Goal: Task Accomplishment & Management: Complete application form

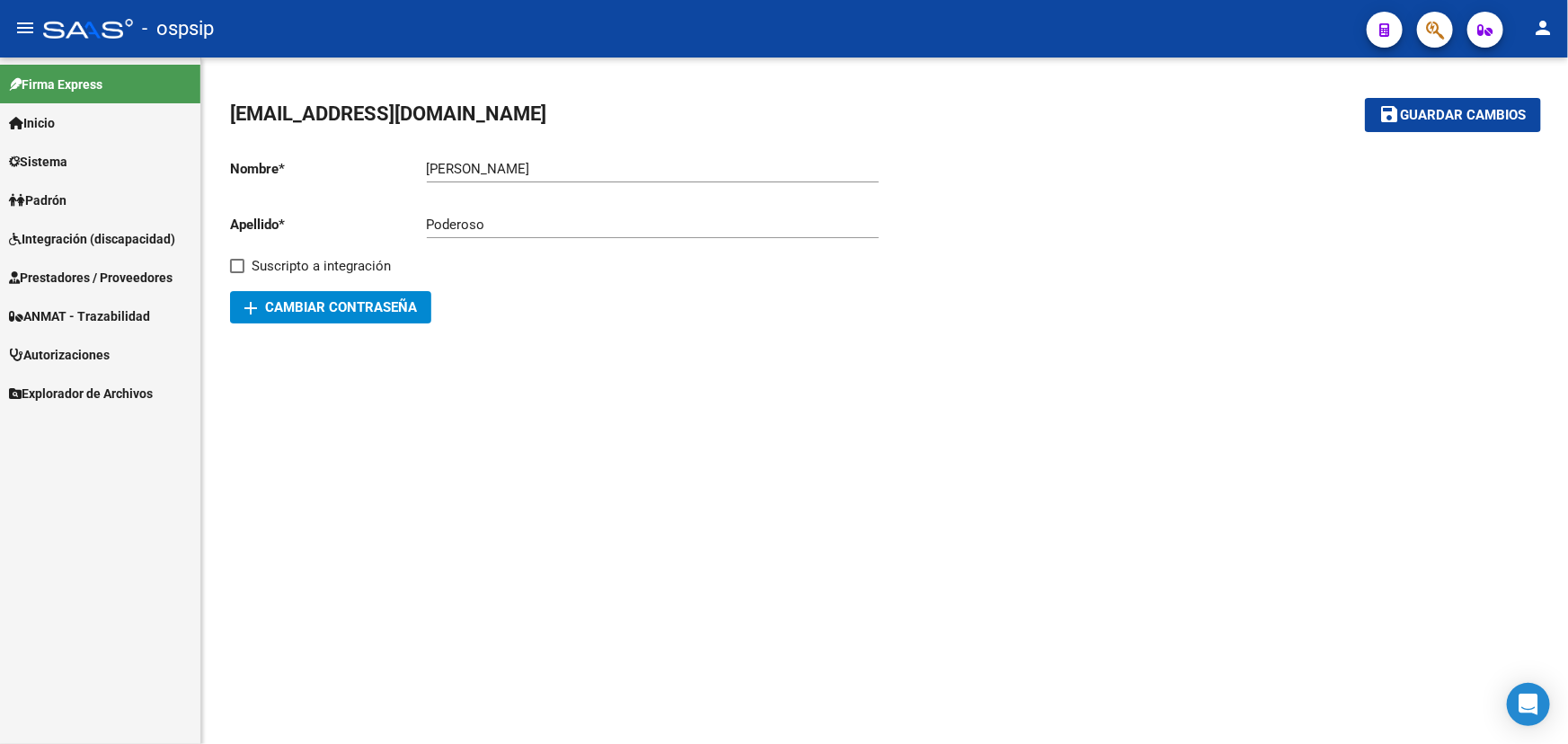
click at [79, 264] on link "Prestadores / Proveedores" at bounding box center [100, 276] width 201 height 39
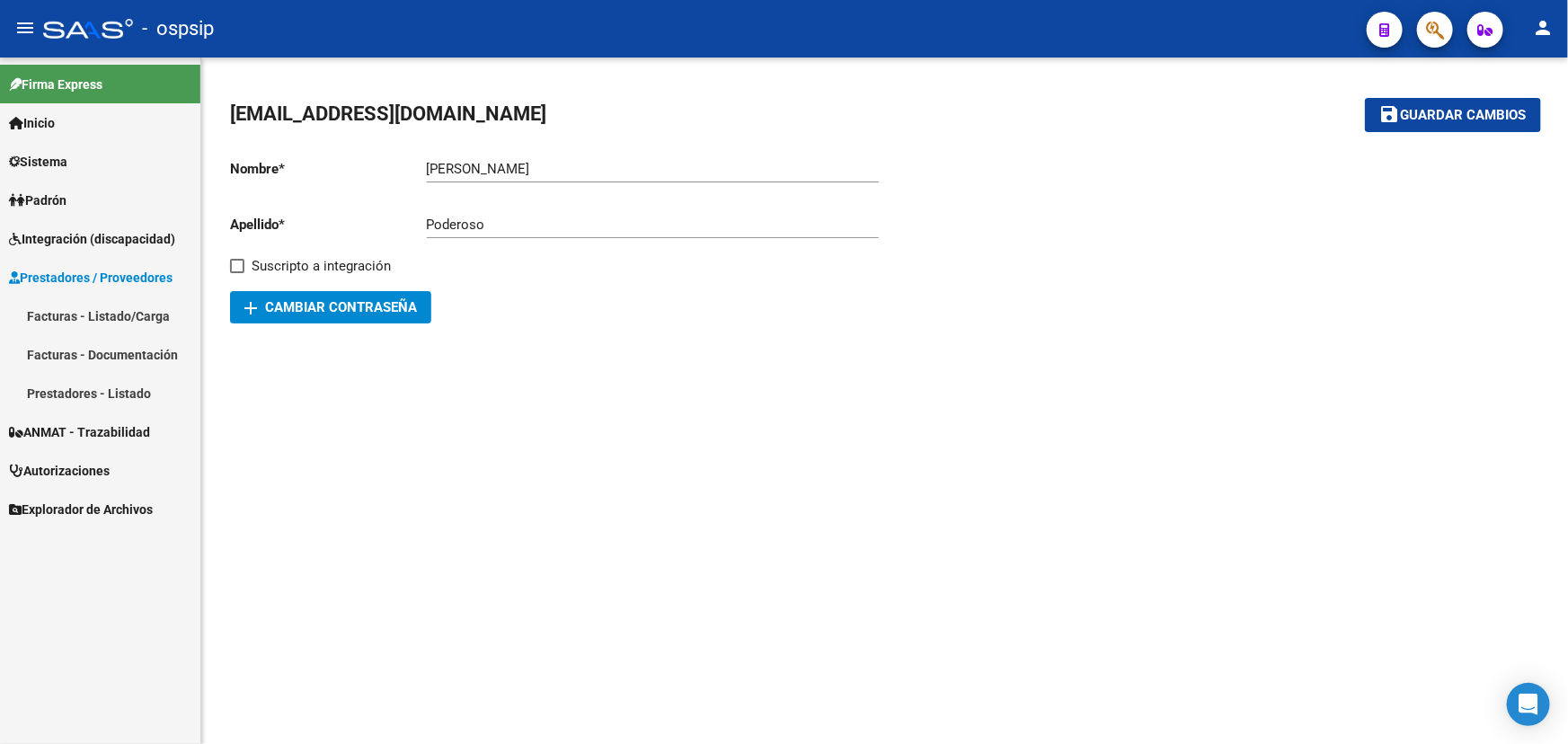
click at [98, 321] on link "Facturas - Listado/Carga" at bounding box center [100, 315] width 201 height 39
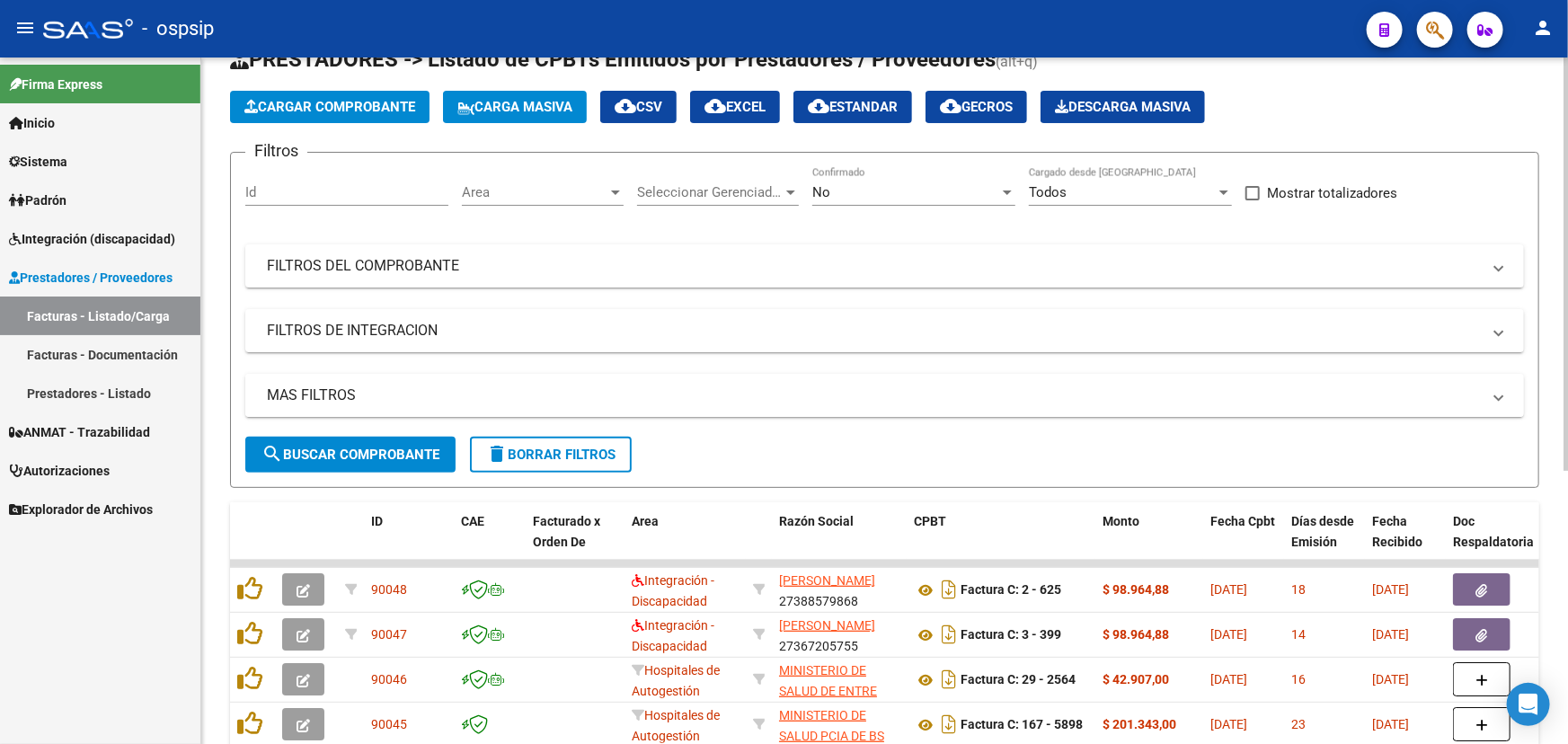
scroll to position [451, 0]
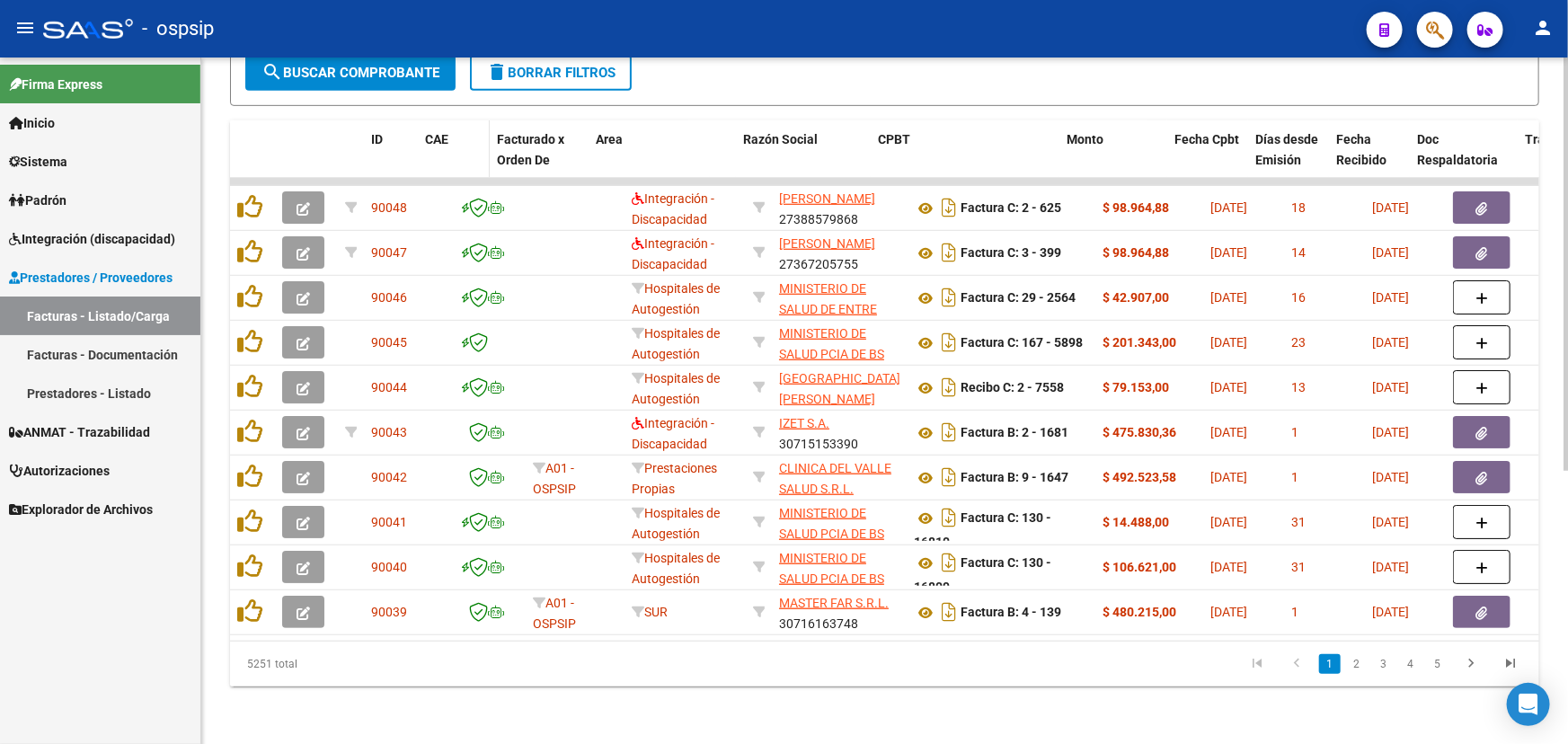
drag, startPoint x: 449, startPoint y: 135, endPoint x: 413, endPoint y: 136, distance: 36.0
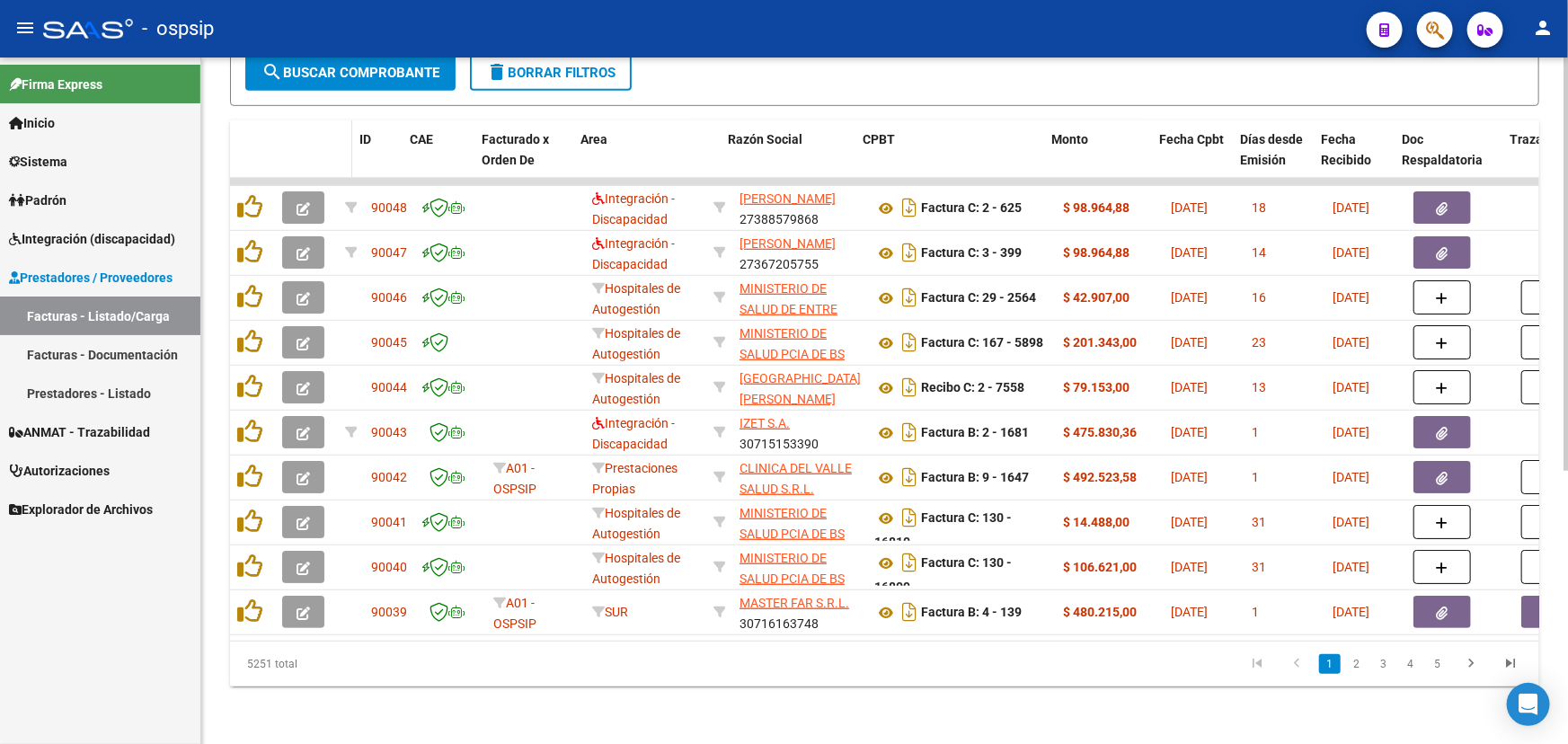
drag, startPoint x: 360, startPoint y: 135, endPoint x: 345, endPoint y: 135, distance: 15.0
click at [345, 135] on span at bounding box center [348, 160] width 8 height 79
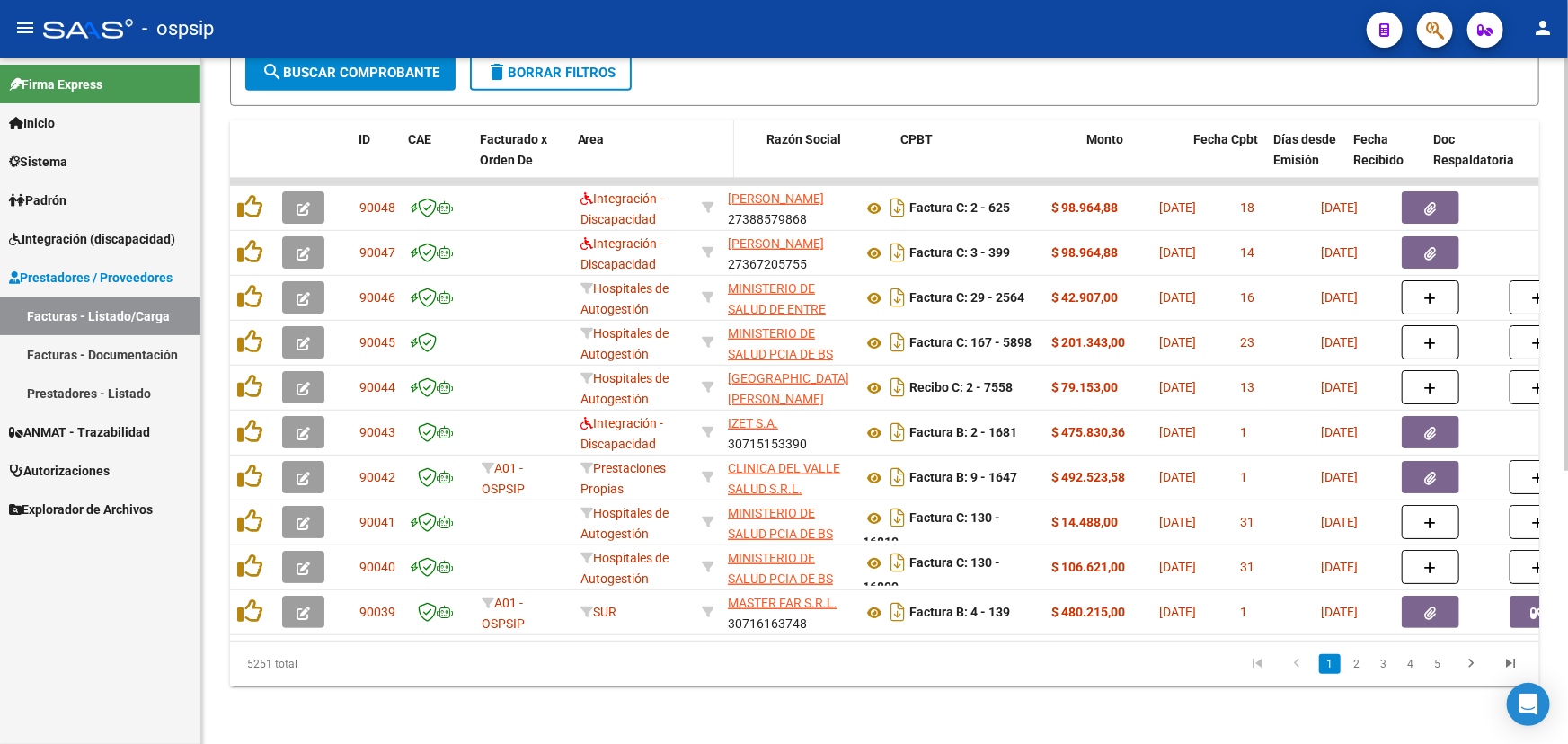
drag, startPoint x: 689, startPoint y: 138, endPoint x: 728, endPoint y: 137, distance: 39.0
click at [728, 137] on span at bounding box center [730, 160] width 8 height 79
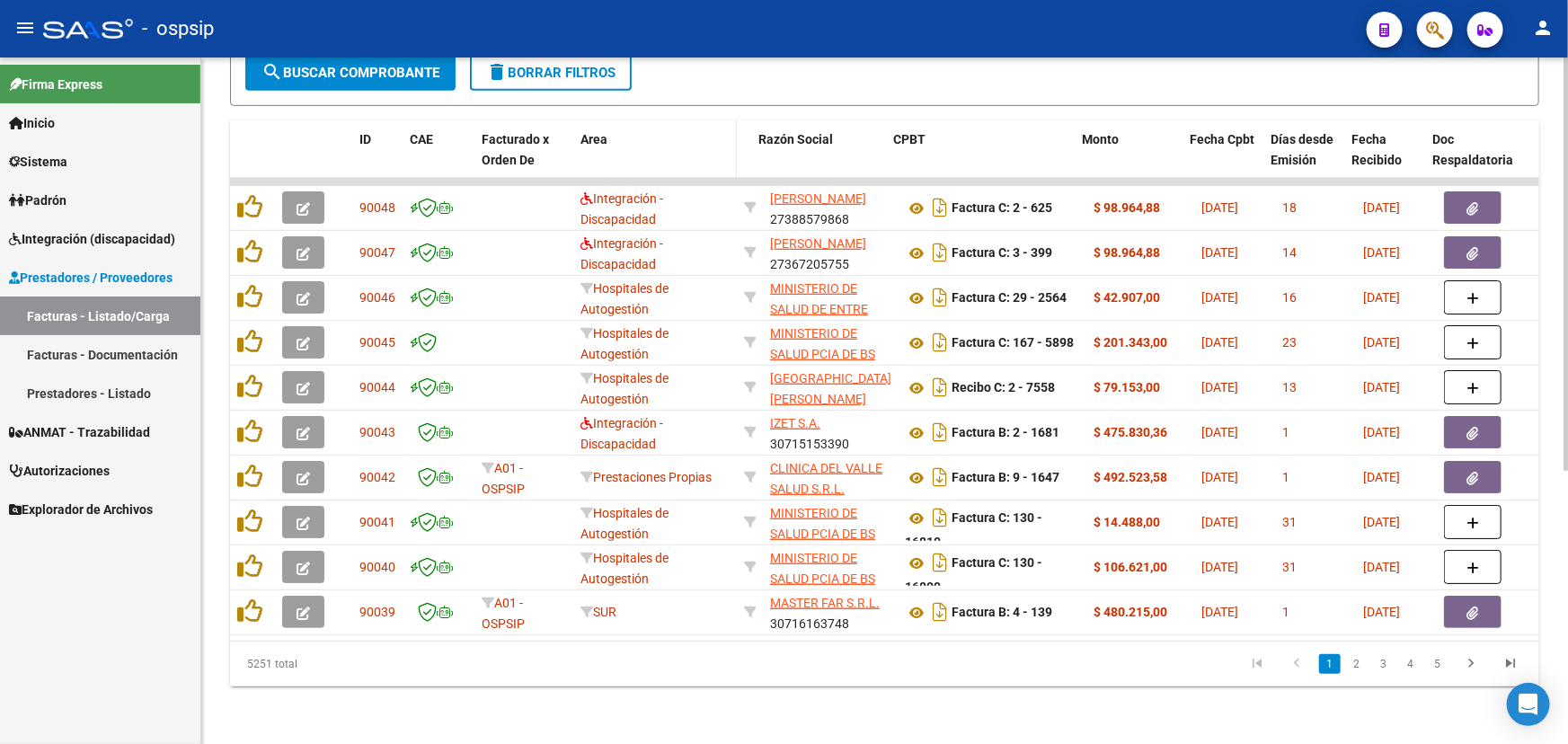
drag, startPoint x: 759, startPoint y: 135, endPoint x: 708, endPoint y: 146, distance: 52.2
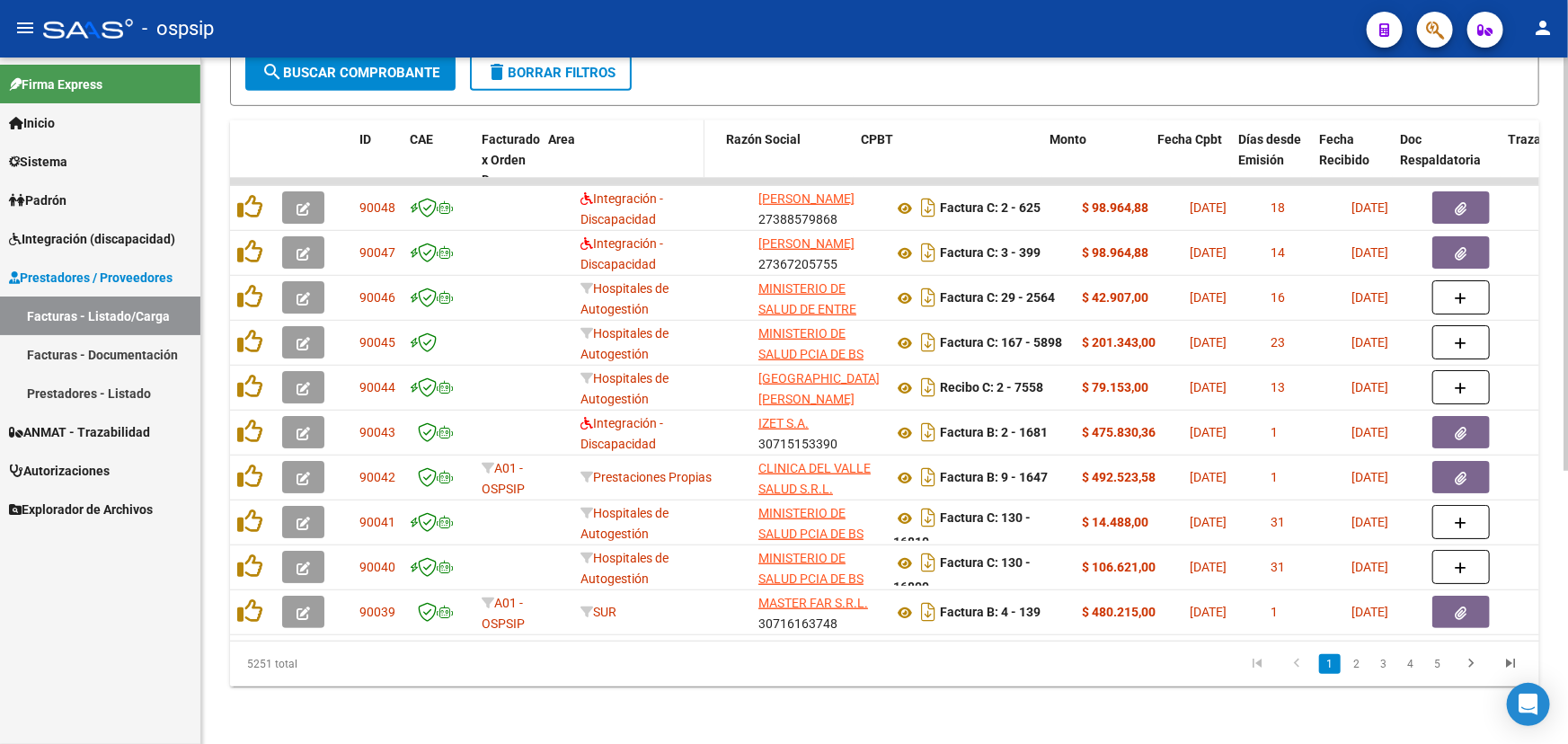
drag, startPoint x: 570, startPoint y: 144, endPoint x: 541, endPoint y: 145, distance: 29.0
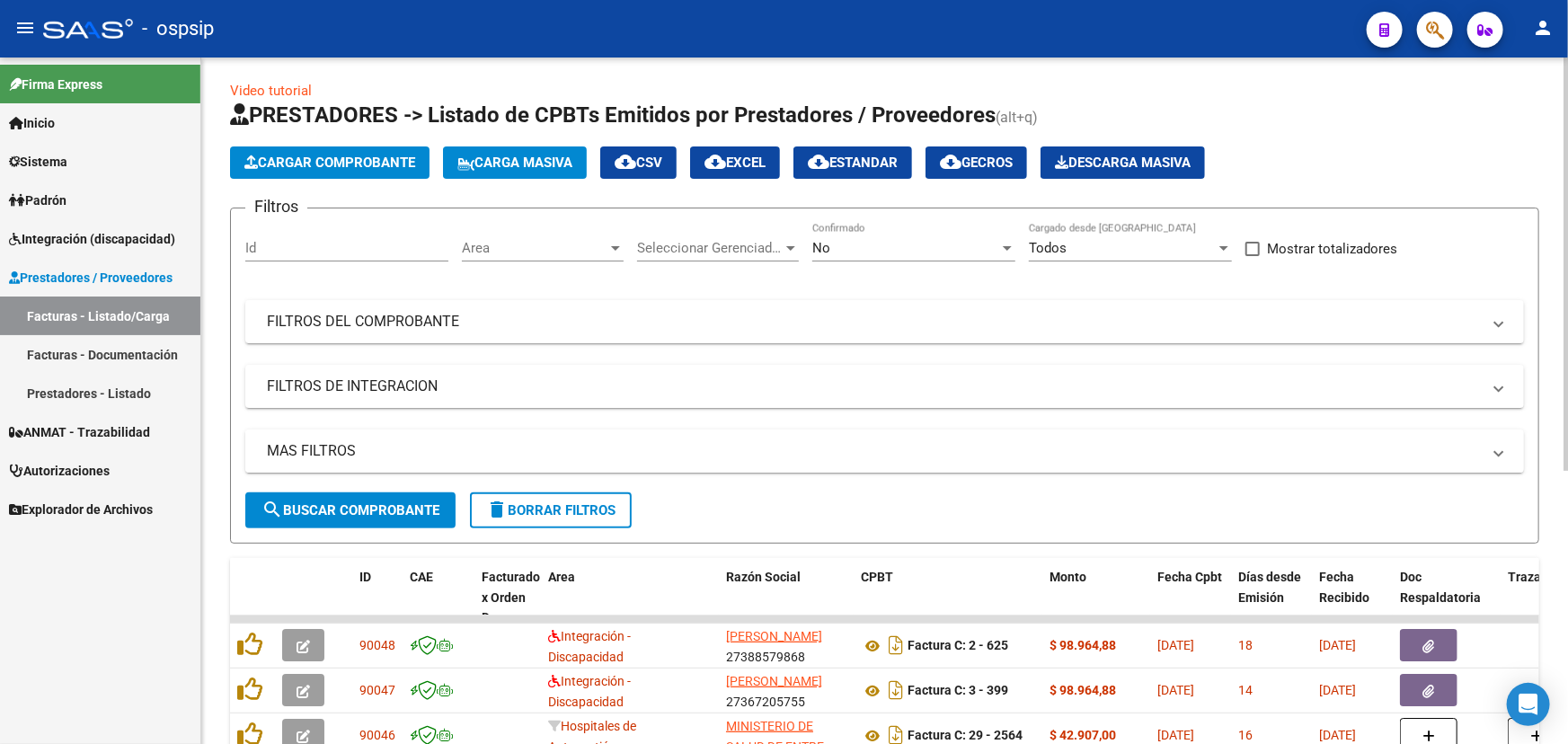
scroll to position [0, 0]
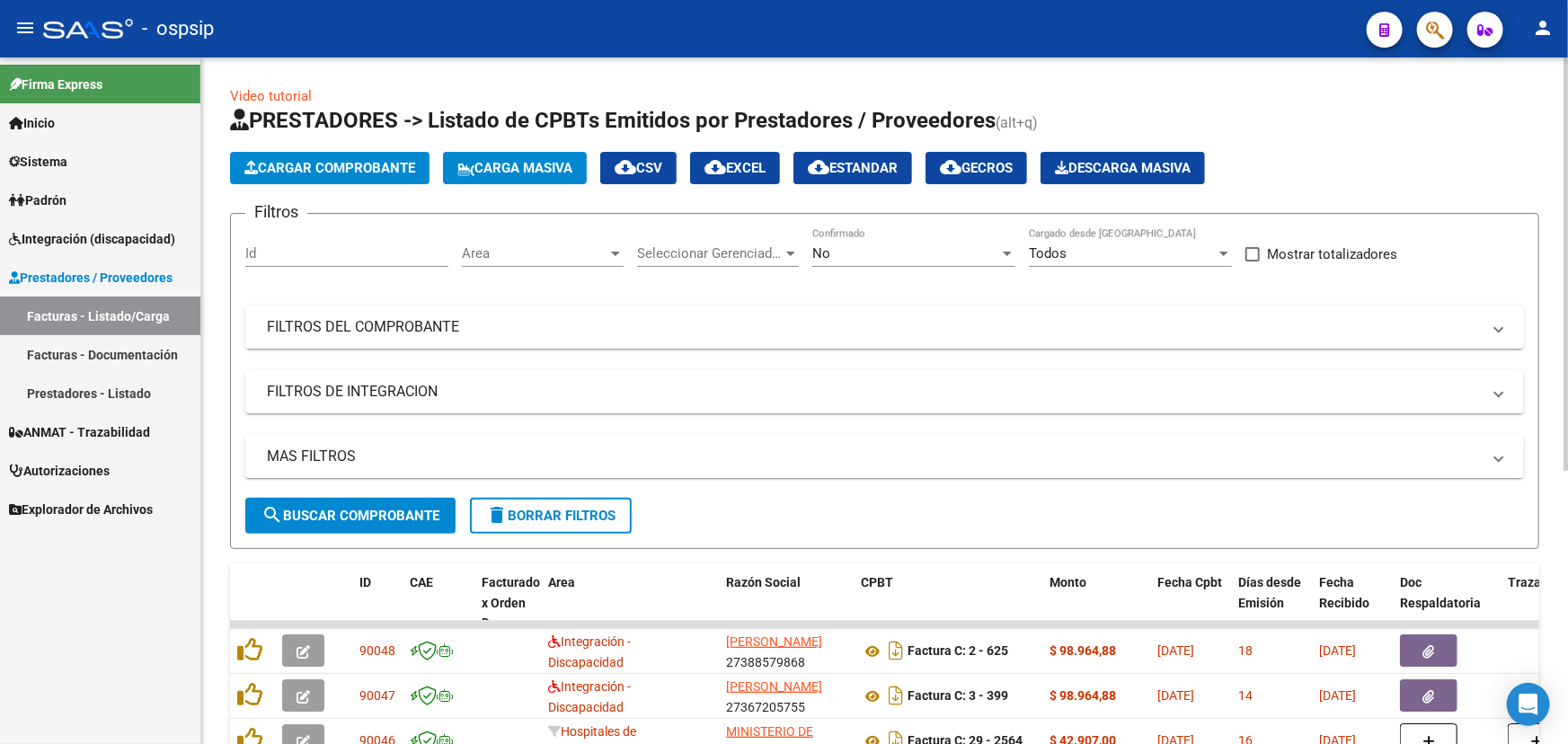
drag, startPoint x: 382, startPoint y: 327, endPoint x: 410, endPoint y: 327, distance: 28.0
click at [383, 327] on mat-panel-title "FILTROS DEL COMPROBANTE" at bounding box center [874, 327] width 1214 height 20
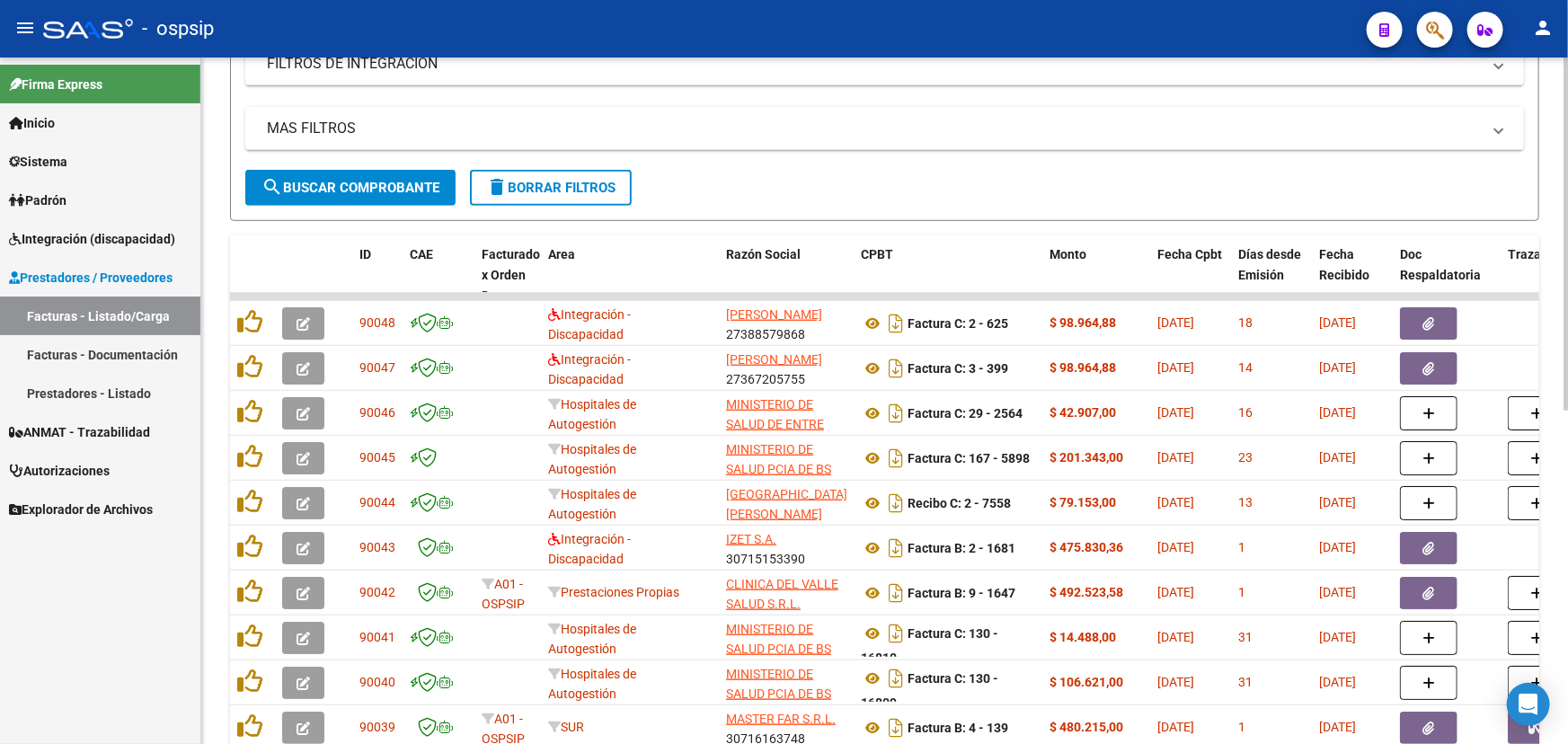
scroll to position [571, 0]
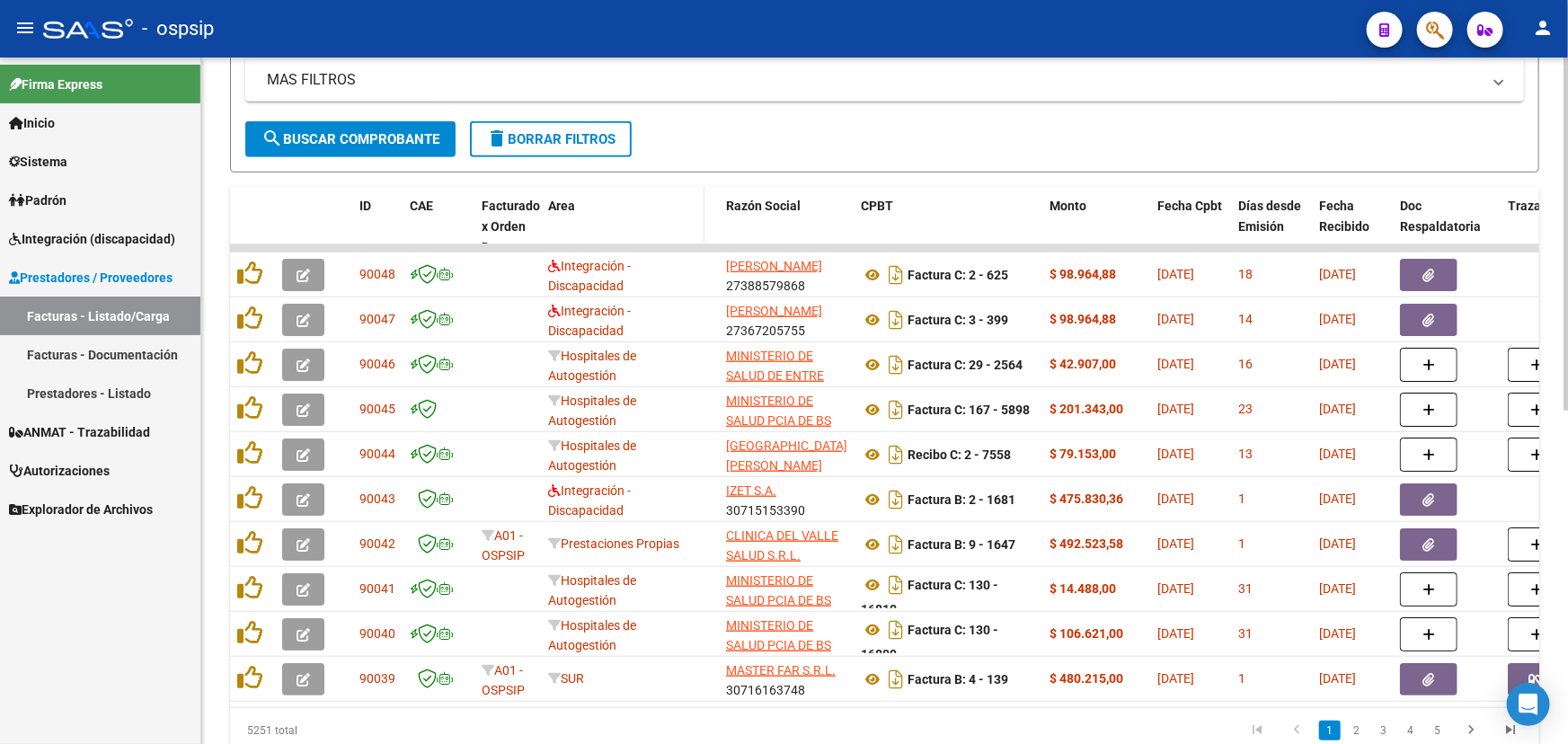
drag, startPoint x: 712, startPoint y: 223, endPoint x: 641, endPoint y: 223, distance: 71.0
drag, startPoint x: 539, startPoint y: 220, endPoint x: 513, endPoint y: 229, distance: 27.5
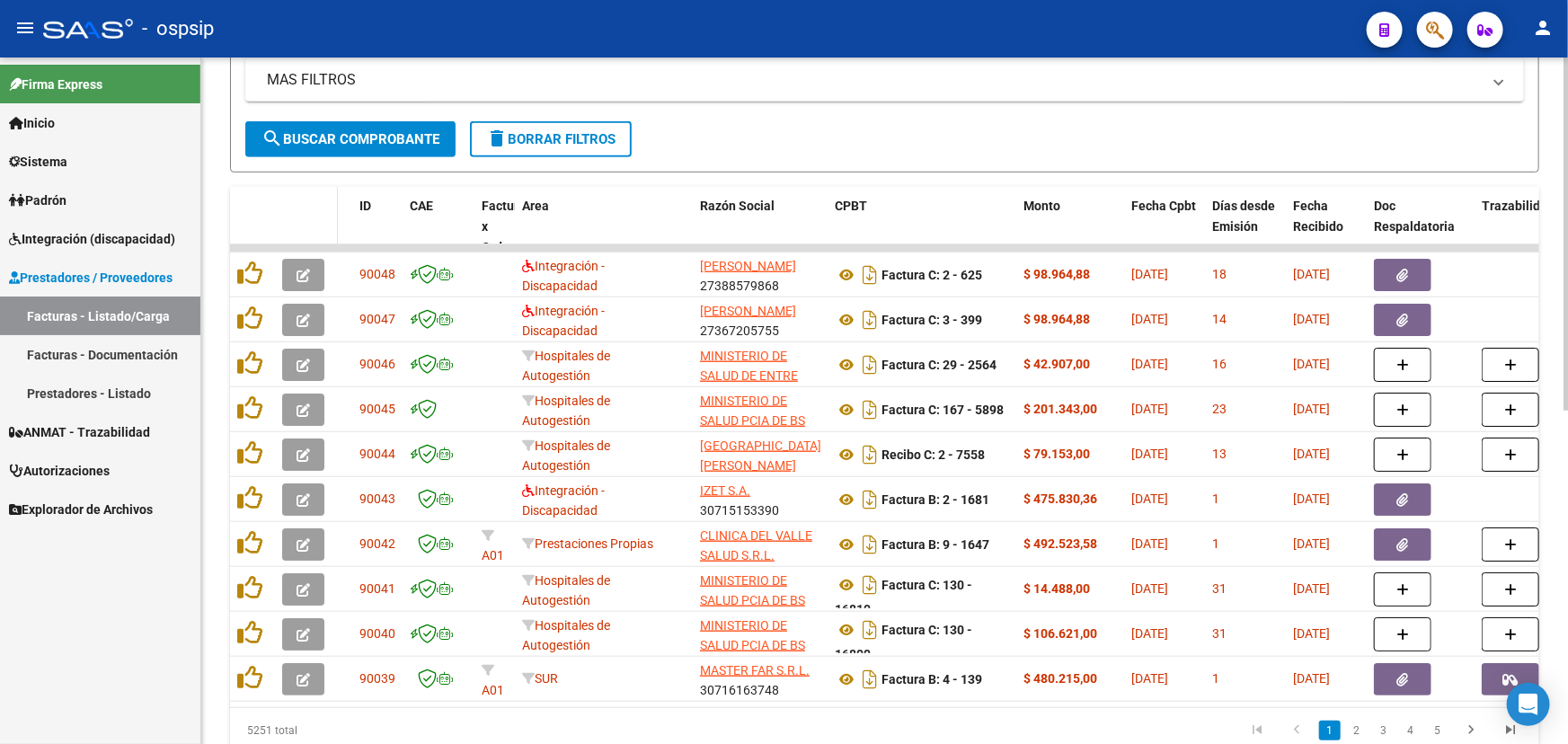
drag, startPoint x: 347, startPoint y: 215, endPoint x: 335, endPoint y: 218, distance: 12.4
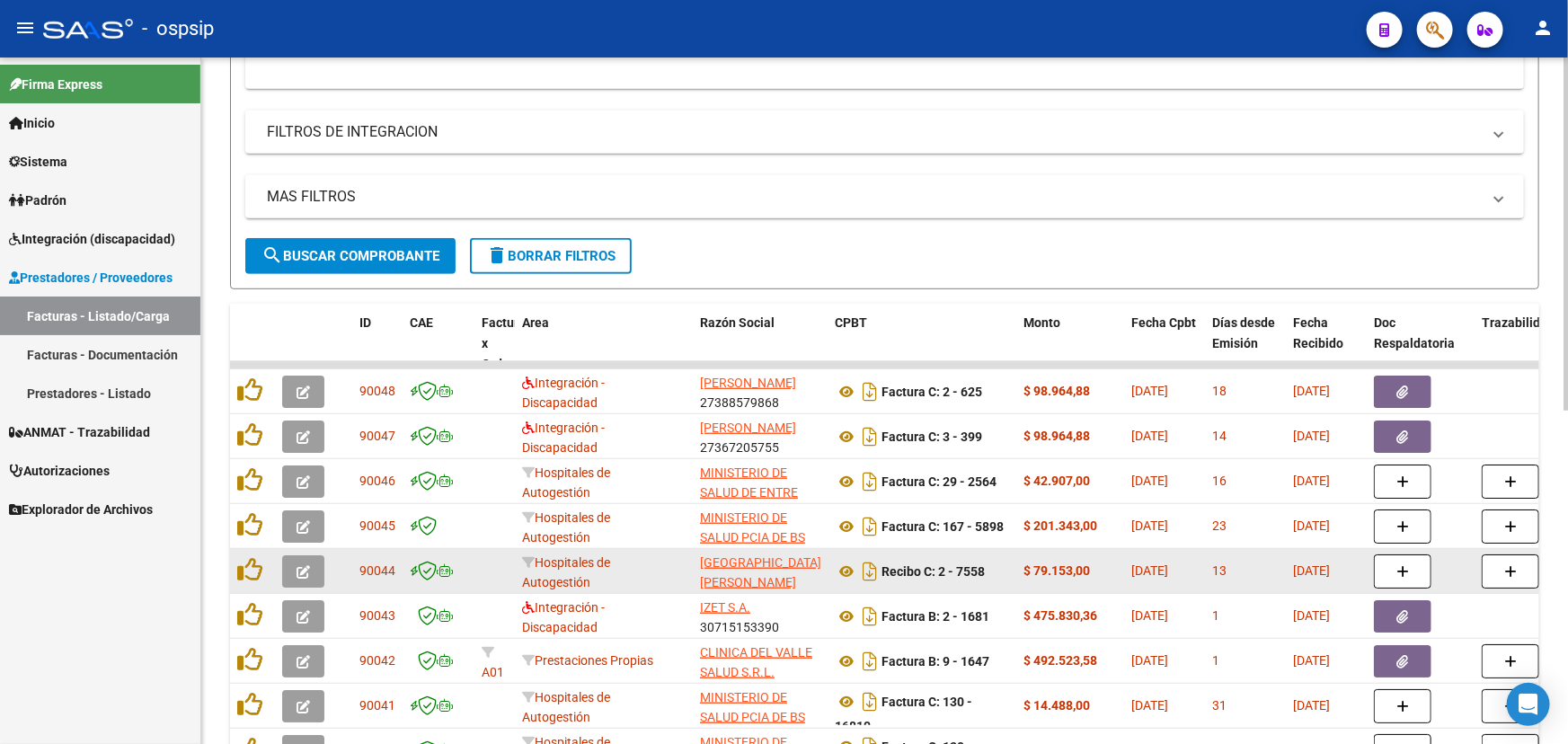
scroll to position [401, 0]
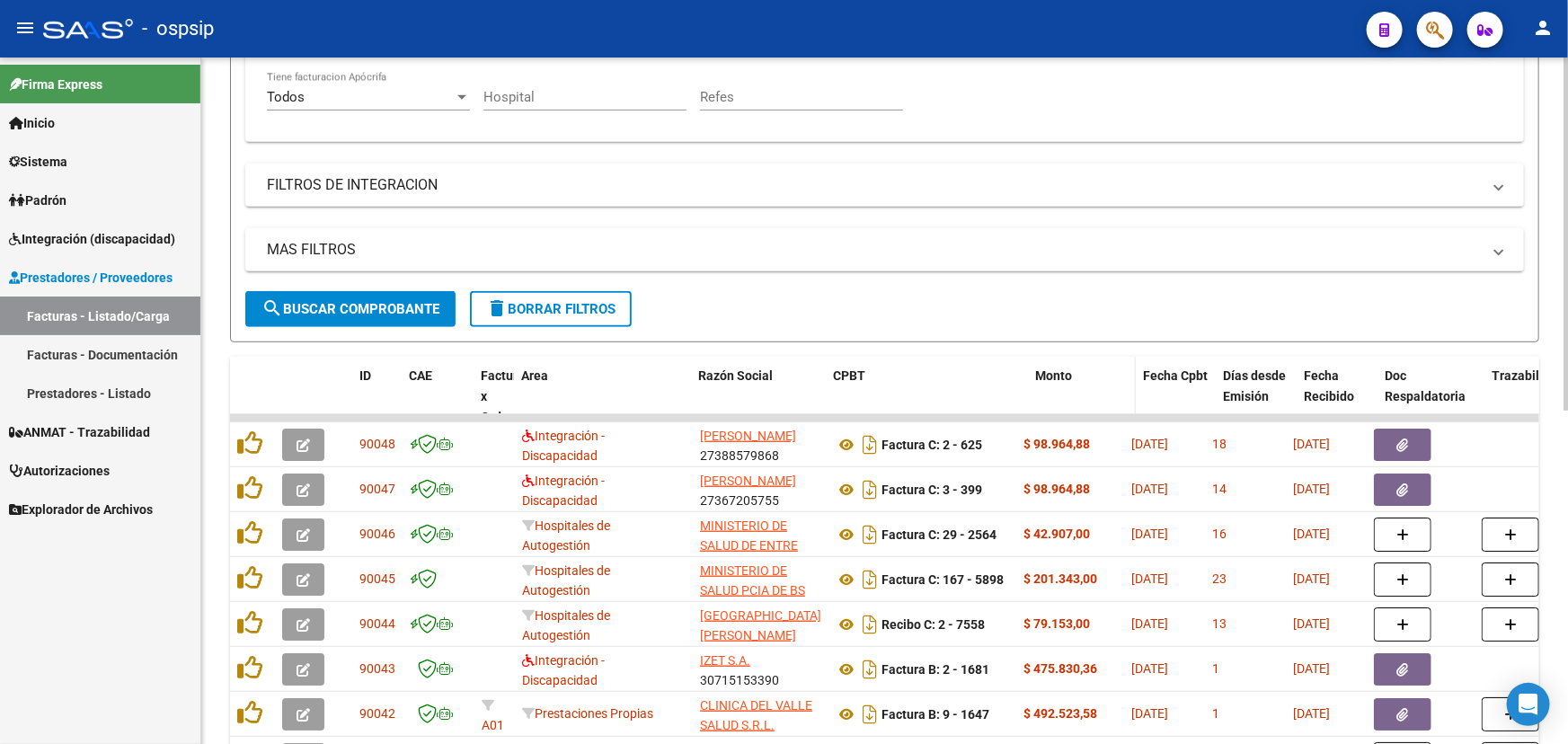
drag, startPoint x: 1014, startPoint y: 382, endPoint x: 1041, endPoint y: 382, distance: 27.0
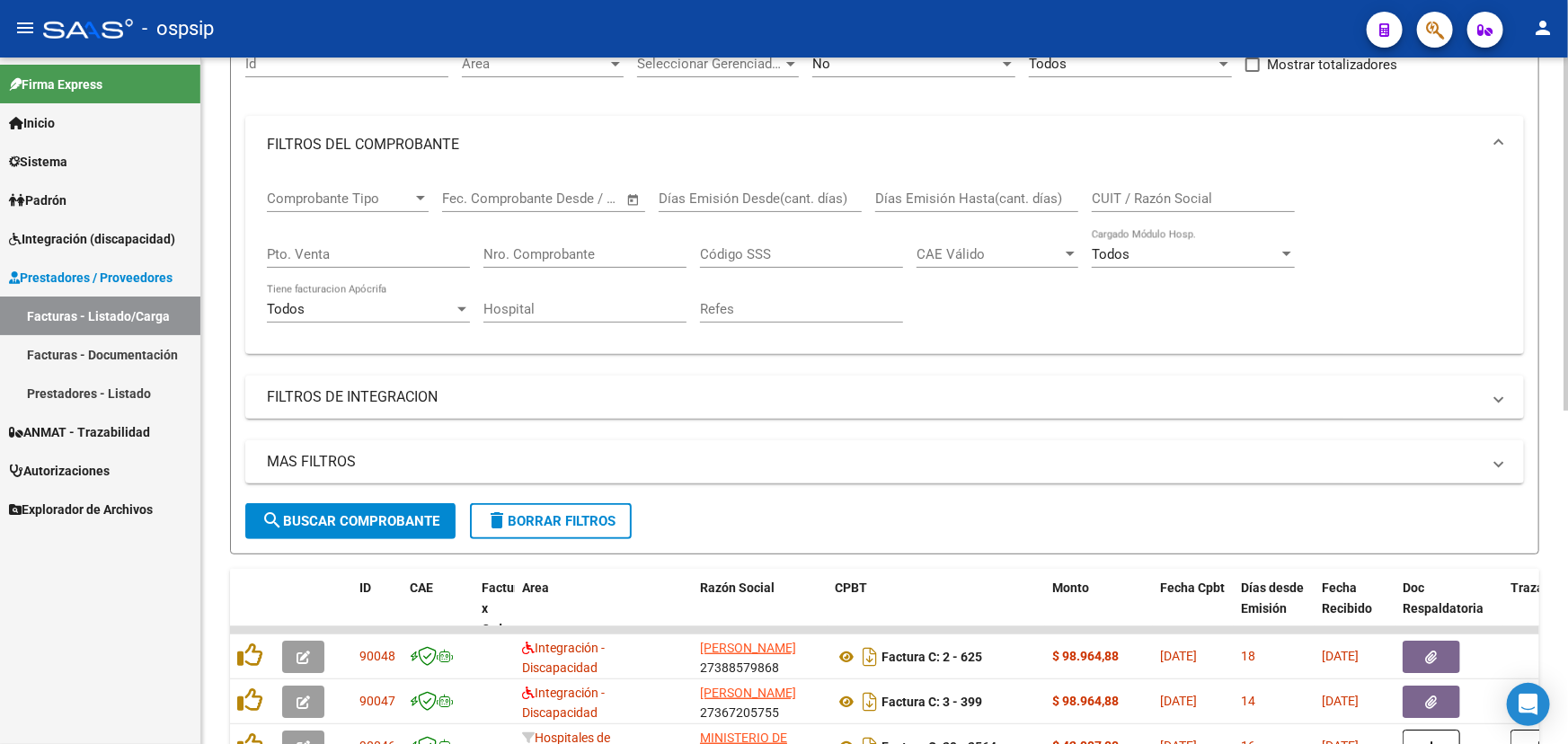
scroll to position [0, 0]
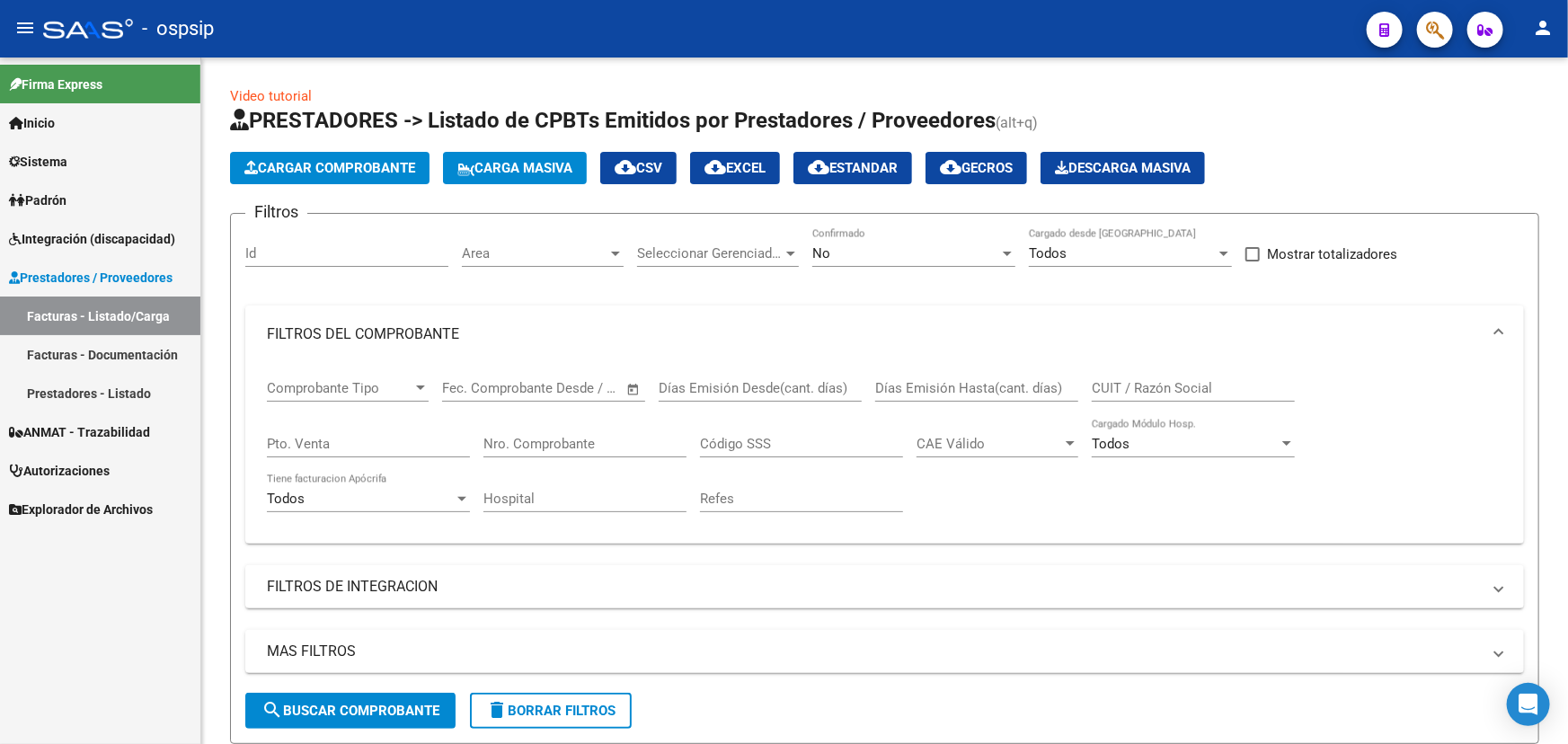
click at [1141, 25] on div "- ospsip" at bounding box center [697, 29] width 1309 height 40
click at [548, 436] on input "Nro. Comprobante" at bounding box center [584, 444] width 203 height 16
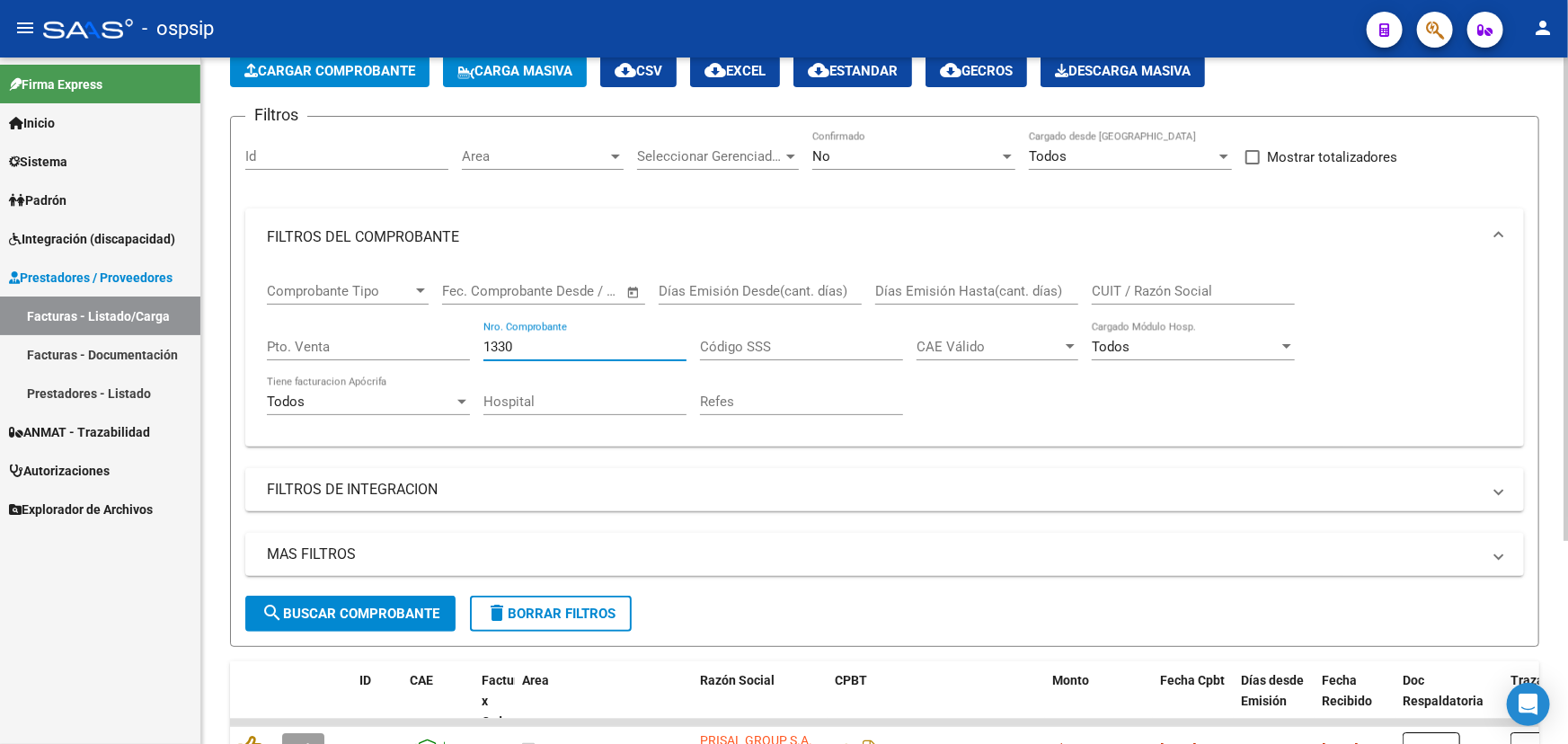
scroll to position [287, 0]
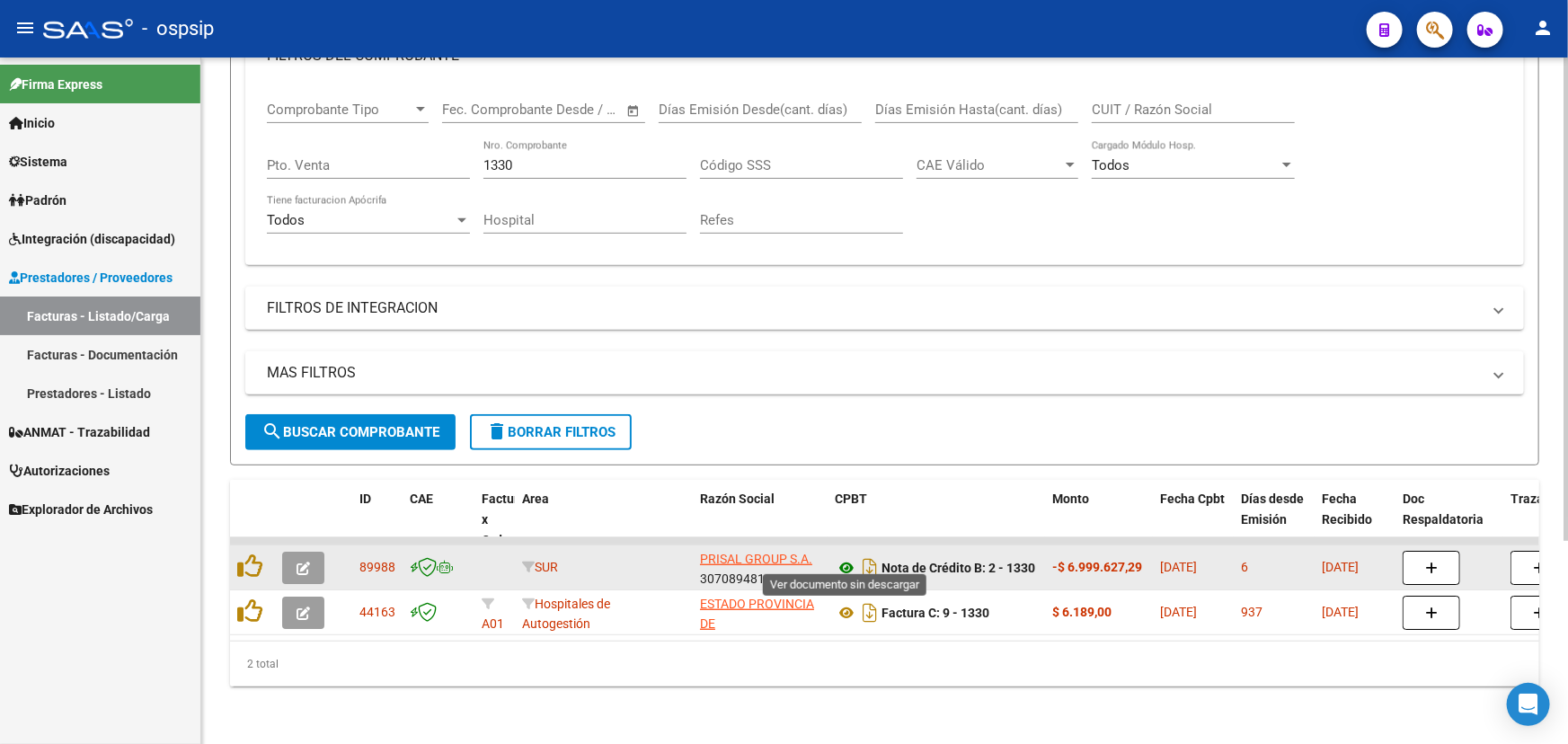
click at [843, 559] on icon at bounding box center [847, 568] width 24 height 22
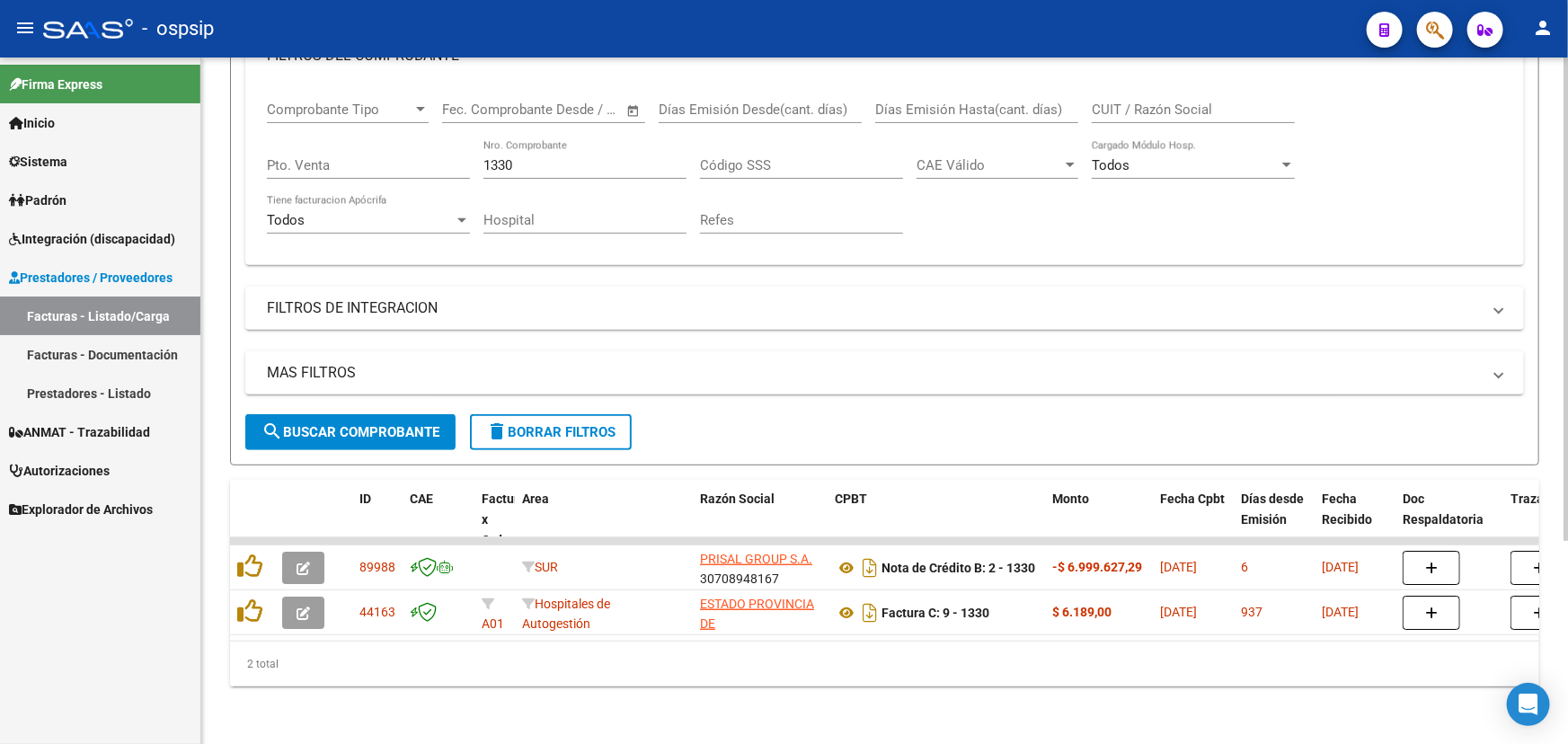
click at [502, 157] on input "1330" at bounding box center [584, 165] width 203 height 16
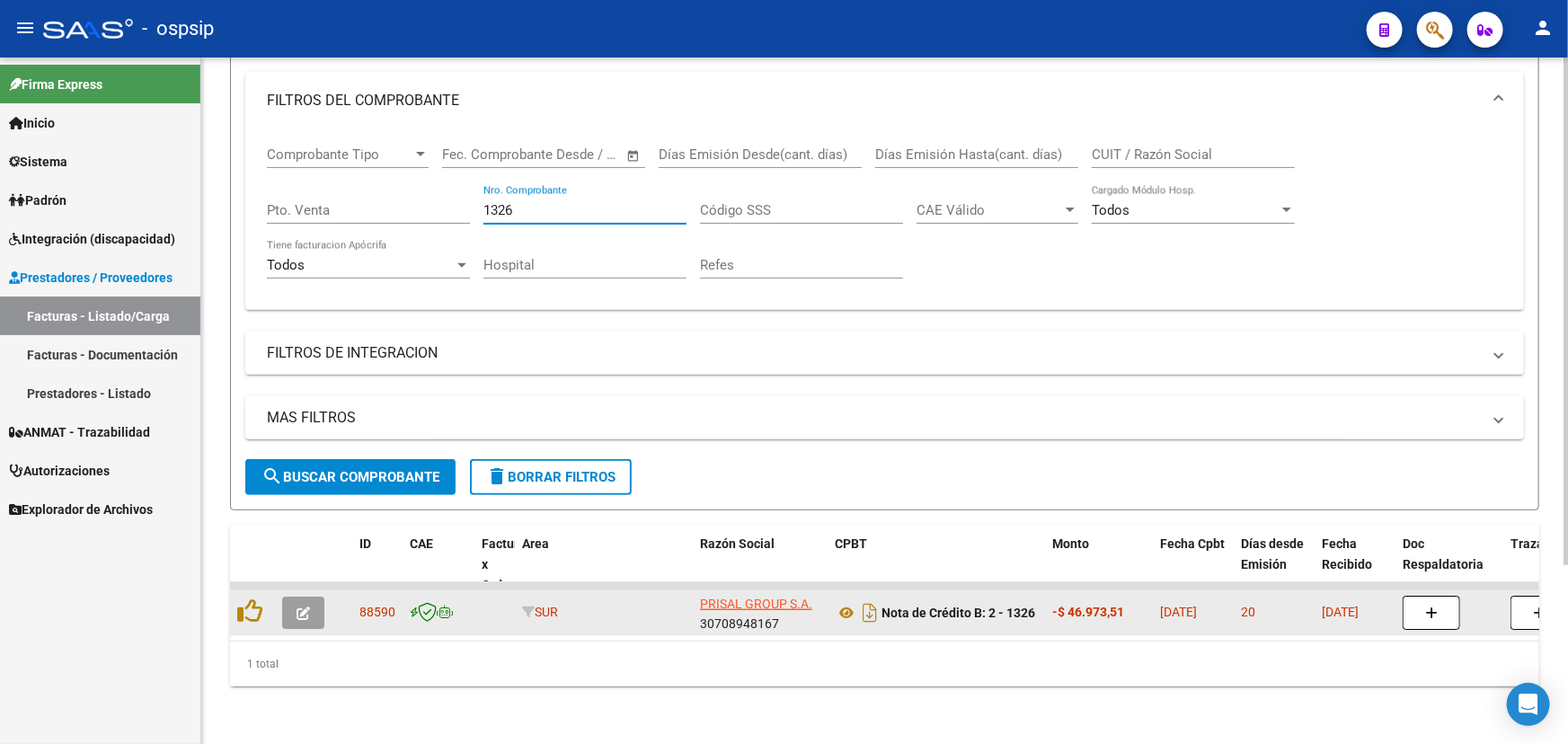
scroll to position [242, 0]
click at [845, 602] on icon at bounding box center [847, 613] width 24 height 22
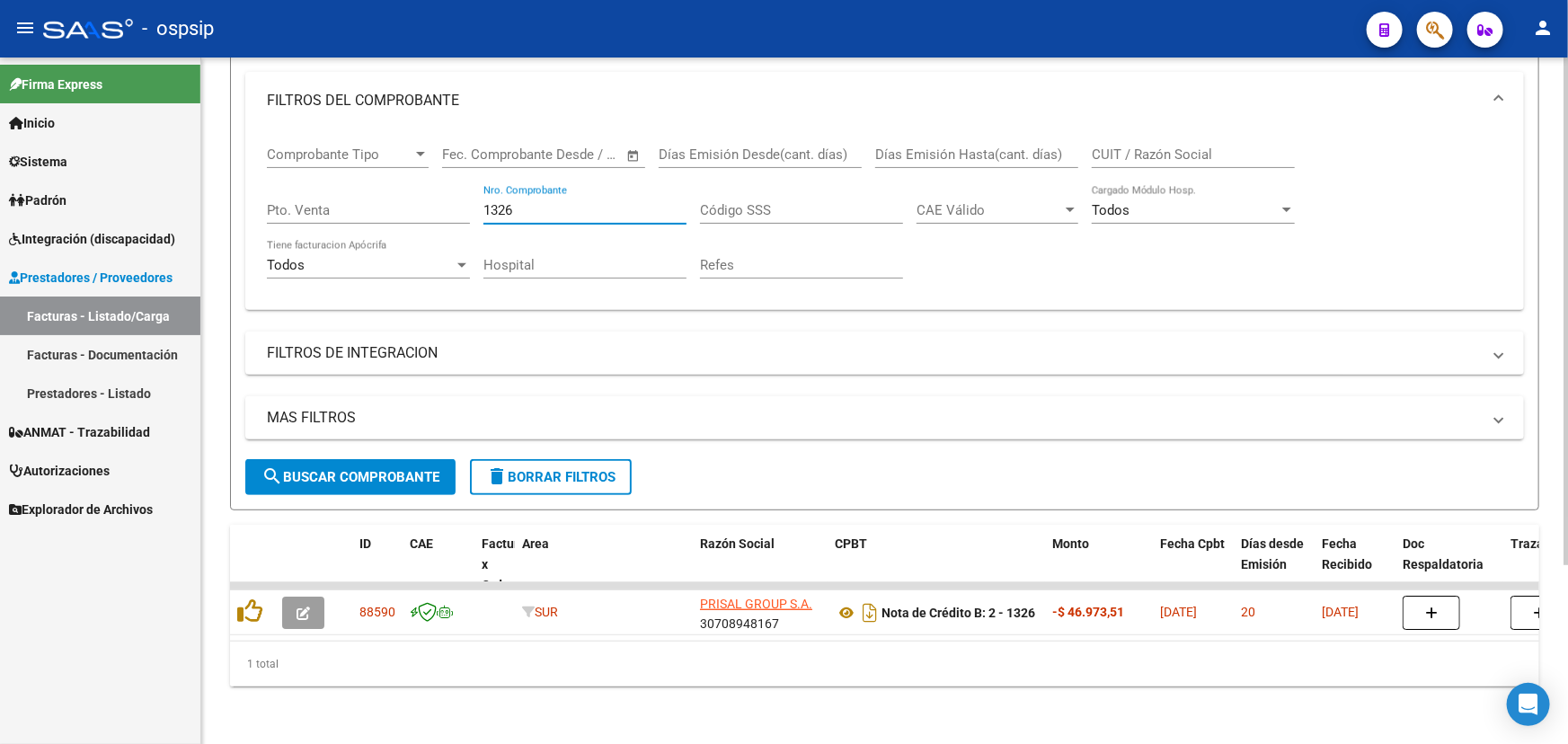
click at [494, 202] on input "1326" at bounding box center [584, 210] width 203 height 16
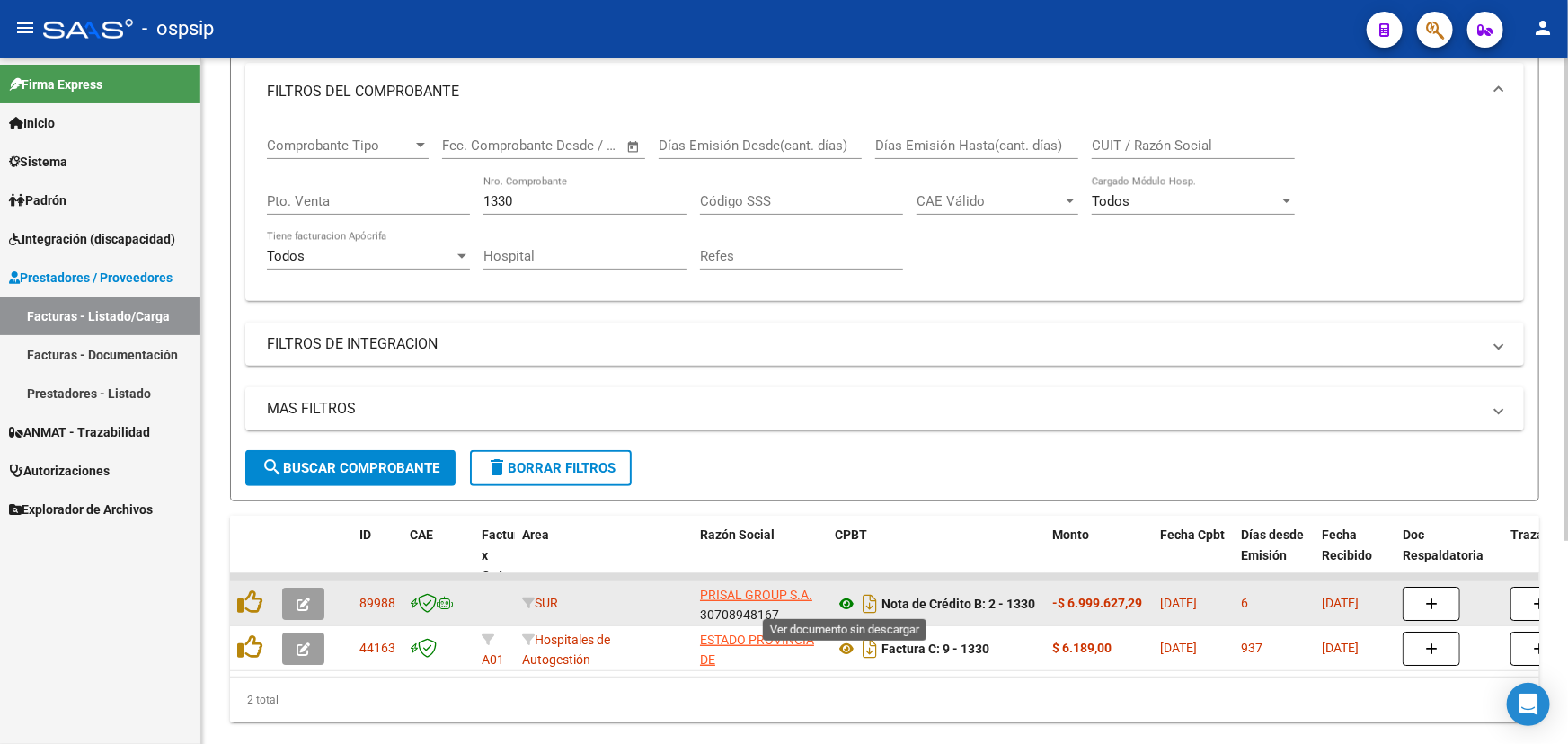
click at [842, 601] on icon at bounding box center [847, 604] width 24 height 22
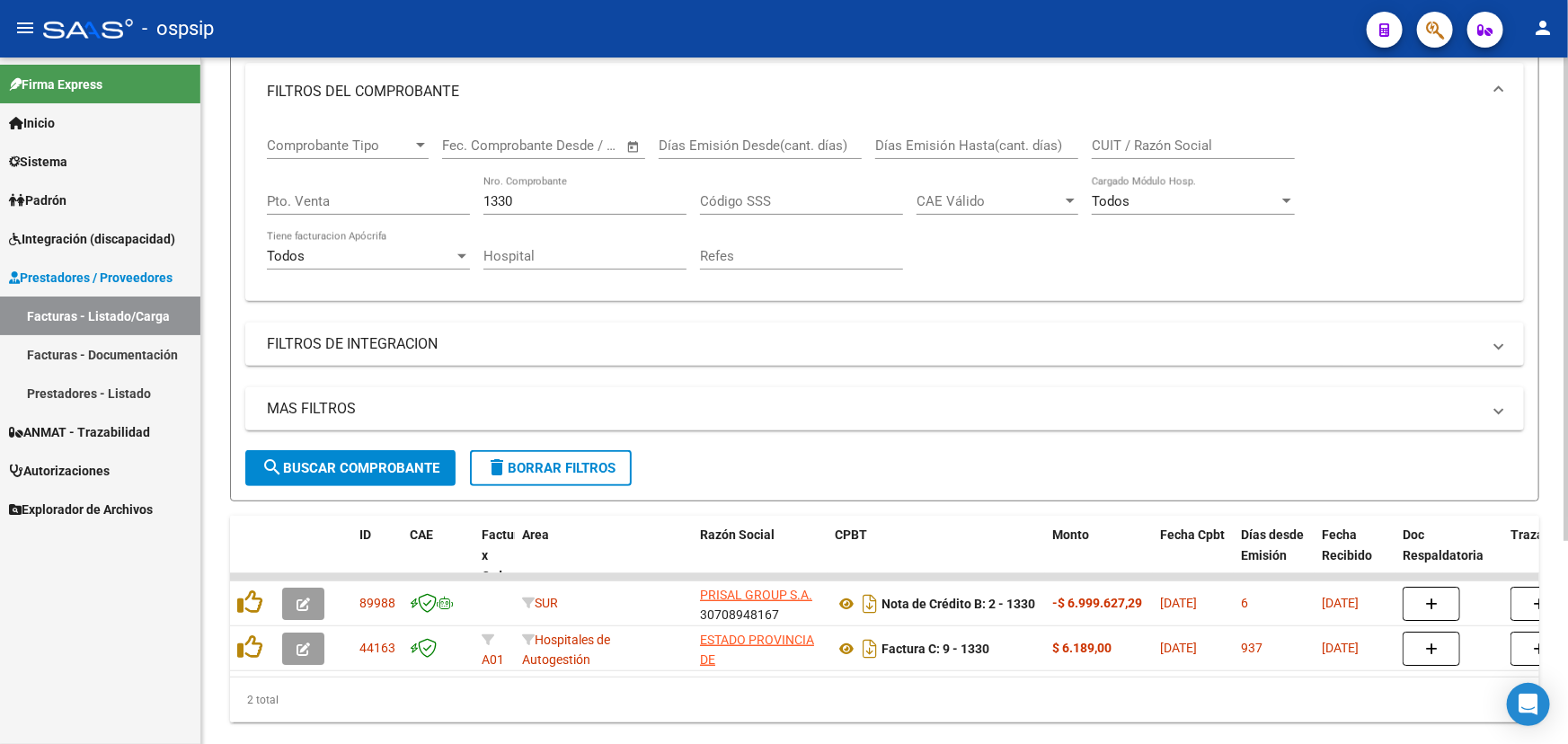
click at [490, 189] on div "1330 Nro. Comprobante" at bounding box center [584, 195] width 203 height 39
click at [495, 199] on input "1330" at bounding box center [584, 201] width 203 height 16
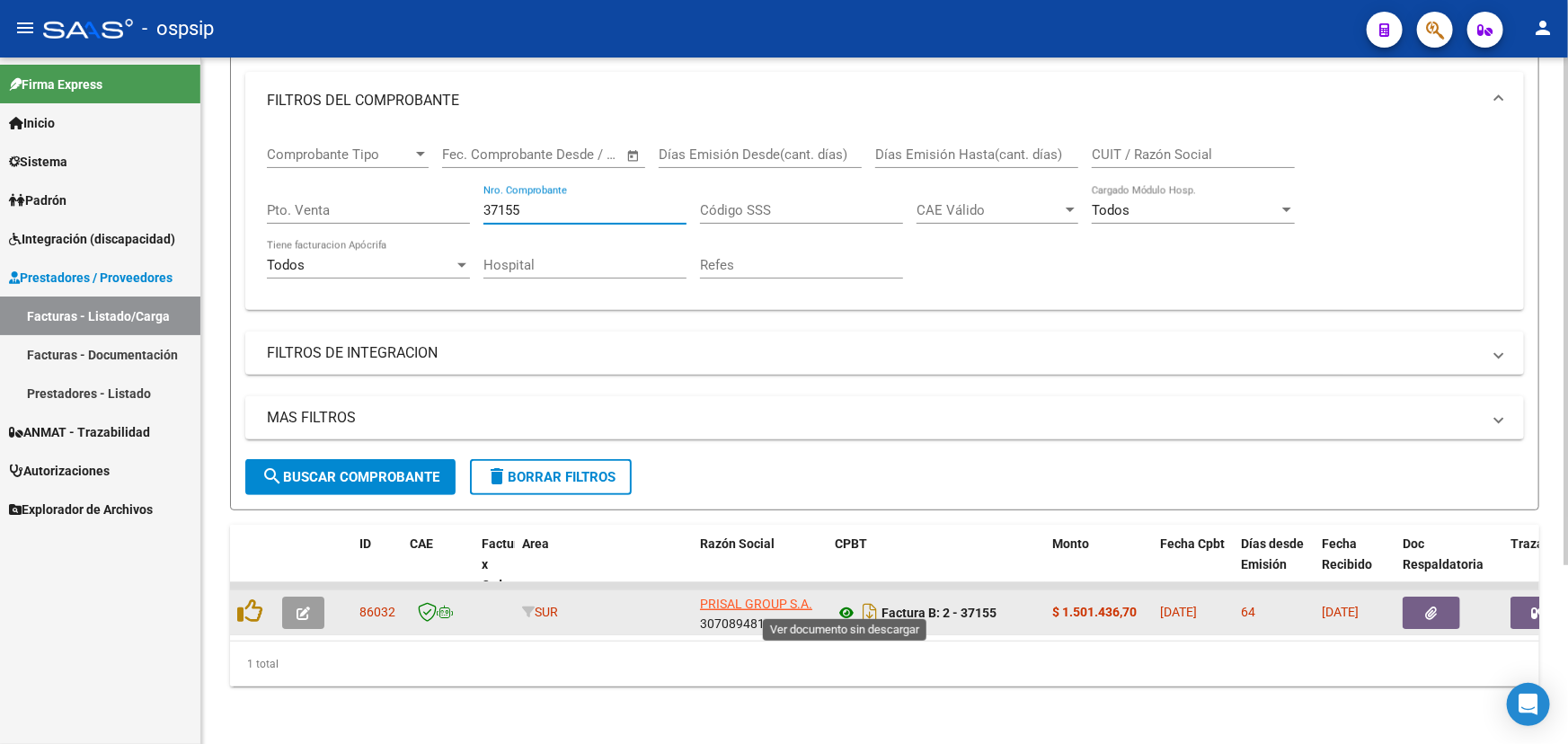
type input "37155"
click at [850, 608] on icon at bounding box center [847, 613] width 24 height 22
click at [1428, 604] on span "button" at bounding box center [1432, 612] width 12 height 16
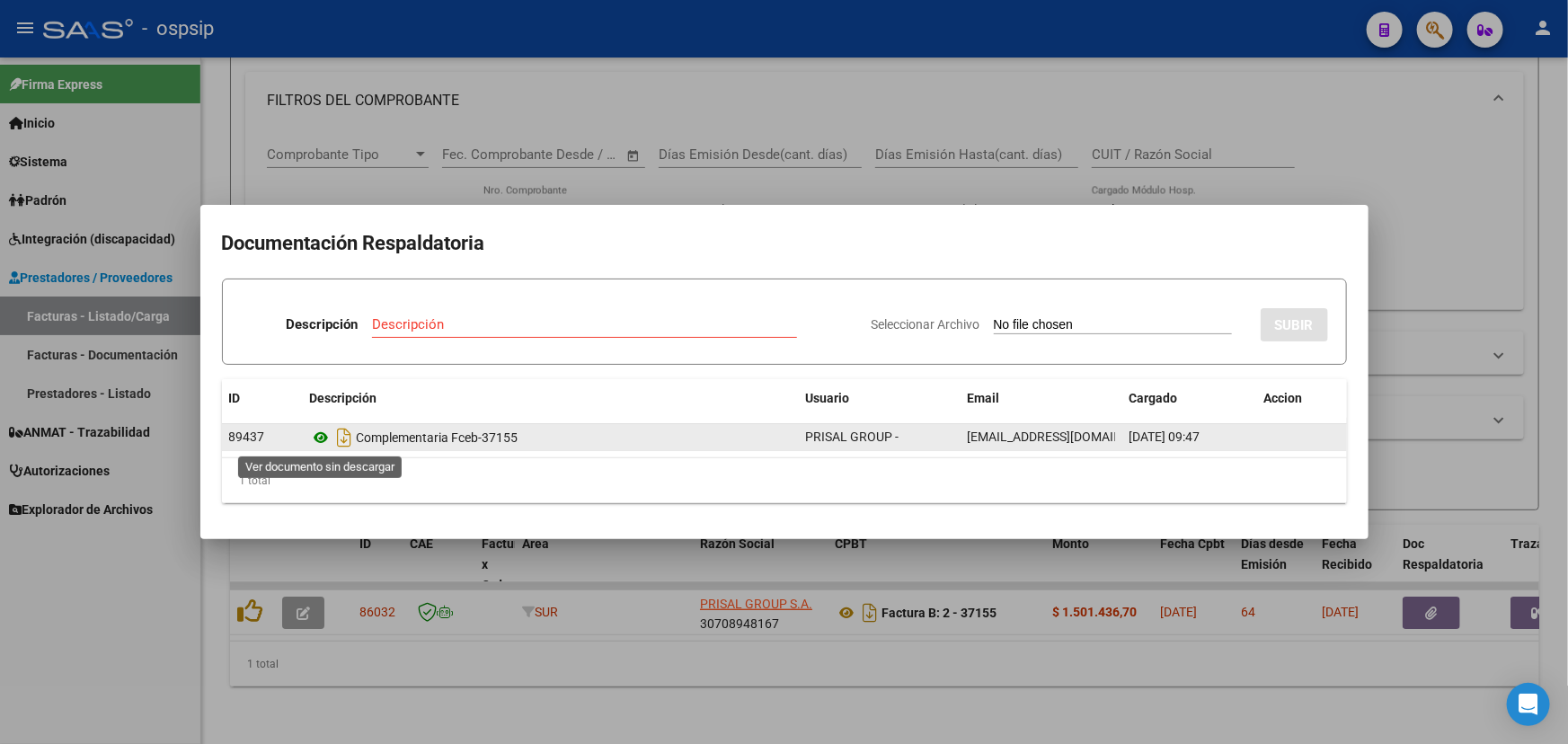
click at [323, 437] on icon at bounding box center [322, 437] width 24 height 22
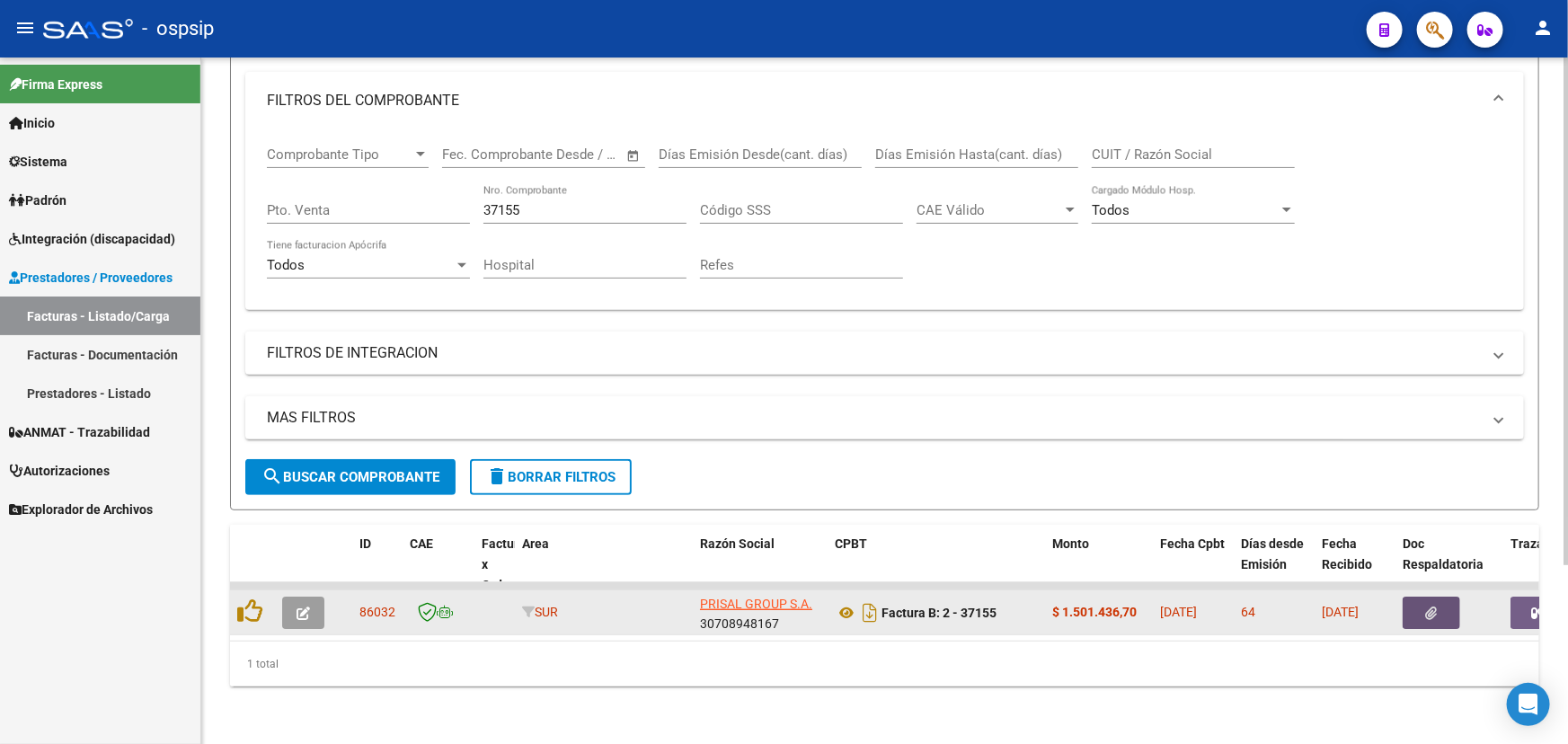
click at [304, 606] on icon "button" at bounding box center [303, 613] width 14 height 14
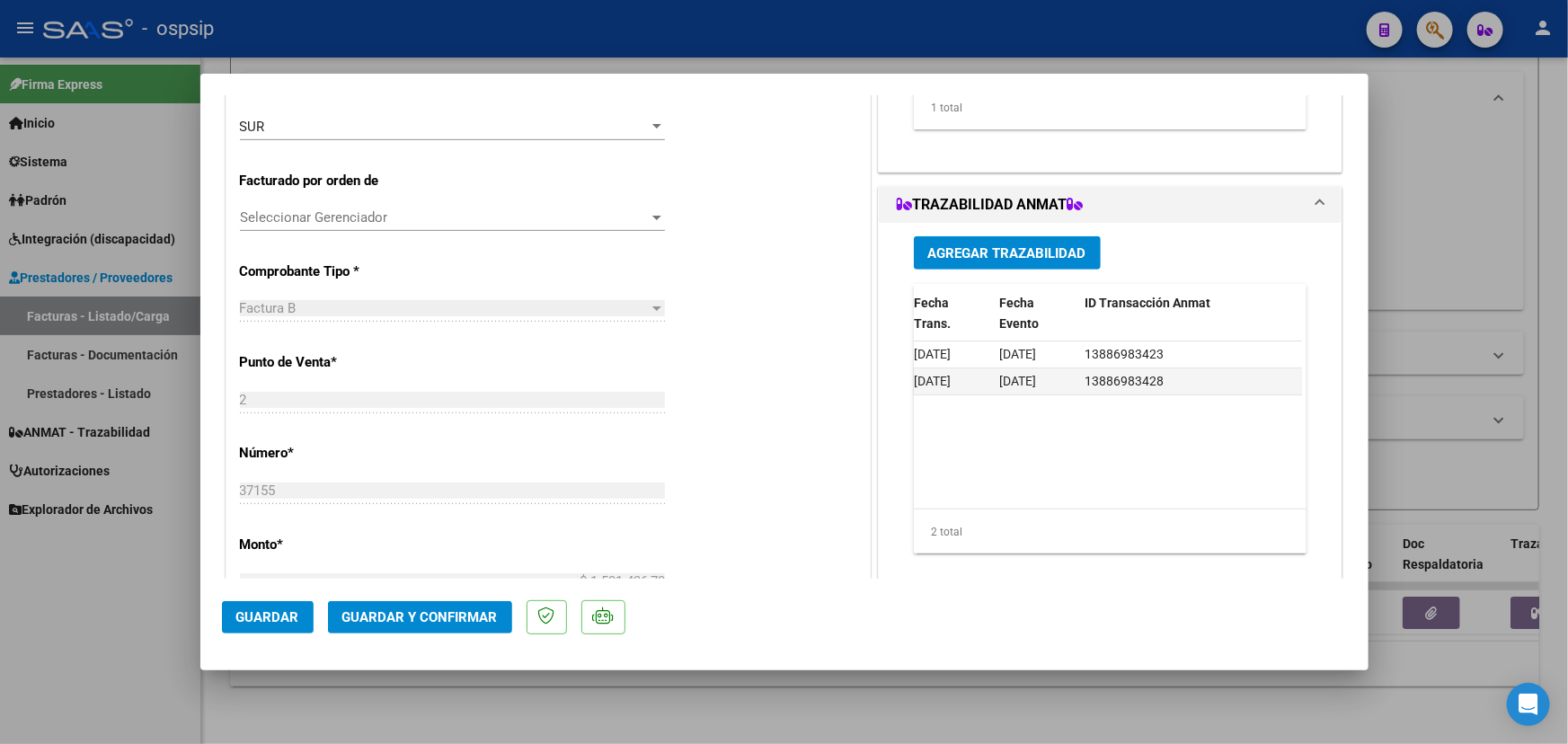
scroll to position [0, 0]
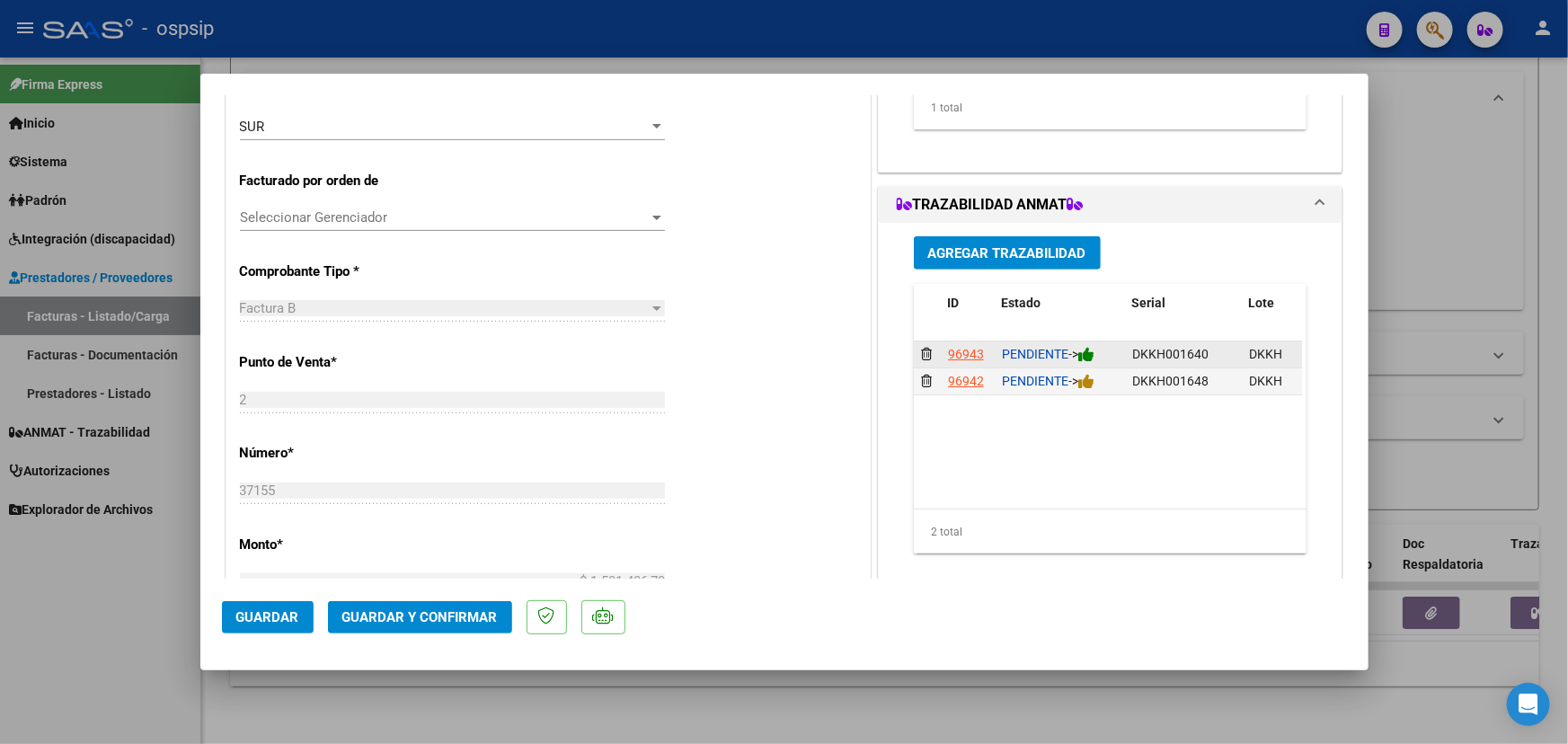
click at [1092, 355] on icon at bounding box center [1086, 354] width 16 height 17
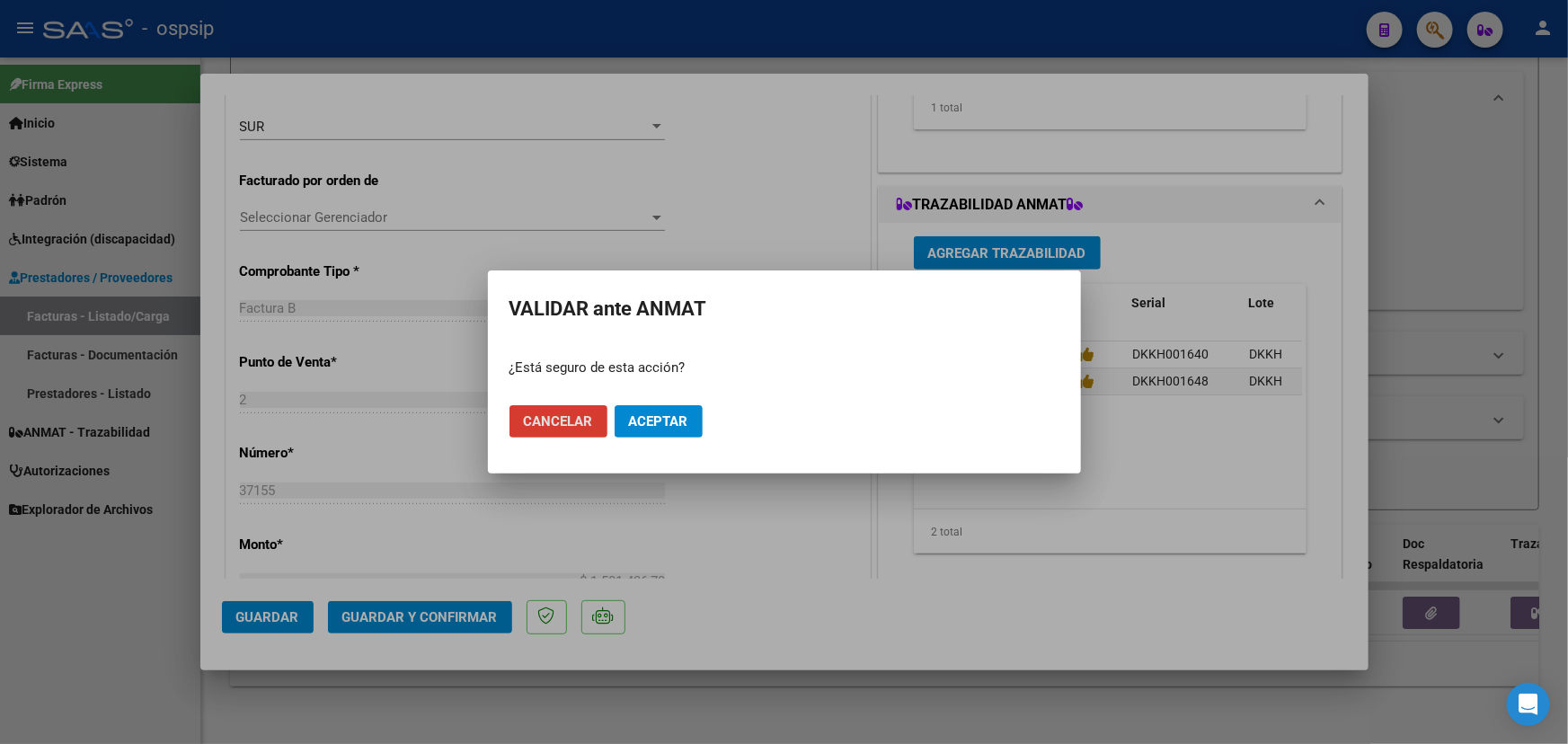
click at [677, 436] on button "Aceptar" at bounding box center [658, 421] width 88 height 33
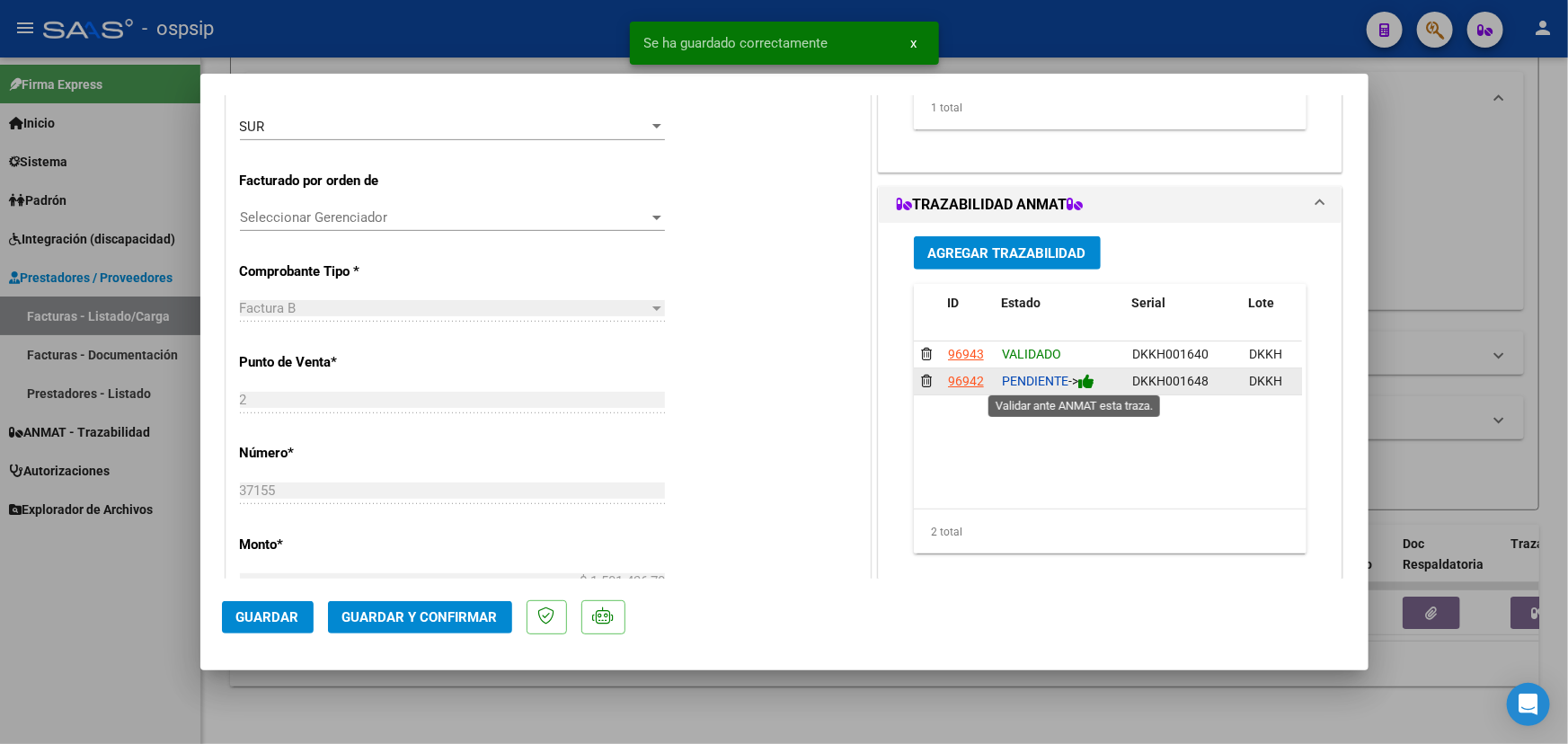
click at [1087, 384] on icon at bounding box center [1086, 380] width 16 height 17
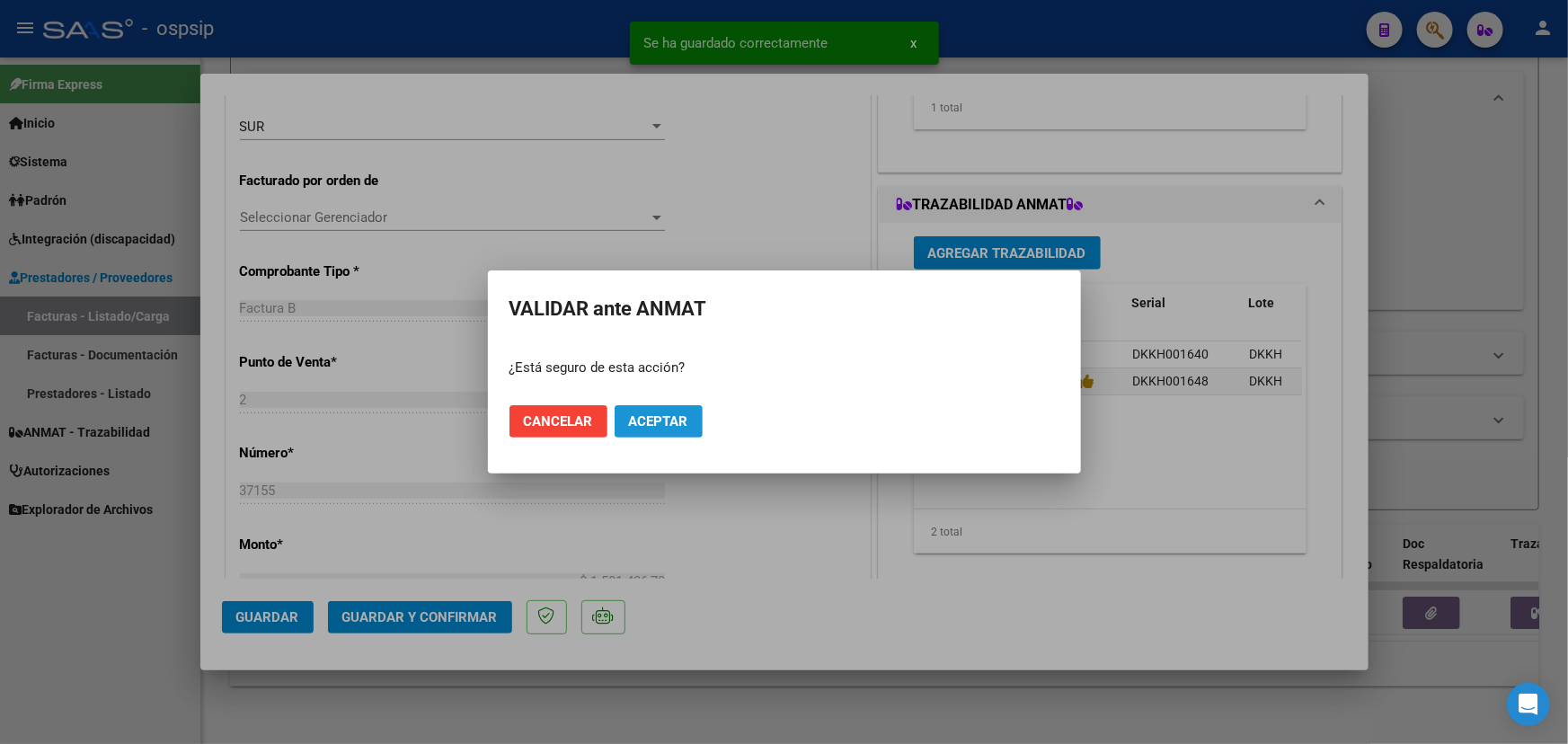
click at [673, 426] on span "Aceptar" at bounding box center [659, 421] width 60 height 16
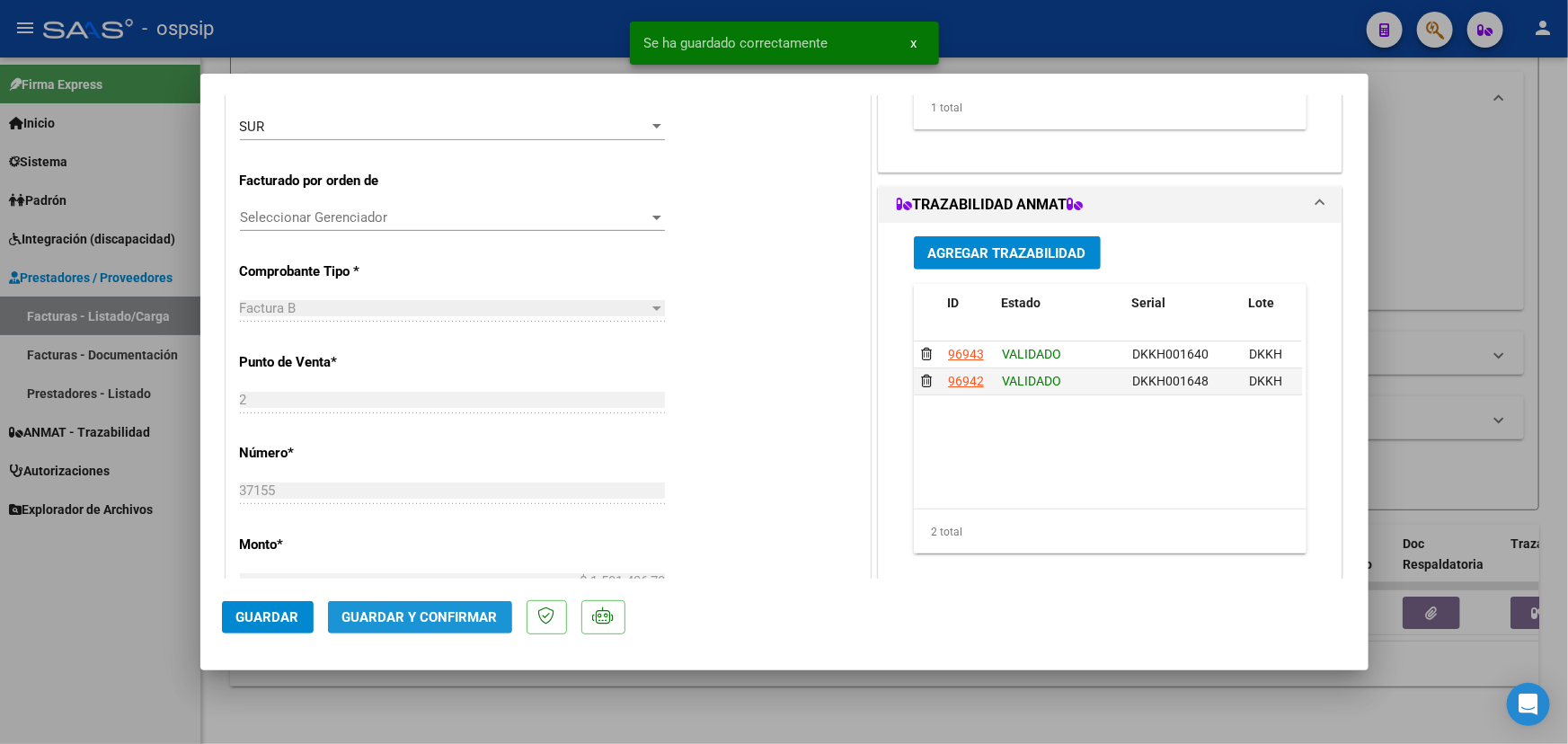
click at [468, 614] on span "Guardar y Confirmar" at bounding box center [419, 617] width 155 height 16
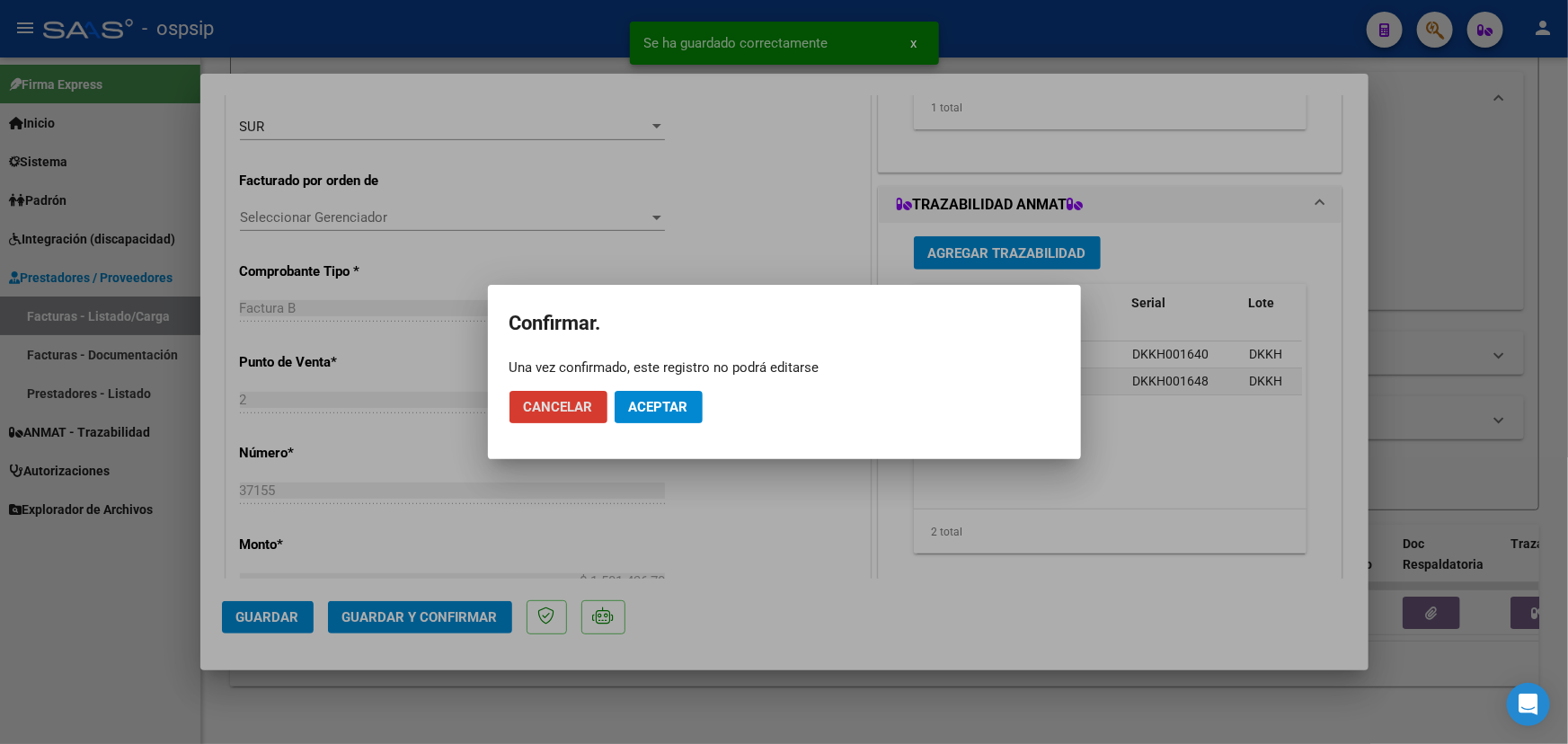
click at [651, 404] on span "Aceptar" at bounding box center [659, 406] width 60 height 16
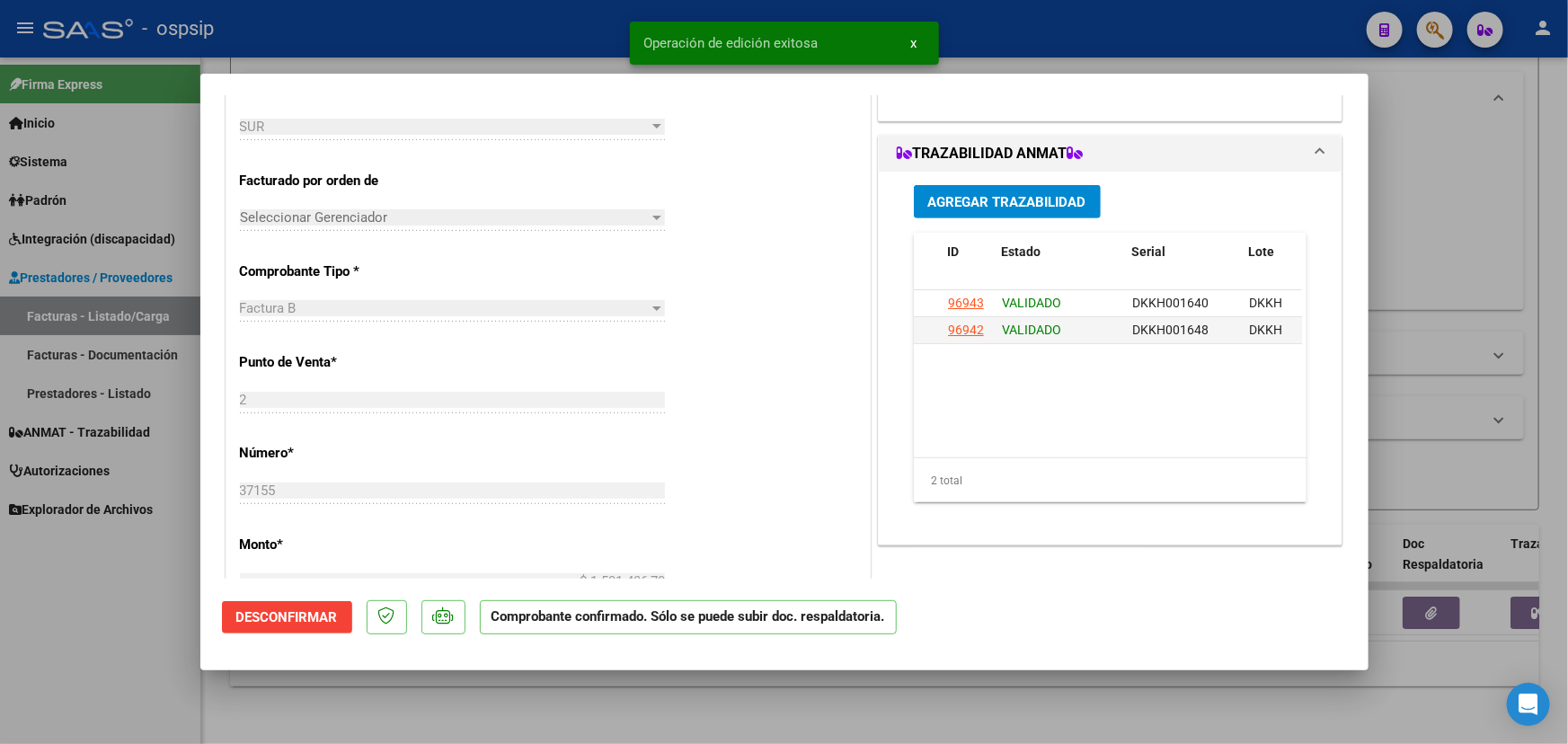
type input "$ 0,00"
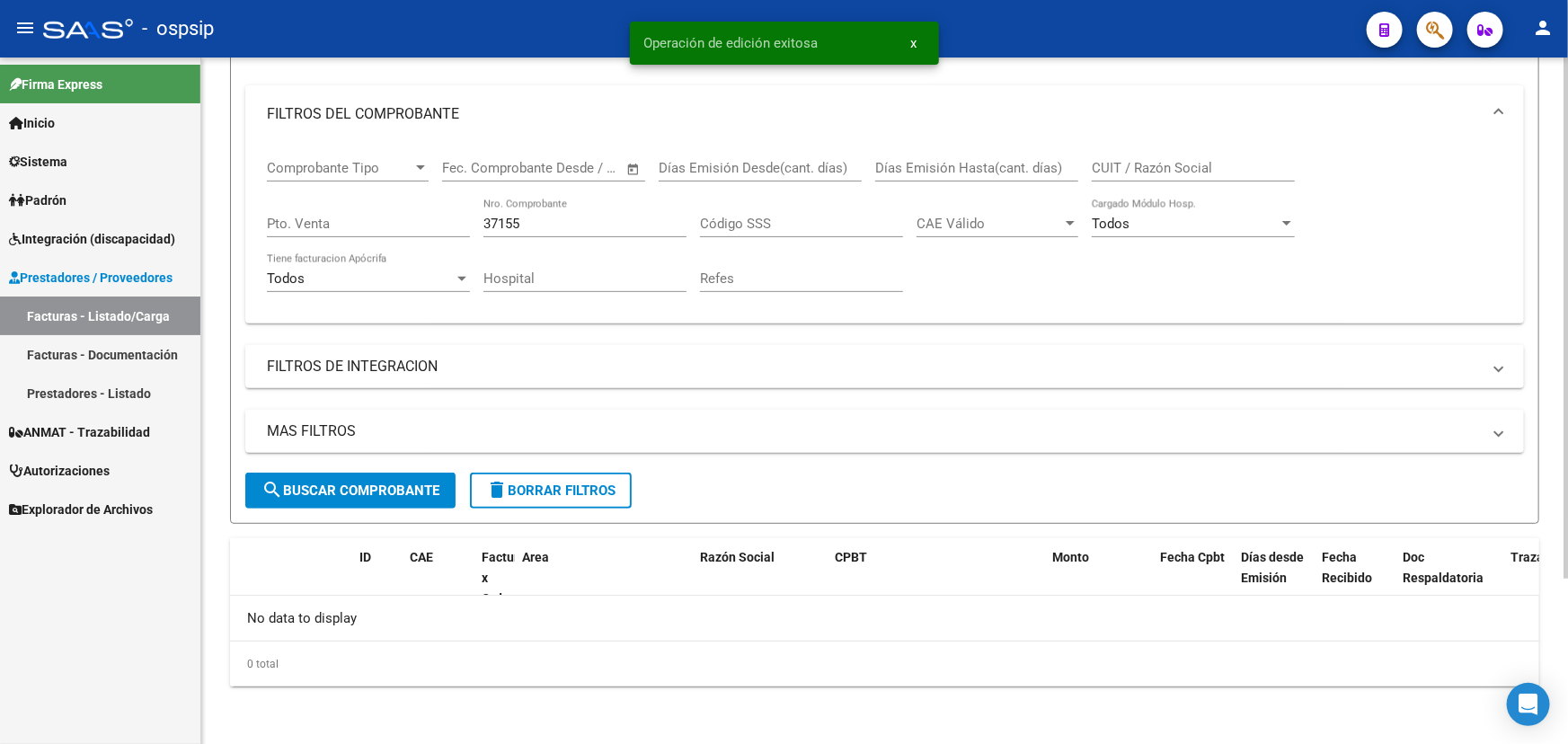
scroll to position [217, 0]
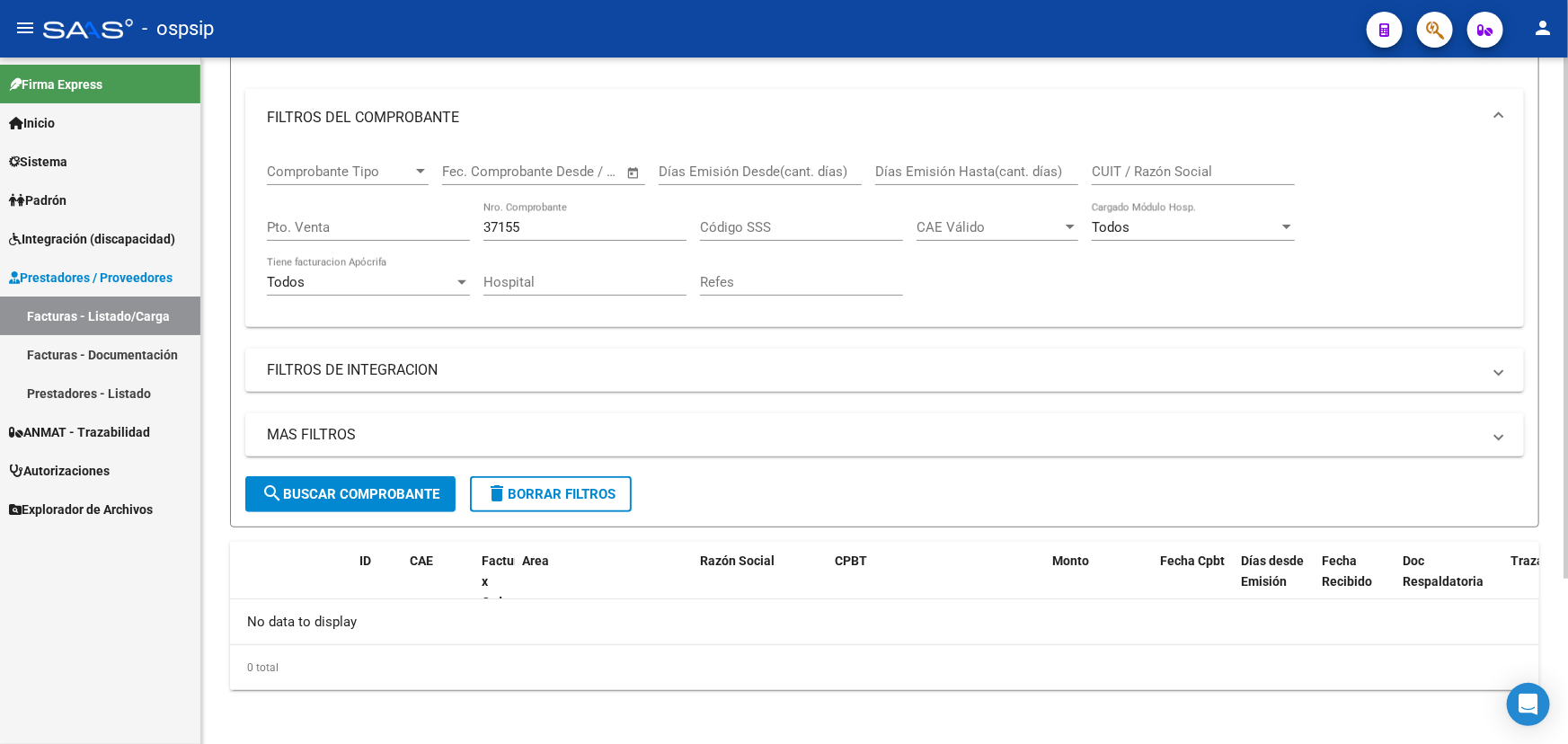
click at [521, 226] on input "37155" at bounding box center [584, 227] width 203 height 16
click at [521, 225] on input "37155" at bounding box center [584, 227] width 203 height 16
click at [514, 223] on input "37155" at bounding box center [584, 227] width 203 height 16
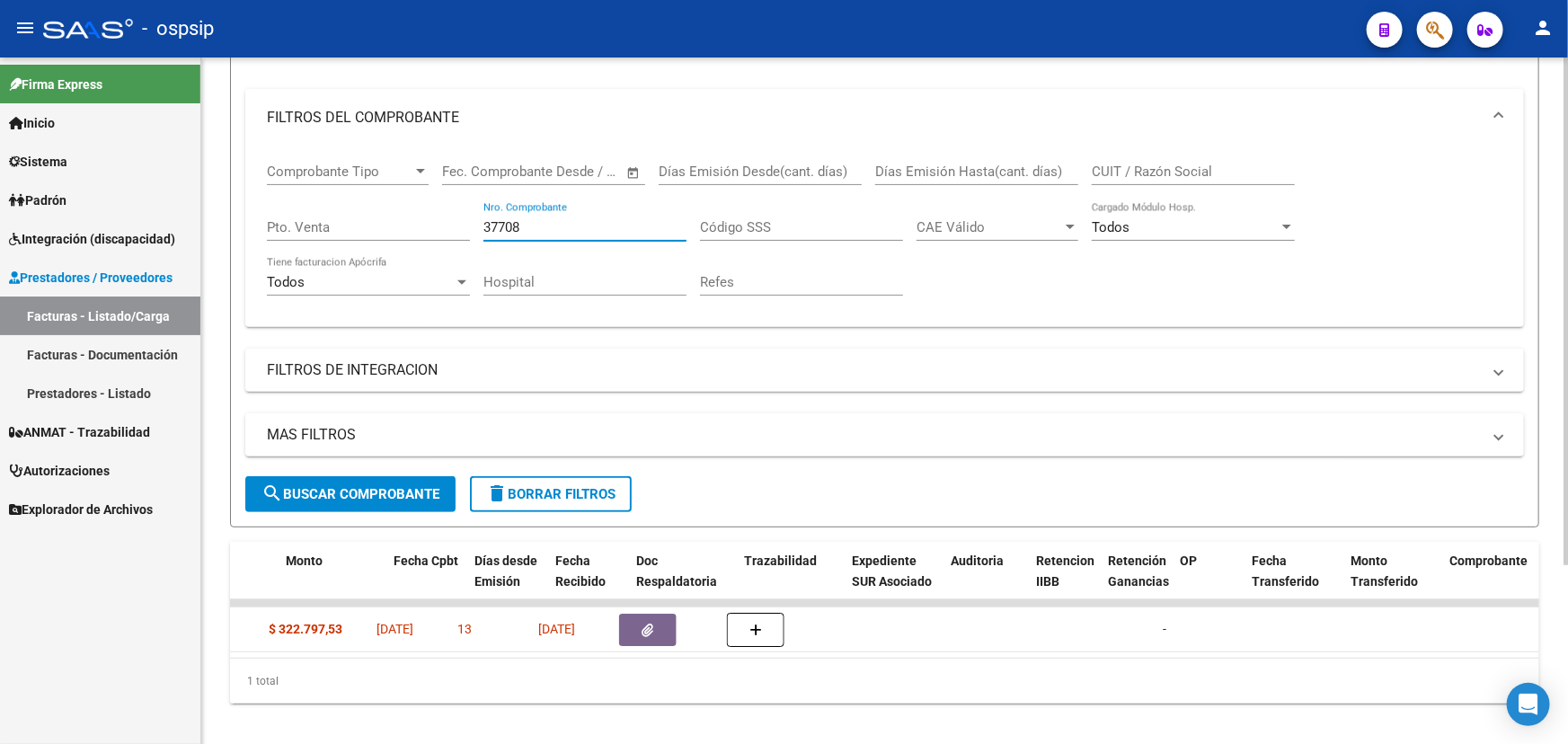
scroll to position [0, 765]
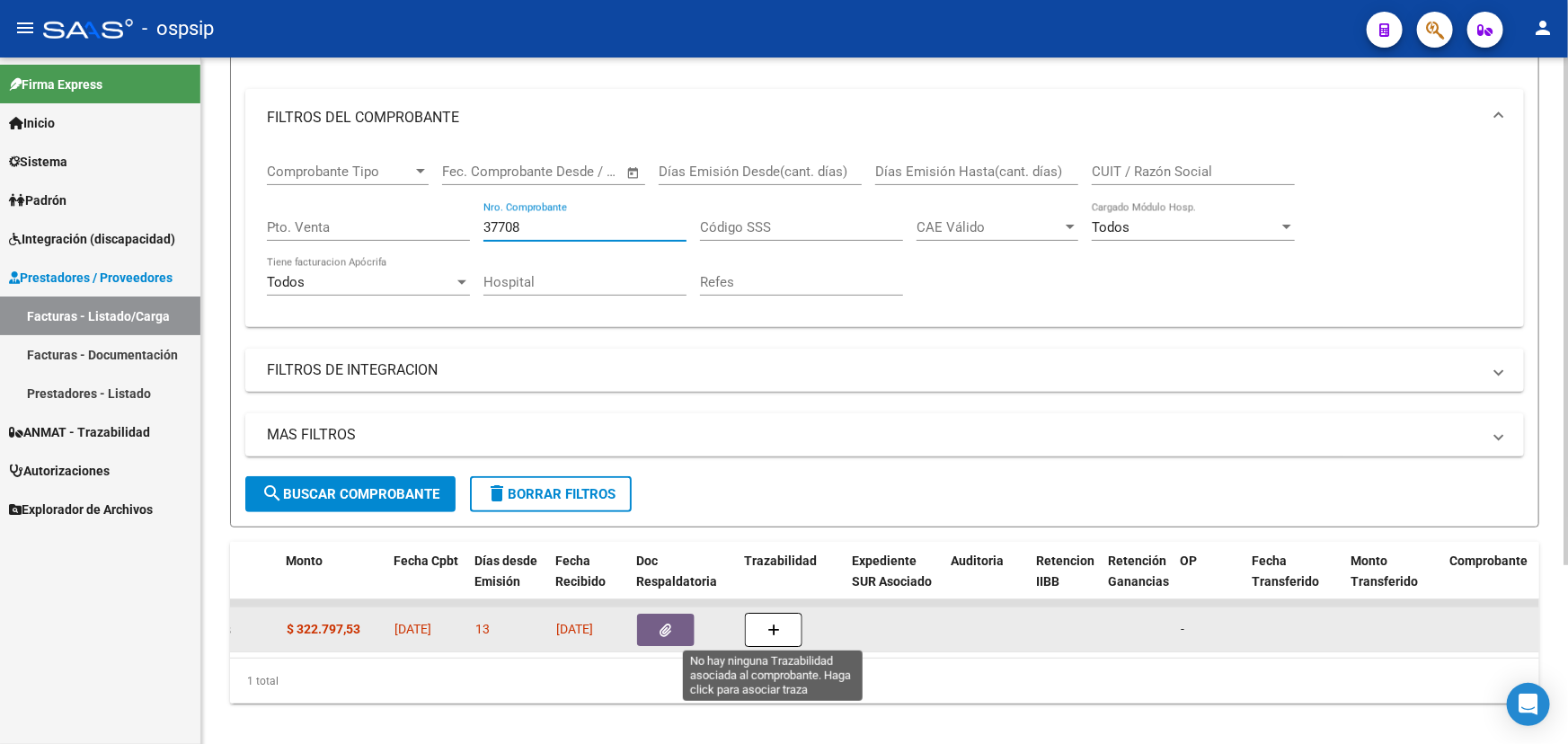
type input "37708"
click at [769, 623] on icon "button" at bounding box center [773, 630] width 13 height 14
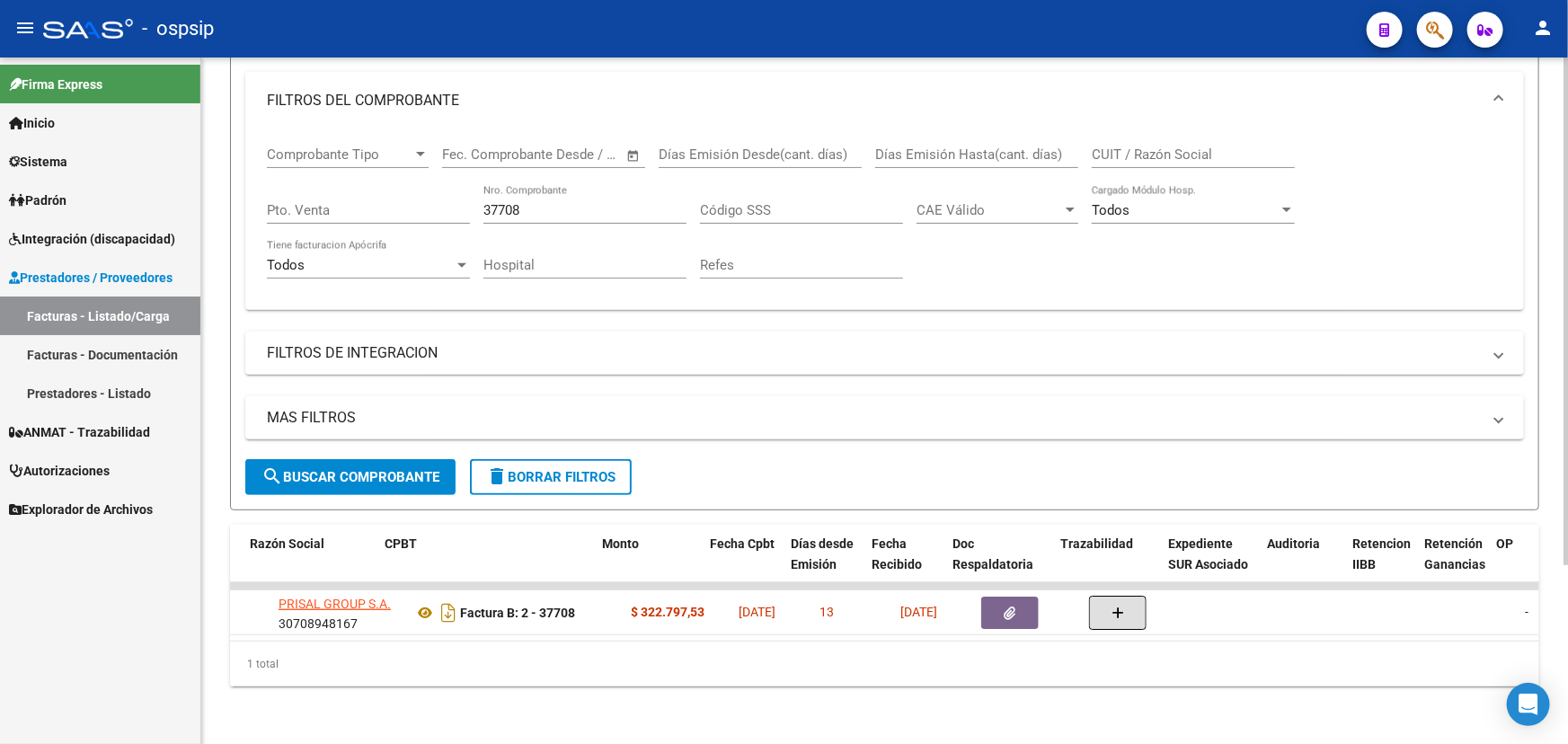
scroll to position [0, 449]
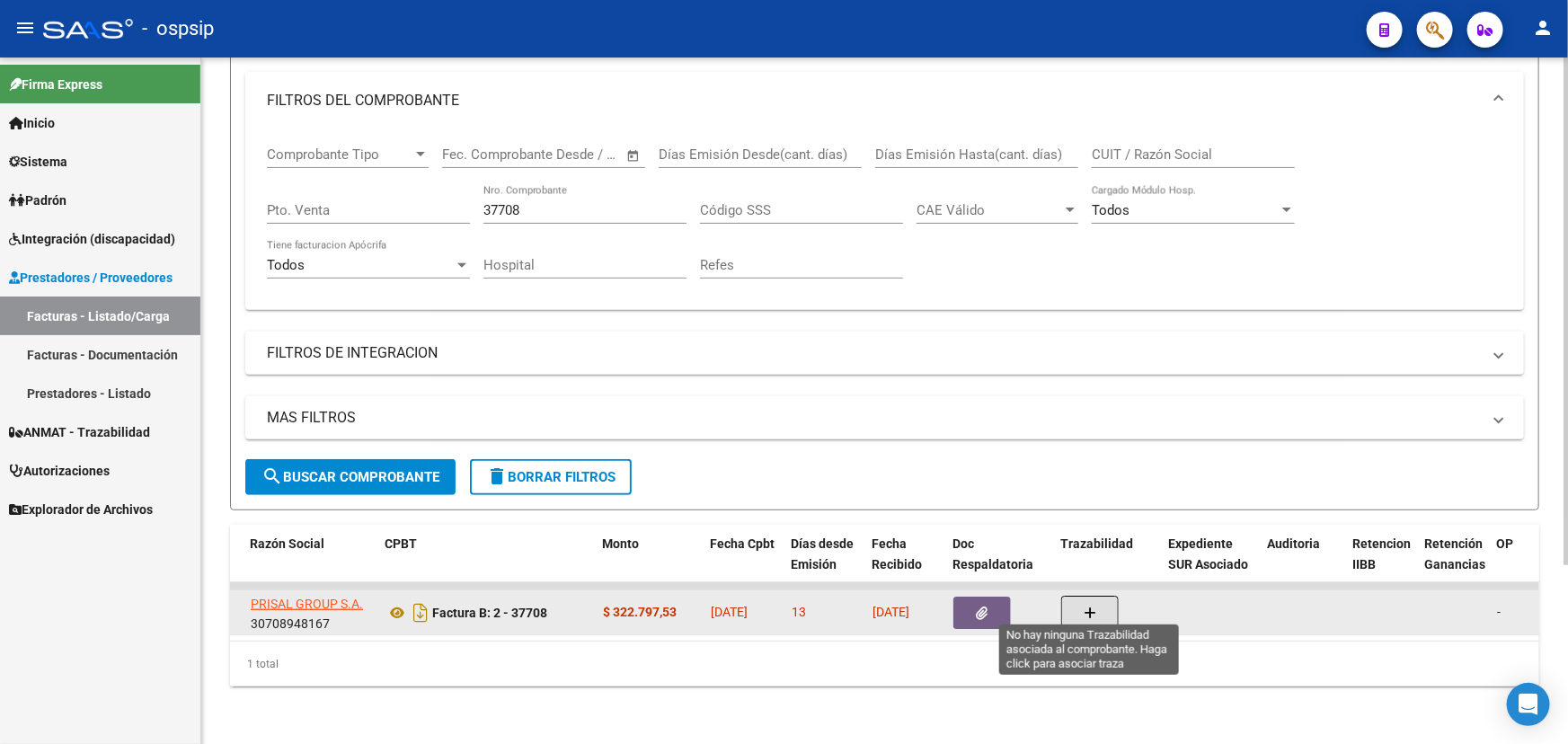
click at [1087, 606] on icon "button" at bounding box center [1089, 613] width 13 height 14
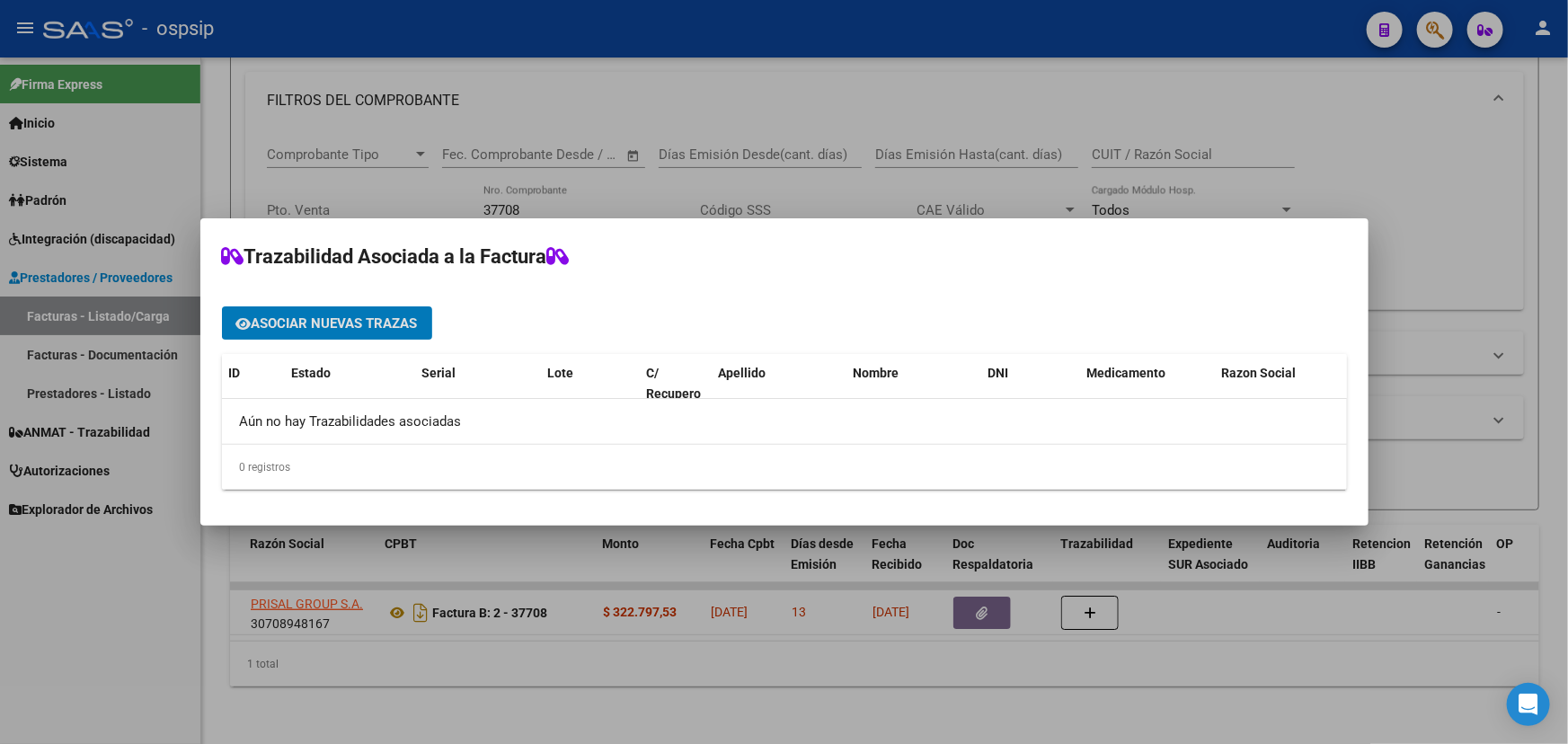
click at [337, 319] on span "Asociar nuevas trazas" at bounding box center [334, 323] width 166 height 16
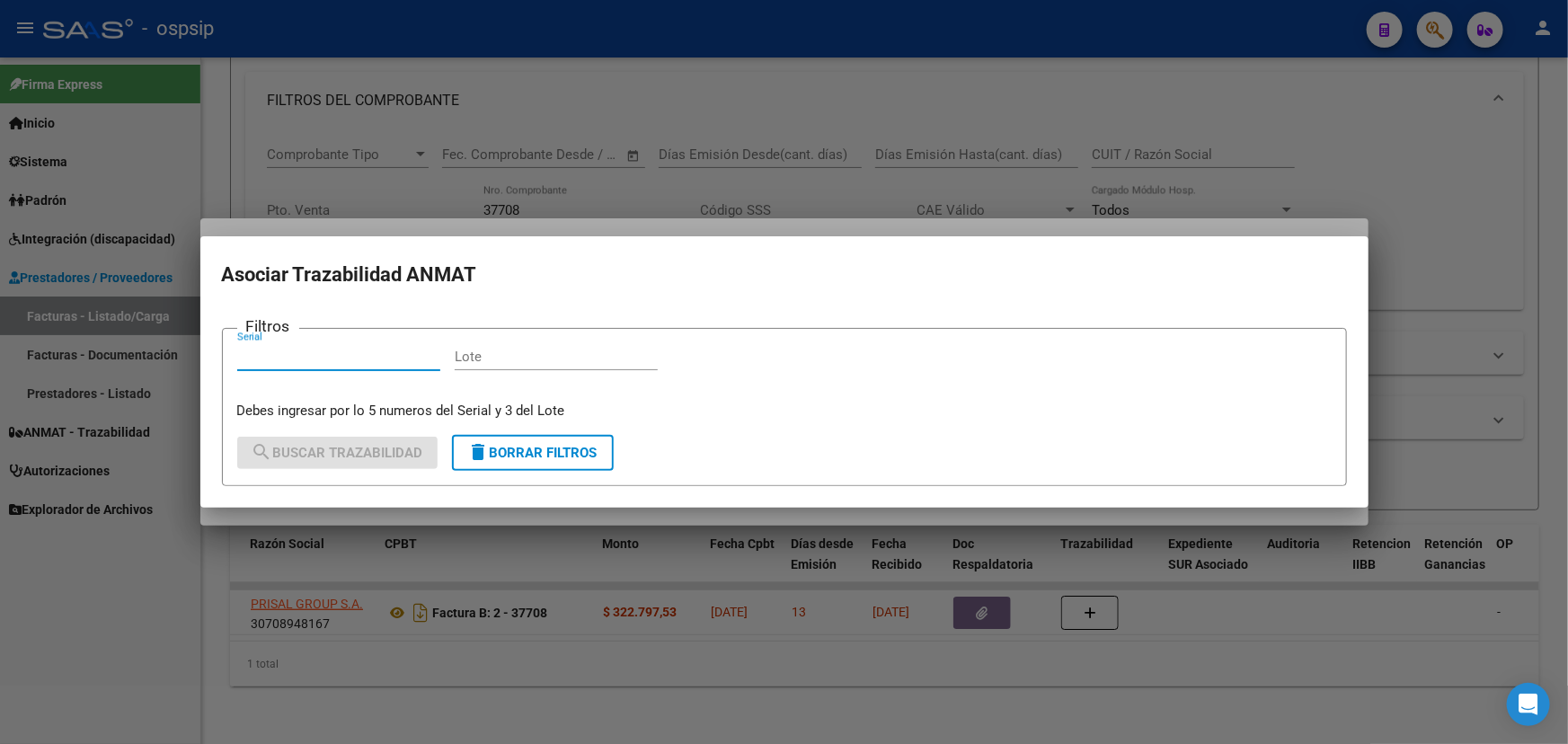
paste input "340818040459"
type input "340818040459"
click at [472, 360] on input "Lote" at bounding box center [556, 357] width 203 height 16
paste input "D704585L"
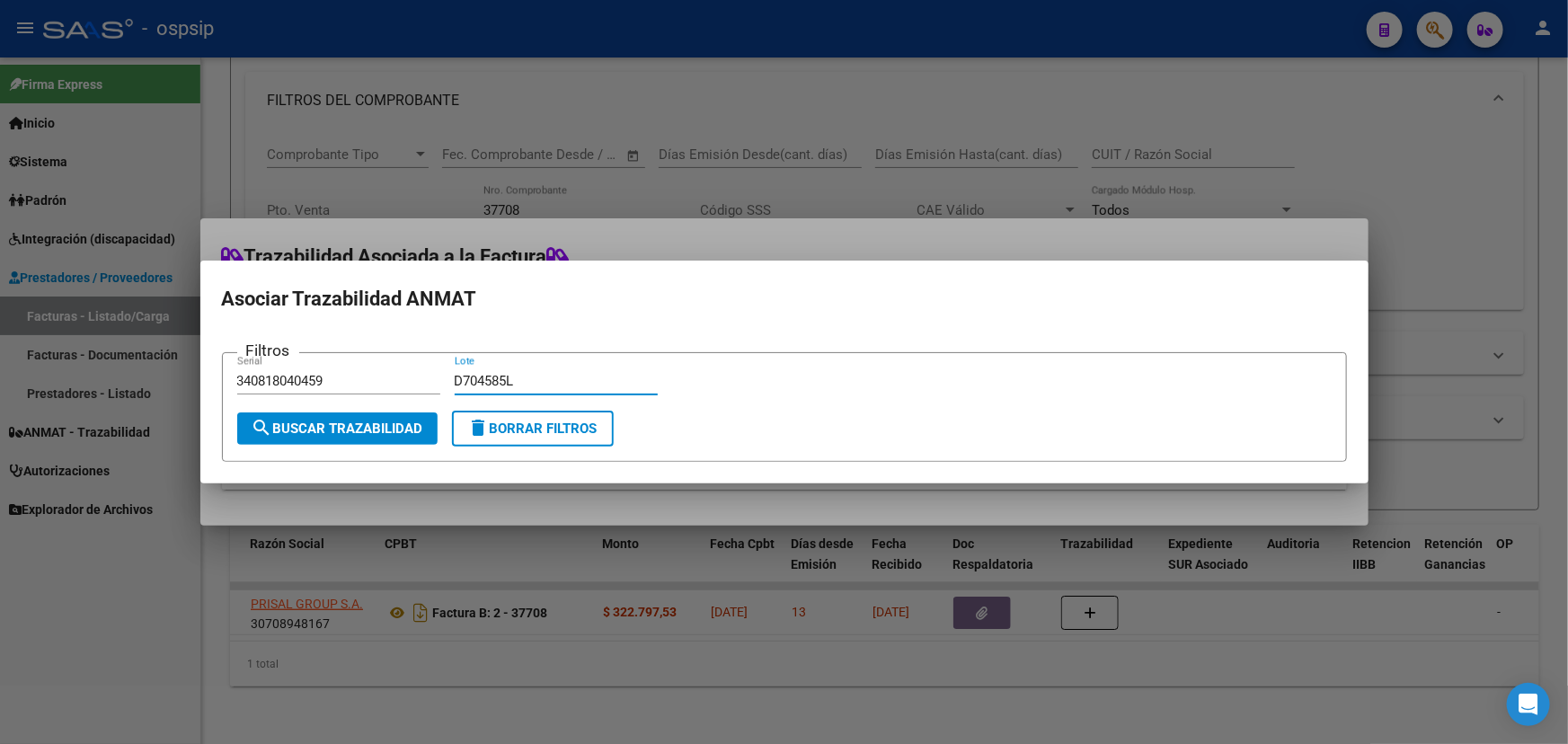
type input "D704585L"
drag, startPoint x: 382, startPoint y: 421, endPoint x: 281, endPoint y: 473, distance: 113.6
click at [381, 421] on span "search Buscar Trazabilidad" at bounding box center [337, 428] width 172 height 16
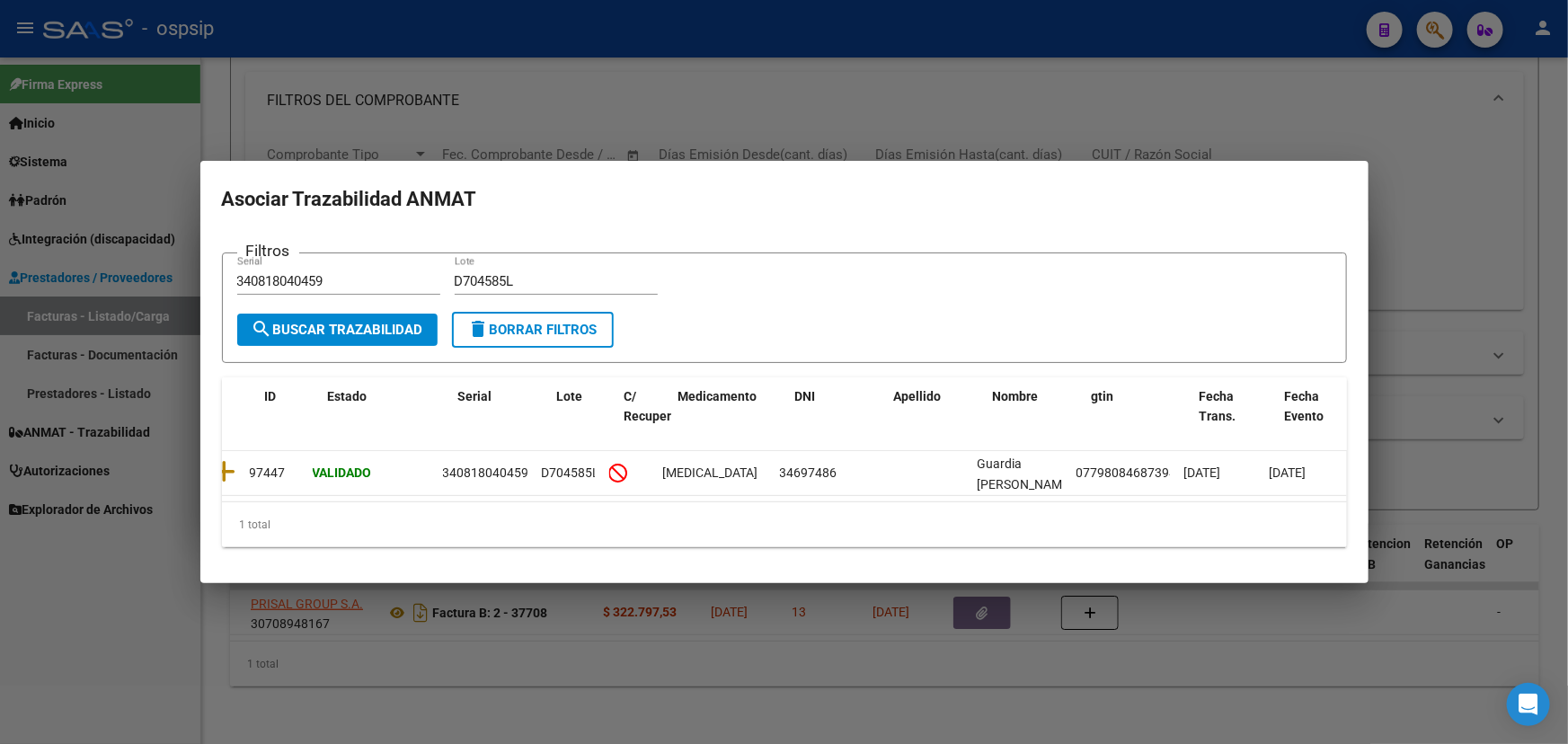
scroll to position [0, 0]
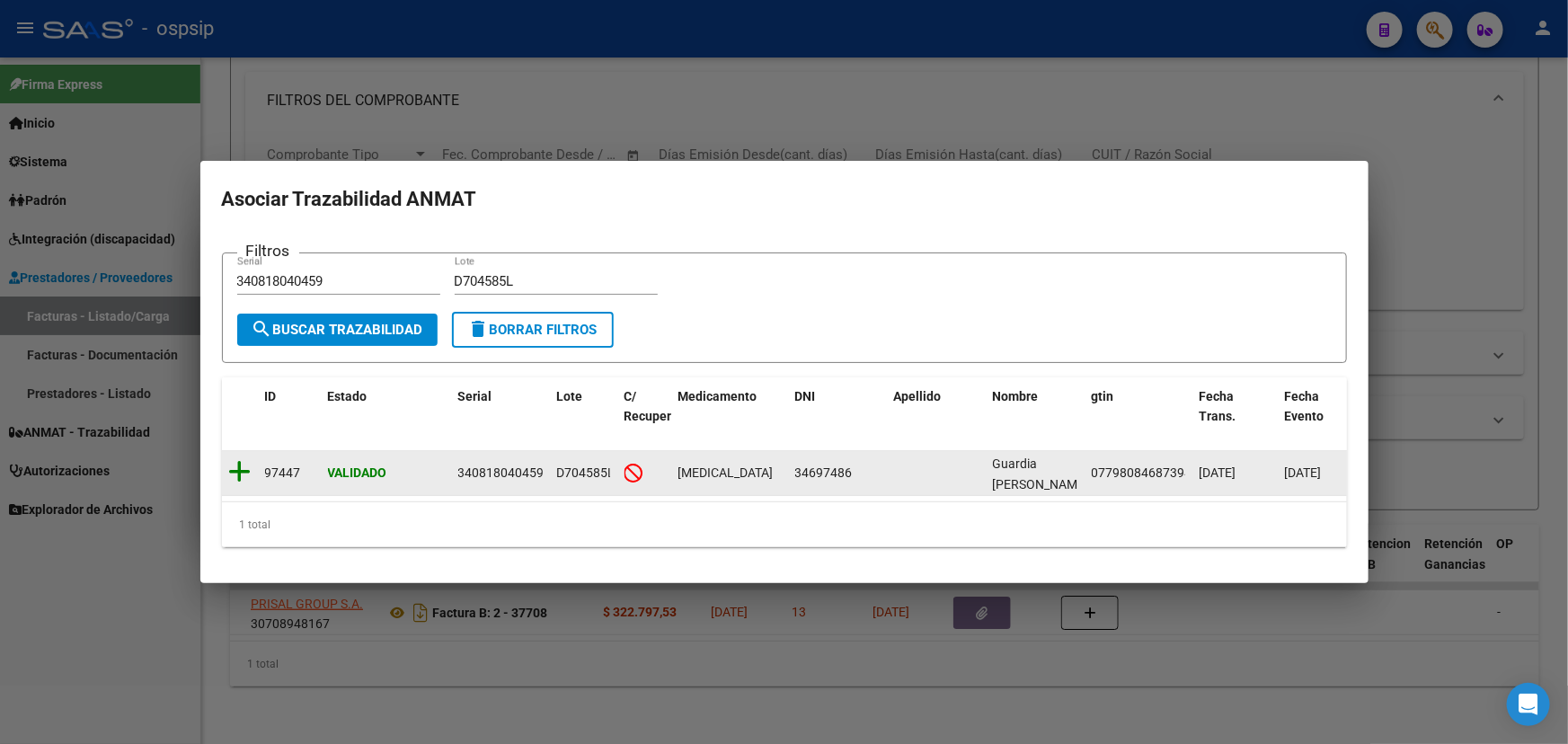
click at [243, 467] on icon at bounding box center [240, 471] width 23 height 25
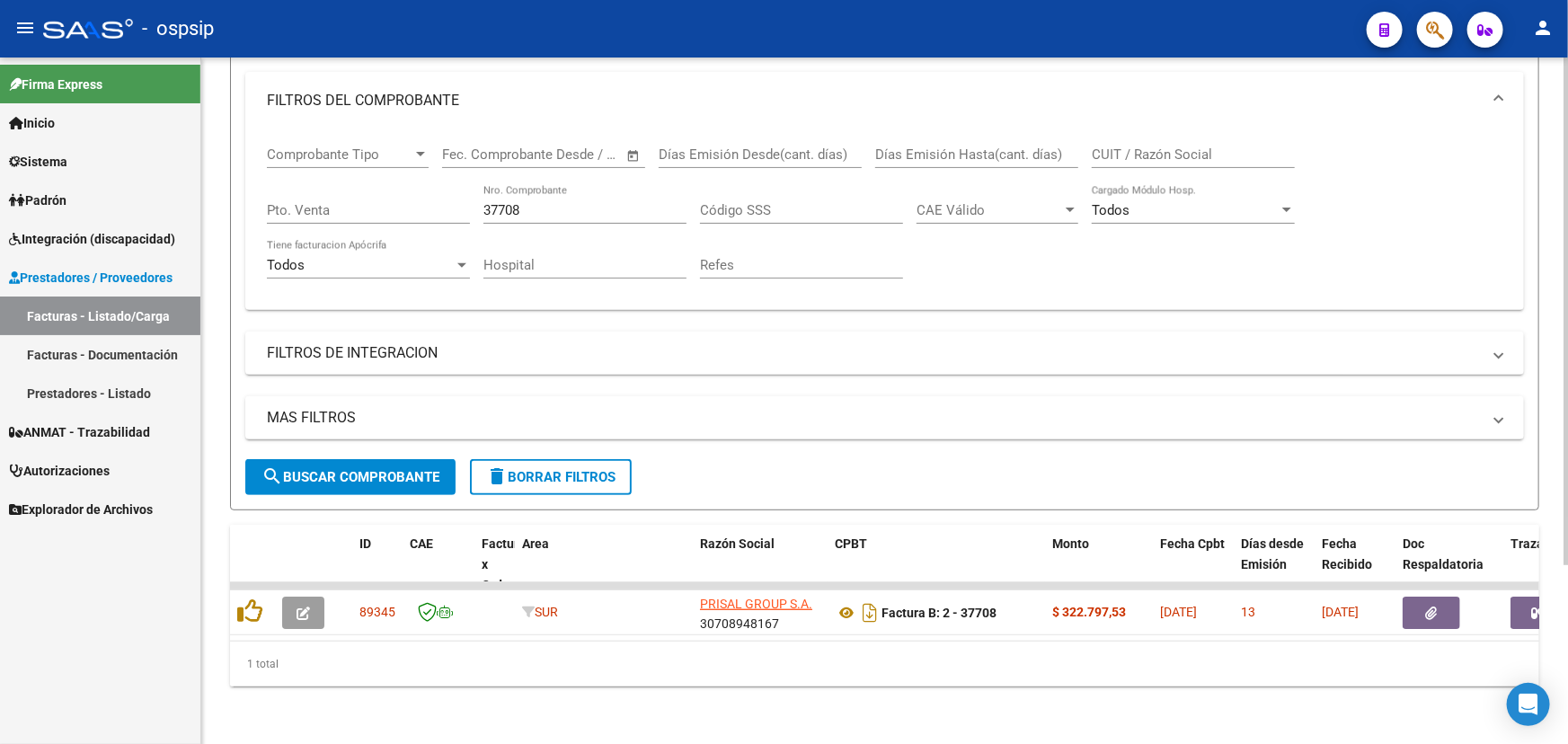
drag, startPoint x: 485, startPoint y: 641, endPoint x: 369, endPoint y: 628, distance: 116.7
click at [503, 642] on div "1 total" at bounding box center [883, 664] width 1309 height 45
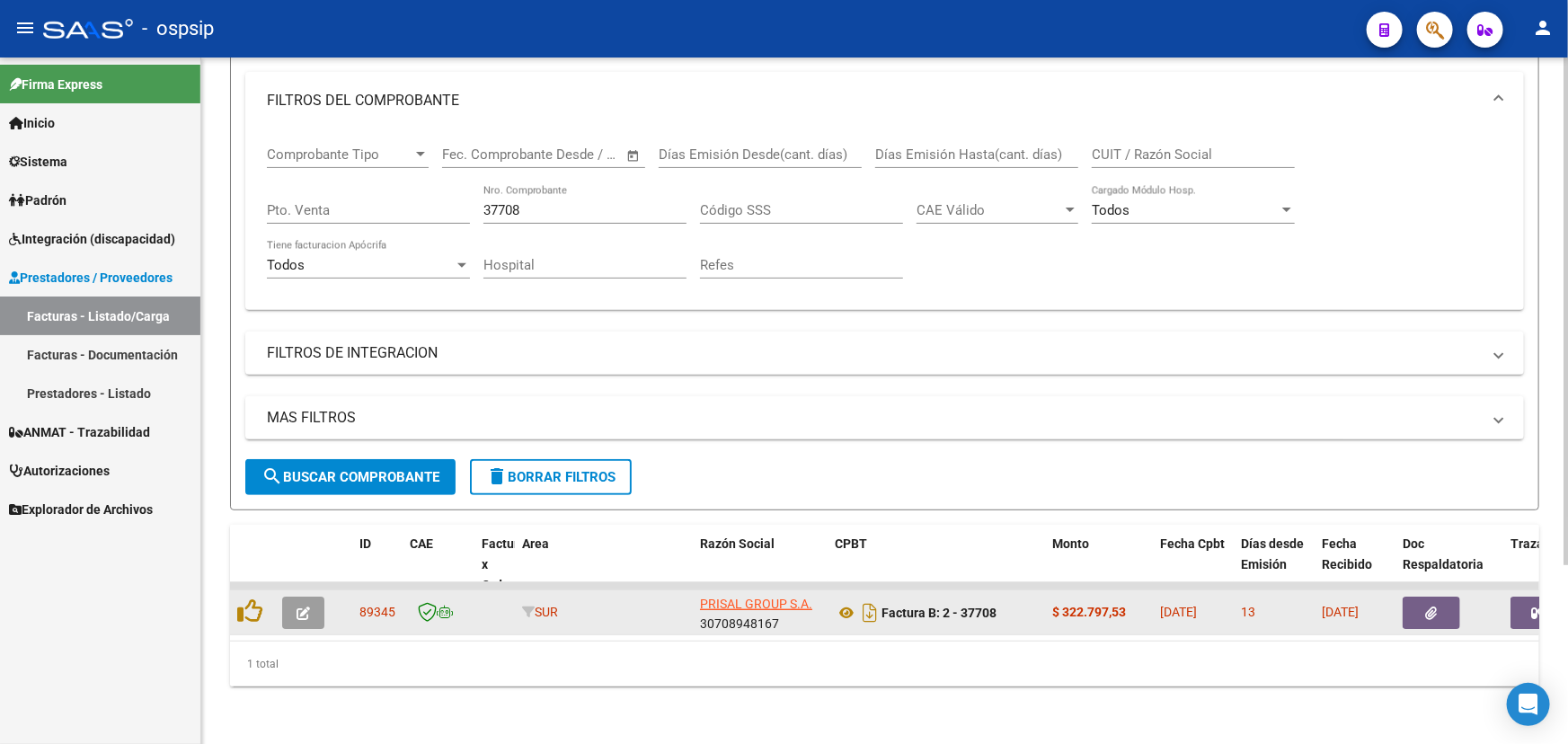
click at [312, 596] on button "button" at bounding box center [303, 612] width 42 height 33
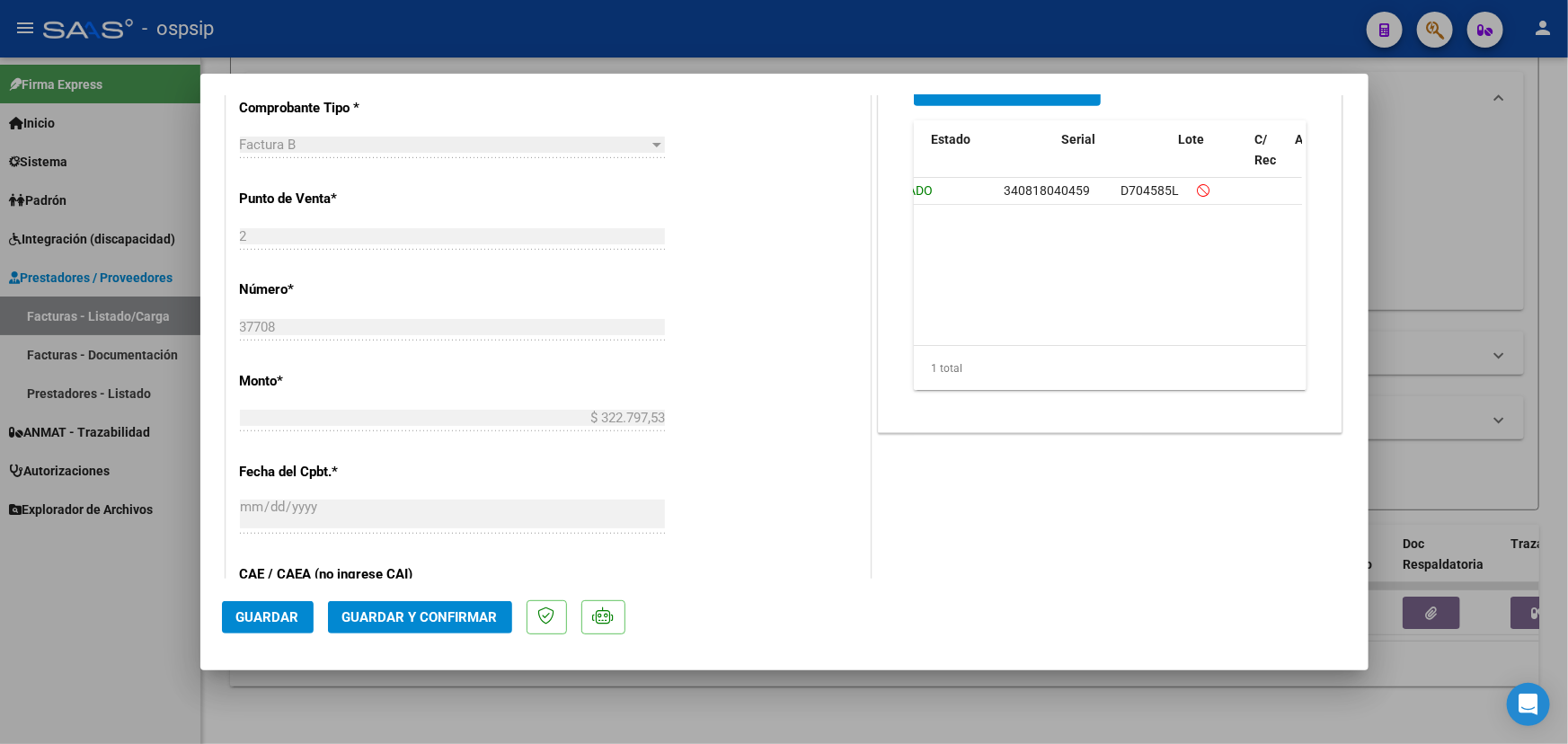
scroll to position [0, 71]
type input "$ 0,00"
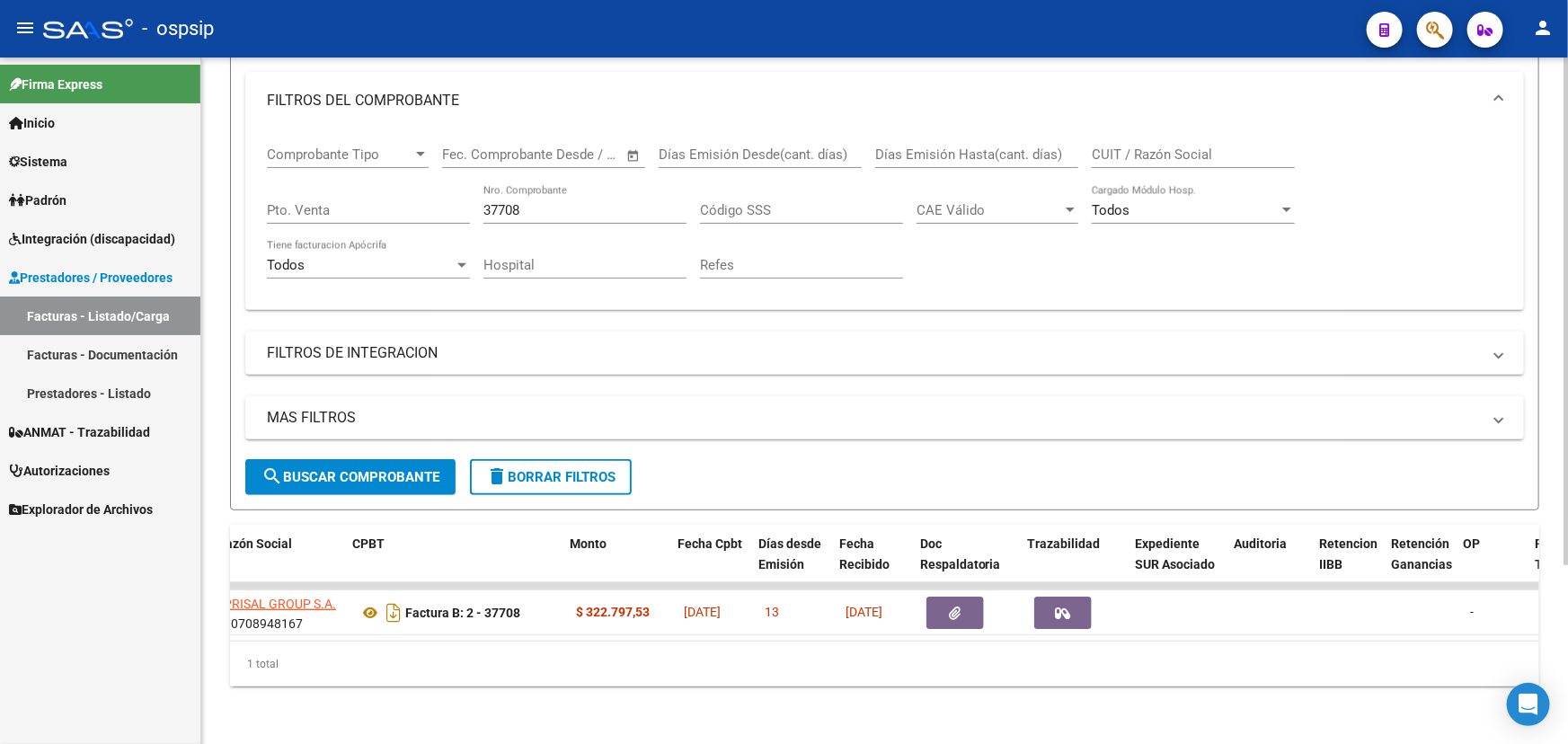
scroll to position [0, 500]
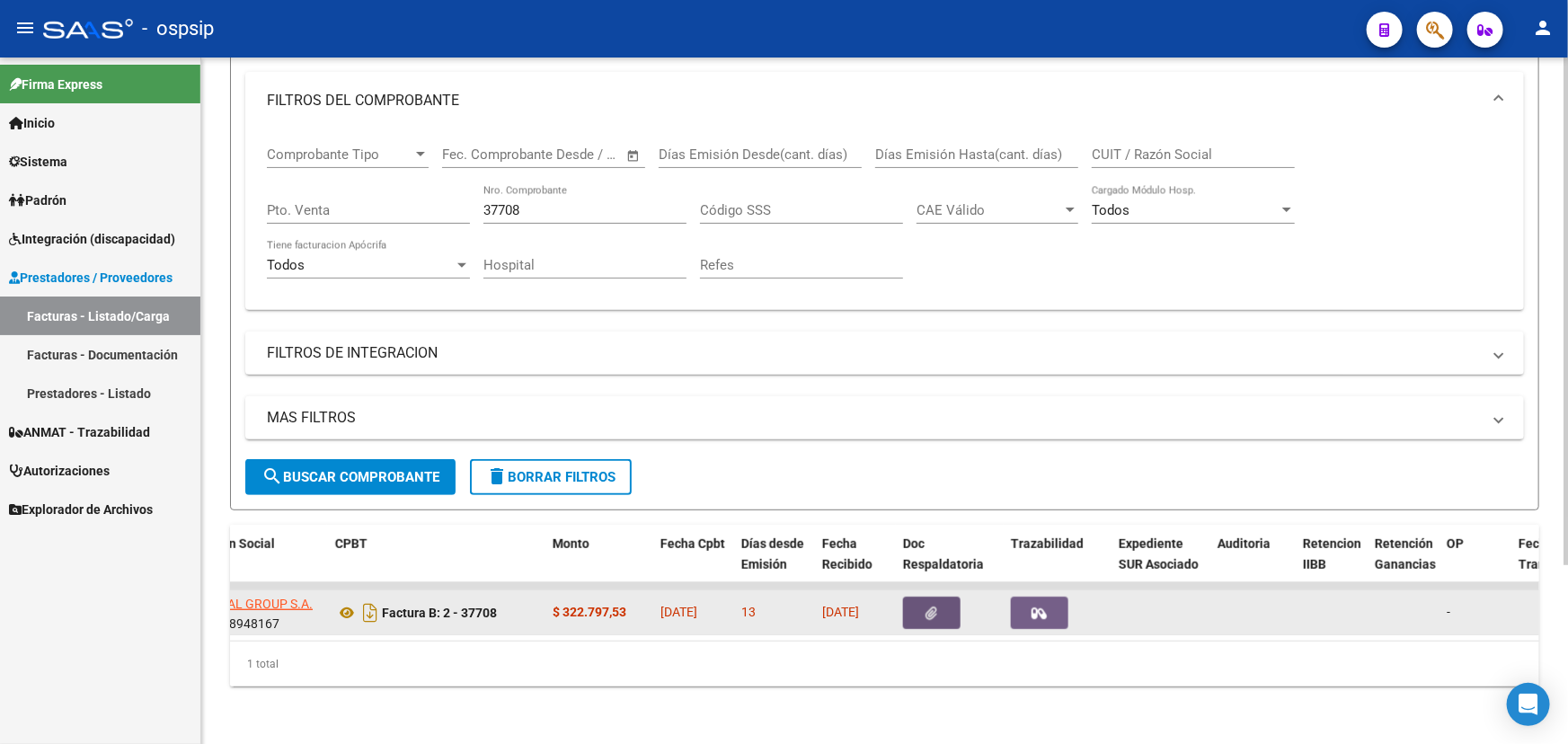
click at [937, 600] on button "button" at bounding box center [932, 612] width 58 height 33
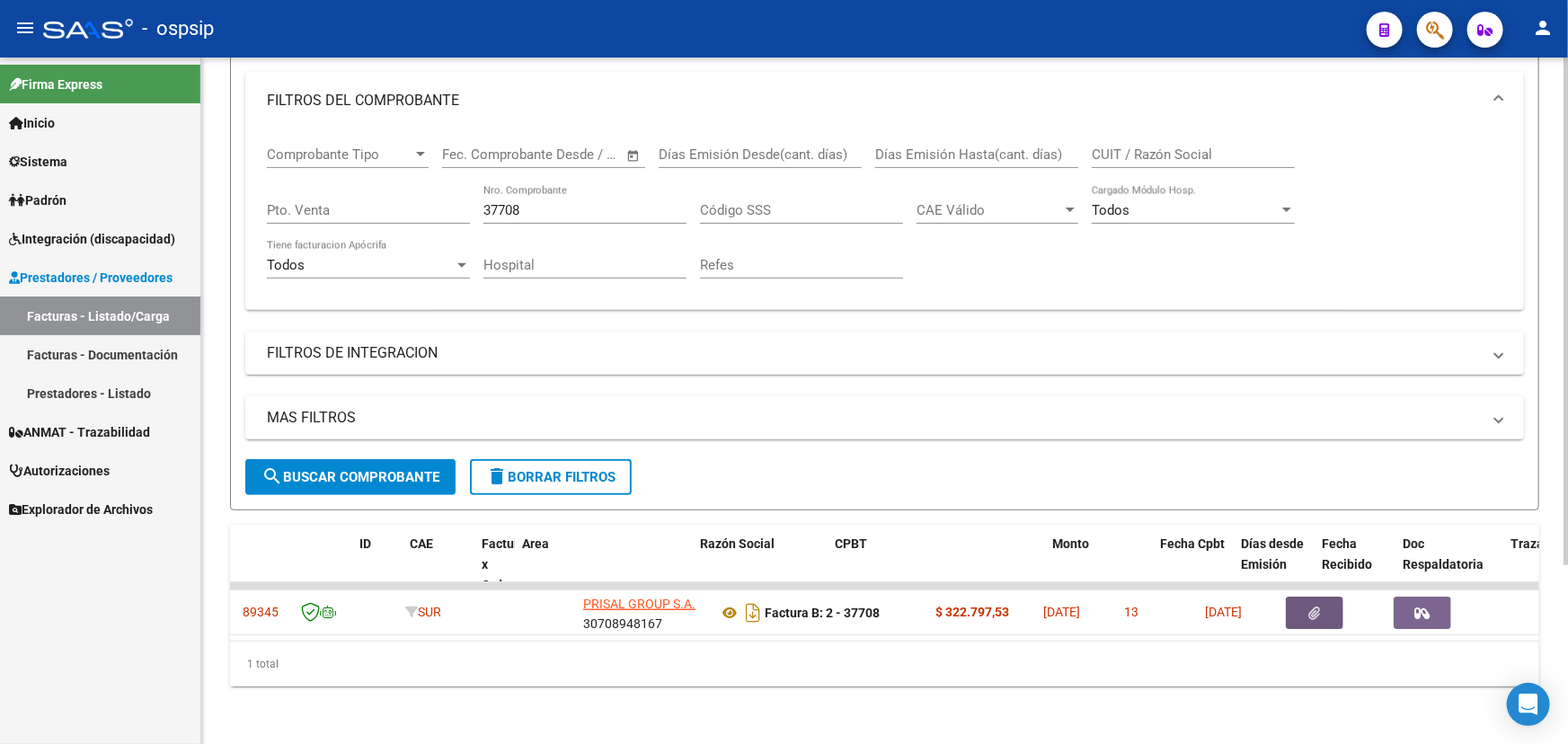
scroll to position [0, 0]
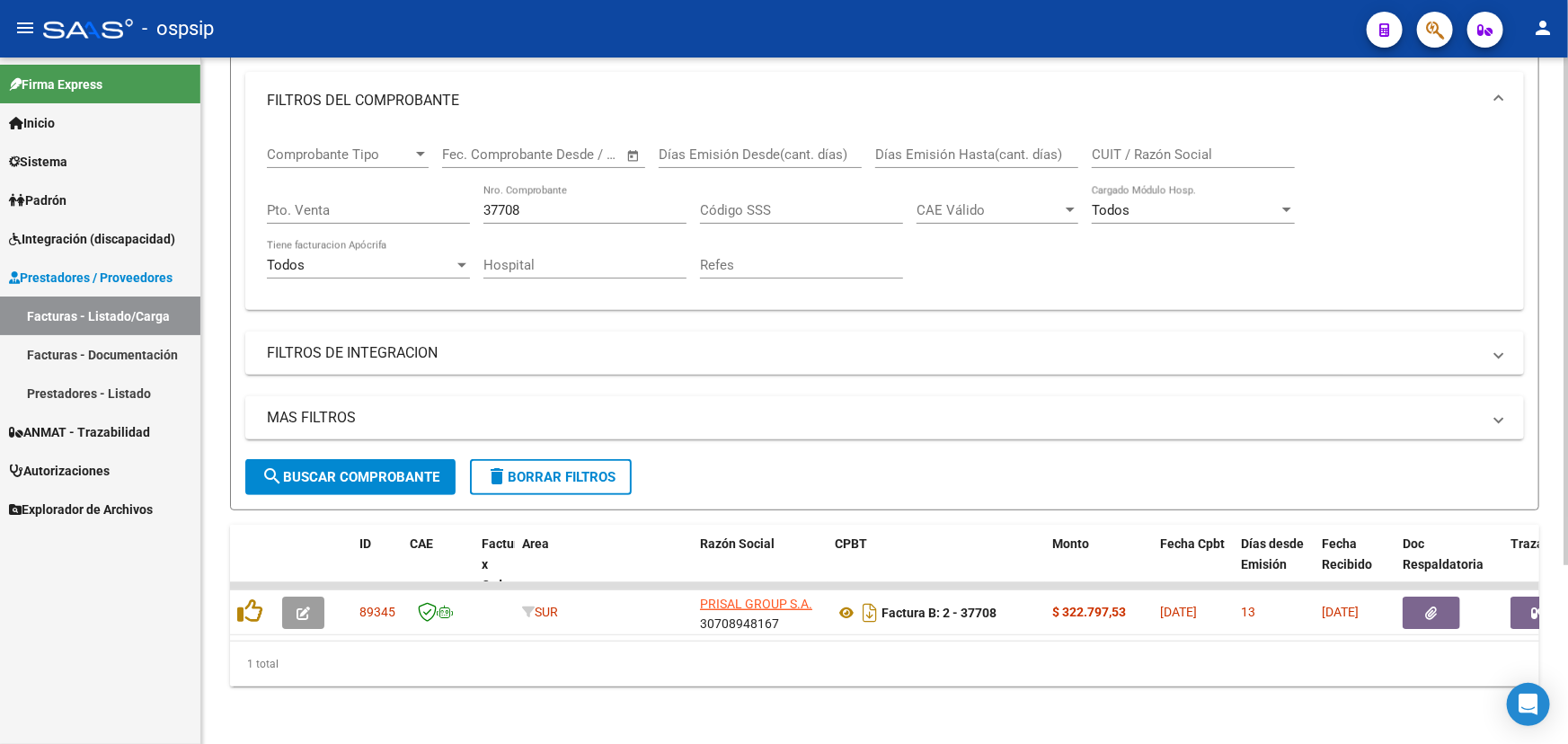
click at [460, 708] on div "Video tutorial PRESTADORES -> Listado de CPBTs Emitidos por Prestadores / Prove…" at bounding box center [884, 284] width 1366 height 920
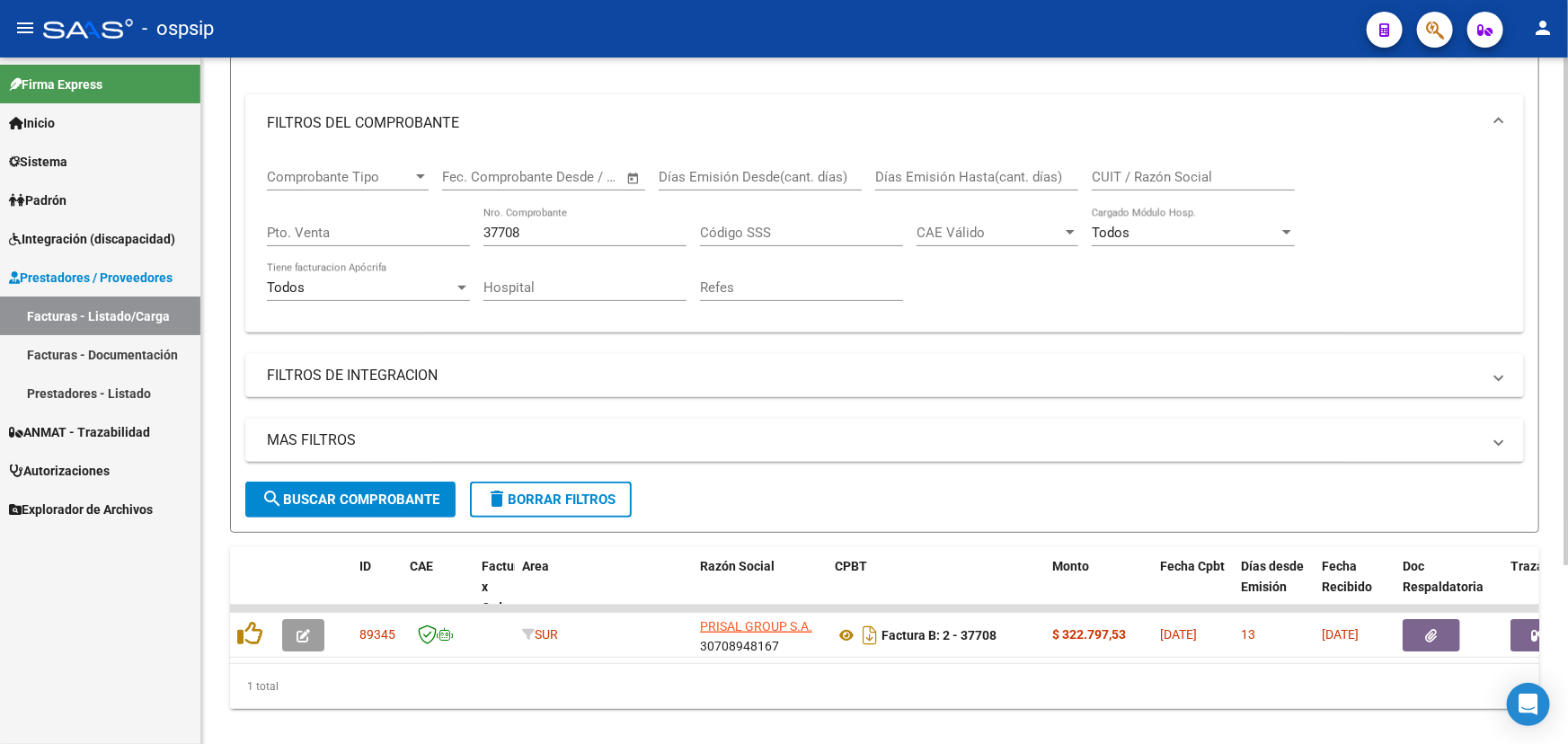
scroll to position [242, 0]
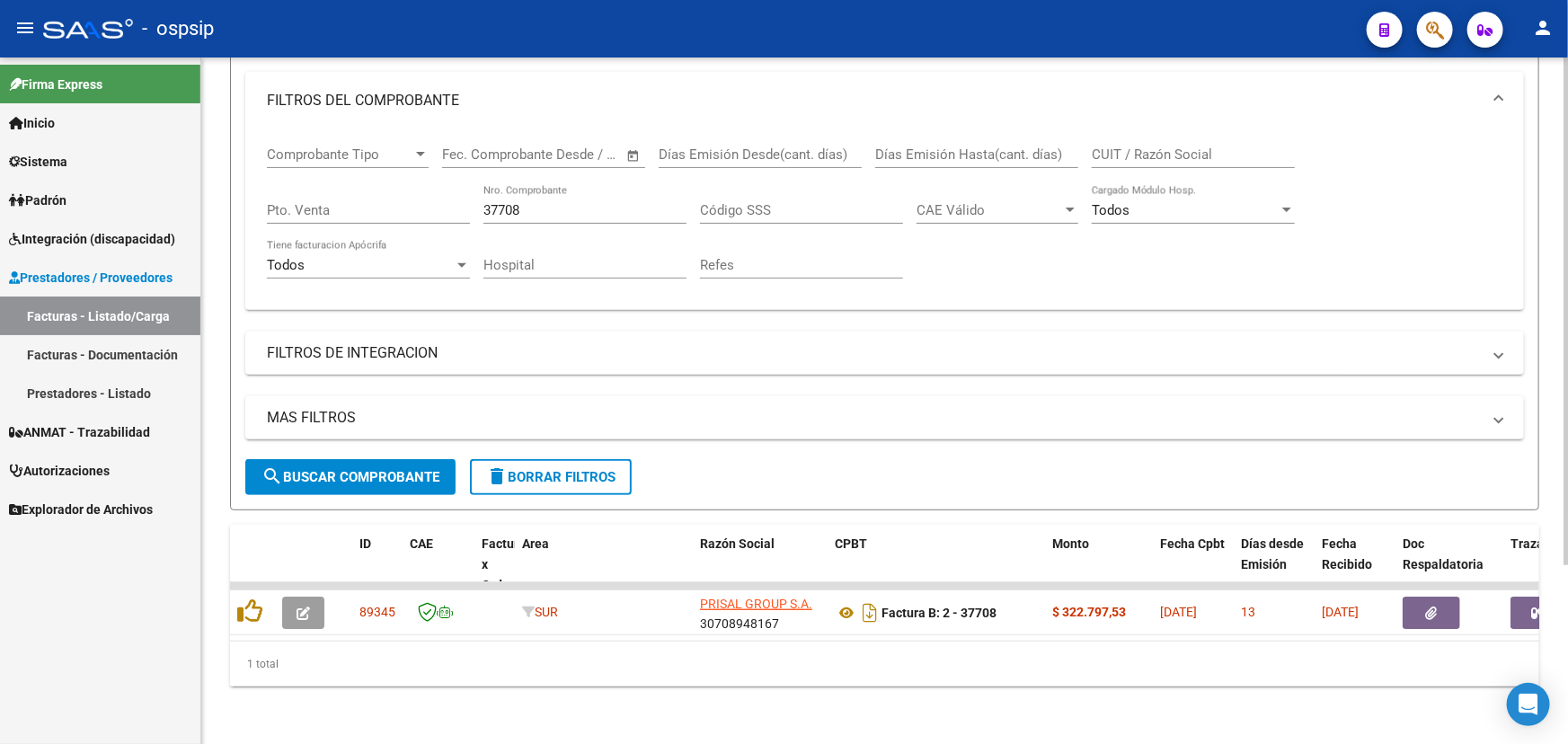
click at [492, 202] on input "37708" at bounding box center [584, 210] width 203 height 16
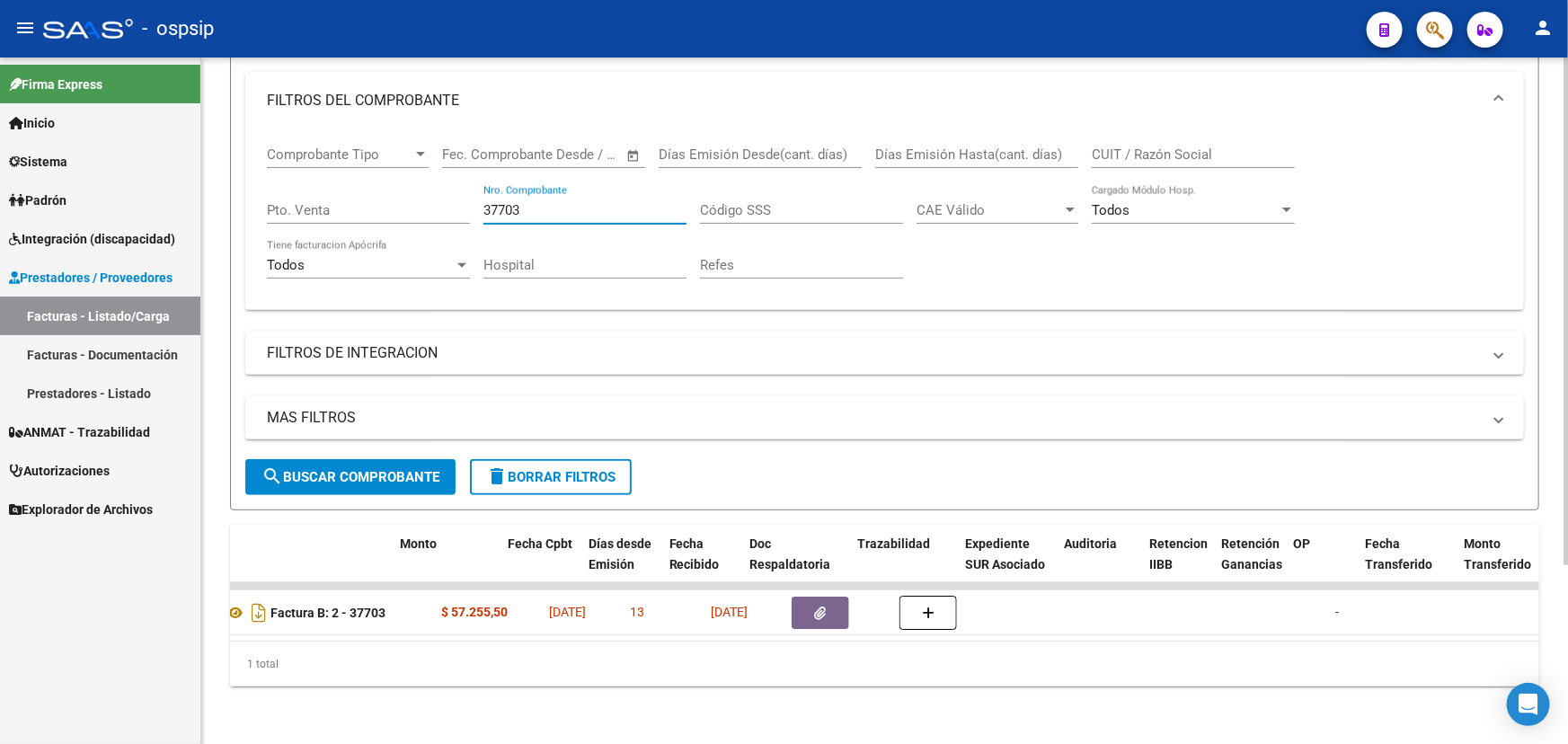
scroll to position [0, 652]
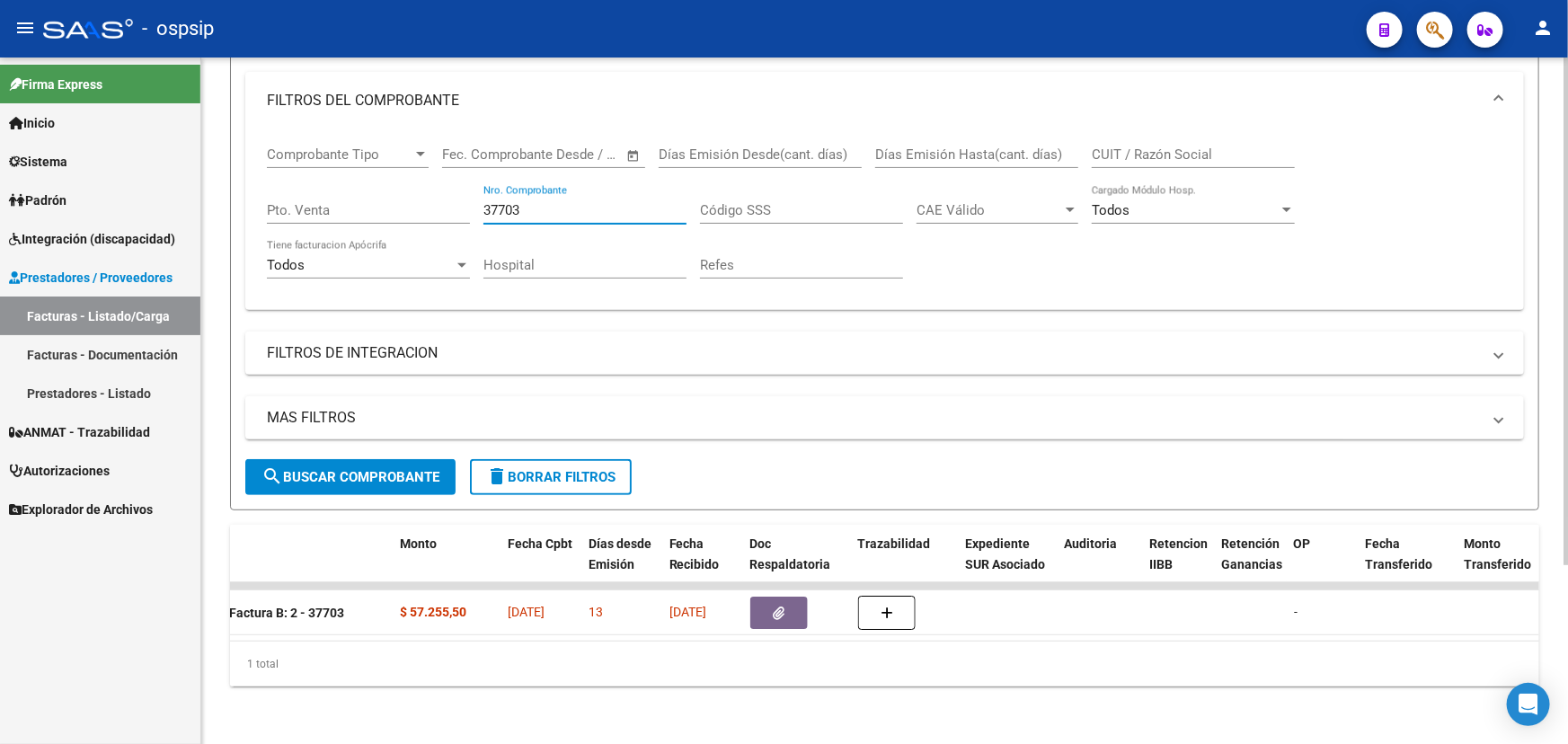
type input "37703"
drag, startPoint x: 430, startPoint y: 644, endPoint x: 217, endPoint y: 638, distance: 213.1
click at [217, 638] on div "Video tutorial PRESTADORES -> Listado de CPBTs Emitidos por Prestadores / Prove…" at bounding box center [884, 284] width 1366 height 920
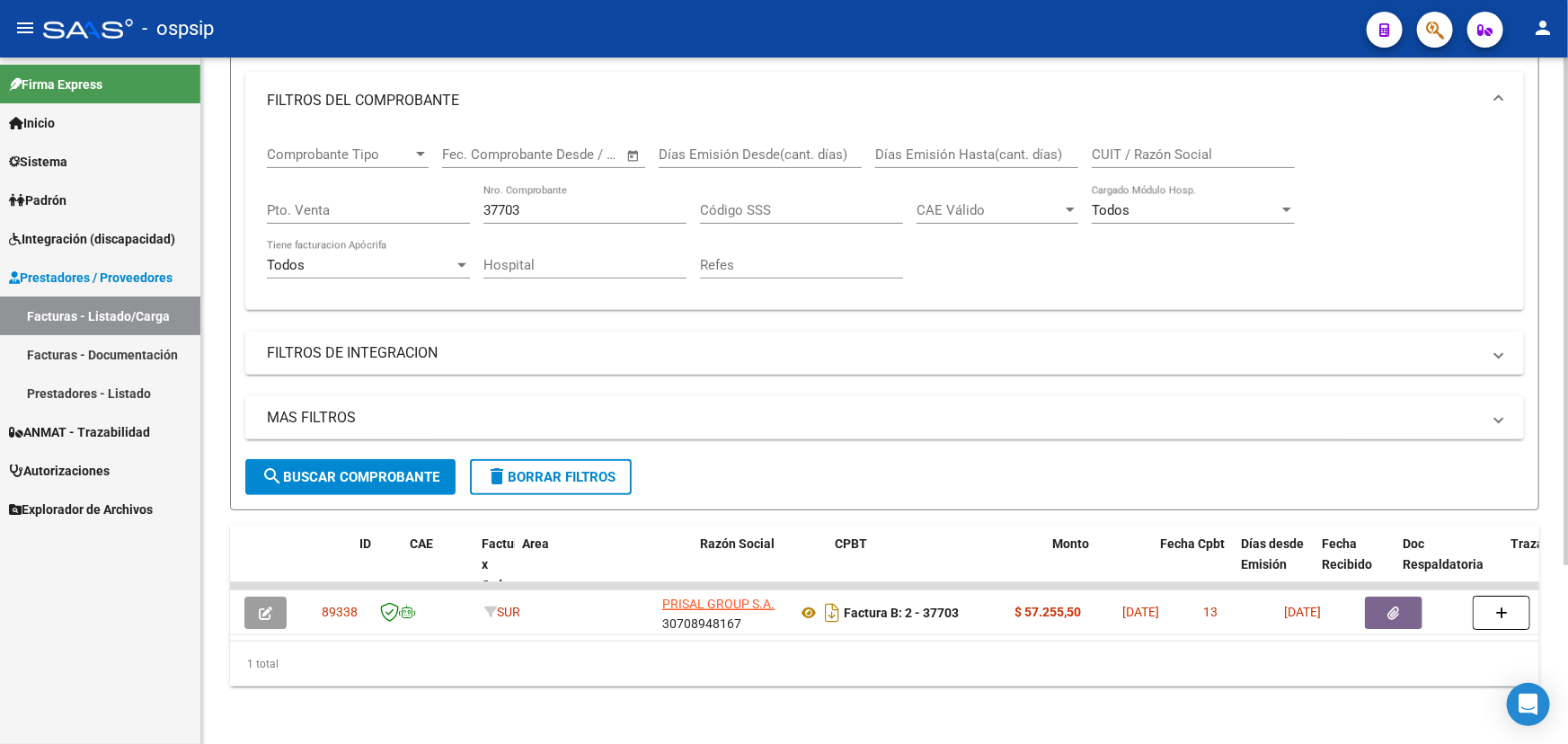
scroll to position [0, 0]
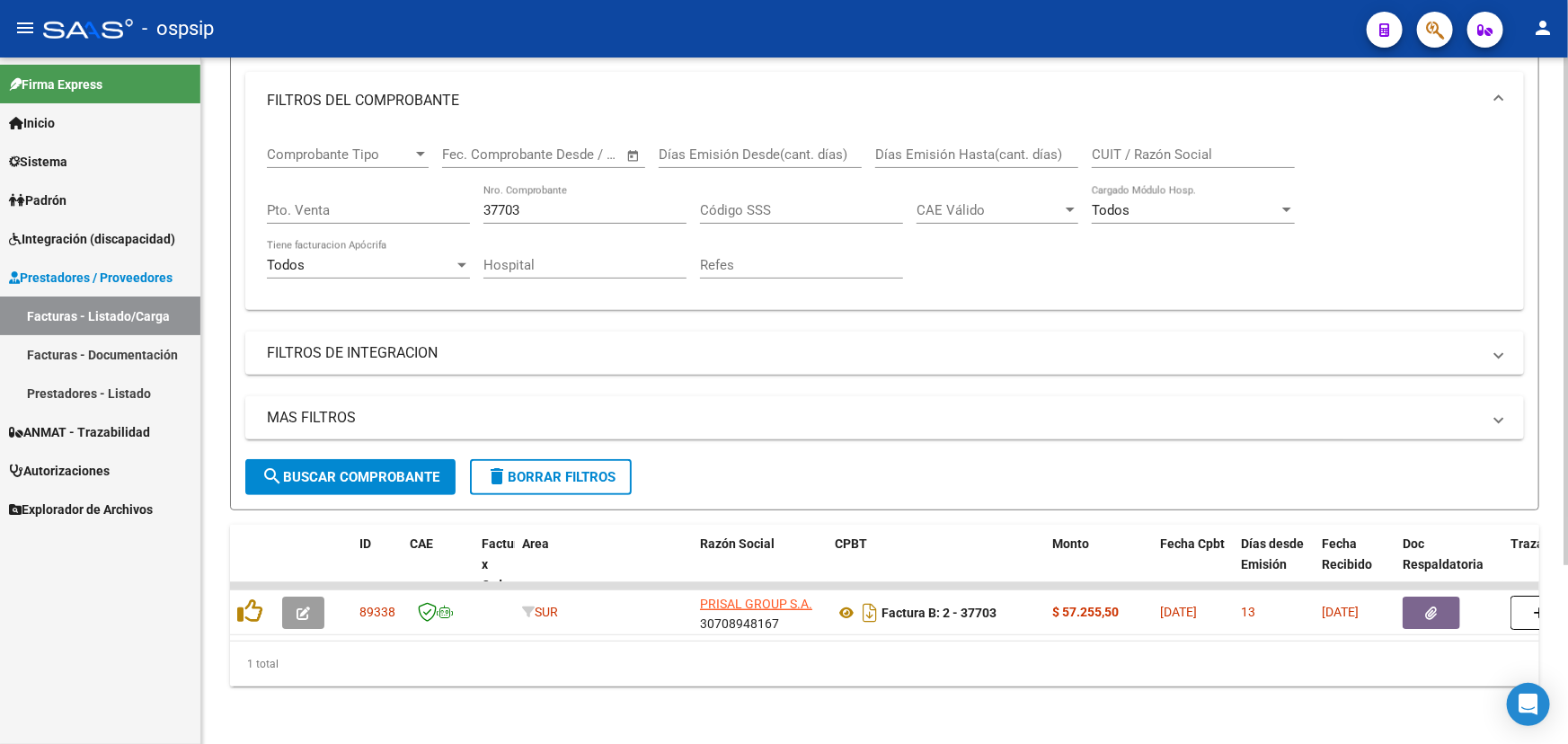
click at [460, 690] on div "Video tutorial PRESTADORES -> Listado de CPBTs Emitidos por Prestadores / Prove…" at bounding box center [884, 284] width 1366 height 920
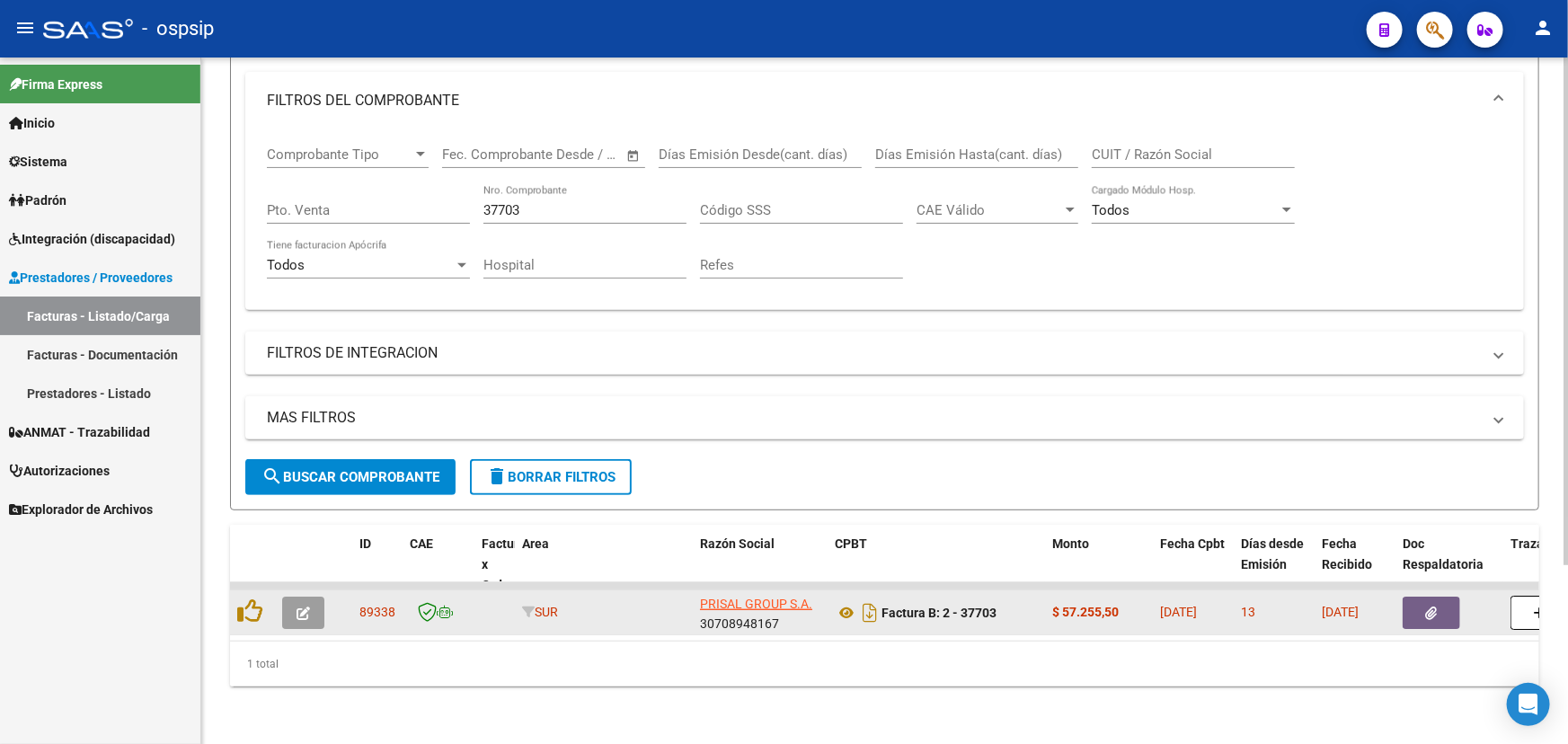
click at [294, 596] on button "button" at bounding box center [303, 612] width 42 height 33
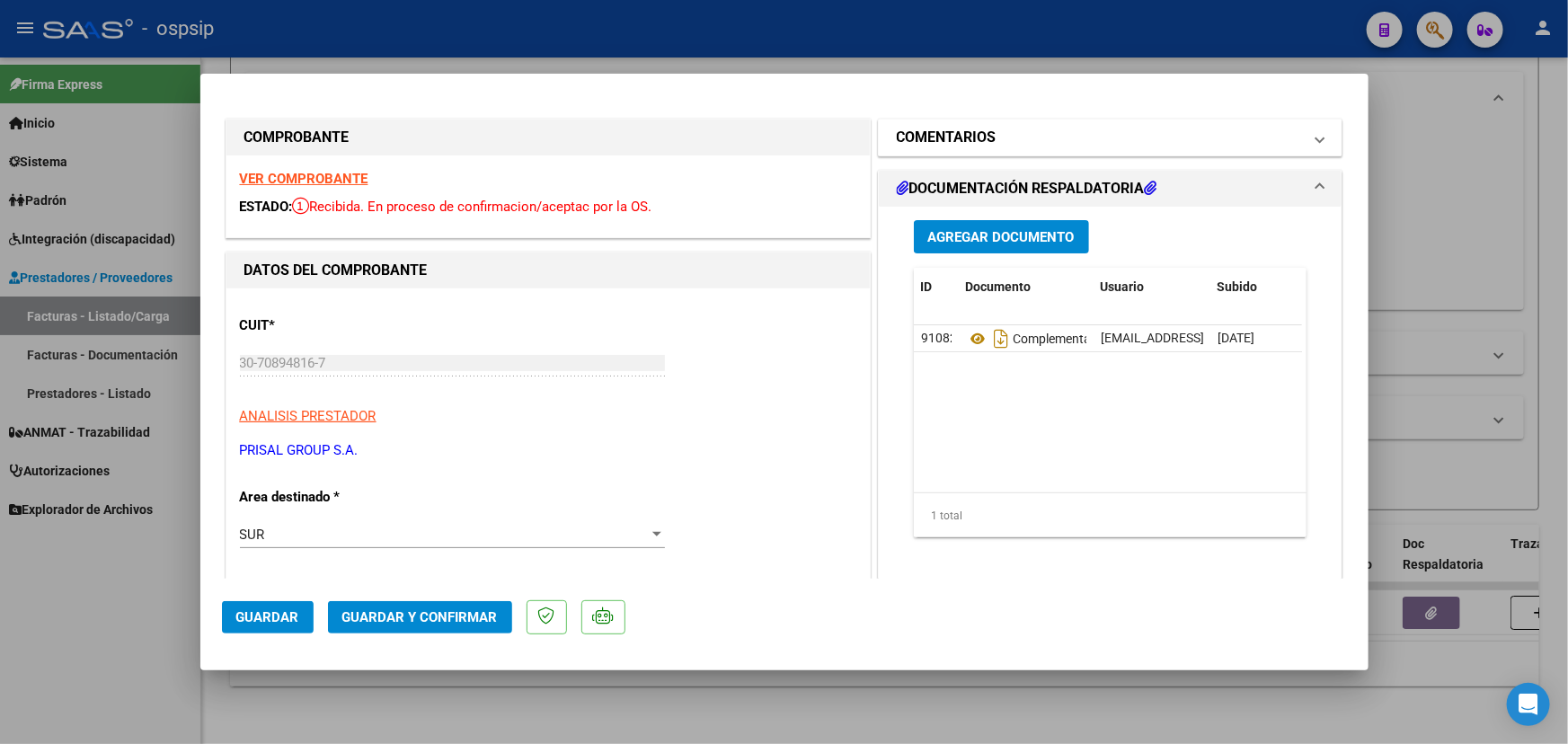
click at [1020, 130] on mat-panel-title "COMENTARIOS" at bounding box center [1099, 137] width 406 height 22
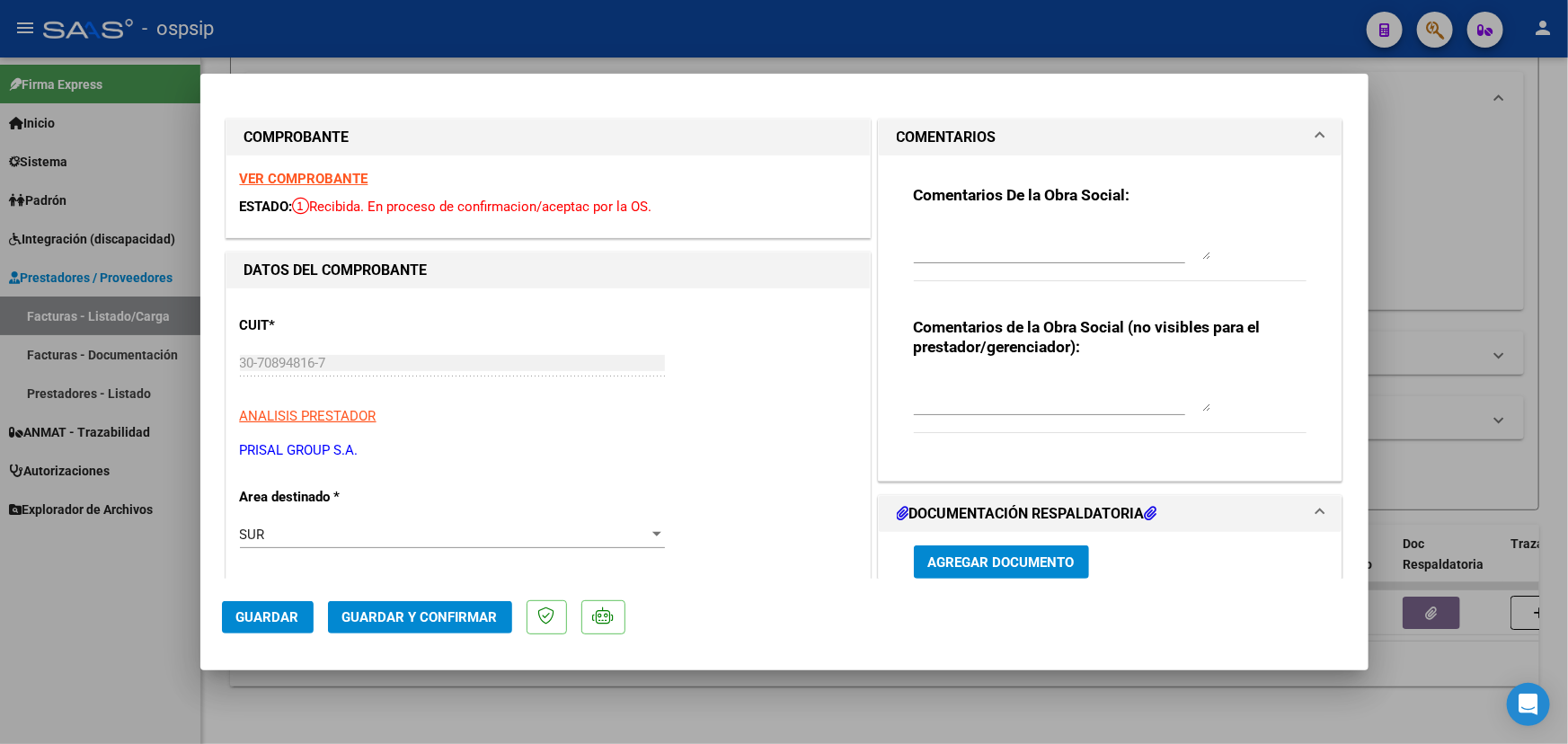
click at [984, 386] on textarea at bounding box center [1062, 393] width 296 height 36
drag, startPoint x: 1024, startPoint y: 384, endPoint x: 902, endPoint y: 381, distance: 122.0
click at [902, 381] on div "Comentarios De la Obra Social: Comentarios de la Obra Social (no visibles para …" at bounding box center [1110, 310] width 420 height 311
click at [1068, 386] on textarea "AUTORIZACION 8942 -" at bounding box center [1062, 393] width 296 height 36
click at [1090, 400] on textarea "AUTORIZACION 8942 - FACTURACION SIN RECETA" at bounding box center [1062, 393] width 296 height 36
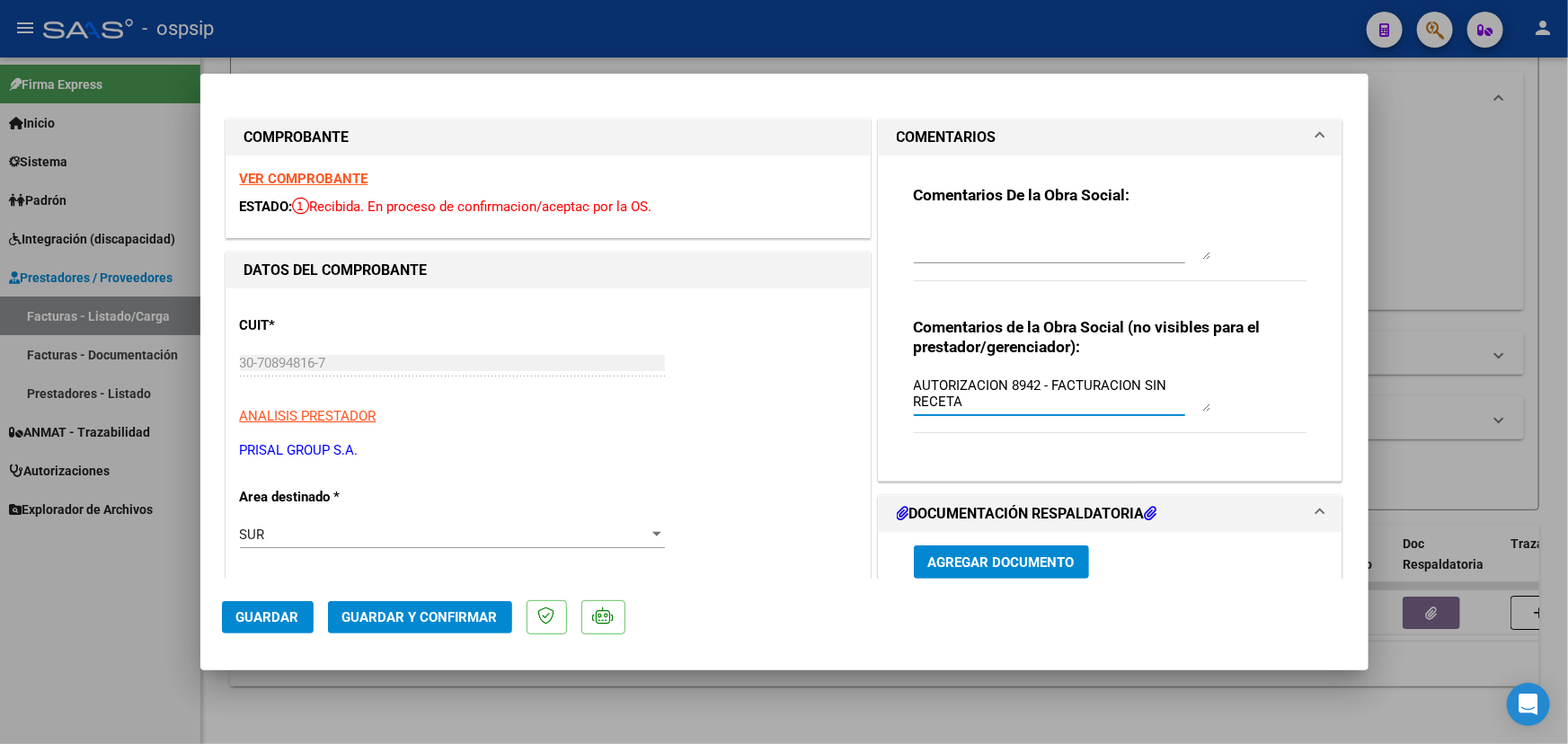
type textarea "AUTORIZACION 8942 - FACTURACION SIN RECETA"
click at [410, 615] on span "Guardar y Confirmar" at bounding box center [419, 617] width 155 height 16
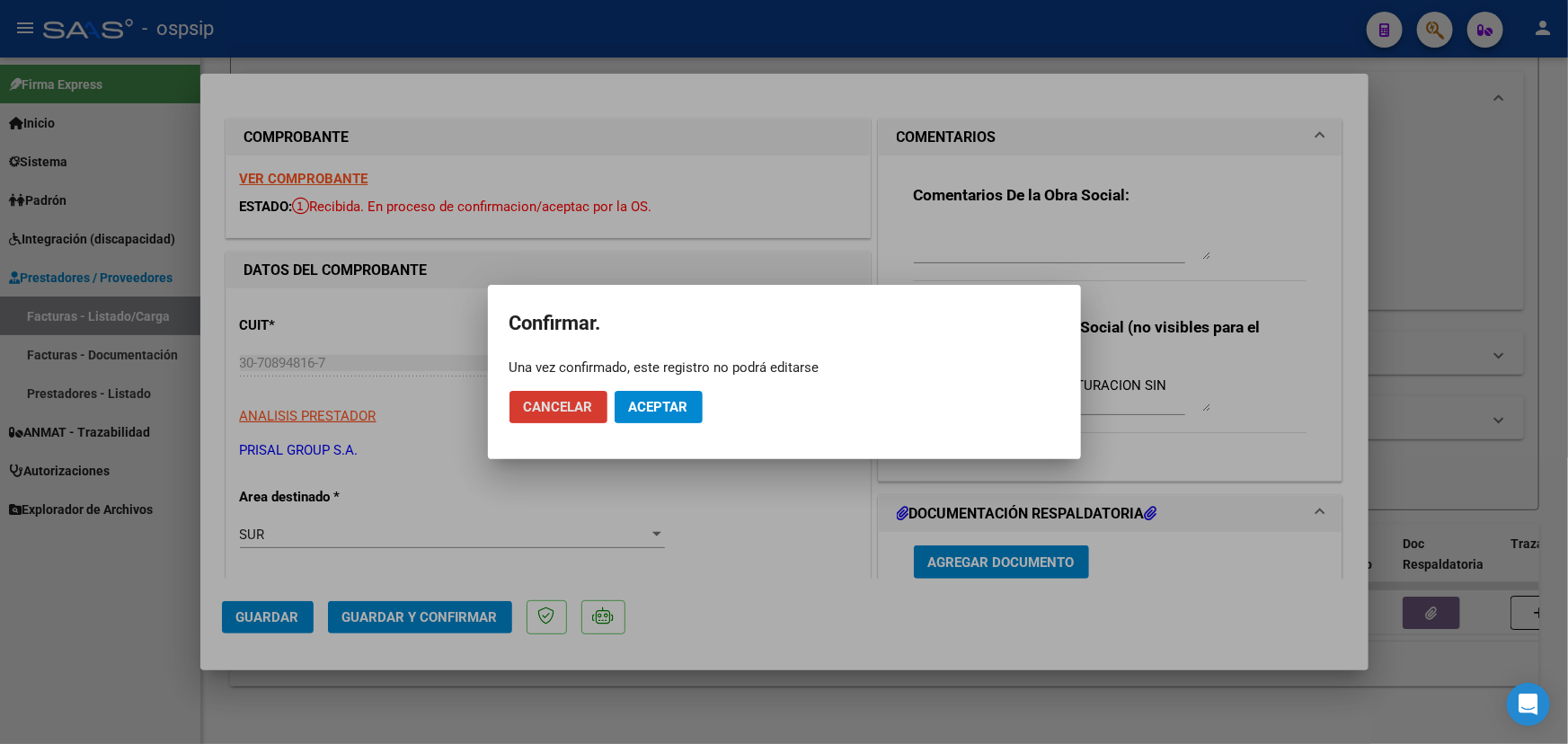
click at [643, 403] on span "Aceptar" at bounding box center [659, 406] width 60 height 16
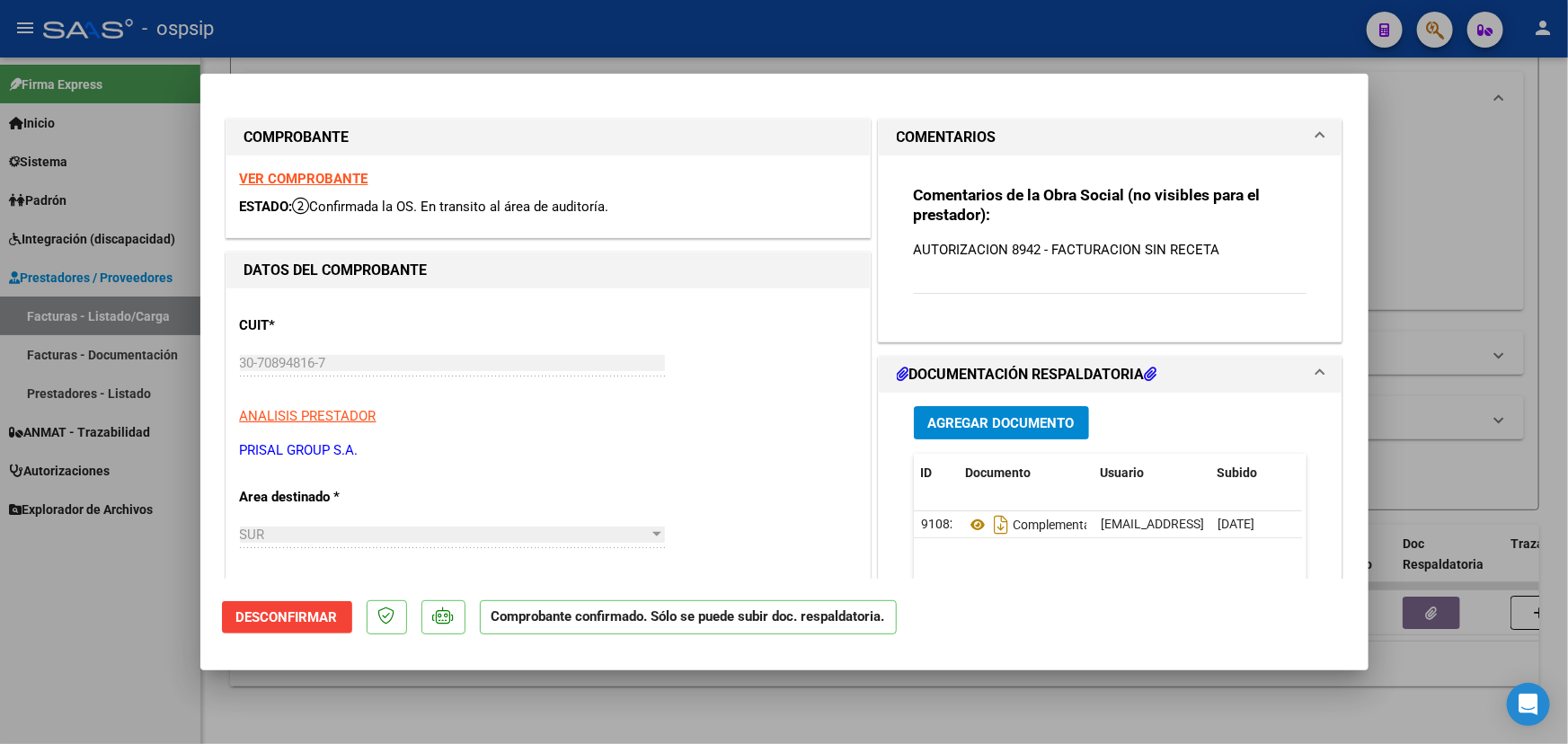
type input "$ 0,00"
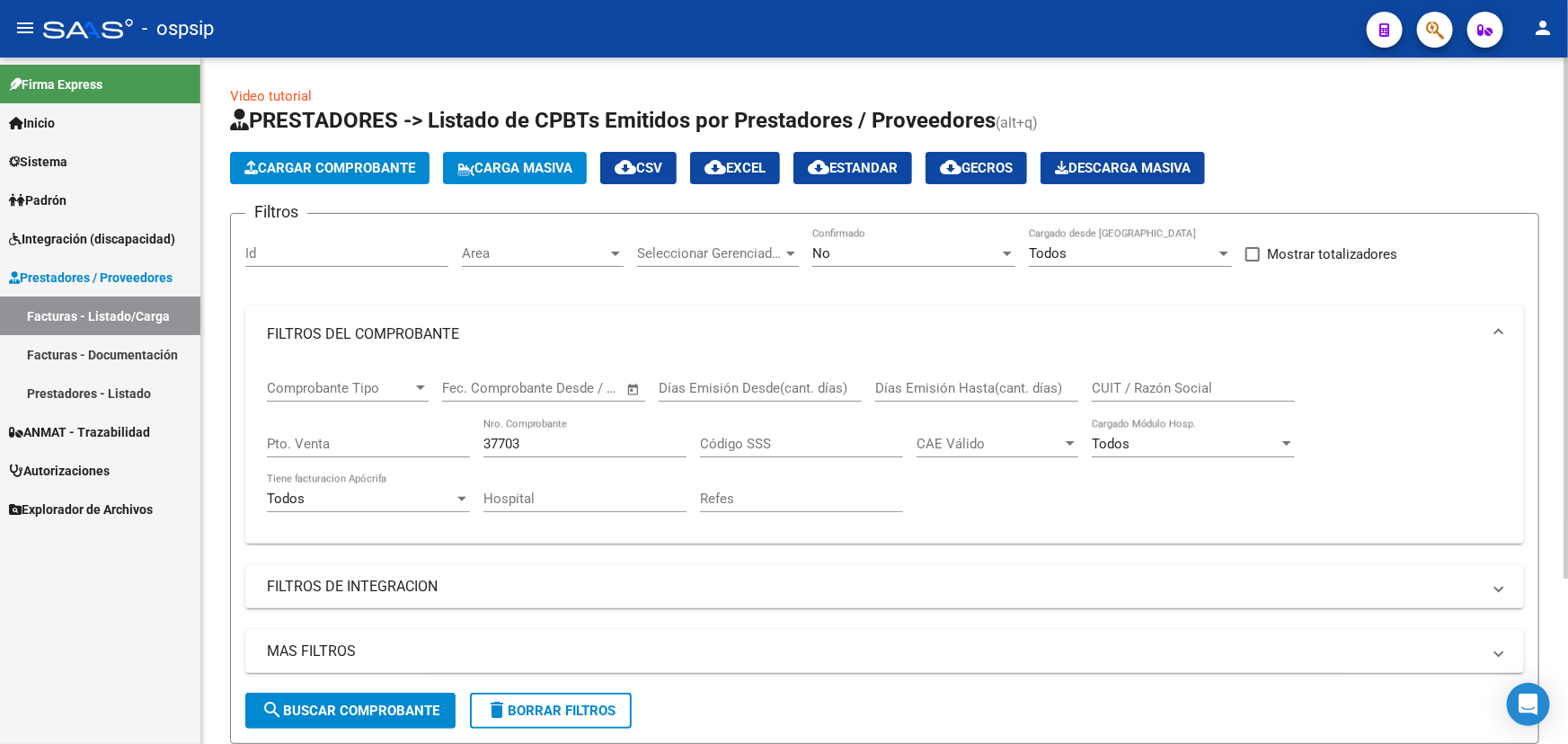
click at [967, 248] on div "No" at bounding box center [905, 253] width 187 height 16
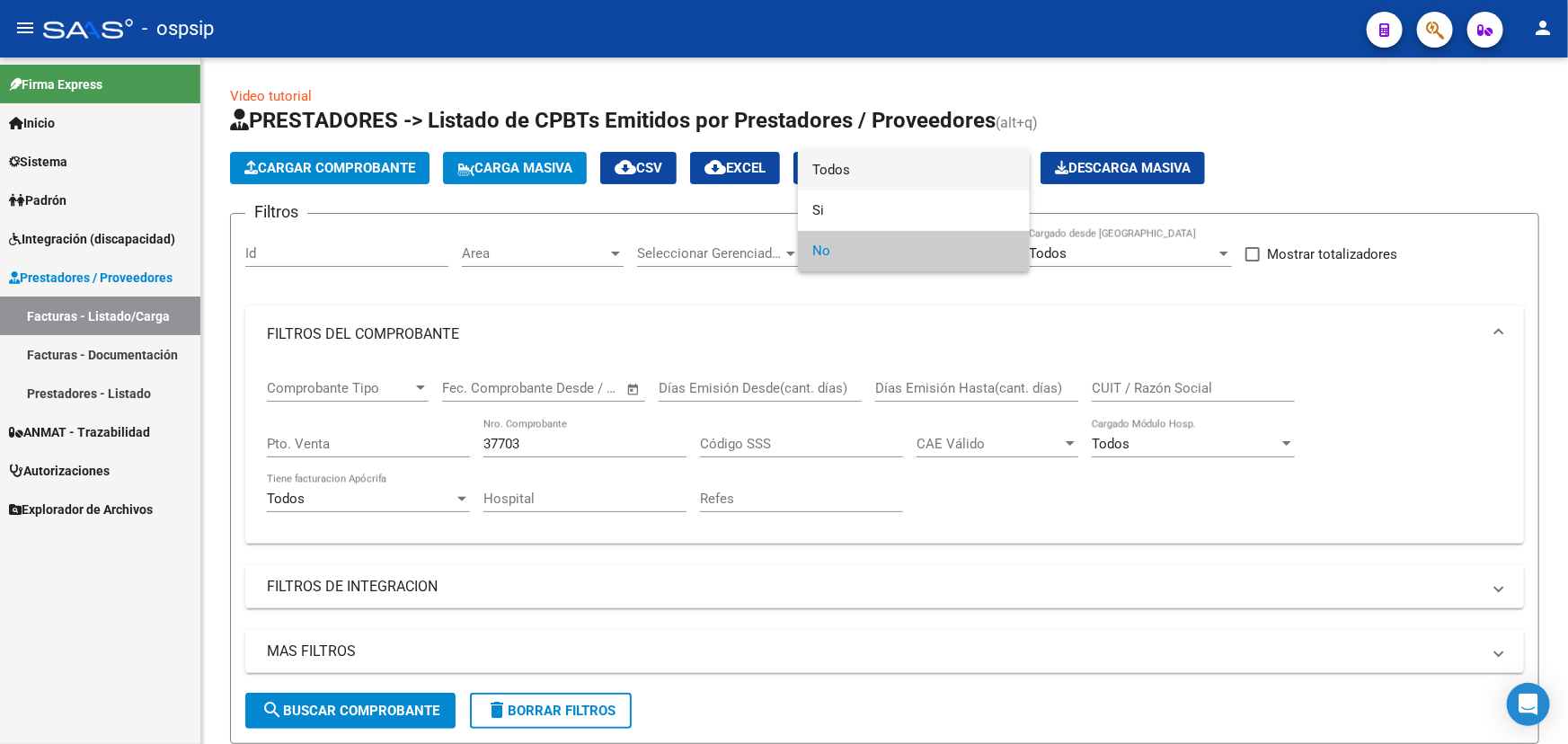
click at [938, 171] on span "Todos" at bounding box center [913, 170] width 203 height 41
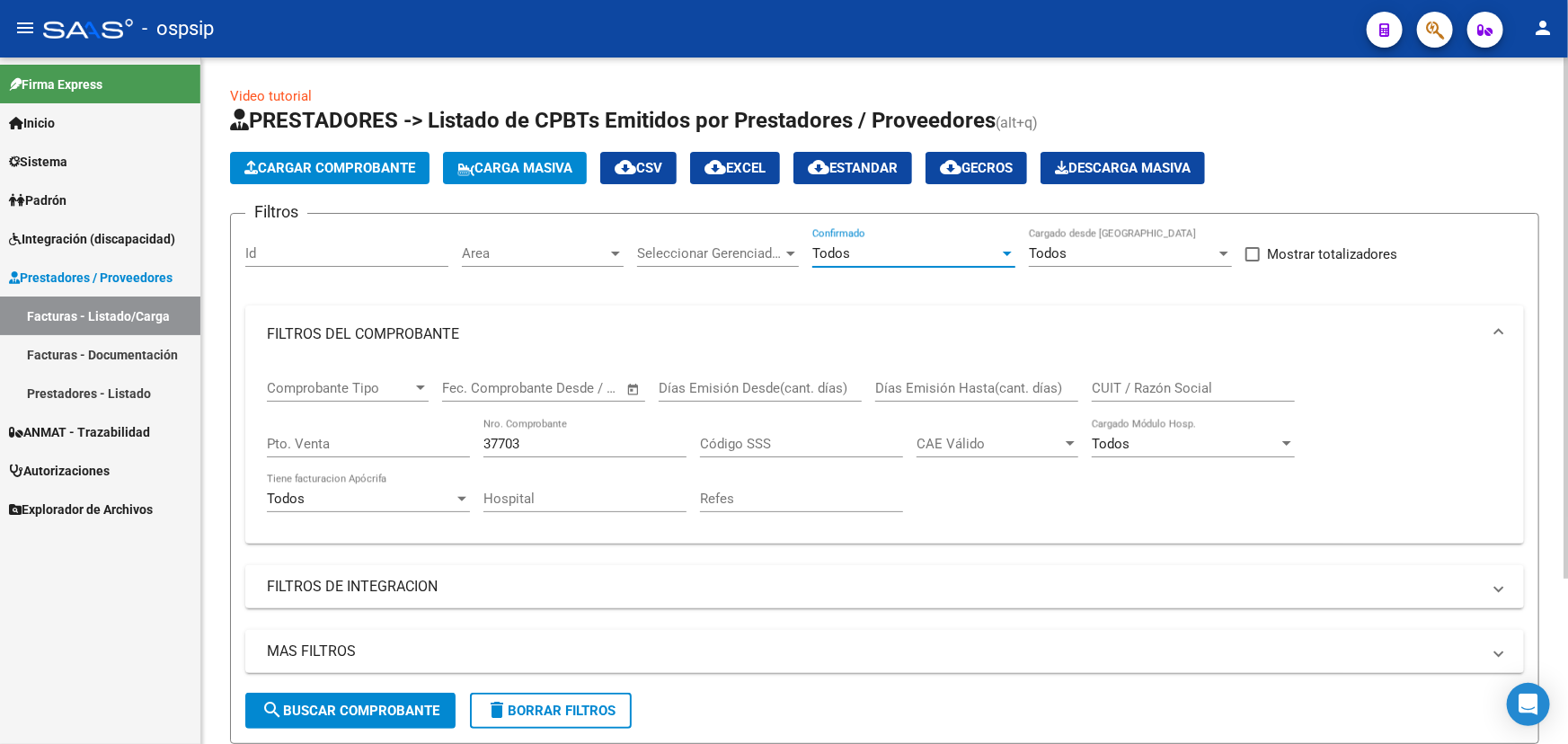
click at [347, 702] on span "search Buscar Comprobante" at bounding box center [350, 710] width 178 height 16
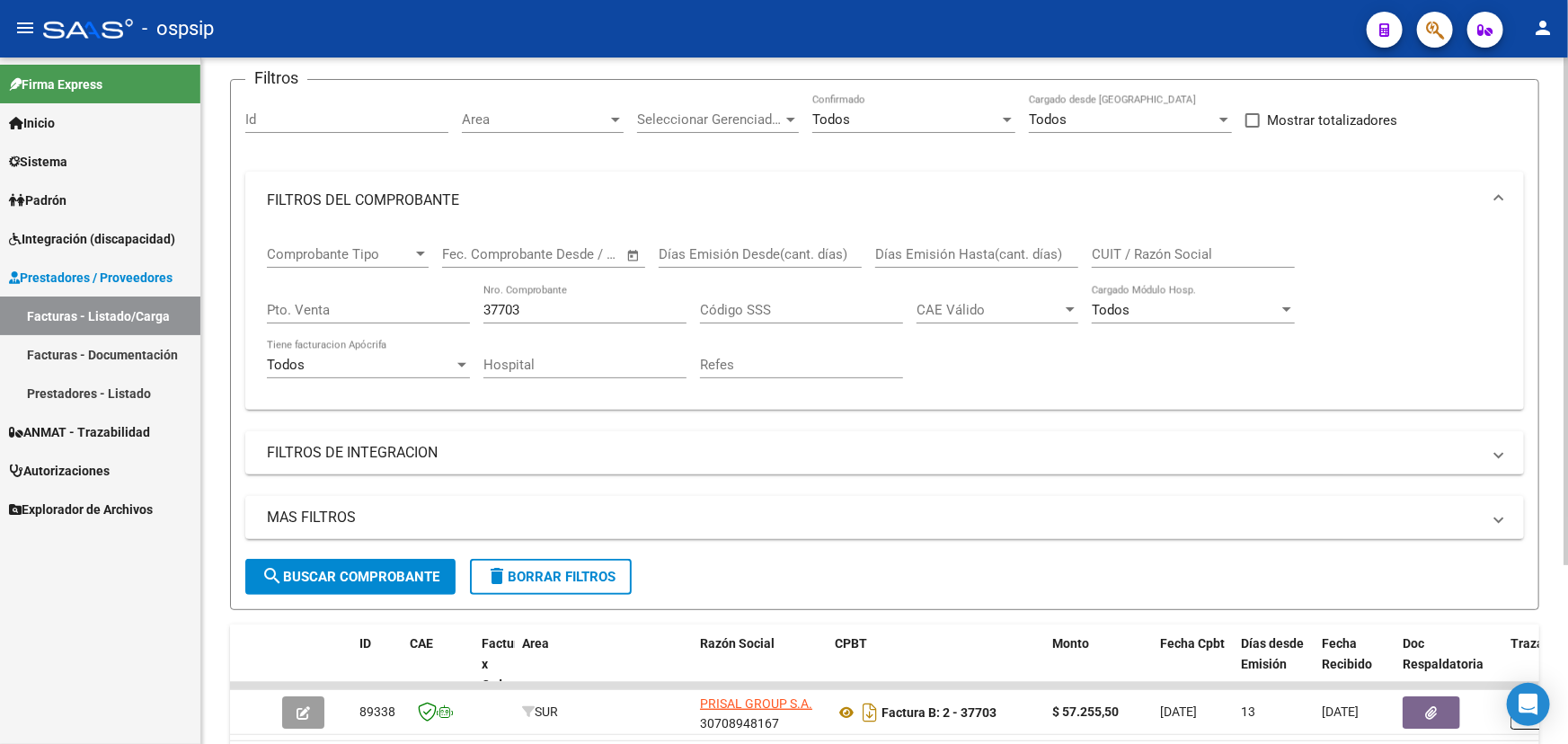
scroll to position [161, 0]
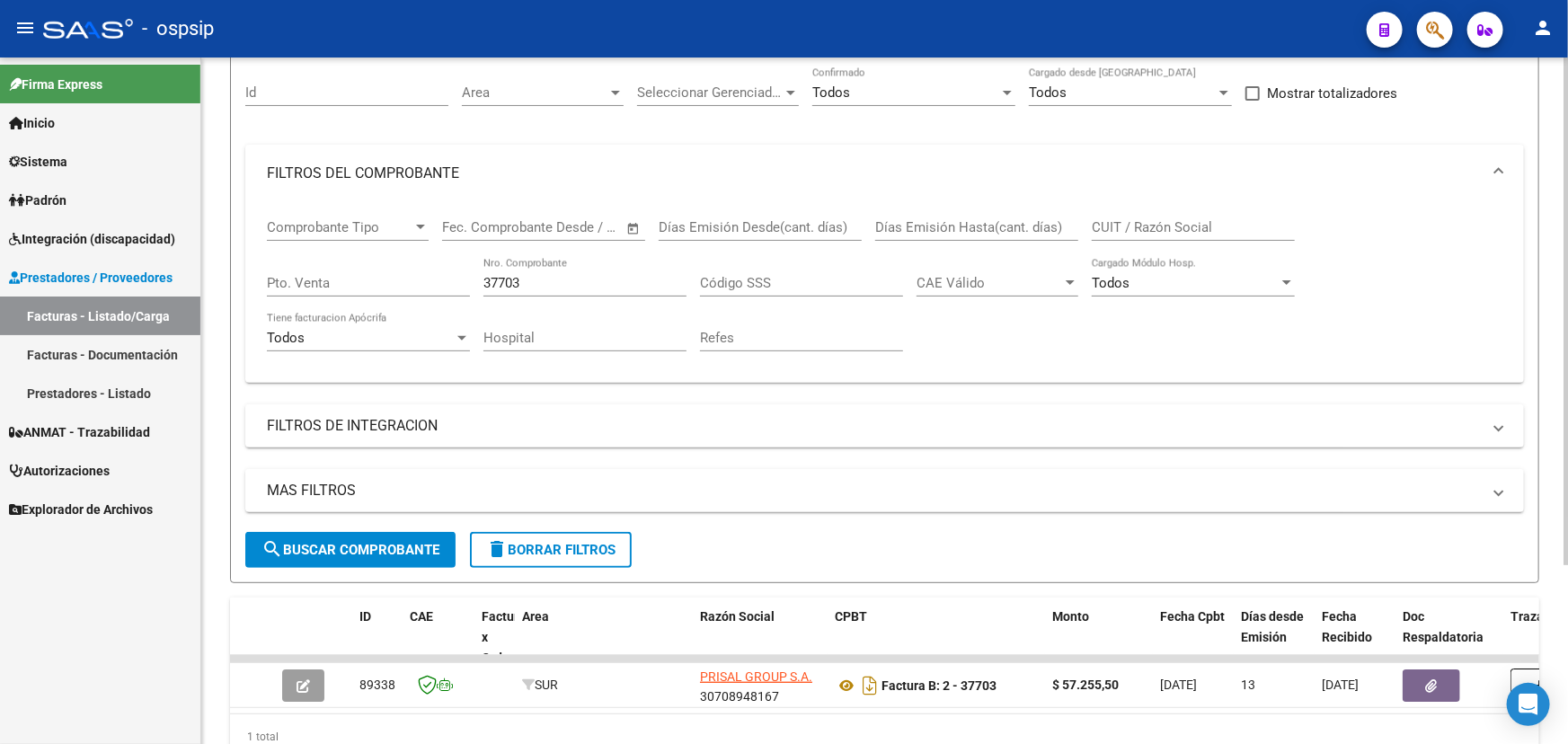
click at [549, 283] on input "37703" at bounding box center [584, 283] width 203 height 16
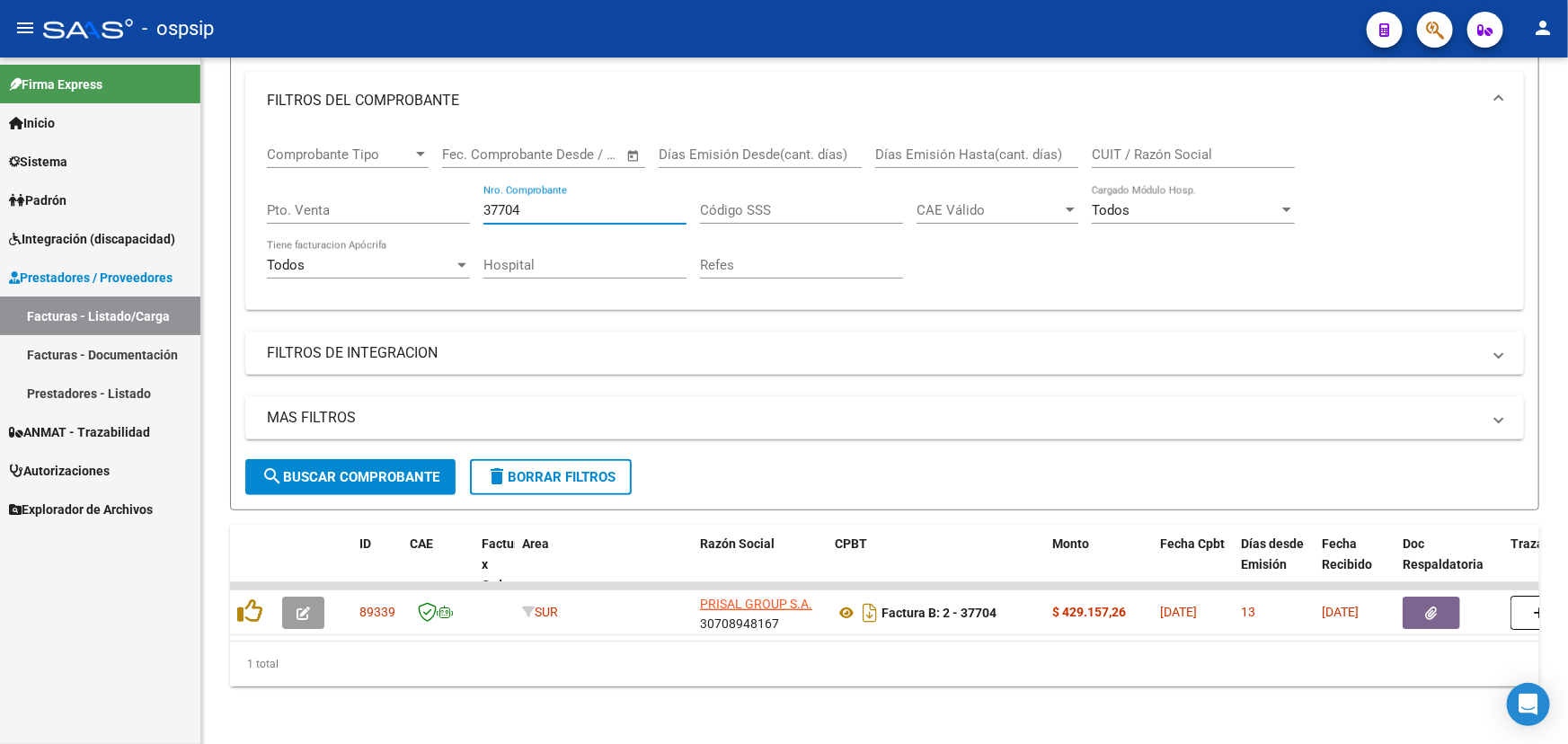
type input "37704"
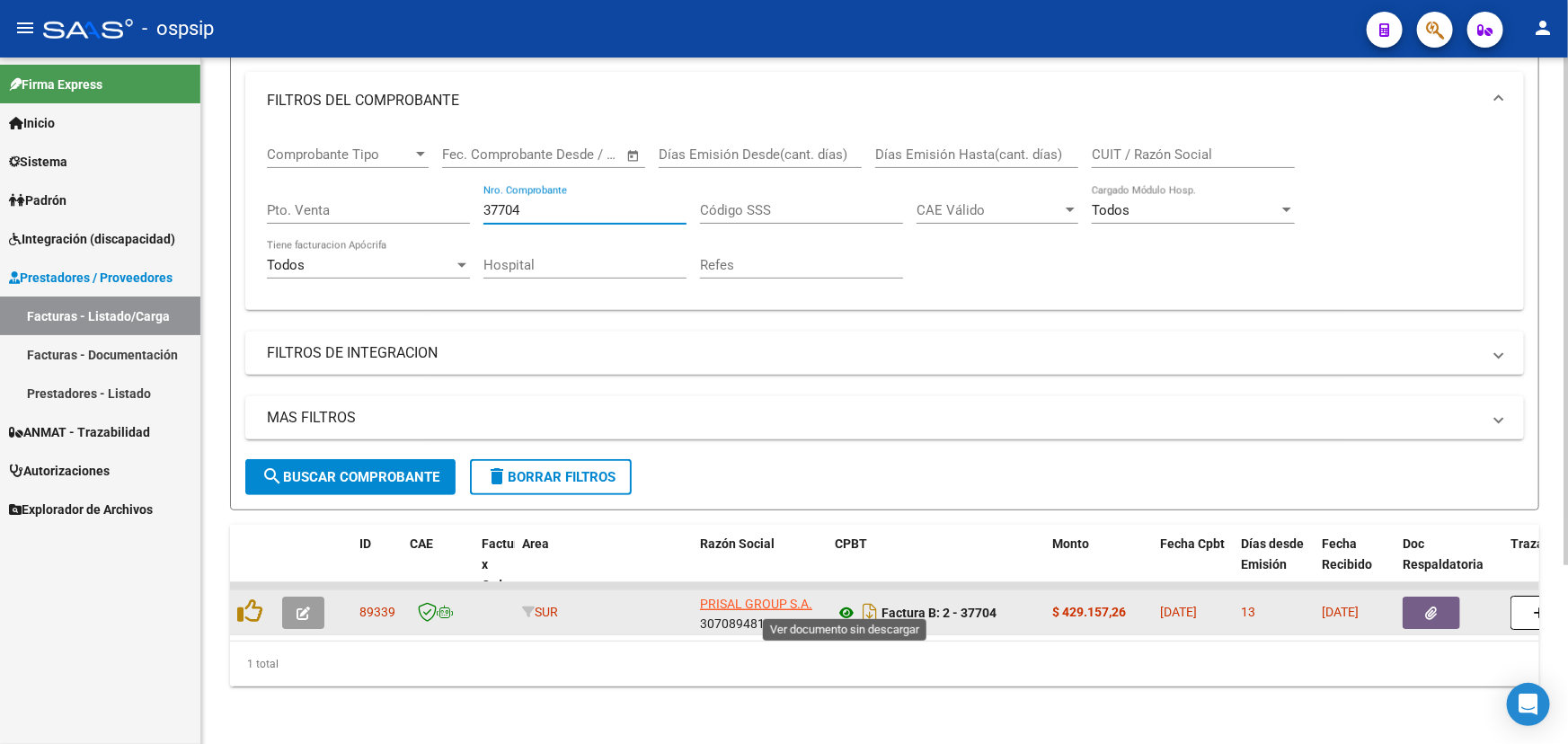
click at [848, 602] on icon at bounding box center [847, 613] width 24 height 22
click at [298, 606] on icon "button" at bounding box center [303, 613] width 14 height 14
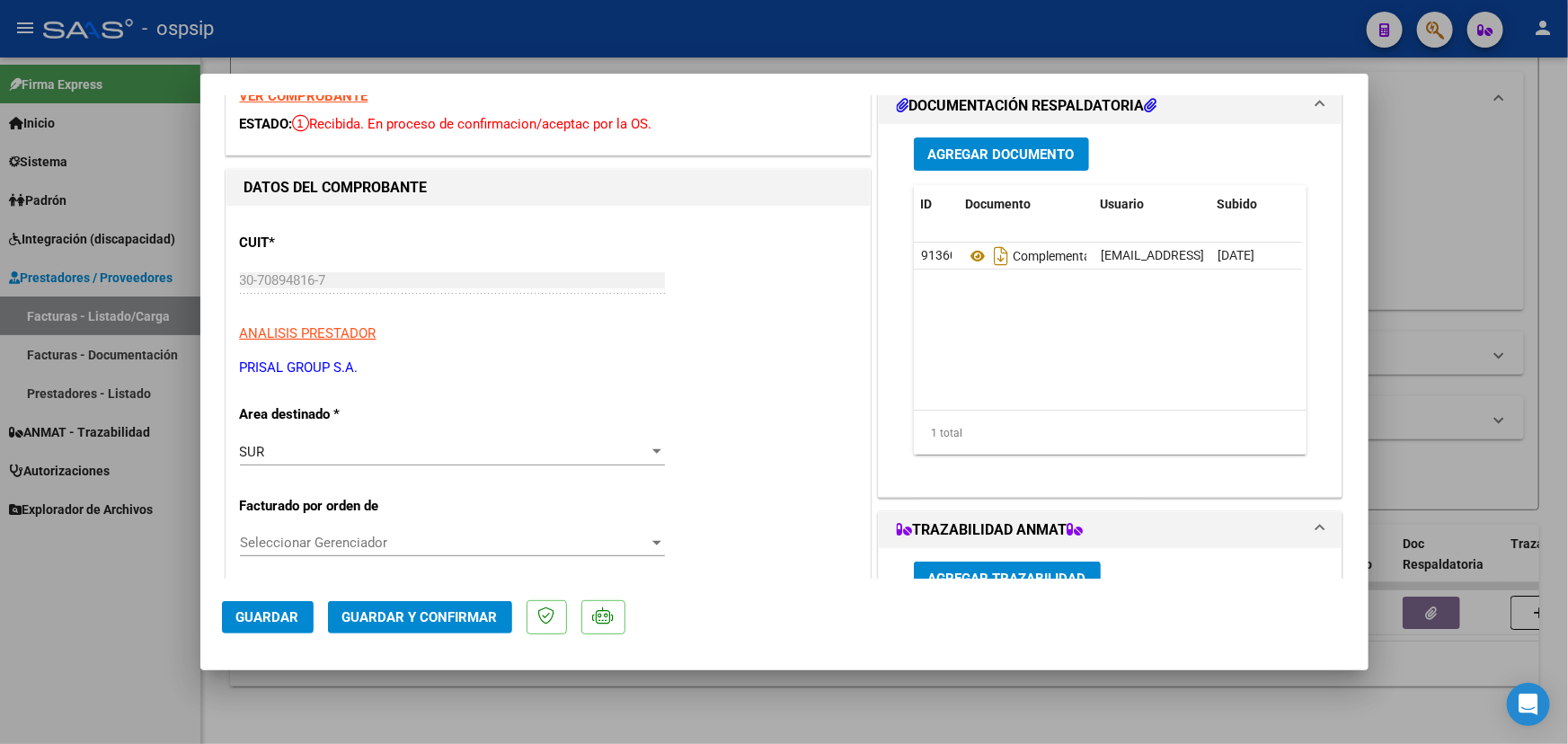
scroll to position [407, 0]
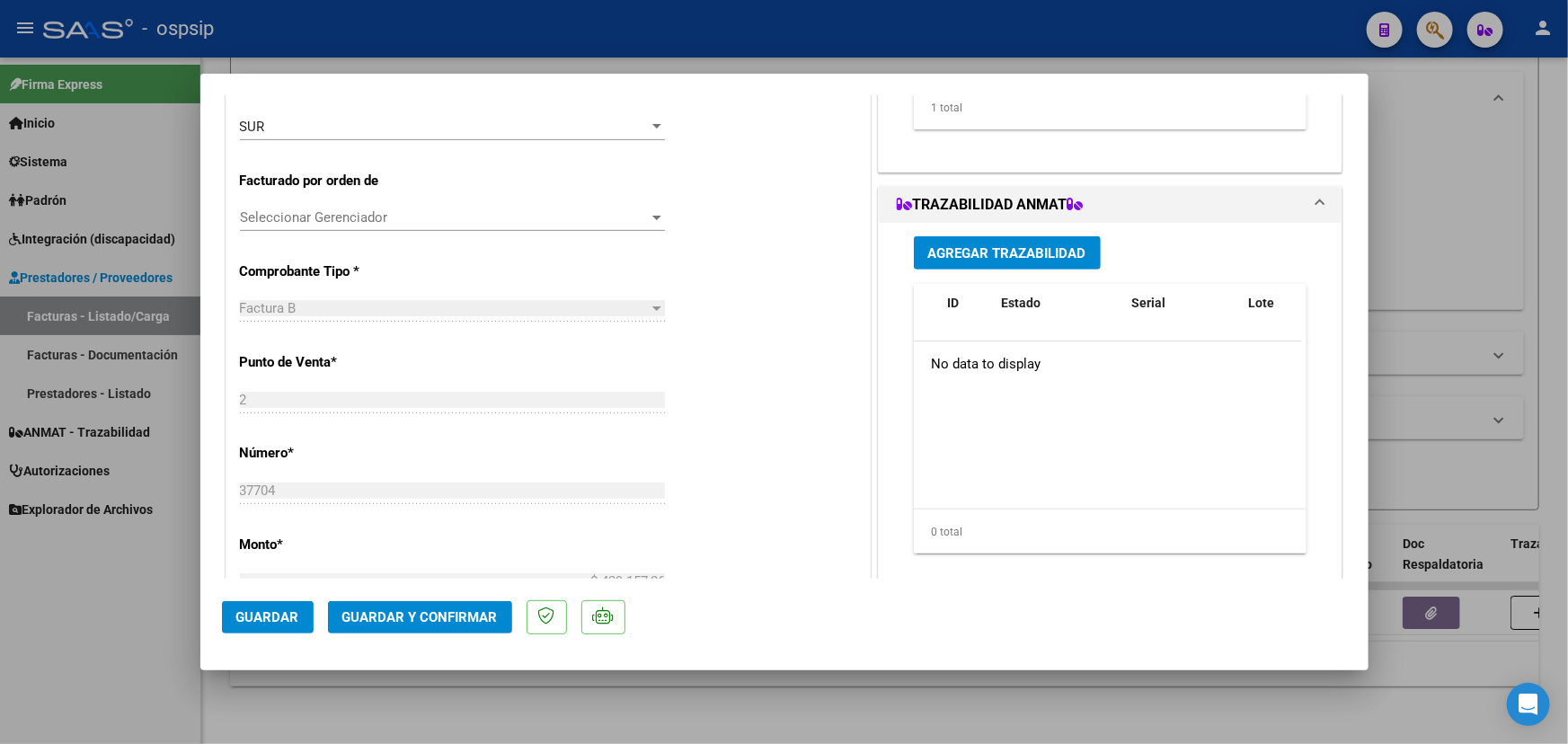
click at [961, 250] on span "Agregar Trazabilidad" at bounding box center [1007, 253] width 158 height 16
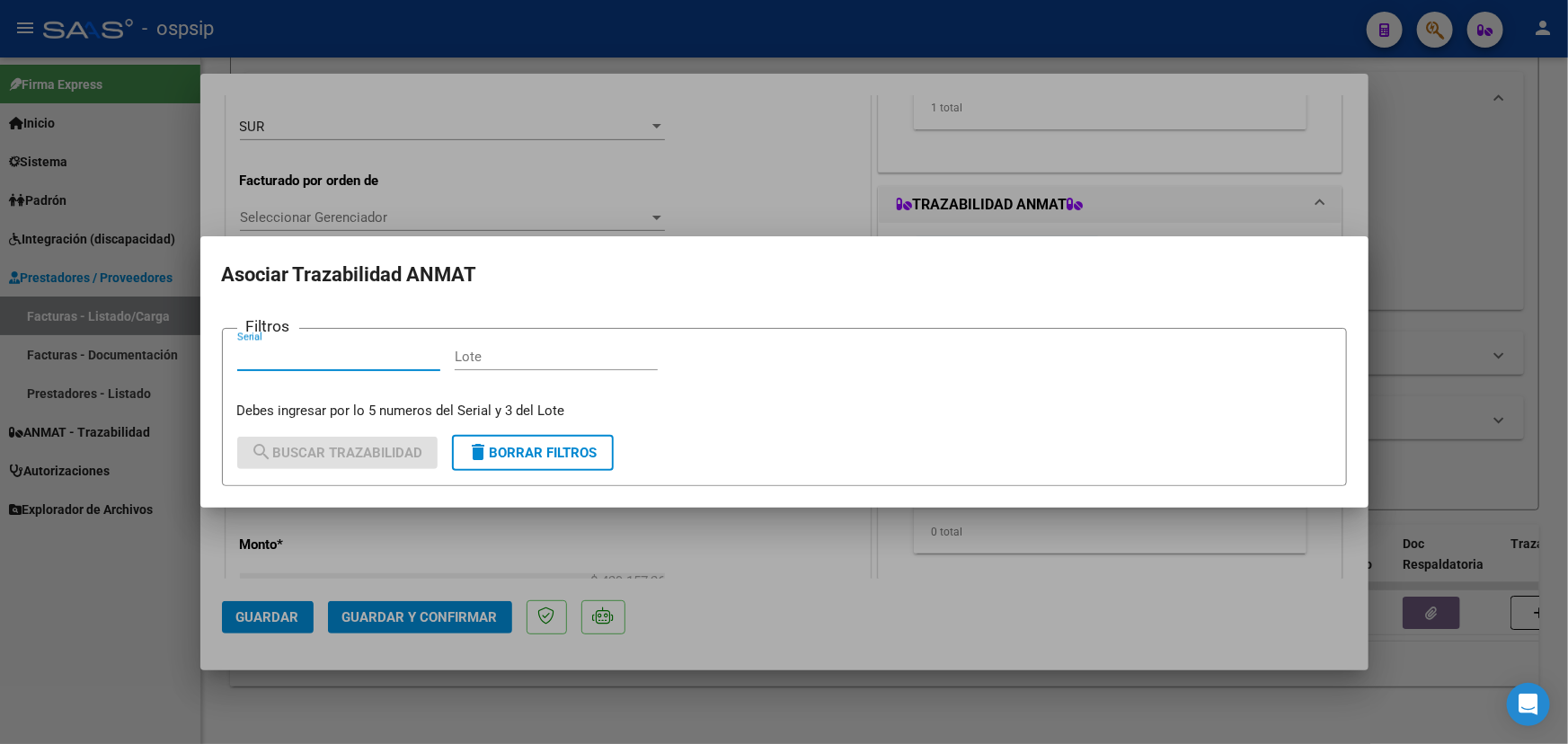
paste input "111D5344KNMHPM"
type input "111D5344KNMHPM"
paste input "4F290A"
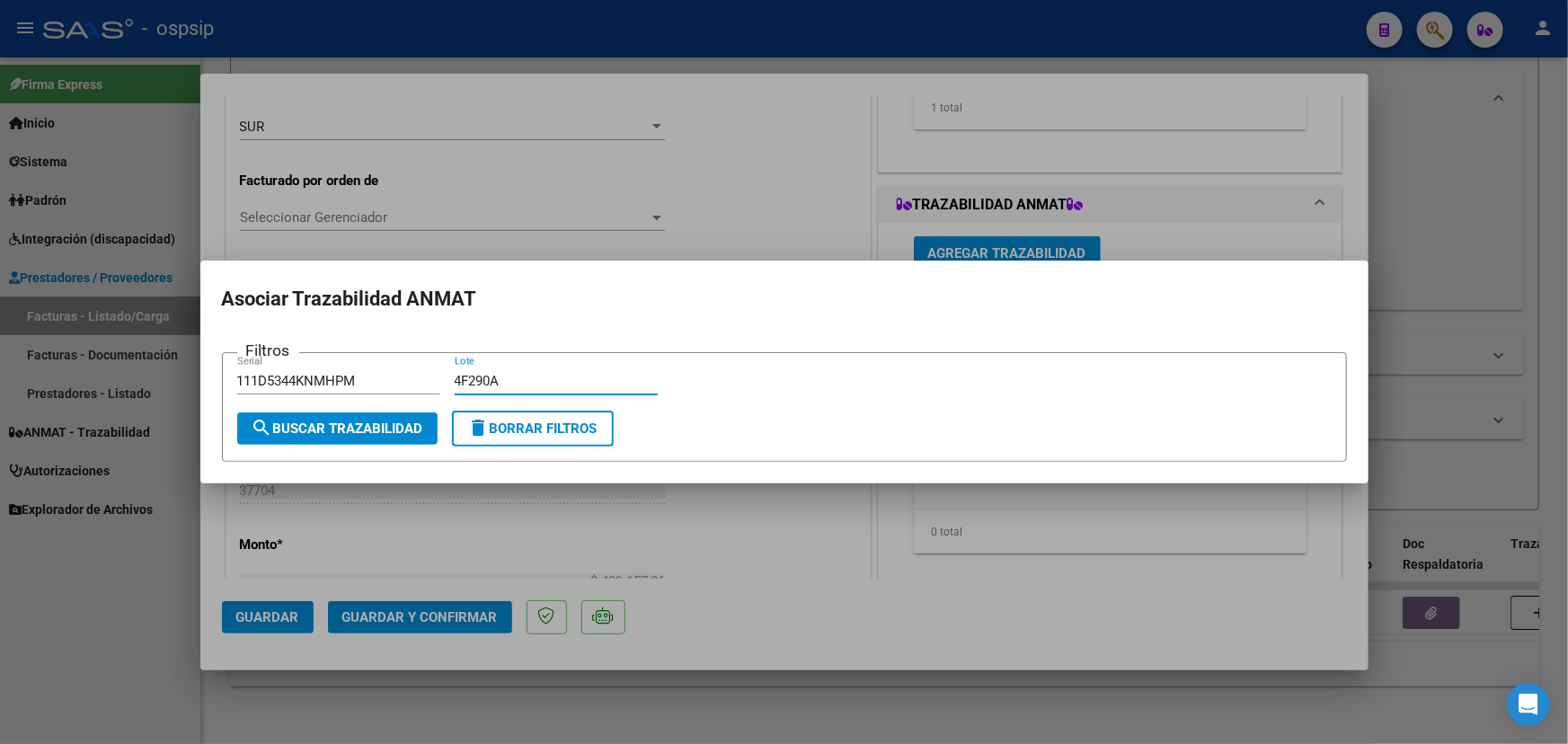
type input "4F290A"
click at [342, 430] on span "search Buscar Trazabilidad" at bounding box center [337, 428] width 172 height 16
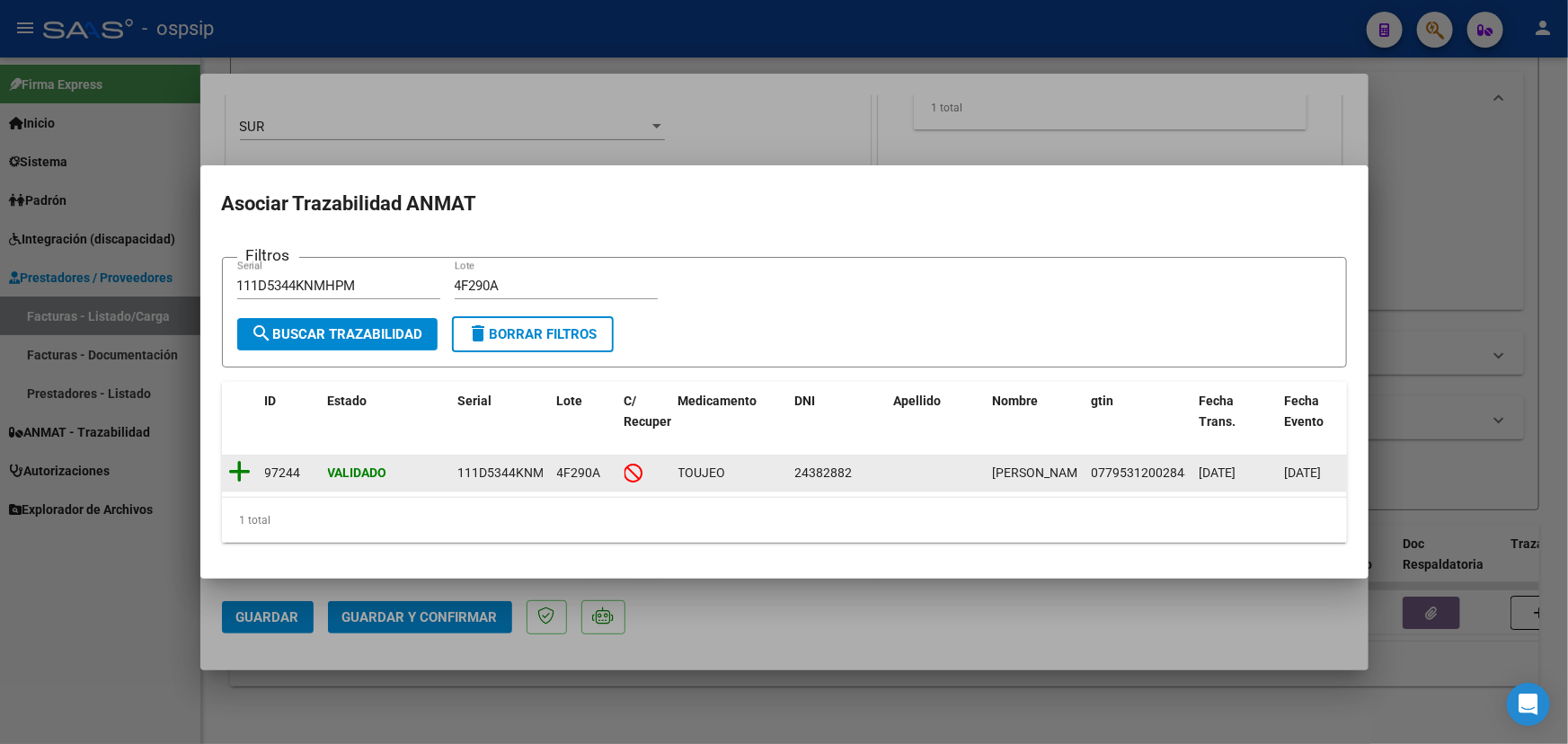
click at [233, 464] on icon at bounding box center [240, 471] width 23 height 25
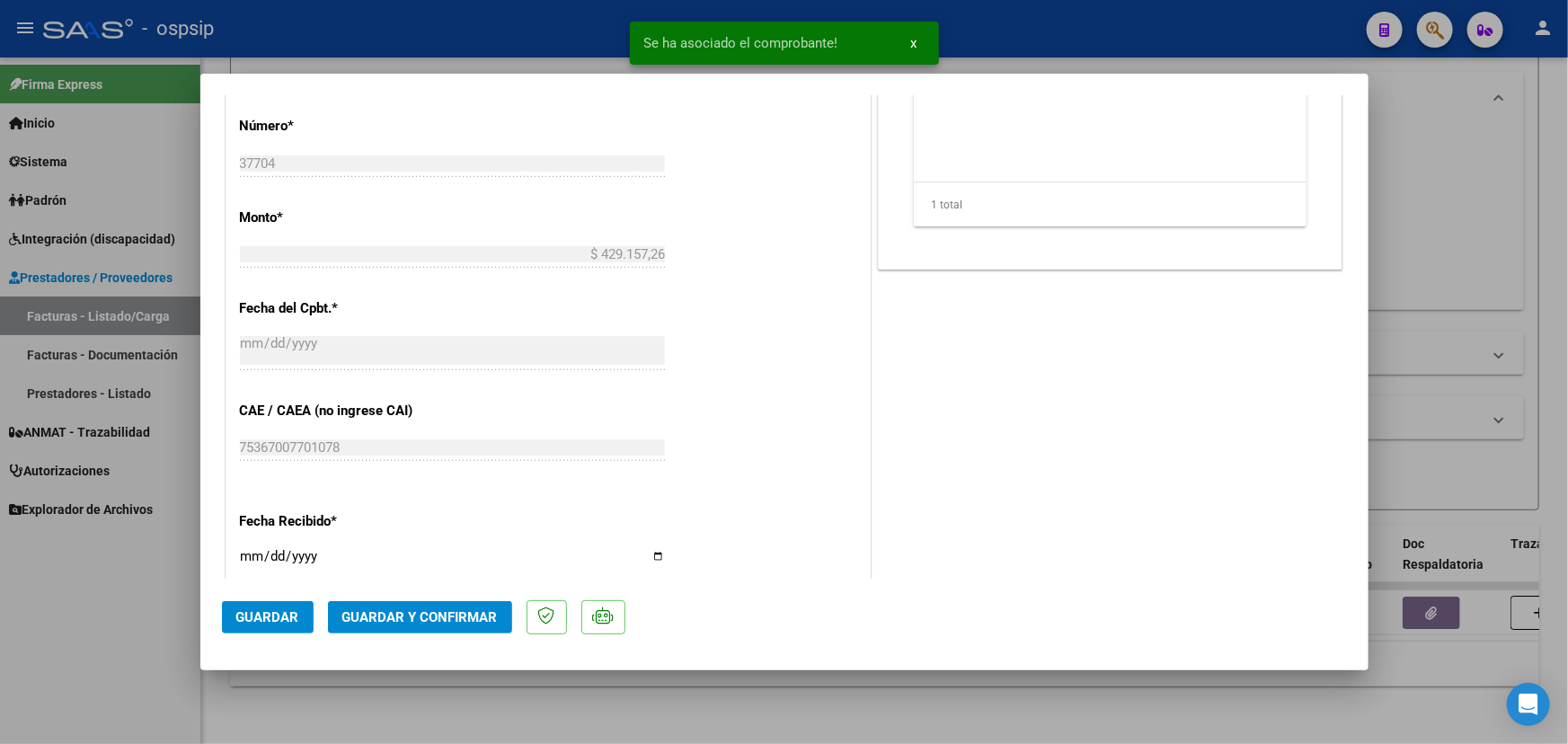
scroll to position [326, 0]
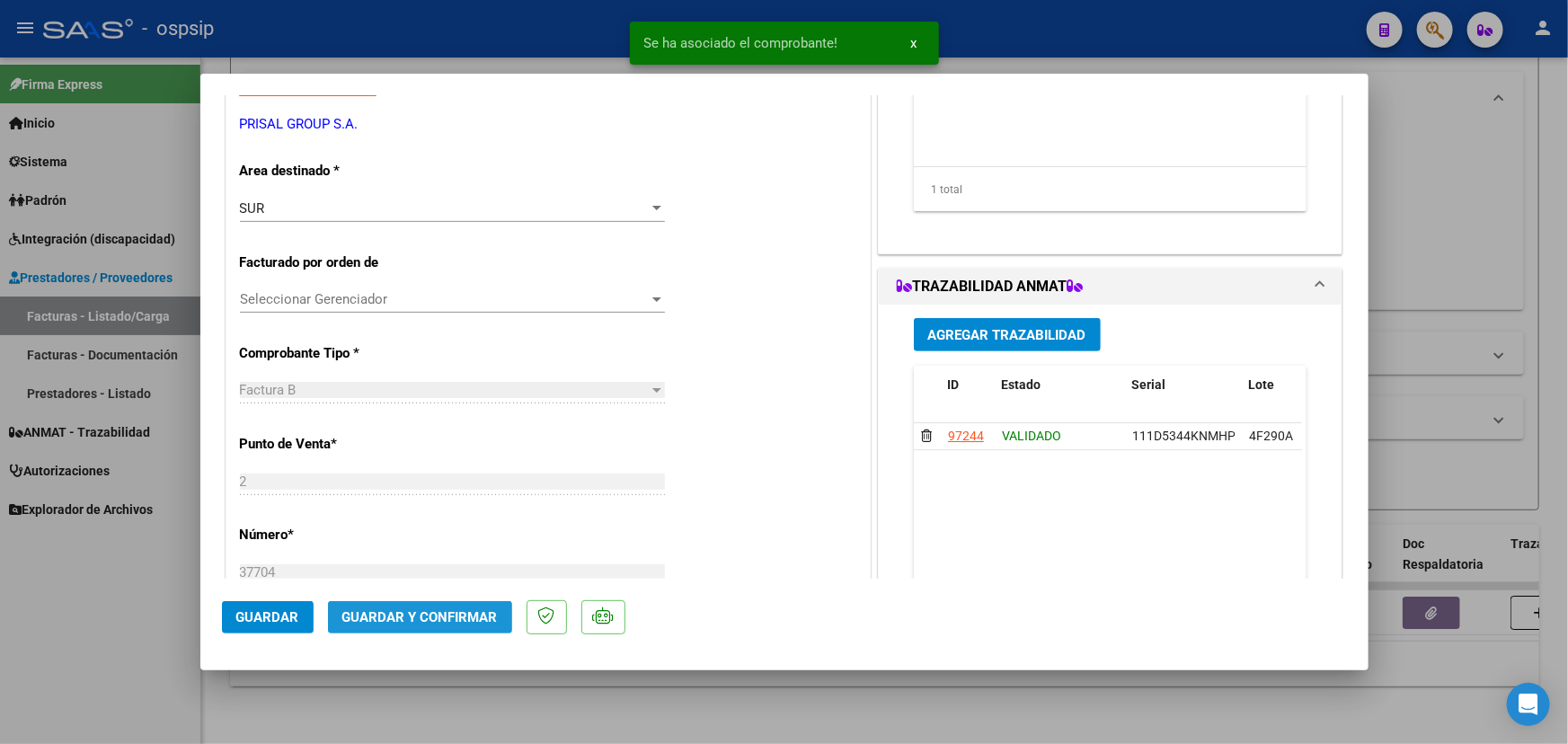
click at [420, 613] on span "Guardar y Confirmar" at bounding box center [419, 617] width 155 height 16
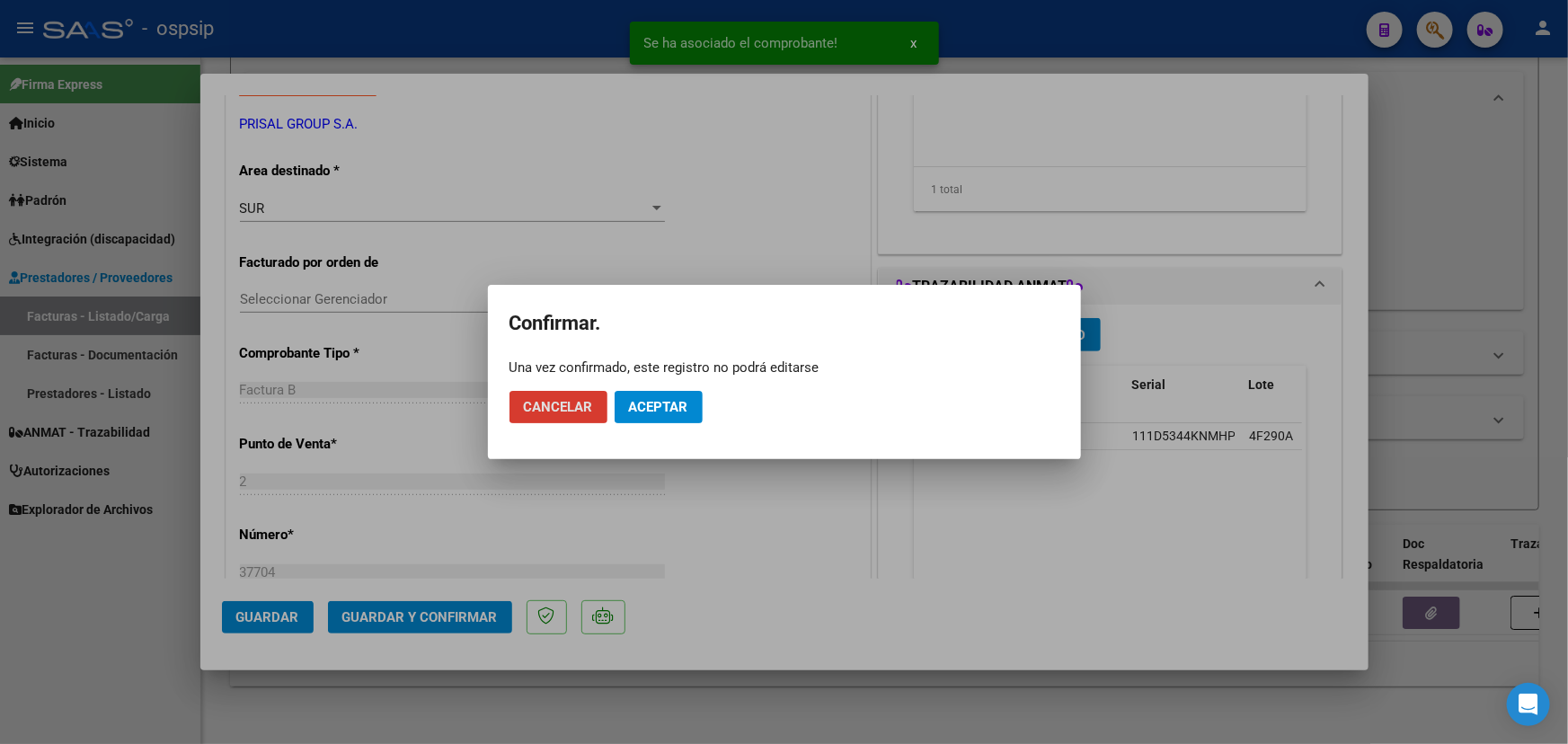
click at [662, 407] on span "Aceptar" at bounding box center [659, 406] width 60 height 16
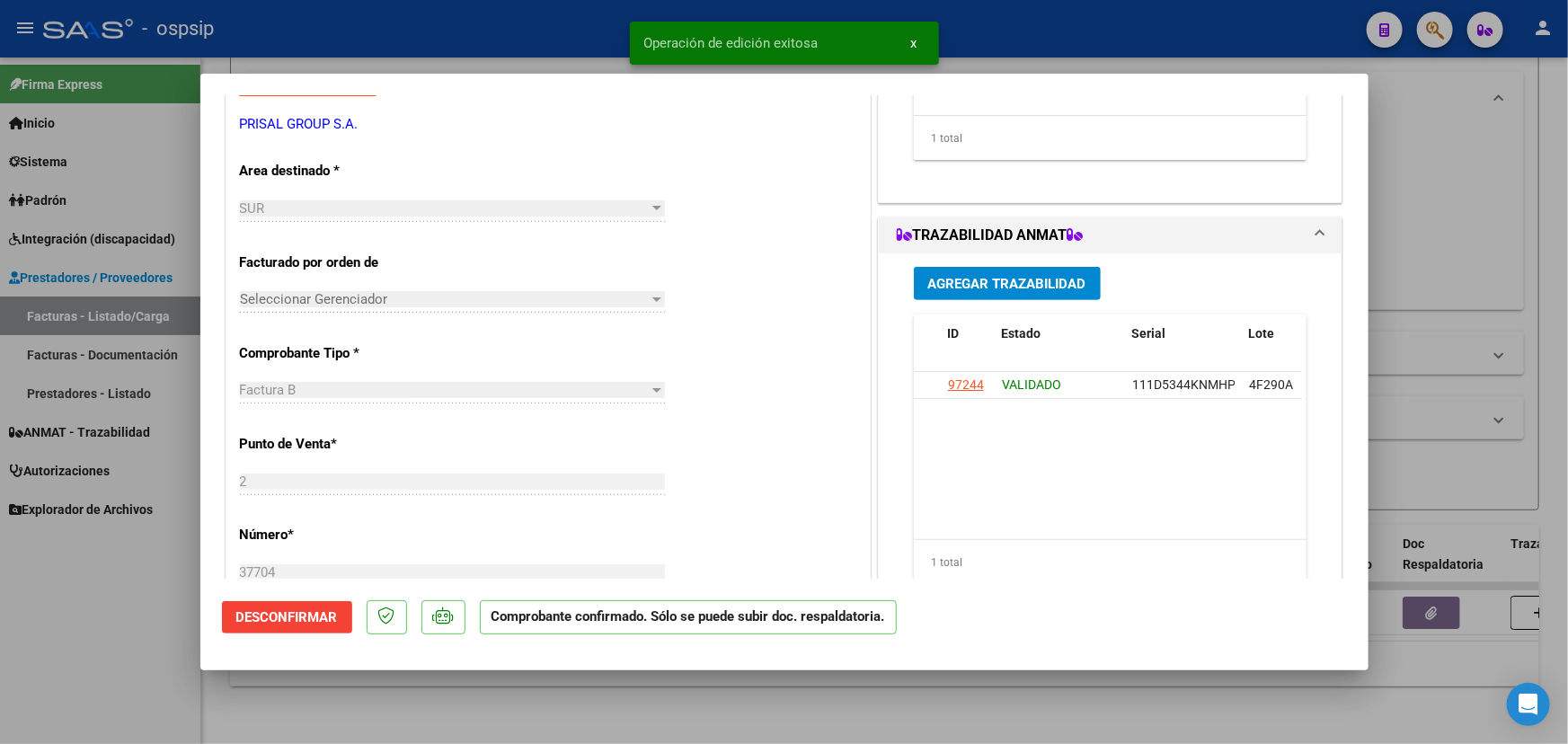
type input "$ 0,00"
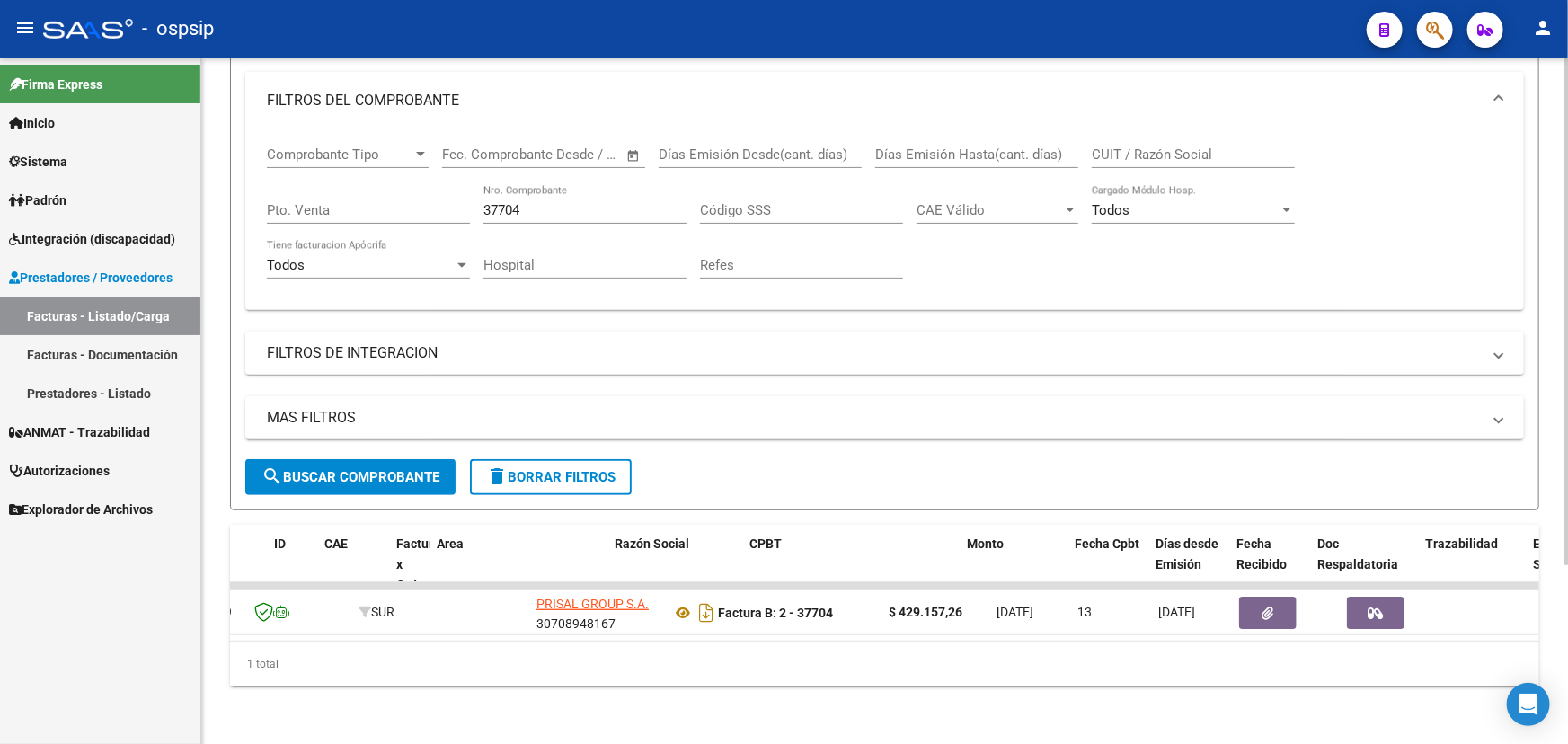
scroll to position [0, 0]
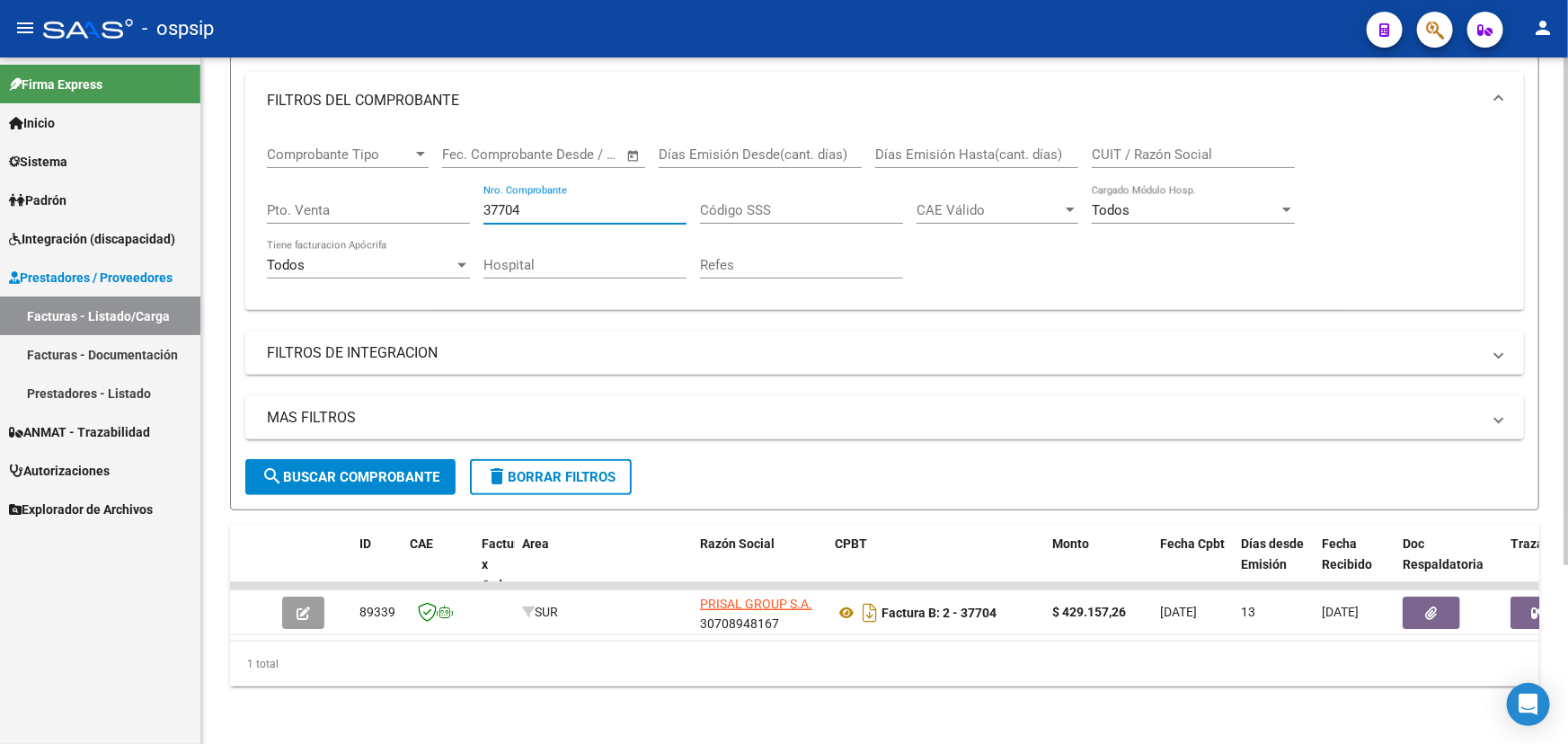
click at [521, 202] on input "37704" at bounding box center [584, 210] width 203 height 16
click at [496, 202] on input "37704" at bounding box center [584, 210] width 203 height 16
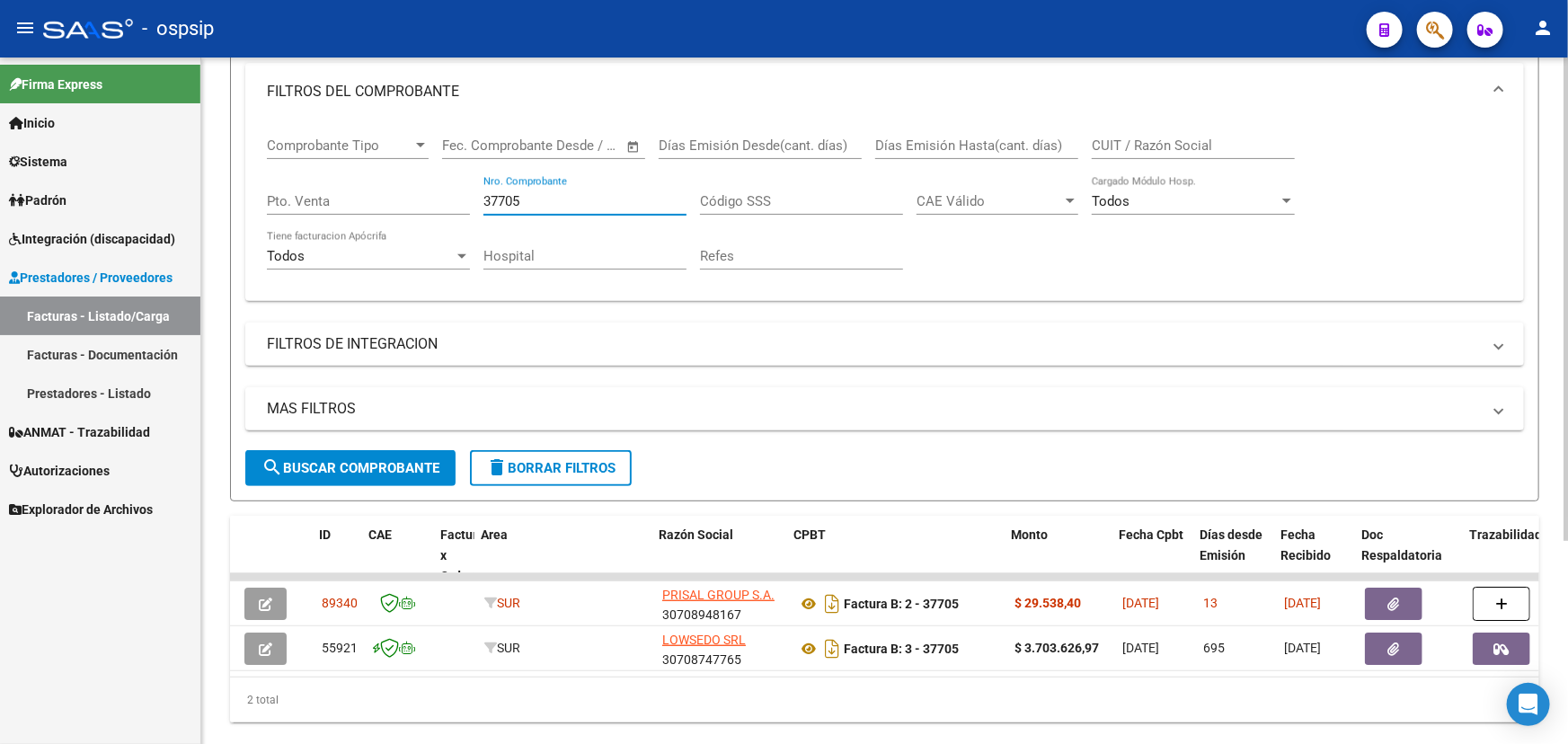
scroll to position [0, 41]
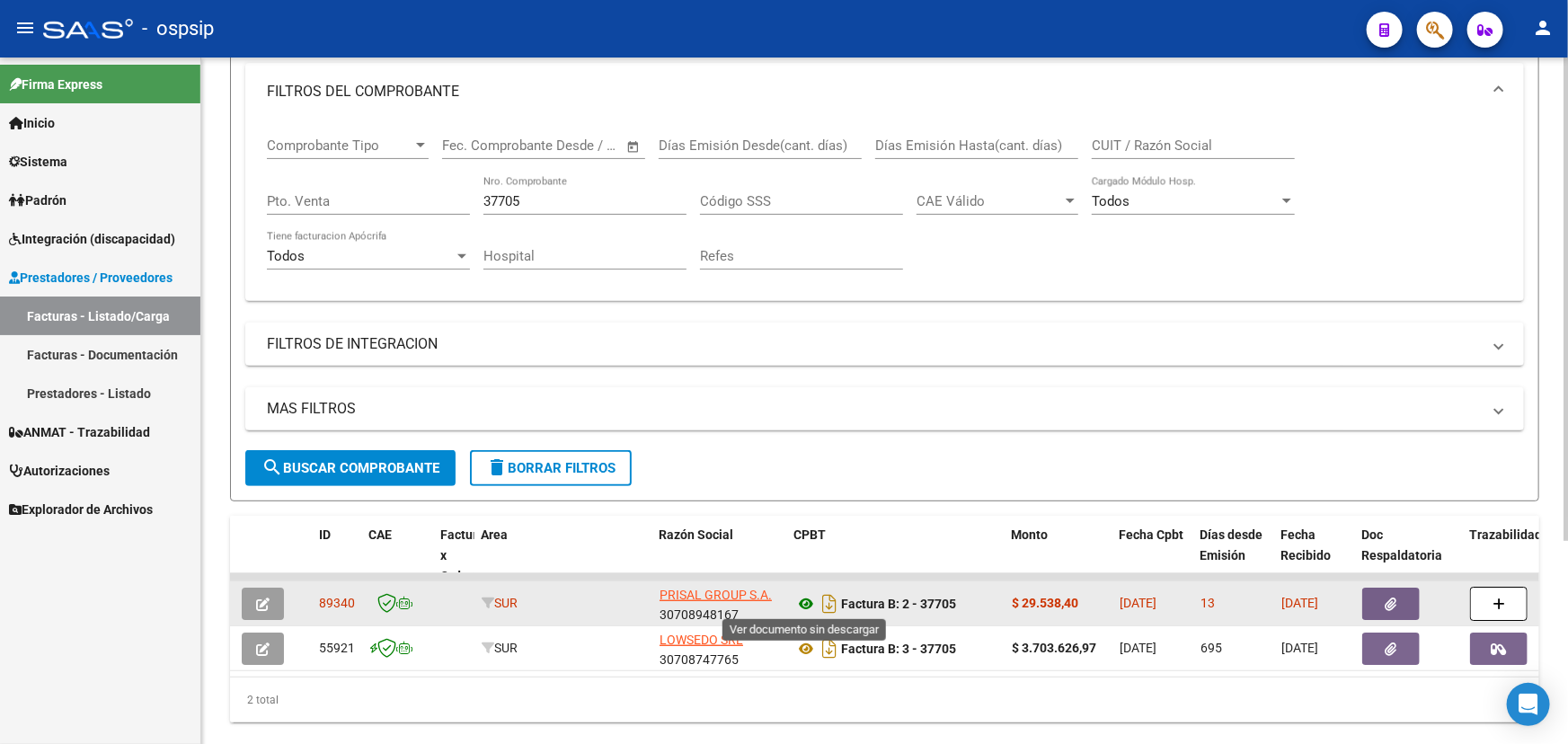
click at [795, 602] on icon at bounding box center [806, 604] width 24 height 22
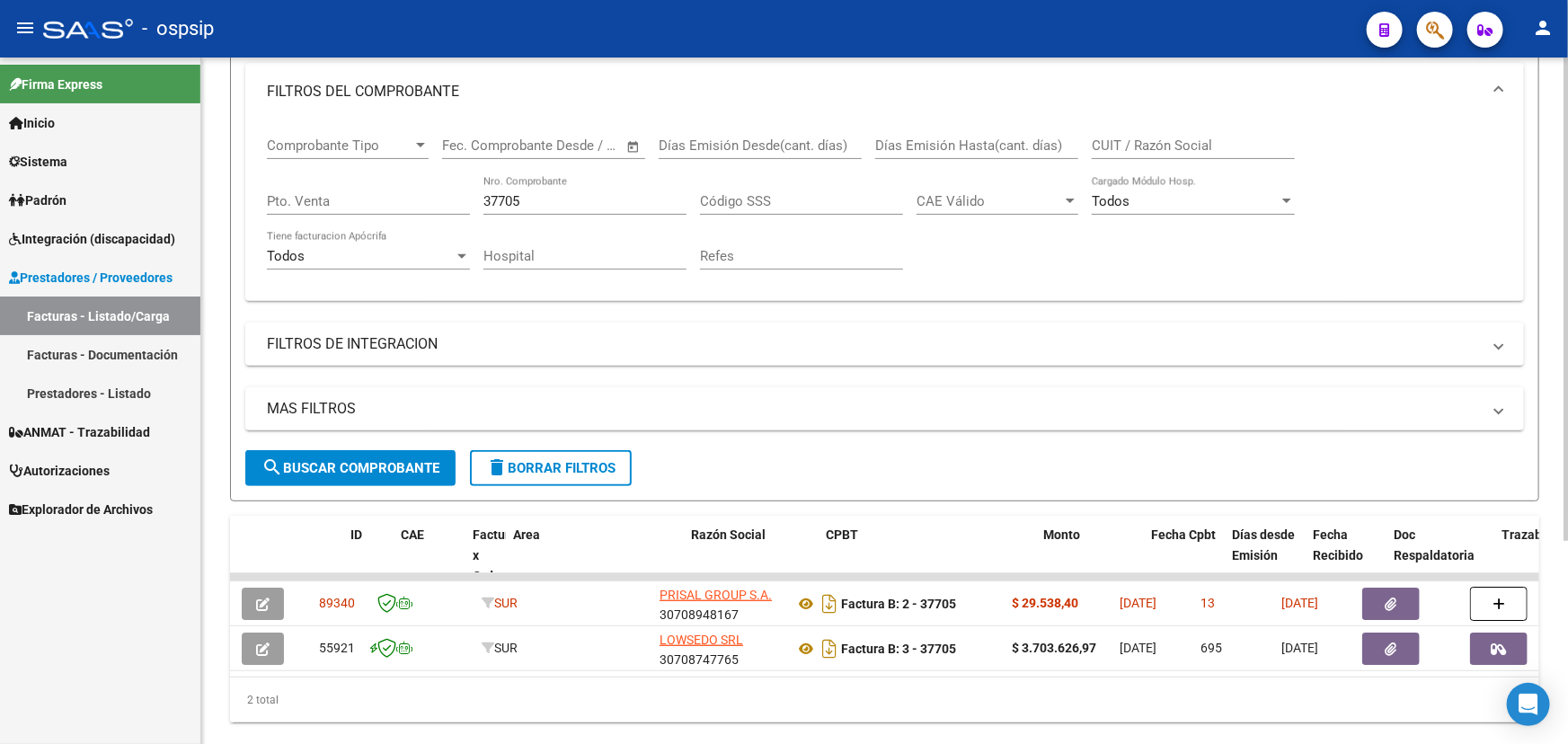
scroll to position [0, 0]
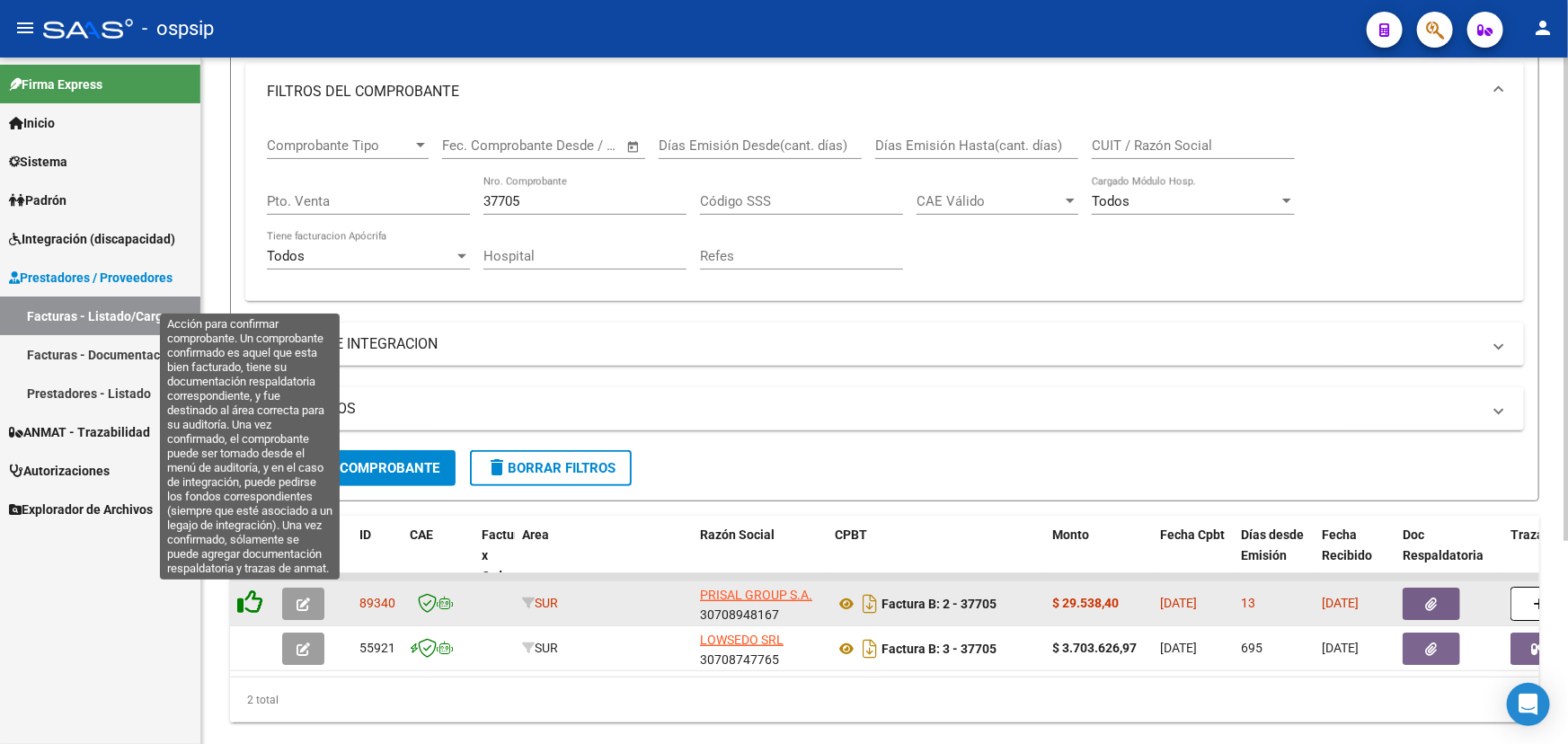
click at [255, 589] on icon at bounding box center [249, 601] width 25 height 25
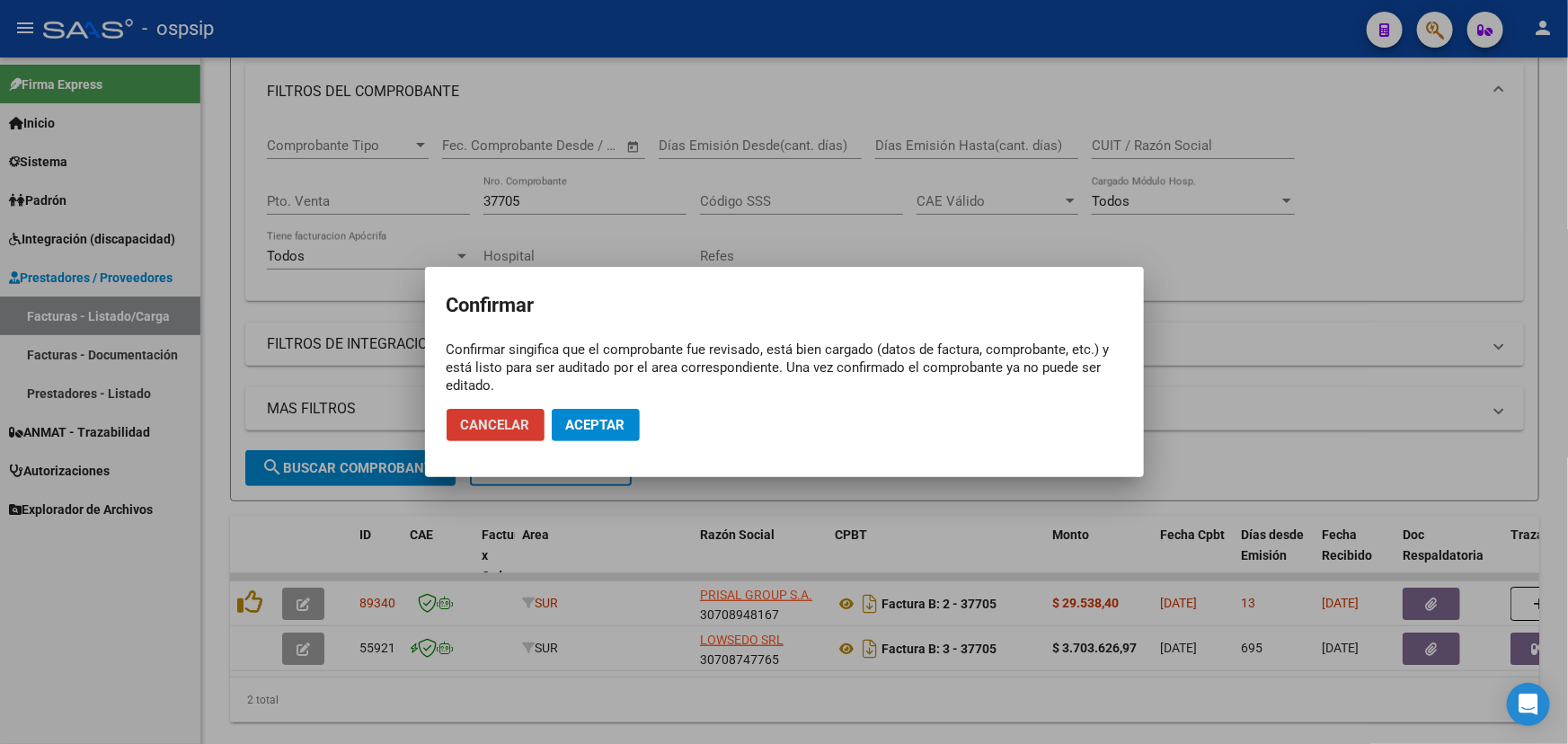
click at [614, 429] on span "Aceptar" at bounding box center [596, 425] width 60 height 16
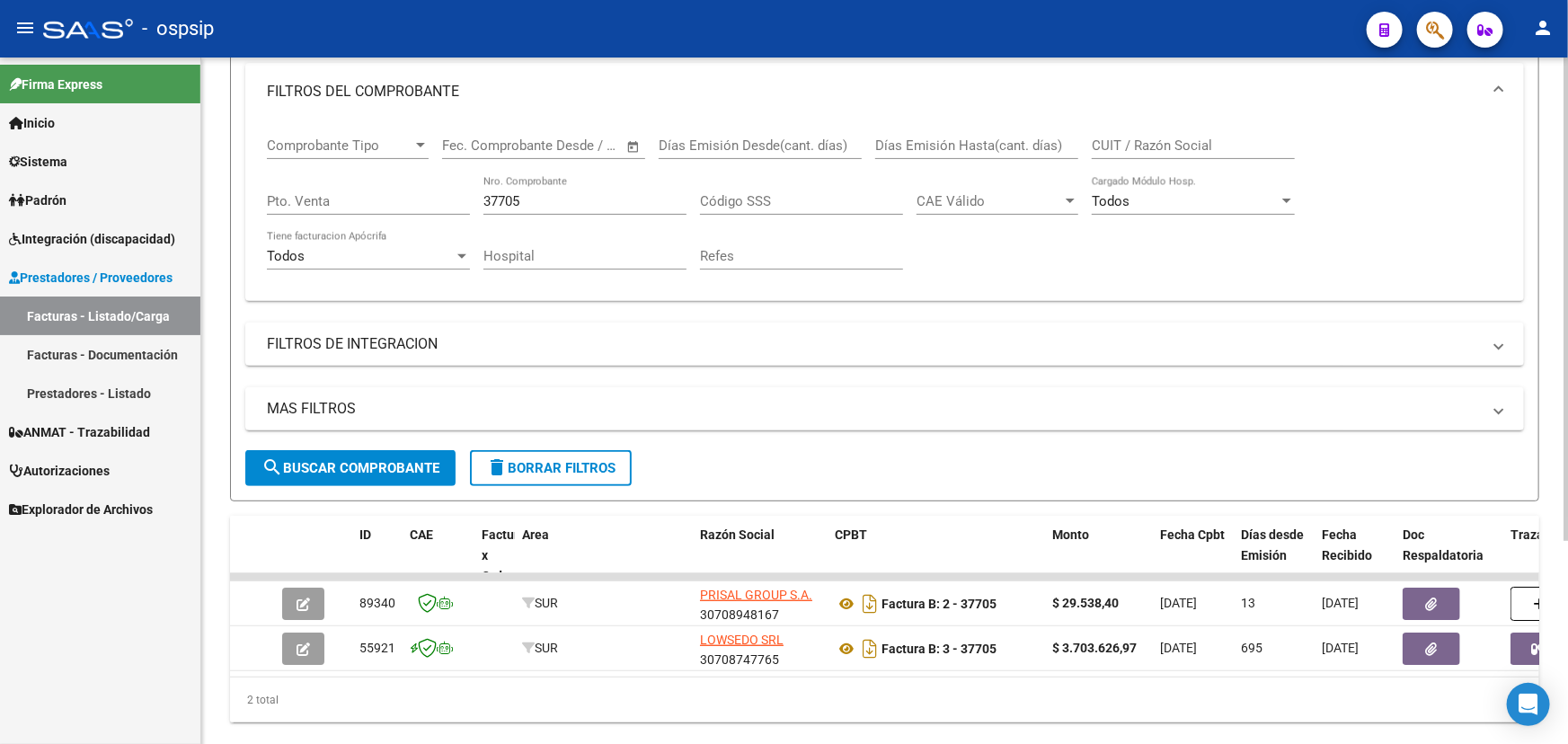
click at [503, 194] on input "37705" at bounding box center [584, 201] width 203 height 16
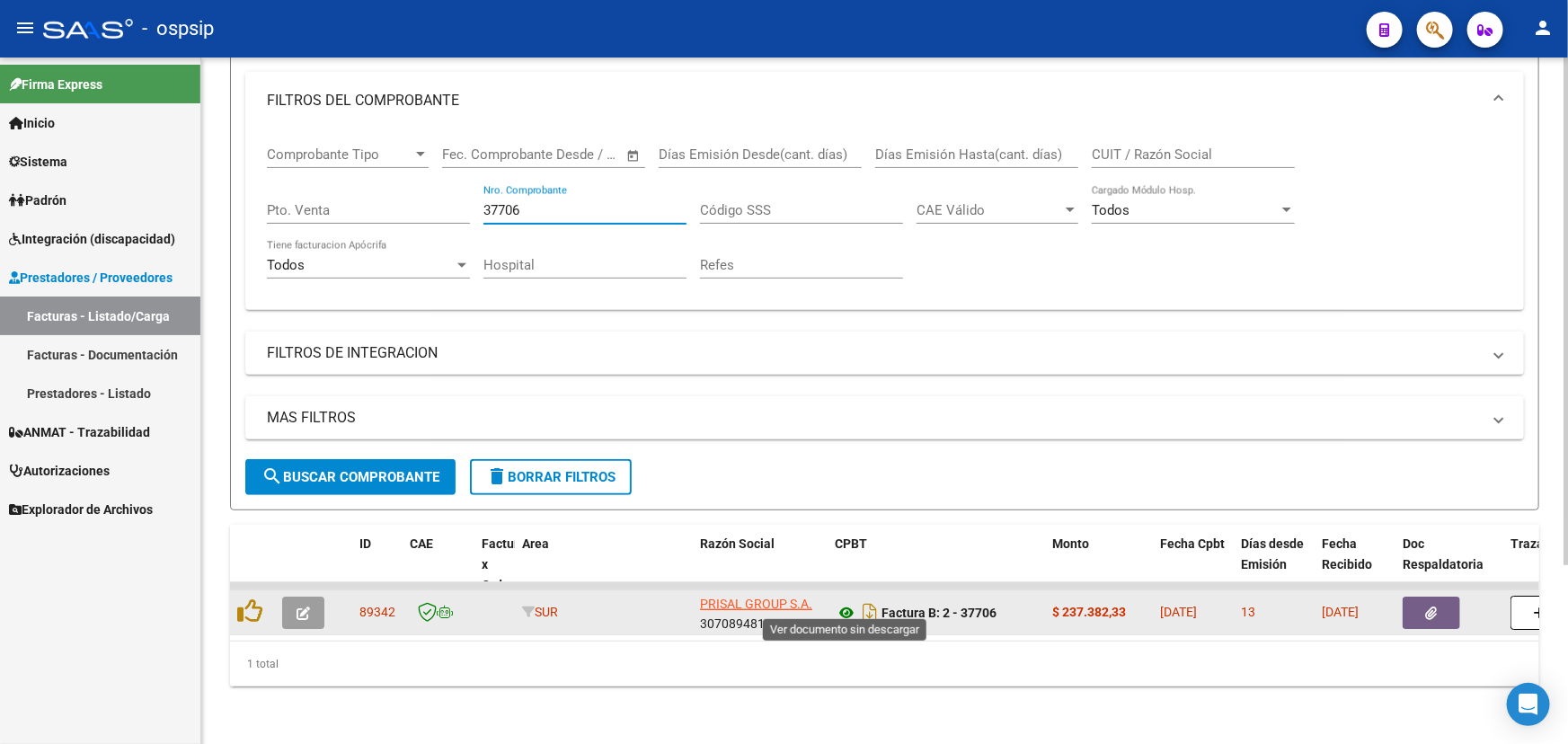
type input "37706"
click at [839, 602] on icon at bounding box center [847, 613] width 24 height 22
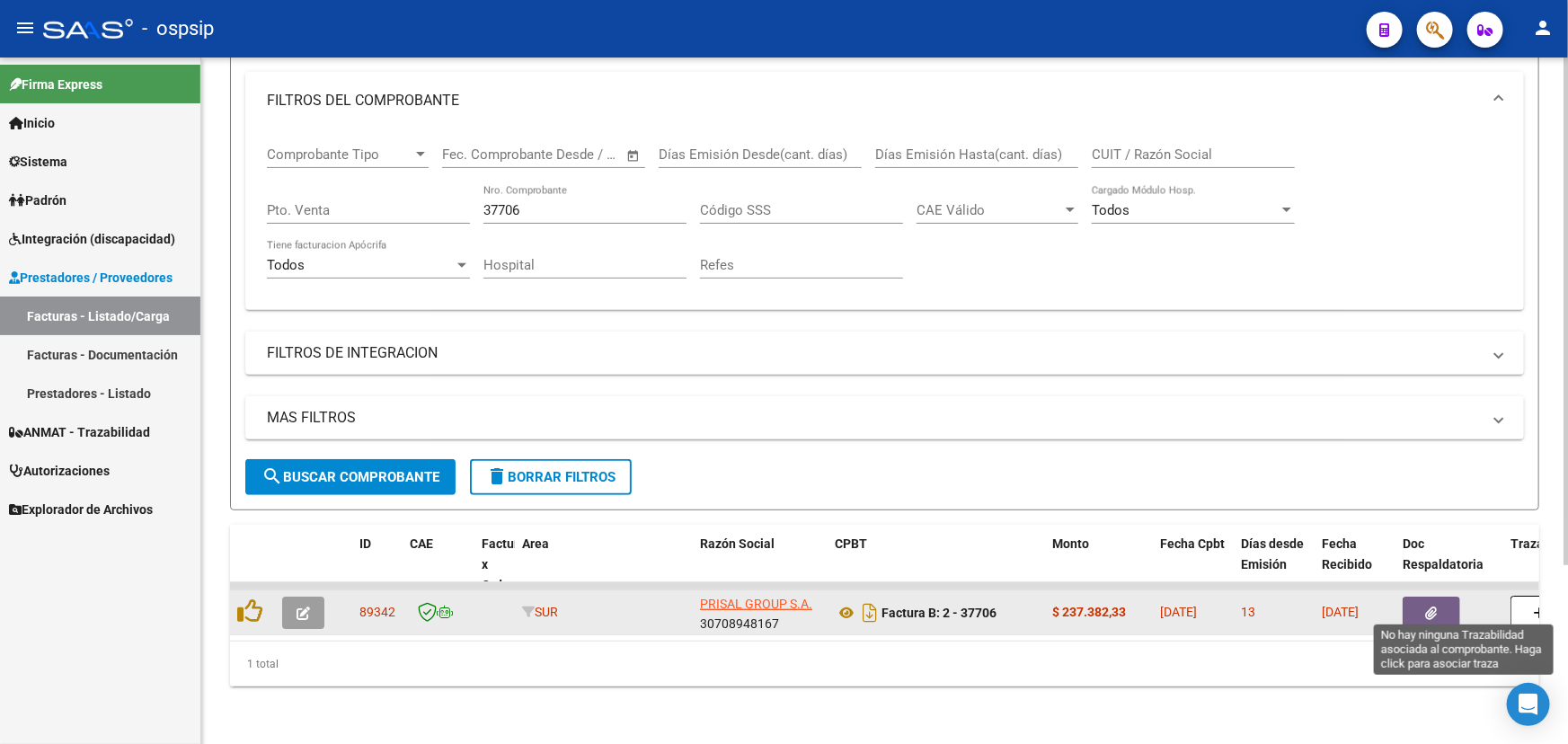
click at [1526, 599] on button "button" at bounding box center [1539, 612] width 58 height 34
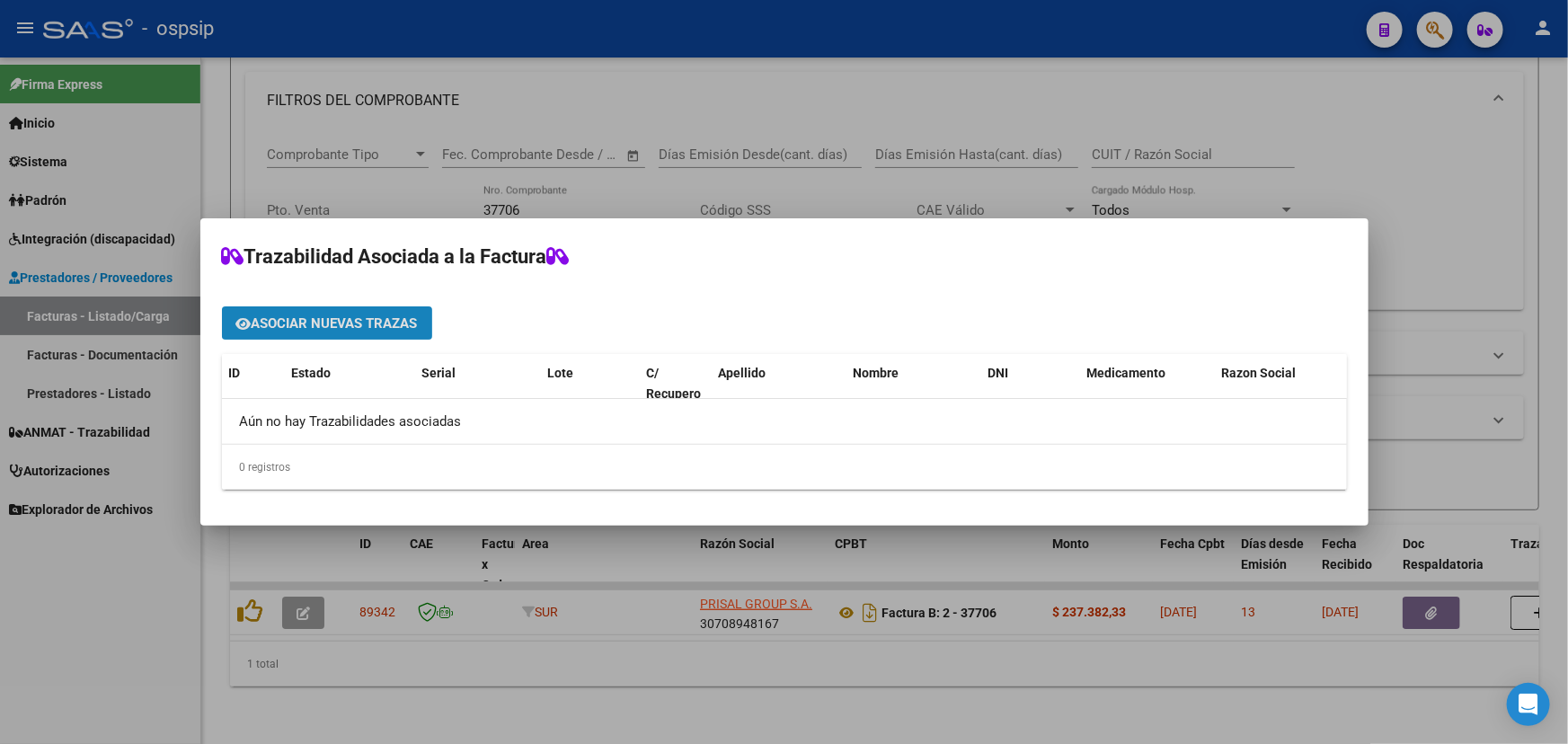
click at [329, 322] on span "Asociar nuevas trazas" at bounding box center [334, 323] width 166 height 16
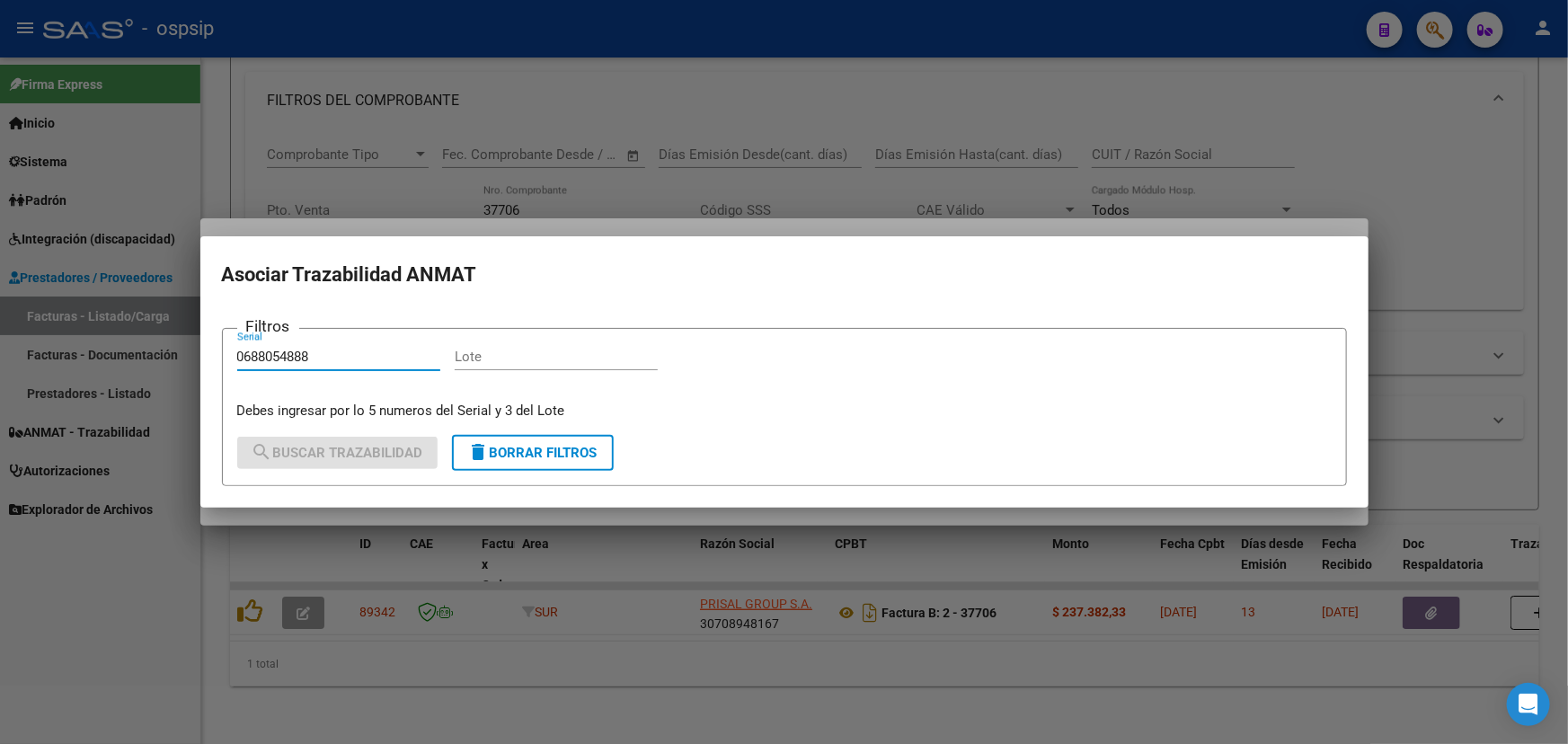
type input "0688054888"
paste input "RT6GP48"
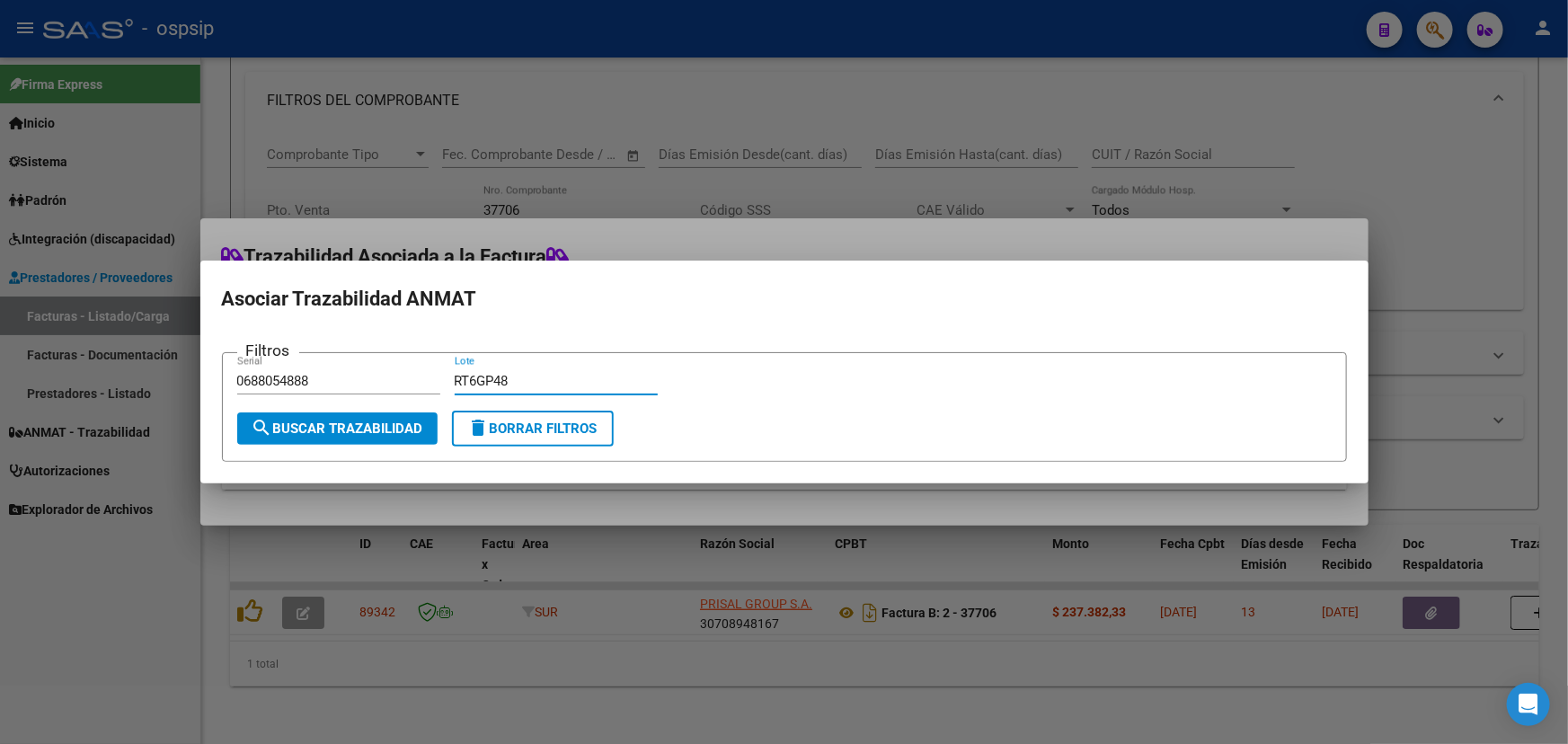
type input "RT6GP48"
click at [380, 414] on button "search Buscar Trazabilidad" at bounding box center [338, 428] width 201 height 33
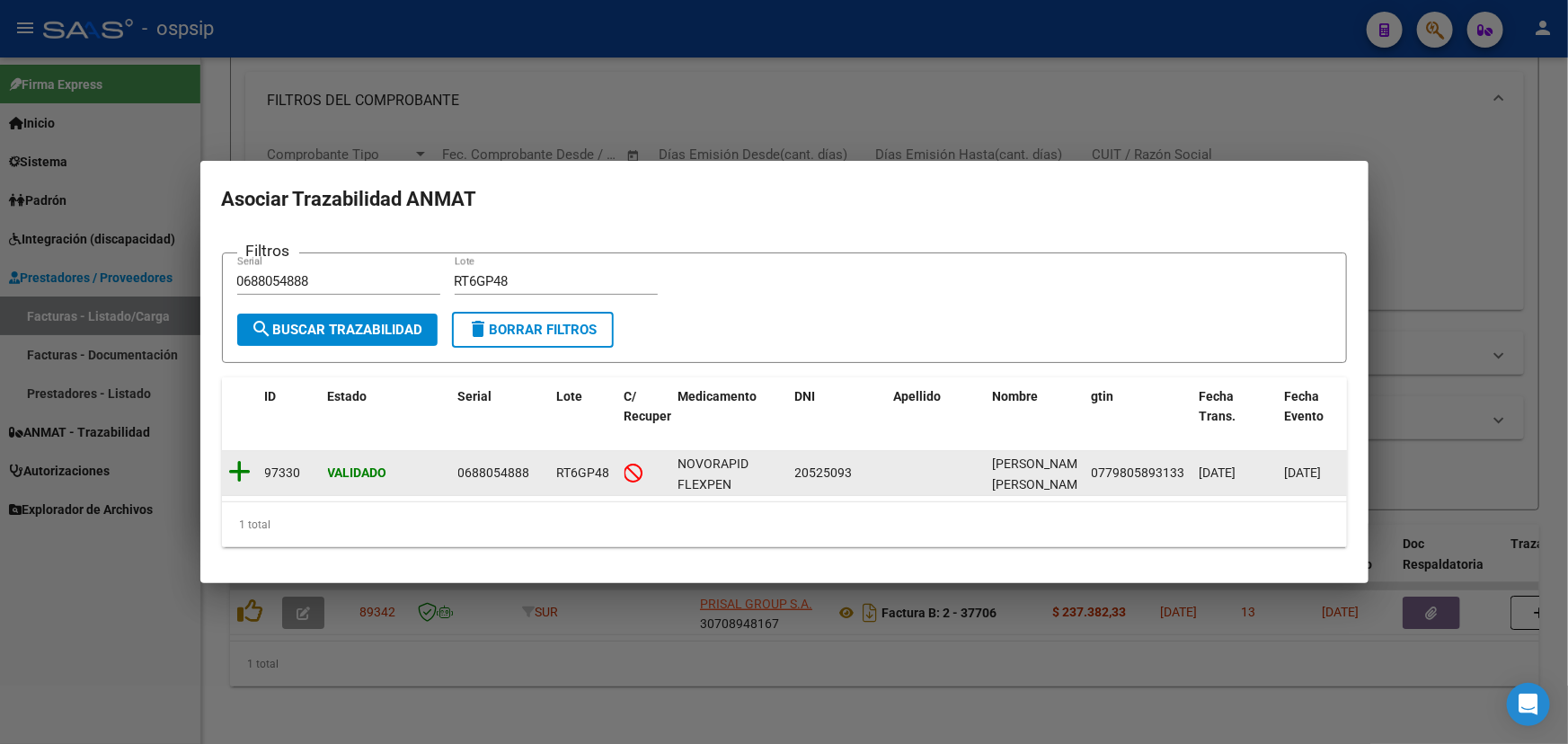
click at [243, 470] on icon at bounding box center [240, 471] width 23 height 25
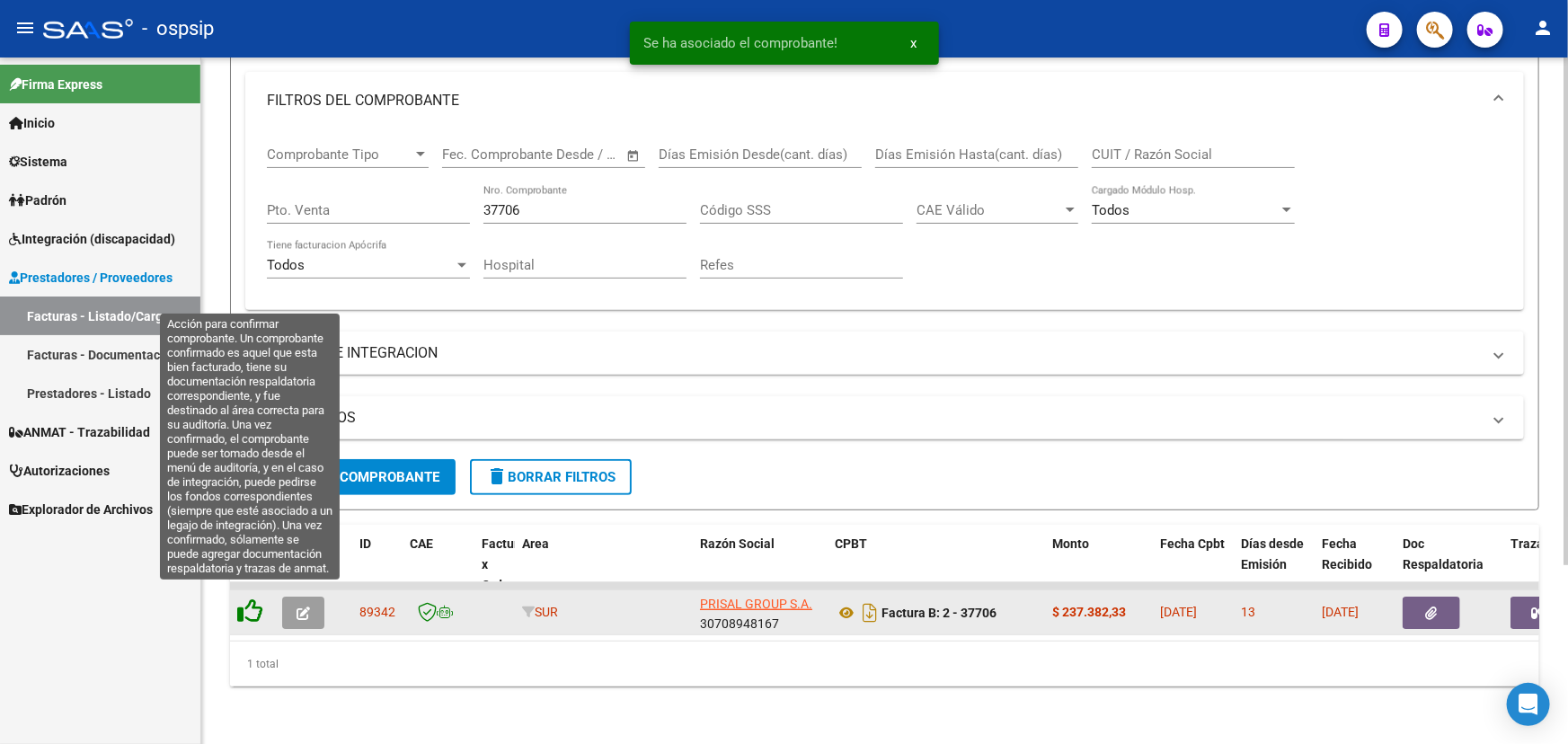
click at [250, 602] on icon at bounding box center [249, 610] width 25 height 25
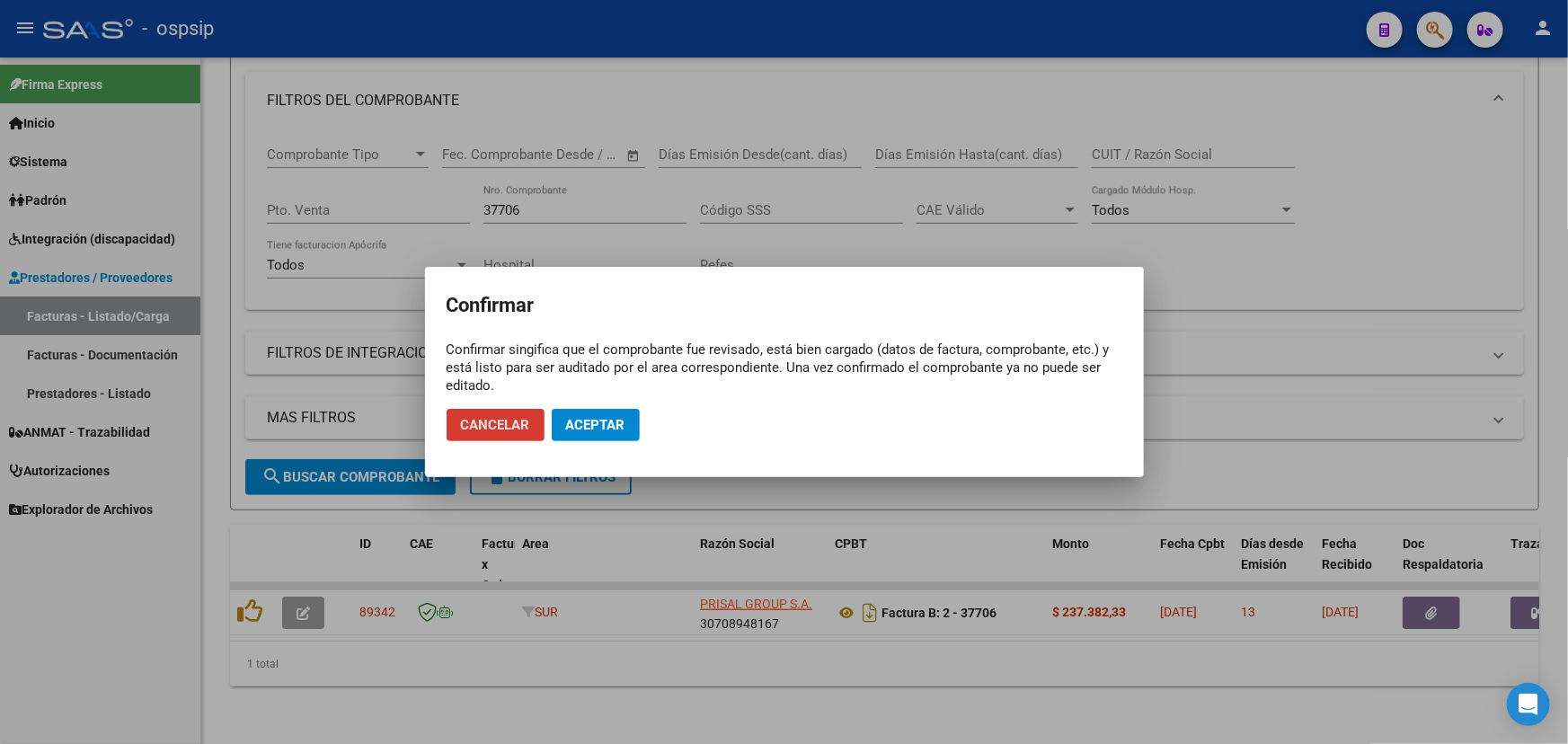
click at [491, 426] on span "Cancelar" at bounding box center [496, 425] width 70 height 16
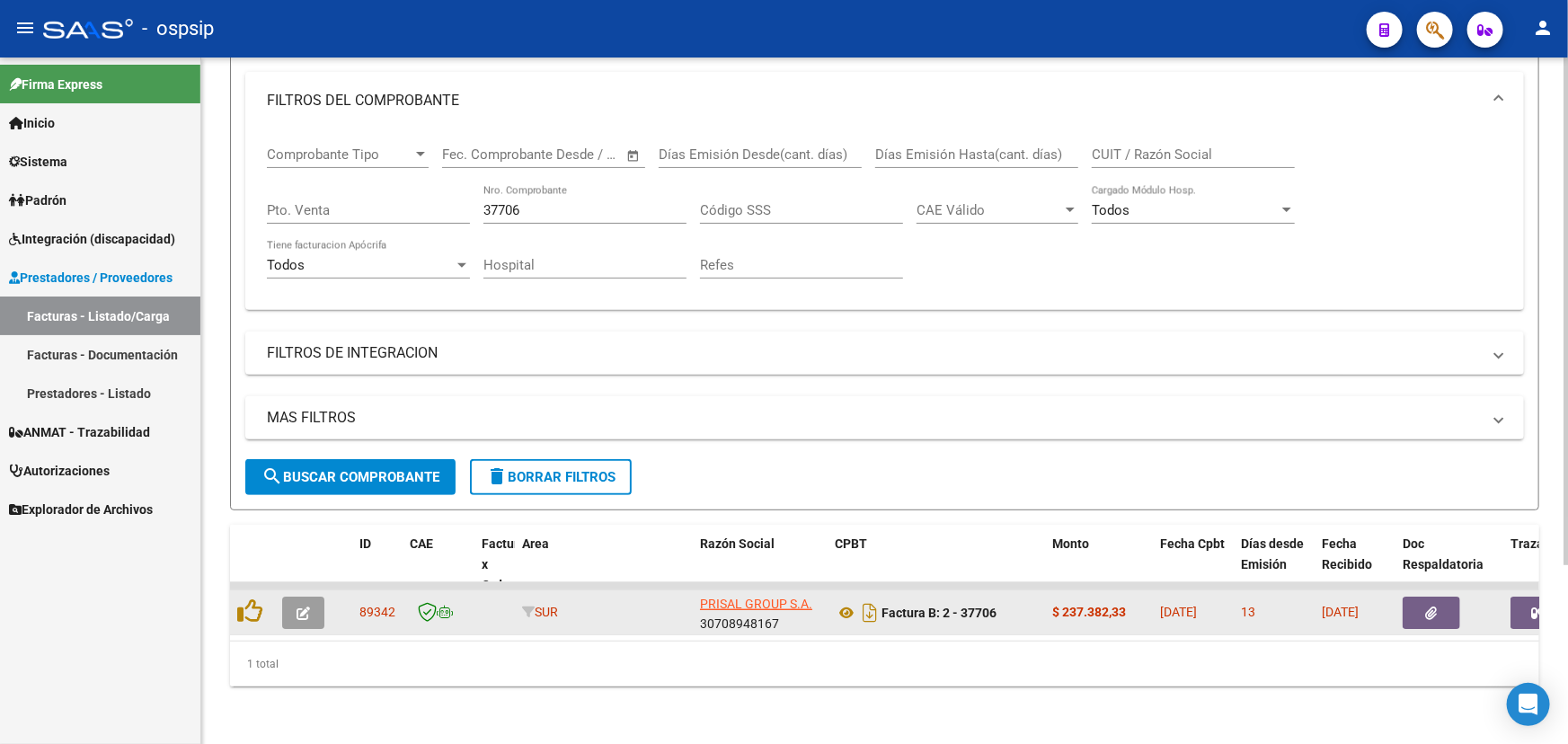
click at [297, 606] on icon "button" at bounding box center [303, 613] width 14 height 14
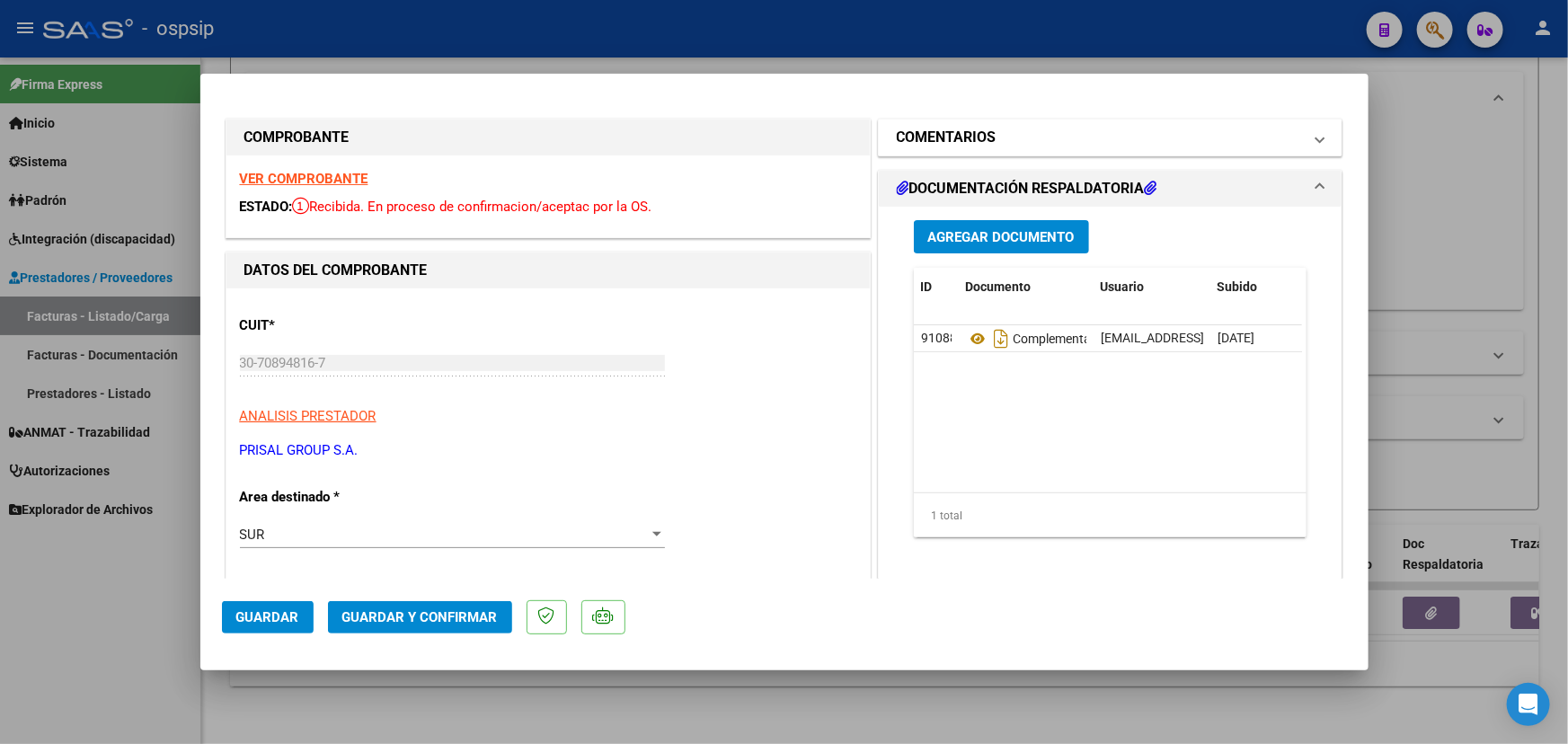
click at [1004, 133] on mat-panel-title "COMENTARIOS" at bounding box center [1099, 137] width 406 height 22
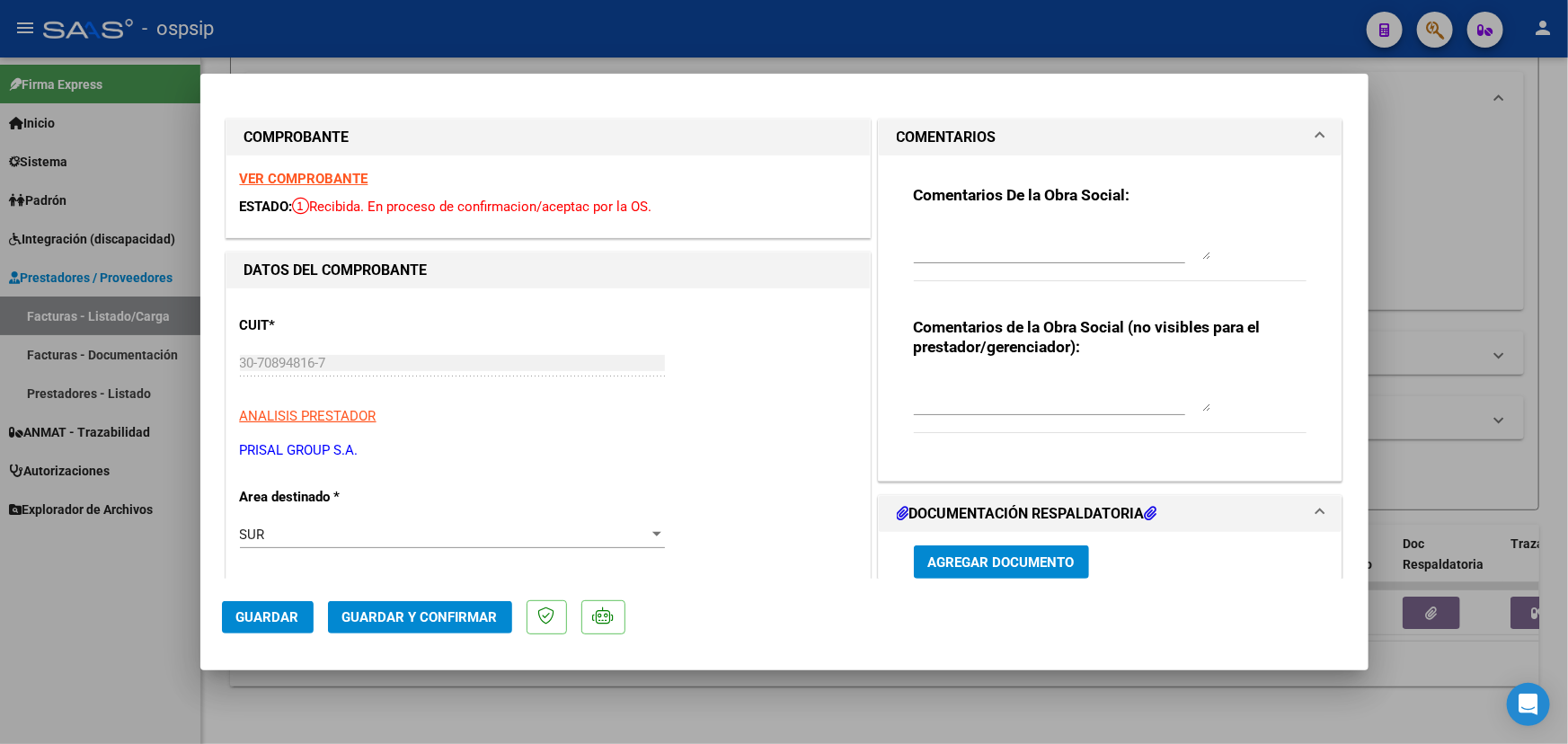
click at [996, 377] on textarea at bounding box center [1062, 393] width 296 height 36
type textarea "AUTORIZADO A FACTURAR SIN RECETA"
click at [421, 612] on span "Guardar y Confirmar" at bounding box center [419, 617] width 155 height 16
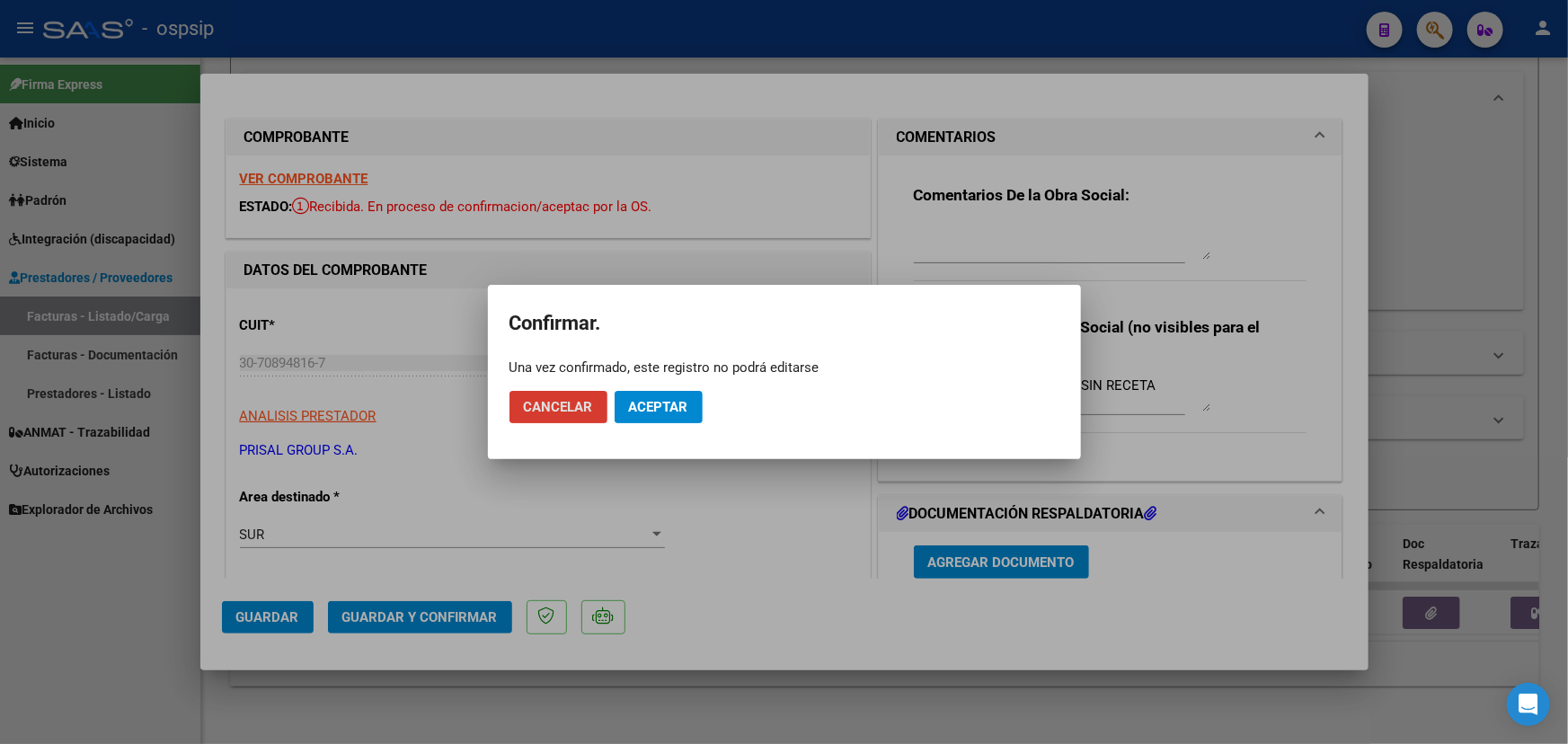
click at [679, 402] on span "Aceptar" at bounding box center [659, 406] width 60 height 16
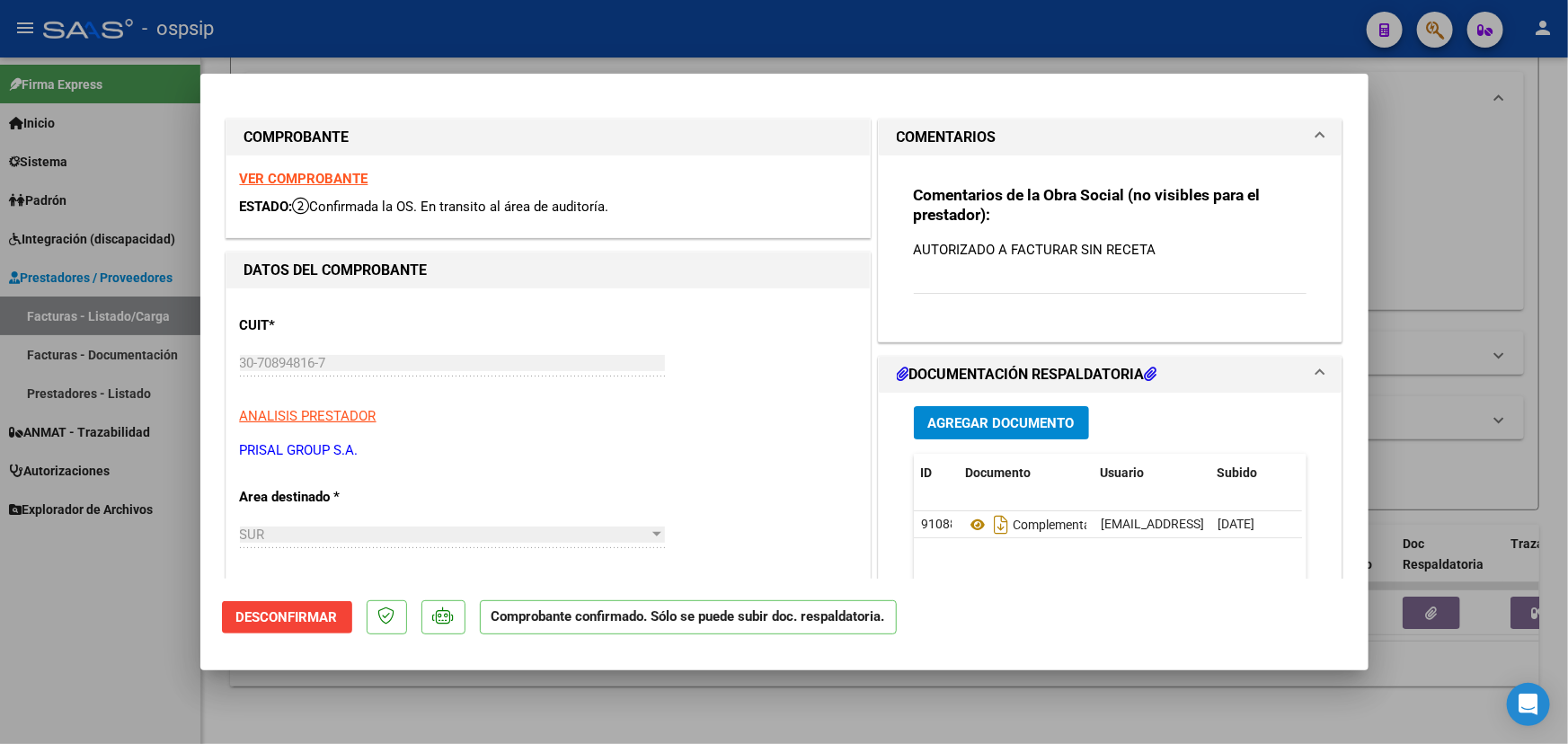
type input "$ 0,00"
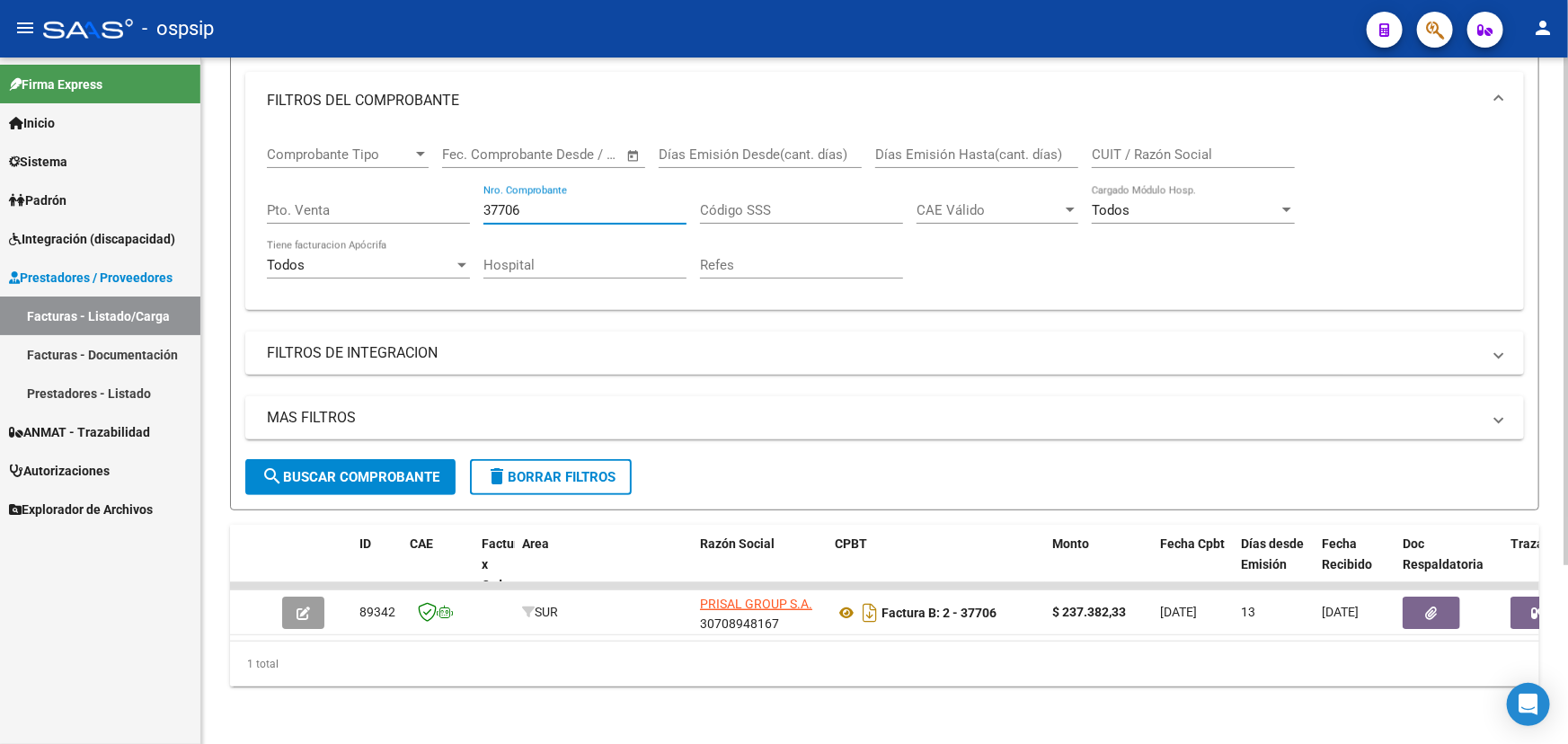
click at [552, 202] on input "37706" at bounding box center [584, 210] width 203 height 16
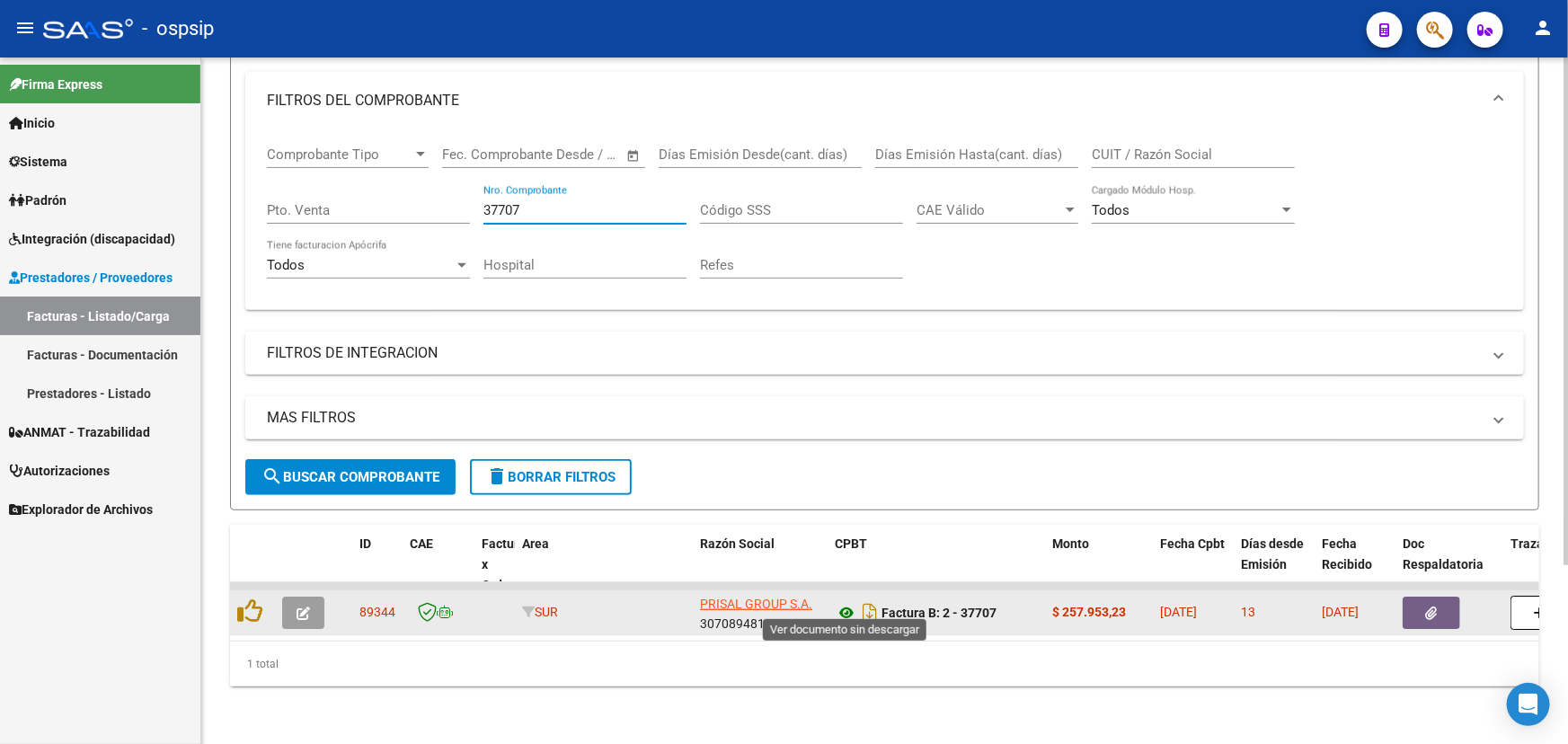
type input "37707"
click at [847, 602] on icon at bounding box center [847, 613] width 24 height 22
click at [310, 604] on button "button" at bounding box center [303, 612] width 42 height 33
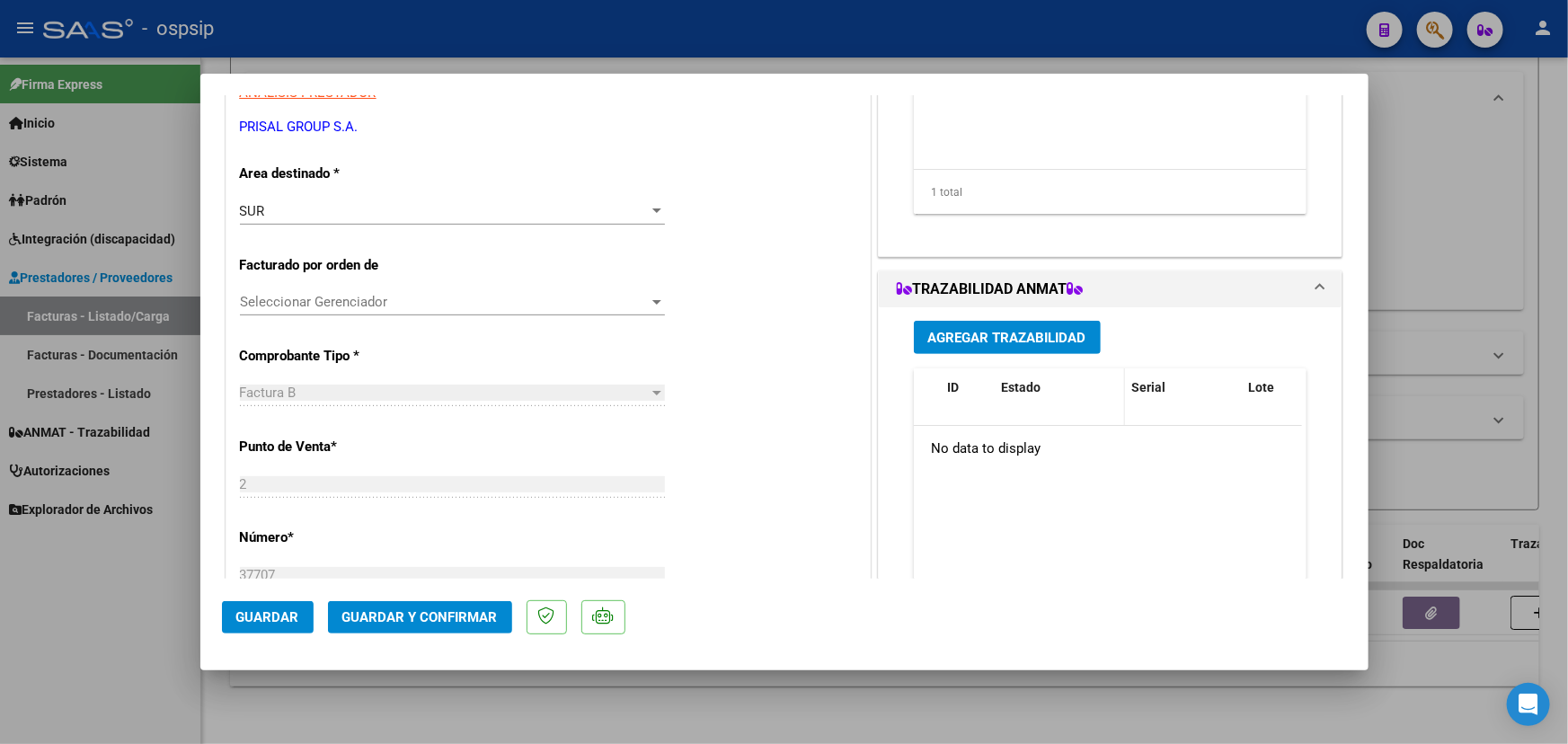
scroll to position [326, 0]
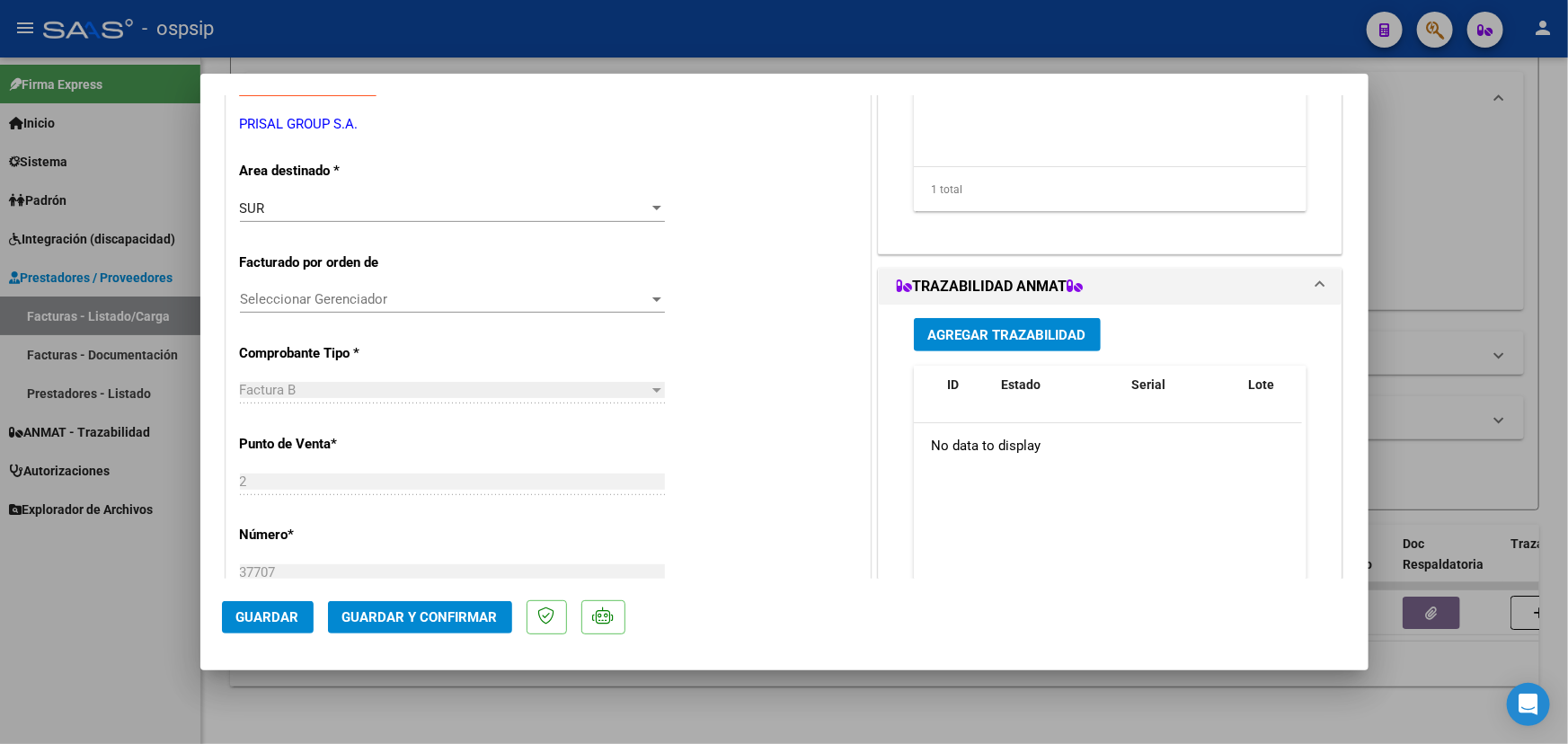
click at [1043, 334] on span "Agregar Trazabilidad" at bounding box center [1007, 335] width 158 height 16
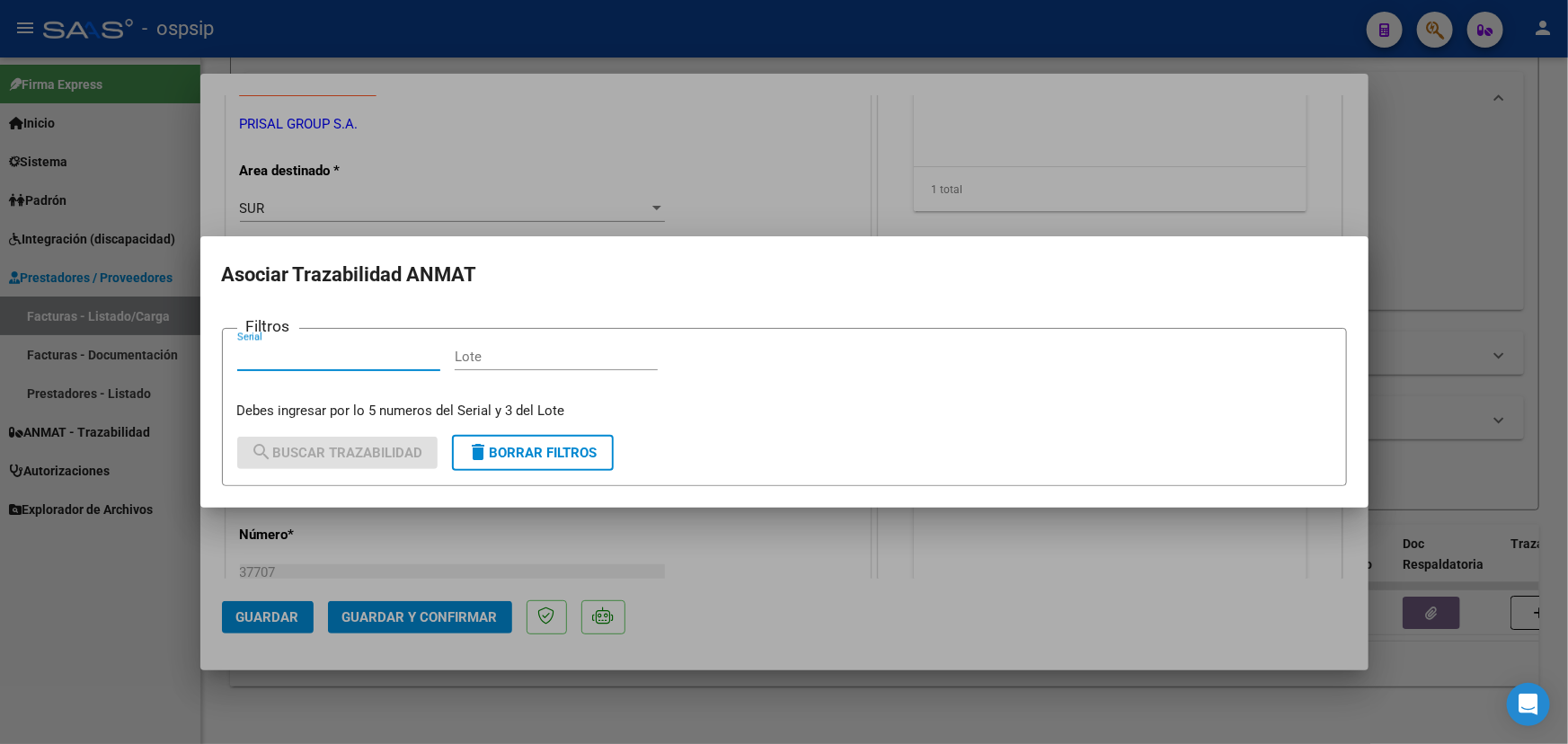
paste input "10805622491350"
type input "10805622491350"
paste input "PA2390"
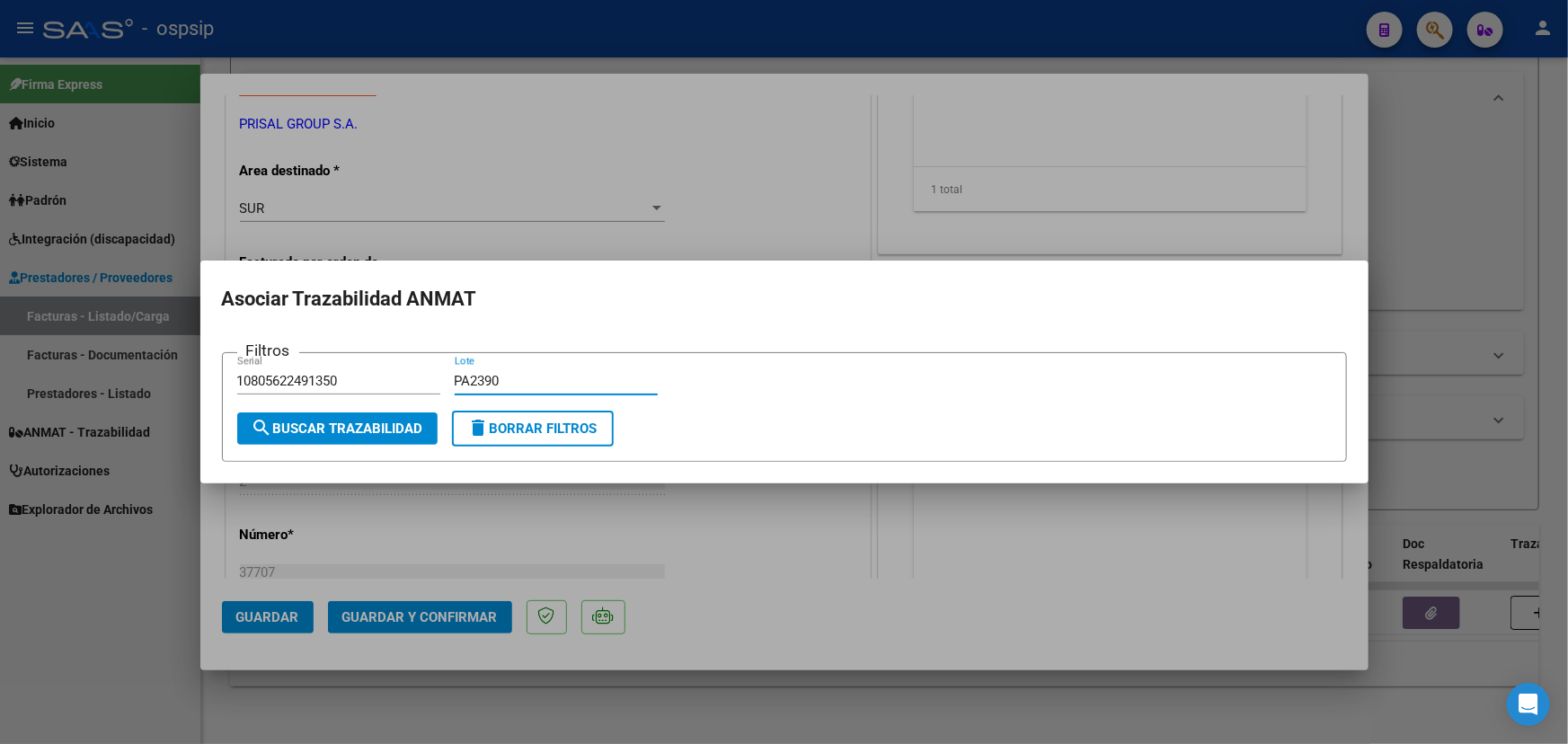
type input "PA2390"
click at [292, 432] on span "search Buscar Trazabilidad" at bounding box center [337, 428] width 172 height 16
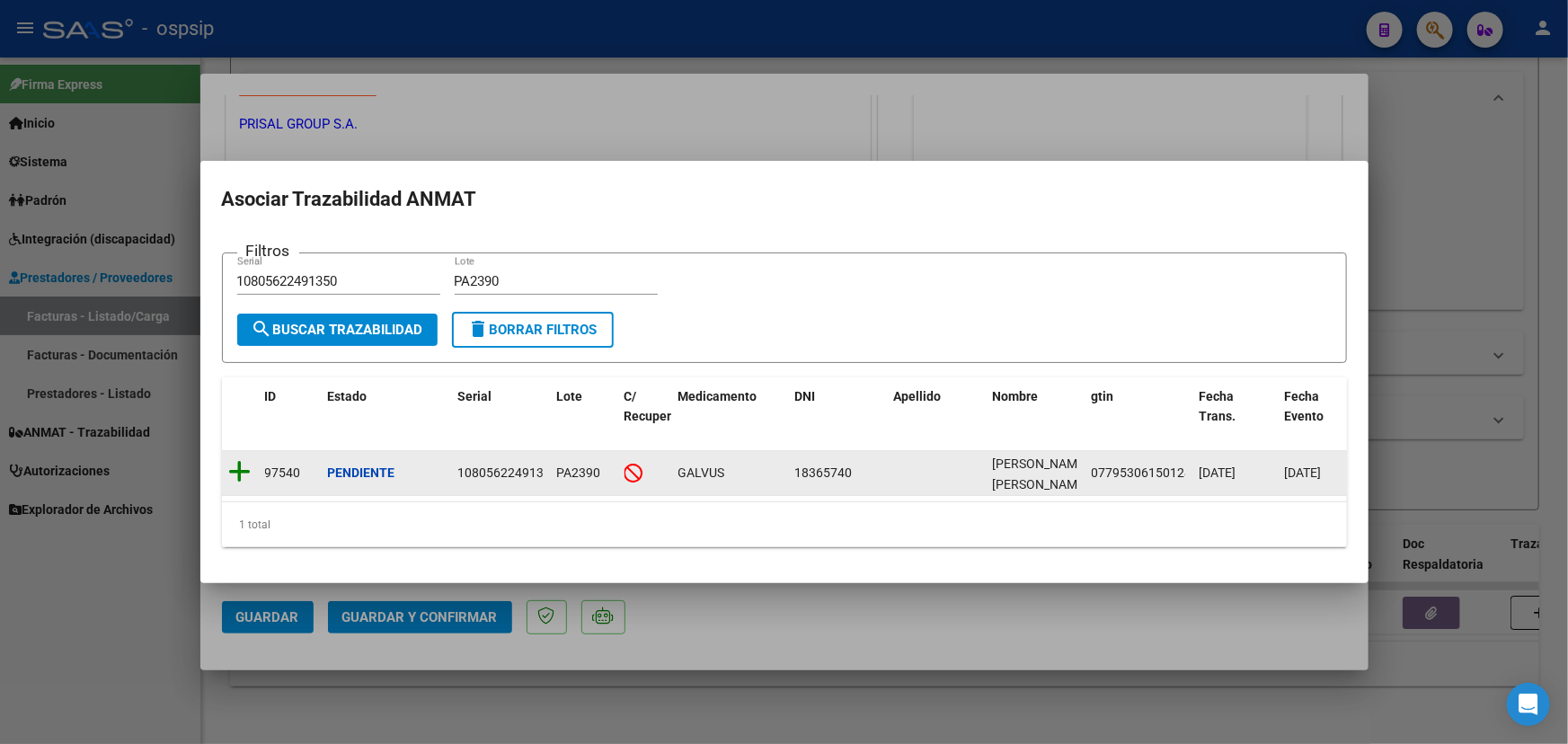
click at [242, 465] on icon at bounding box center [240, 471] width 23 height 25
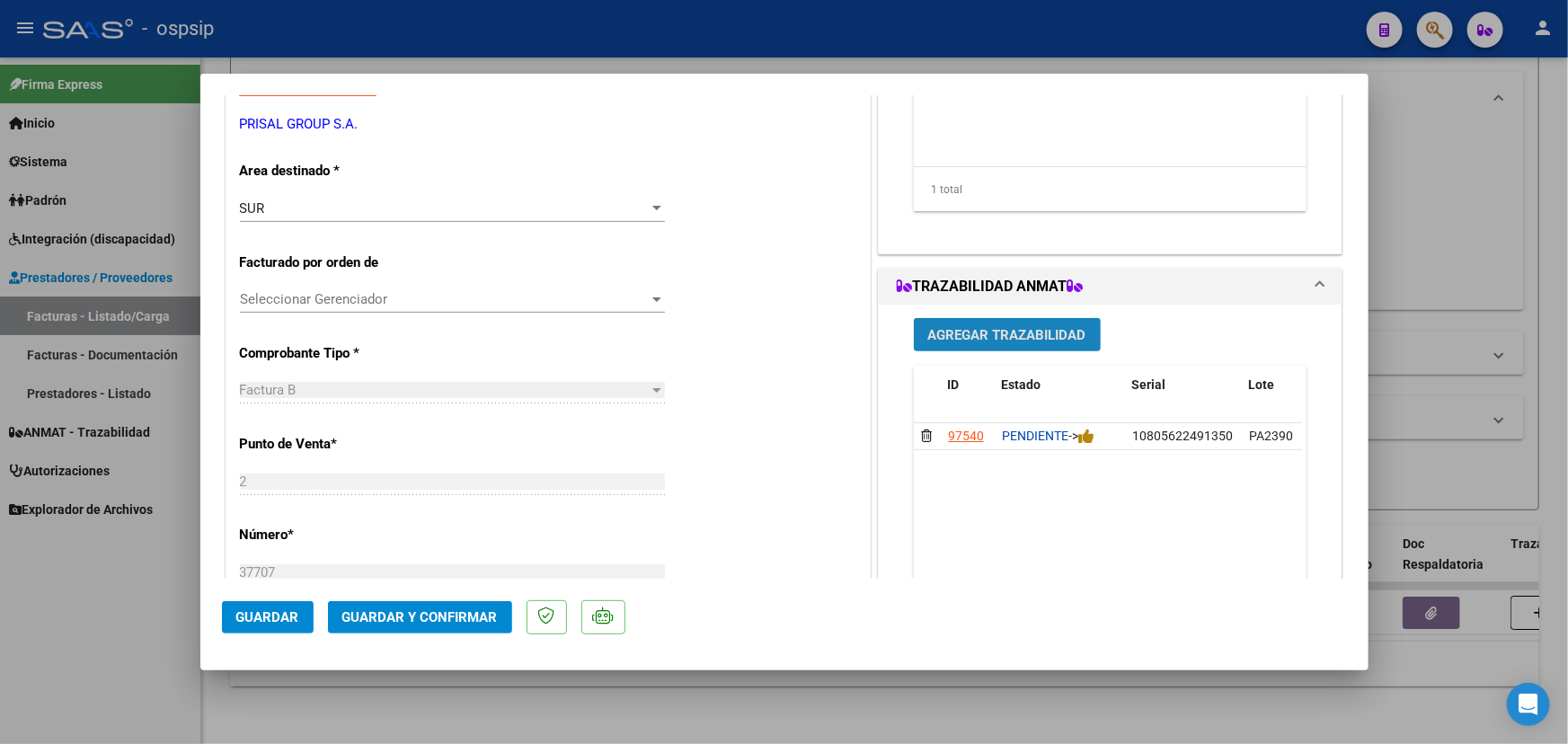
click at [974, 327] on span "Agregar Trazabilidad" at bounding box center [1007, 335] width 158 height 16
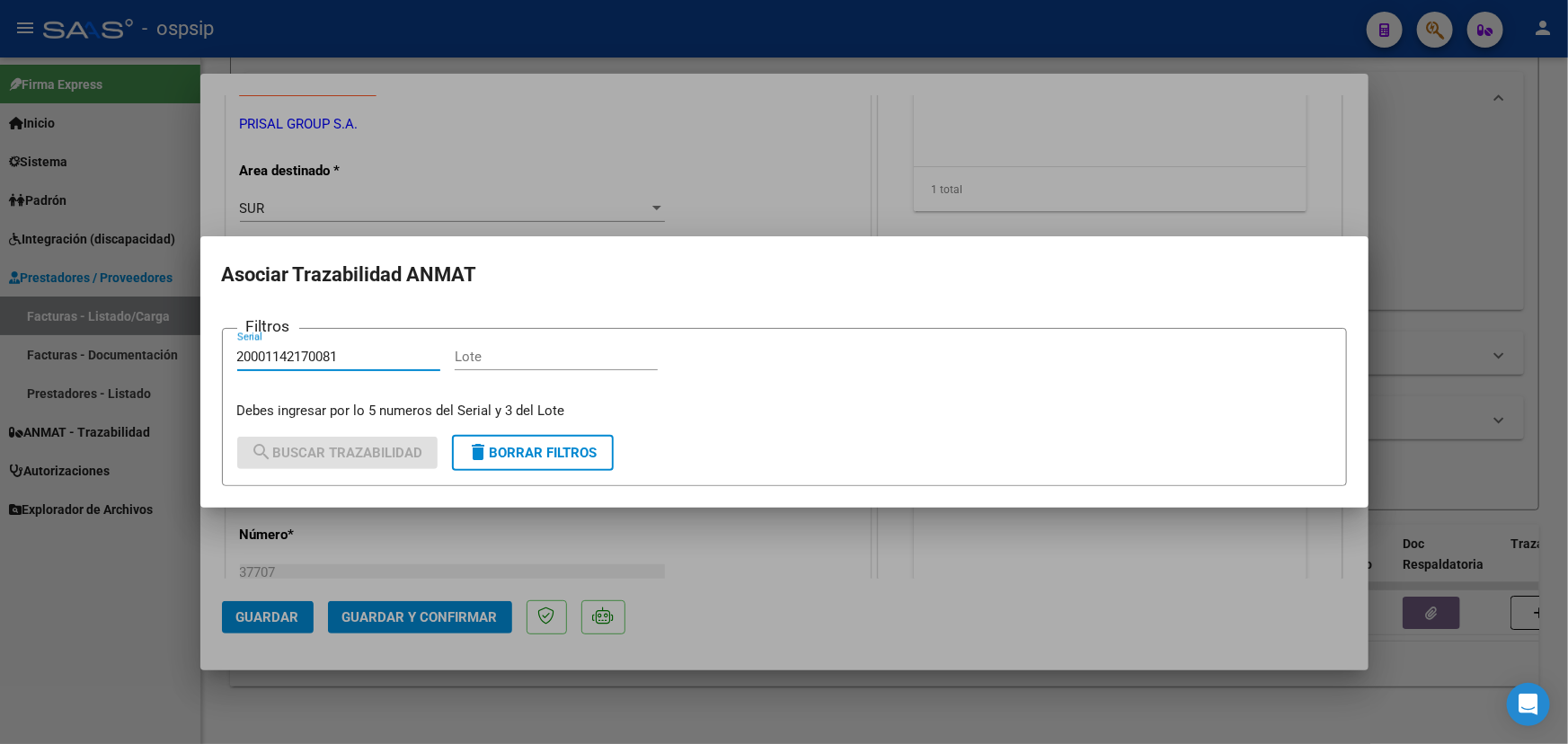
type input "20001142170081"
drag, startPoint x: 540, startPoint y: 345, endPoint x: 516, endPoint y: 357, distance: 26.8
paste input "G16294"
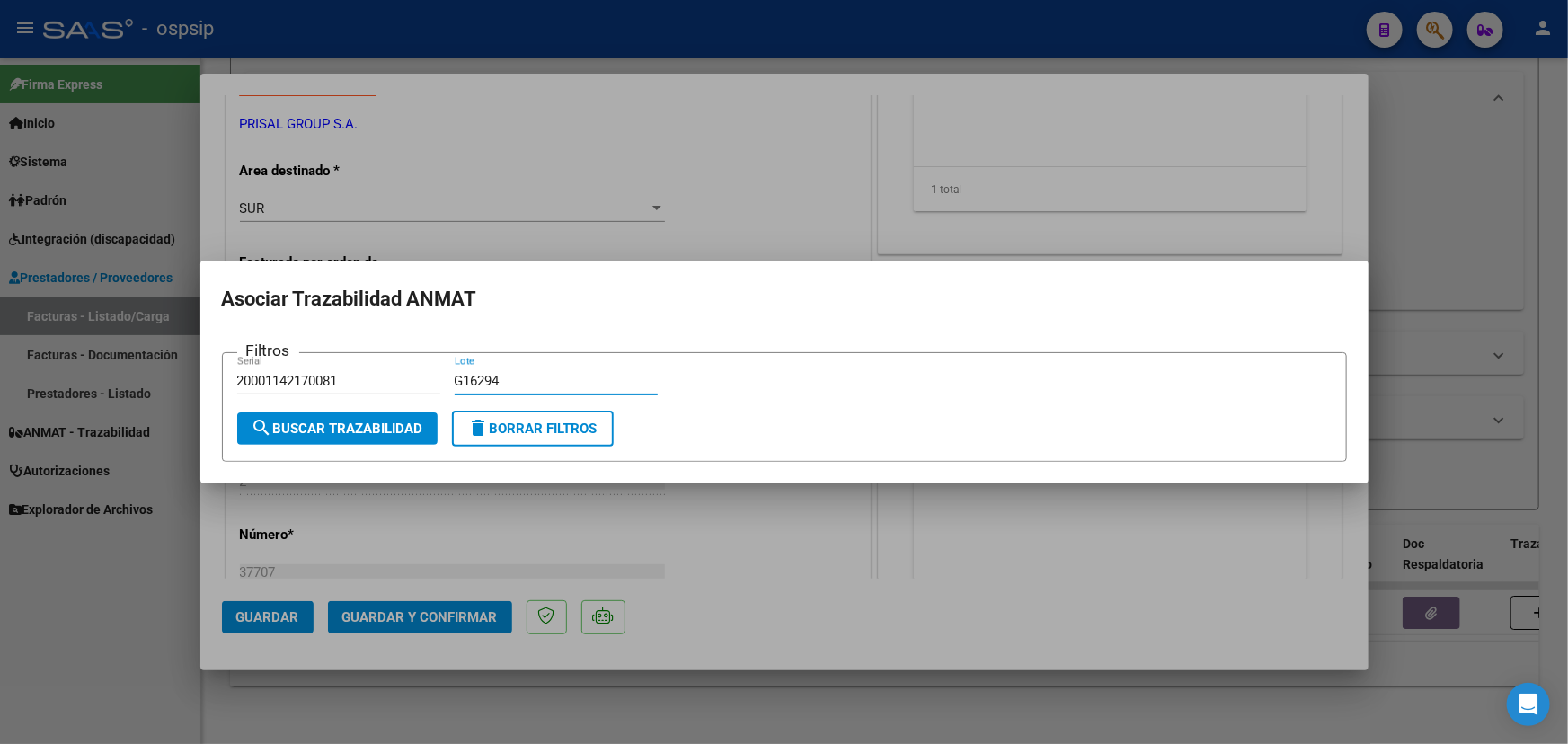
type input "G16294"
click at [369, 431] on span "search Buscar Trazabilidad" at bounding box center [337, 428] width 172 height 16
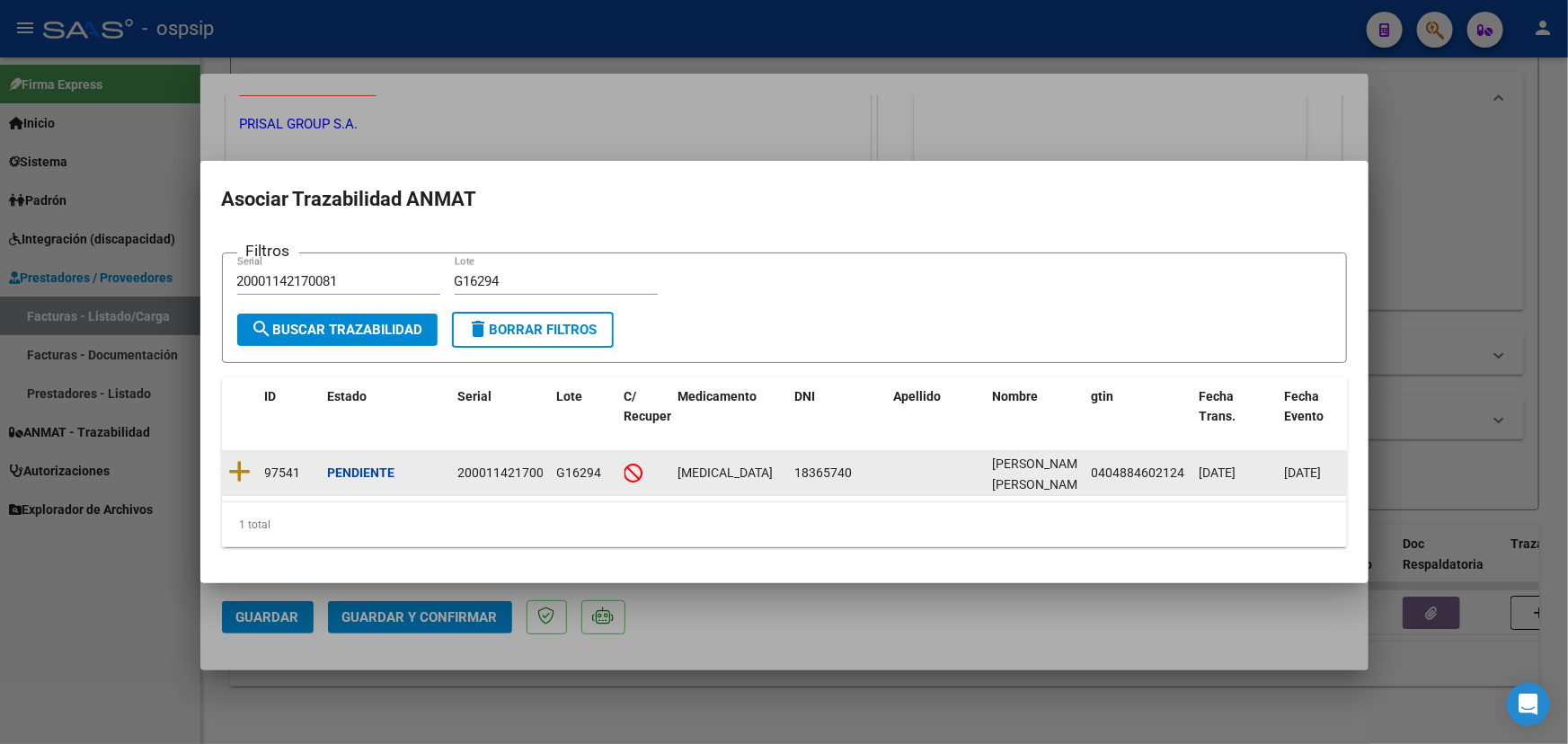
click at [225, 457] on datatable-body-cell at bounding box center [239, 473] width 36 height 44
click at [239, 465] on icon at bounding box center [240, 471] width 23 height 25
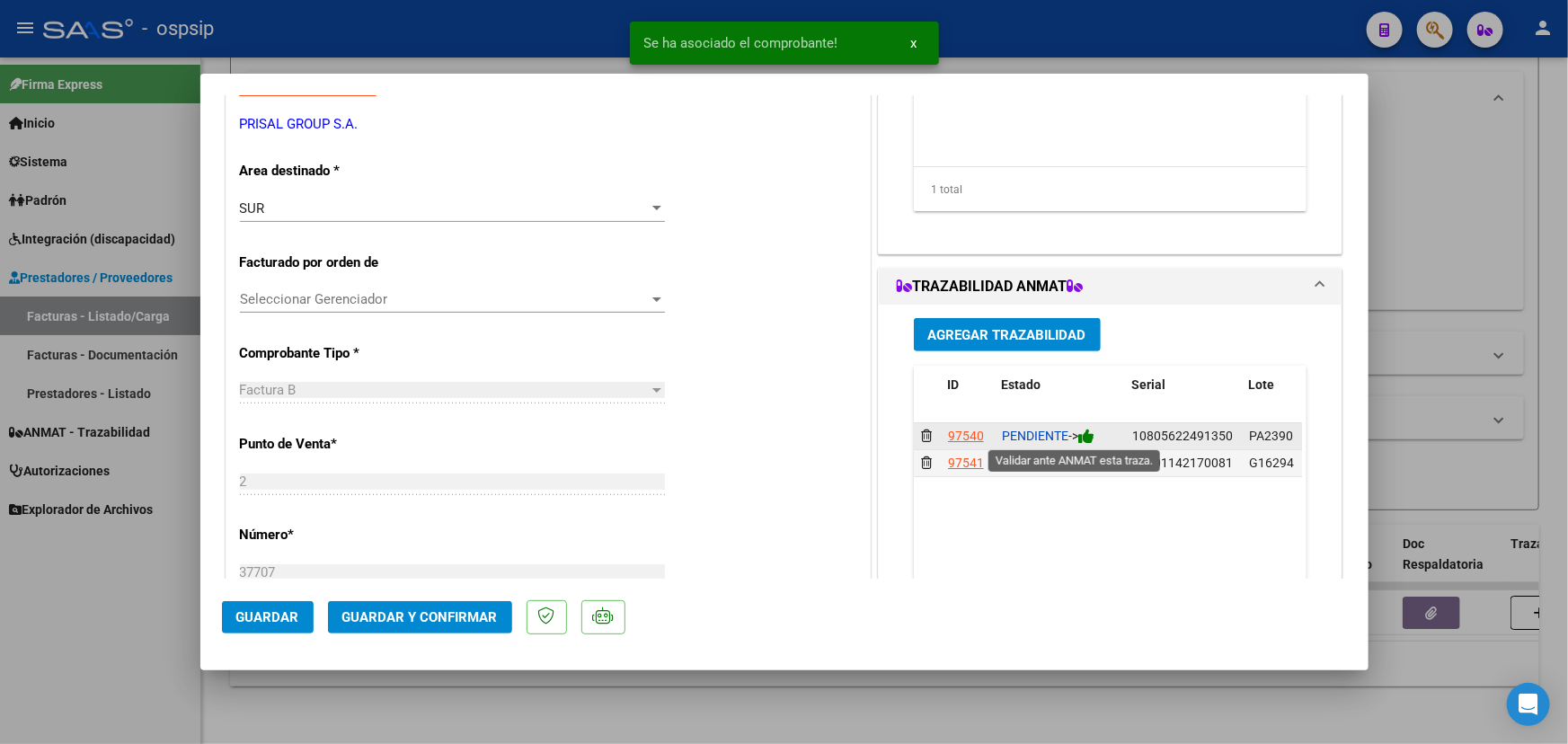
click at [1092, 436] on icon at bounding box center [1086, 435] width 16 height 17
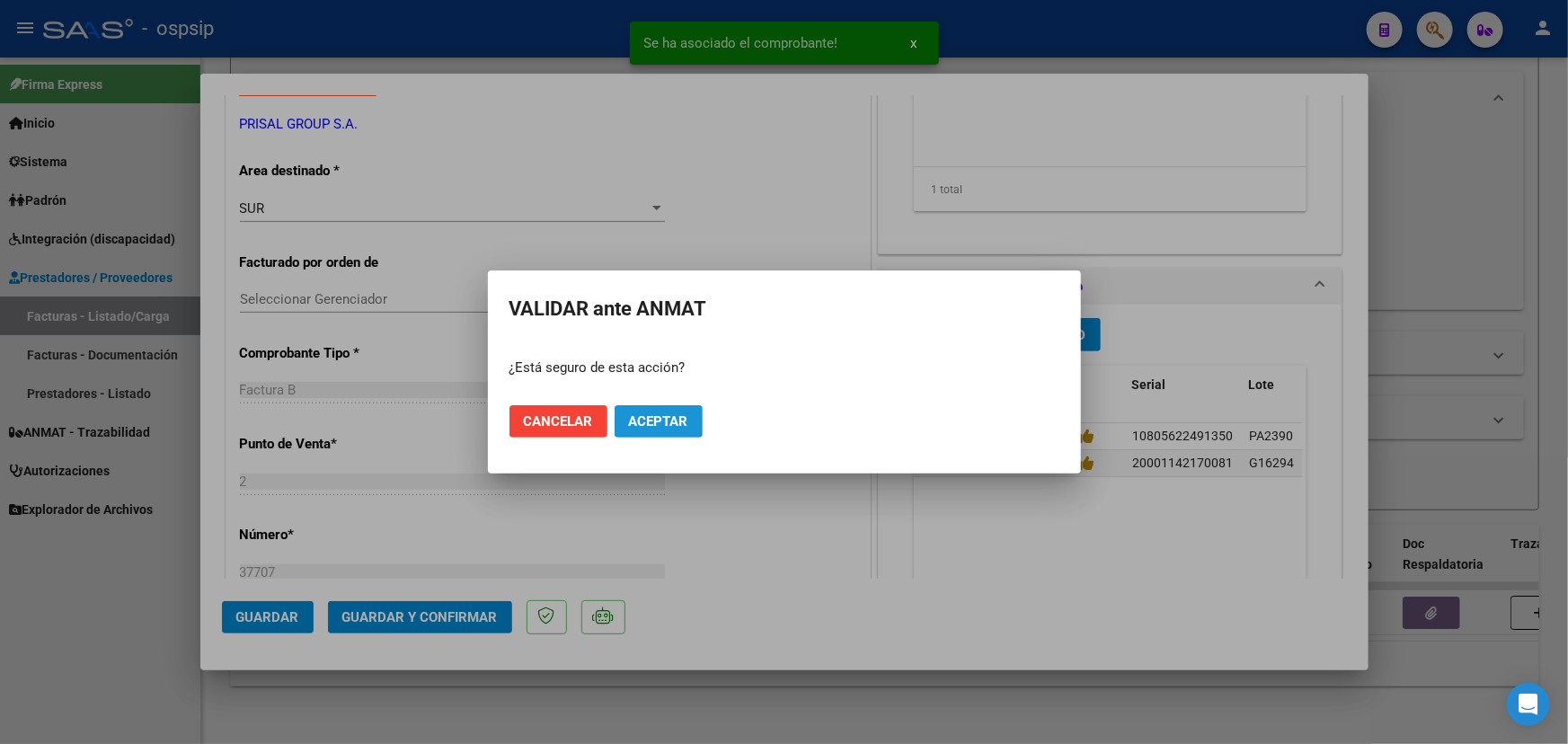
click at [661, 428] on span "Aceptar" at bounding box center [659, 421] width 60 height 16
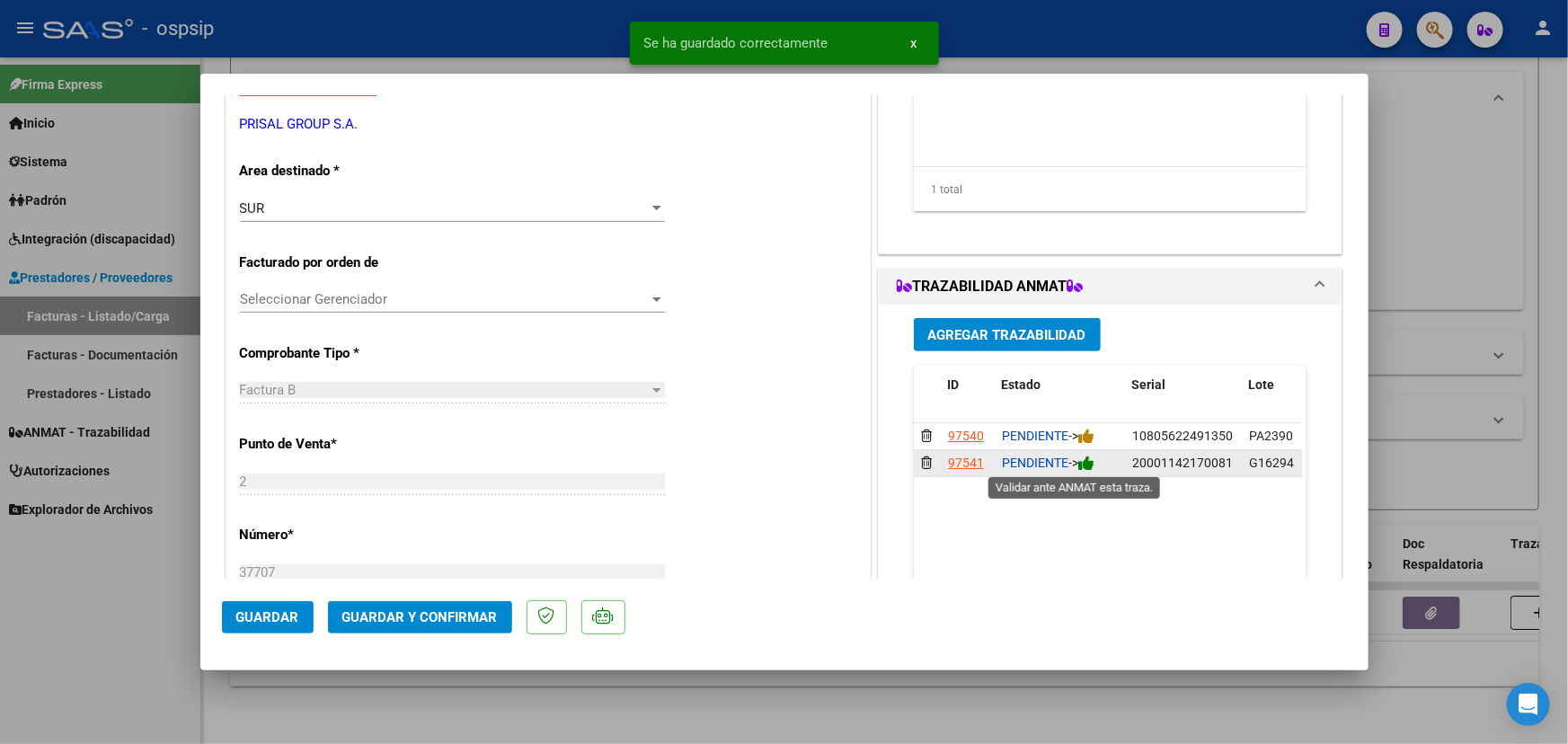
click at [1087, 464] on icon at bounding box center [1086, 463] width 16 height 17
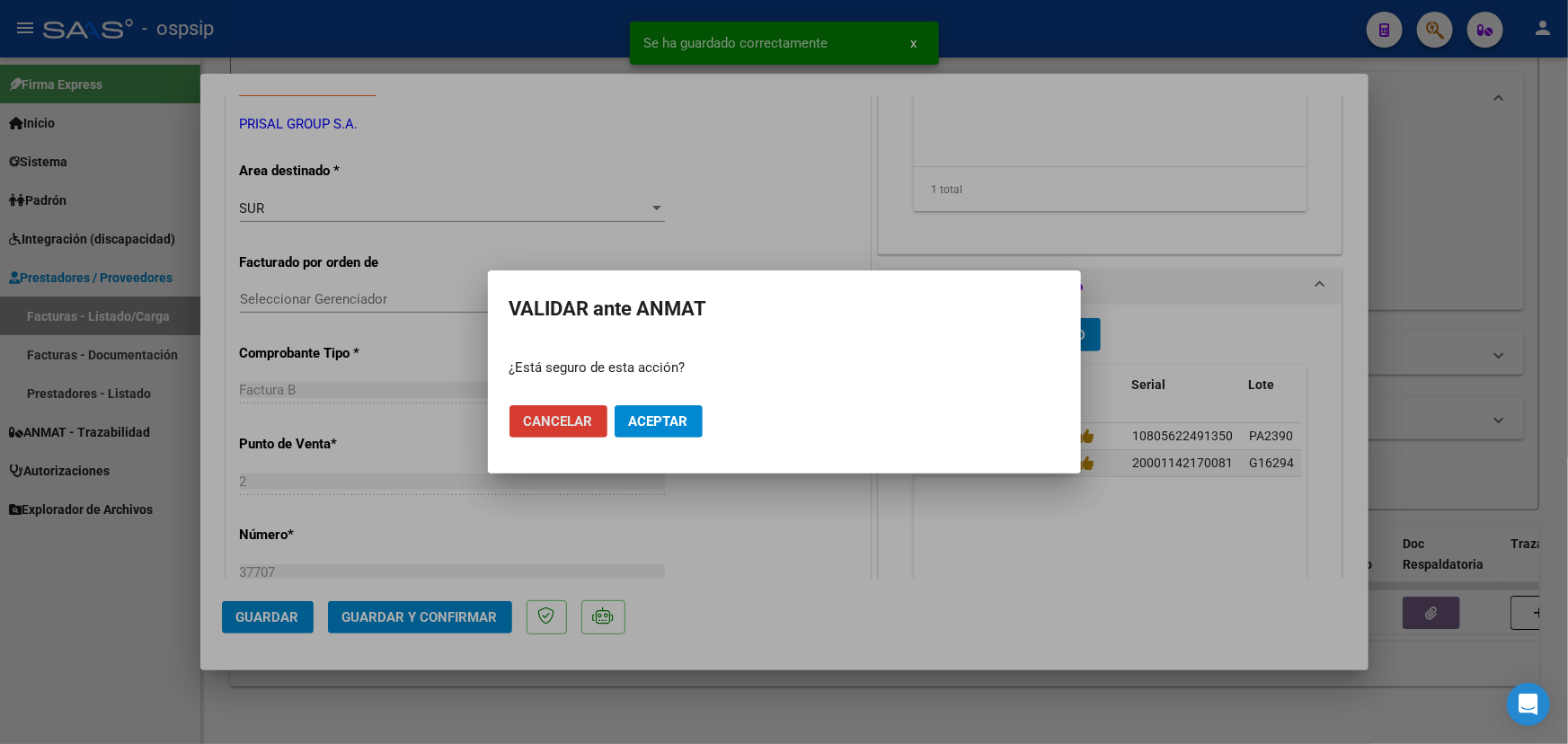
click at [658, 425] on span "Aceptar" at bounding box center [659, 421] width 60 height 16
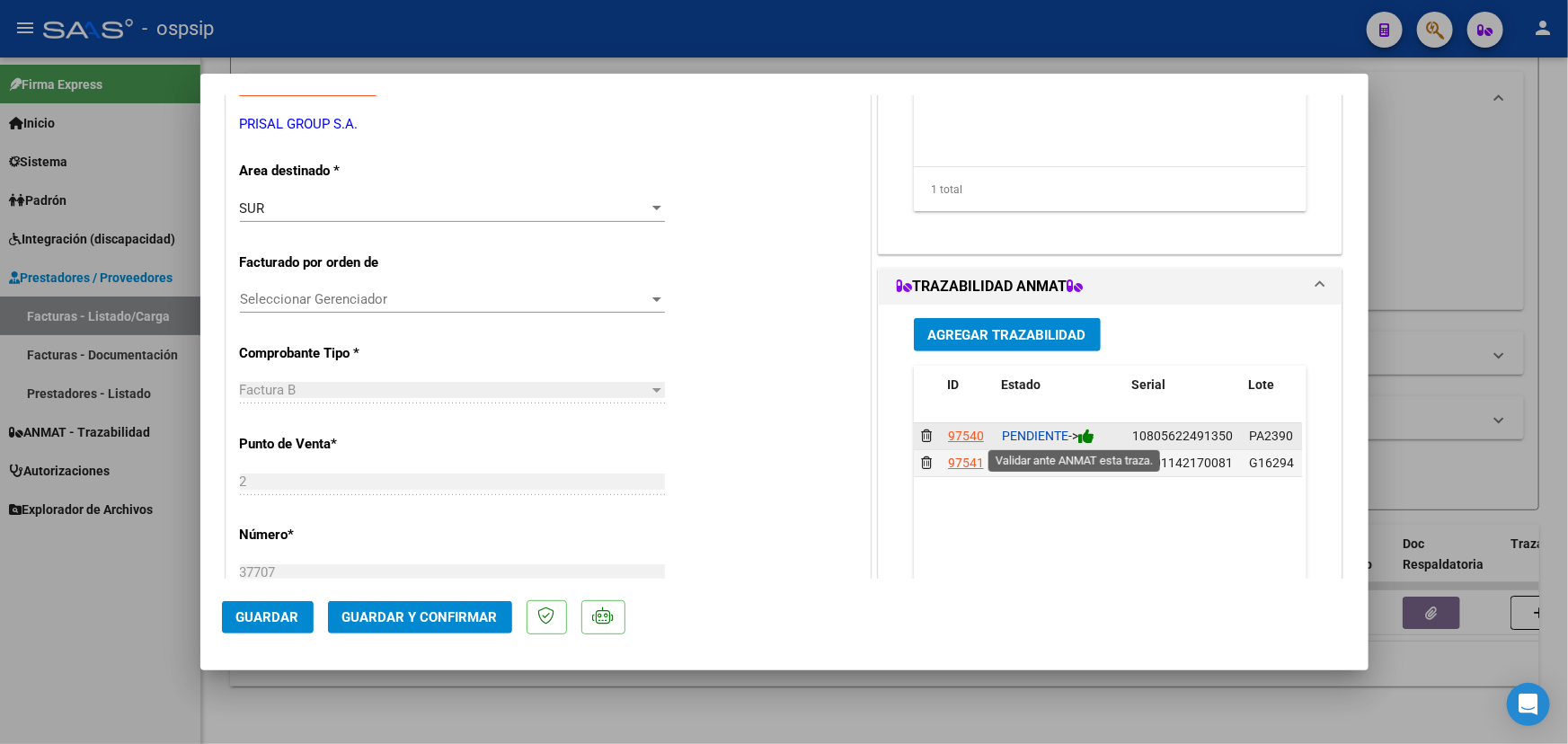
click at [1090, 434] on icon at bounding box center [1086, 435] width 16 height 17
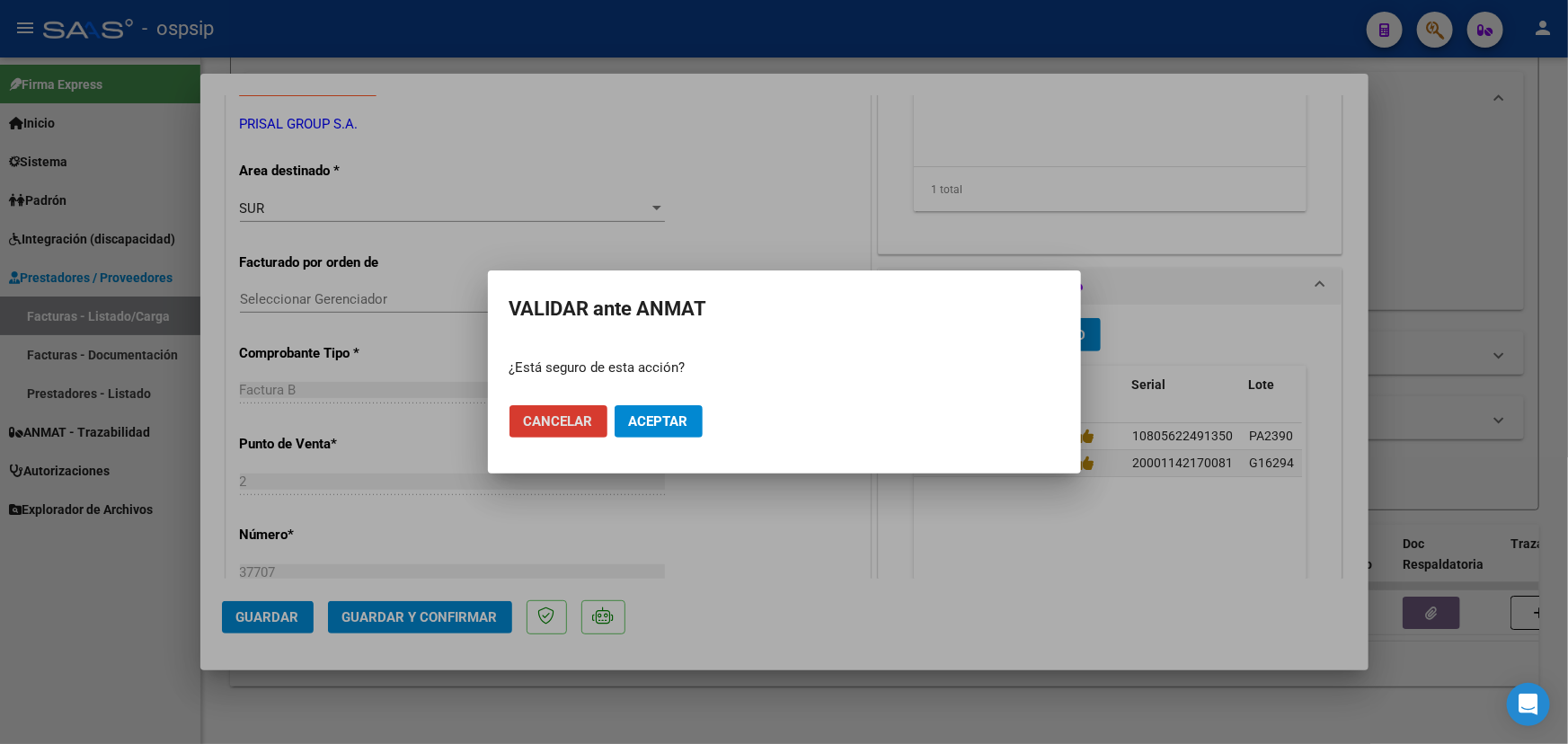
click at [665, 417] on span "Aceptar" at bounding box center [659, 421] width 60 height 16
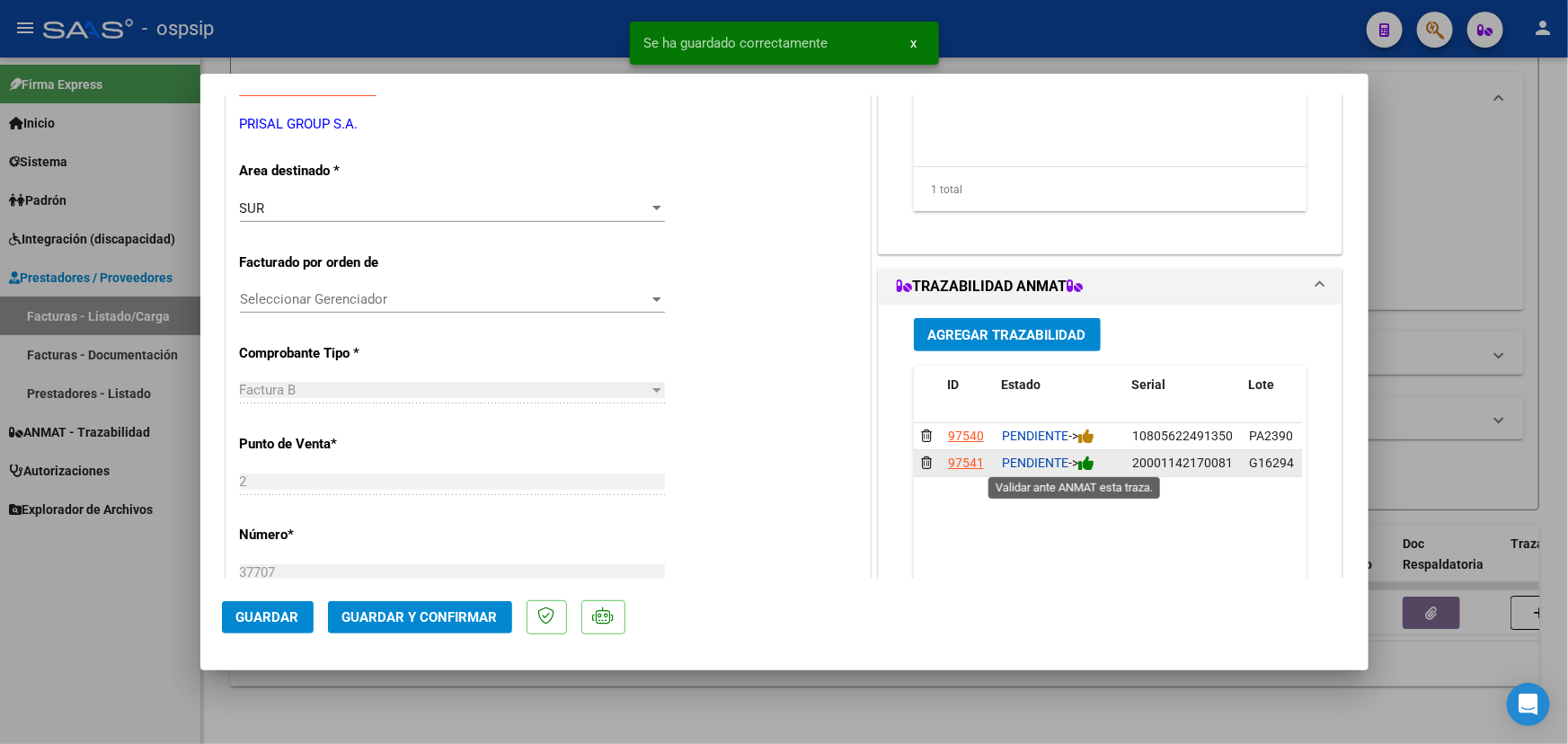
click at [1087, 464] on icon at bounding box center [1086, 463] width 16 height 17
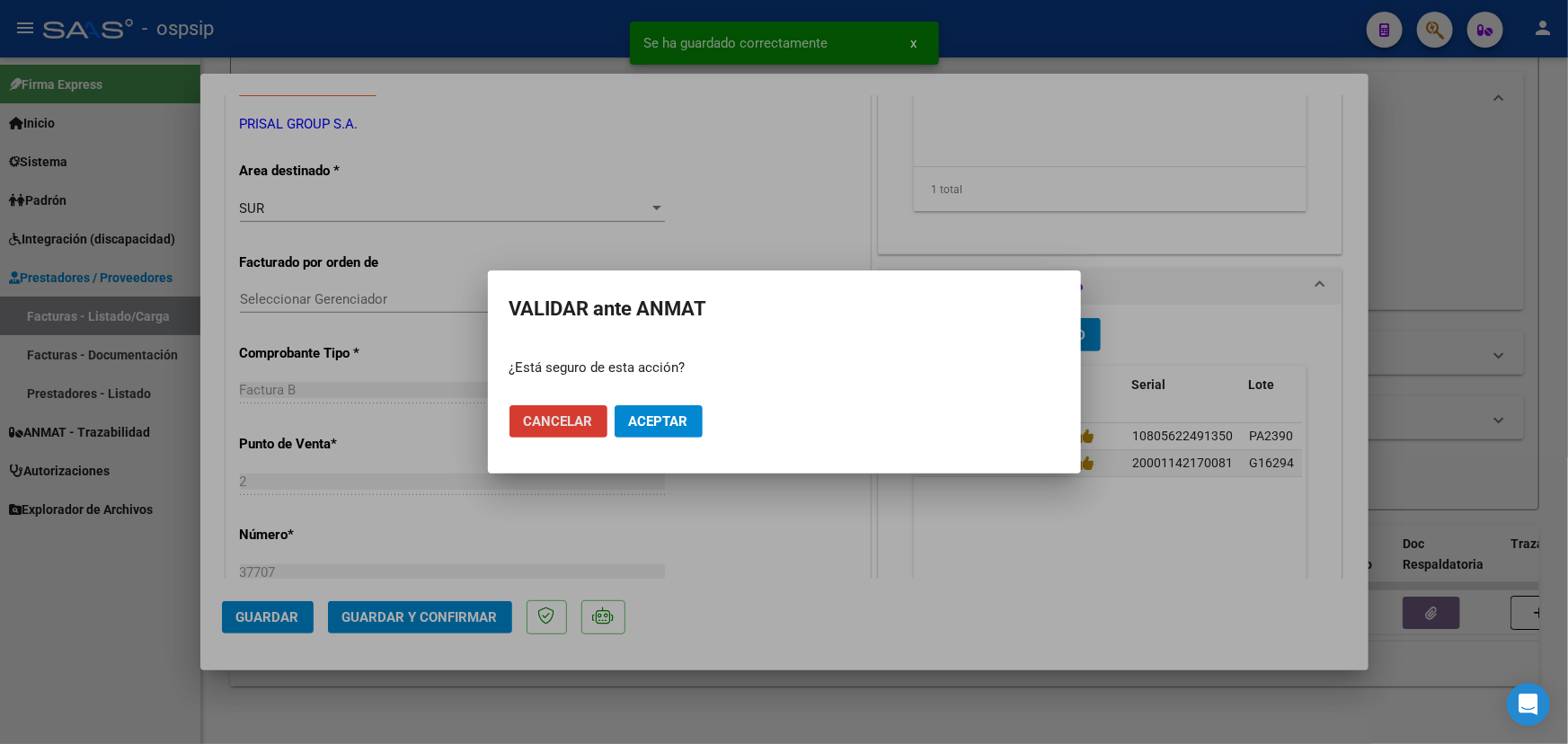
click at [687, 426] on span "Aceptar" at bounding box center [659, 421] width 60 height 16
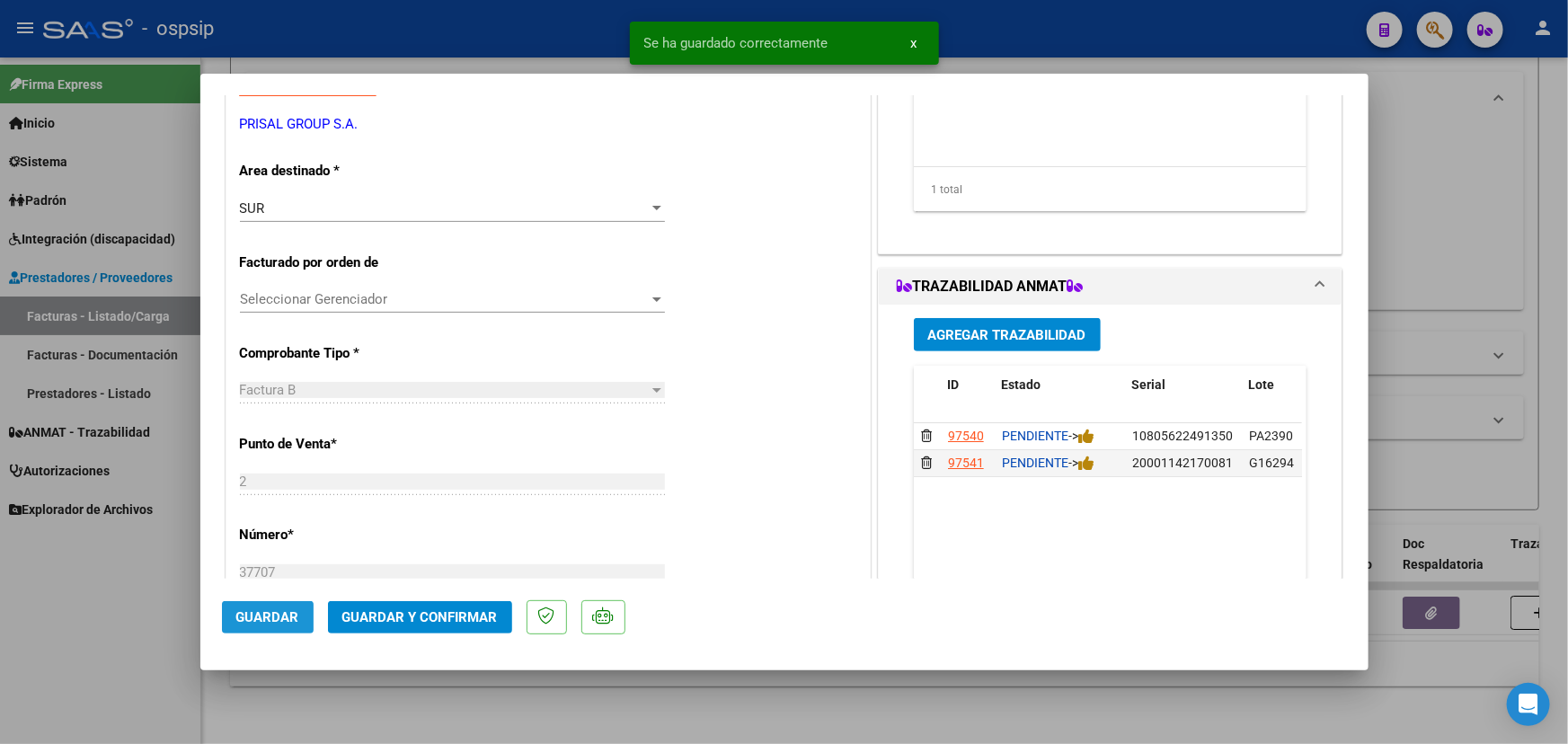
click at [265, 611] on span "Guardar" at bounding box center [267, 617] width 63 height 16
type input "$ 0,00"
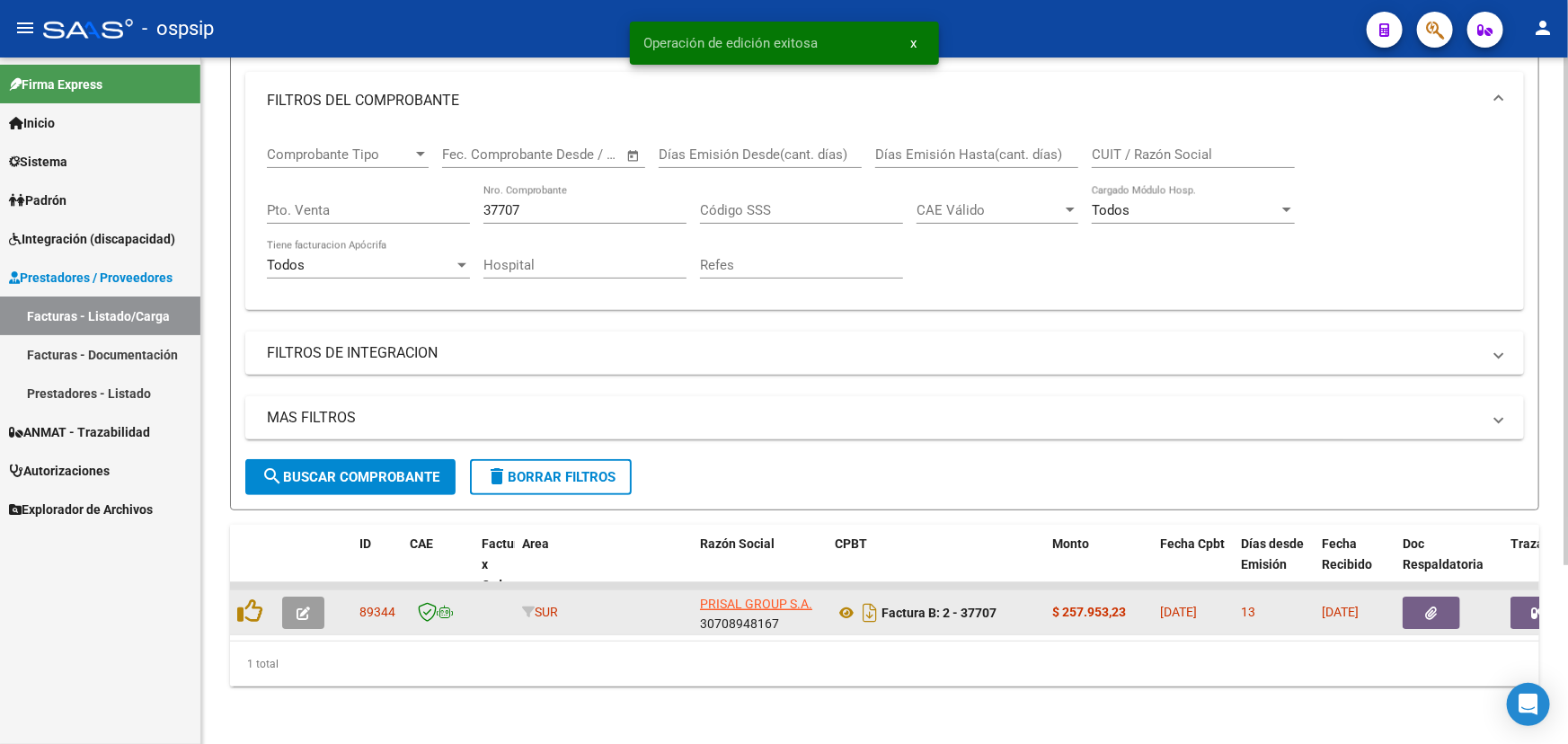
click at [313, 602] on button "button" at bounding box center [303, 612] width 42 height 33
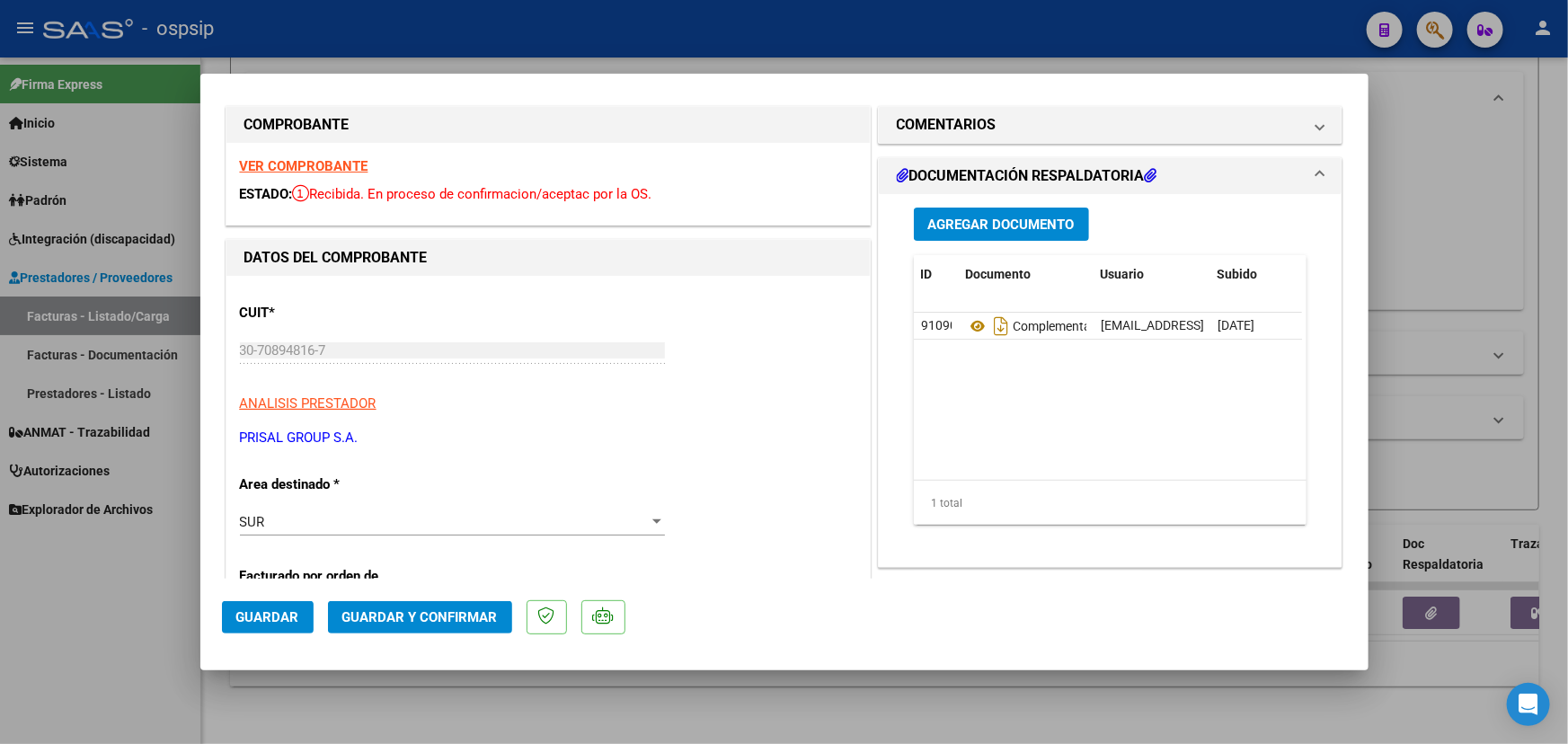
scroll to position [0, 0]
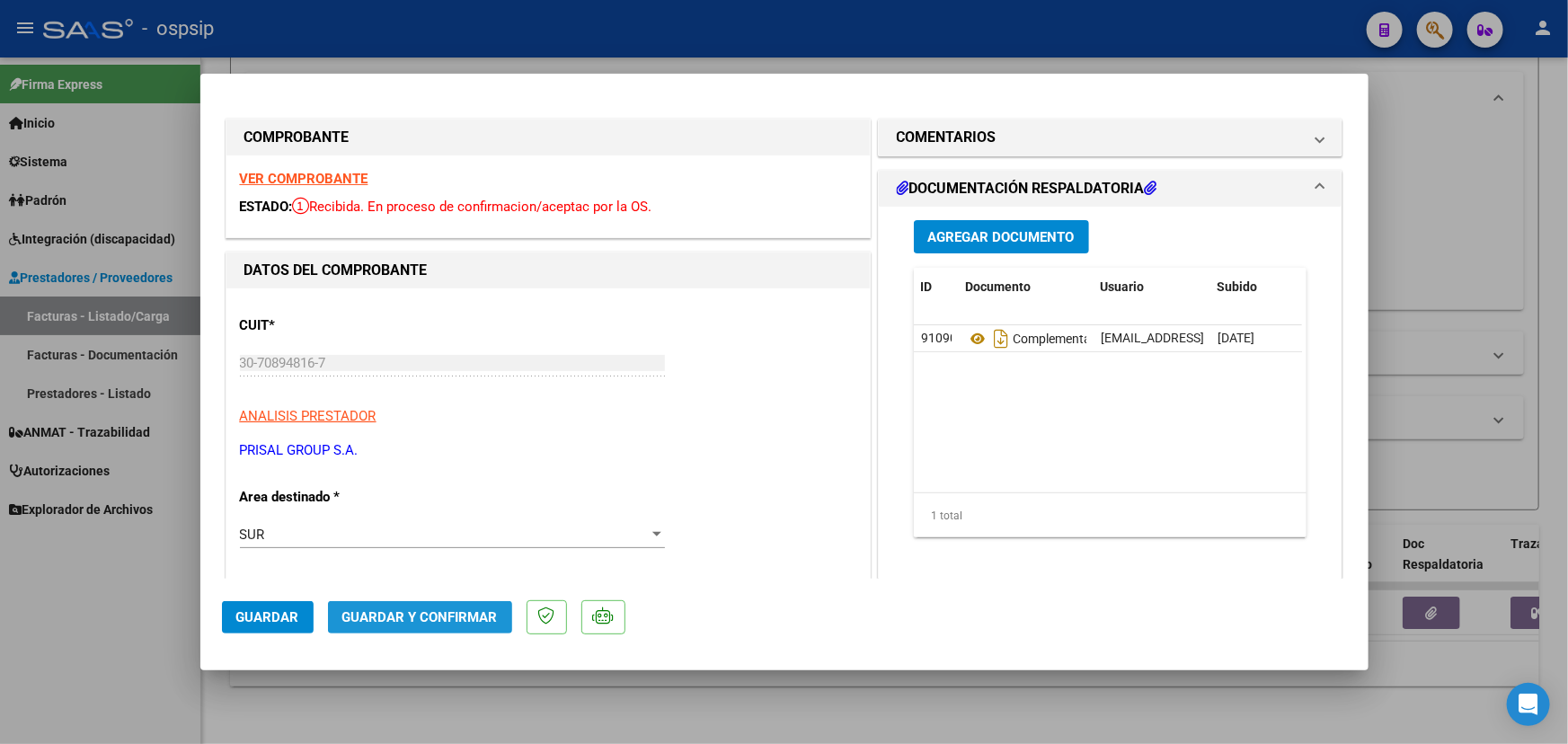
click at [437, 617] on span "Guardar y Confirmar" at bounding box center [419, 617] width 155 height 16
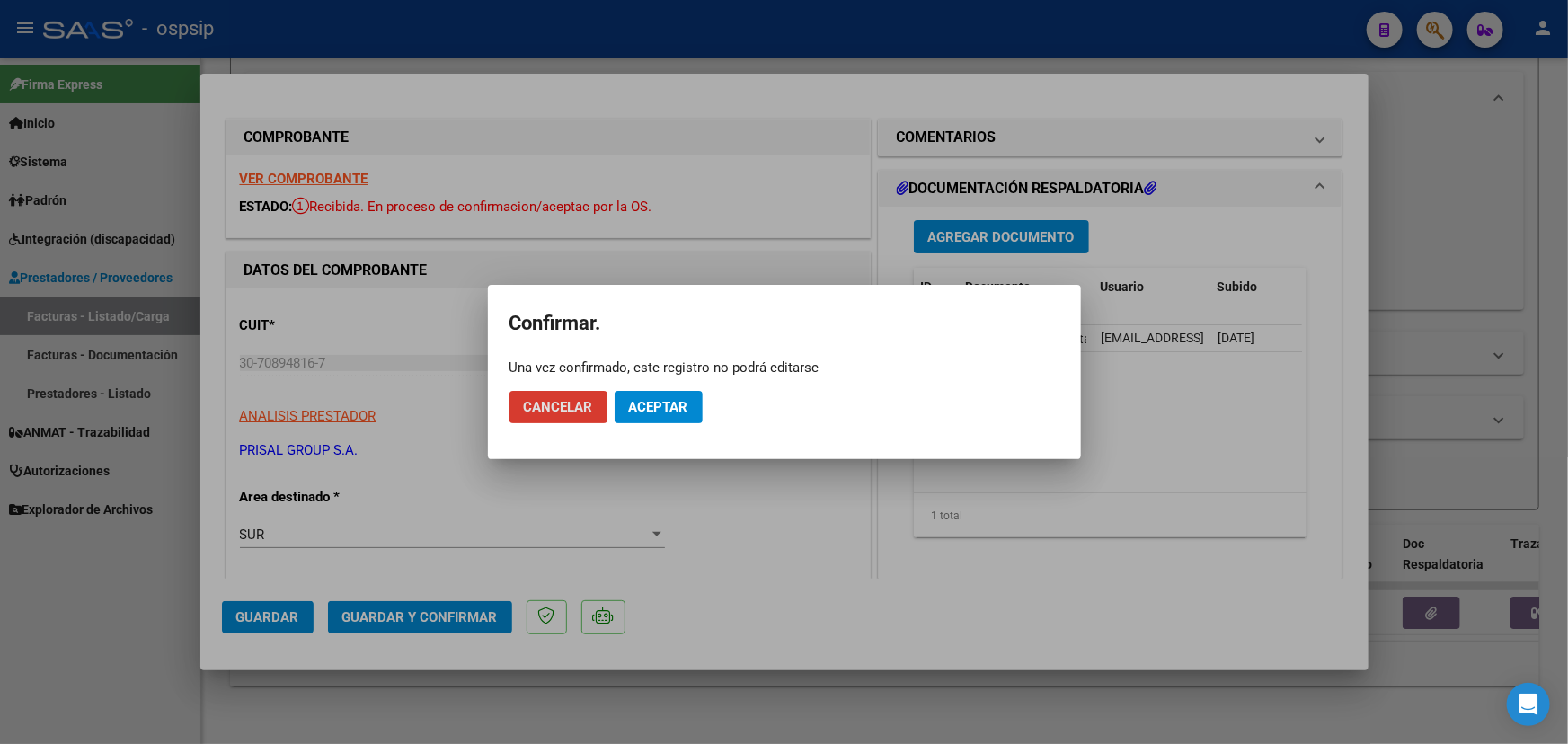
click at [680, 406] on span "Aceptar" at bounding box center [659, 406] width 60 height 16
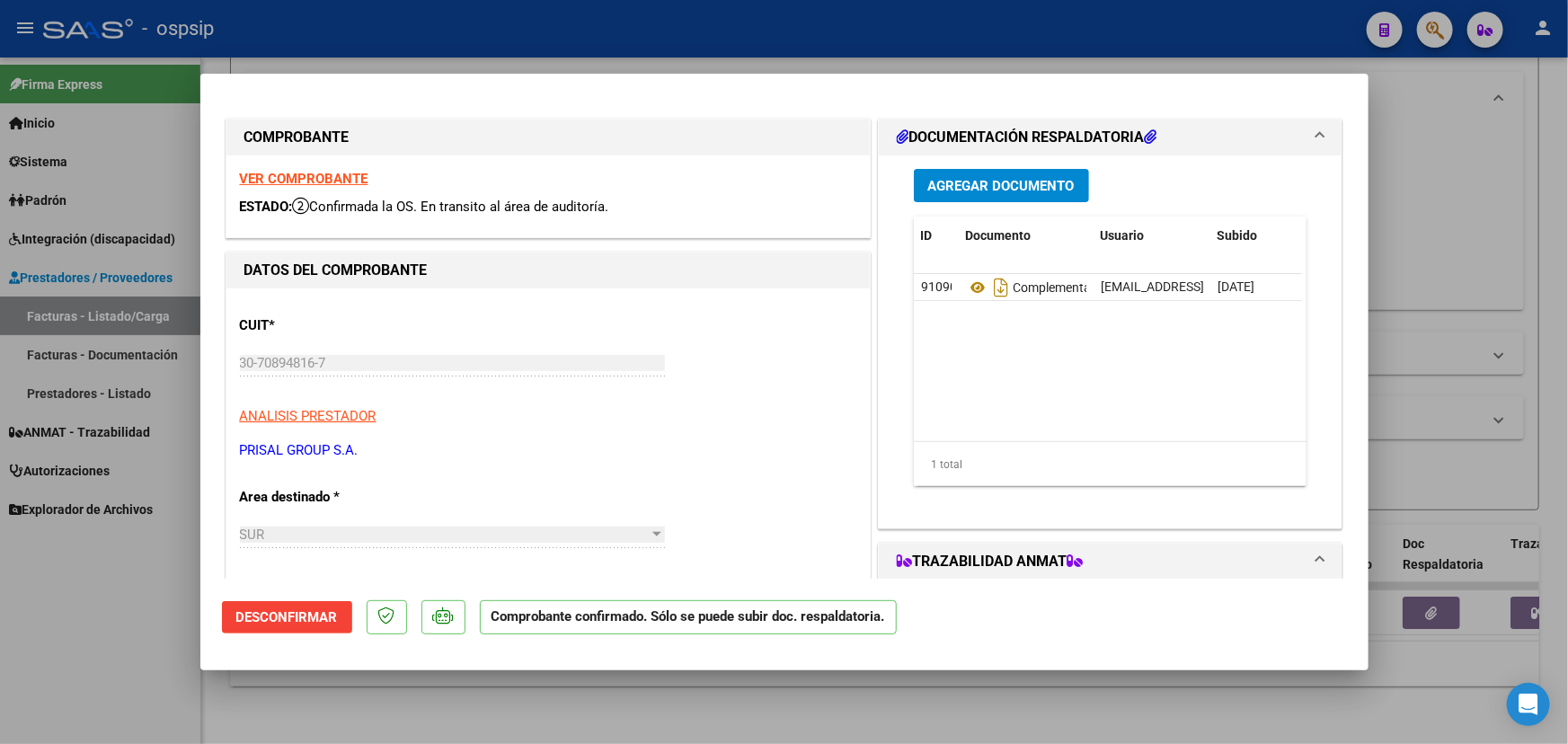
type input "$ 0,00"
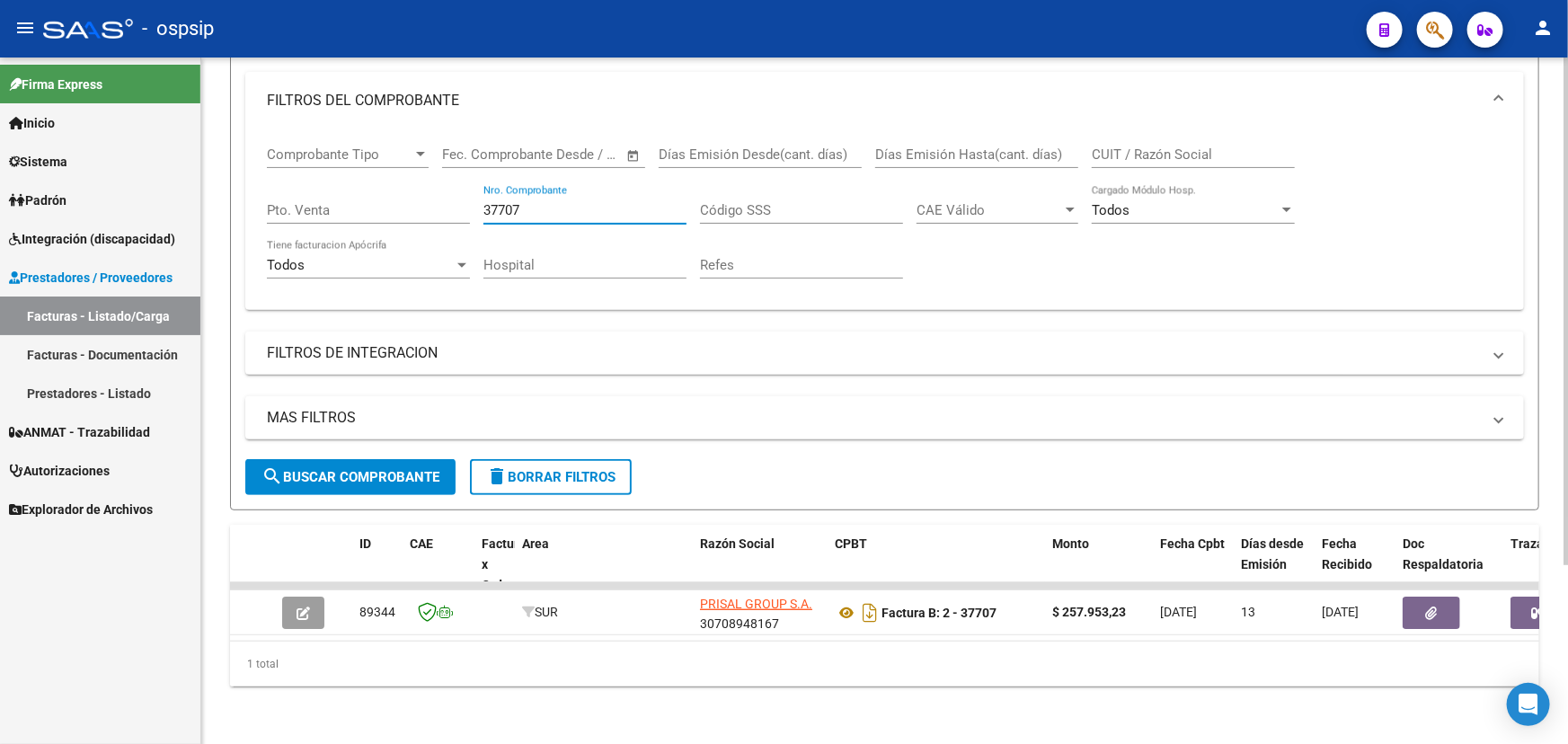
click at [539, 202] on input "37707" at bounding box center [584, 210] width 203 height 16
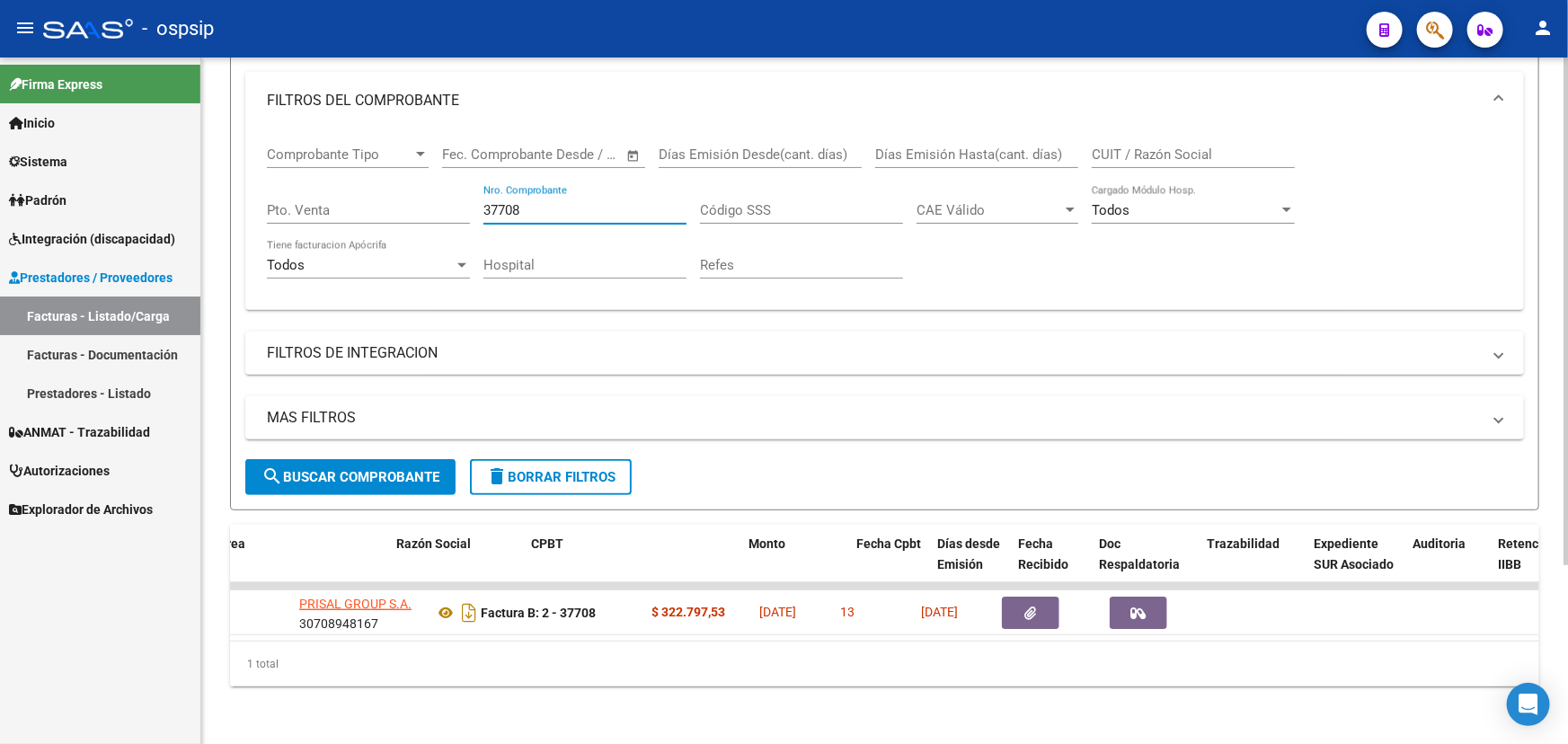
scroll to position [0, 503]
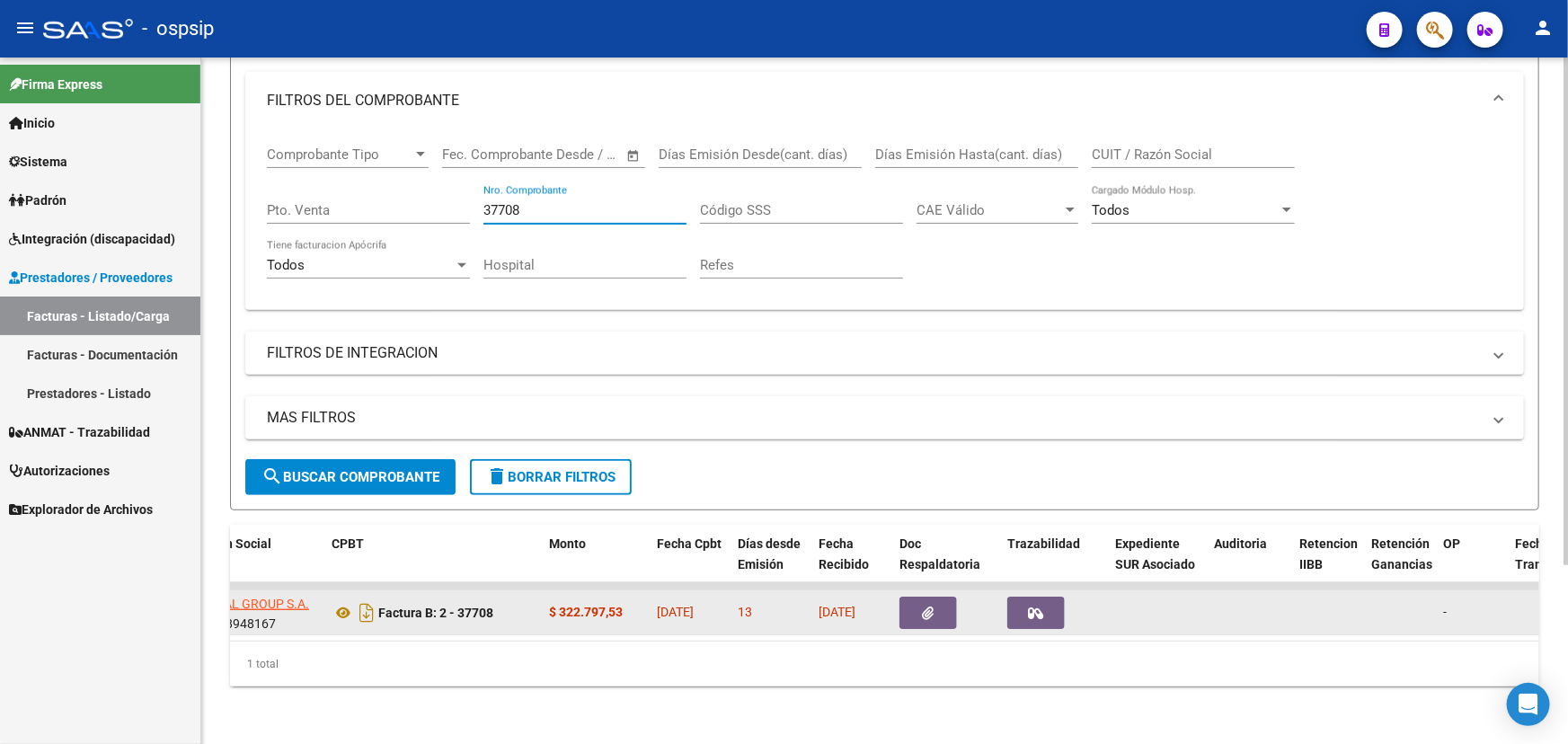
type input "37708"
click at [1035, 606] on icon "button" at bounding box center [1035, 613] width 15 height 14
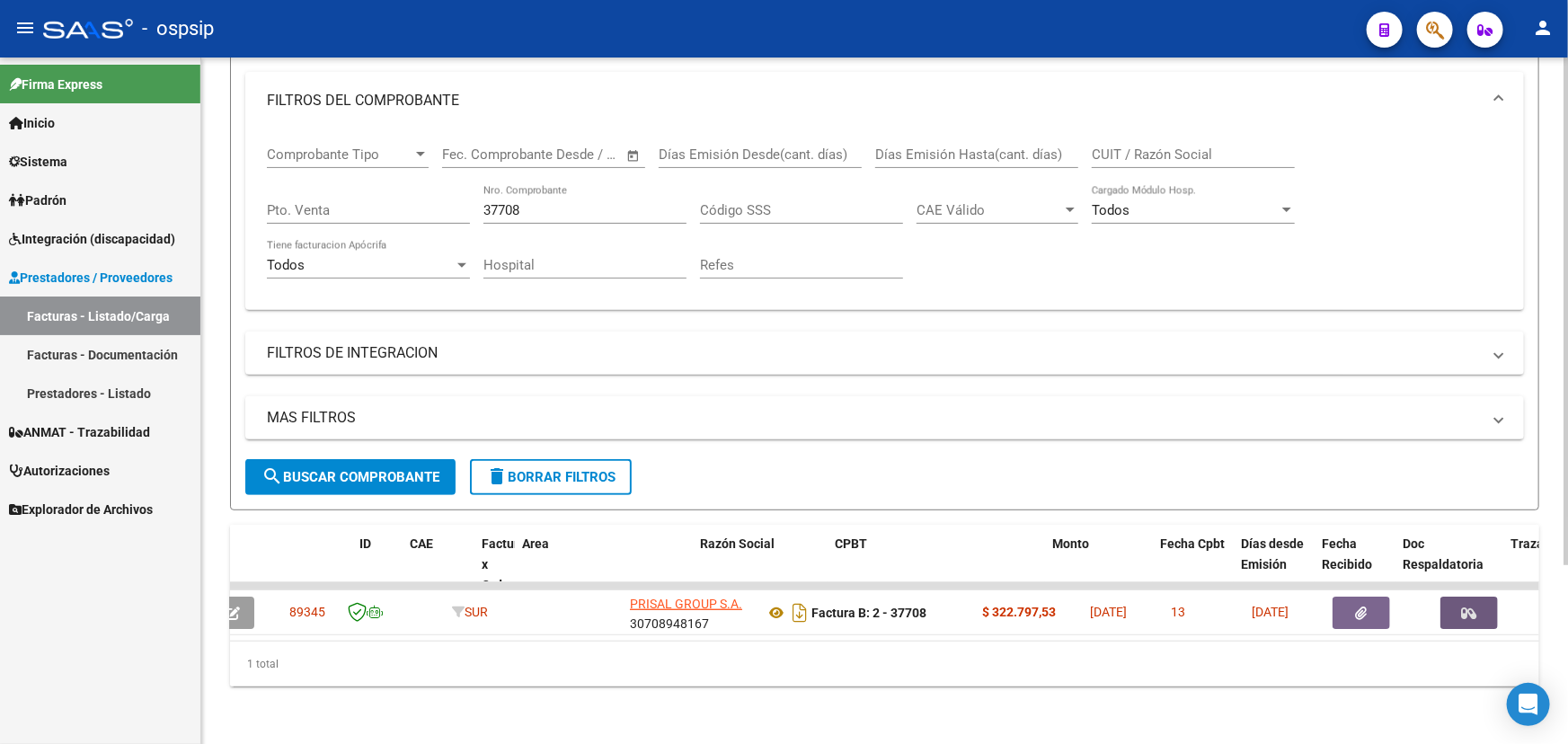
scroll to position [0, 0]
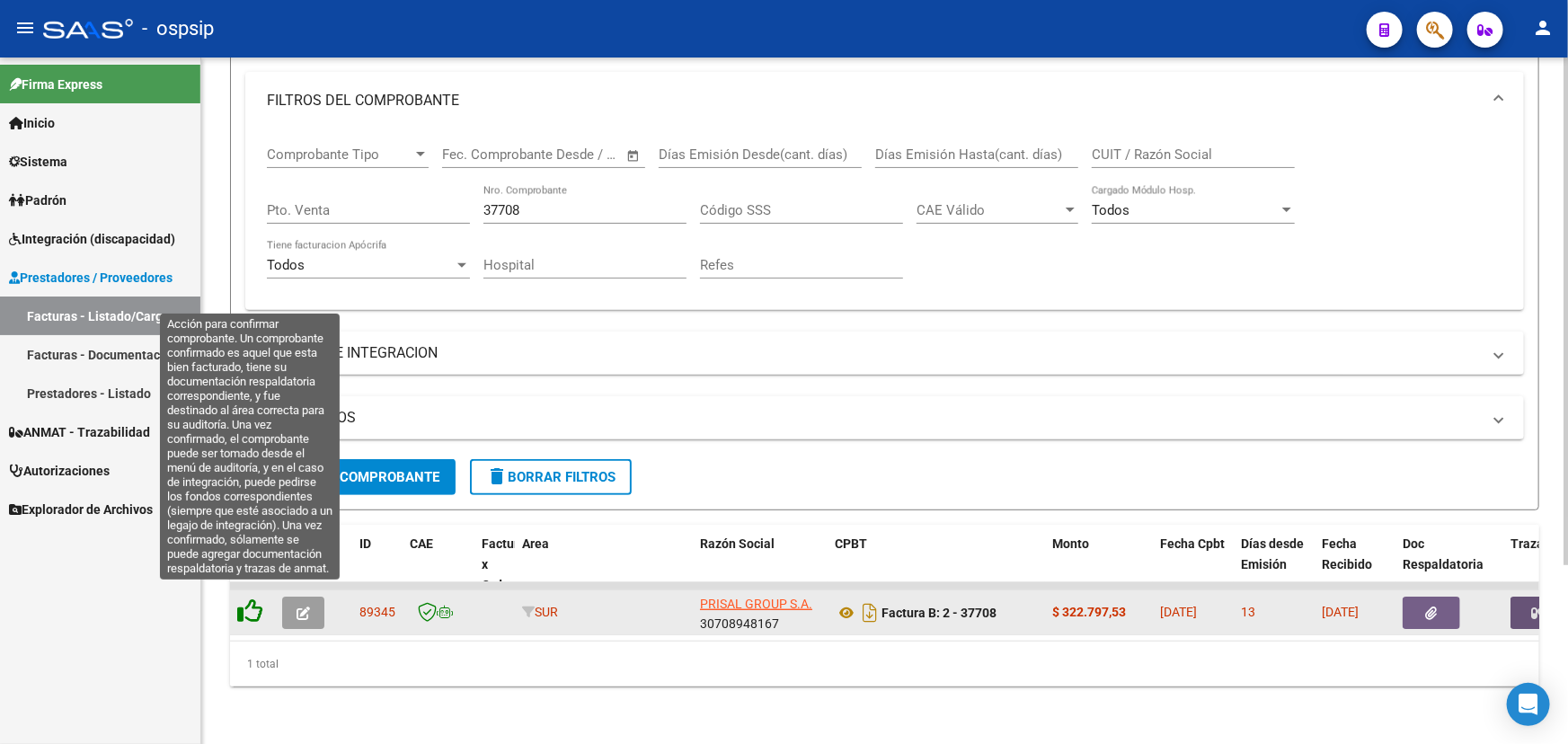
click at [253, 598] on icon at bounding box center [249, 610] width 25 height 25
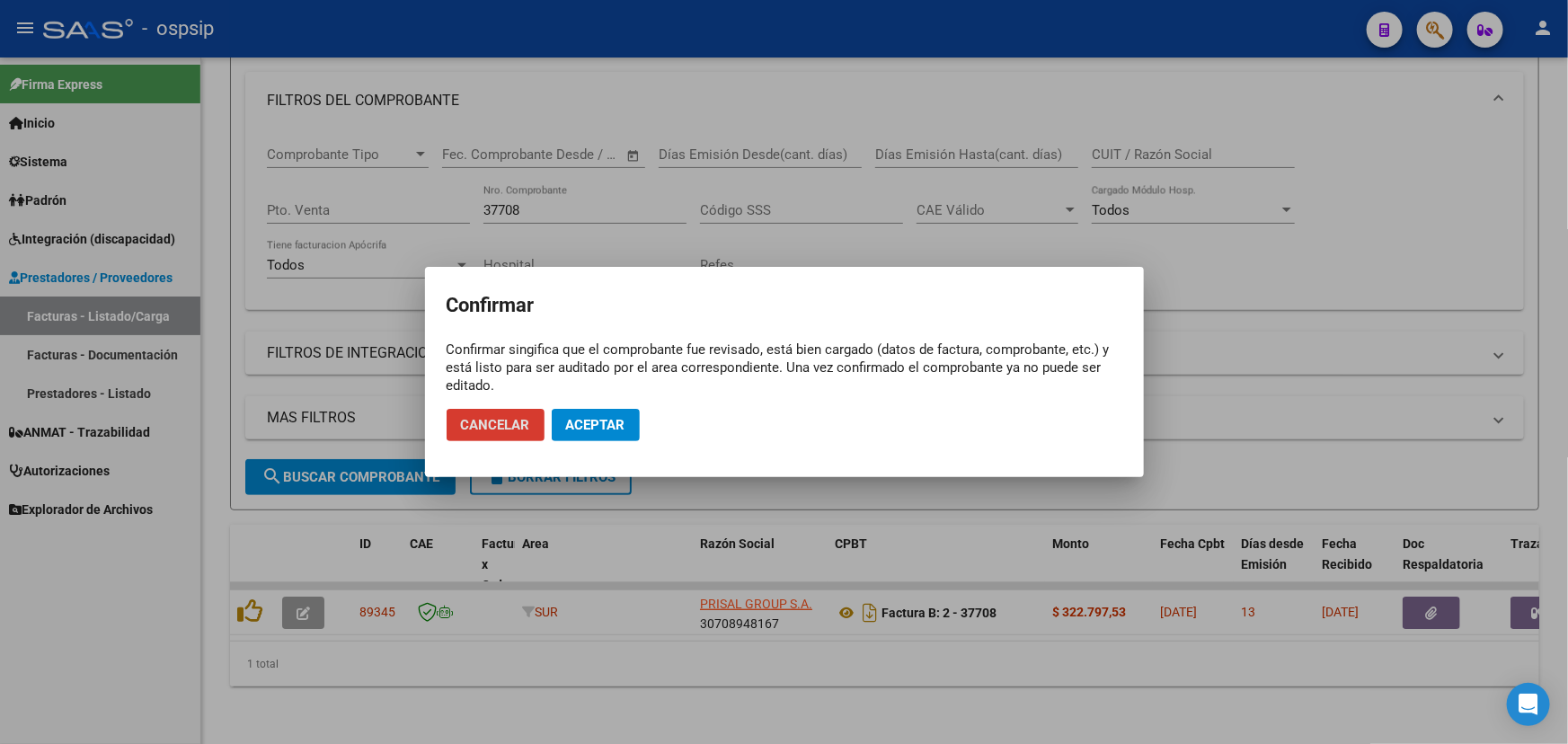
click at [600, 430] on span "Aceptar" at bounding box center [596, 425] width 60 height 16
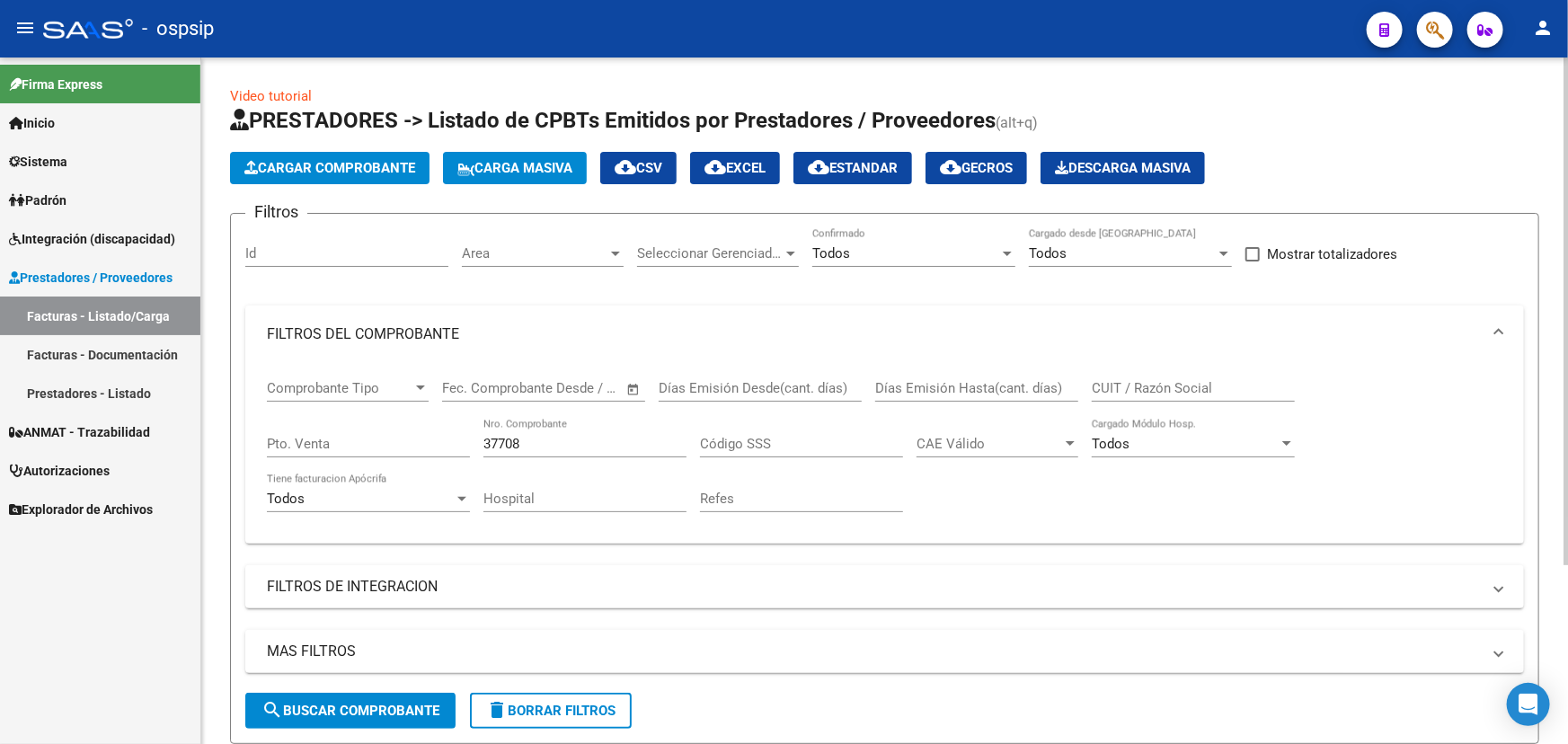
click at [487, 430] on div "37708 Nro. Comprobante" at bounding box center [584, 437] width 203 height 39
click at [490, 437] on input "37708" at bounding box center [584, 444] width 203 height 16
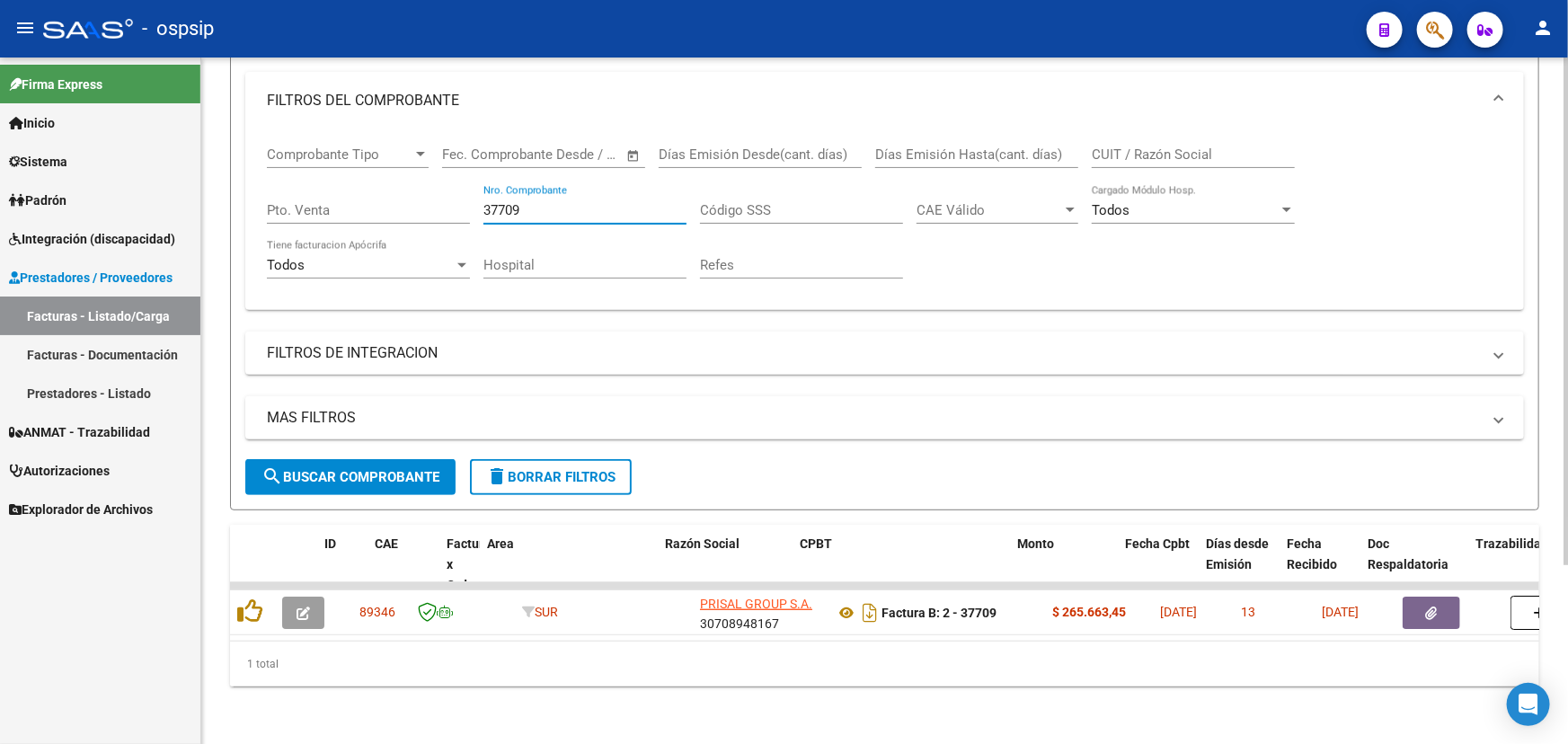
scroll to position [0, 93]
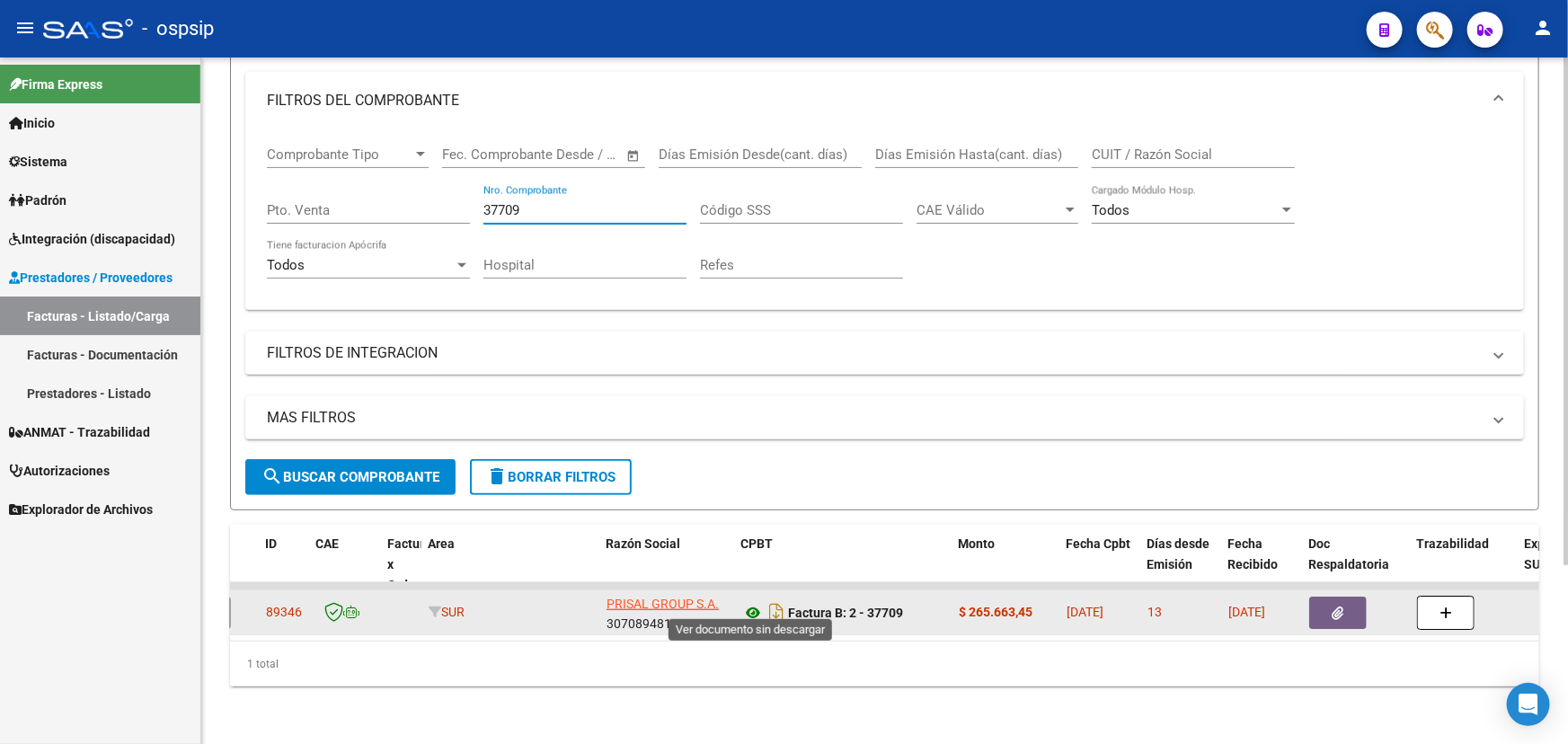
type input "37709"
click at [749, 602] on icon at bounding box center [753, 613] width 24 height 22
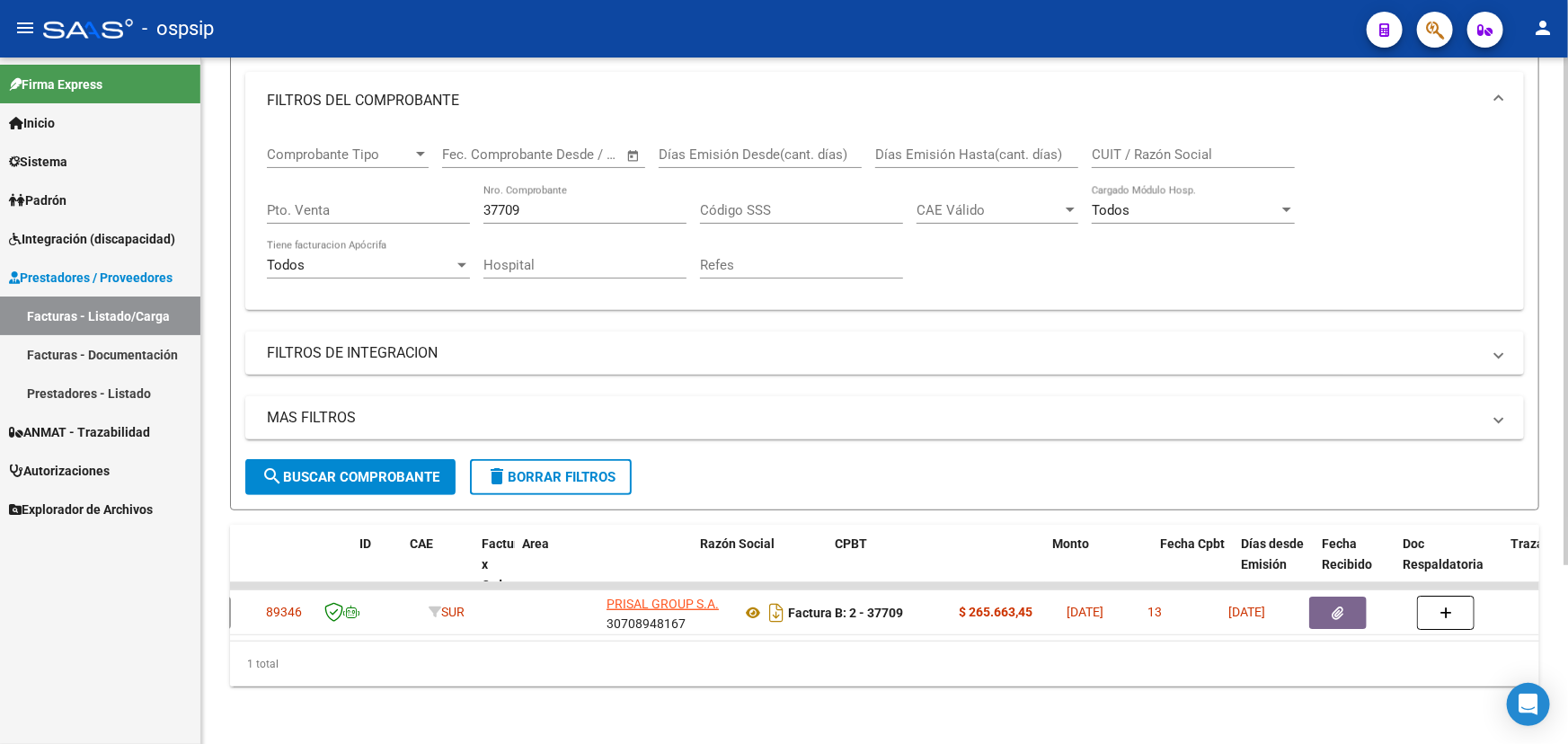
scroll to position [0, 0]
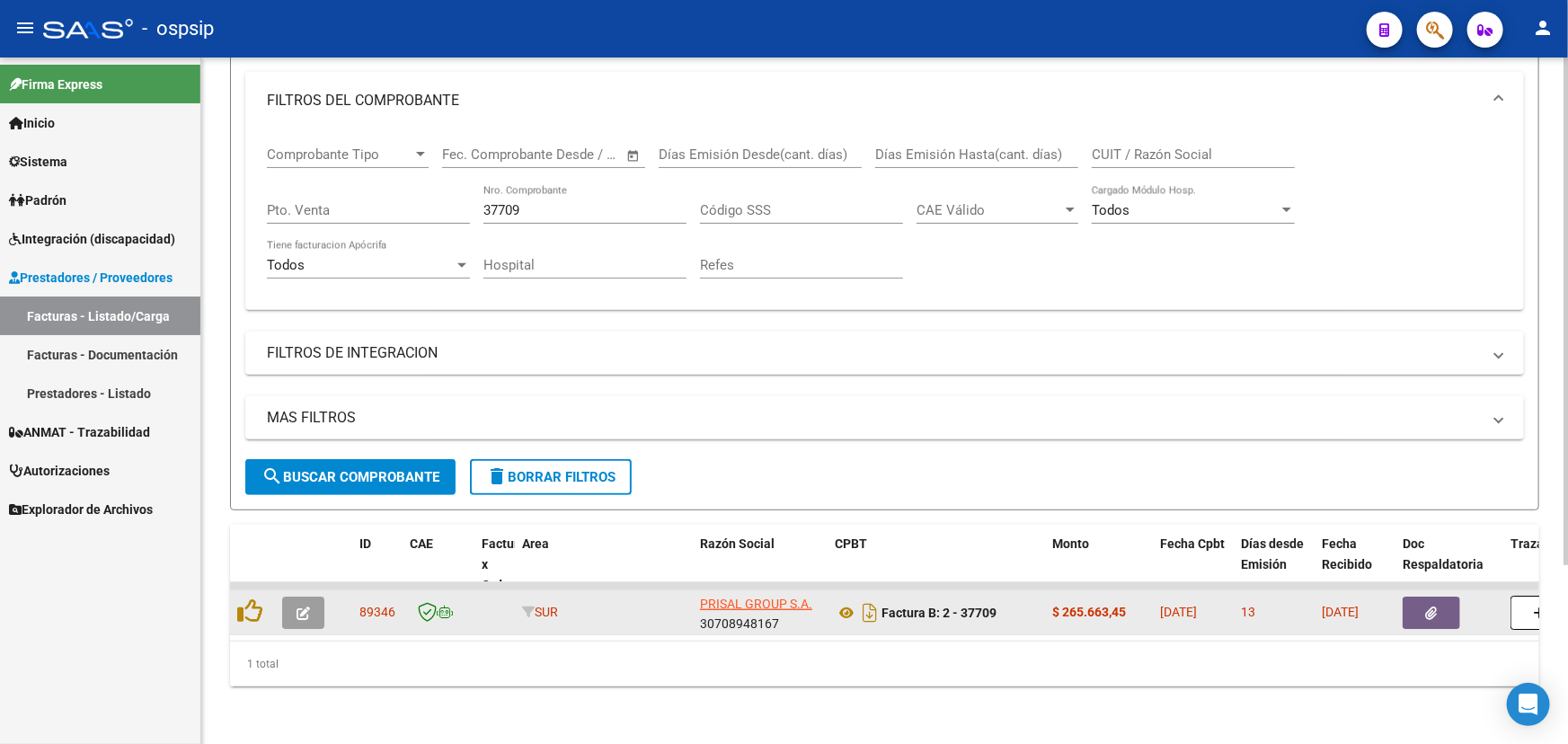
click at [305, 606] on icon "button" at bounding box center [303, 613] width 14 height 14
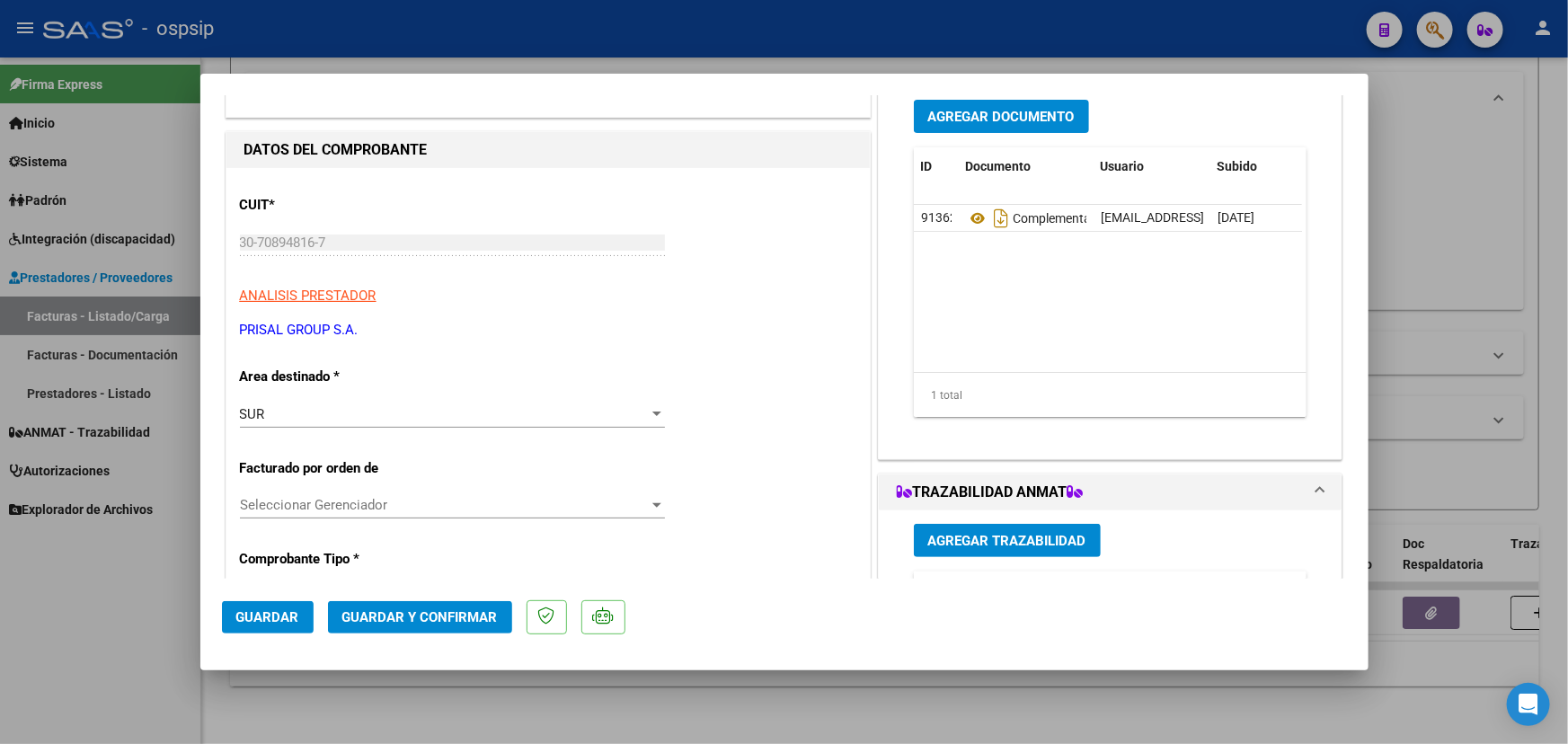
scroll to position [326, 0]
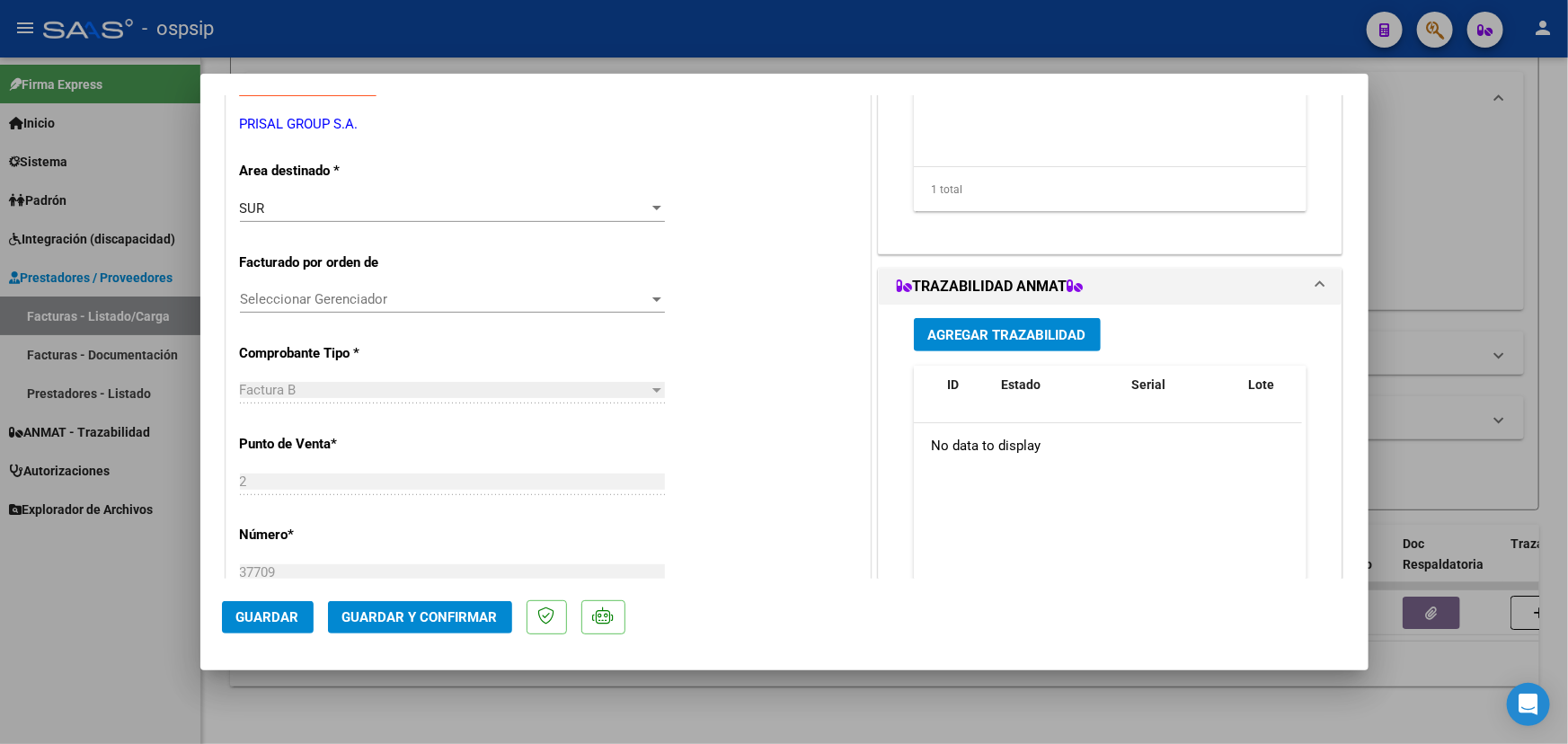
click at [957, 341] on span "Agregar Trazabilidad" at bounding box center [1007, 335] width 158 height 16
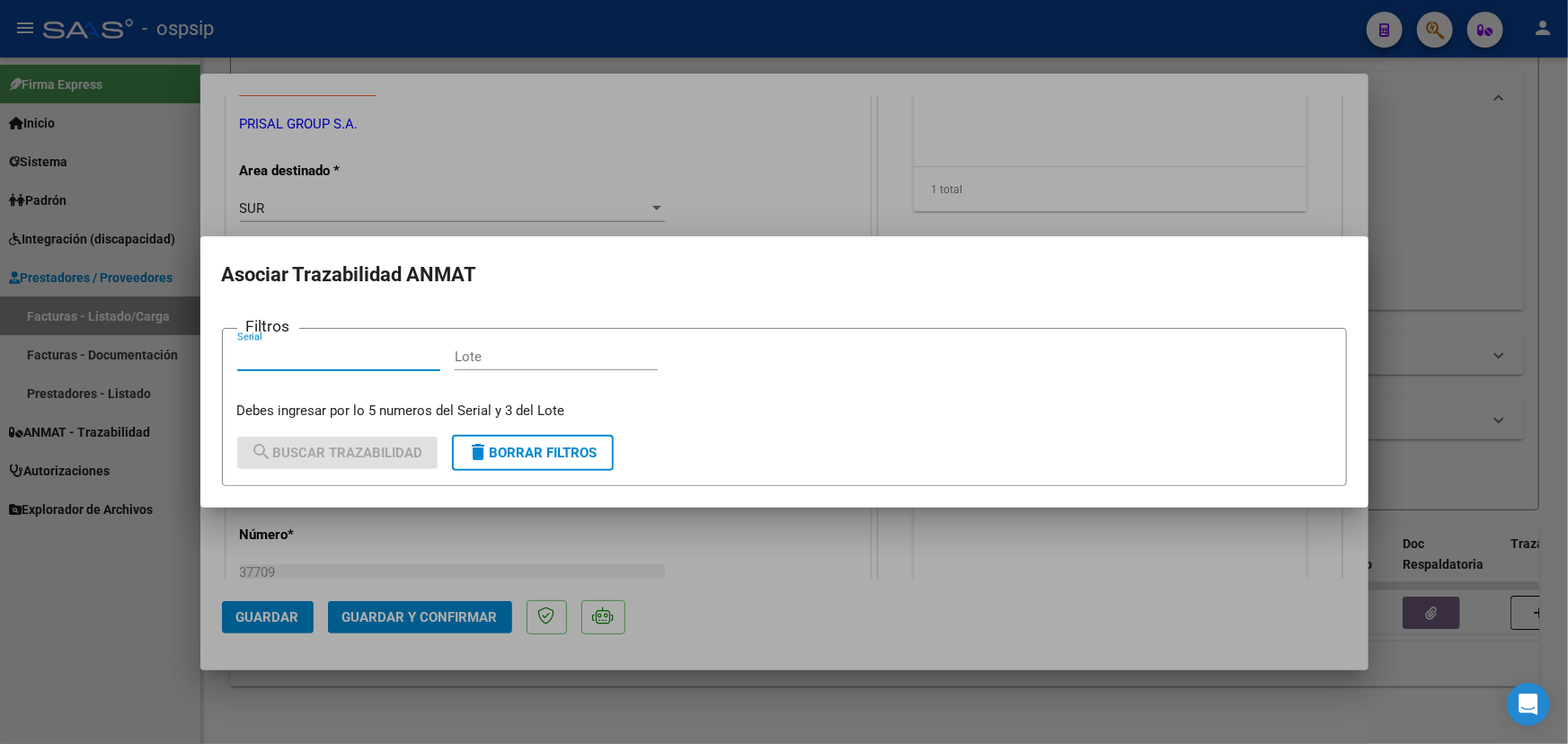
drag, startPoint x: 310, startPoint y: 368, endPoint x: 296, endPoint y: 358, distance: 17.2
paste input "0578393552"
type input "0578393552"
paste input "PT6FX14"
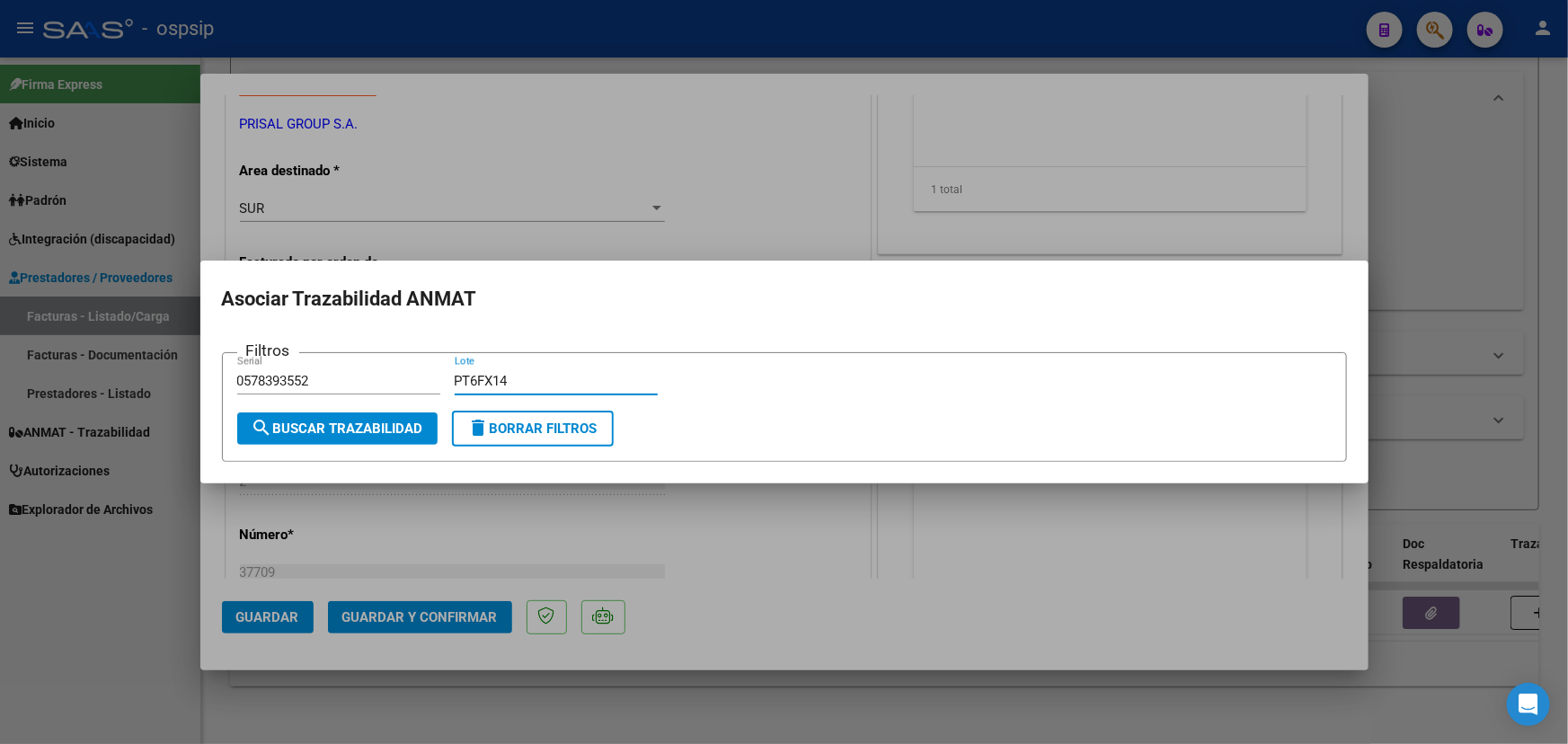
type input "PT6FX14"
click at [386, 430] on span "search Buscar Trazabilidad" at bounding box center [337, 428] width 172 height 16
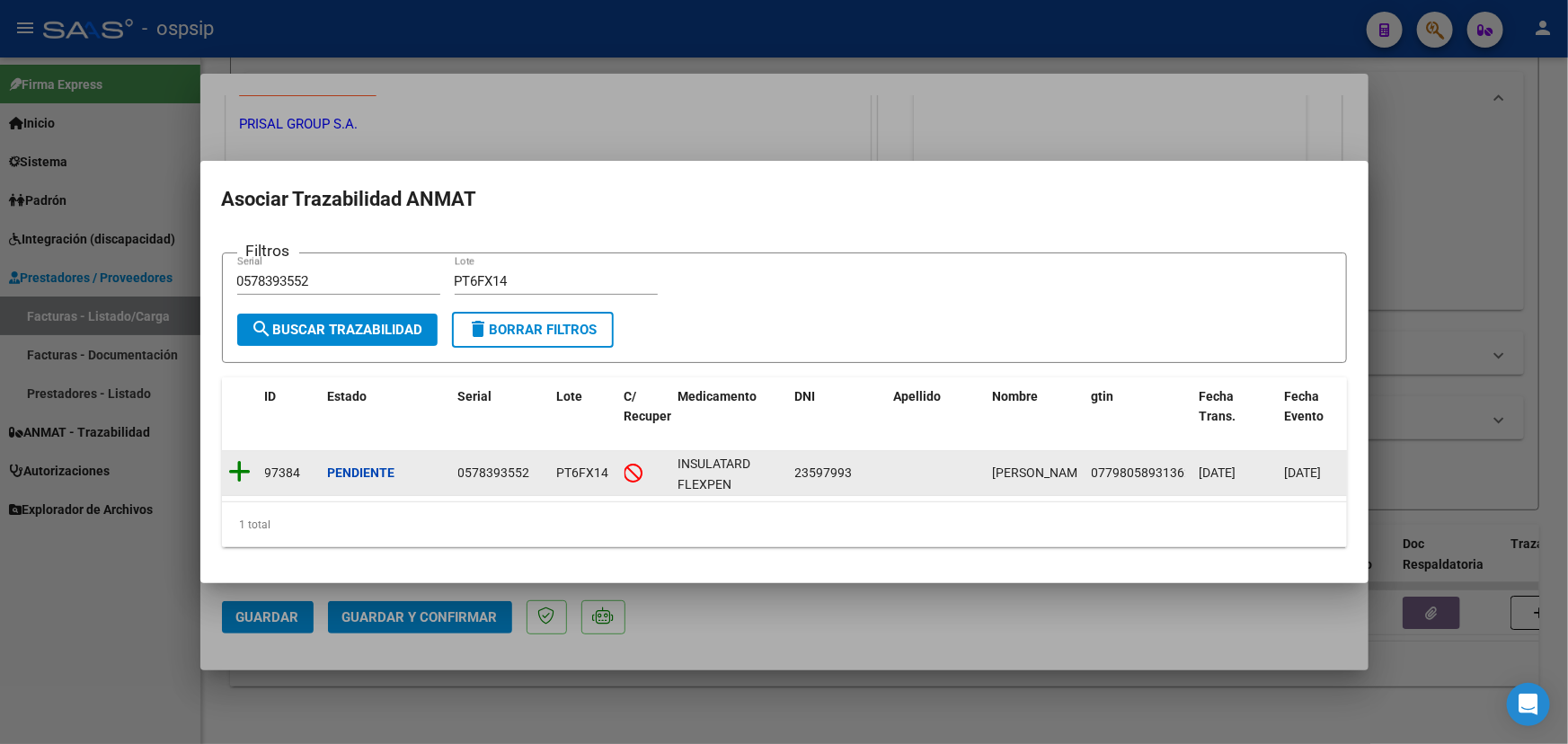
click at [241, 465] on icon at bounding box center [240, 471] width 23 height 25
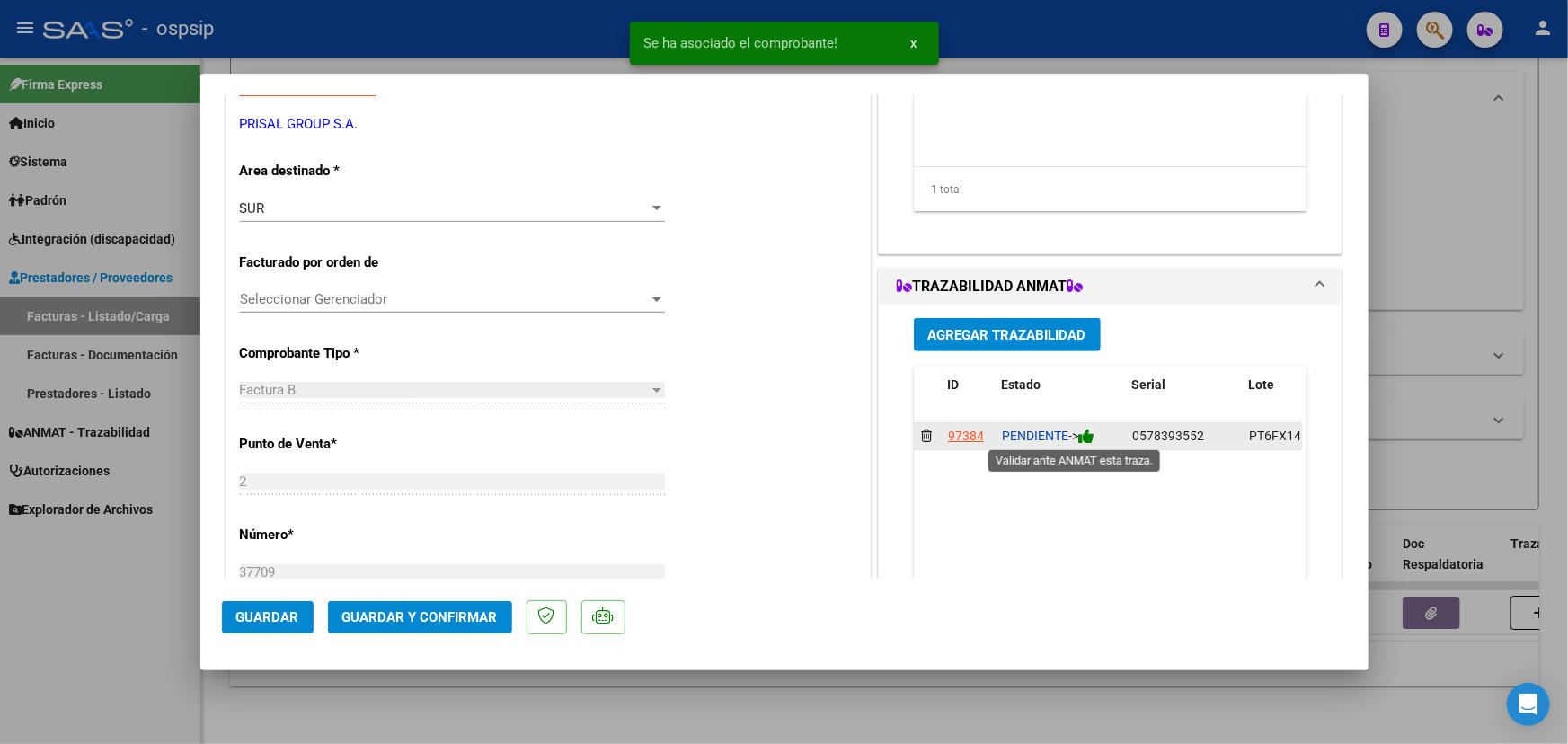
click at [1084, 436] on icon at bounding box center [1086, 435] width 16 height 17
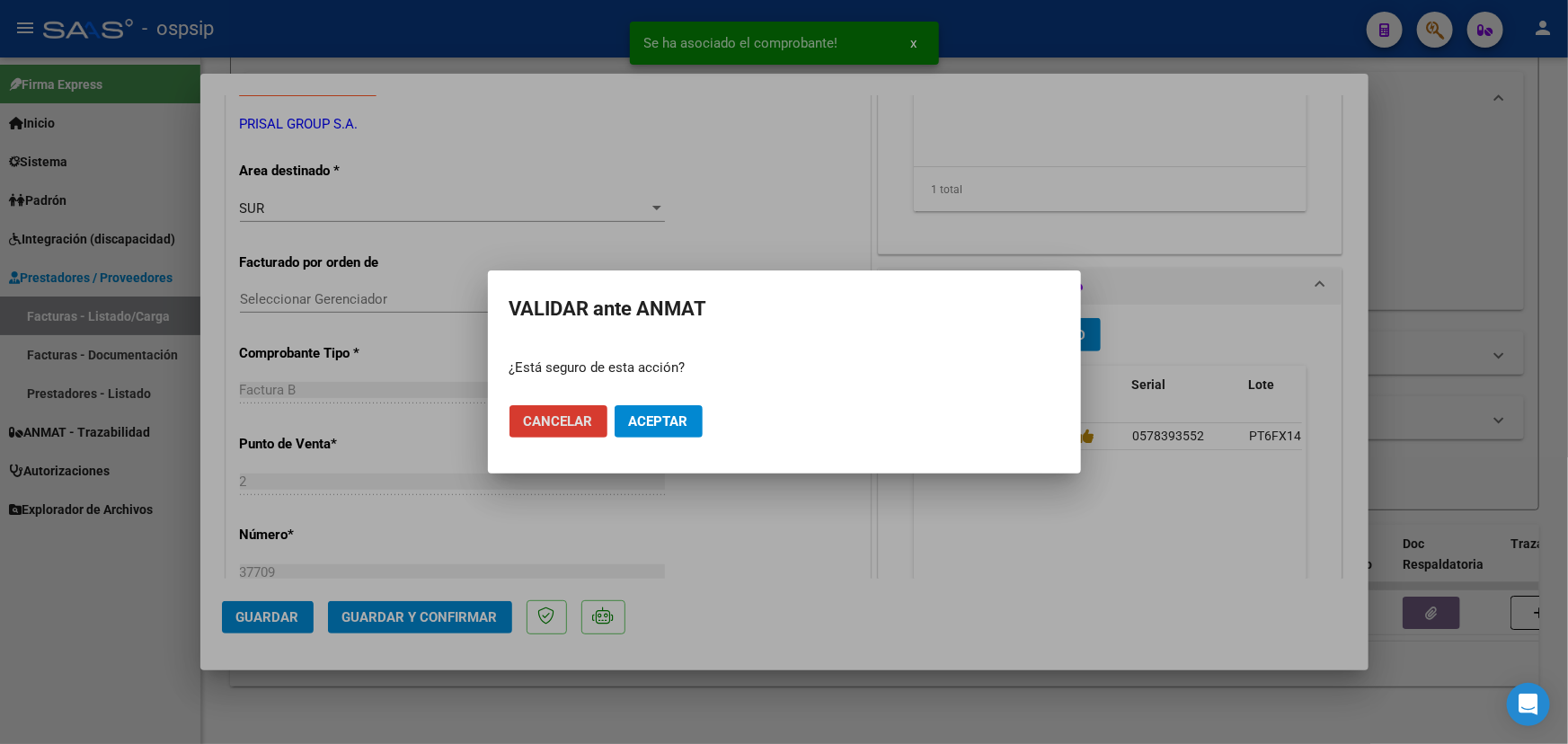
drag, startPoint x: 686, startPoint y: 425, endPoint x: 657, endPoint y: 503, distance: 83.2
click at [685, 425] on span "Aceptar" at bounding box center [659, 421] width 60 height 16
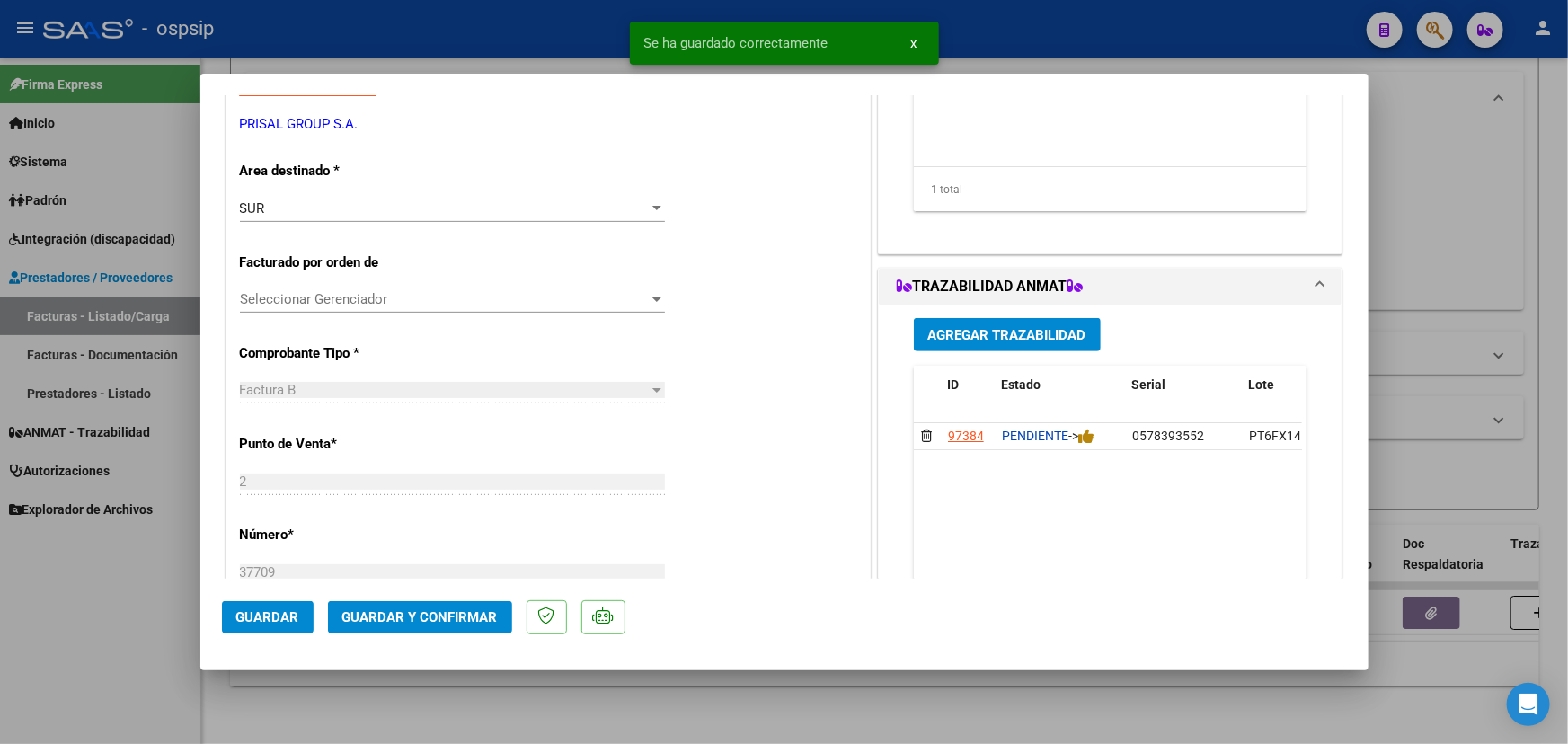
click at [277, 611] on span "Guardar" at bounding box center [267, 617] width 63 height 16
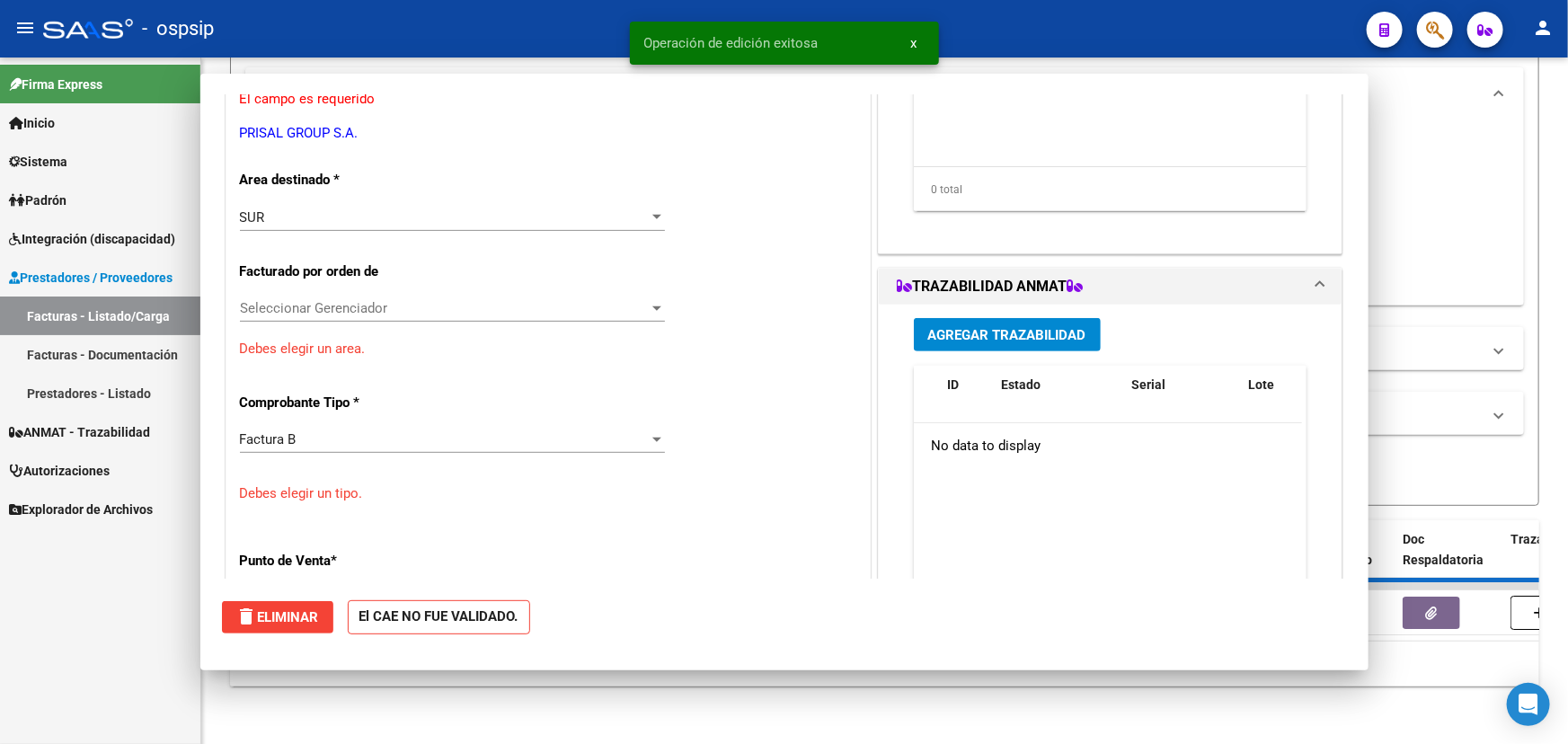
type input "$ 0,00"
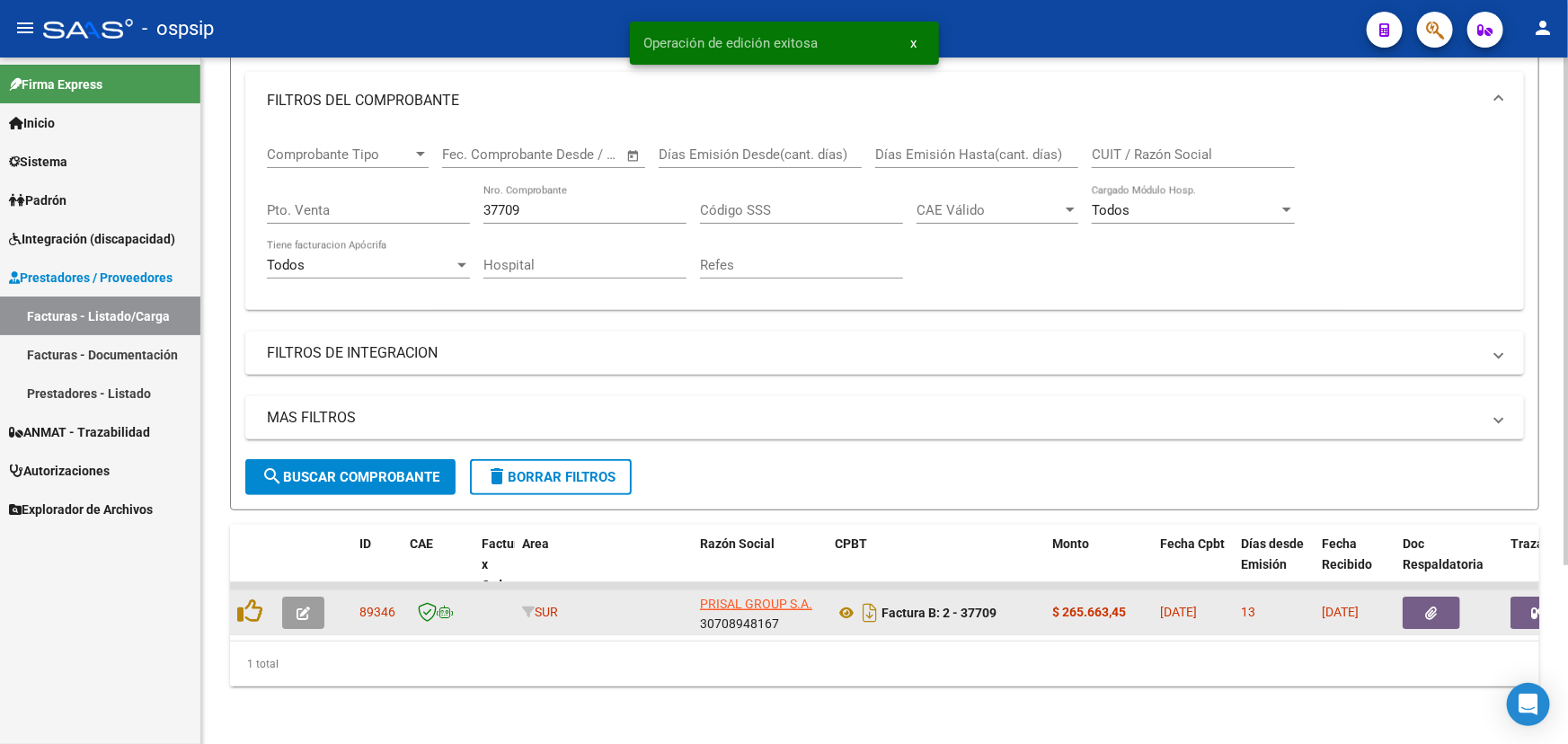
click at [307, 610] on button "button" at bounding box center [303, 612] width 42 height 33
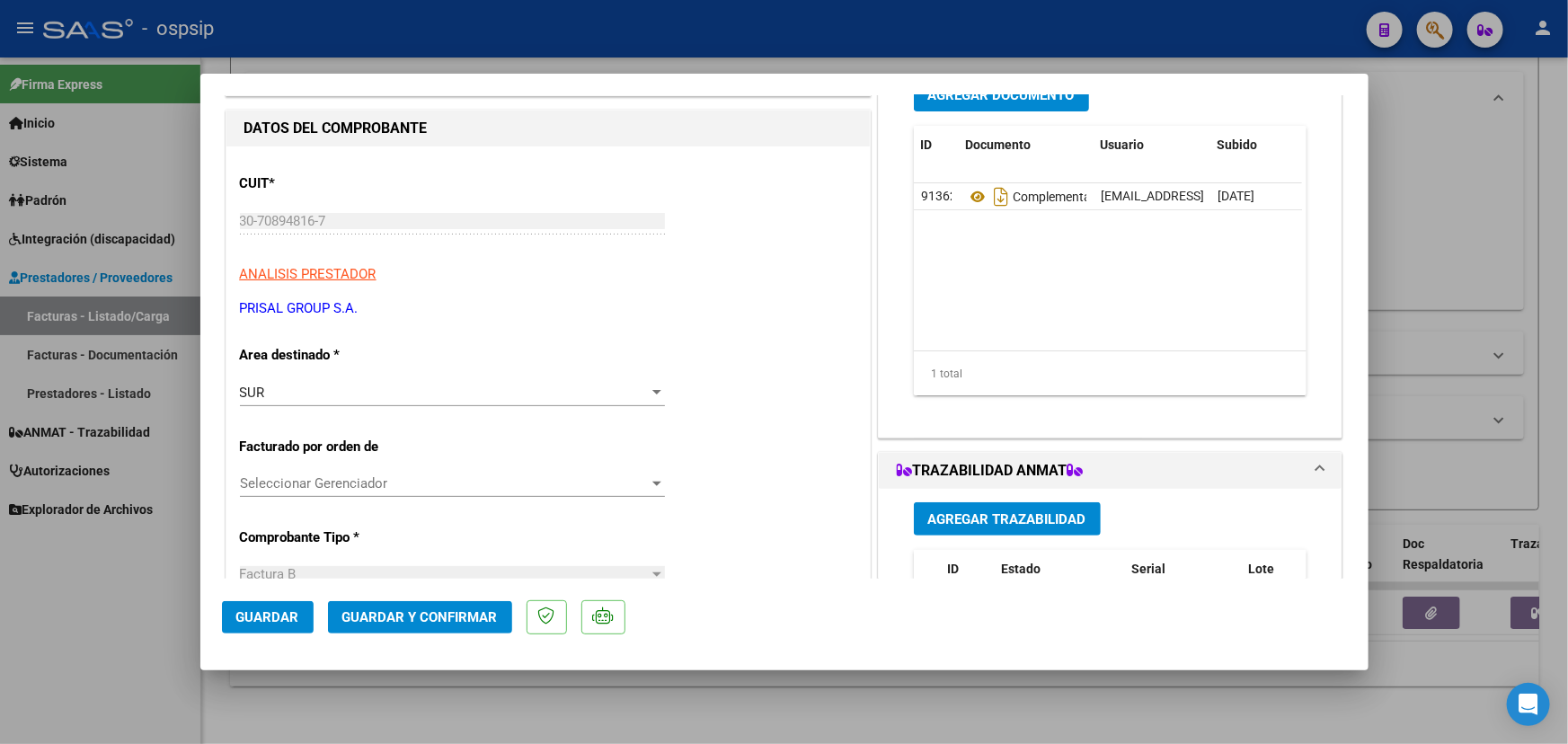
scroll to position [0, 0]
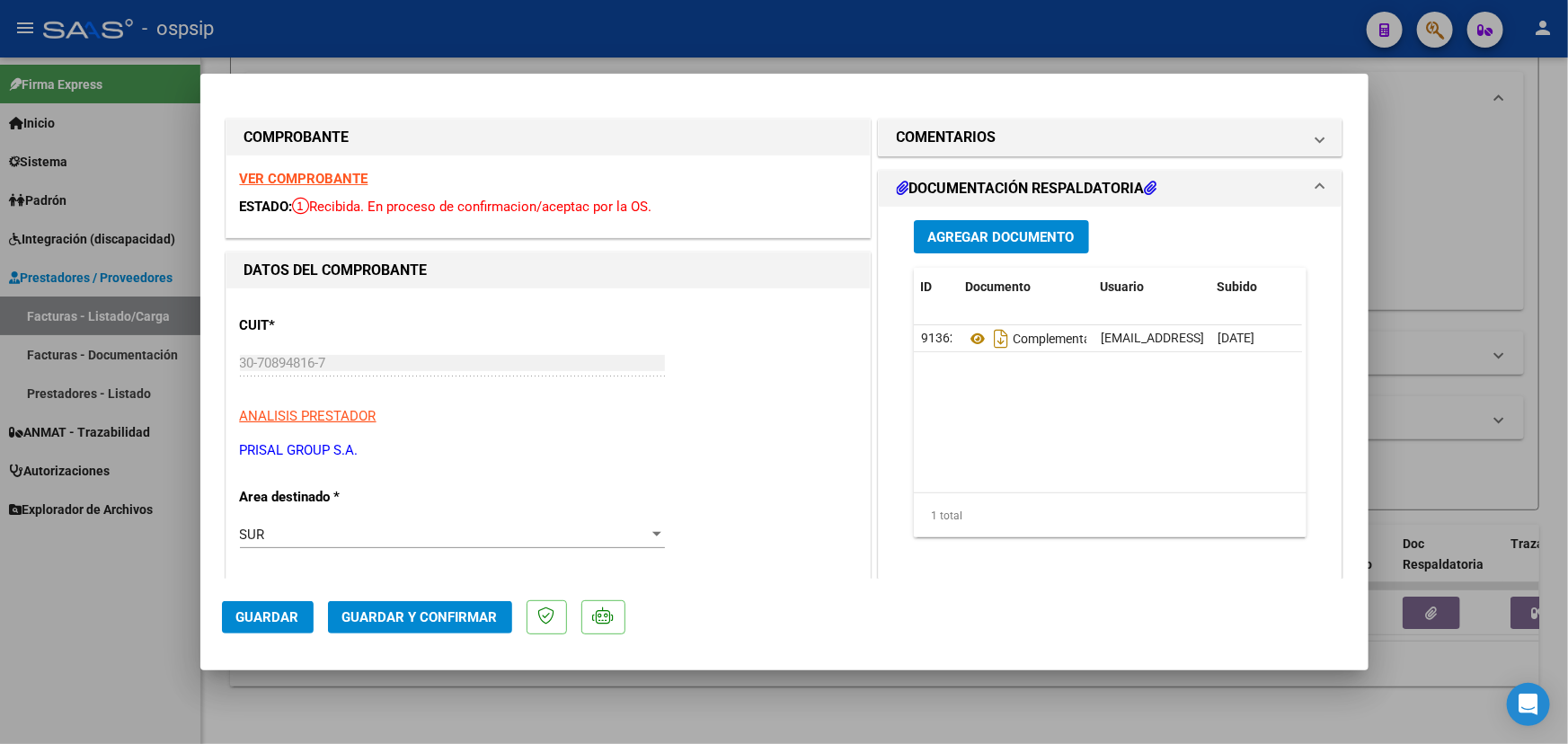
click at [430, 614] on span "Guardar y Confirmar" at bounding box center [419, 617] width 155 height 16
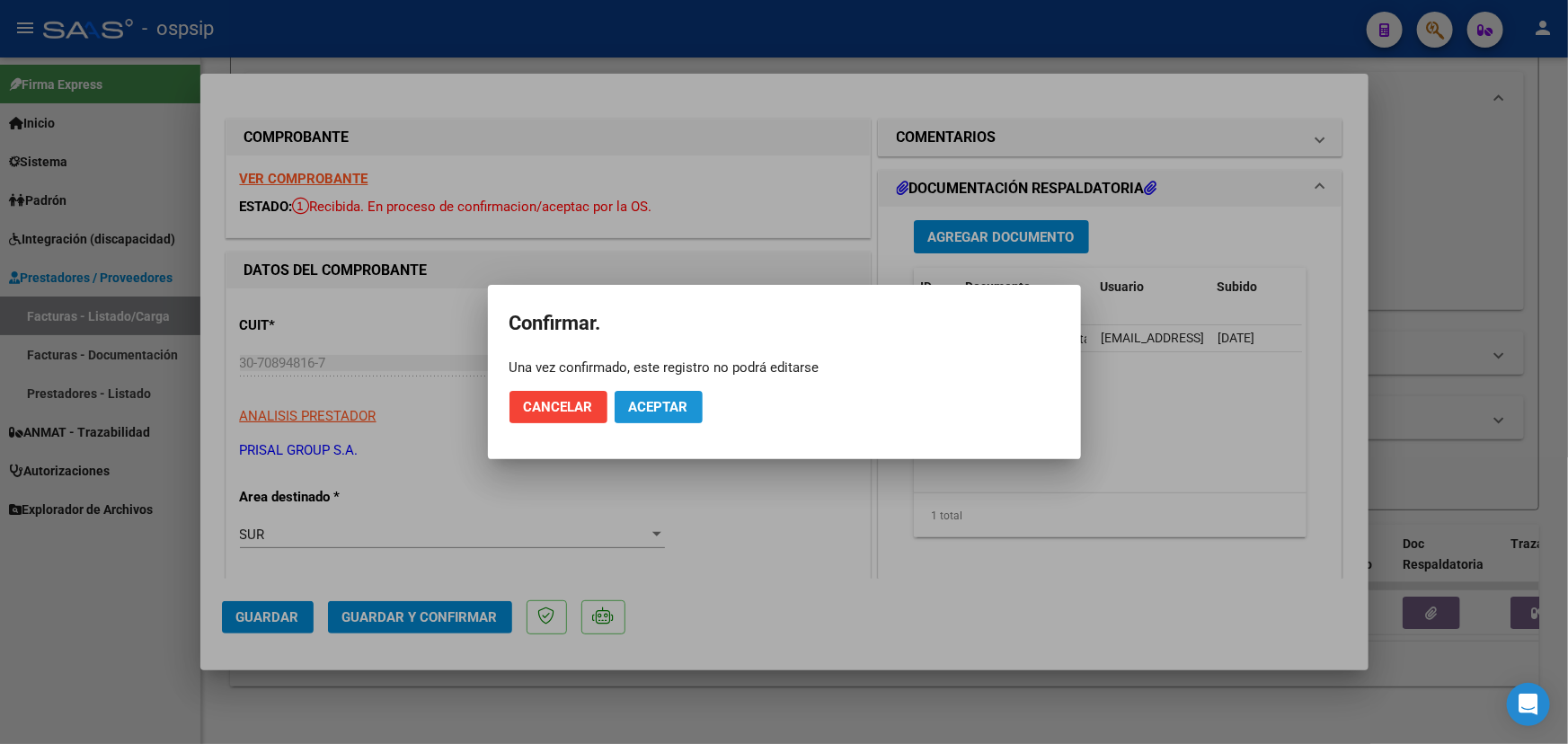
click at [674, 398] on span "Aceptar" at bounding box center [659, 406] width 60 height 16
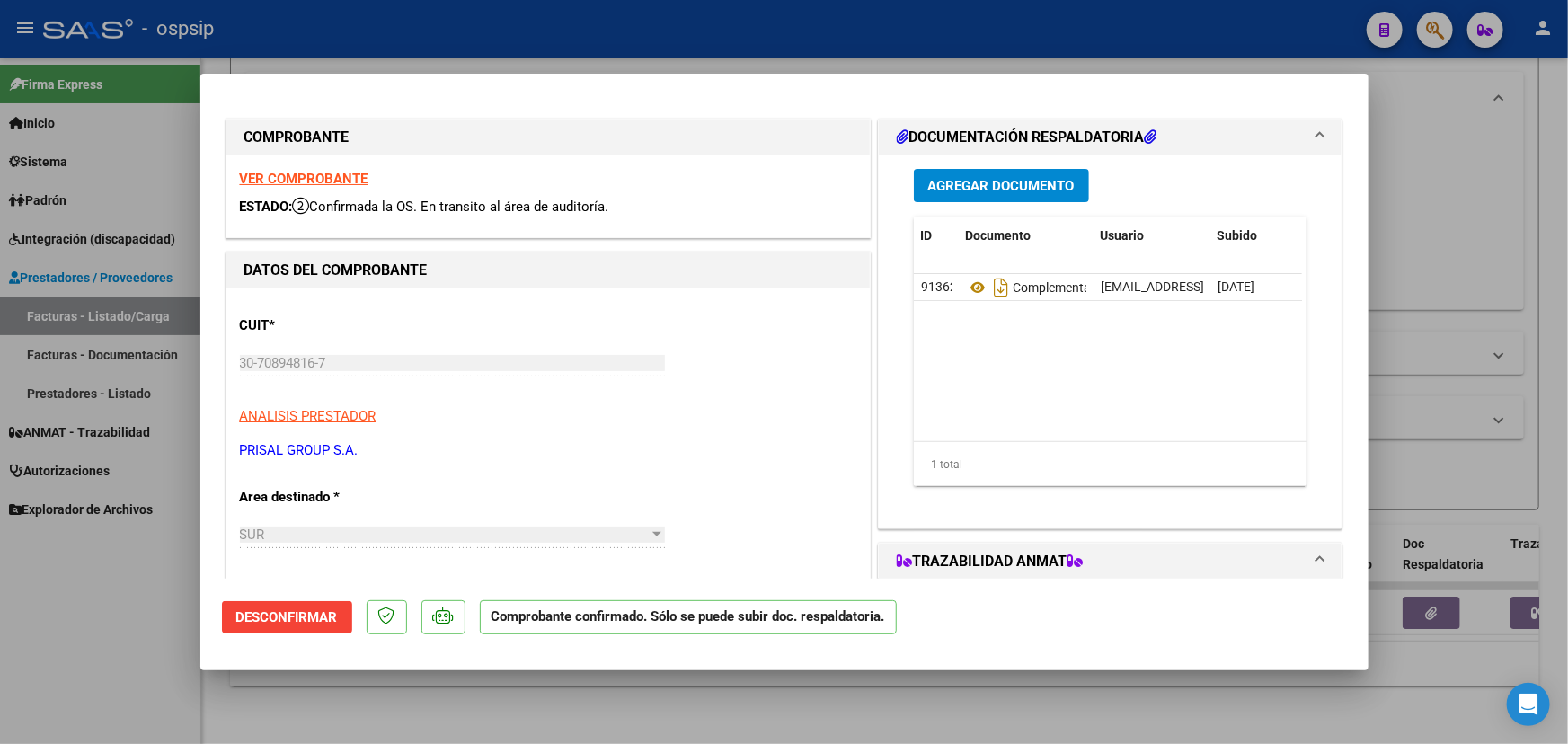
type input "$ 0,00"
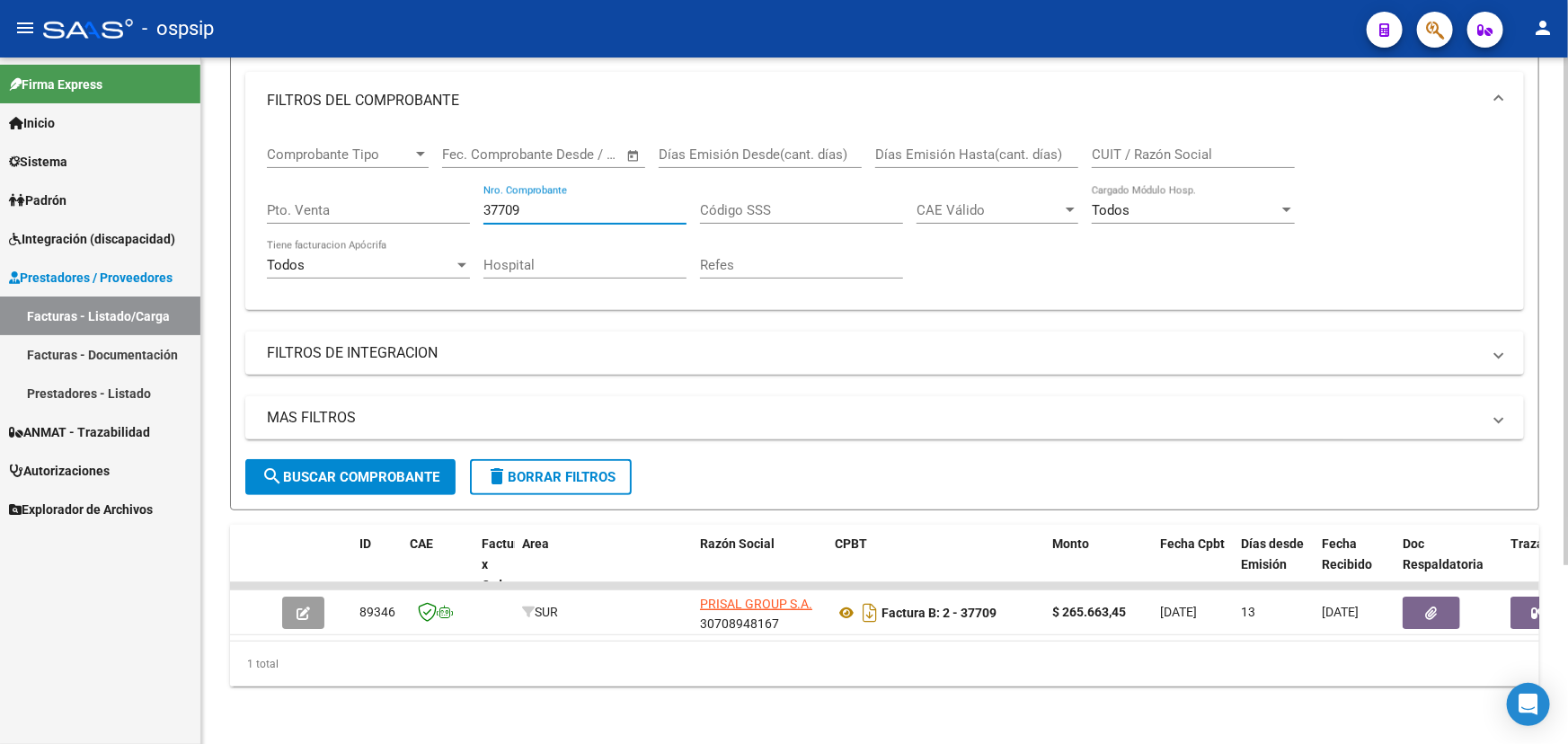
click at [499, 202] on input "37709" at bounding box center [584, 210] width 203 height 16
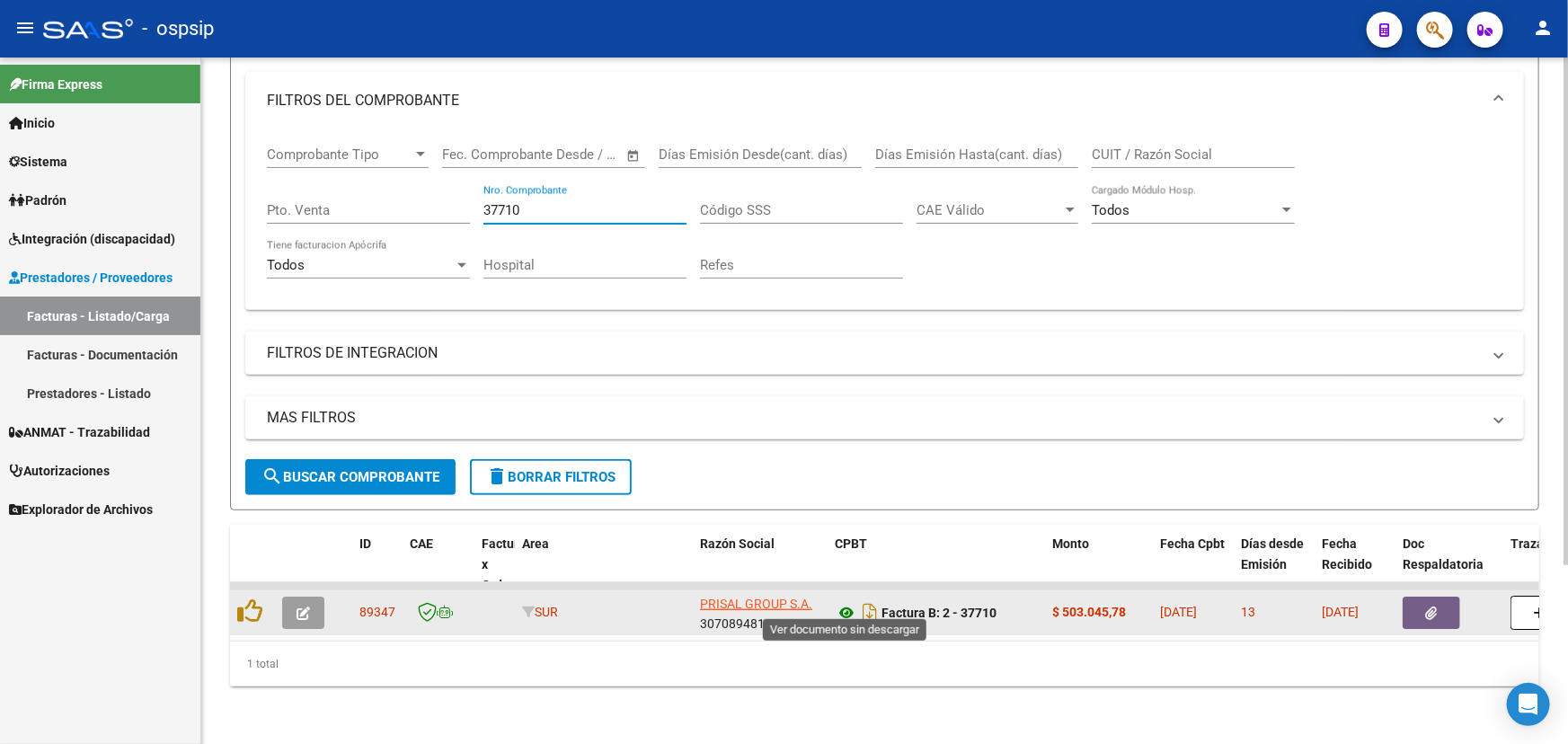
type input "37710"
click at [845, 602] on icon at bounding box center [847, 613] width 24 height 22
click at [311, 601] on button "button" at bounding box center [303, 612] width 42 height 33
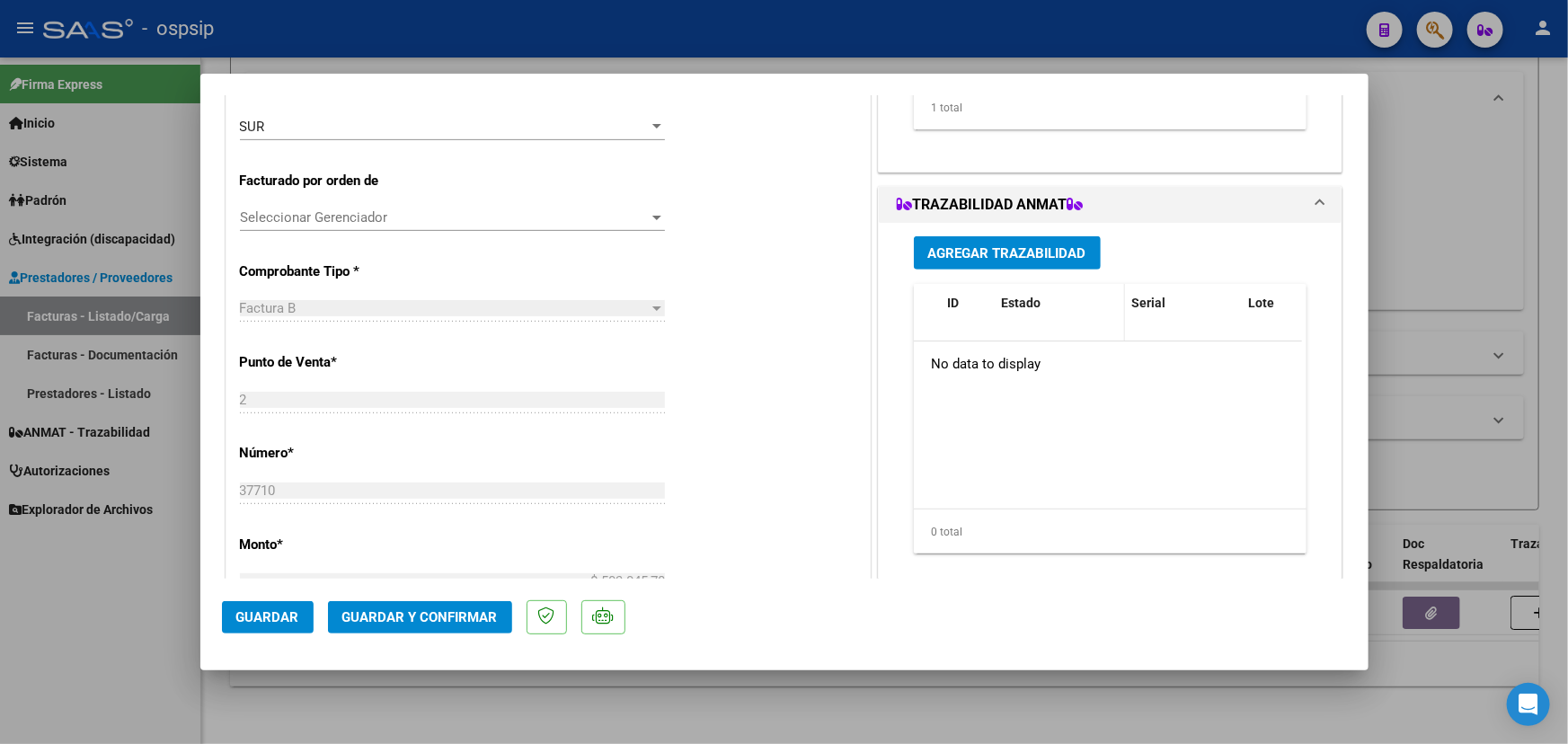
scroll to position [244, 0]
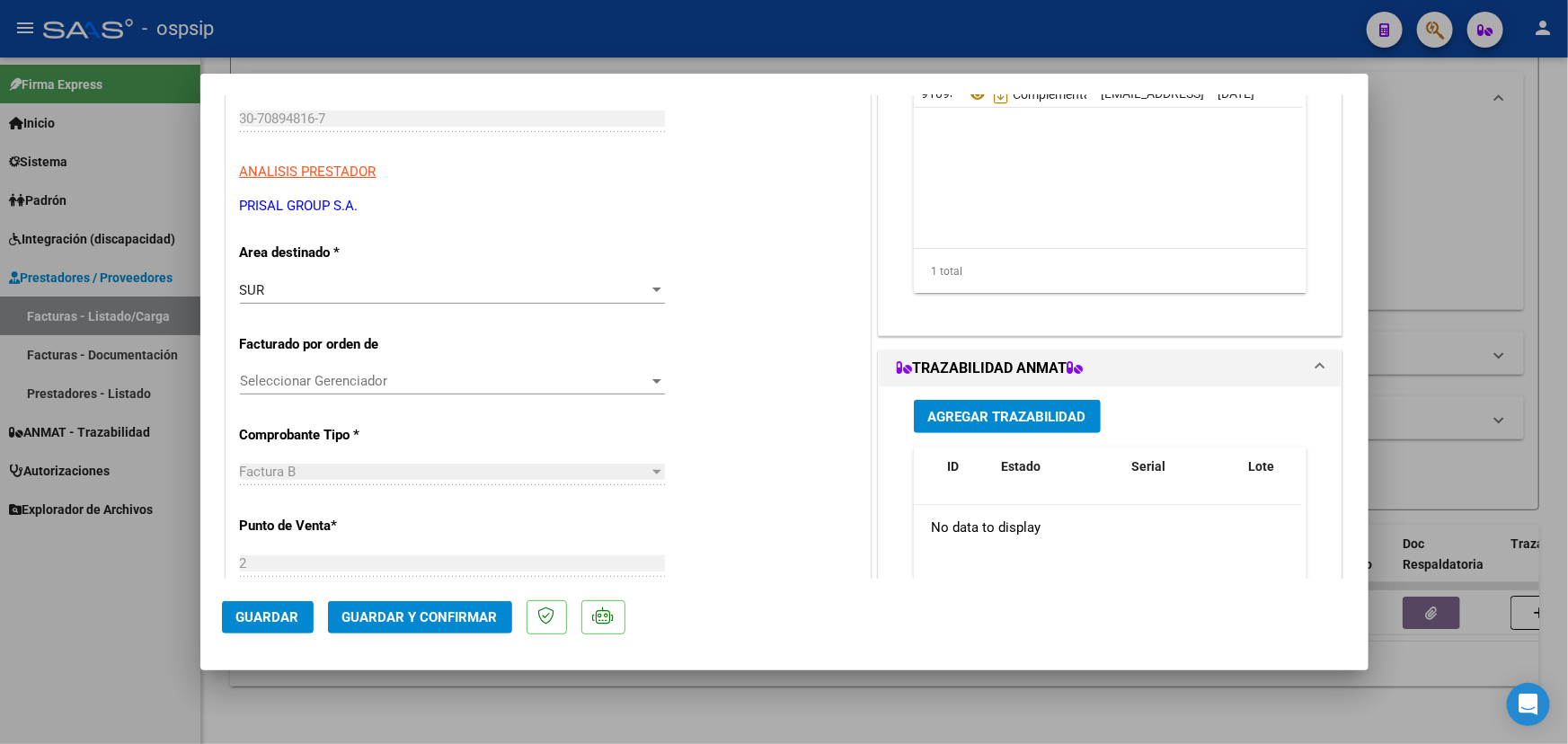
click at [1015, 408] on span "Agregar Trazabilidad" at bounding box center [1007, 416] width 158 height 16
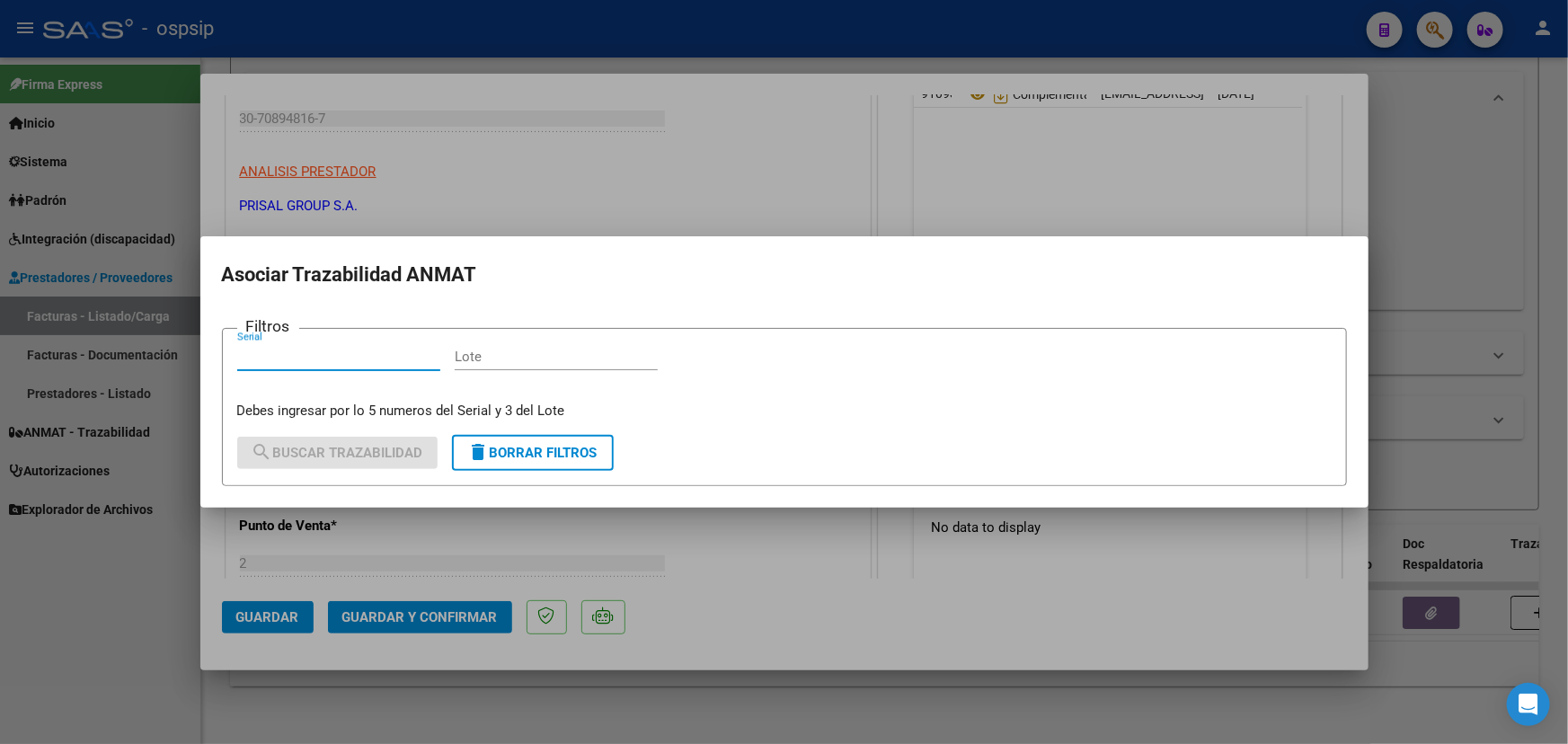
paste input "0542045377"
type input "0542045377"
paste input "PT6FX14"
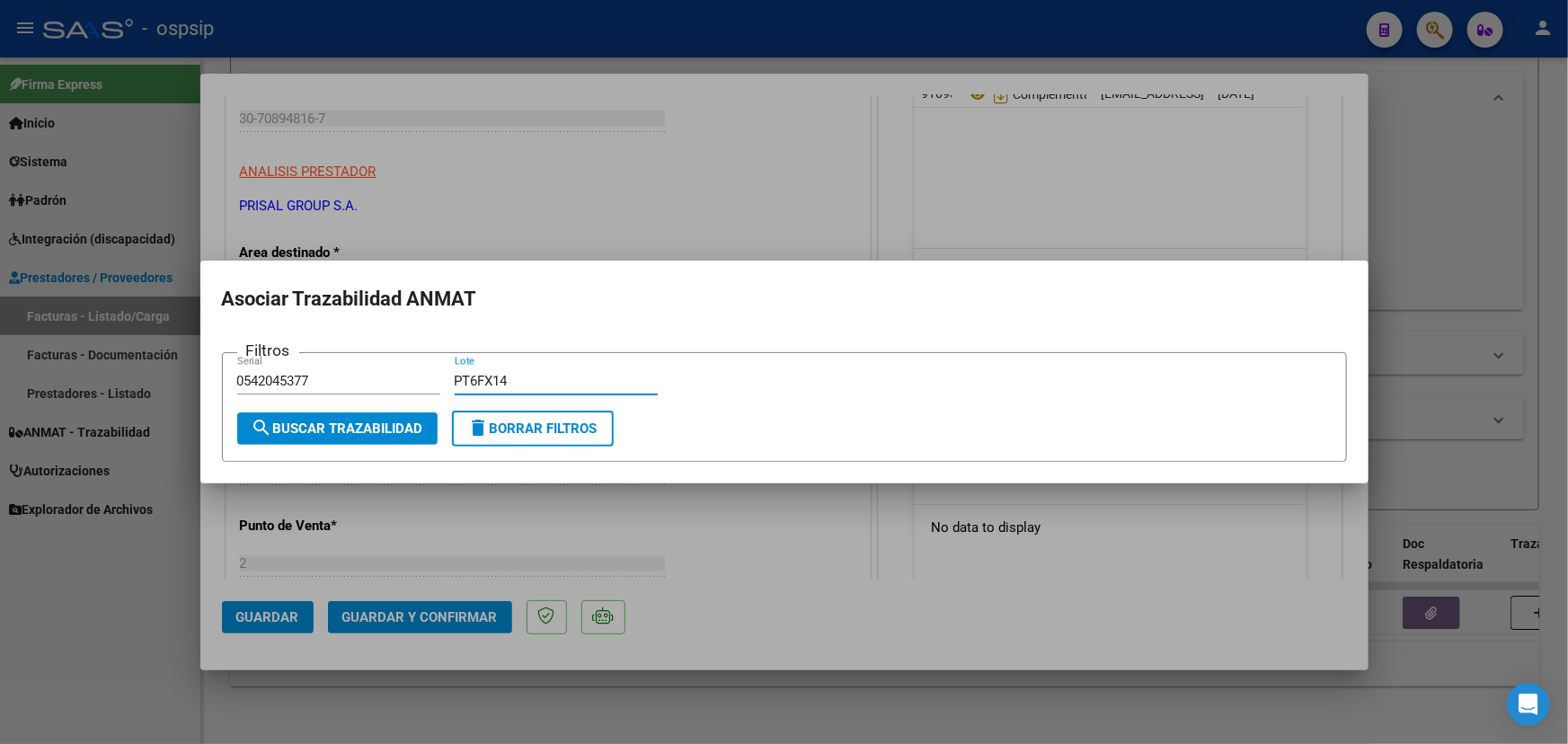
type input "PT6FX14"
click at [351, 425] on span "search Buscar Trazabilidad" at bounding box center [337, 428] width 172 height 16
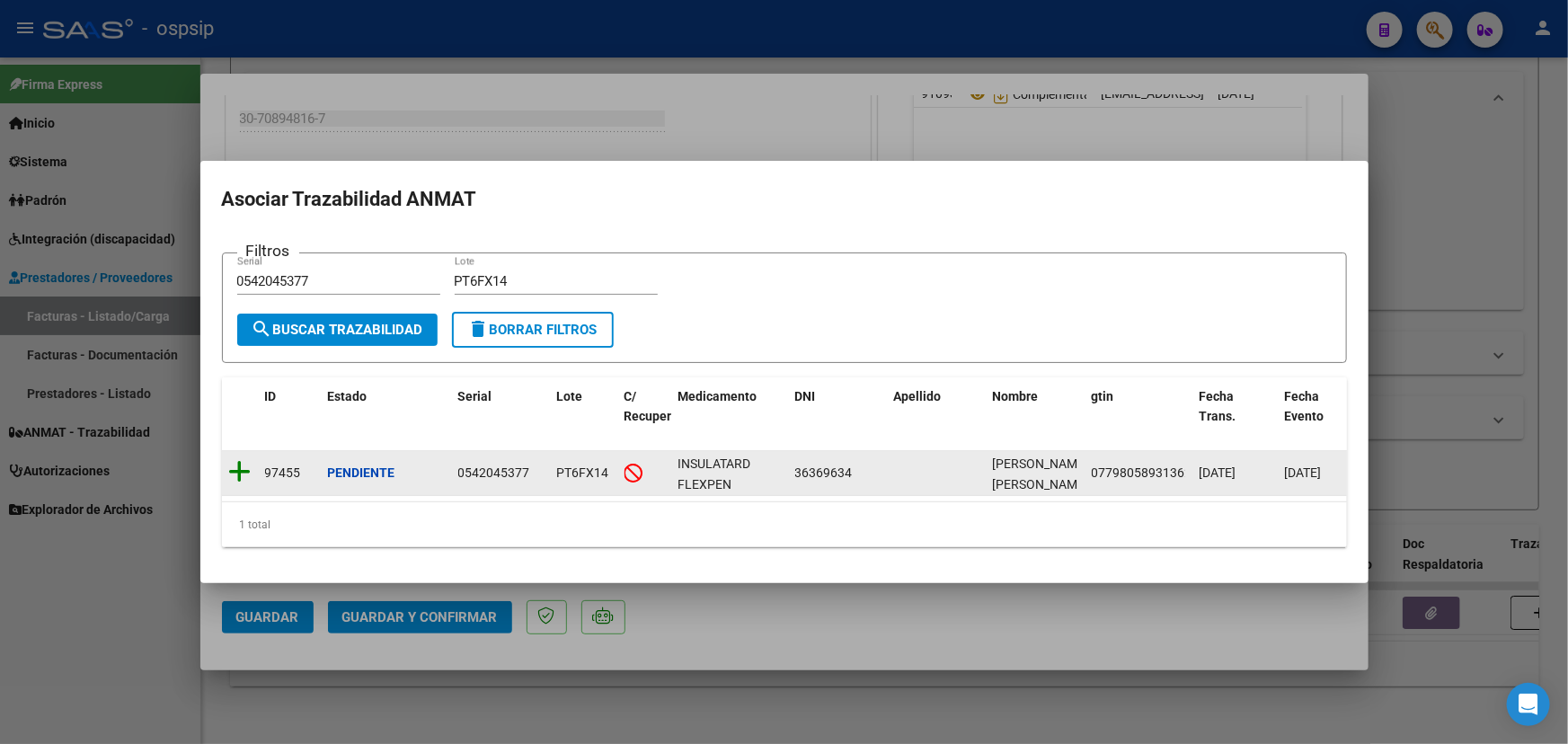
click at [239, 464] on icon at bounding box center [240, 471] width 23 height 25
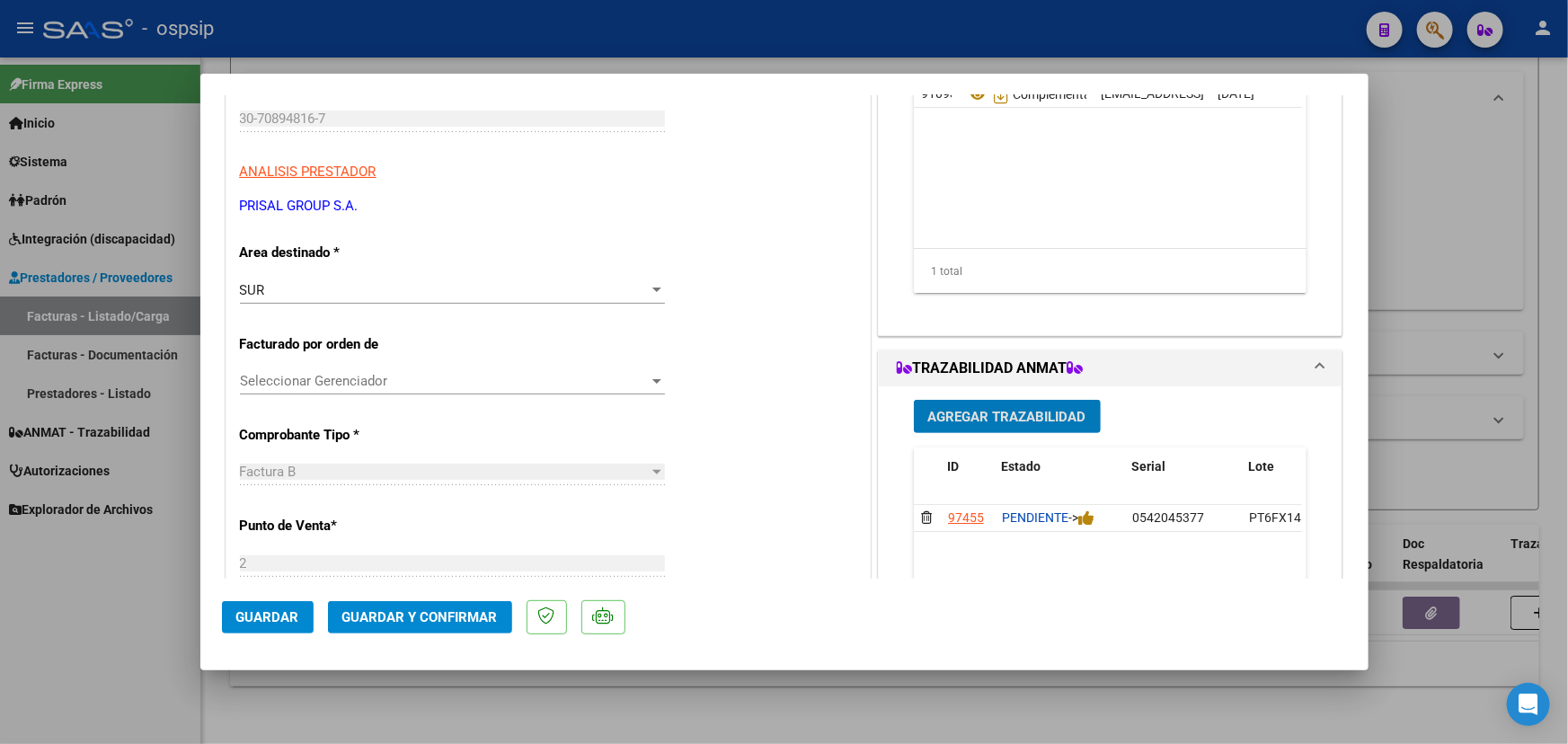
click at [981, 420] on span "Agregar Trazabilidad" at bounding box center [1007, 416] width 158 height 16
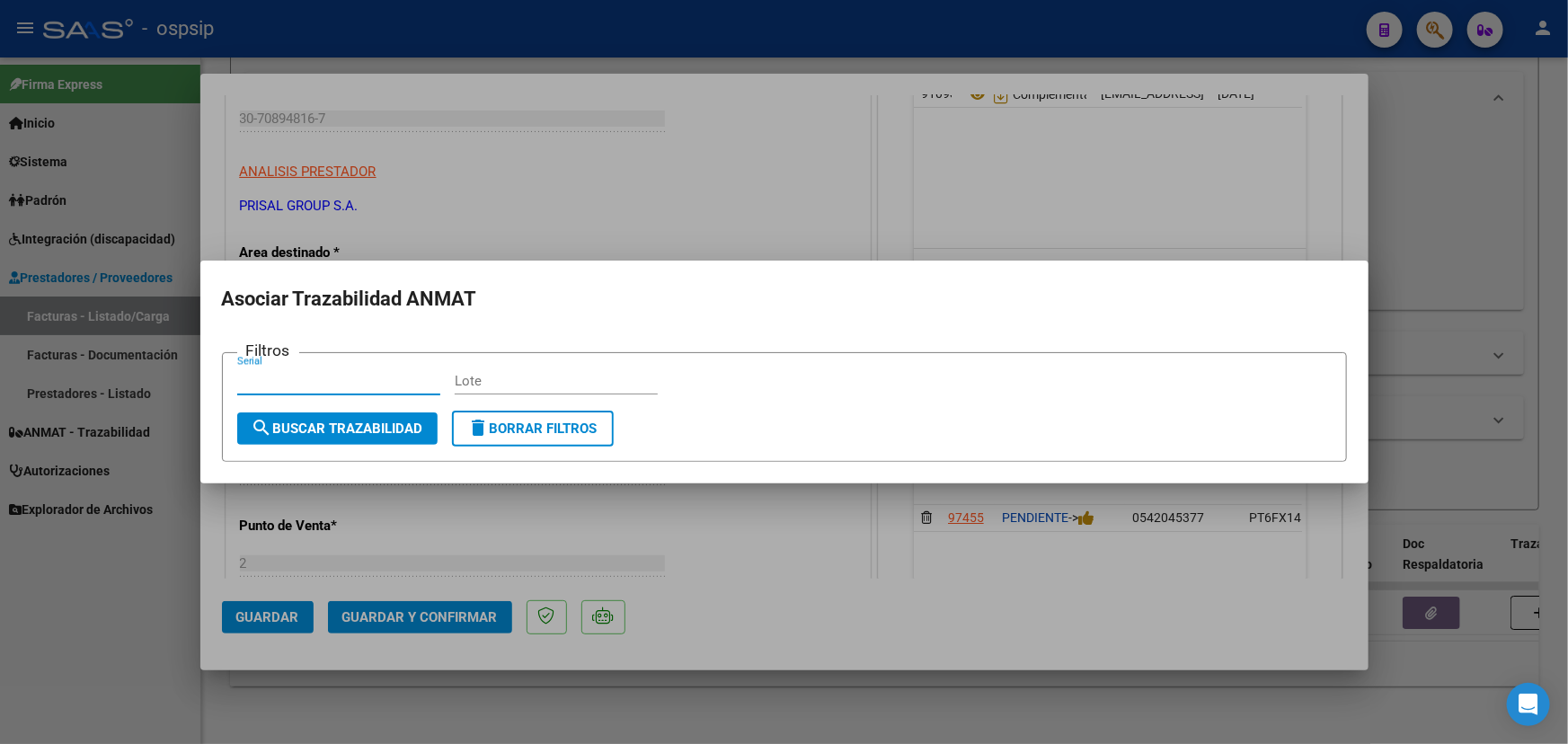
paste input "0910655099"
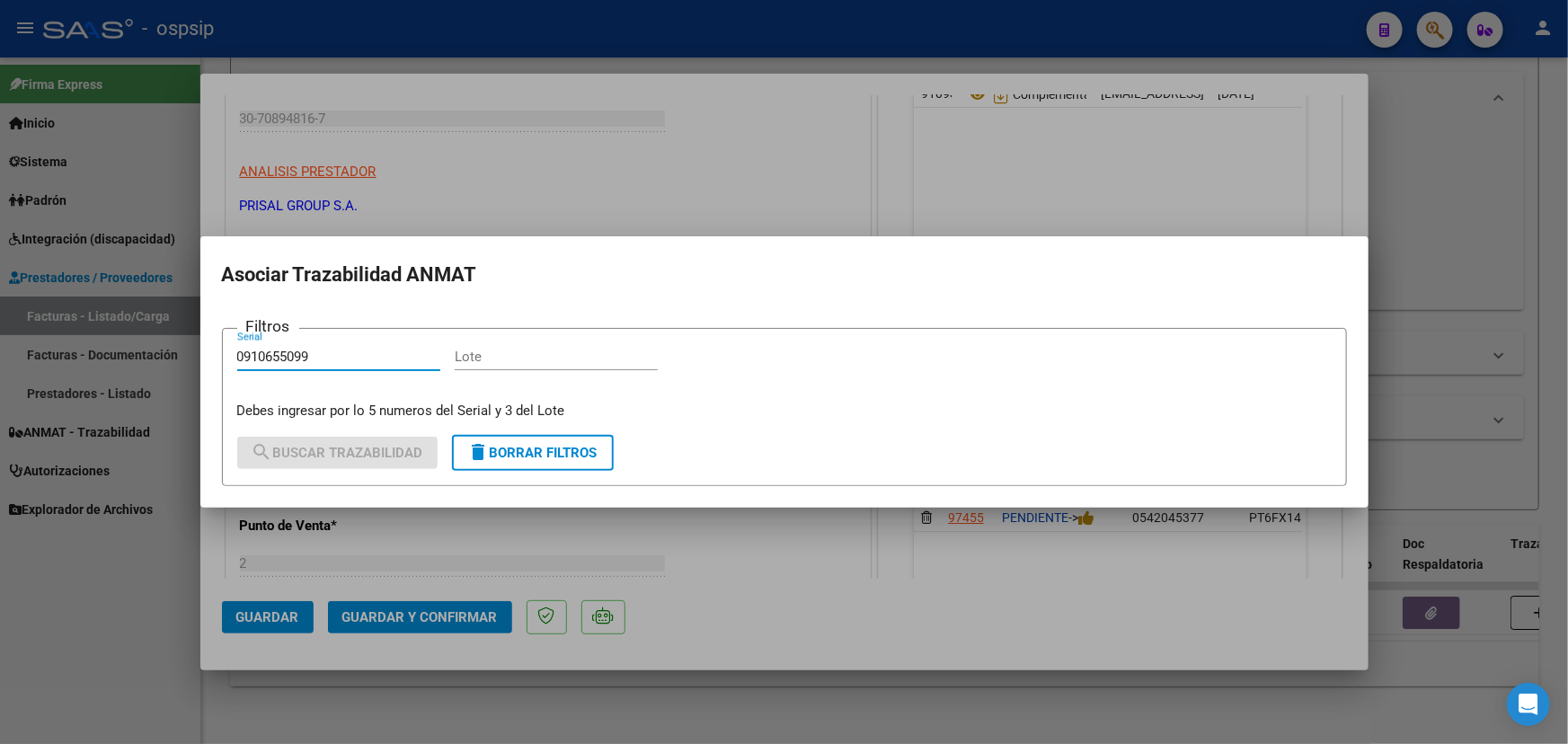
type input "0910655099"
paste input "RT6GP48"
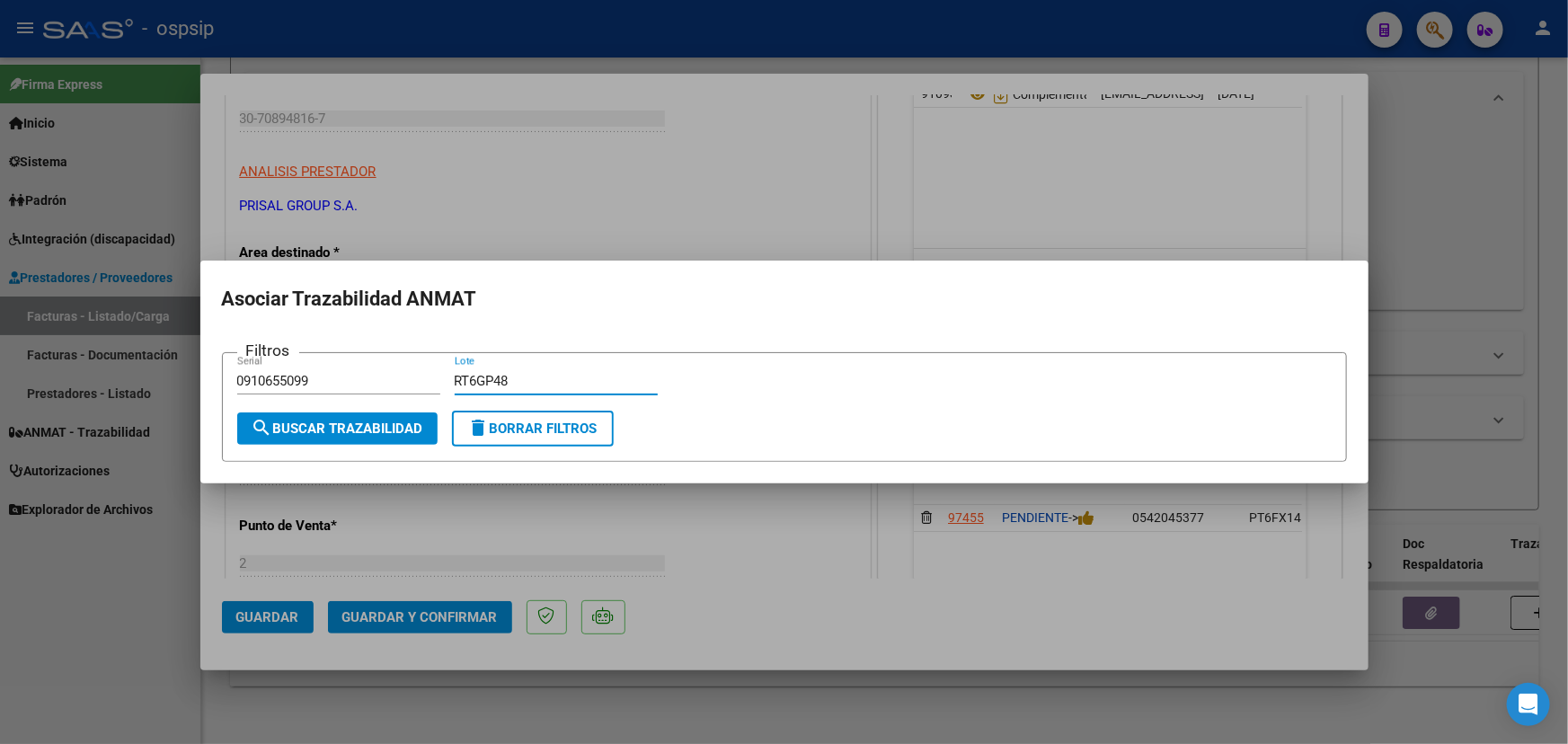
type input "RT6GP48"
click at [324, 420] on span "search Buscar Trazabilidad" at bounding box center [337, 428] width 172 height 16
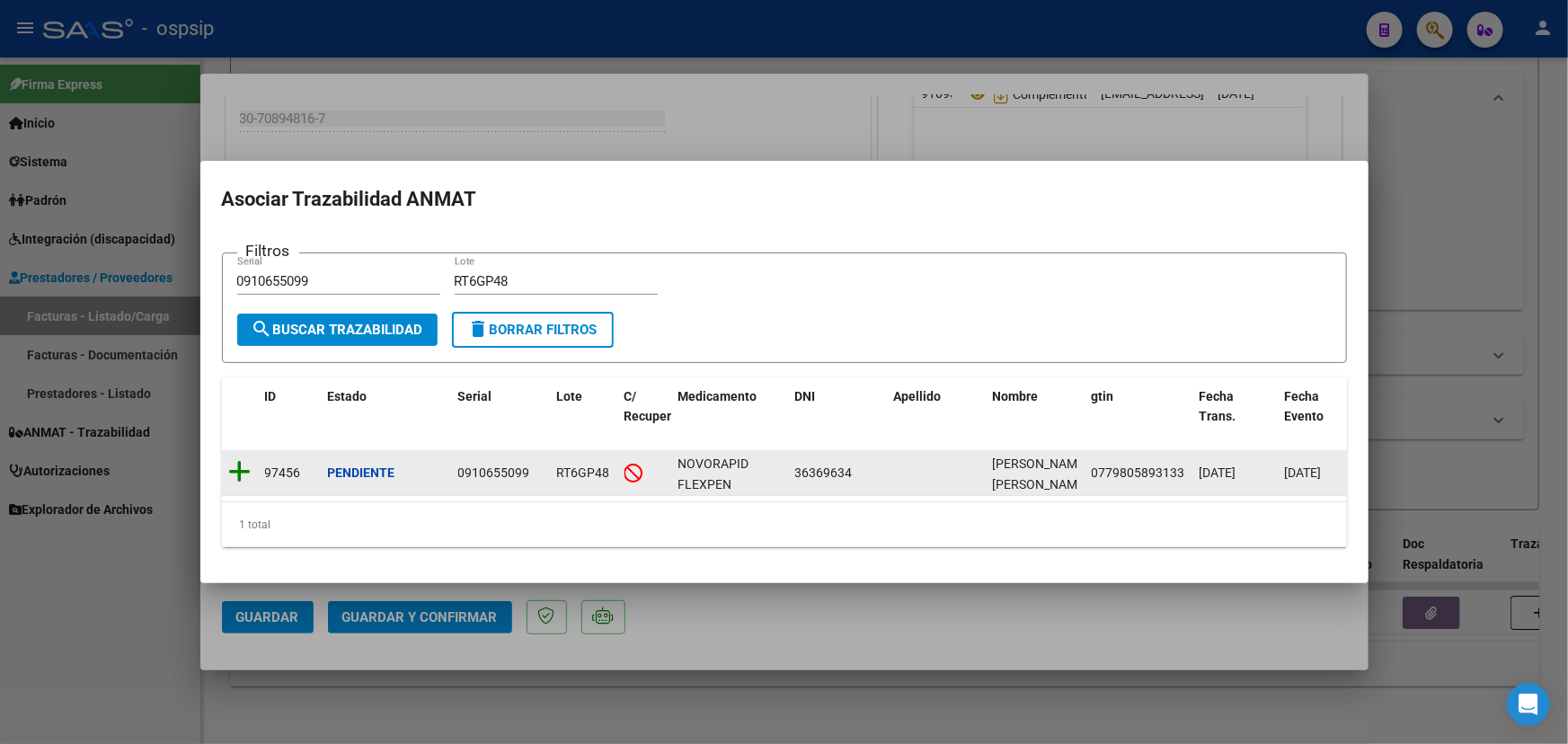
click at [241, 464] on icon at bounding box center [240, 471] width 23 height 25
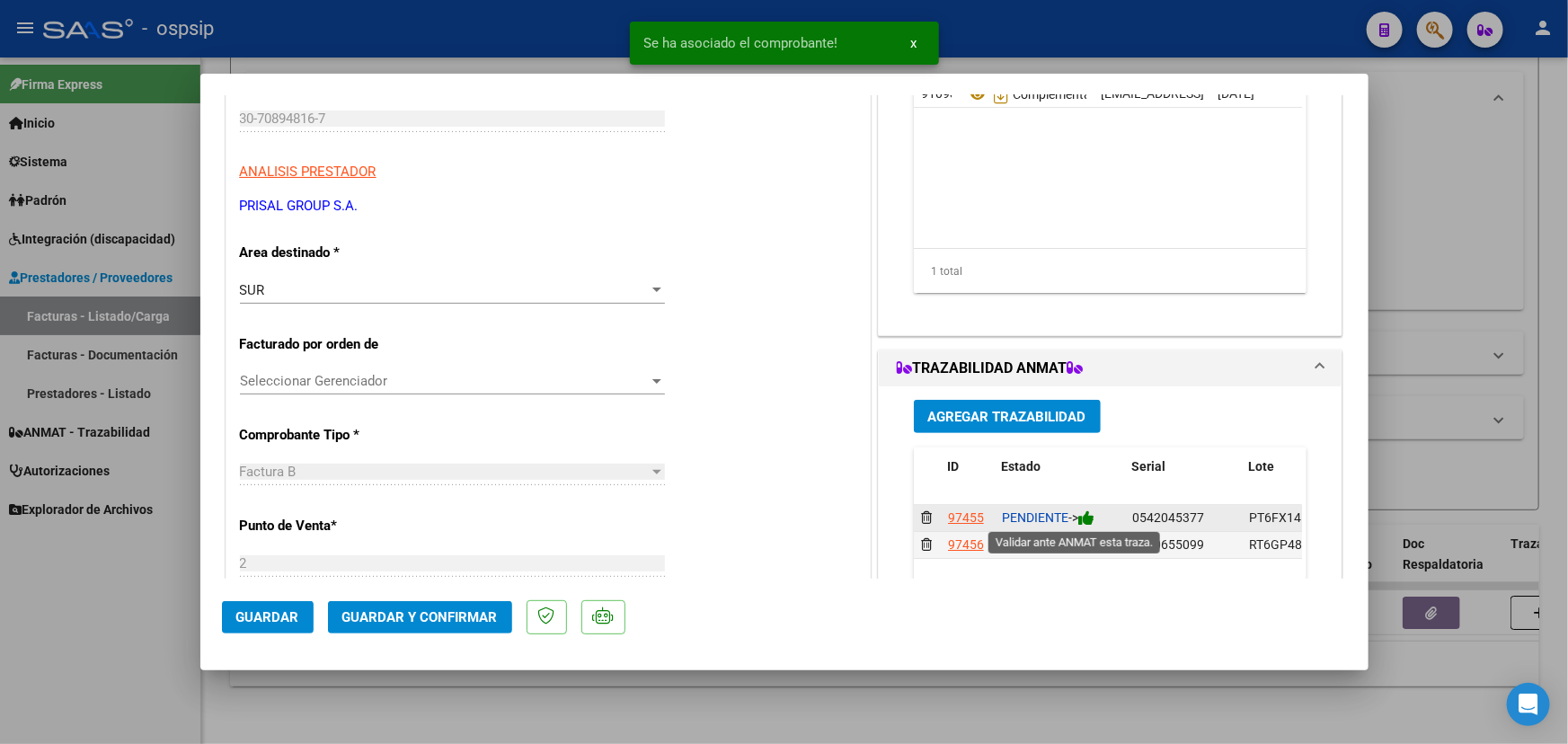
click at [1090, 521] on icon at bounding box center [1086, 518] width 16 height 17
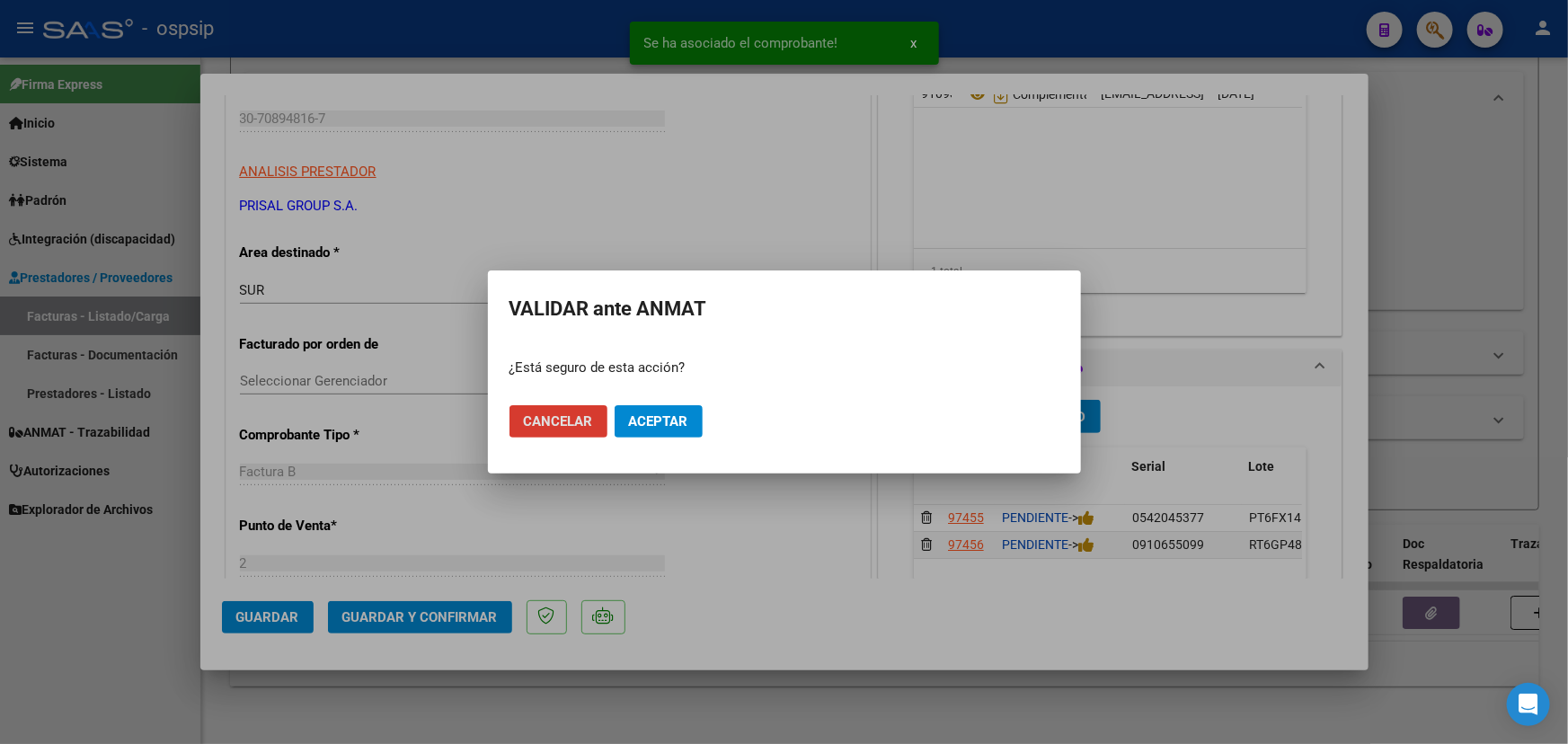
click at [659, 423] on span "Aceptar" at bounding box center [659, 421] width 60 height 16
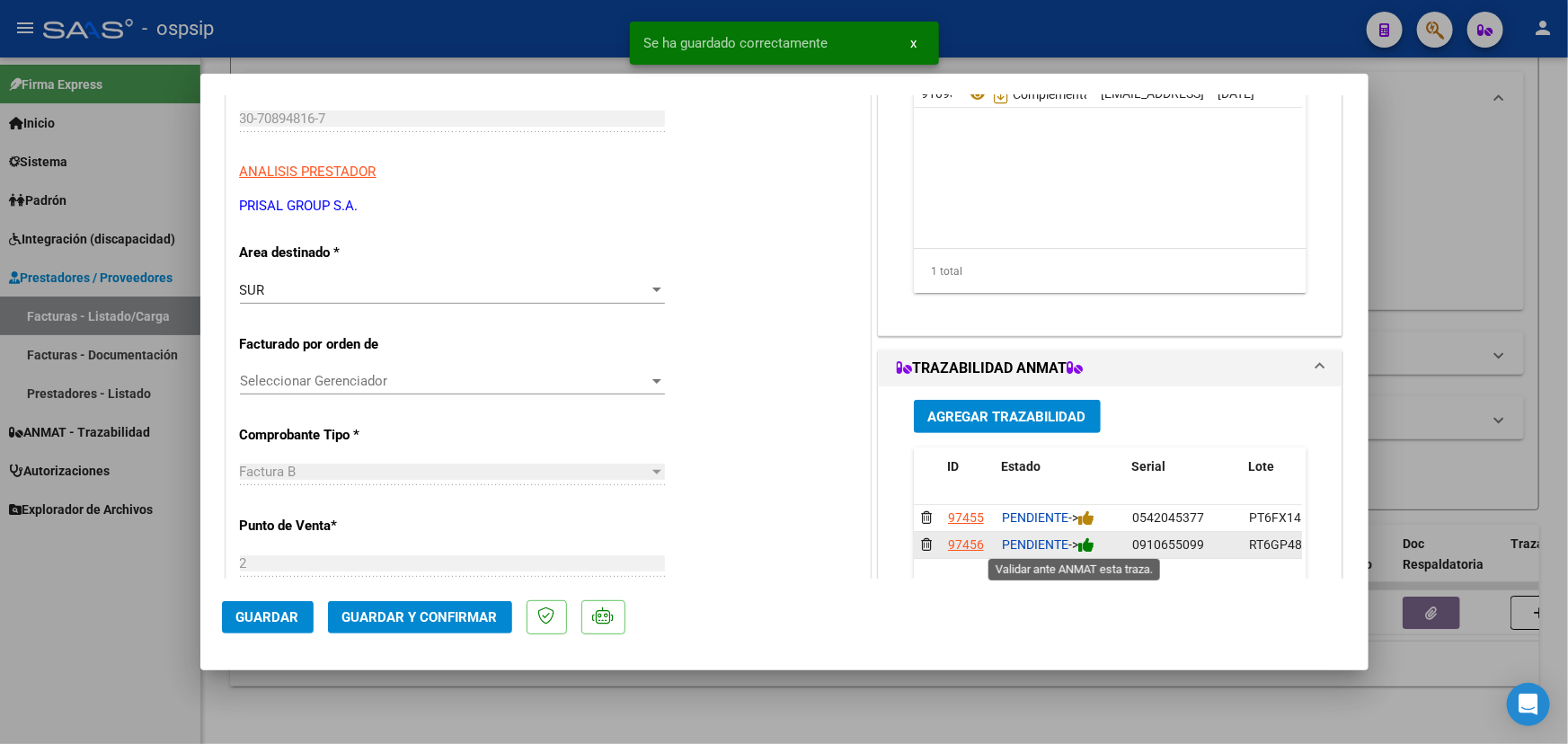
click at [1087, 545] on icon at bounding box center [1086, 544] width 16 height 17
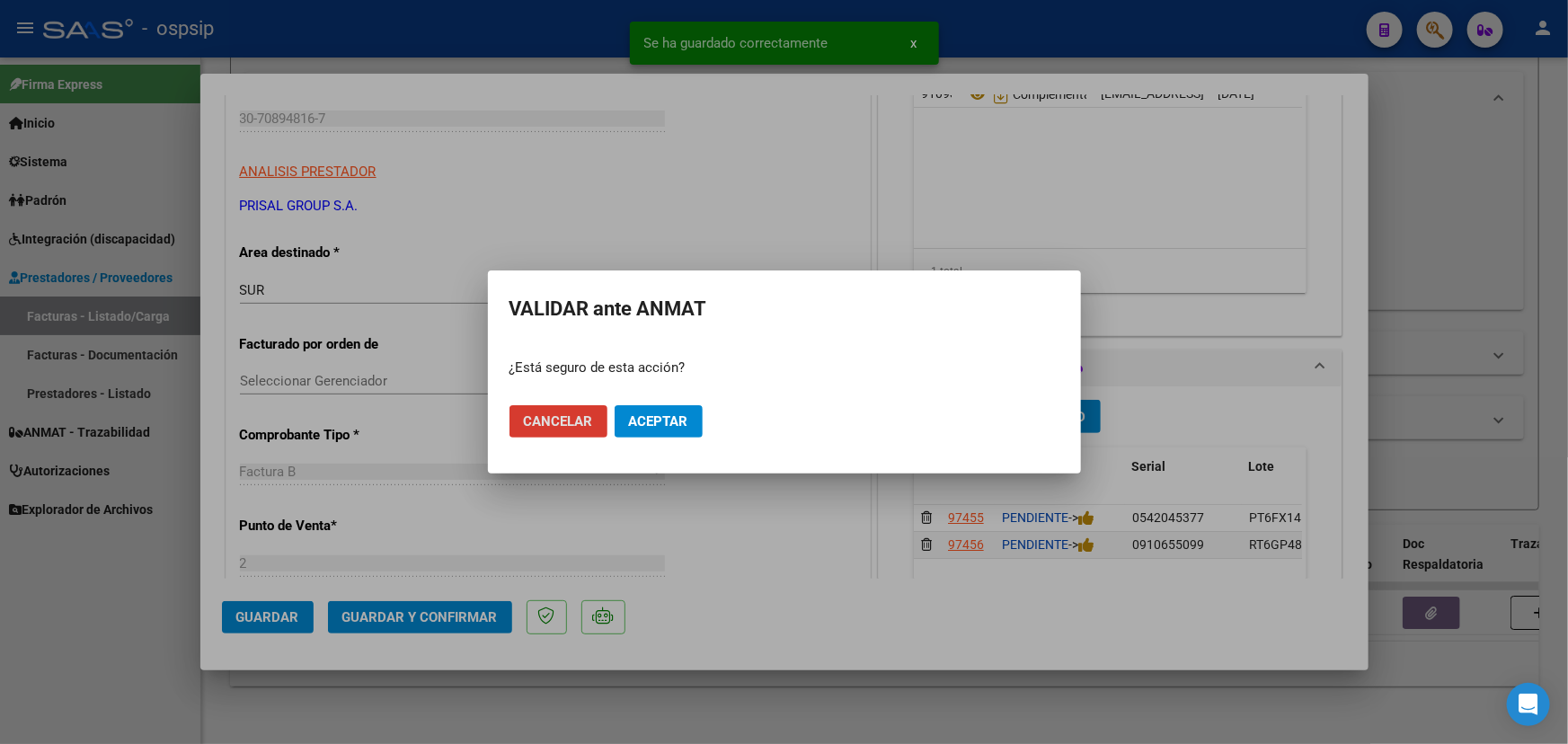
click at [675, 428] on span "Aceptar" at bounding box center [659, 421] width 60 height 16
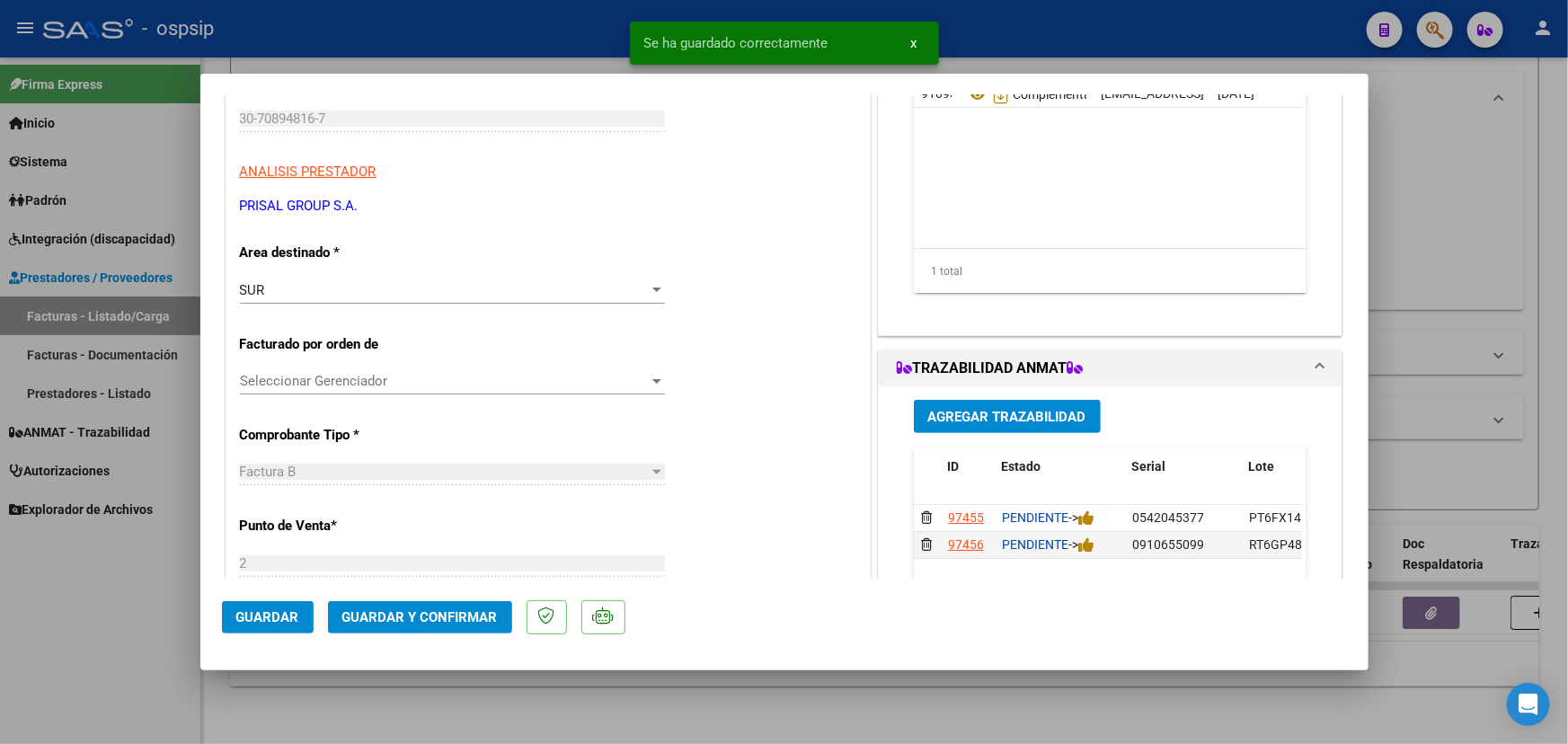
click at [264, 612] on span "Guardar" at bounding box center [267, 617] width 63 height 16
type input "$ 0,00"
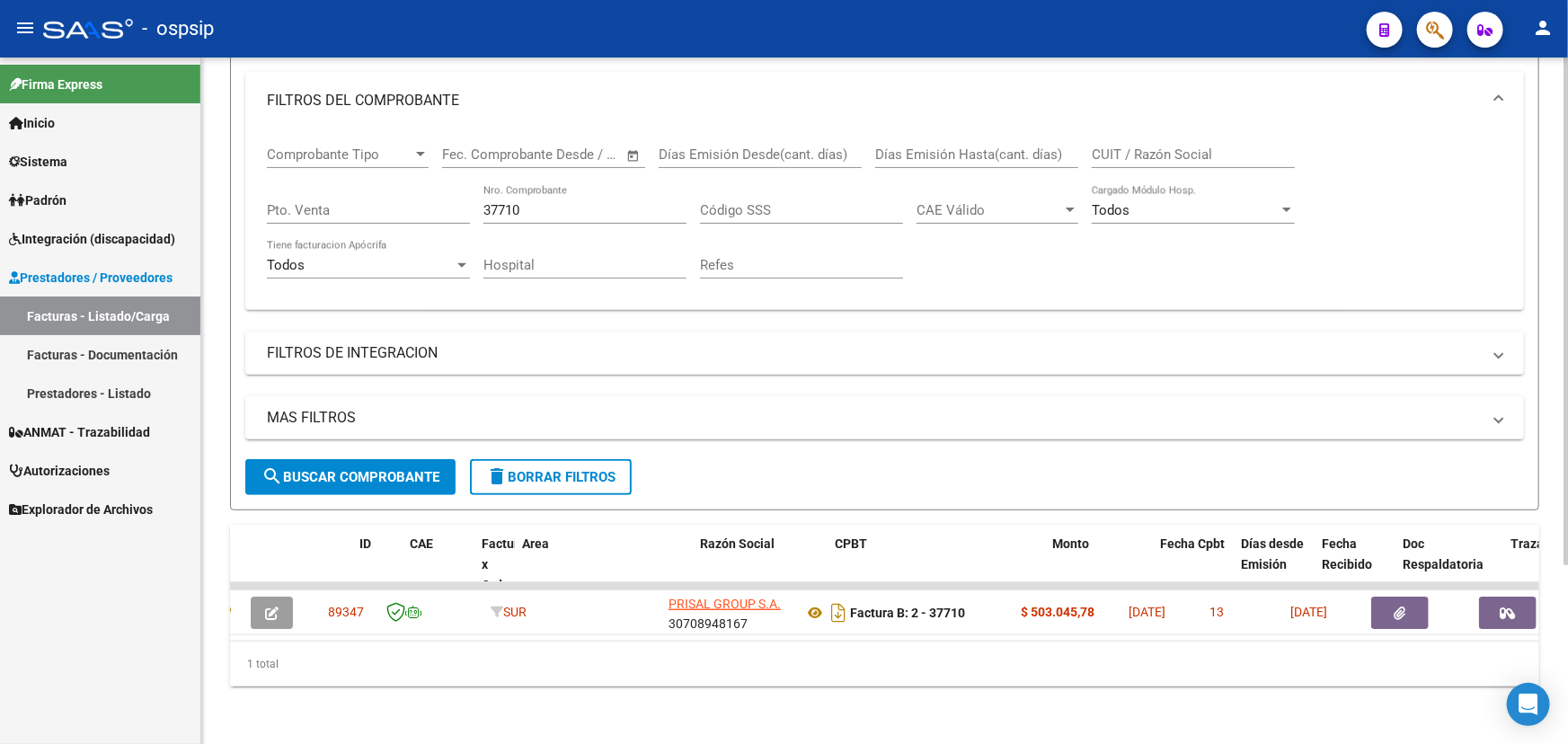
scroll to position [0, 0]
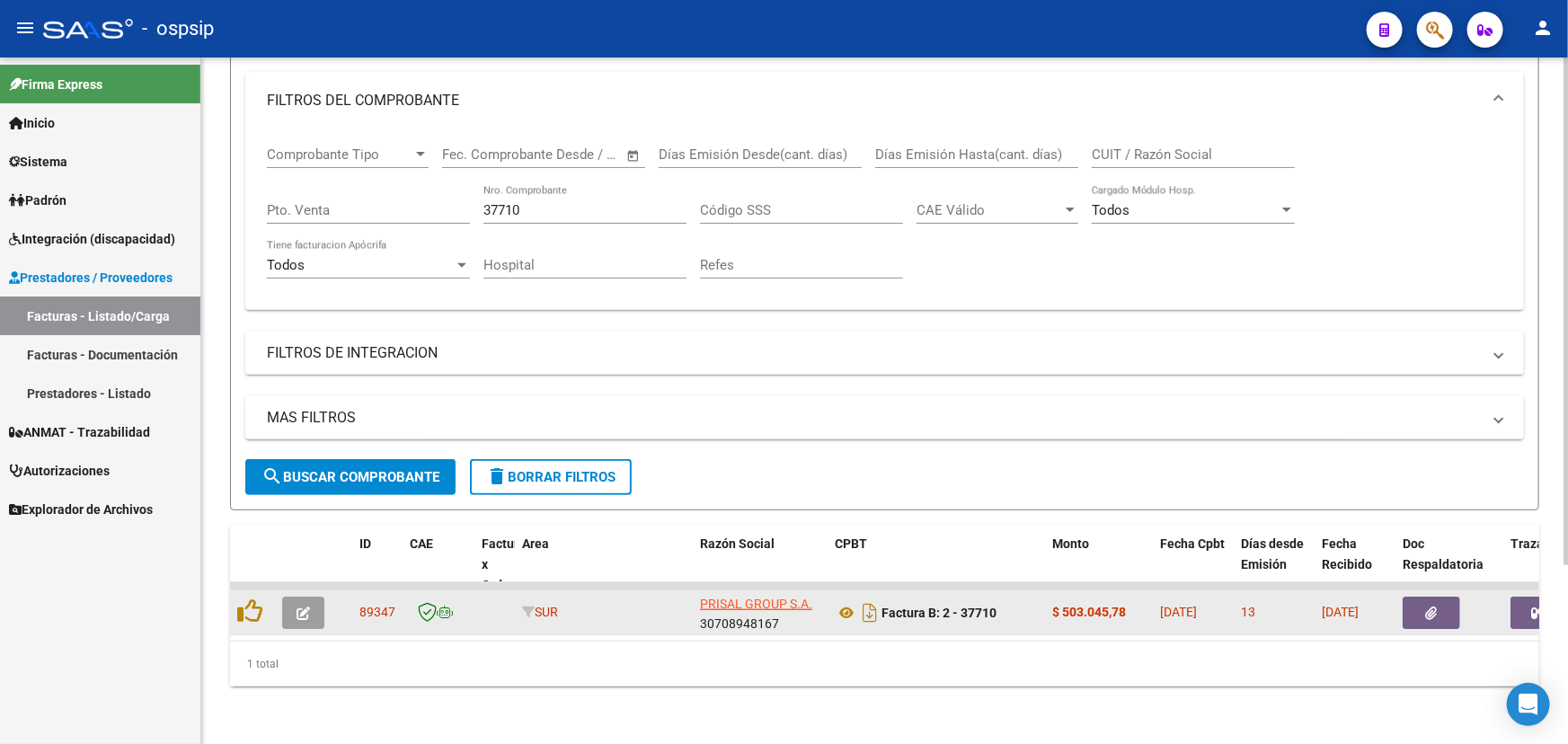
click at [298, 606] on icon "button" at bounding box center [303, 613] width 14 height 14
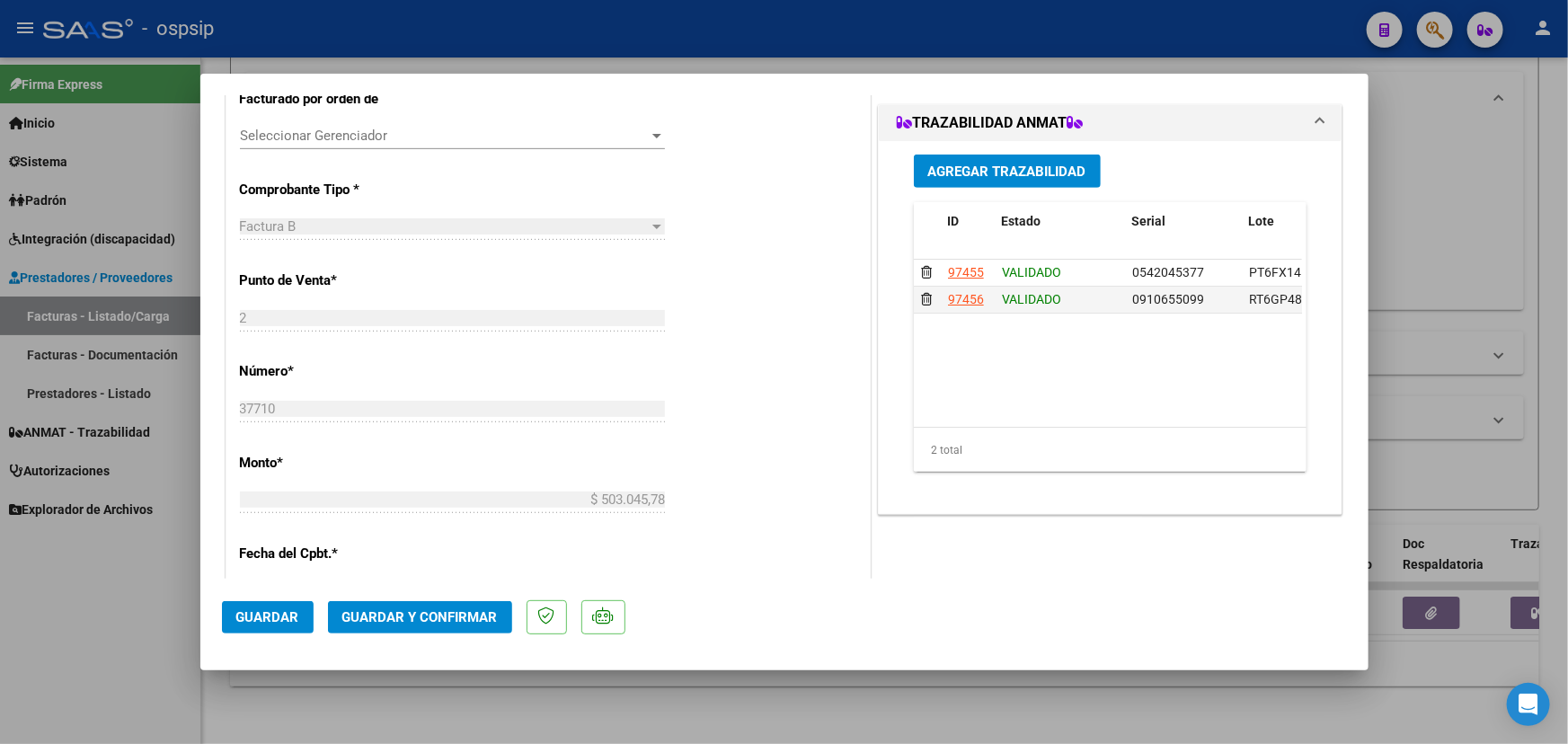
type input "$ 0,00"
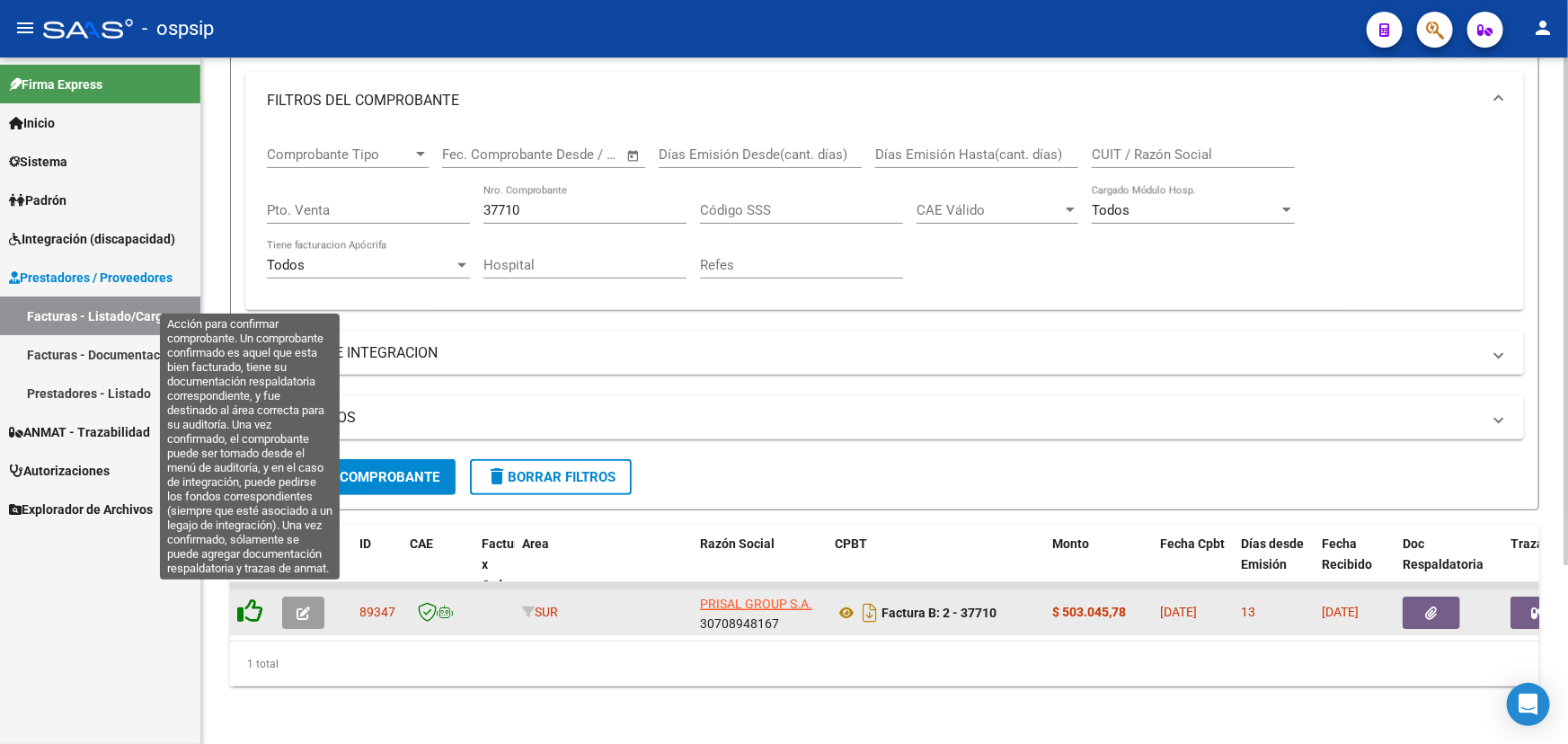
click at [250, 602] on icon at bounding box center [249, 610] width 25 height 25
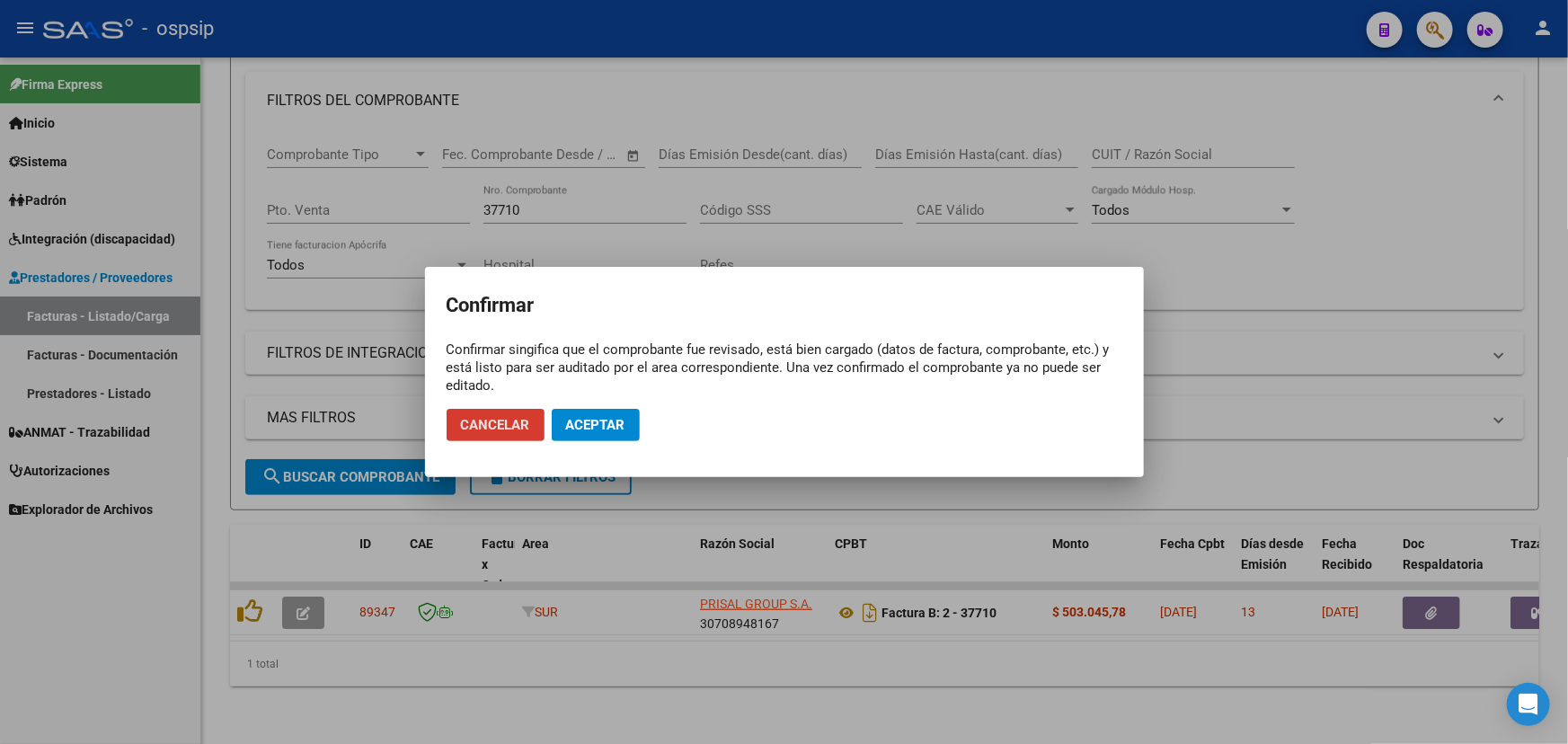
click at [587, 426] on span "Aceptar" at bounding box center [596, 425] width 60 height 16
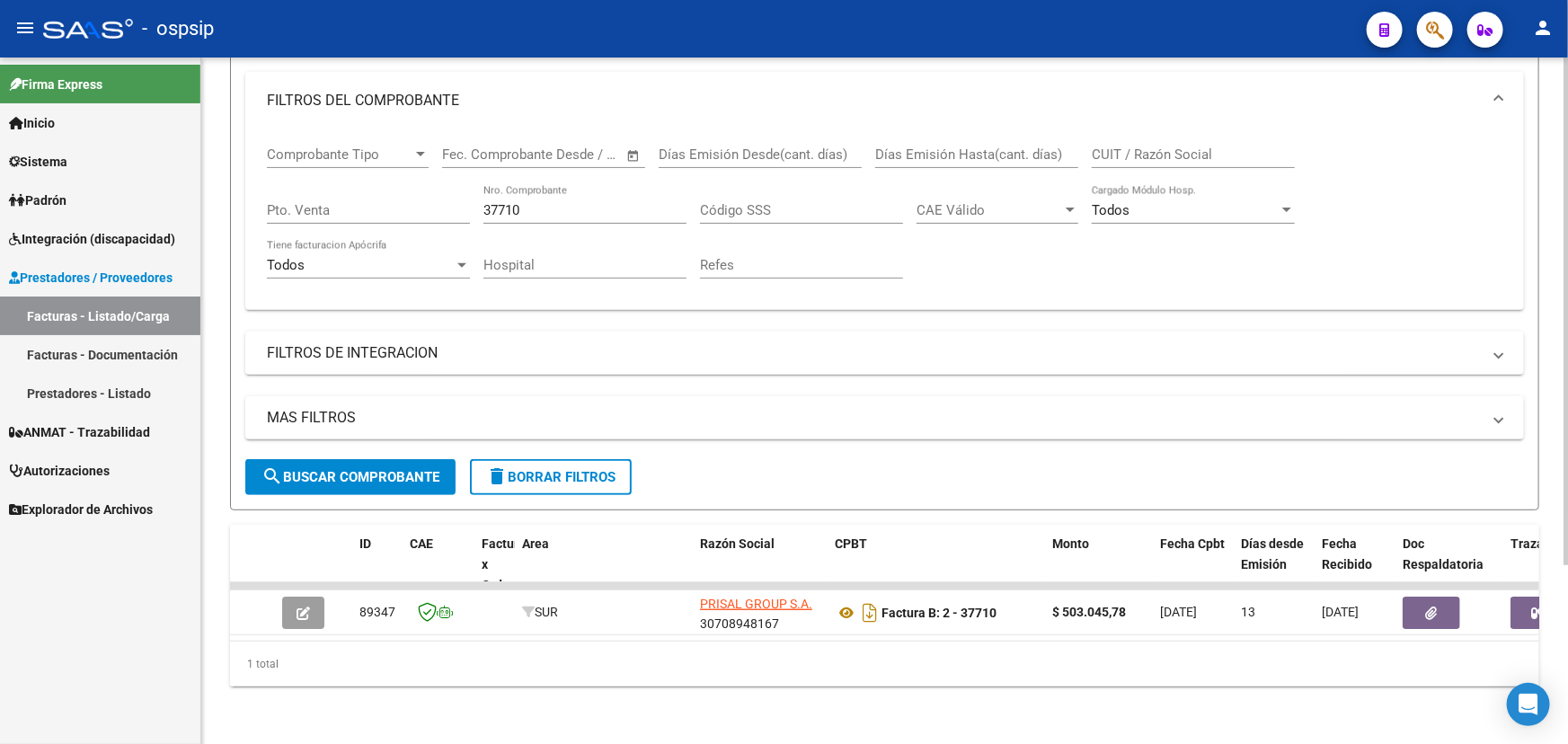
click at [504, 202] on input "37710" at bounding box center [584, 210] width 203 height 16
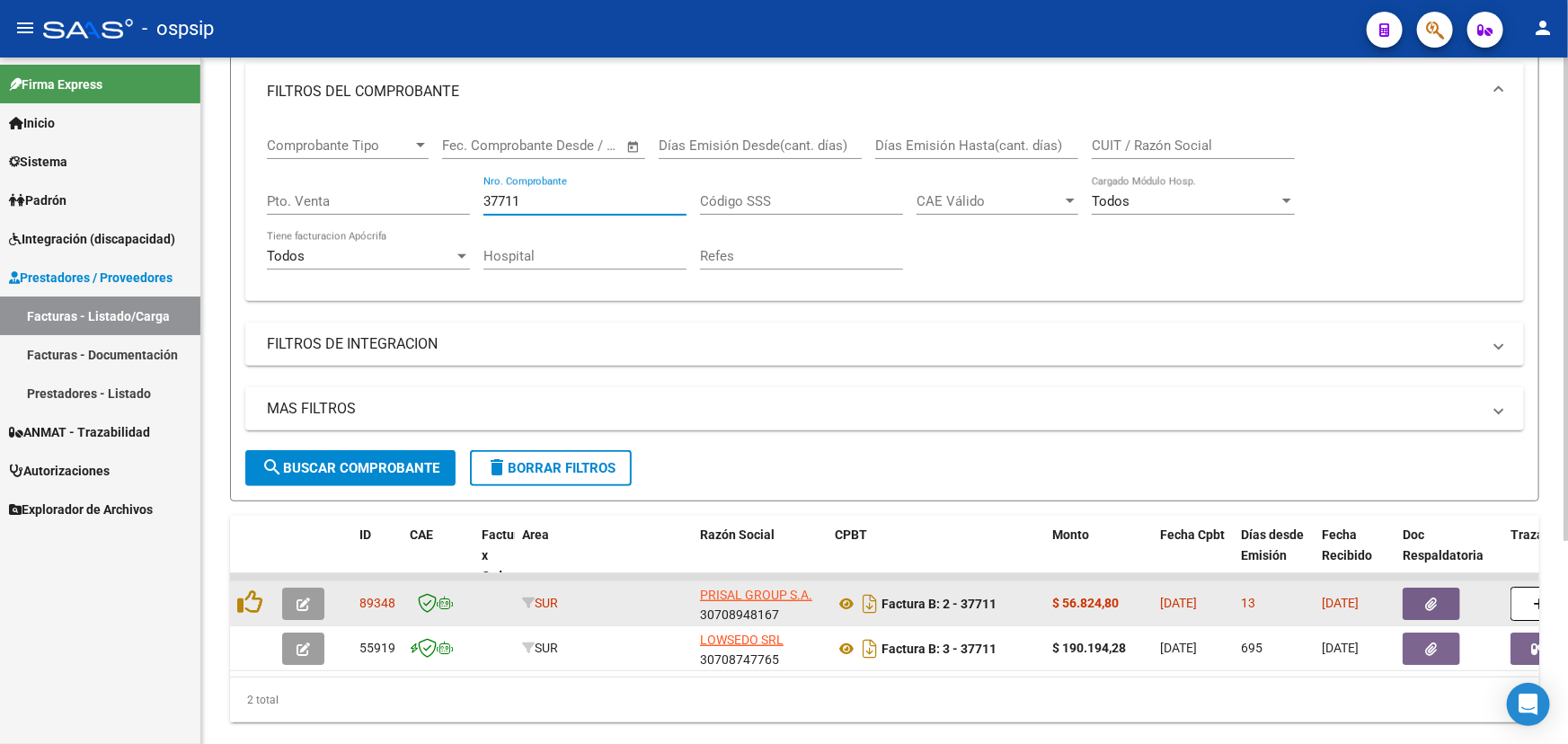
type input "37711"
click at [303, 595] on span "button" at bounding box center [303, 603] width 14 height 16
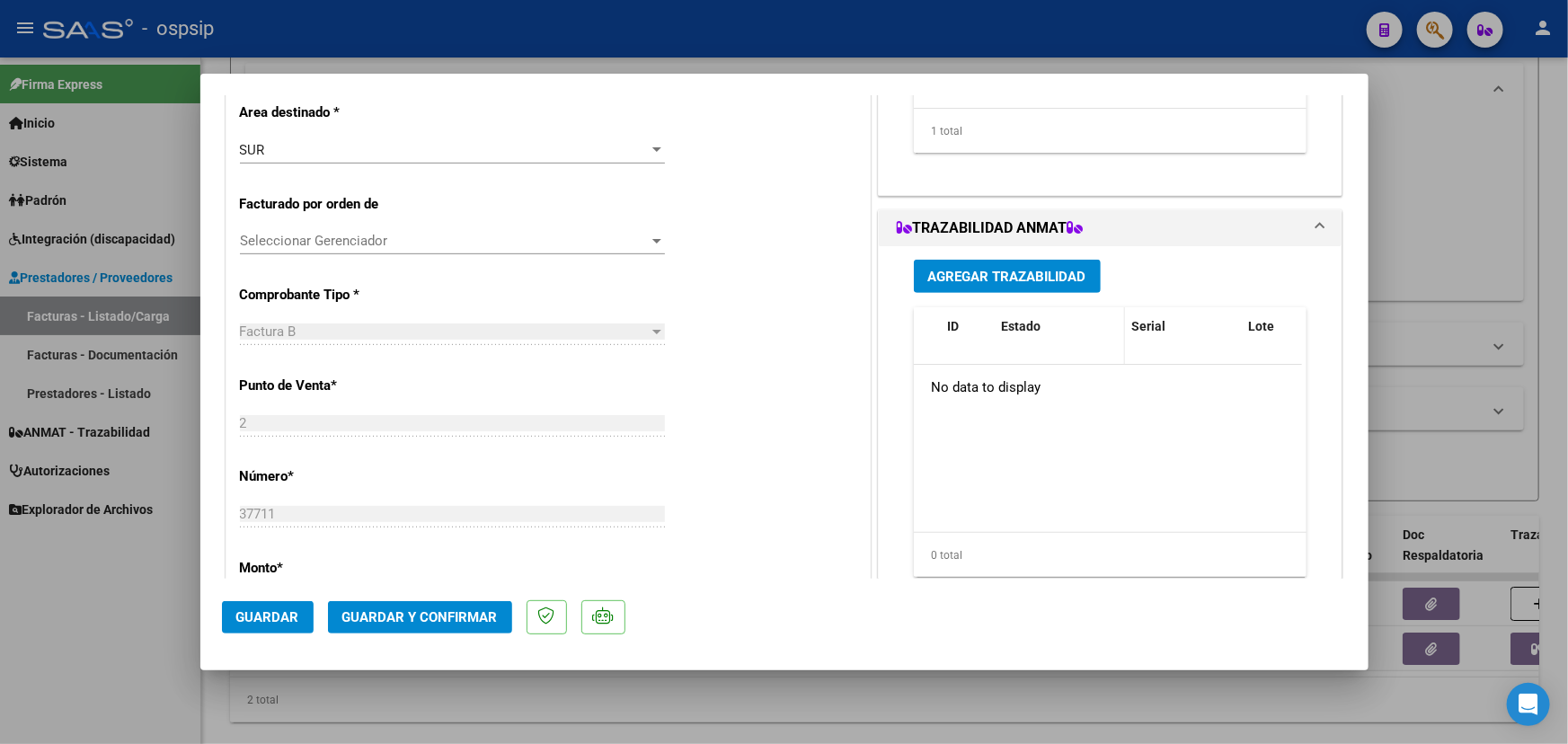
scroll to position [407, 0]
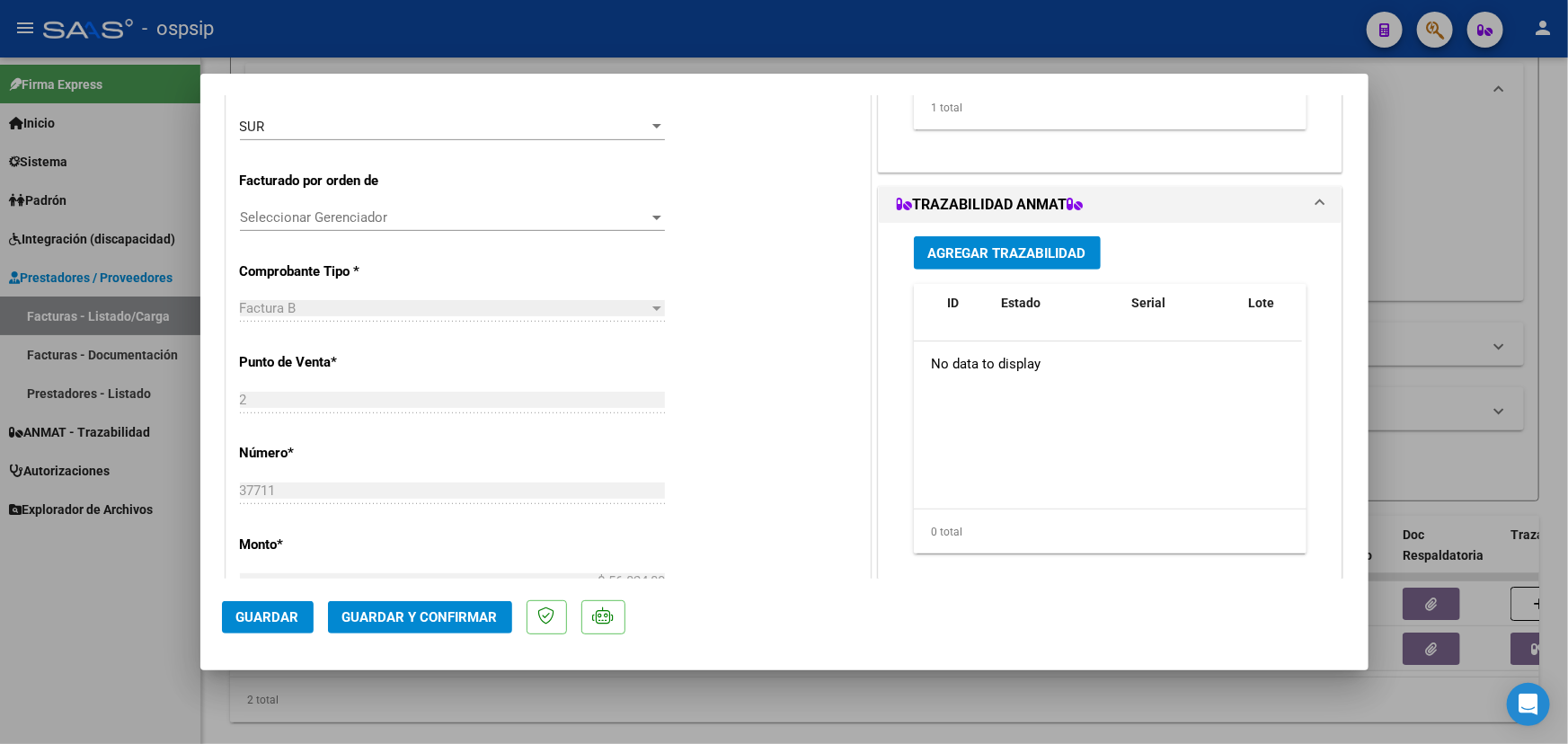
type input "$ 0,00"
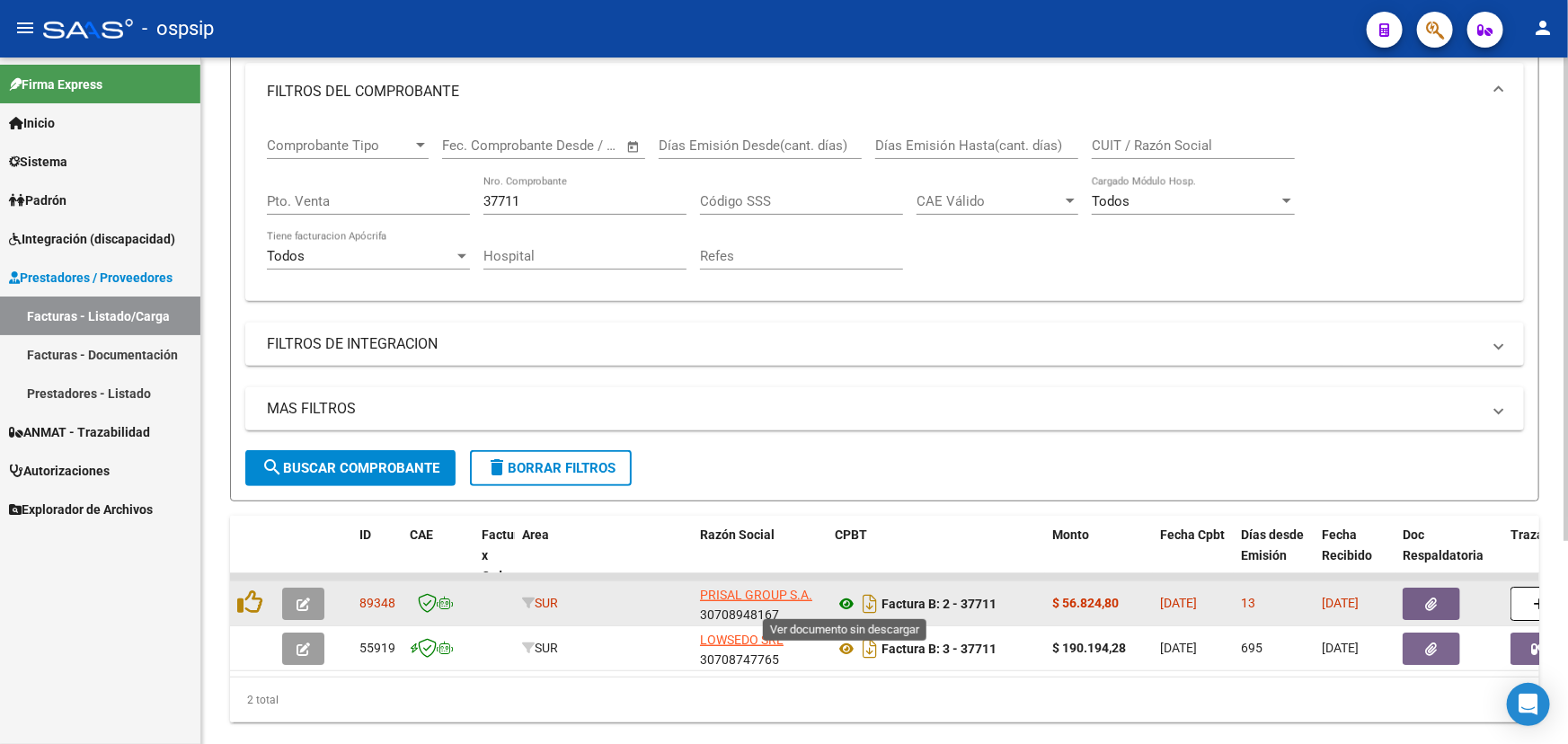
click at [848, 604] on icon at bounding box center [847, 604] width 24 height 22
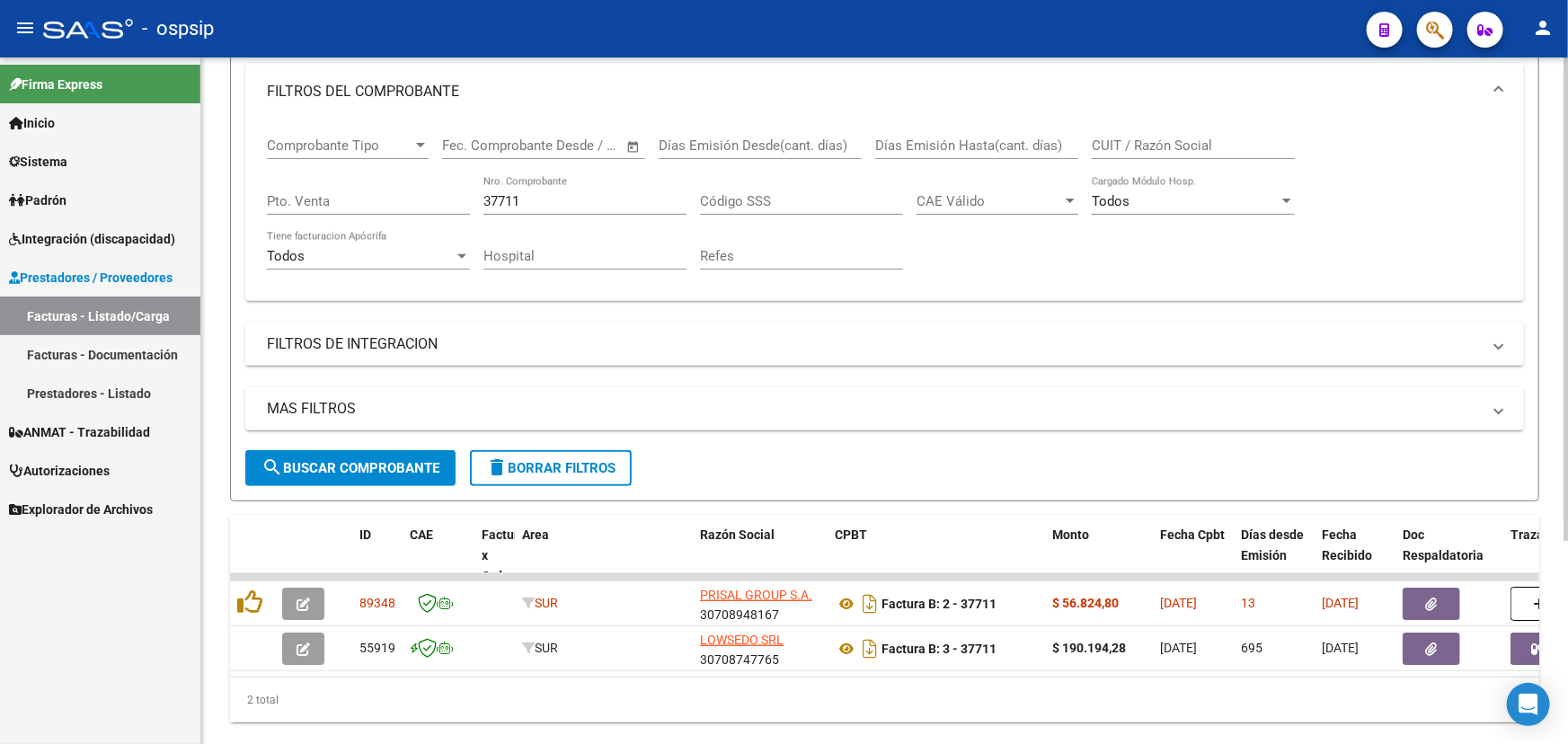
drag, startPoint x: 699, startPoint y: 709, endPoint x: 715, endPoint y: 712, distance: 16.3
click at [715, 712] on div "2 total" at bounding box center [883, 699] width 1309 height 45
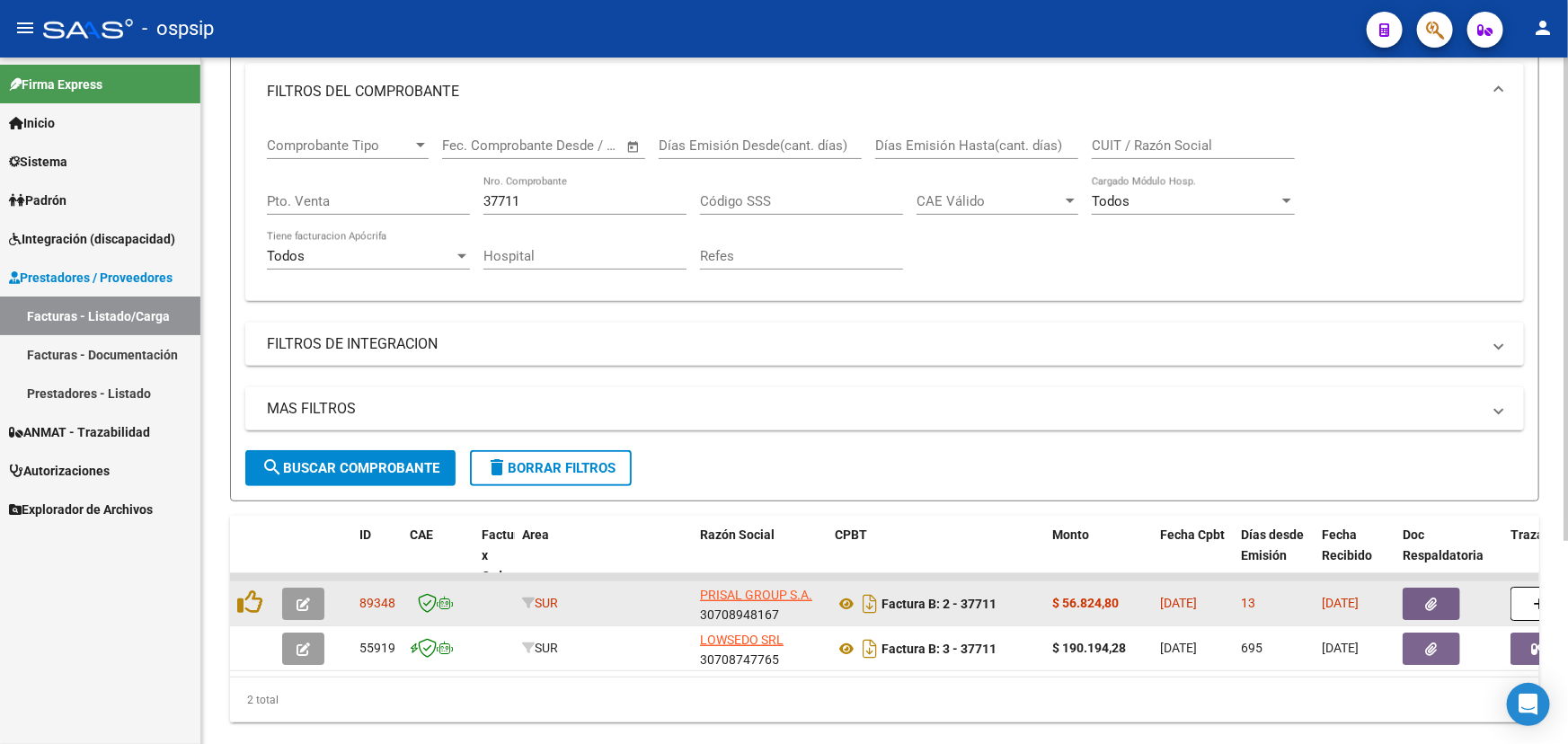
click at [308, 597] on icon "button" at bounding box center [303, 604] width 14 height 14
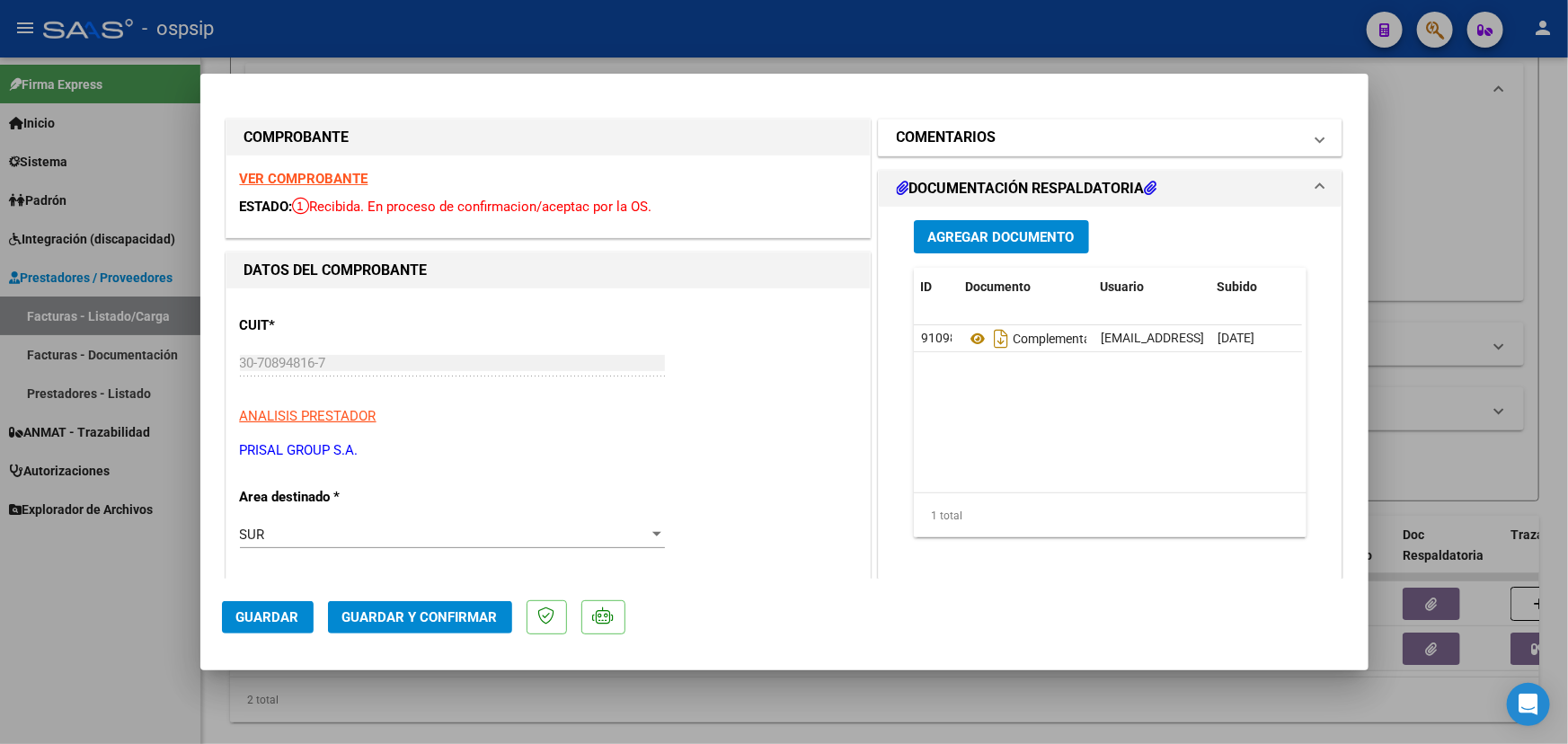
click at [981, 141] on h1 "COMENTARIOS" at bounding box center [946, 137] width 99 height 22
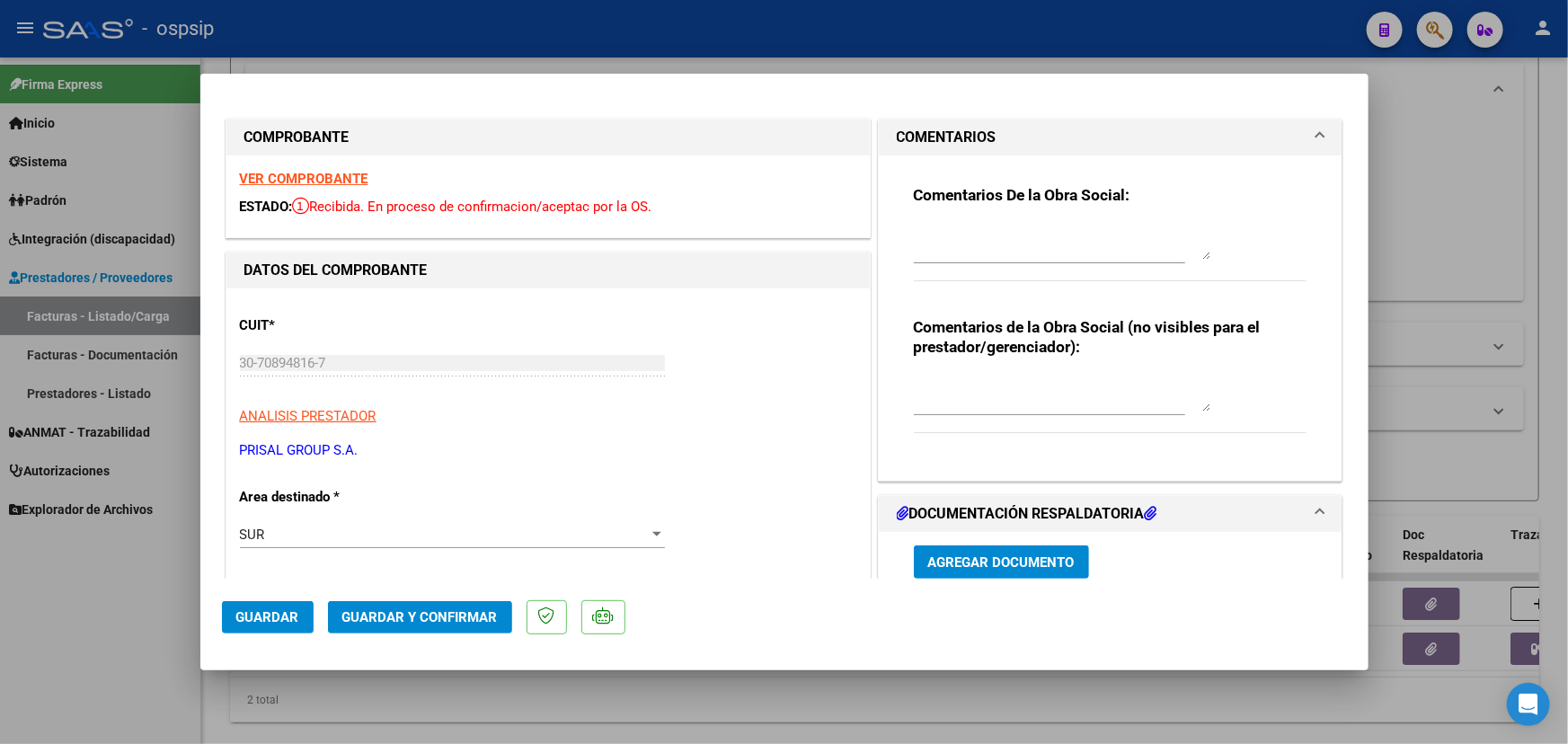
click at [951, 384] on textarea at bounding box center [1062, 393] width 296 height 36
type textarea "MEDICACION NO TRAZABLE"
click at [366, 614] on span "Guardar y Confirmar" at bounding box center [419, 617] width 155 height 16
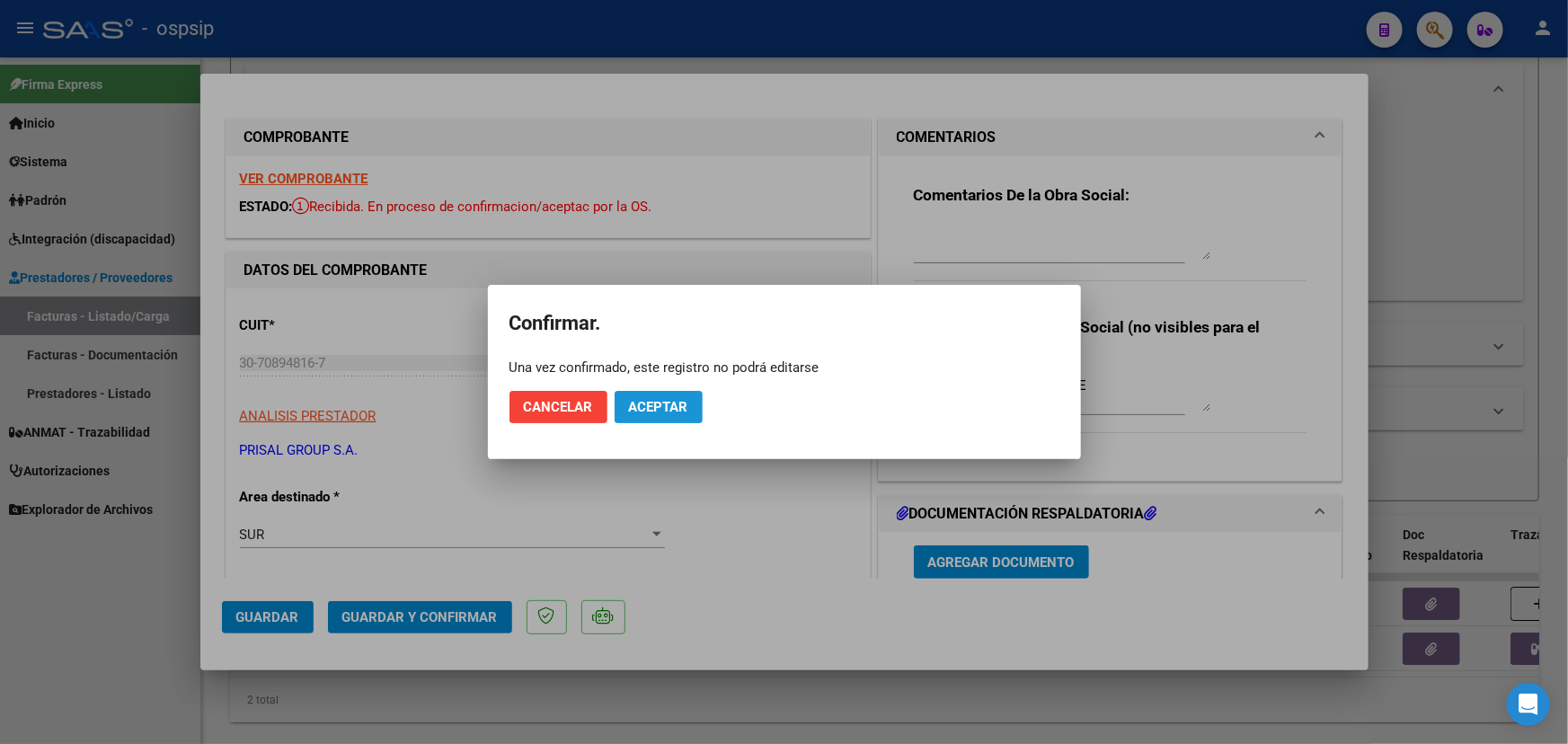
click at [652, 415] on button "Aceptar" at bounding box center [658, 406] width 88 height 33
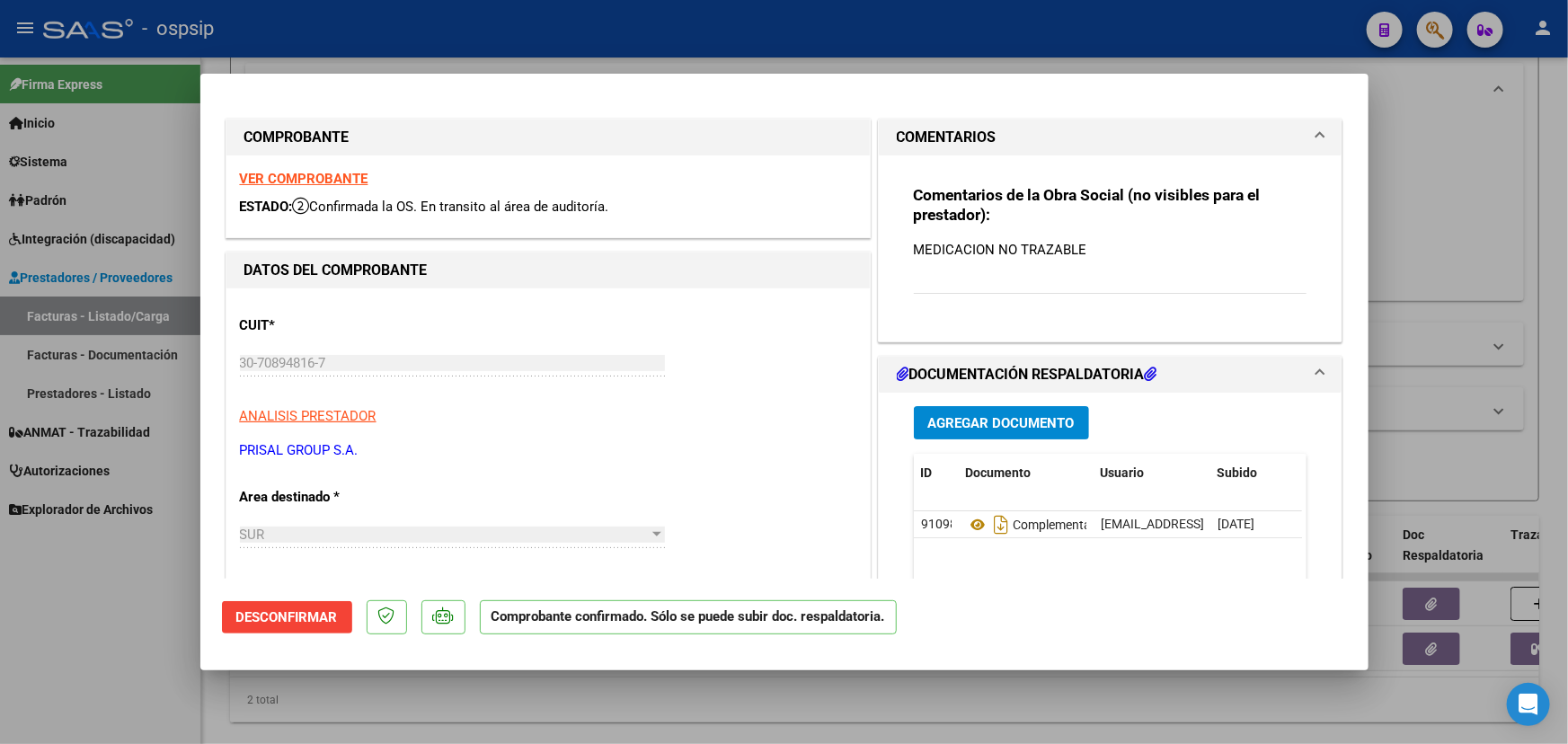
type input "$ 0,00"
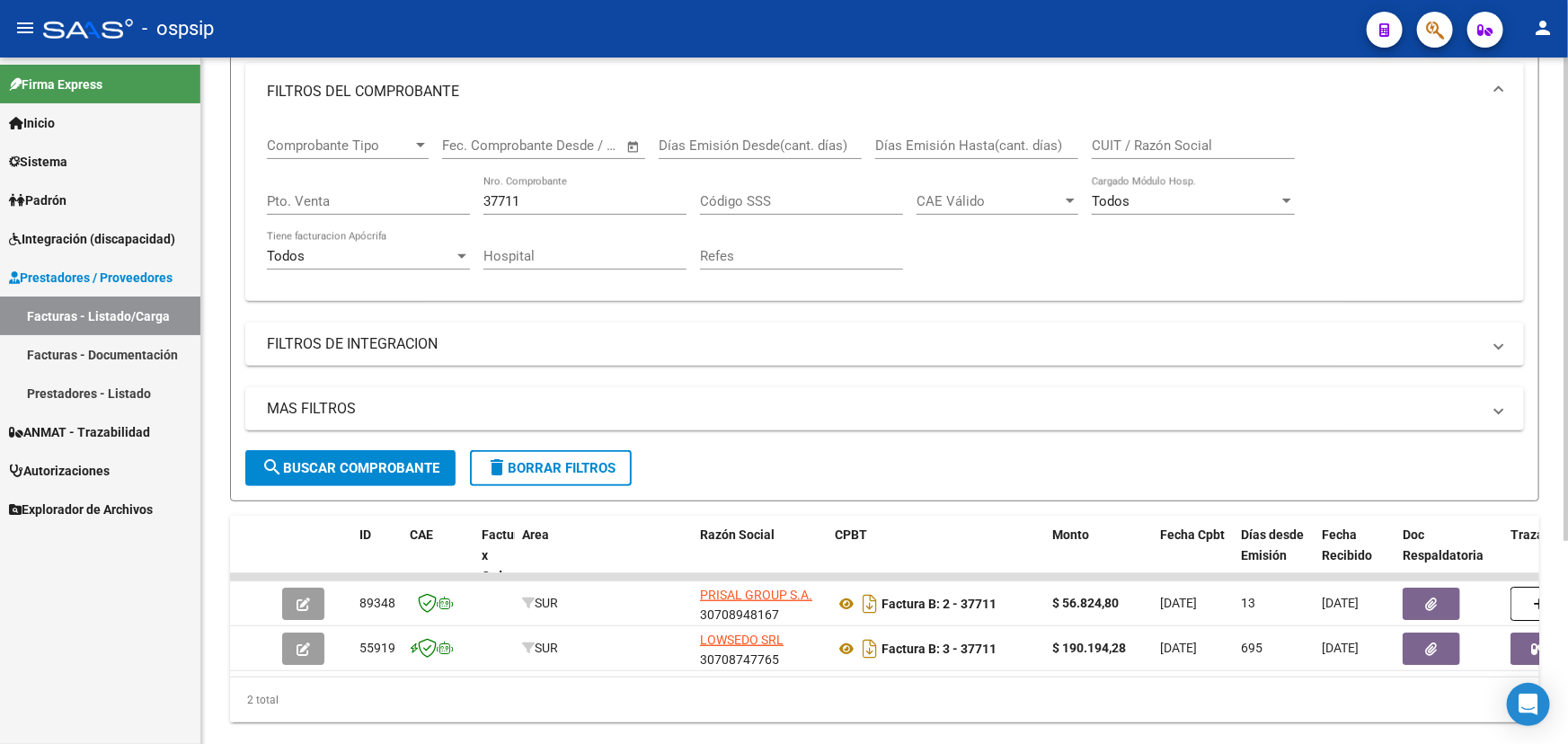
click at [502, 201] on input "37711" at bounding box center [584, 201] width 203 height 16
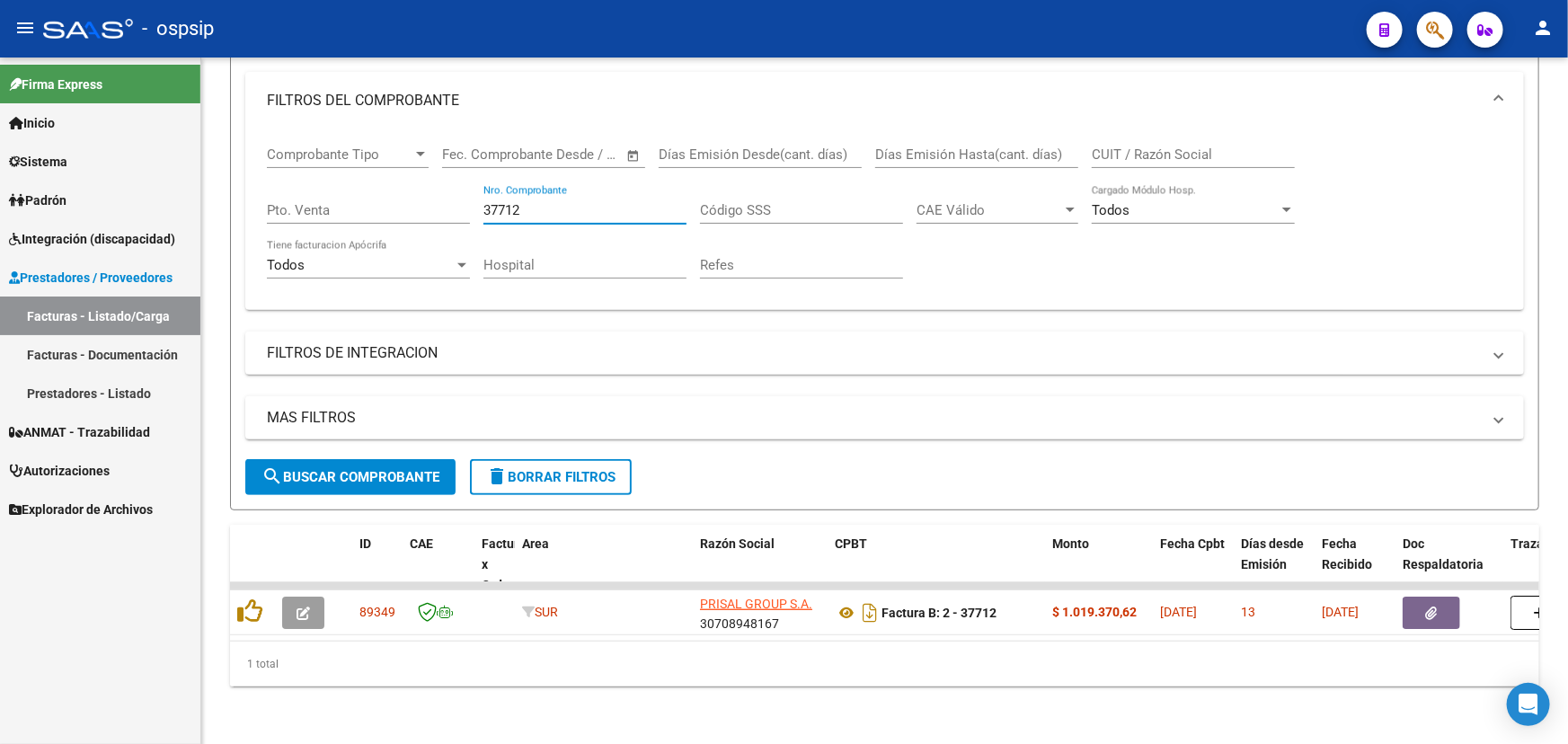
type input "37712"
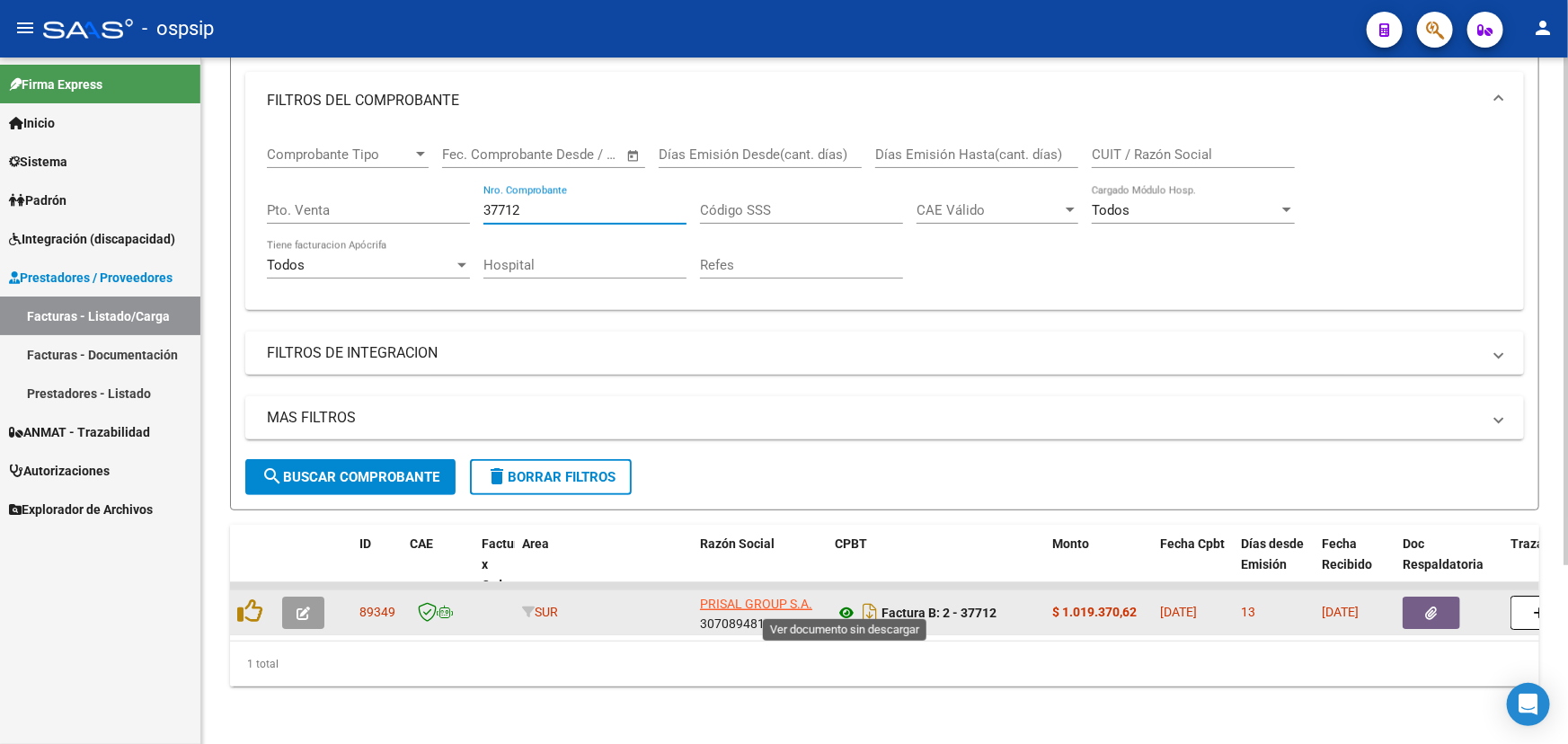
click at [842, 602] on icon at bounding box center [847, 613] width 24 height 22
click at [313, 596] on button "button" at bounding box center [303, 612] width 42 height 33
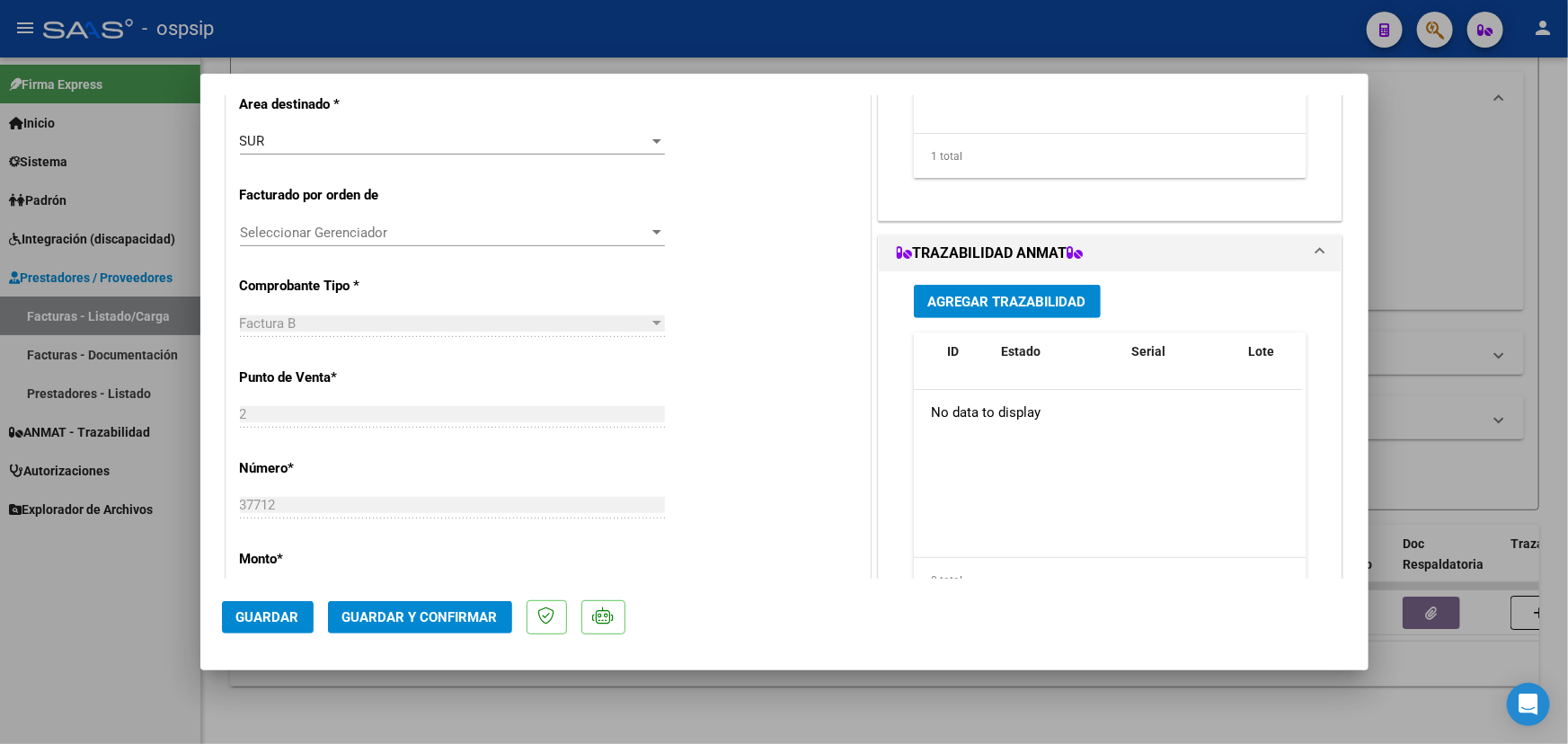
scroll to position [407, 0]
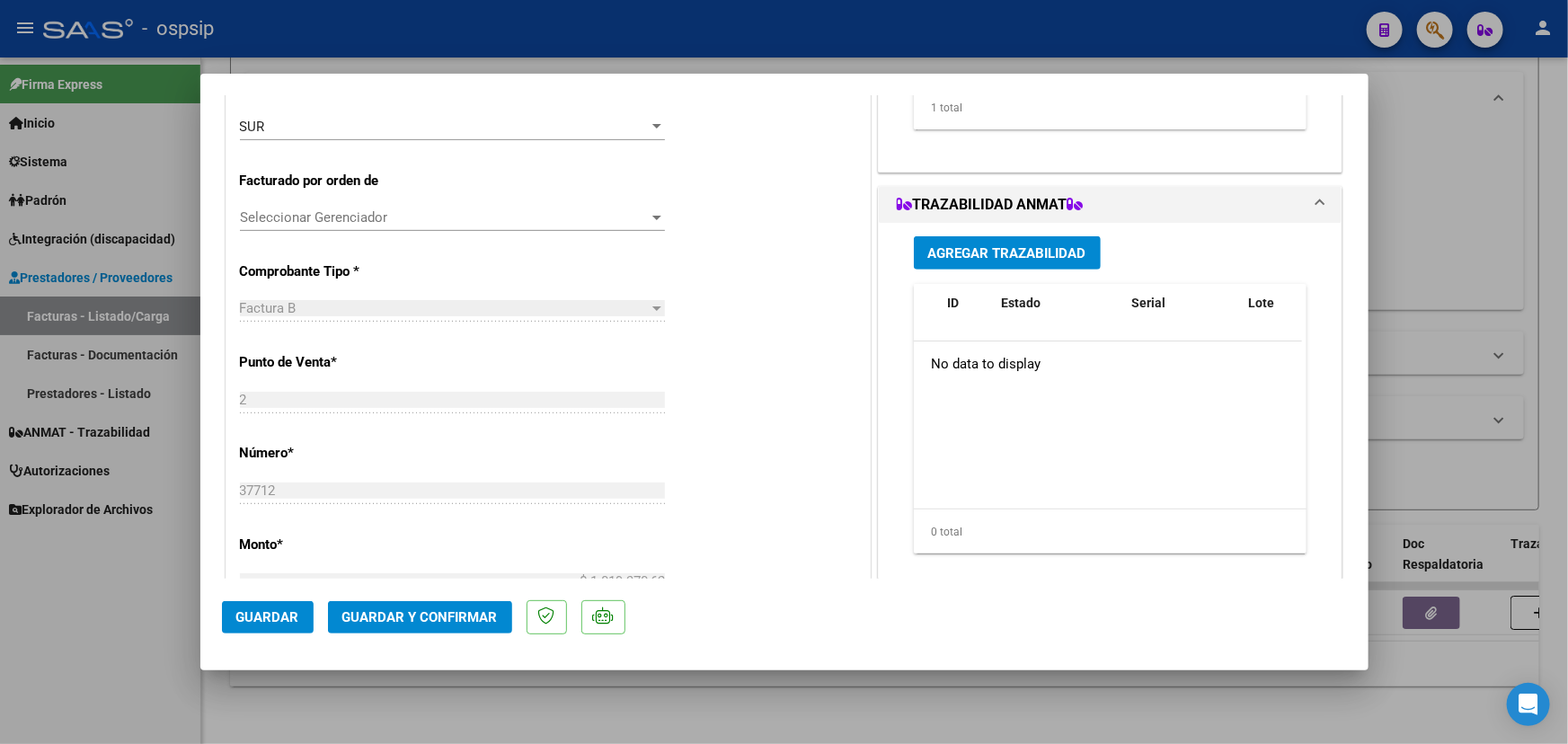
click at [982, 255] on span "Agregar Trazabilidad" at bounding box center [1007, 253] width 158 height 16
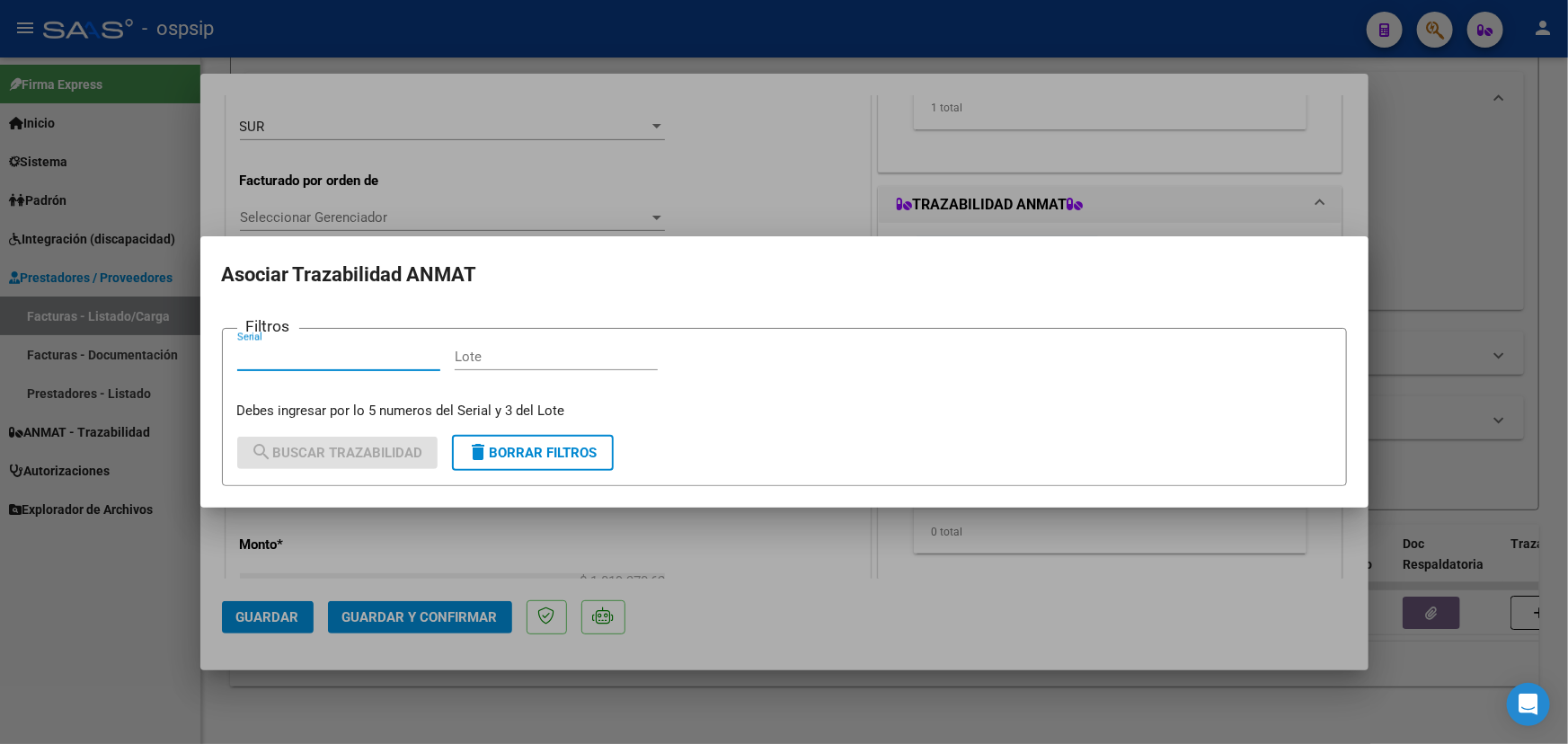
paste input "20001150313155"
type input "20001150313155"
paste input "G16294"
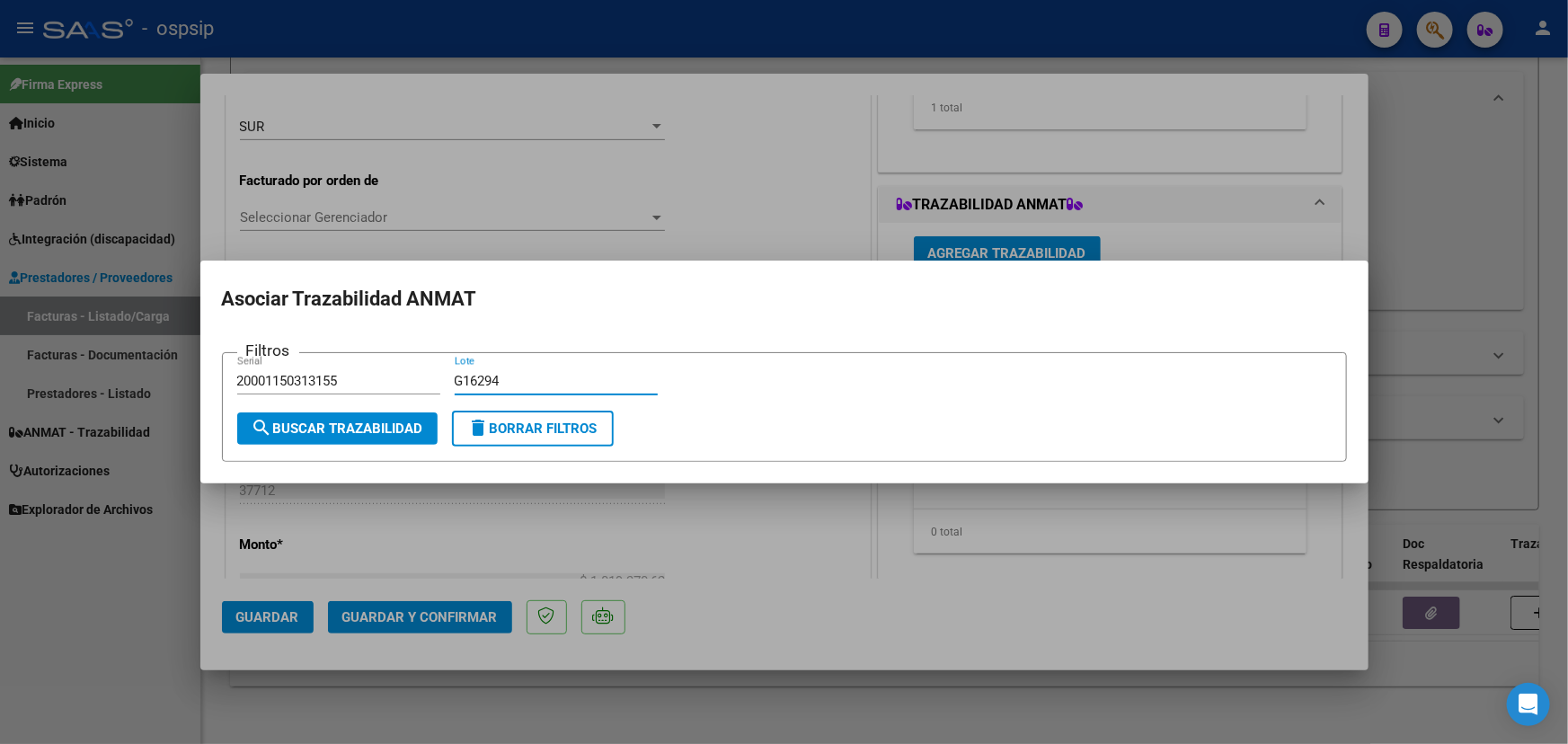
type input "G16294"
click at [336, 426] on span "search Buscar Trazabilidad" at bounding box center [337, 428] width 172 height 16
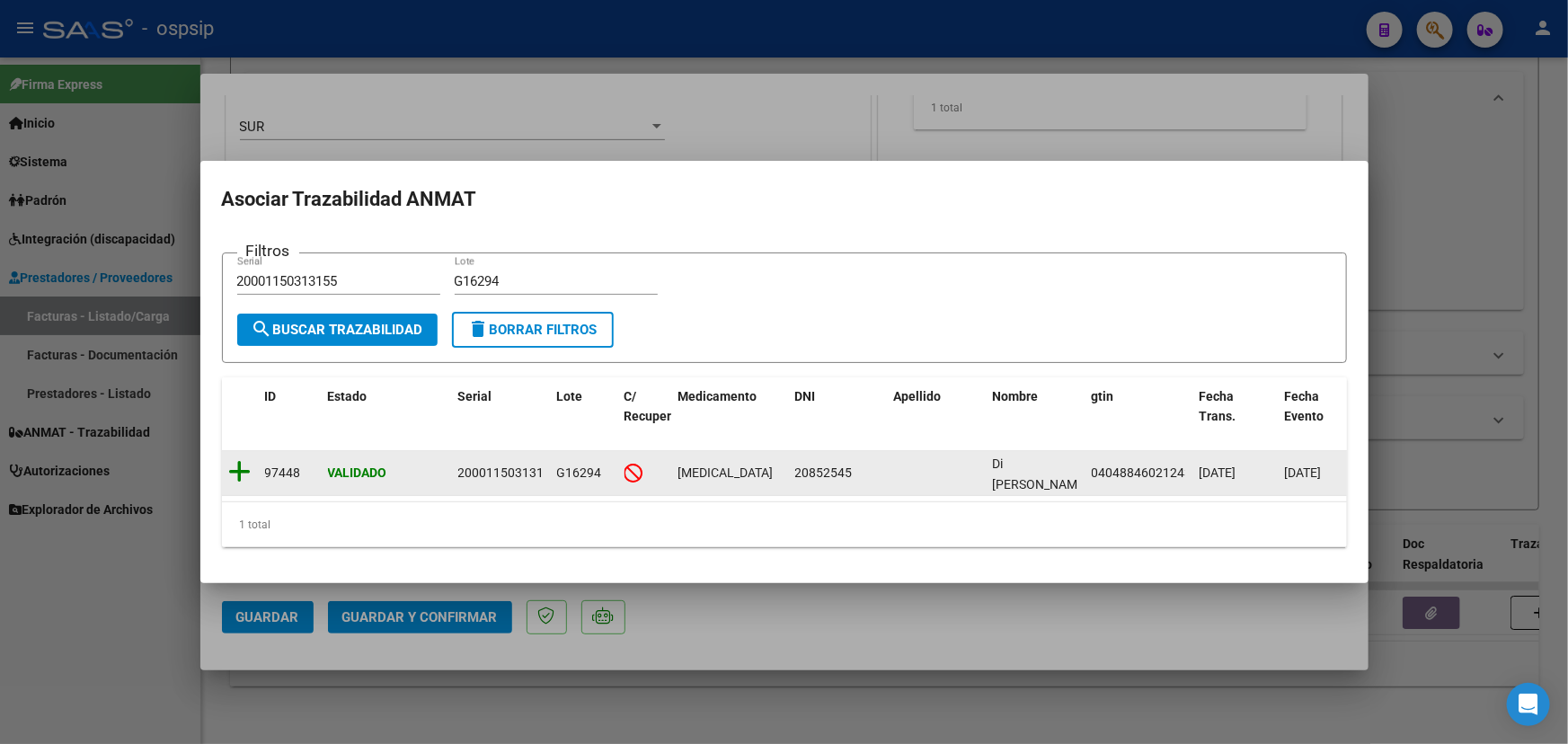
click at [235, 468] on icon at bounding box center [240, 471] width 23 height 25
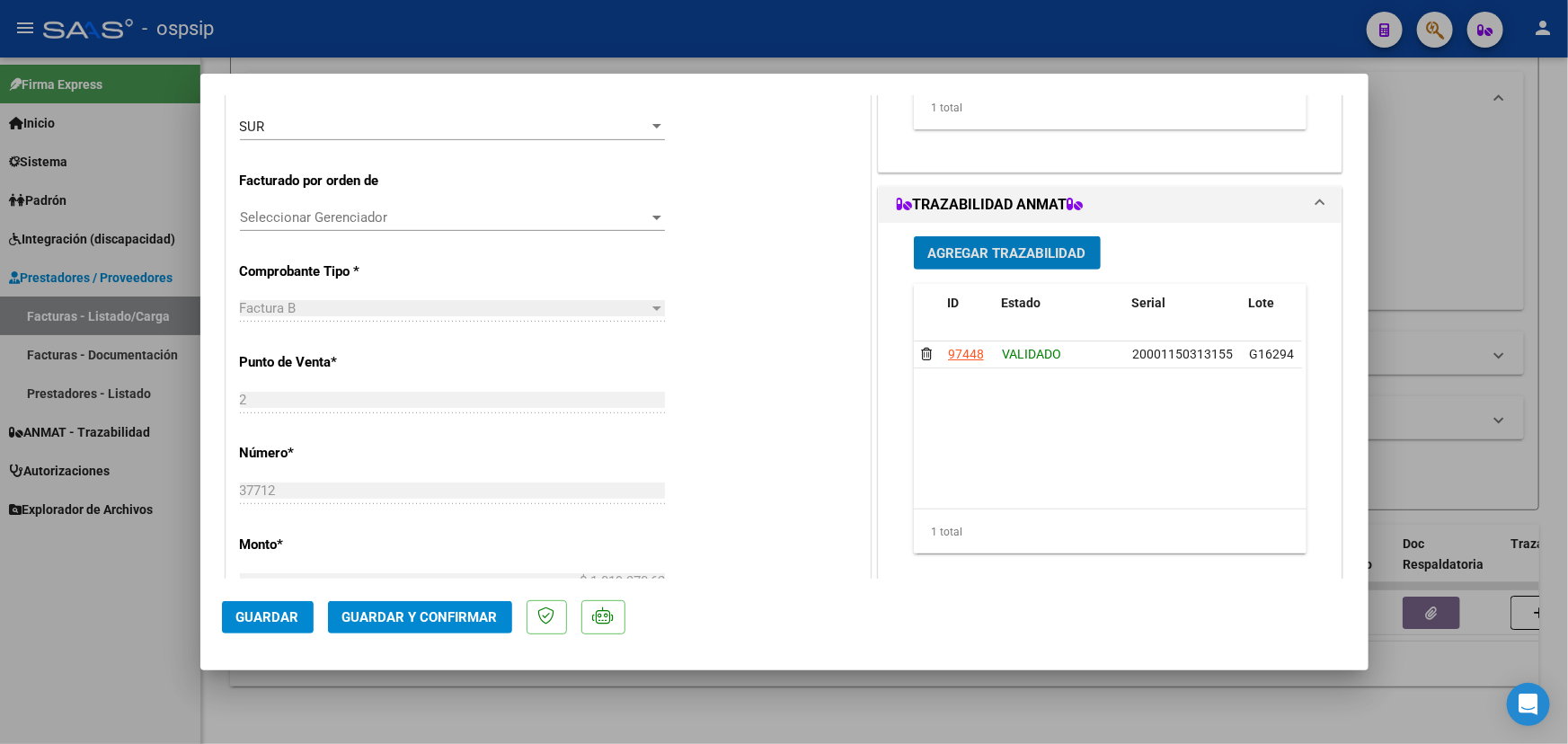
click at [980, 250] on span "Agregar Trazabilidad" at bounding box center [1007, 253] width 158 height 16
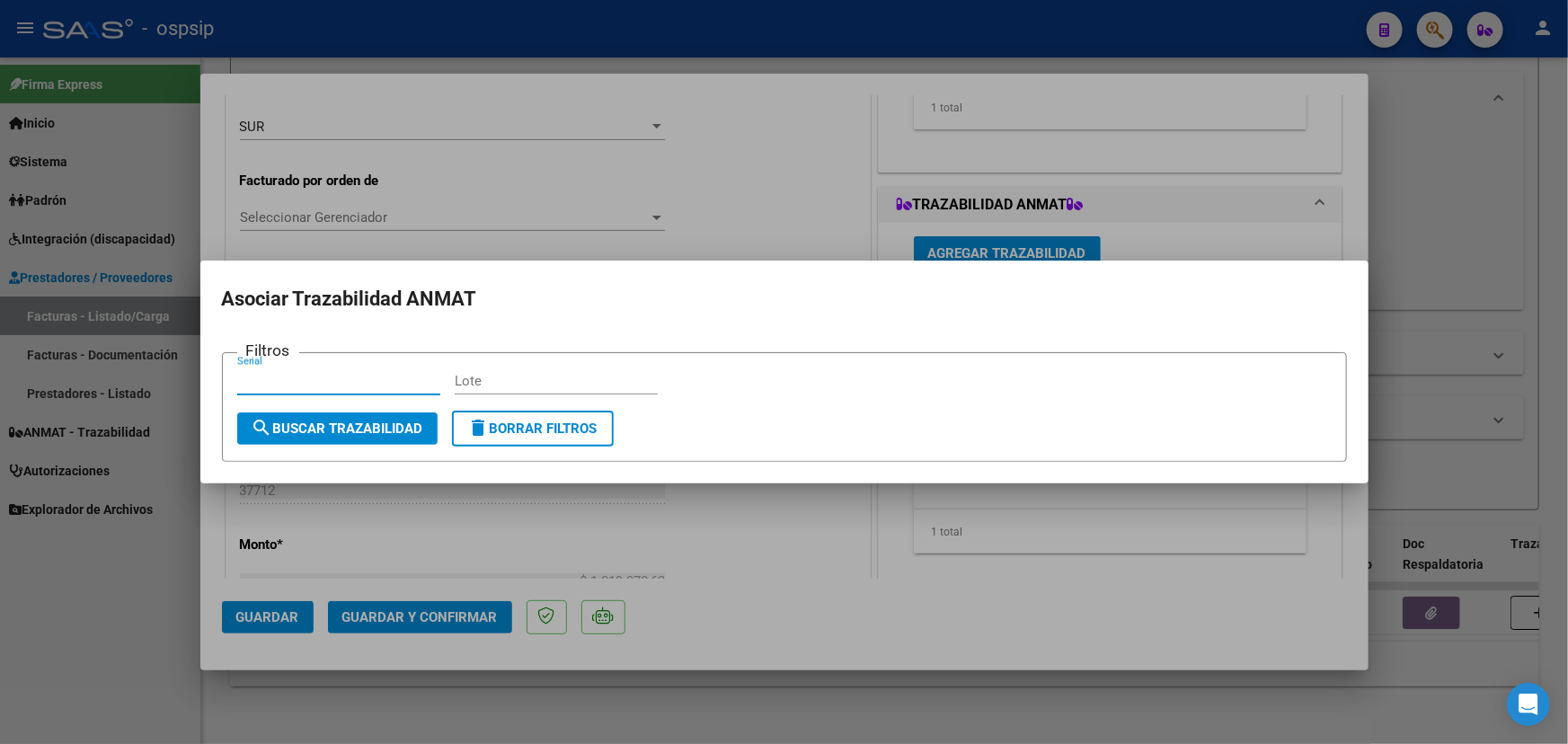
paste input "111754FFK2NPVK"
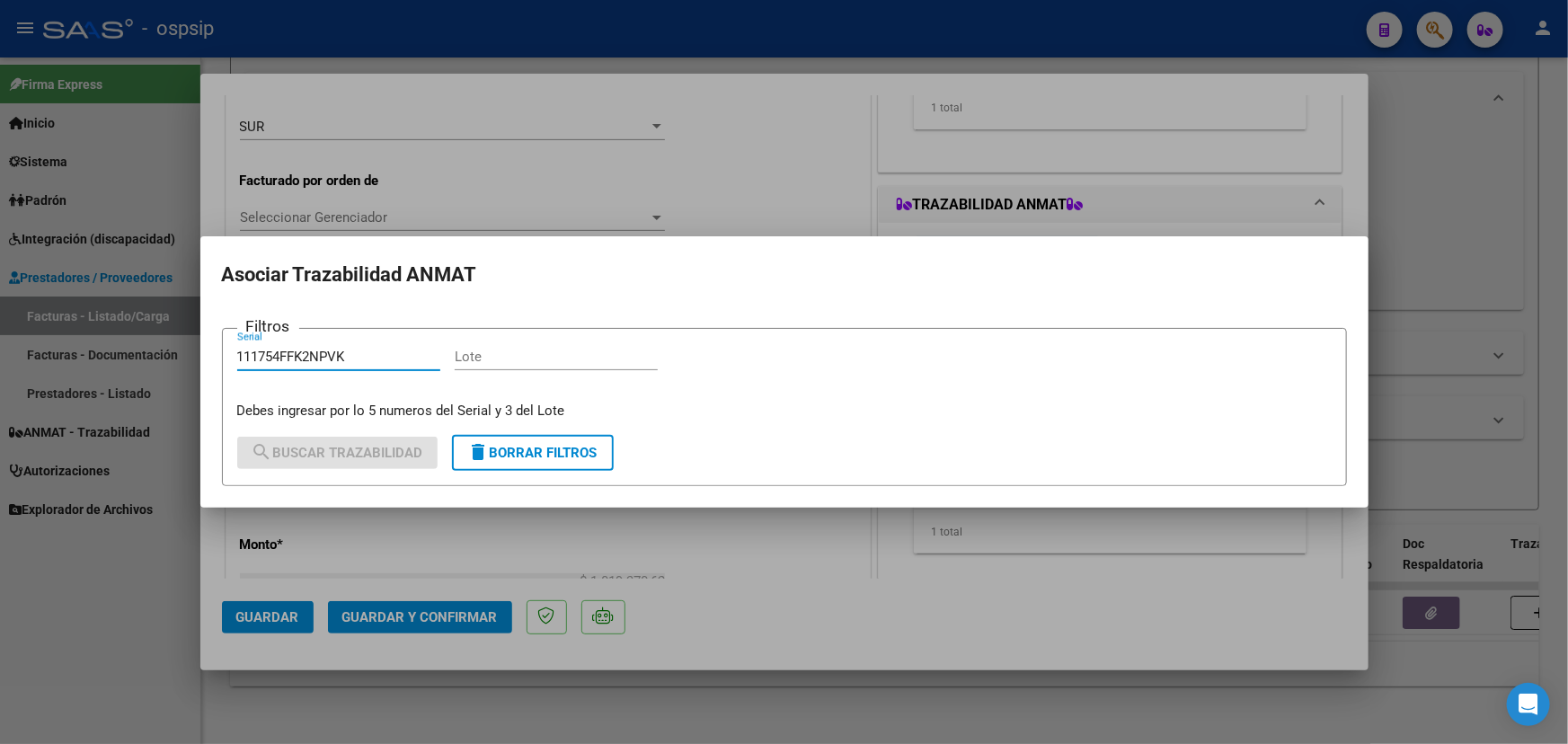
type input "111754FFK2NPVK"
paste input "5F0066A"
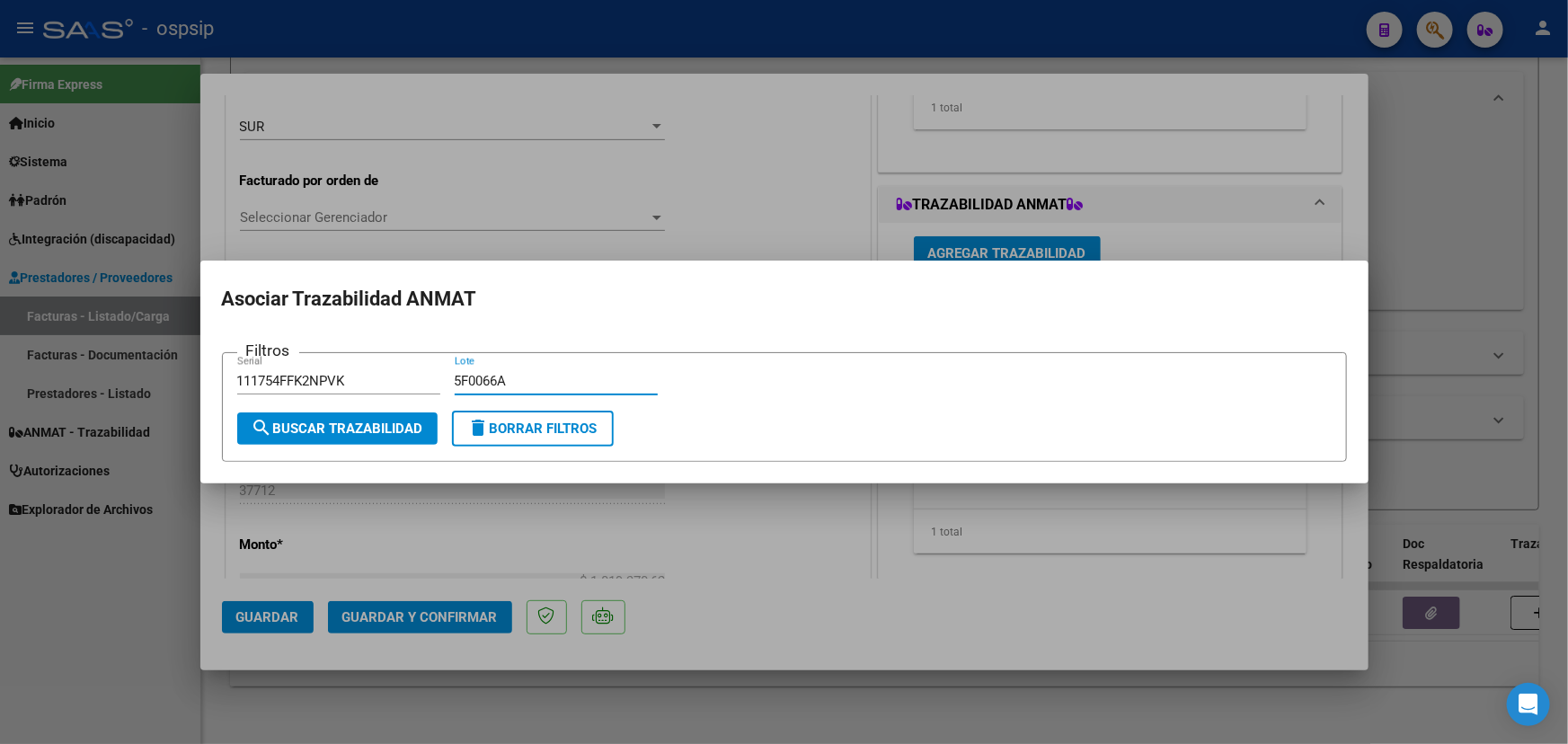
type input "5F0066A"
click at [371, 426] on span "search Buscar Trazabilidad" at bounding box center [337, 428] width 172 height 16
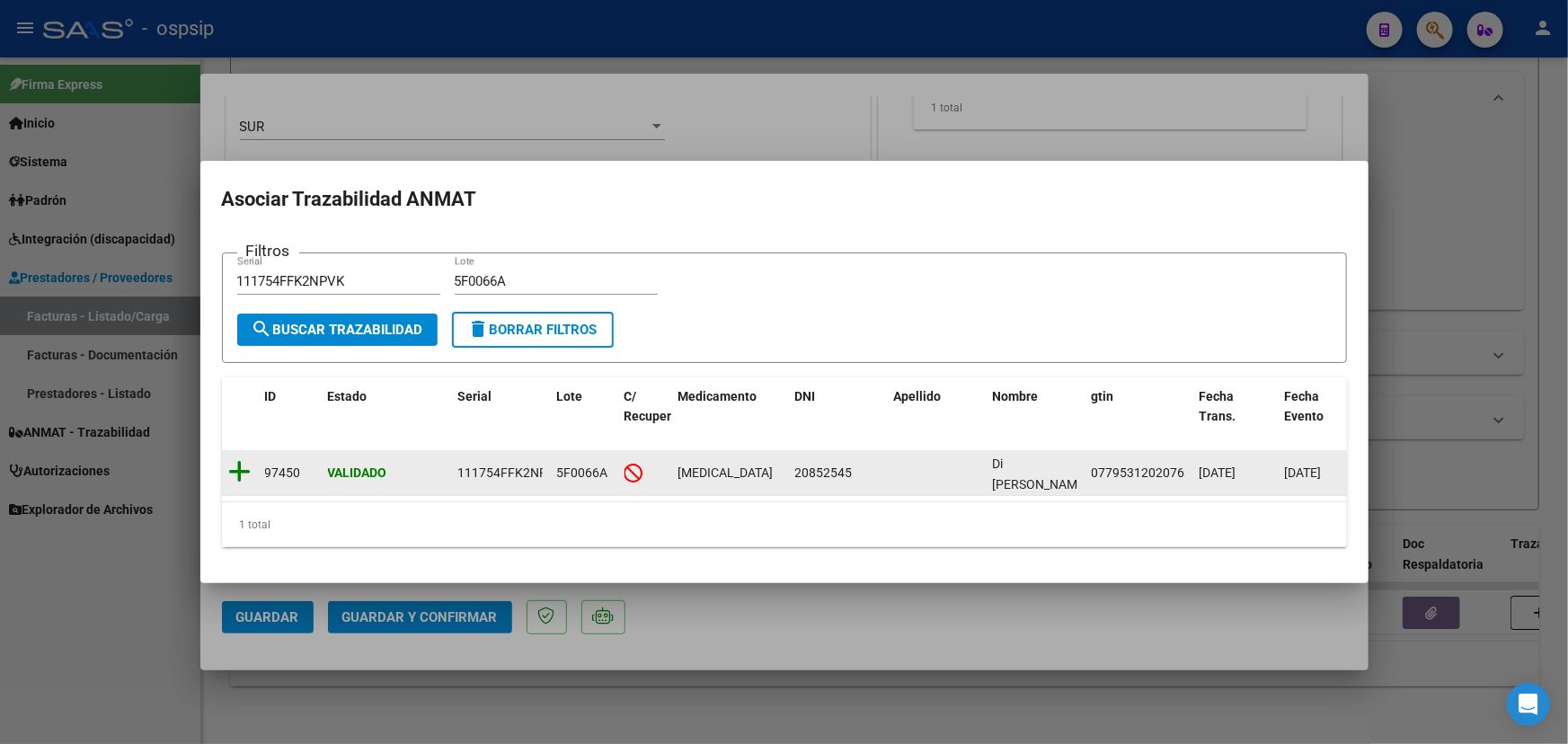
click at [249, 466] on icon at bounding box center [240, 471] width 23 height 25
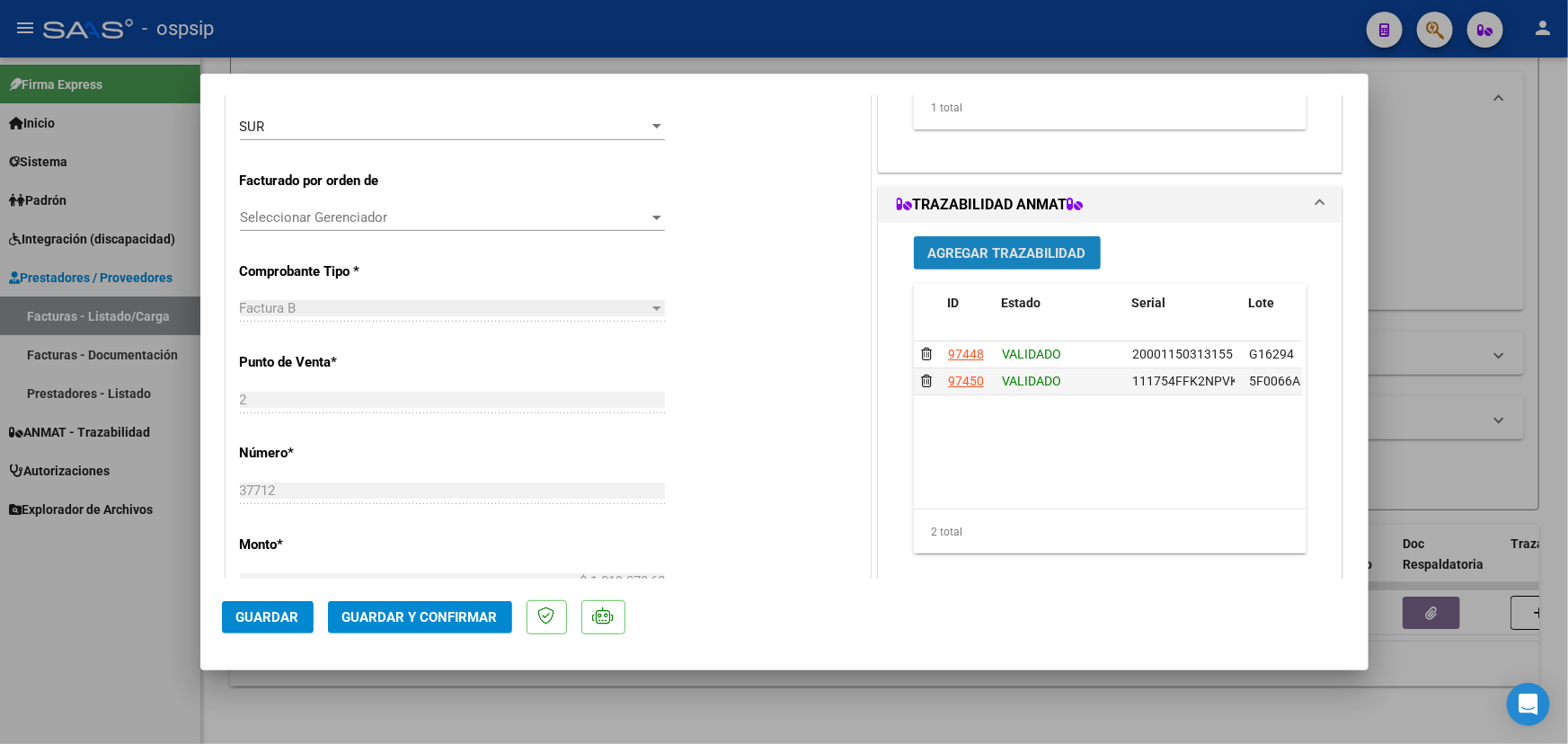
click at [1009, 250] on span "Agregar Trazabilidad" at bounding box center [1007, 253] width 158 height 16
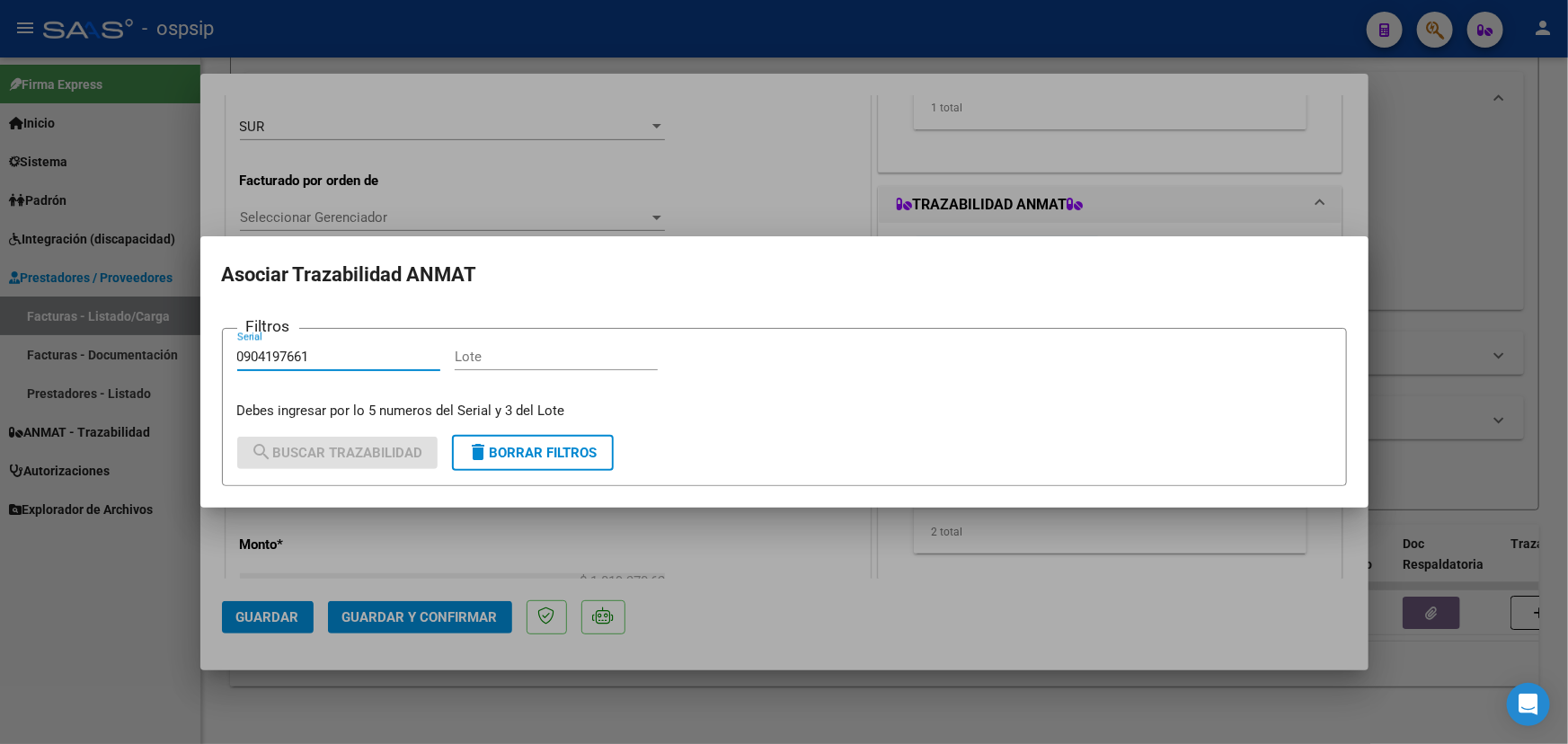
type input "0904197661"
paste input "RT6GP48"
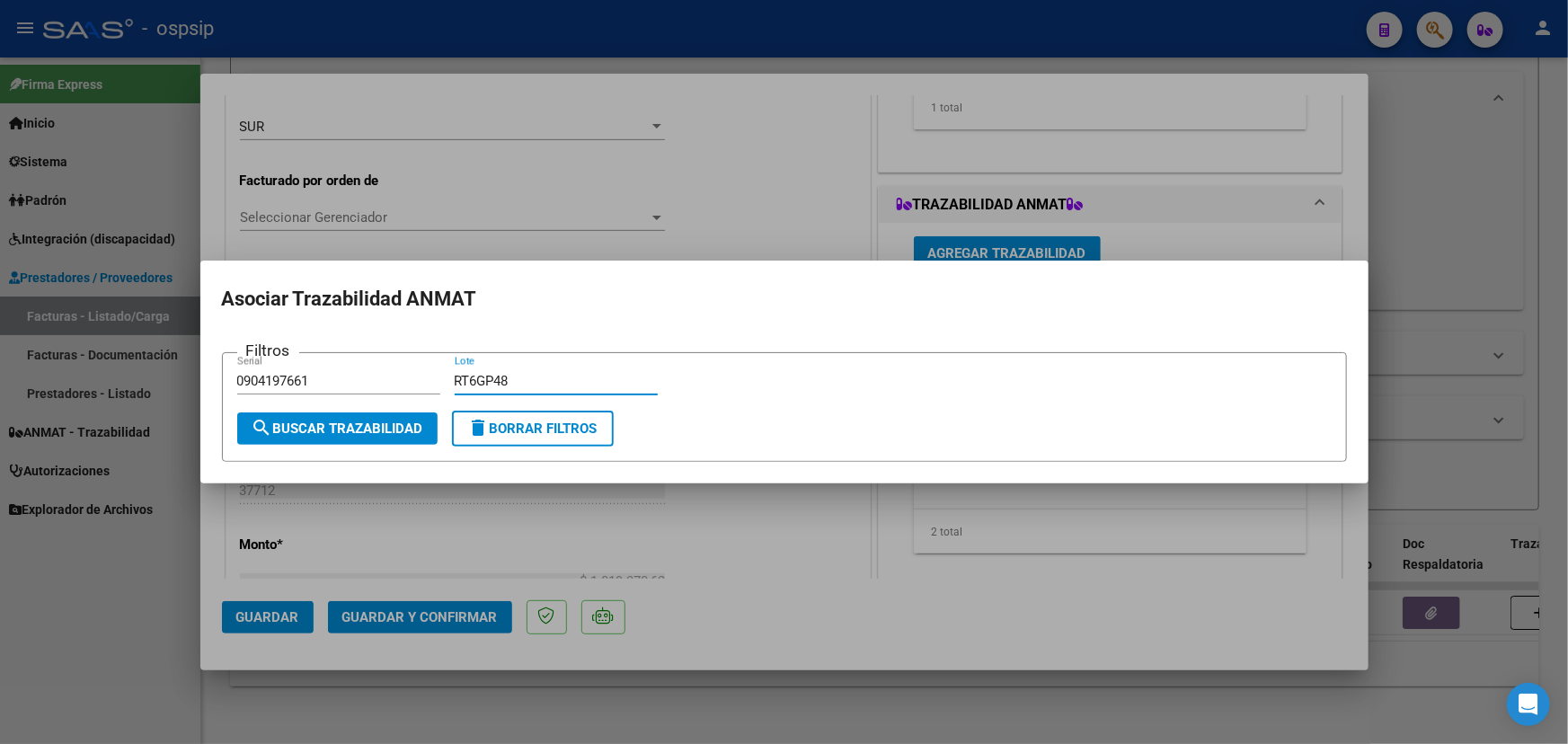
type input "RT6GP48"
click at [386, 426] on span "search Buscar Trazabilidad" at bounding box center [337, 428] width 172 height 16
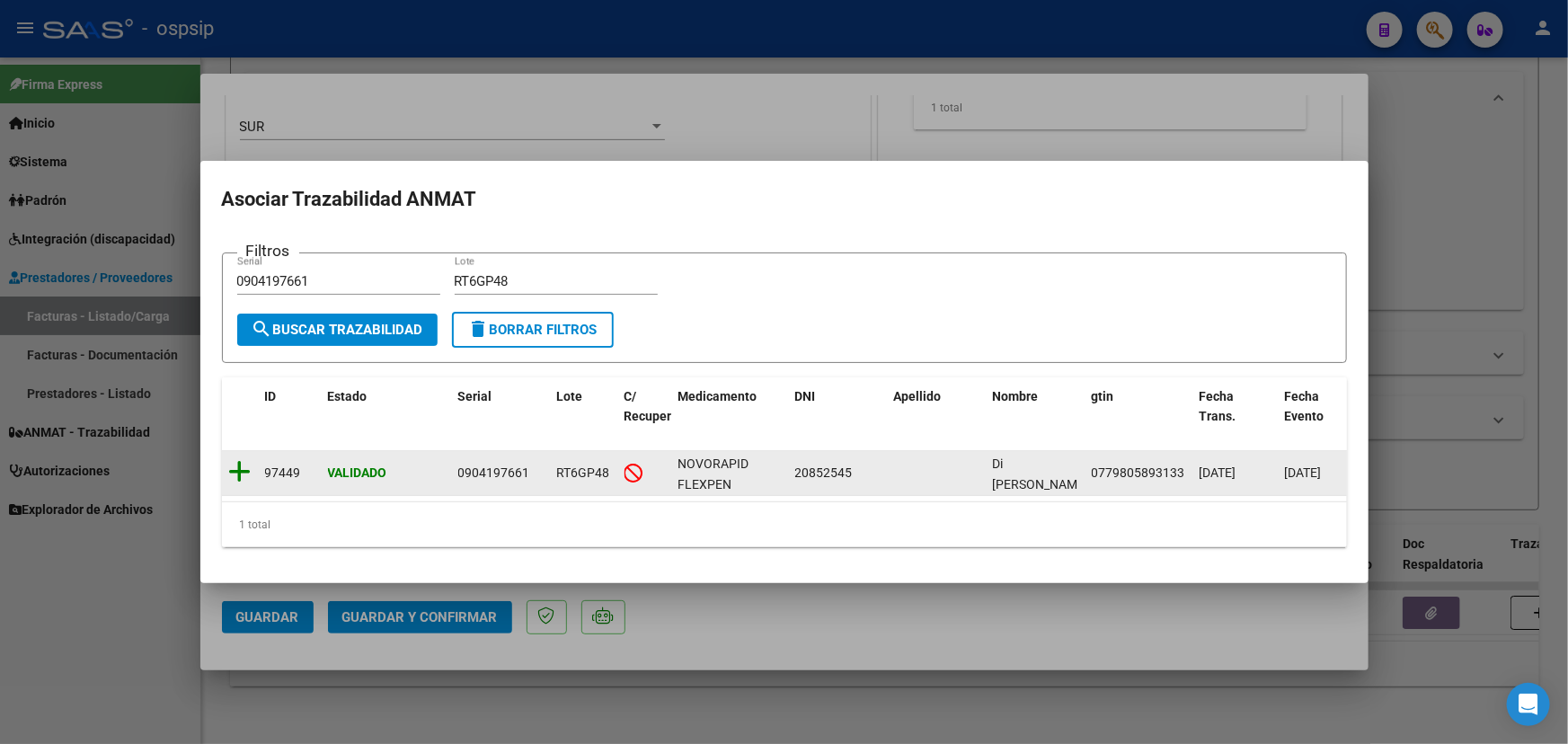
click at [242, 460] on icon at bounding box center [240, 471] width 23 height 25
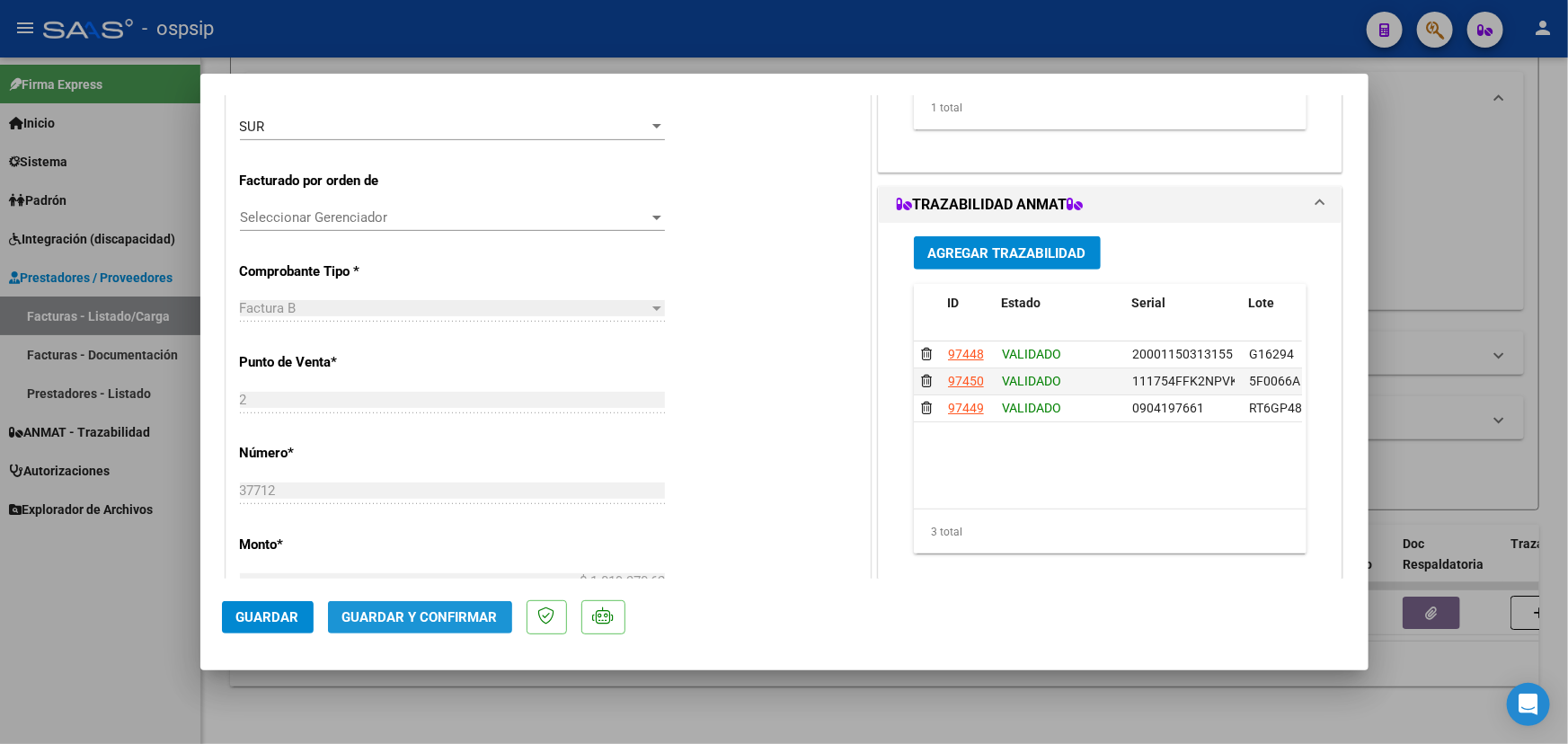
click at [405, 619] on span "Guardar y Confirmar" at bounding box center [419, 617] width 155 height 16
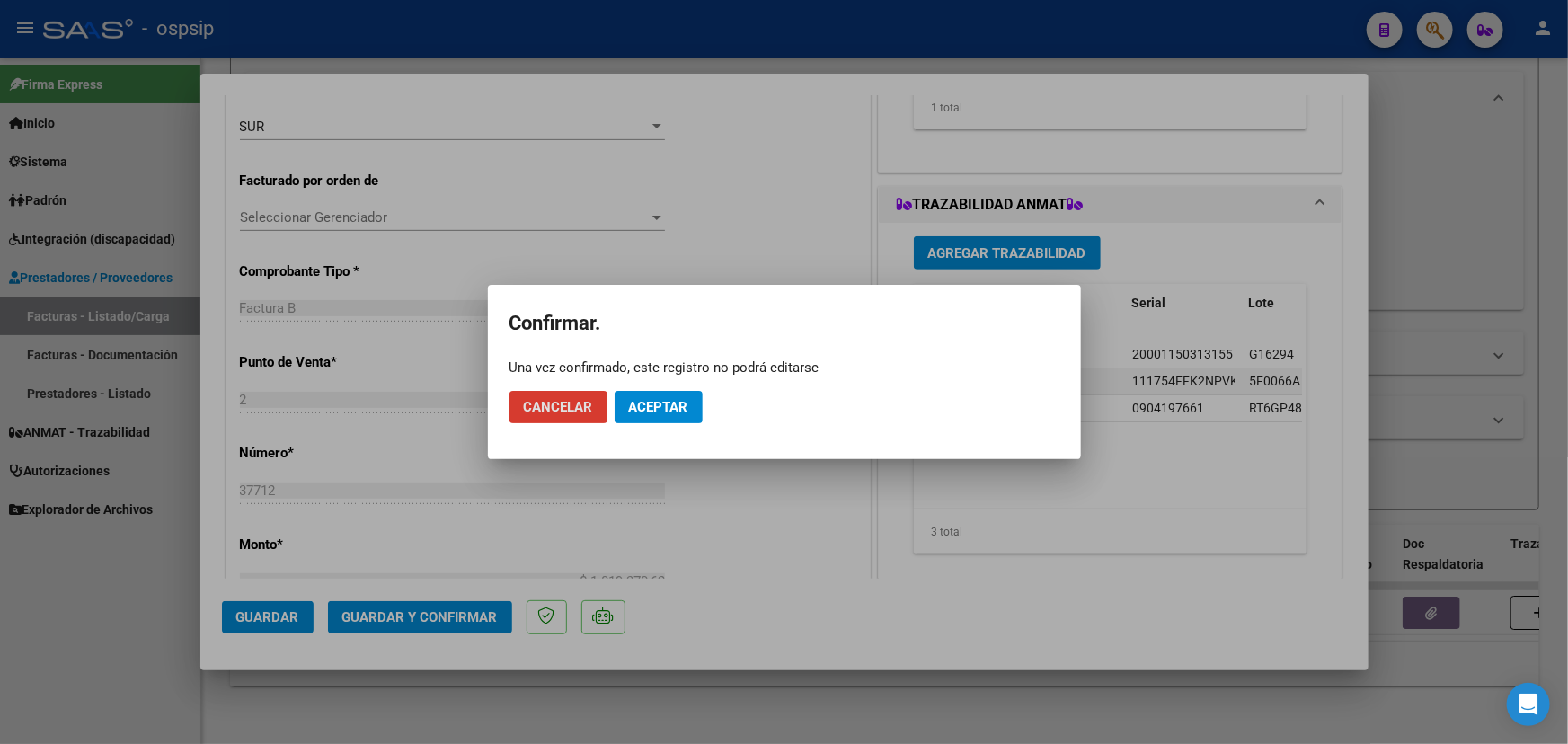
click at [642, 402] on span "Aceptar" at bounding box center [659, 406] width 60 height 16
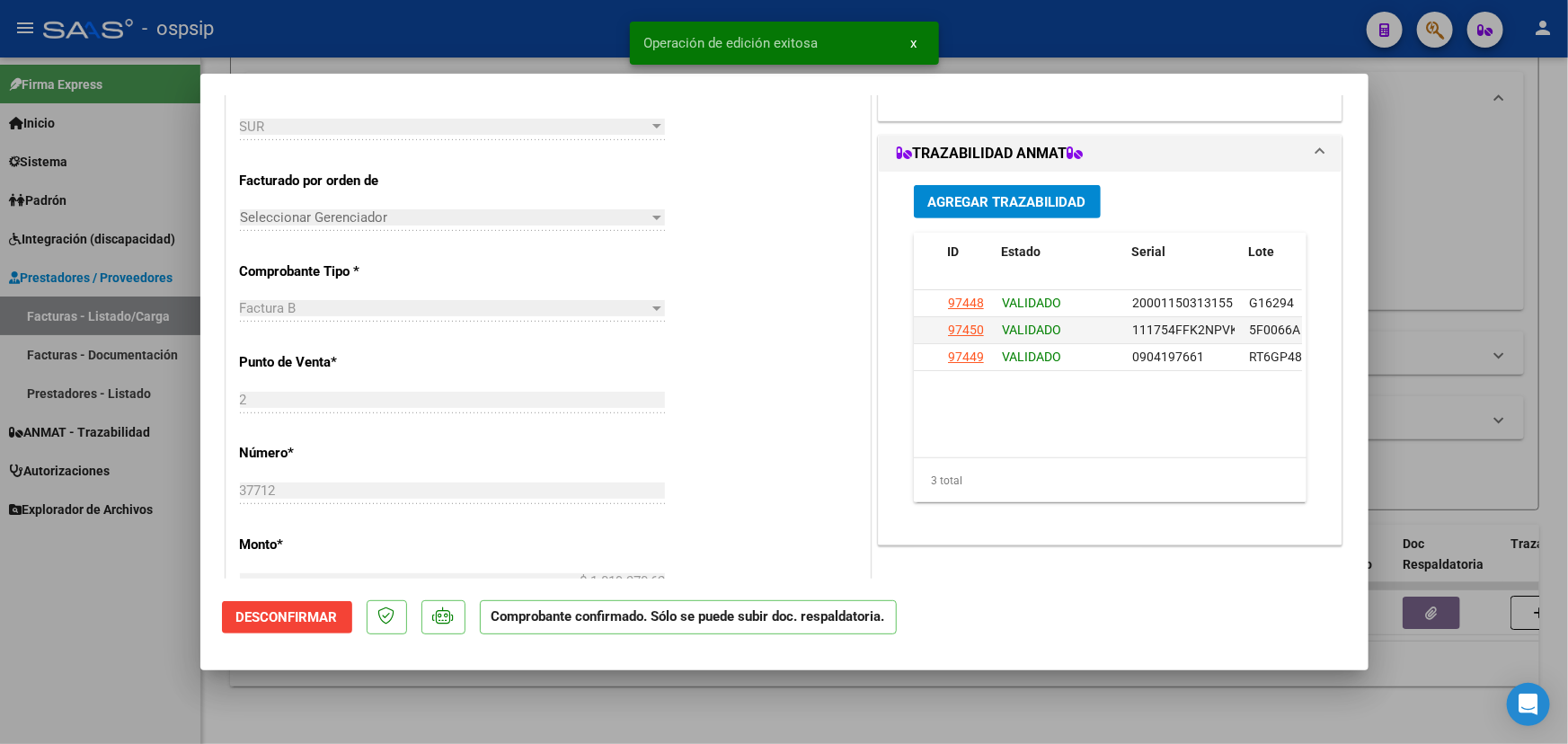
type input "$ 0,00"
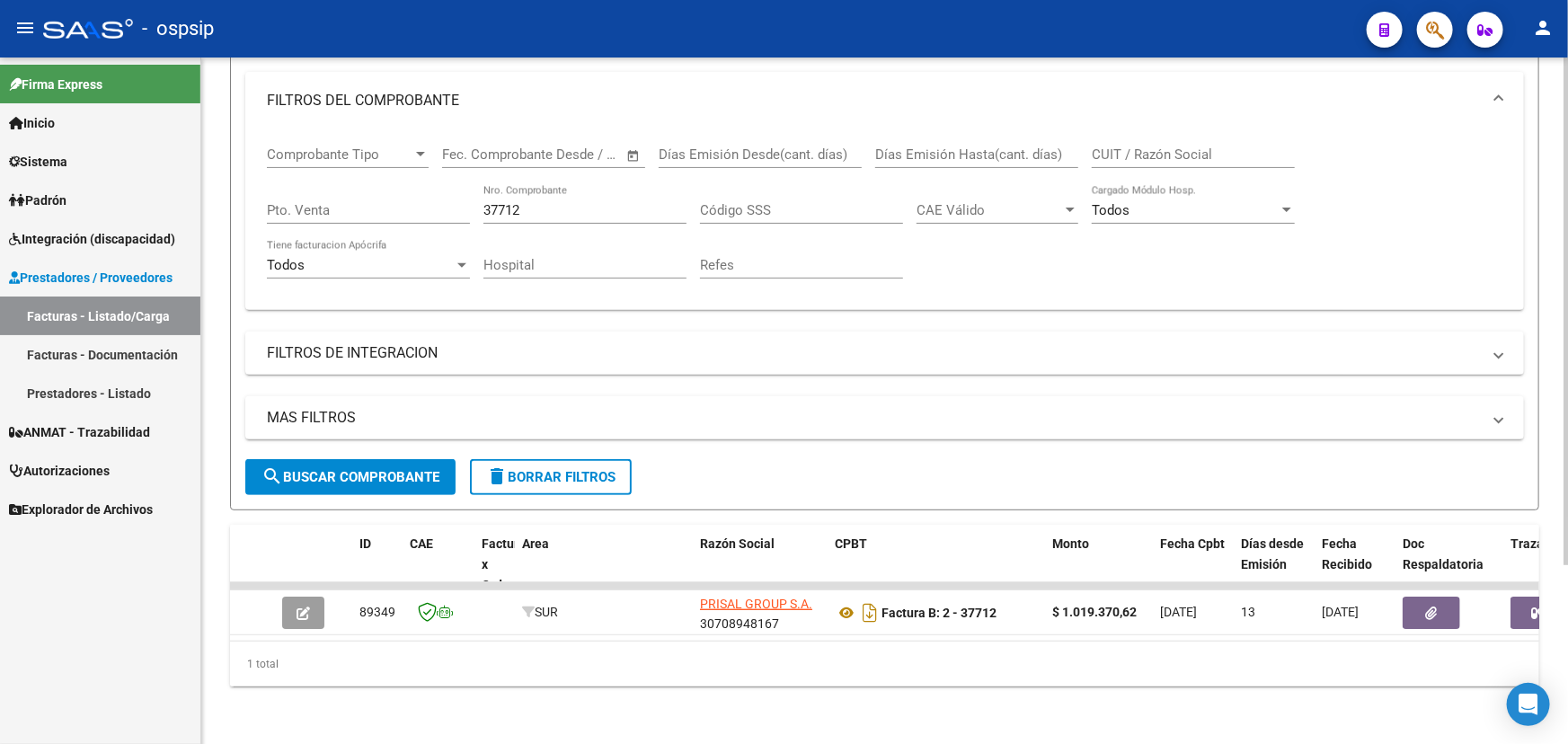
click at [507, 202] on input "37712" at bounding box center [584, 210] width 203 height 16
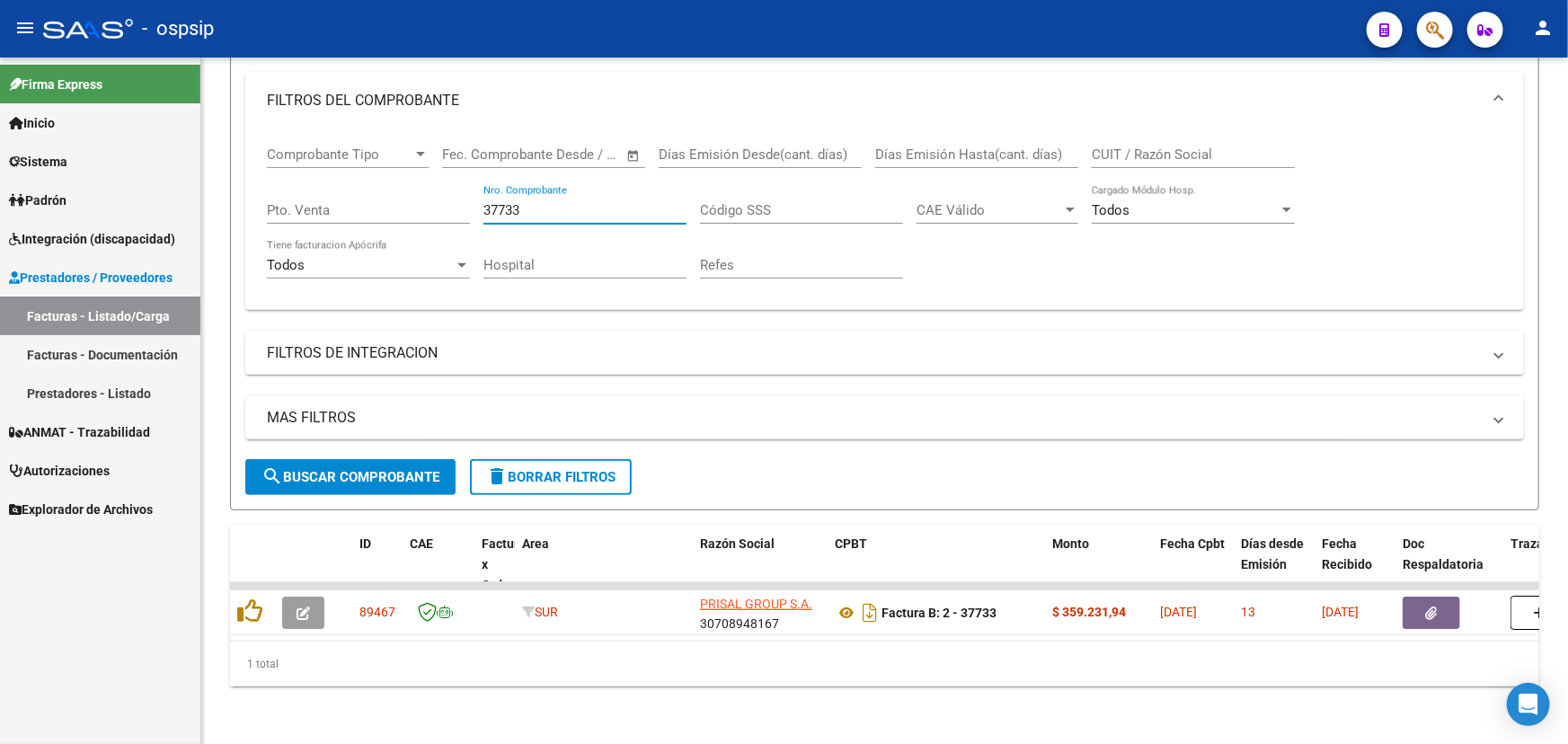
type input "37733"
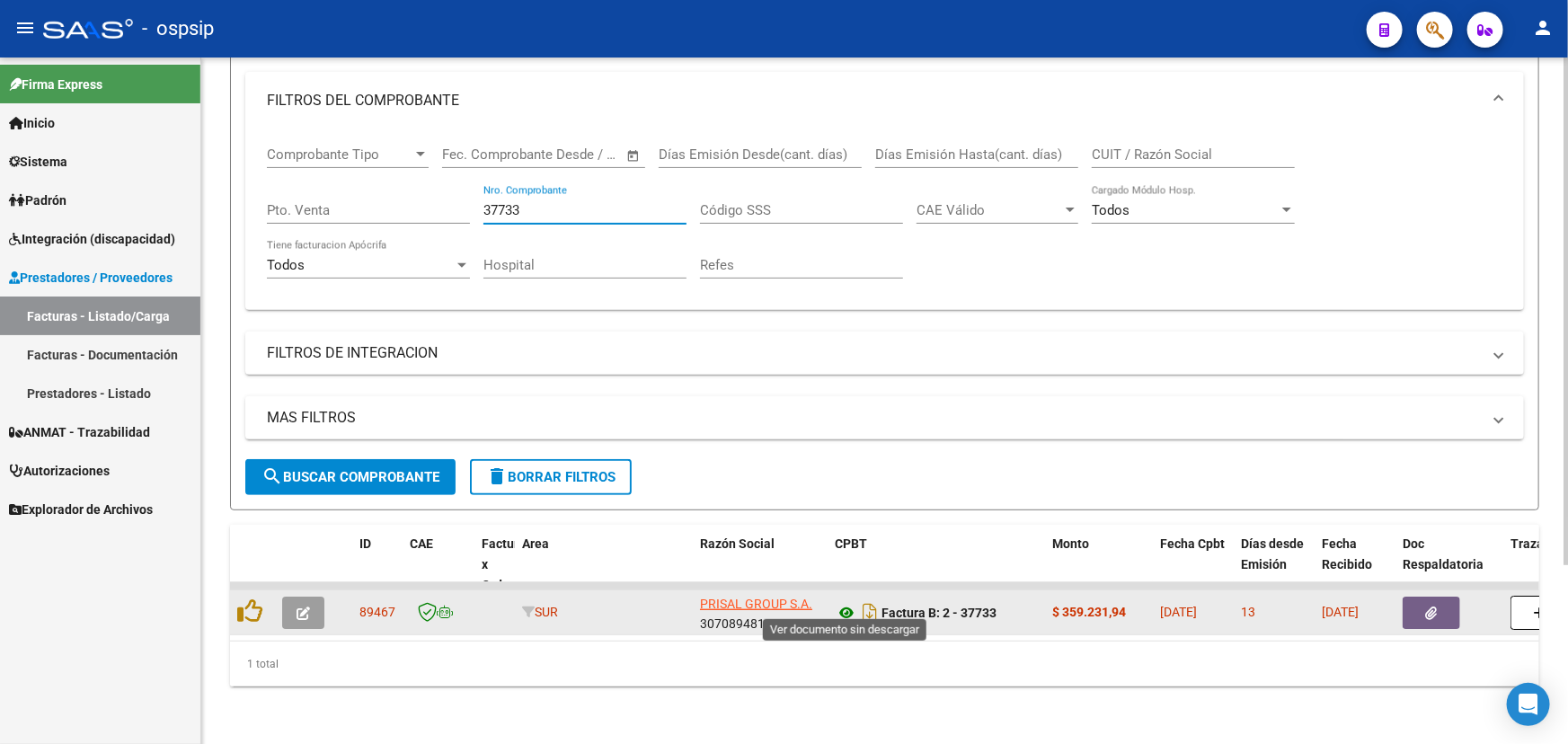
click at [838, 602] on icon at bounding box center [847, 613] width 24 height 22
click at [303, 606] on icon "button" at bounding box center [303, 613] width 14 height 14
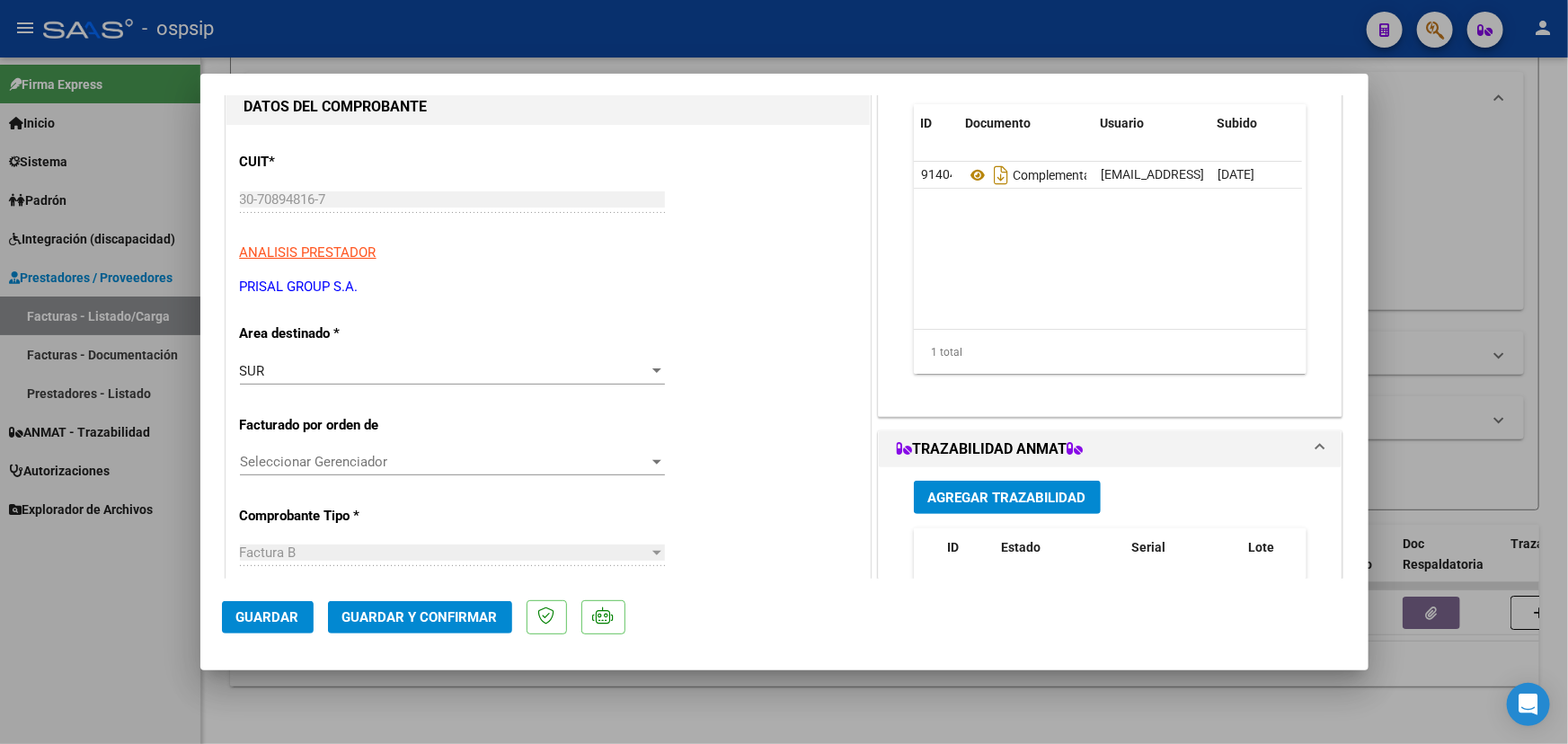
scroll to position [0, 0]
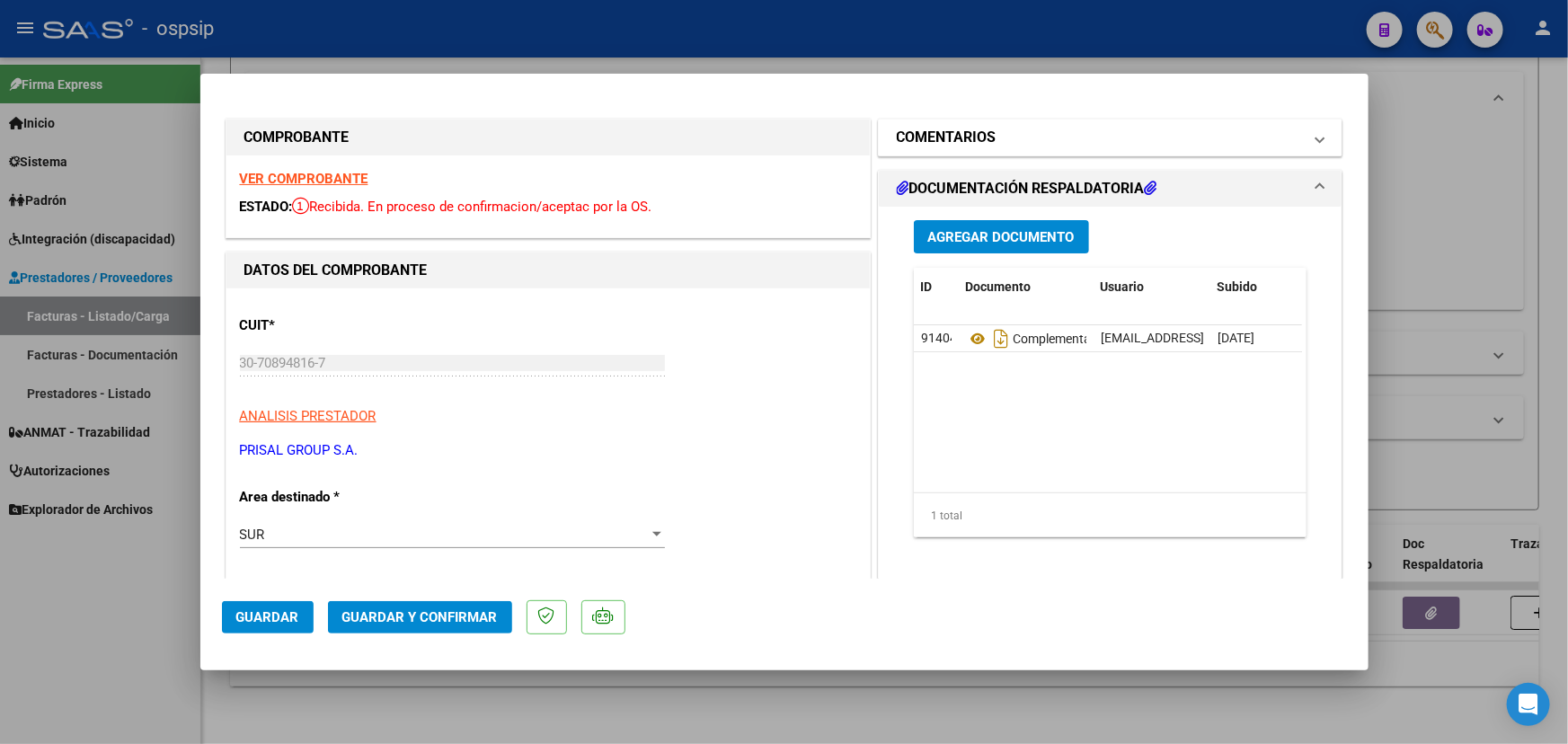
click at [967, 135] on h1 "COMENTARIOS" at bounding box center [946, 137] width 99 height 22
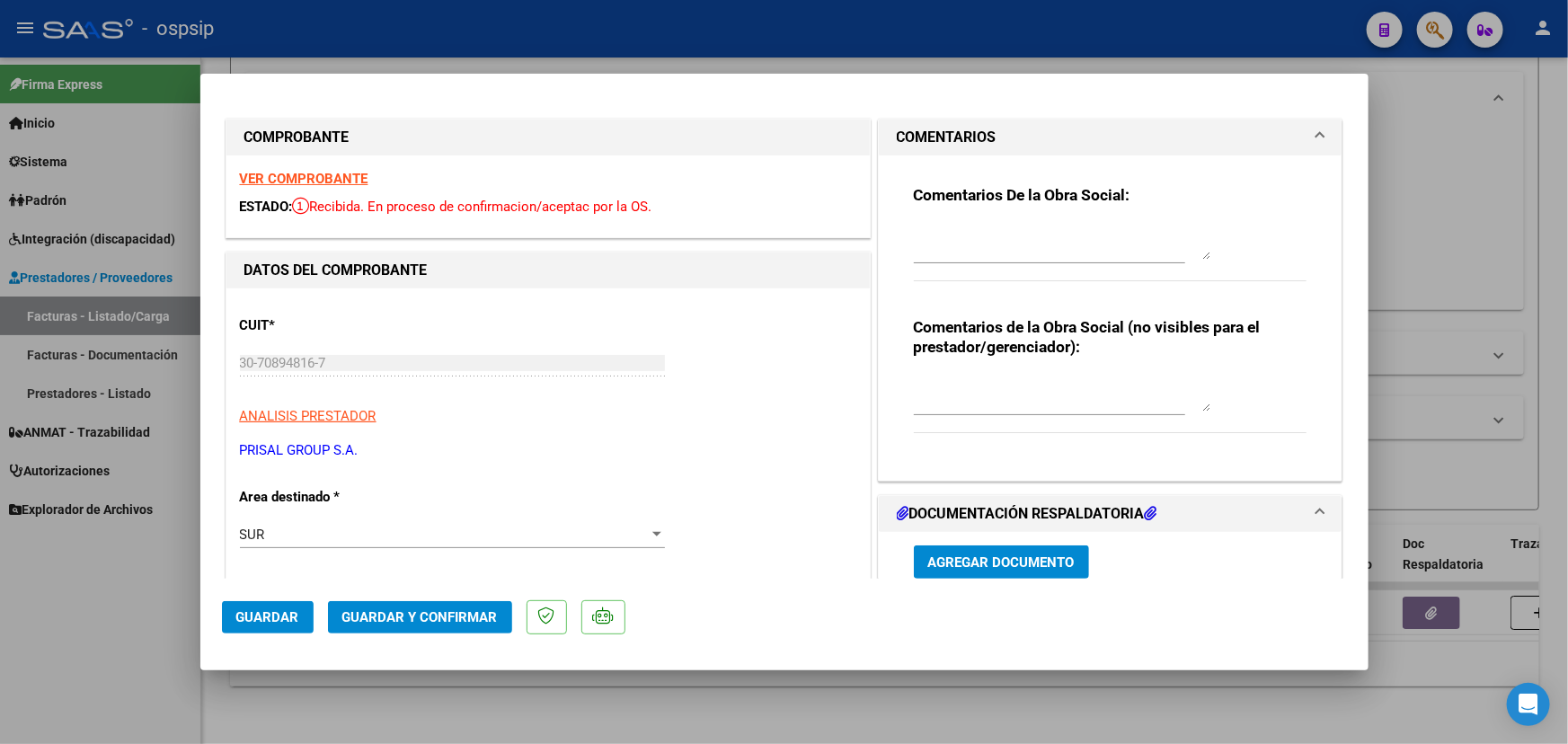
click at [979, 387] on textarea at bounding box center [1062, 393] width 296 height 36
type textarea "MEDICACION NO TRAZABLE"
click at [396, 618] on span "Guardar y Confirmar" at bounding box center [419, 617] width 155 height 16
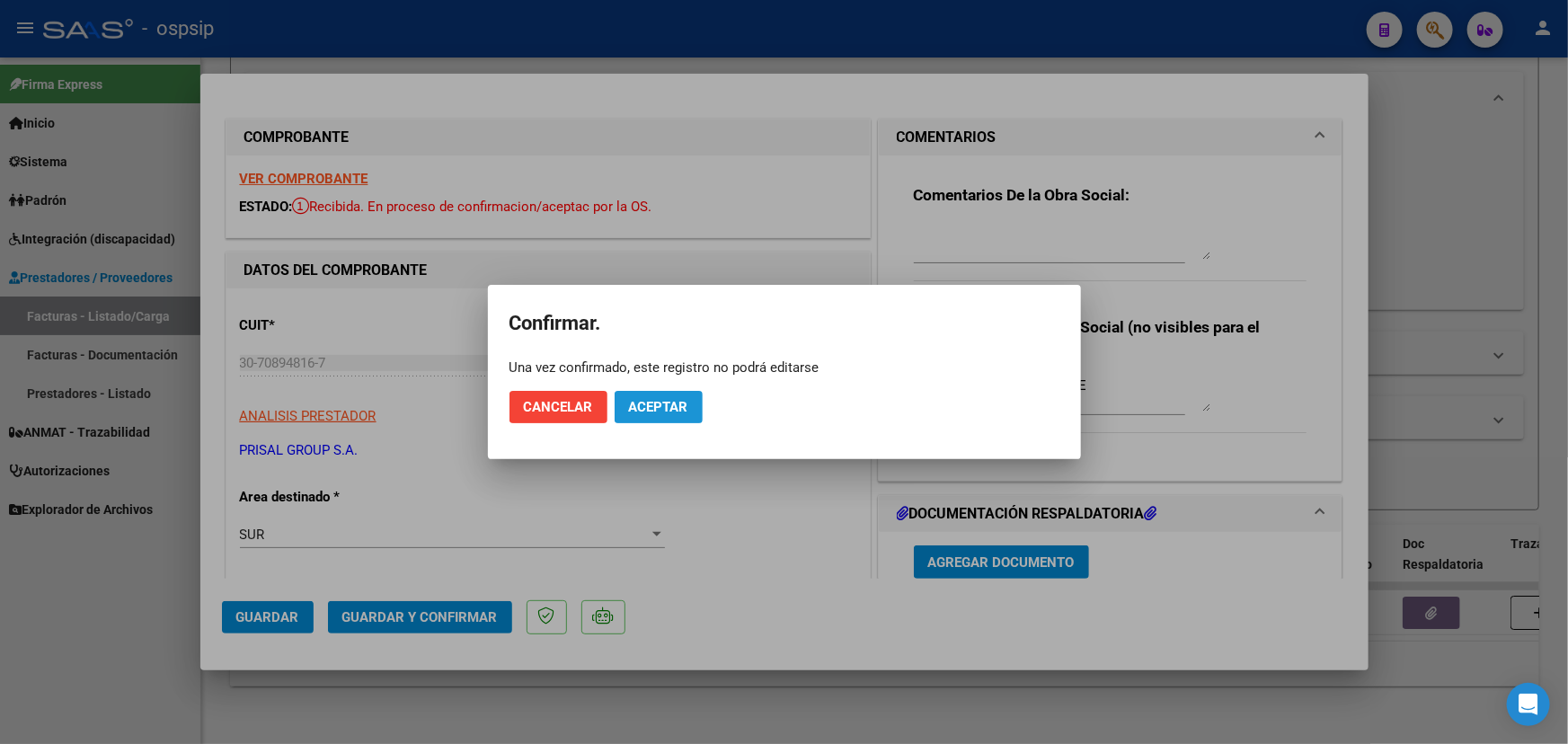
click at [647, 407] on span "Aceptar" at bounding box center [659, 406] width 60 height 16
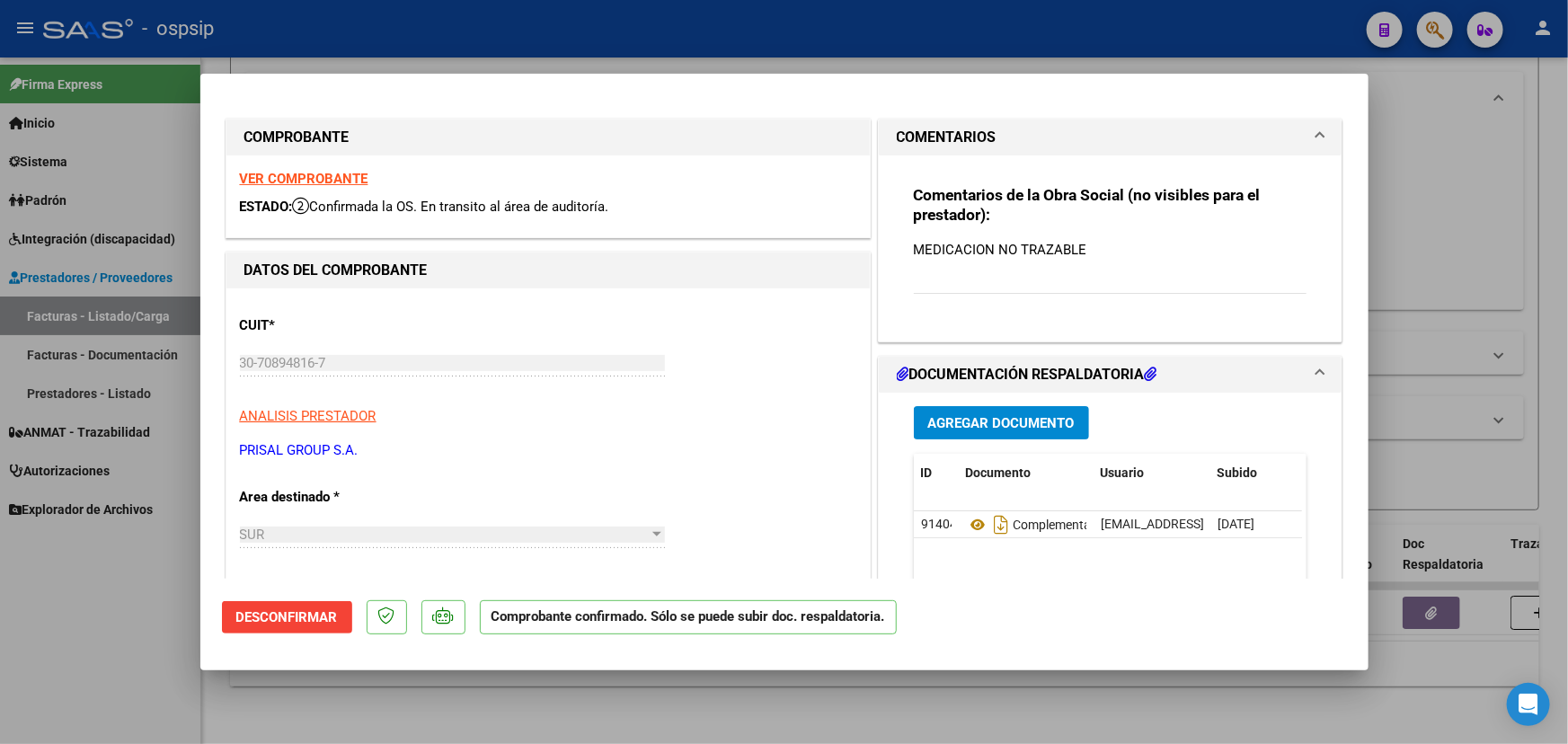
type input "$ 0,00"
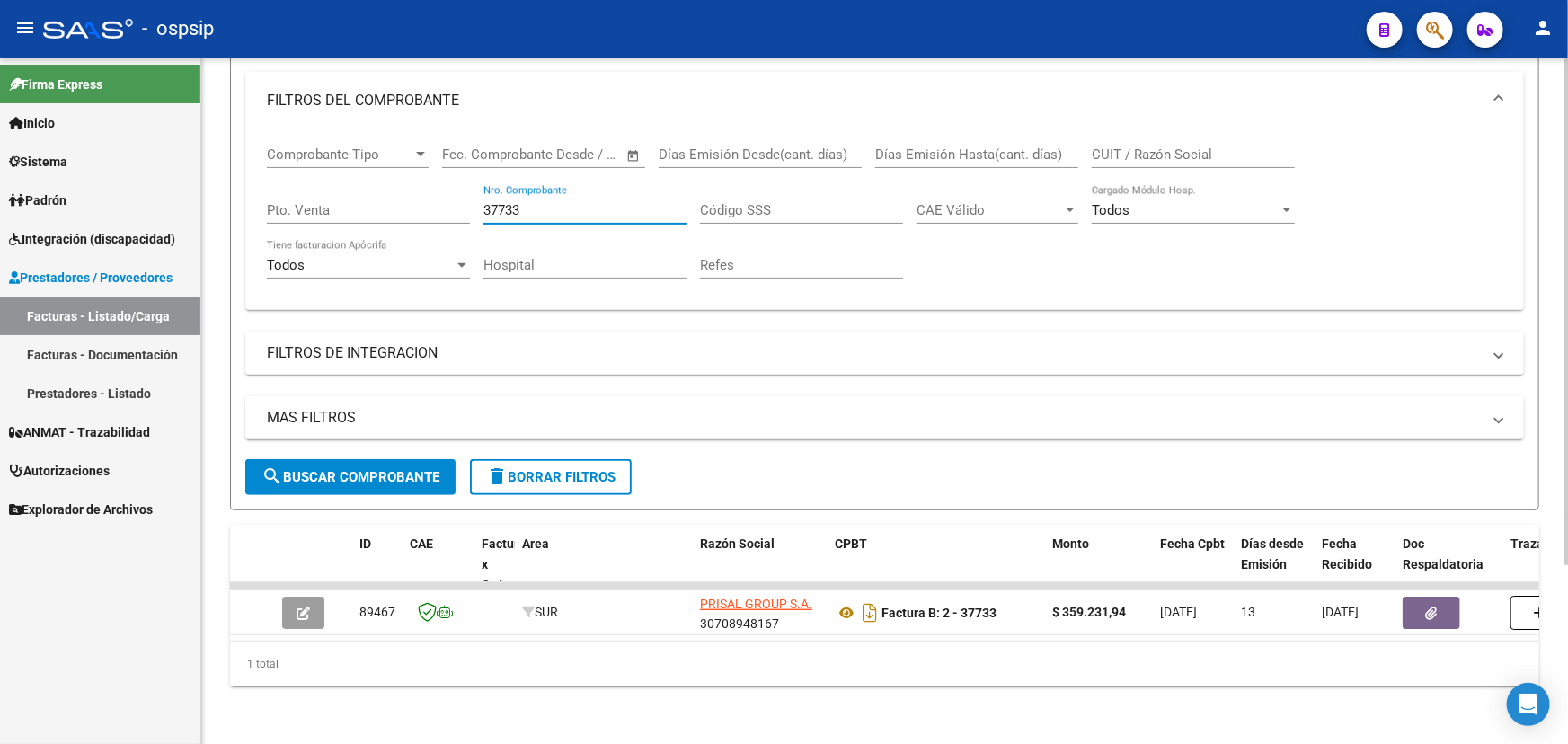
click at [496, 202] on input "37733" at bounding box center [584, 210] width 203 height 16
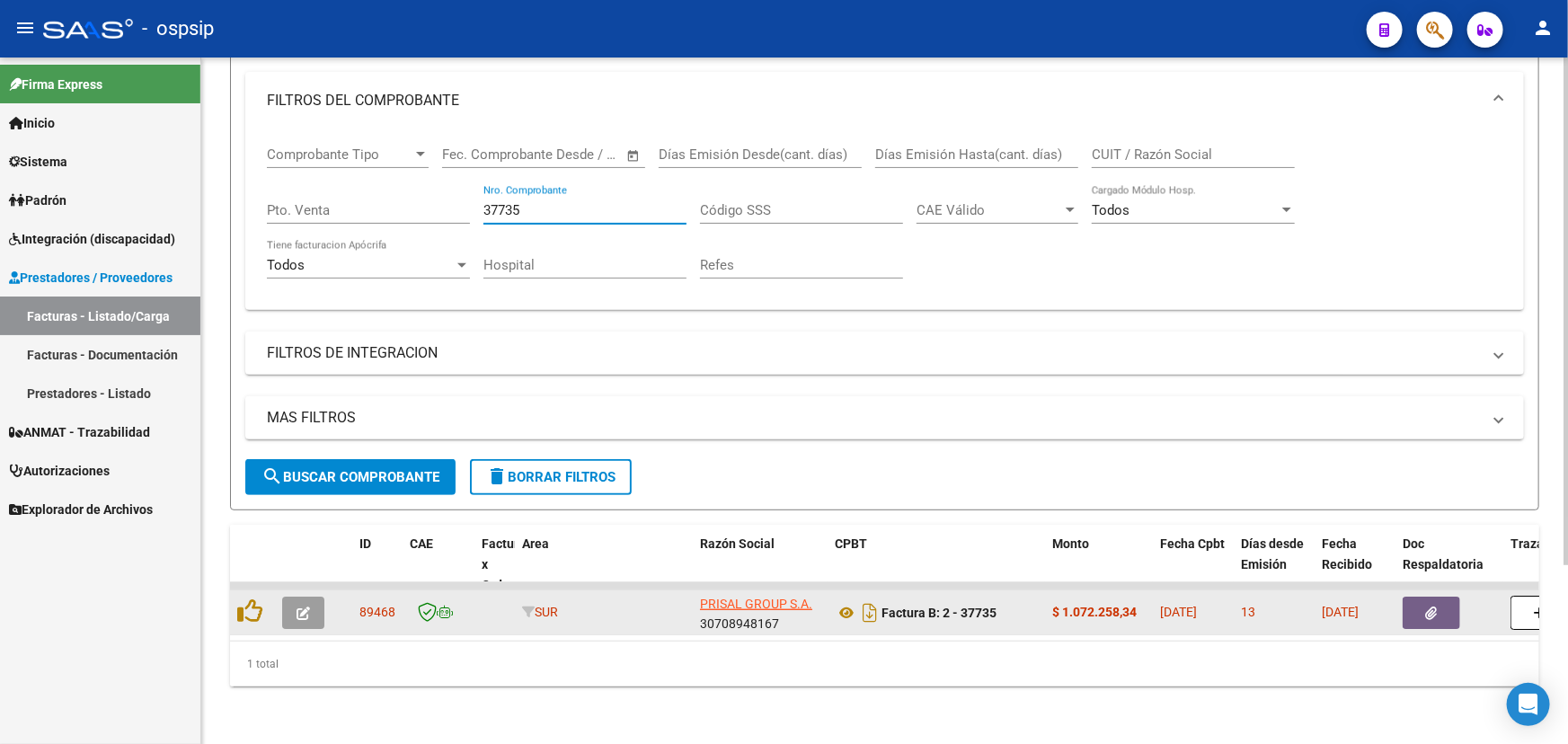
type input "37735"
click at [305, 606] on icon "button" at bounding box center [303, 613] width 14 height 14
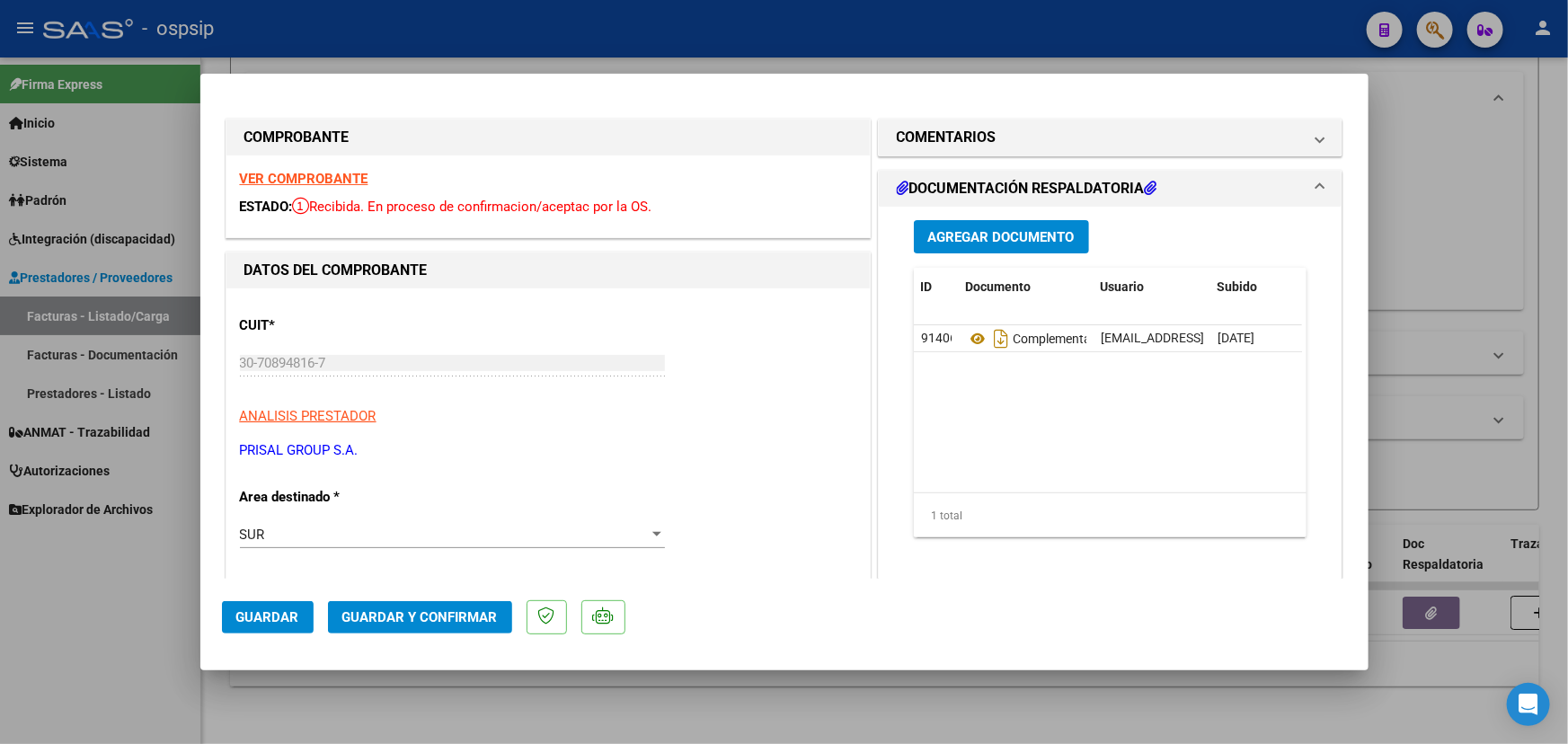
type input "$ 0,00"
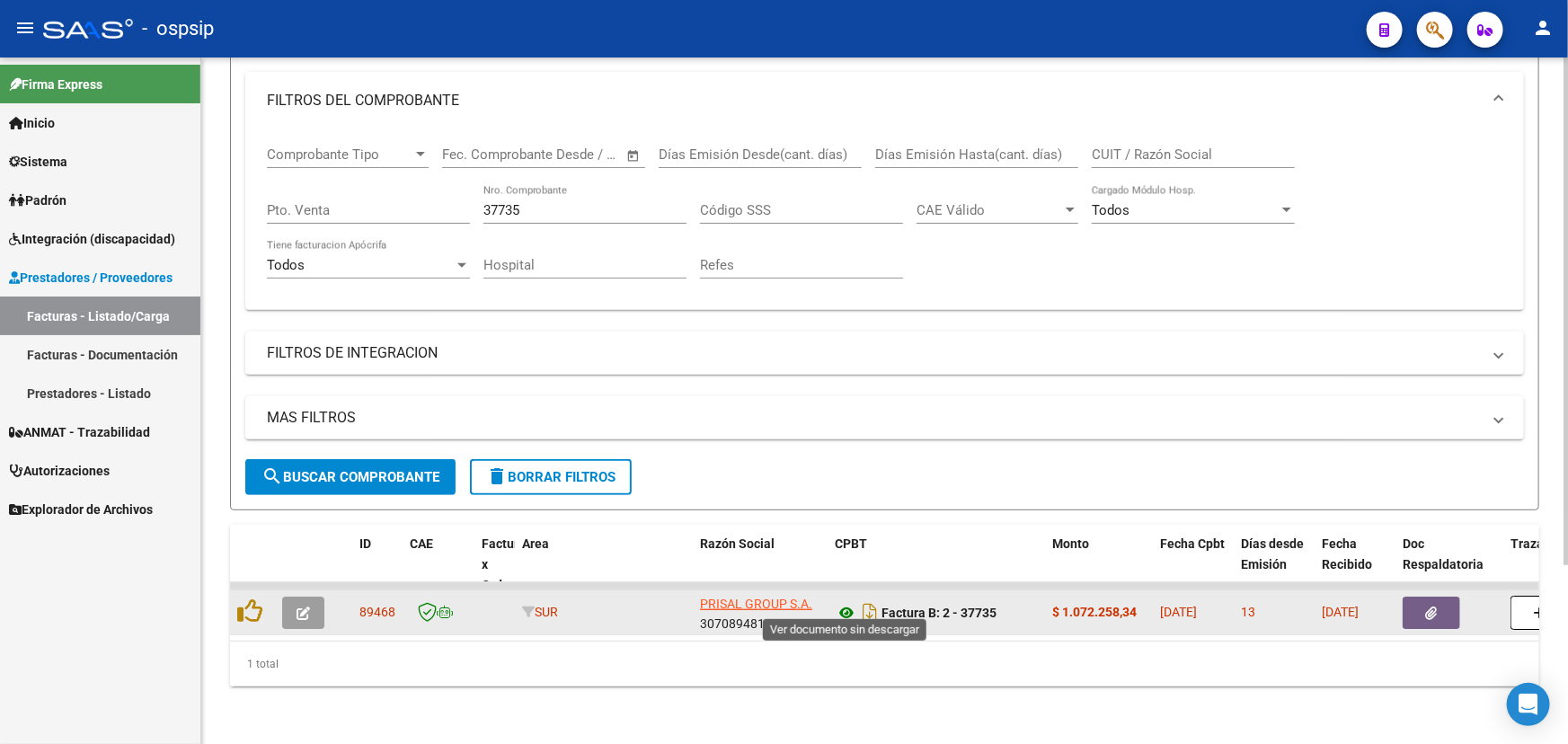
click at [835, 602] on icon at bounding box center [847, 613] width 24 height 22
click at [310, 604] on button "button" at bounding box center [303, 612] width 42 height 33
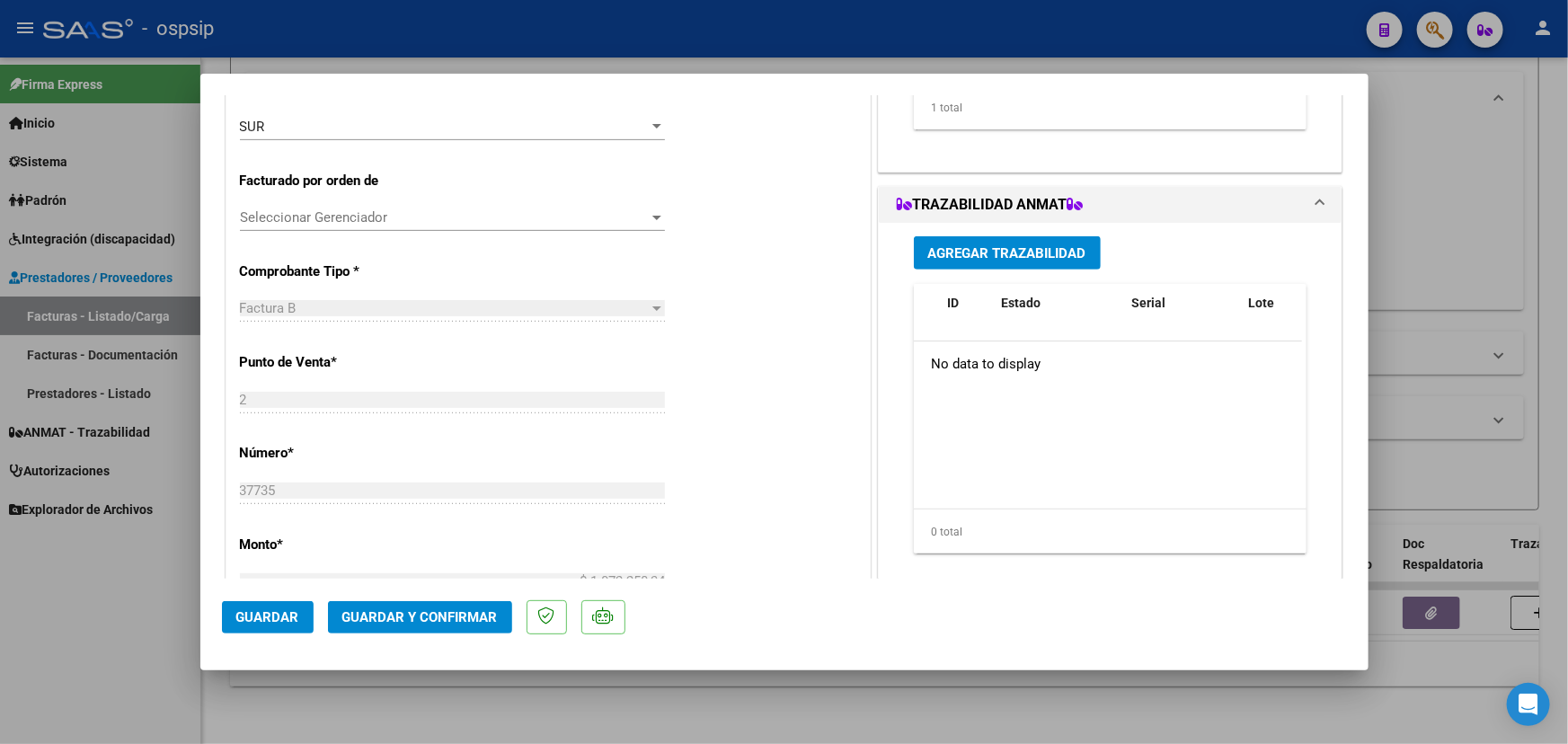
scroll to position [244, 0]
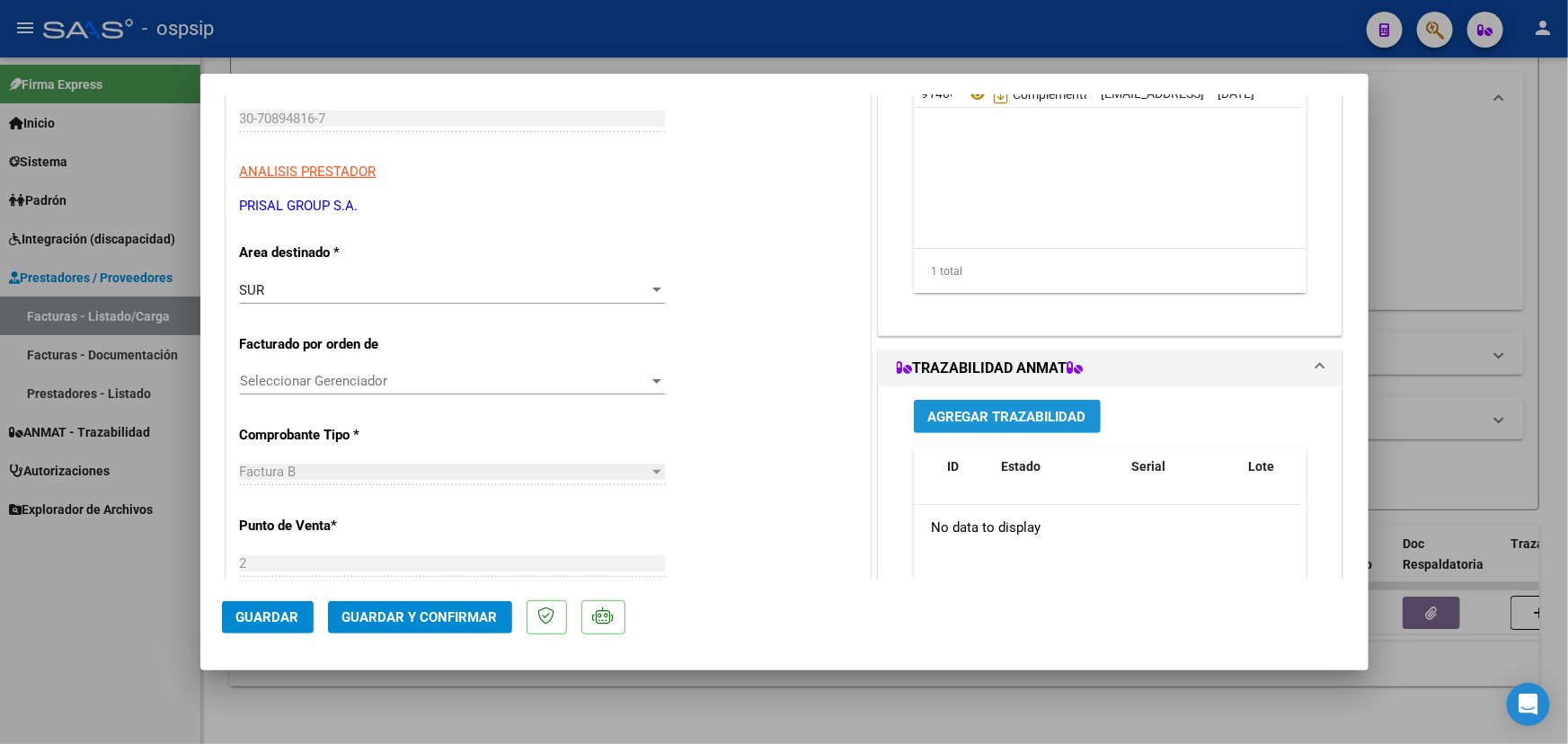
click at [1039, 408] on span "Agregar Trazabilidad" at bounding box center [1007, 416] width 158 height 16
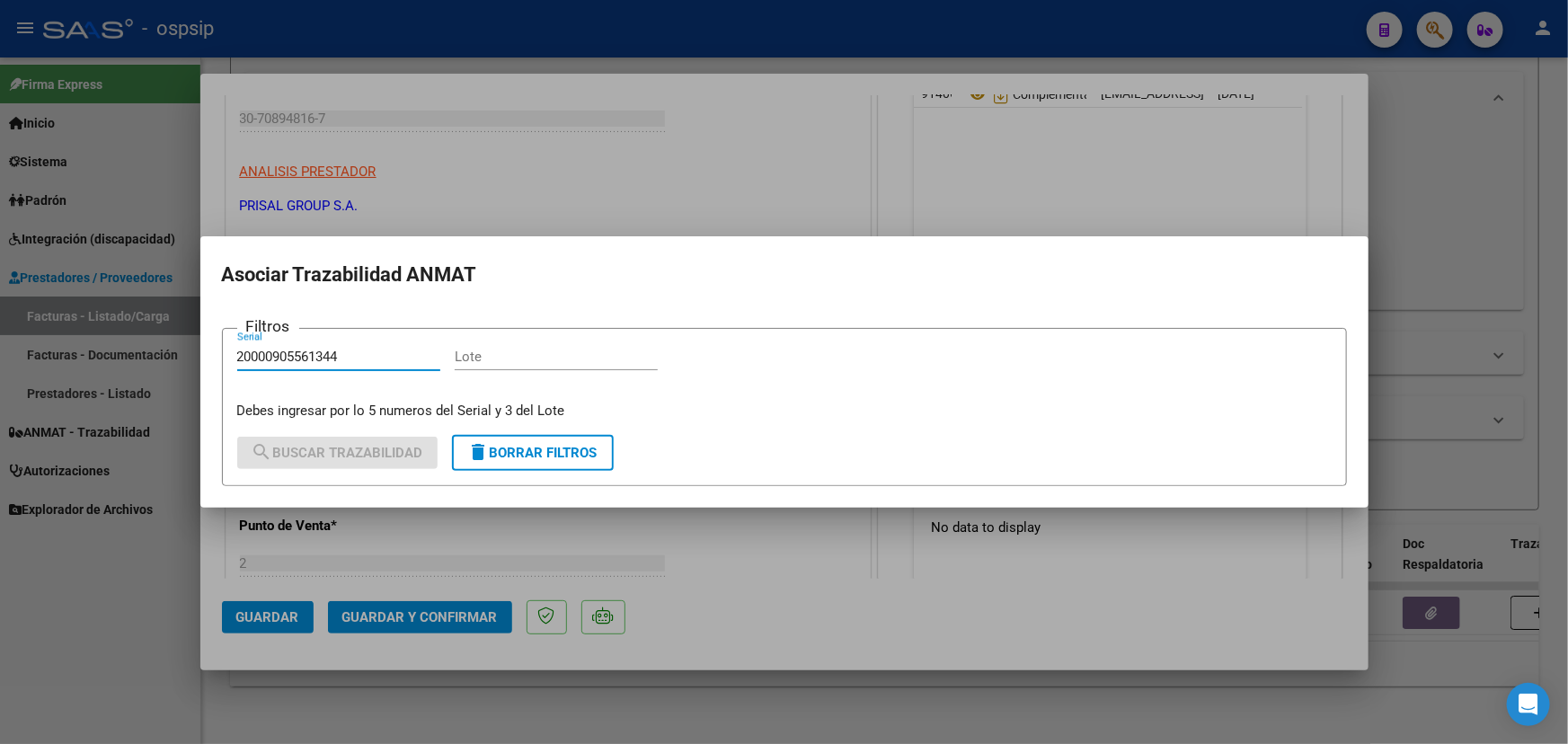
type input "20000905561344"
paste input "G16294"
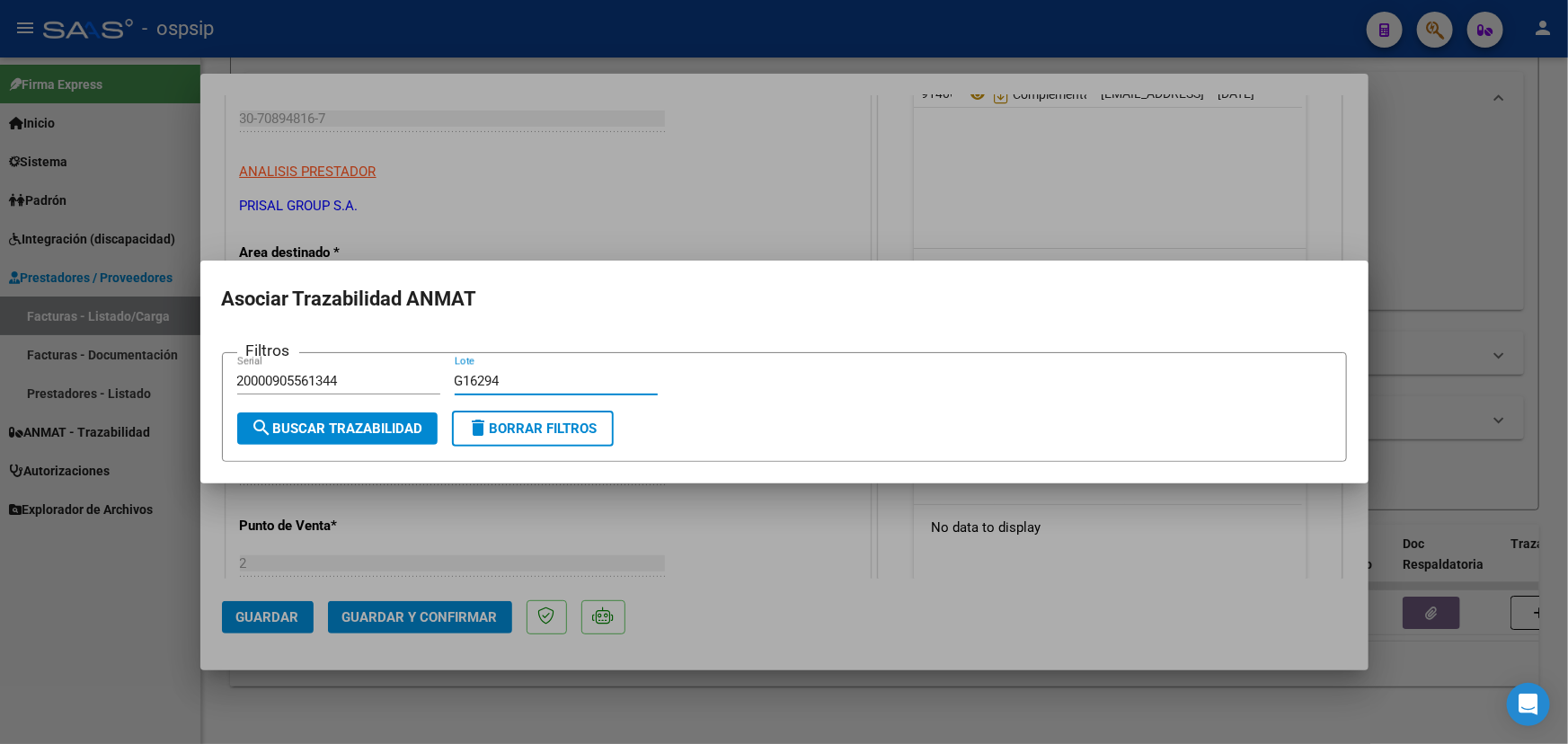
type input "G16294"
click at [352, 418] on button "search Buscar Trazabilidad" at bounding box center [338, 428] width 201 height 33
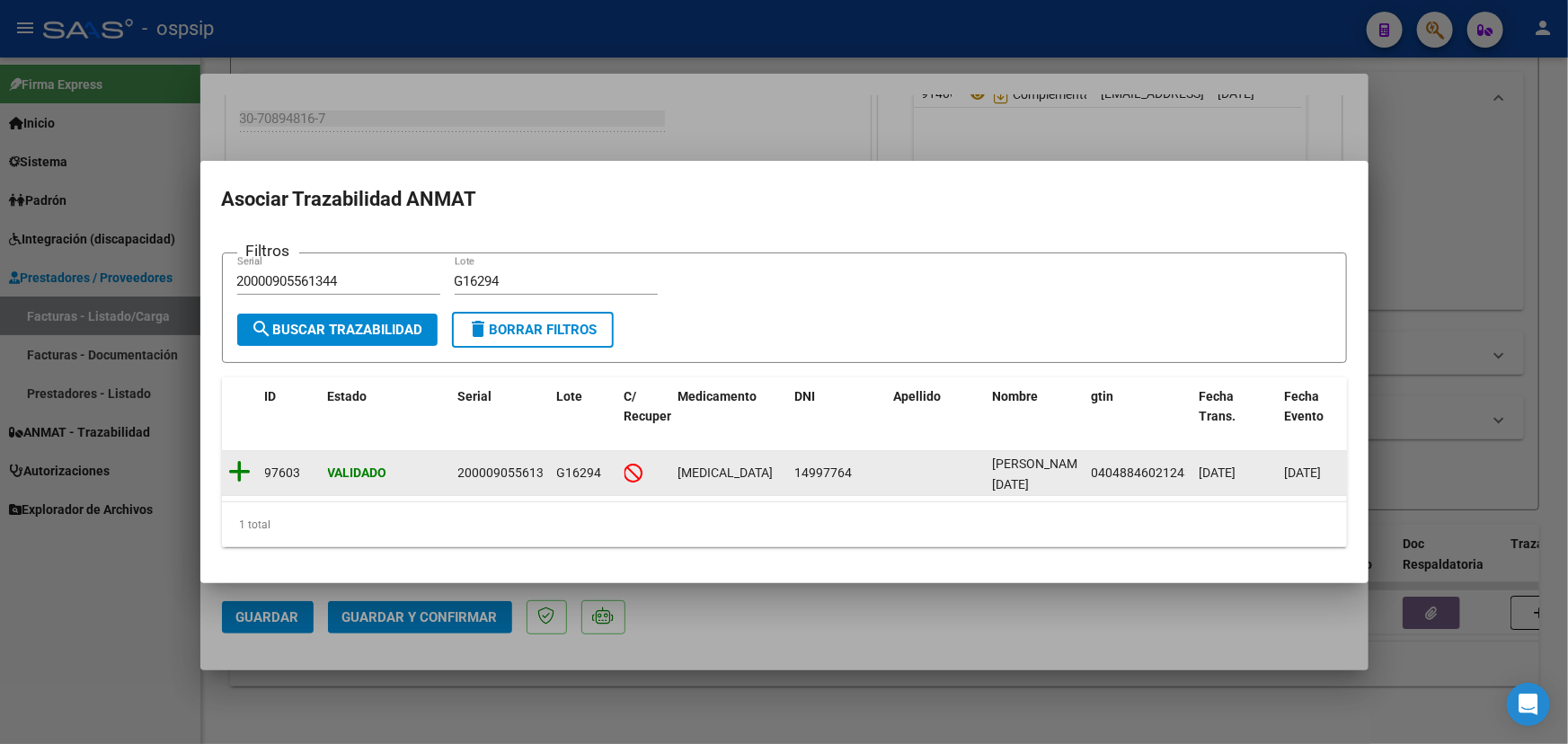
click at [231, 464] on icon at bounding box center [240, 471] width 23 height 25
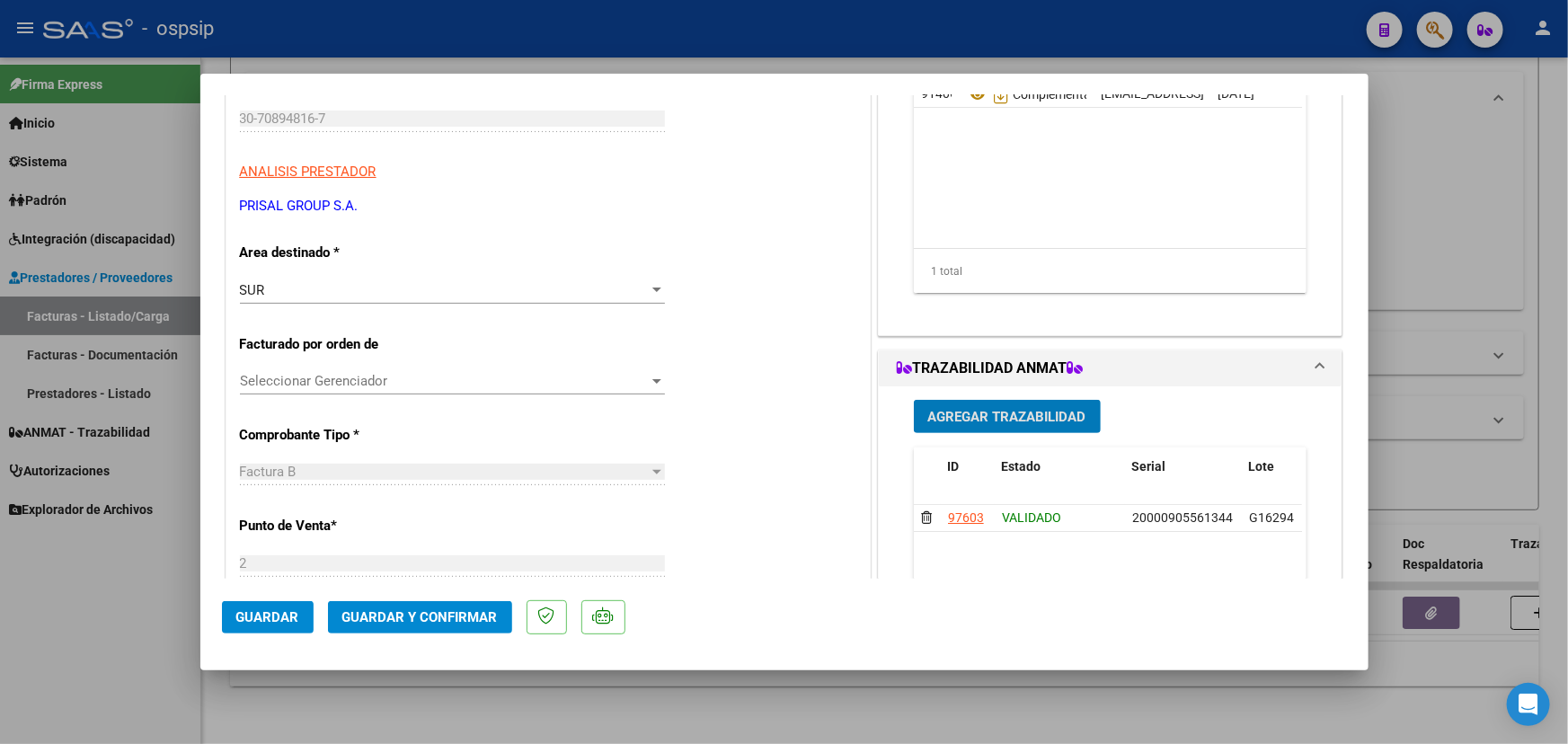
click at [990, 412] on span "Agregar Trazabilidad" at bounding box center [1007, 416] width 158 height 16
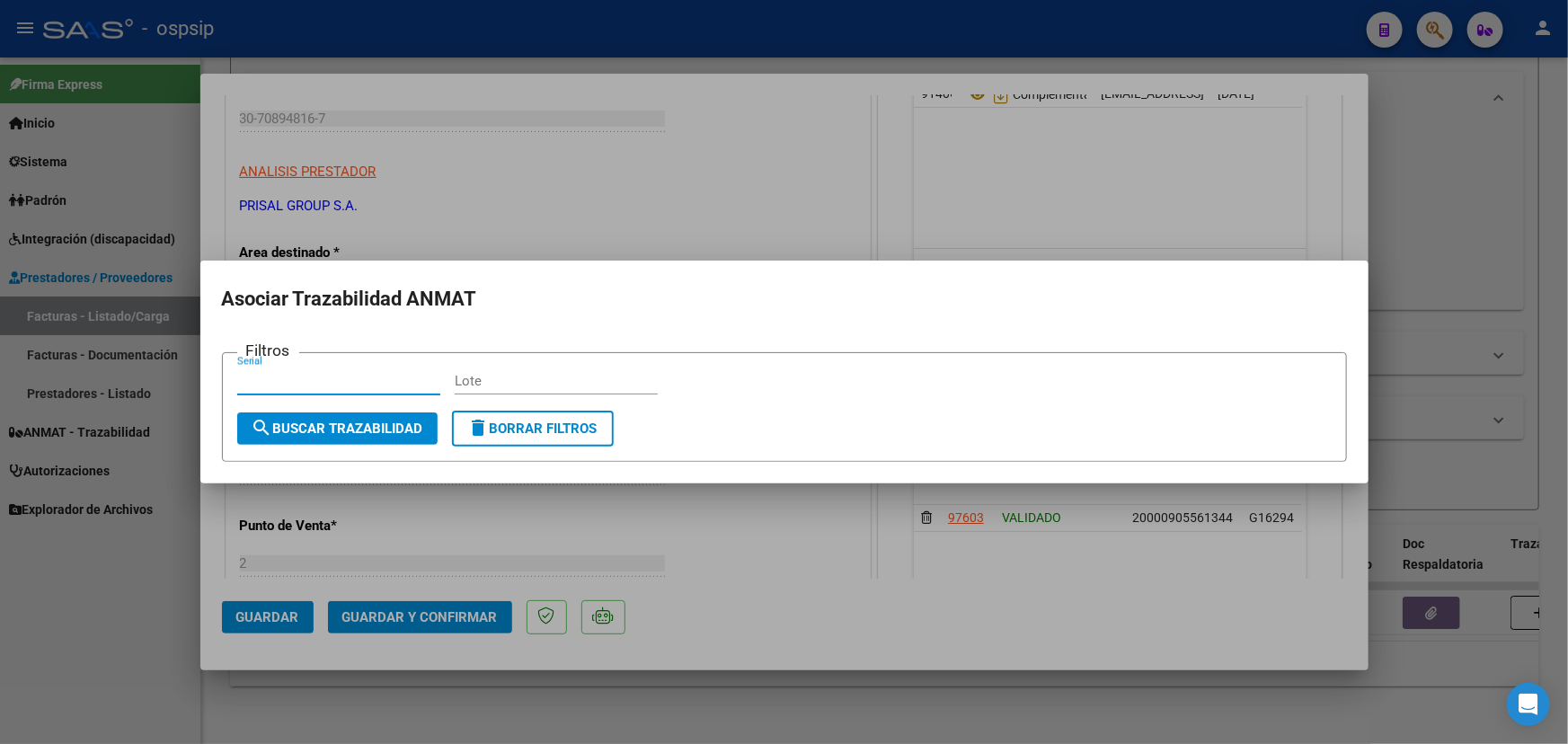
paste input "11184XCVRPCK87"
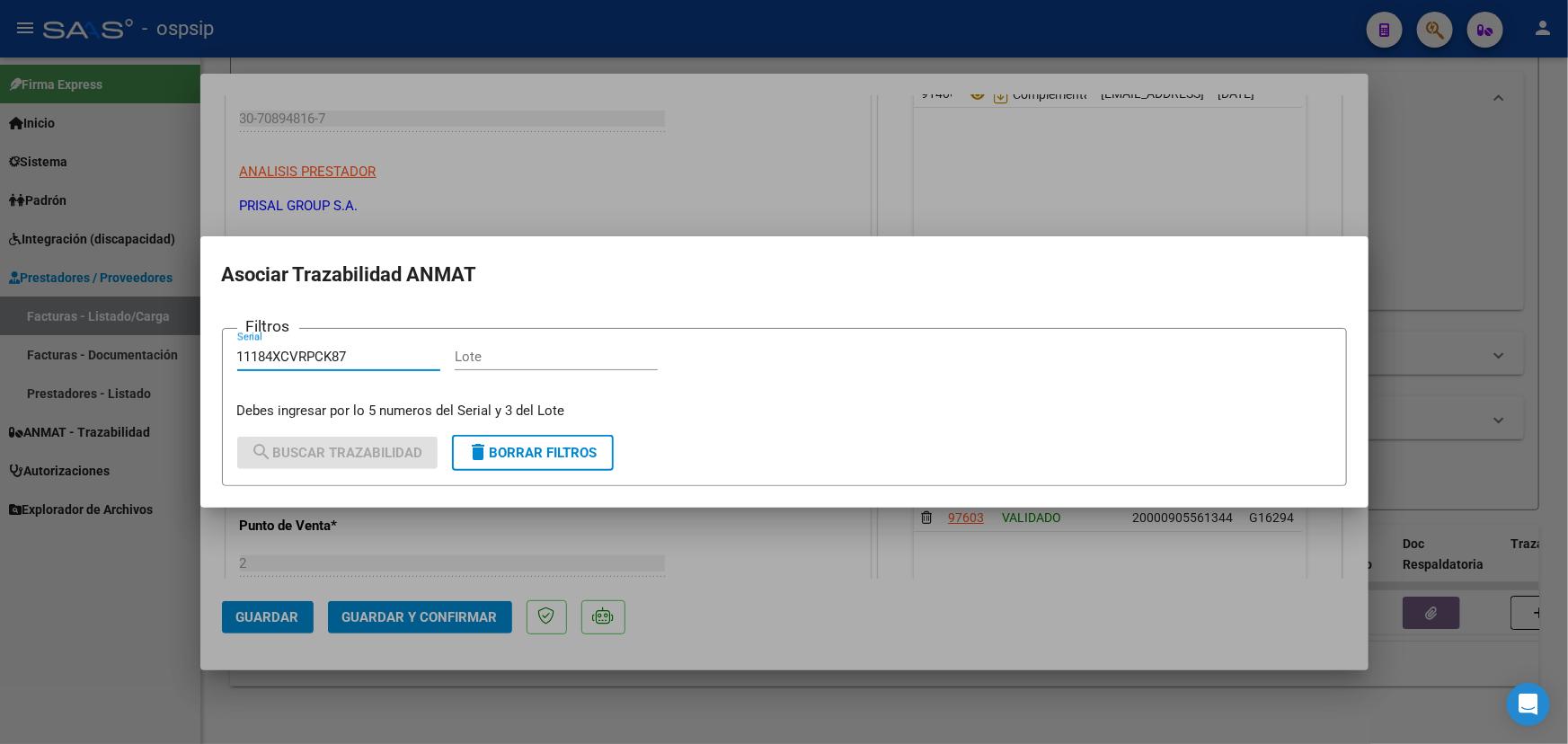
type input "11184XCVRPCK87"
paste input "4F065A"
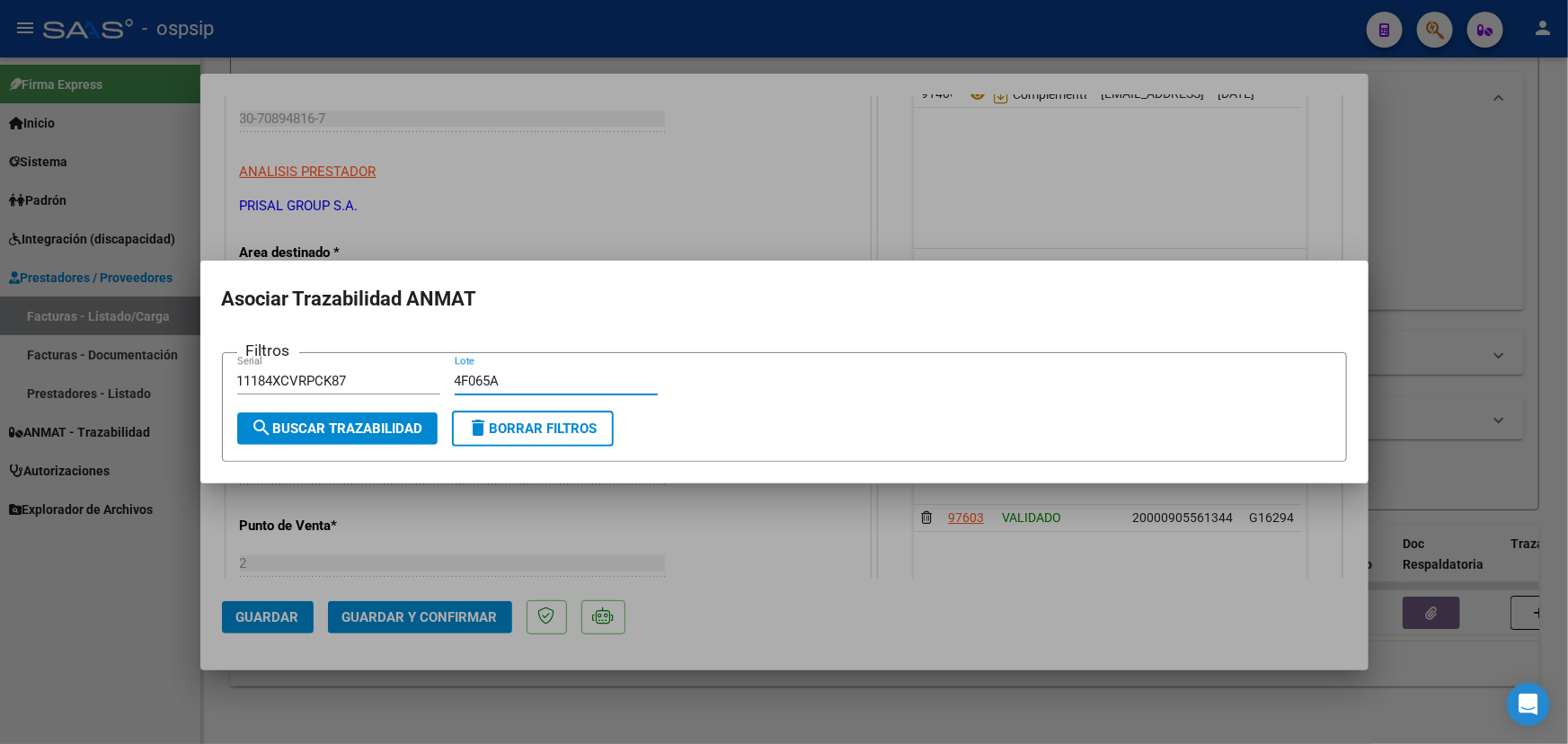
type input "4F065A"
click at [394, 433] on span "search Buscar Trazabilidad" at bounding box center [337, 428] width 172 height 16
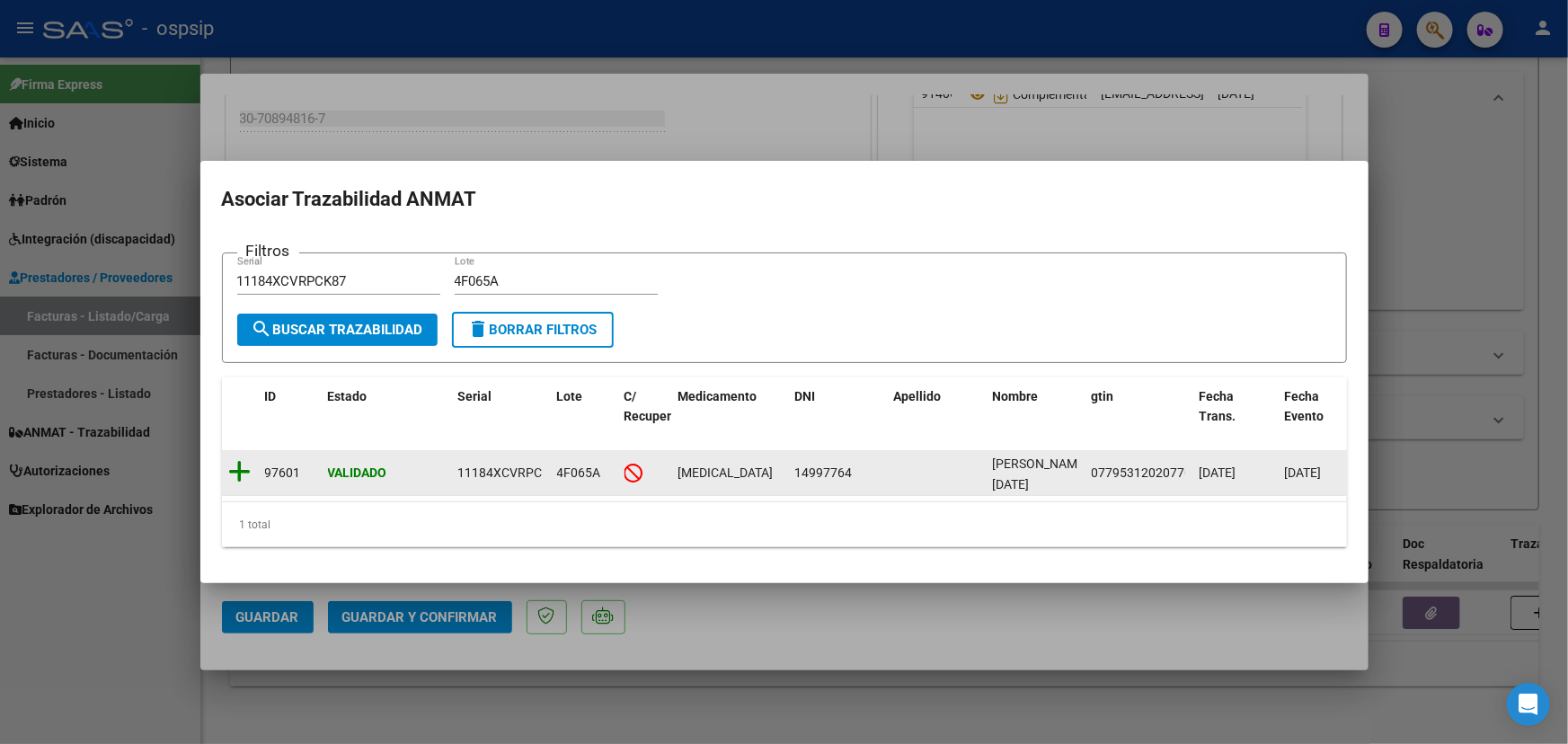
click at [243, 464] on icon at bounding box center [240, 471] width 23 height 25
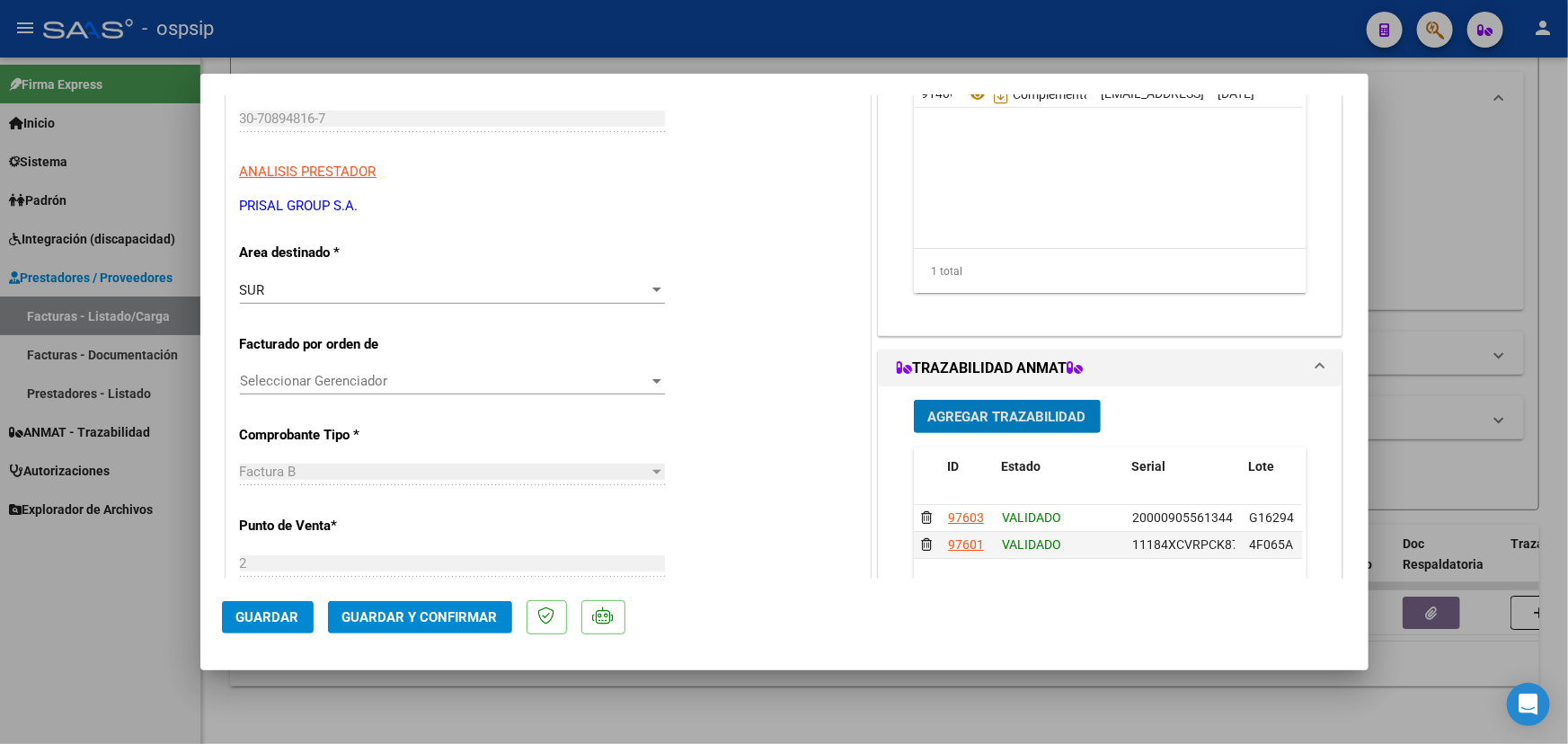
click at [982, 408] on span "Agregar Trazabilidad" at bounding box center [1007, 416] width 158 height 16
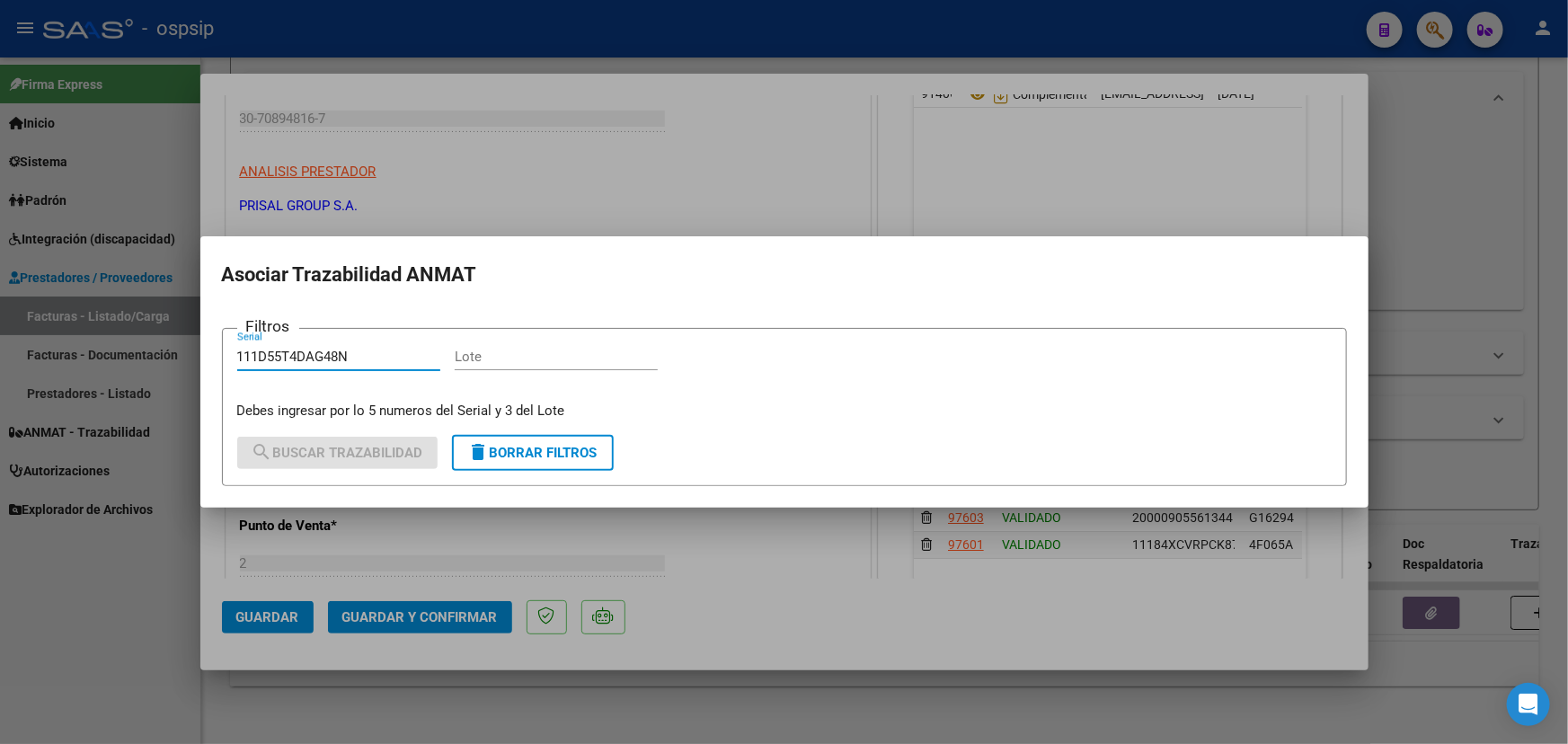
type input "111D55T4DAG48N"
paste input "5F362A"
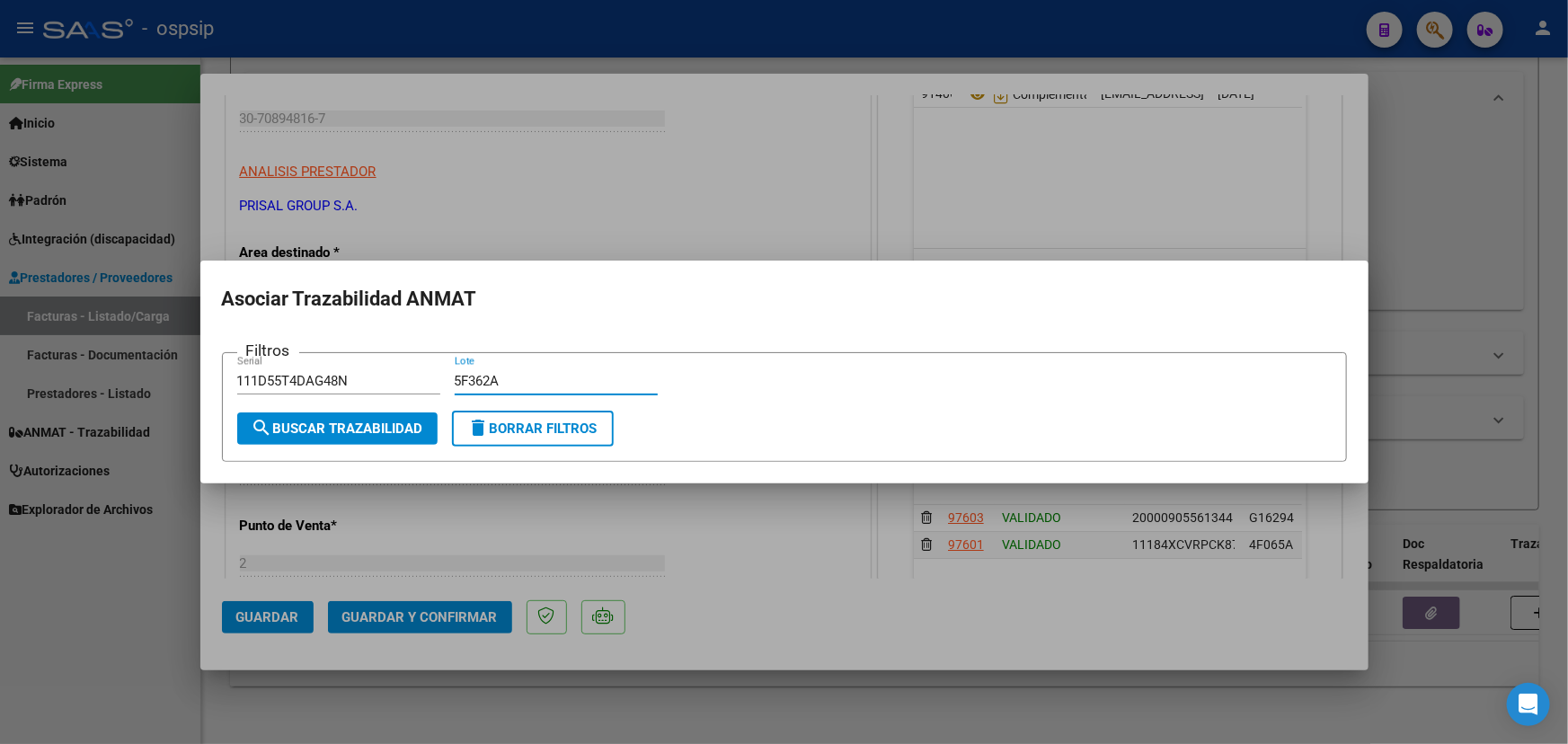
type input "5F362A"
click at [360, 428] on span "search Buscar Trazabilidad" at bounding box center [337, 428] width 172 height 16
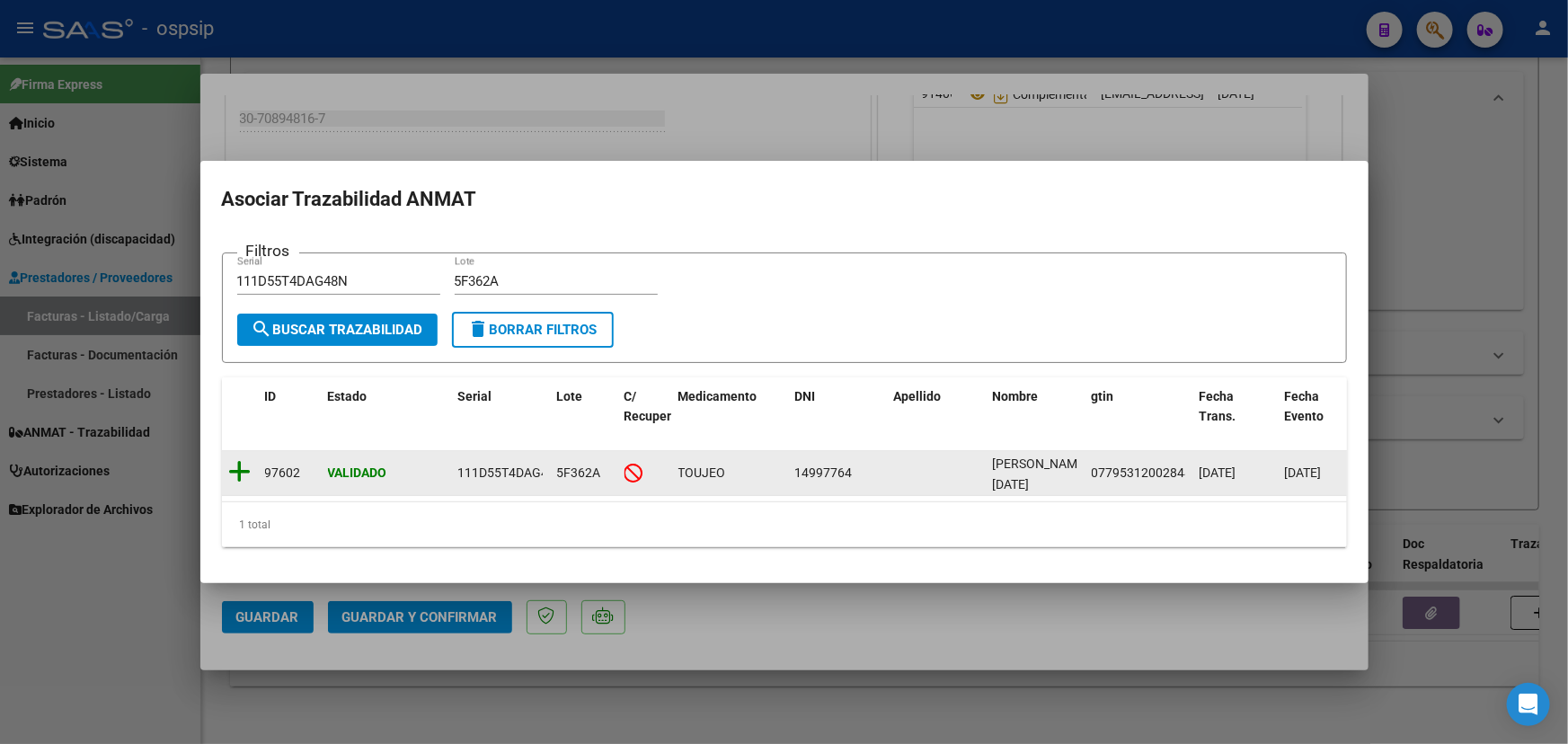
click at [248, 468] on icon at bounding box center [240, 471] width 23 height 25
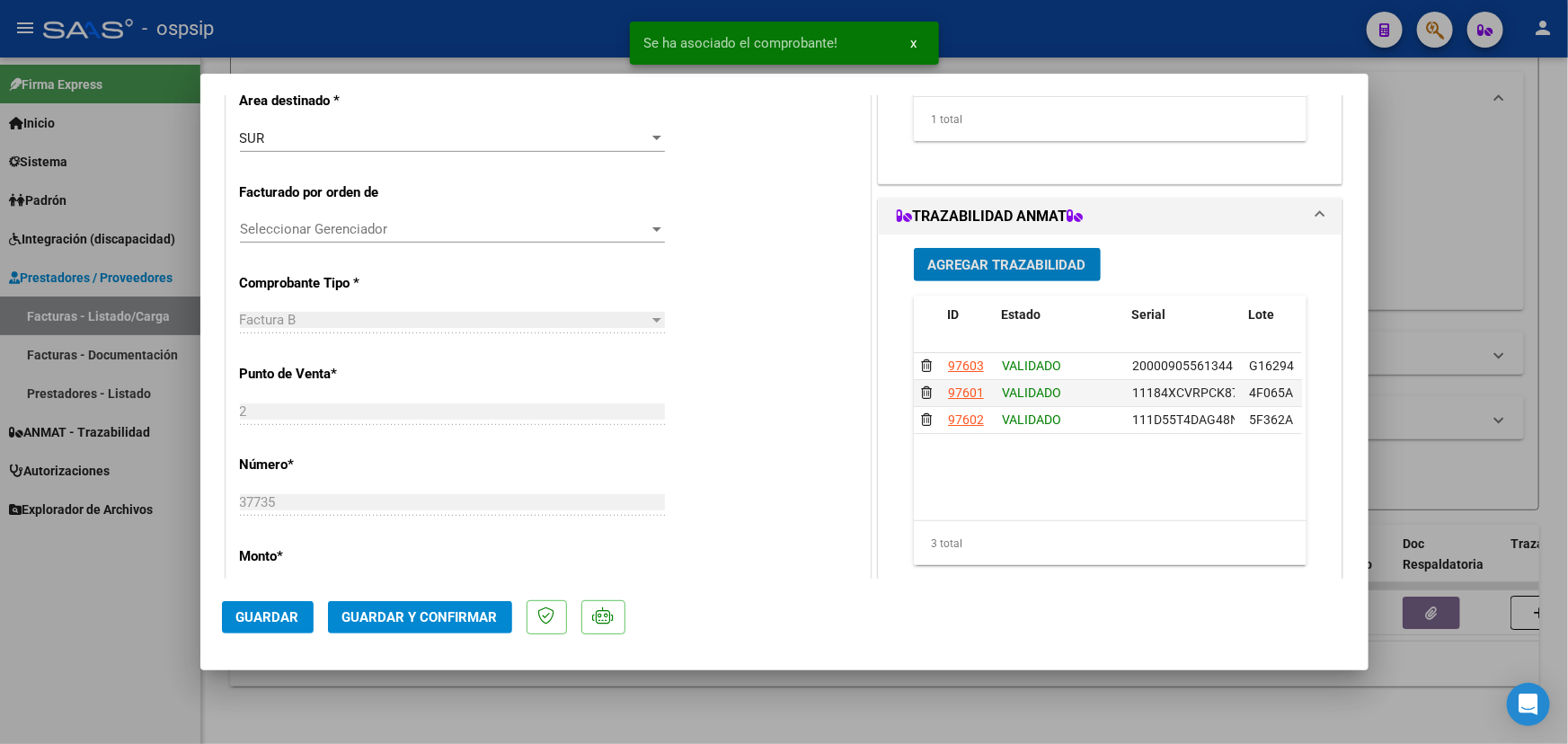
scroll to position [407, 0]
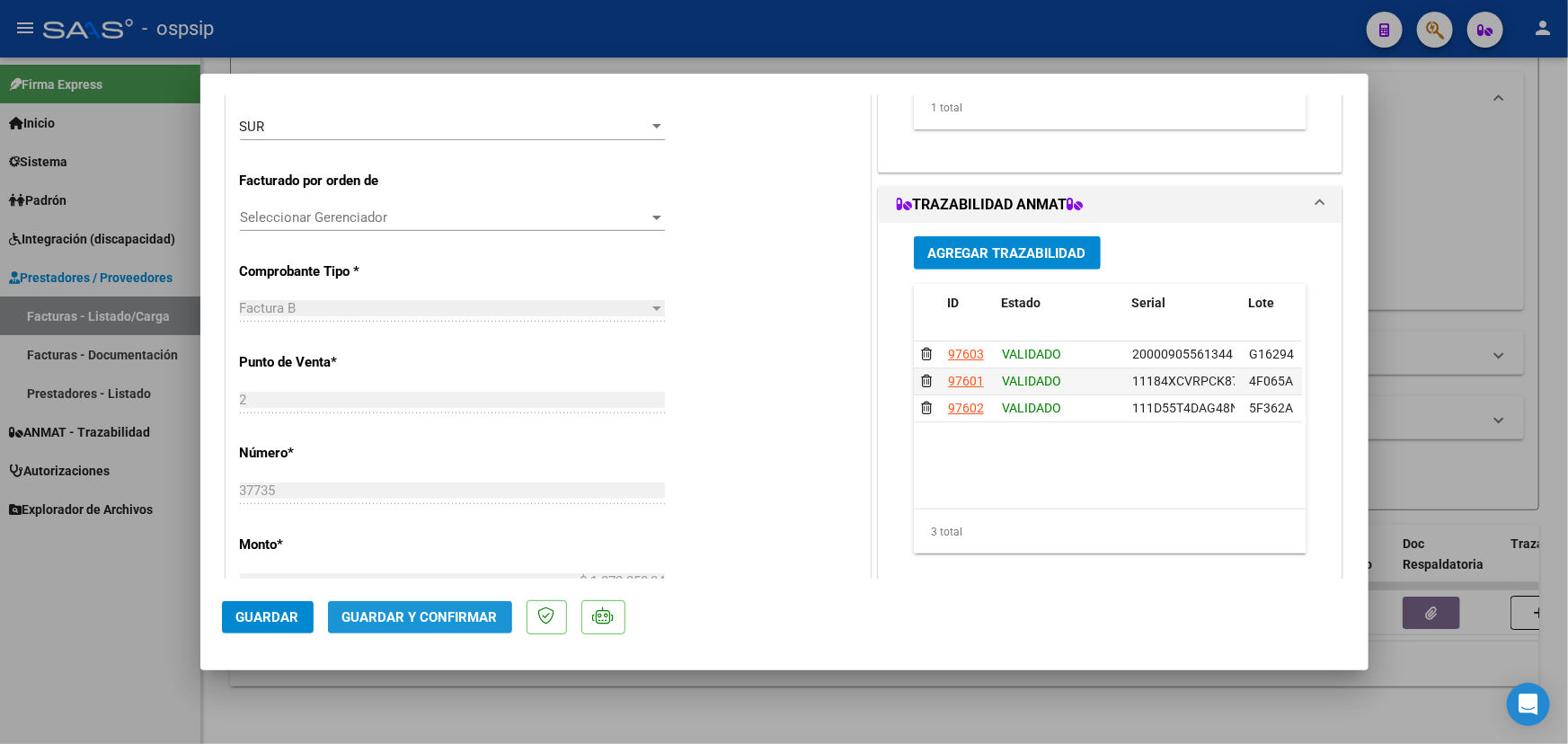
click at [444, 611] on span "Guardar y Confirmar" at bounding box center [419, 617] width 155 height 16
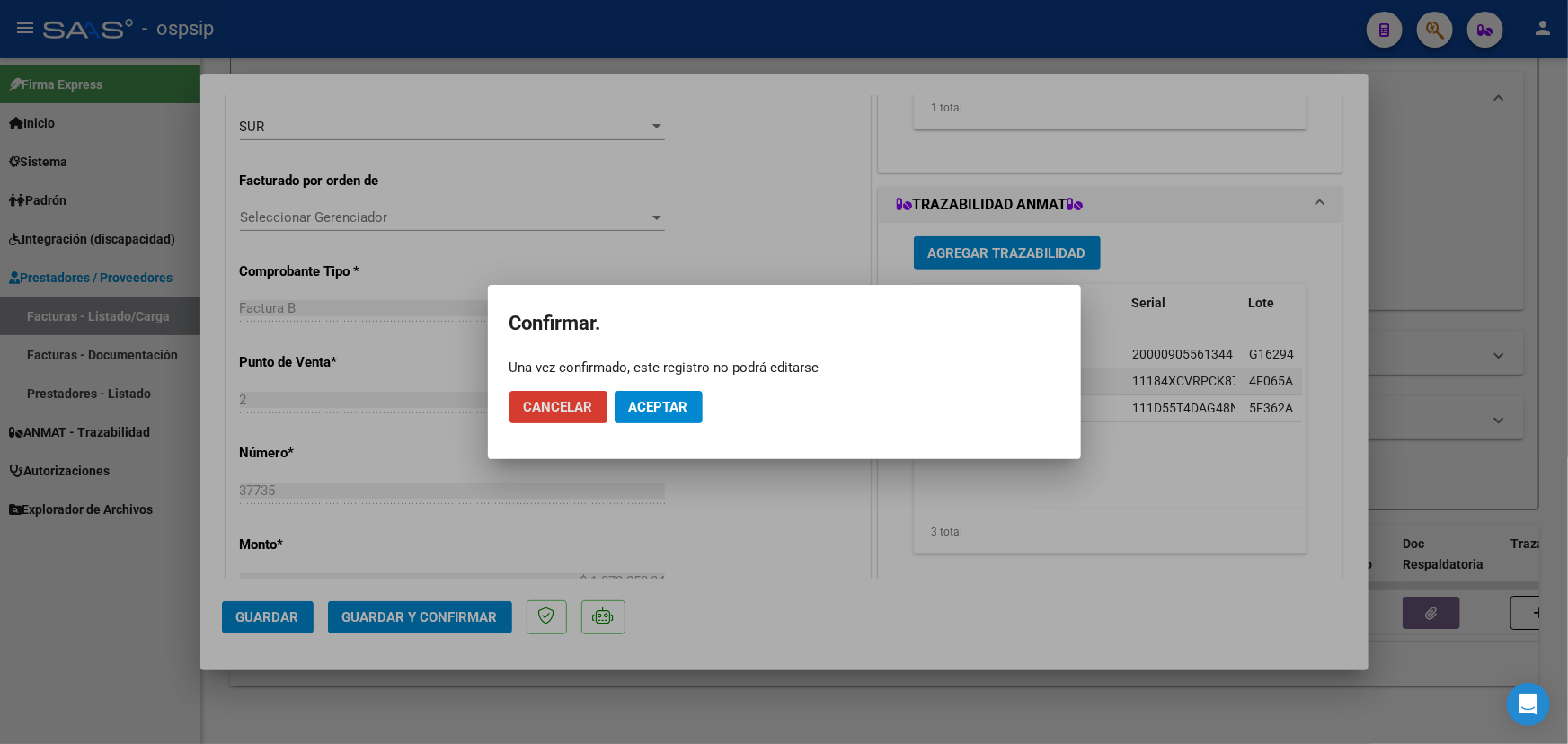
click at [662, 409] on span "Aceptar" at bounding box center [659, 406] width 60 height 16
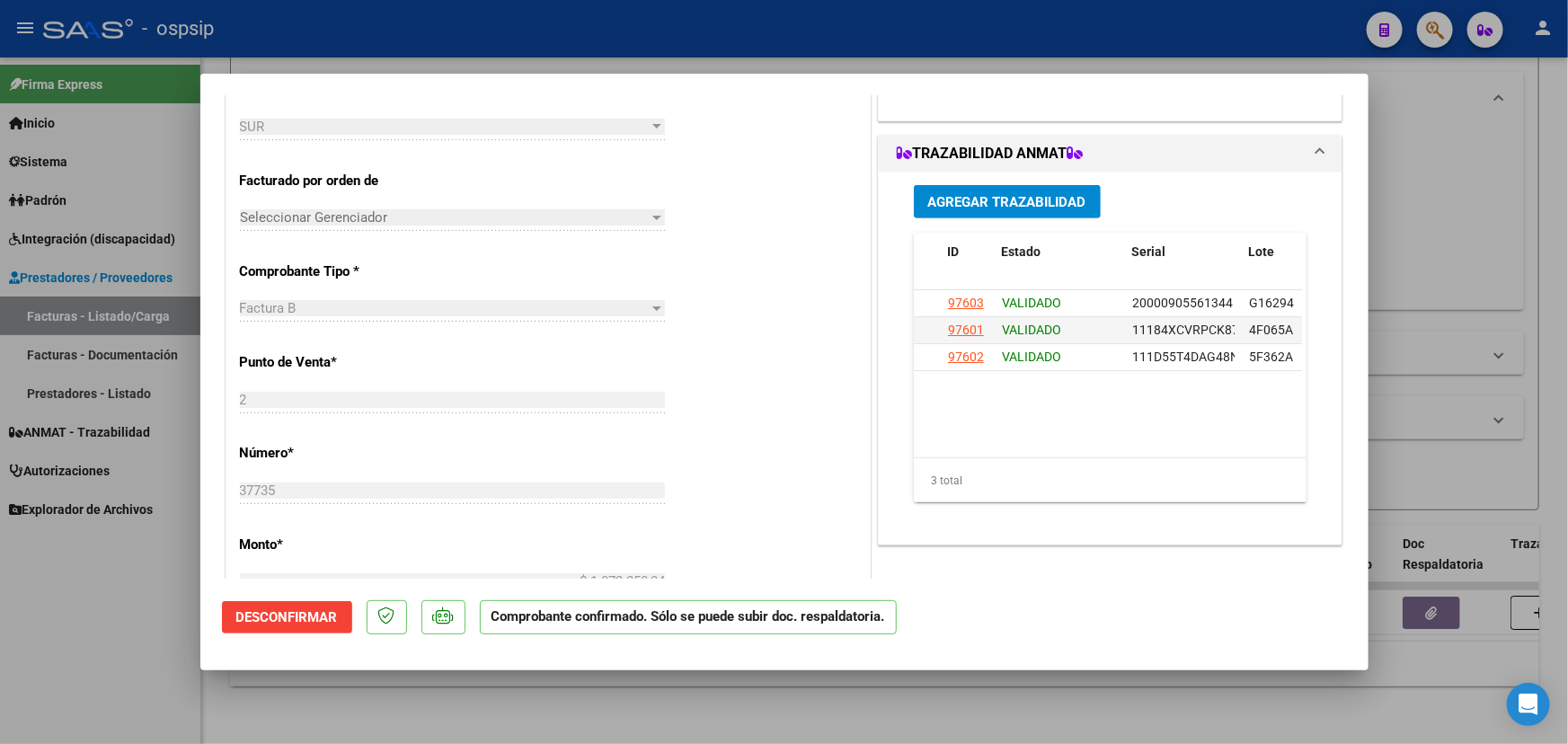
type input "$ 0,00"
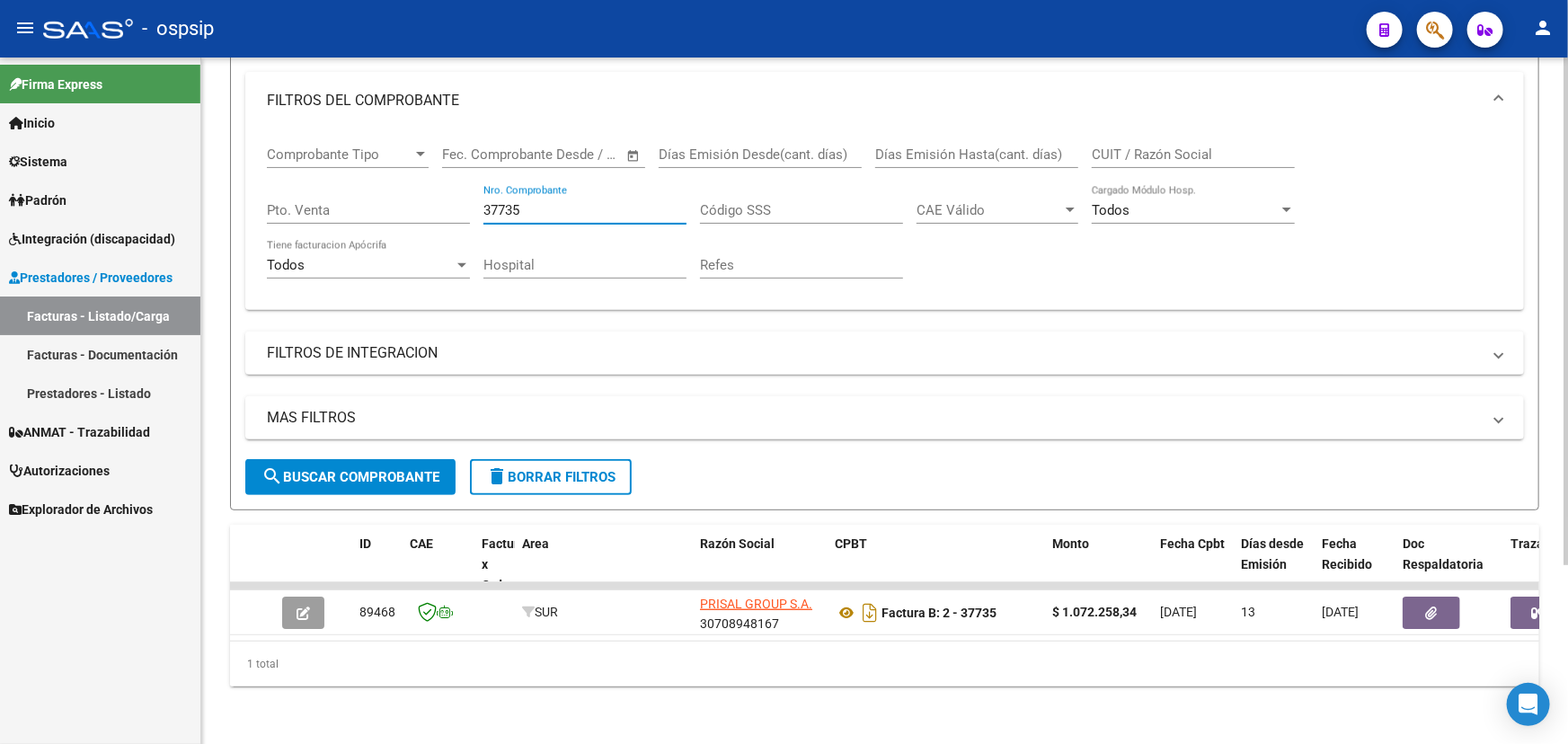
click at [497, 203] on input "37735" at bounding box center [584, 210] width 203 height 16
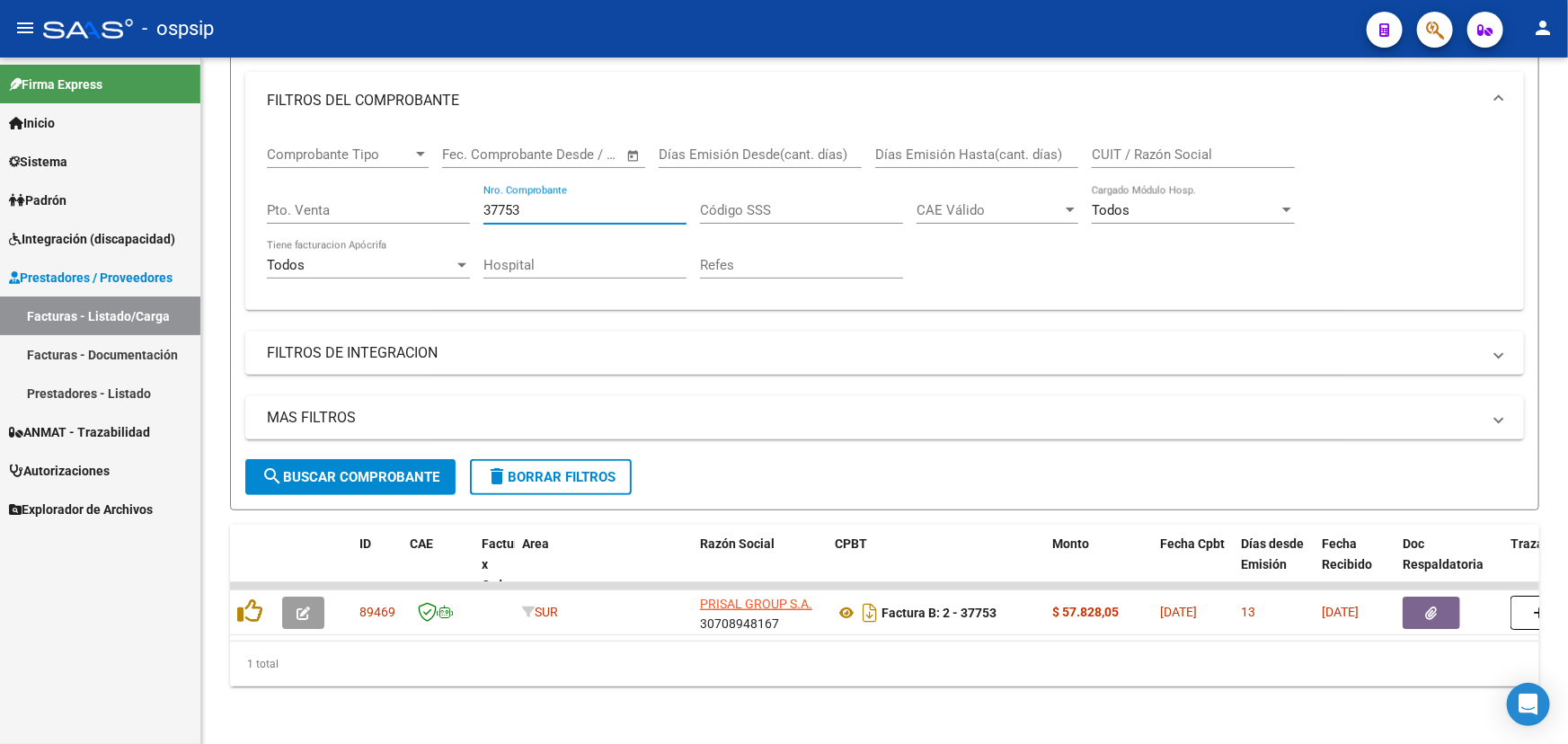
type input "37753"
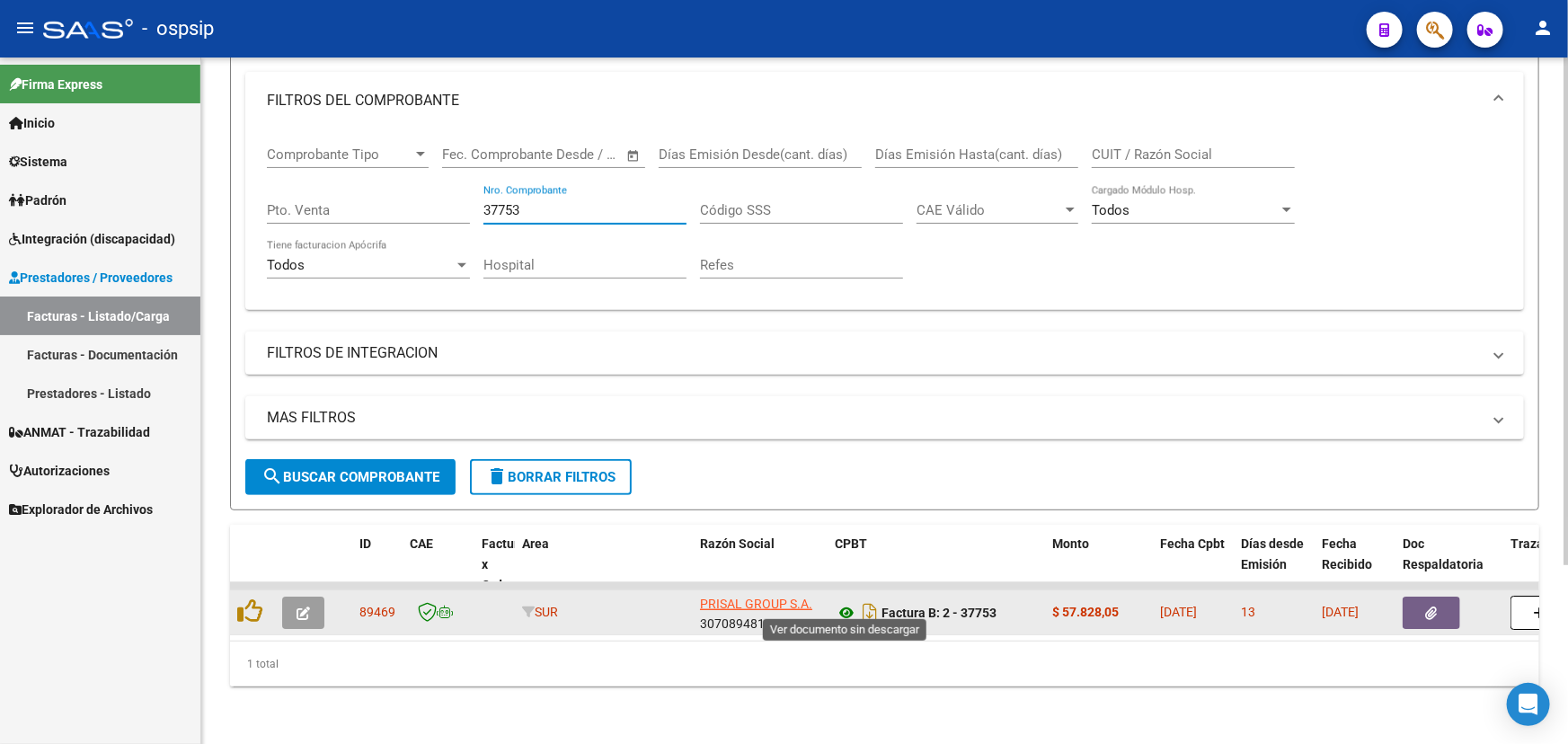
click at [842, 606] on icon at bounding box center [847, 613] width 24 height 22
click at [305, 606] on icon "button" at bounding box center [303, 613] width 14 height 14
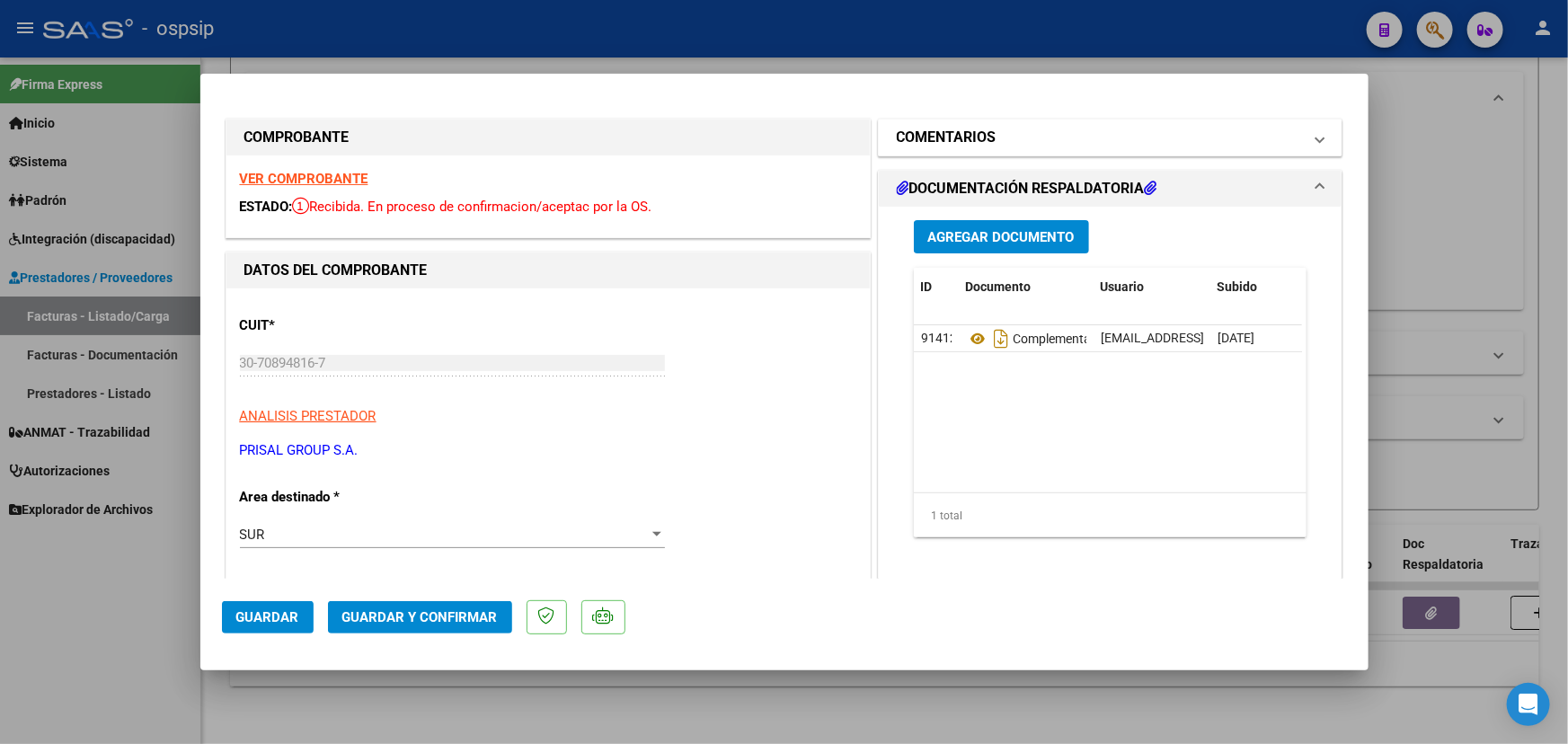
click at [972, 140] on h1 "COMENTARIOS" at bounding box center [946, 137] width 99 height 22
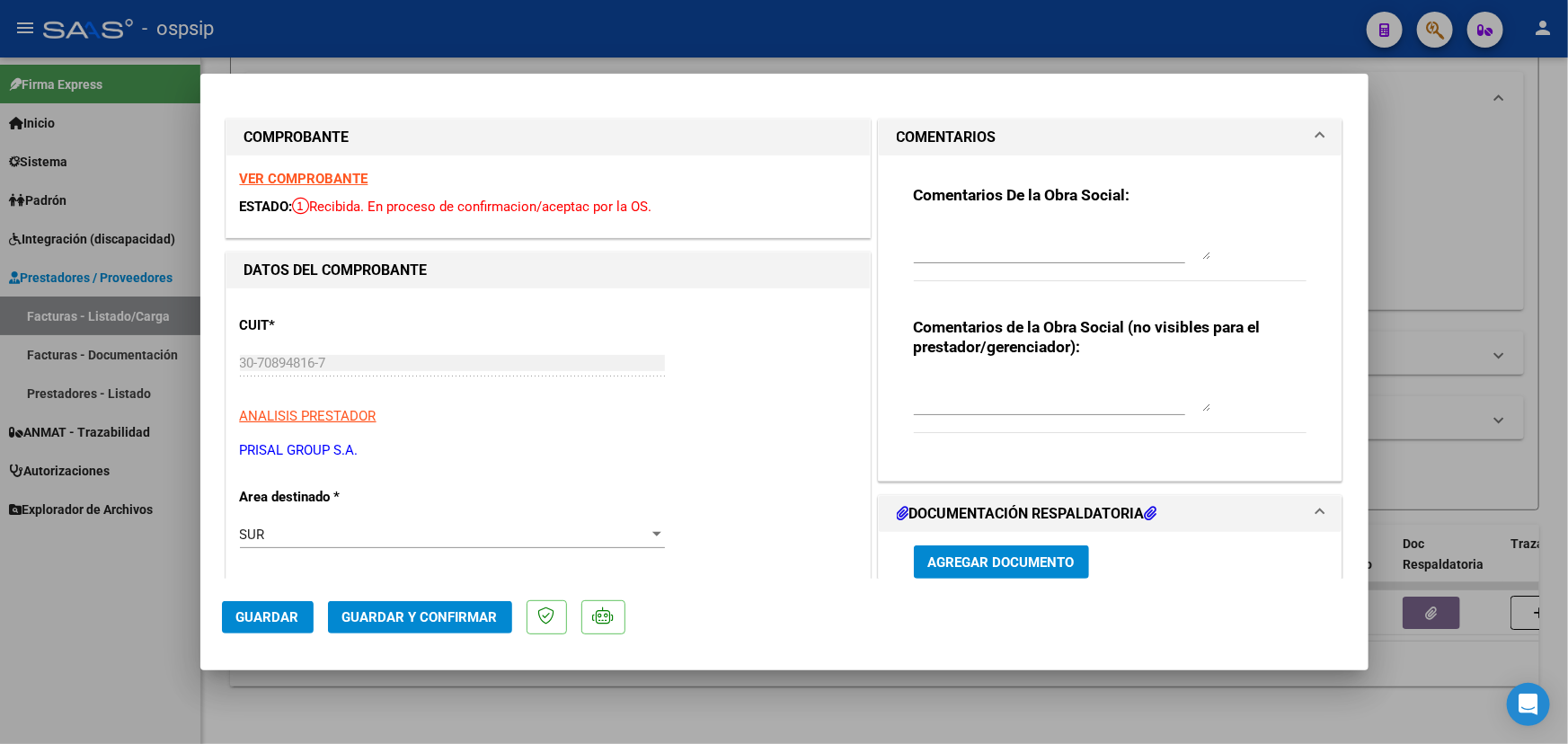
click at [993, 385] on textarea at bounding box center [1062, 393] width 296 height 36
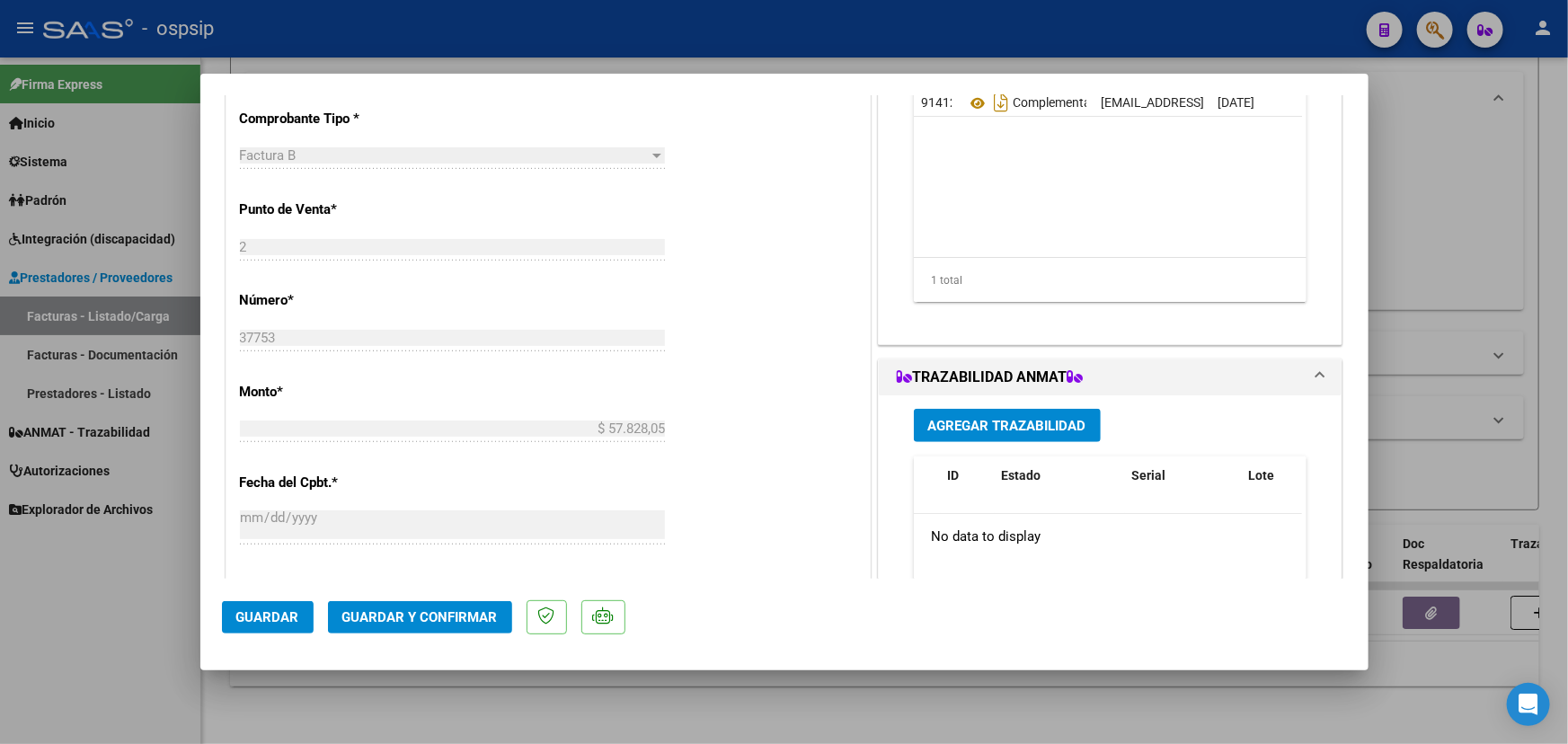
scroll to position [571, 0]
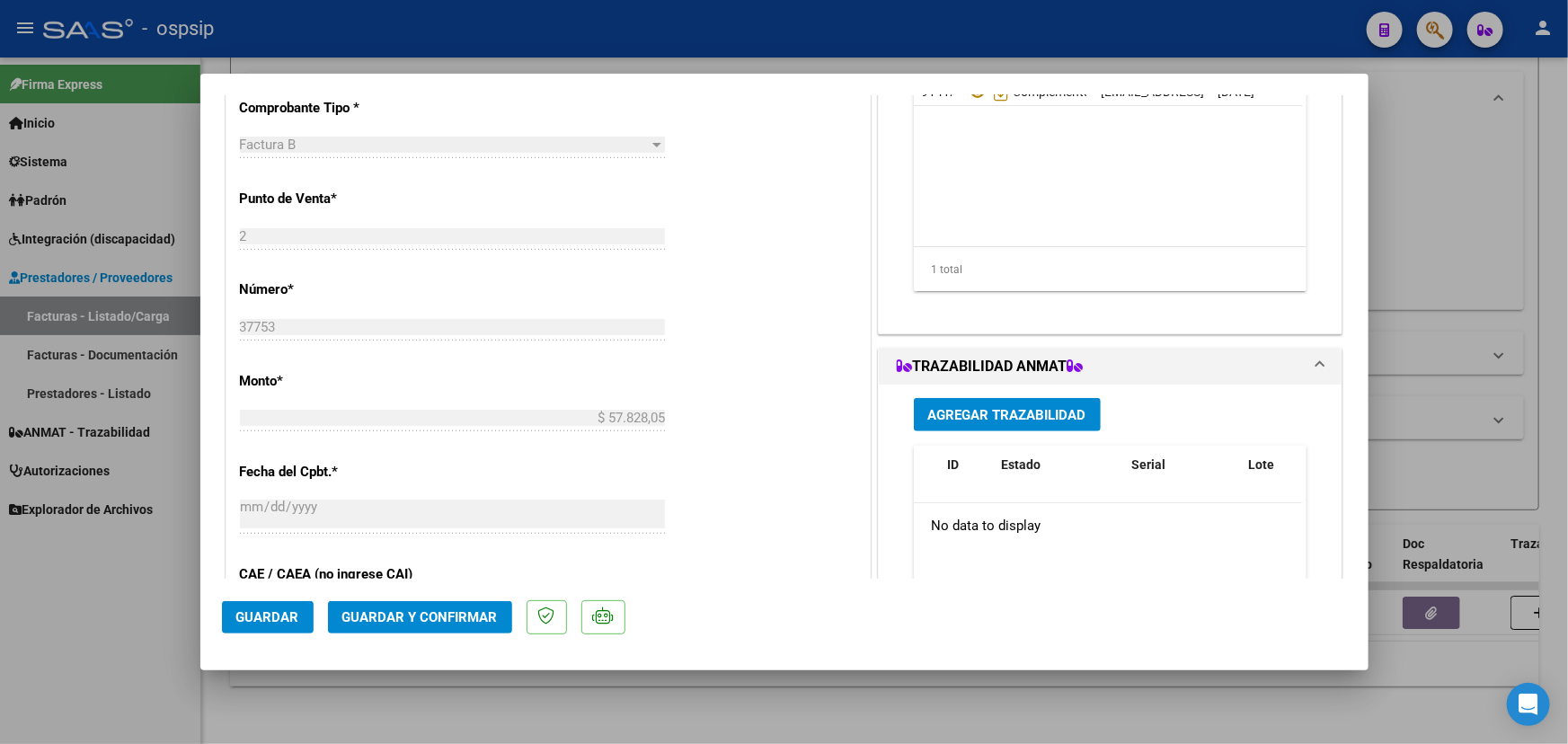
type textarea "MEDICACION NO TRAZABLE"
click at [370, 612] on span "Guardar y Confirmar" at bounding box center [419, 617] width 155 height 16
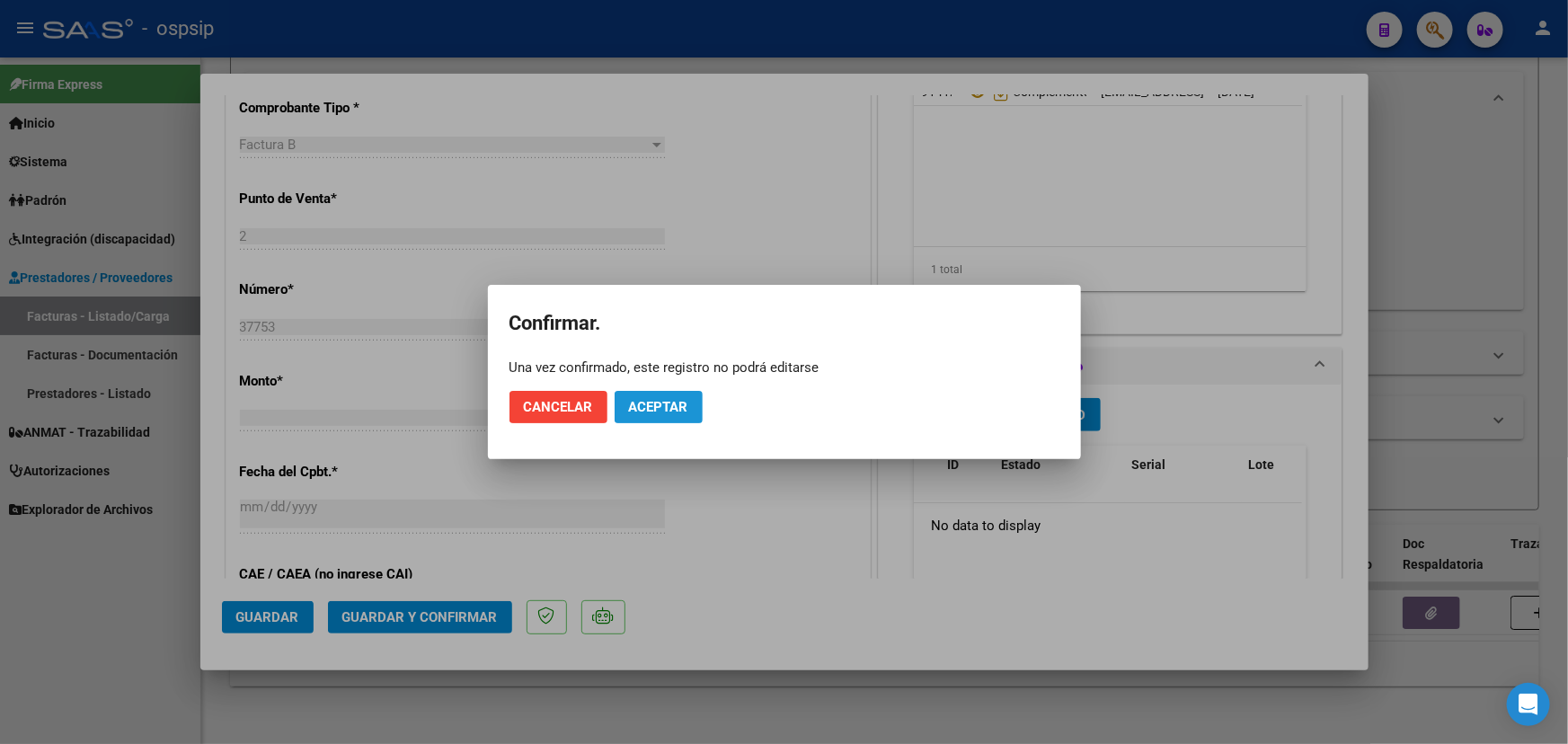
click at [660, 409] on span "Aceptar" at bounding box center [659, 406] width 60 height 16
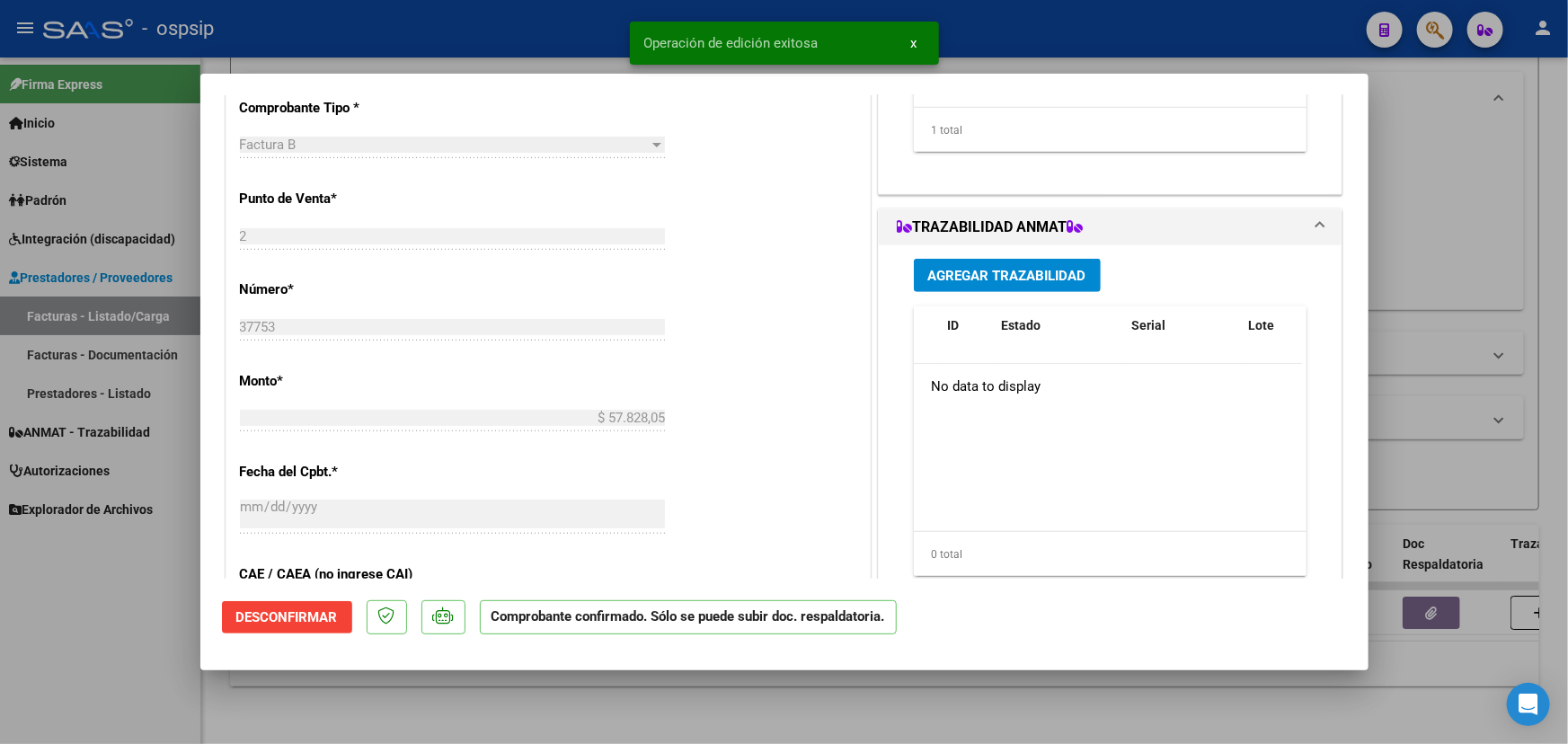
type input "$ 0,00"
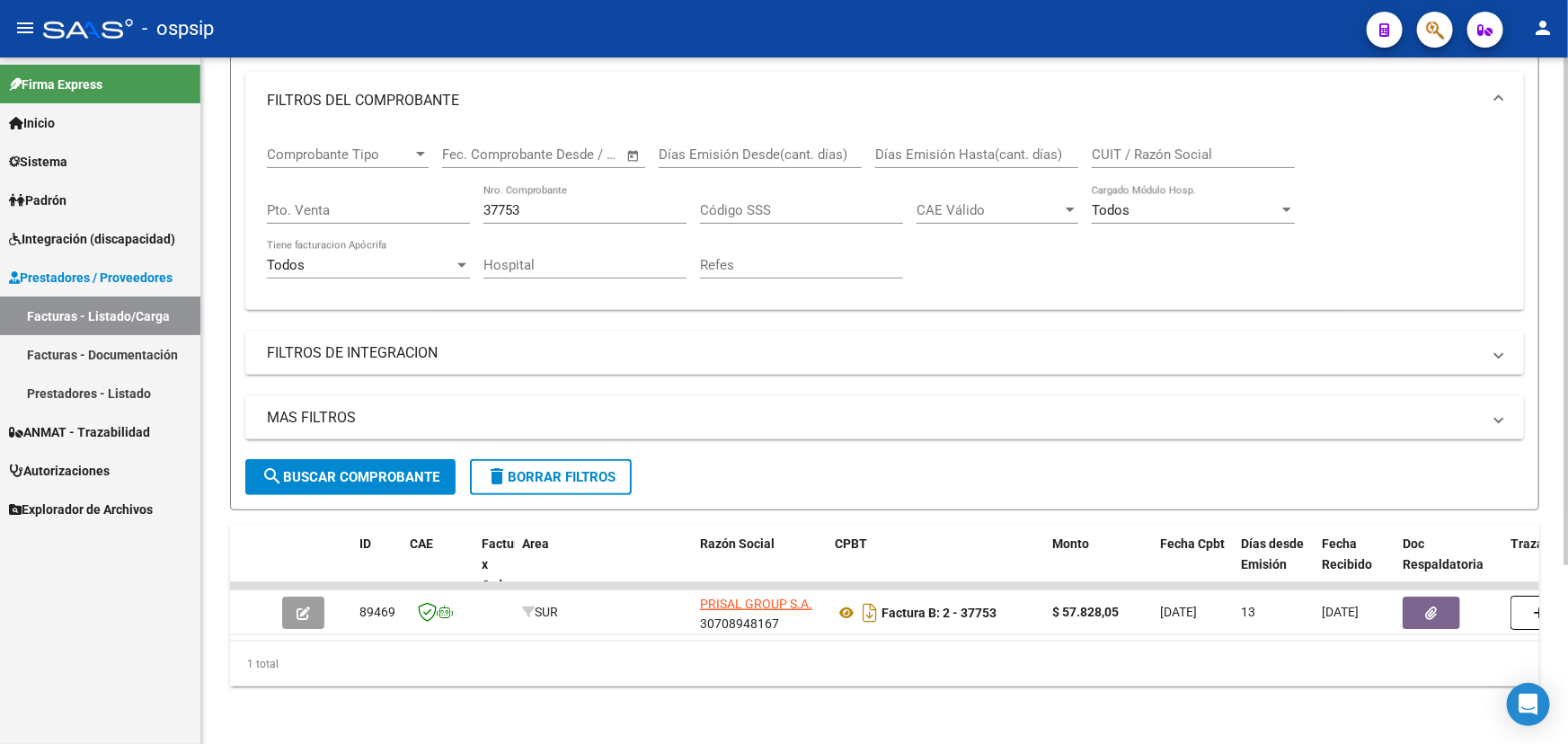
click at [513, 202] on input "37753" at bounding box center [584, 210] width 203 height 16
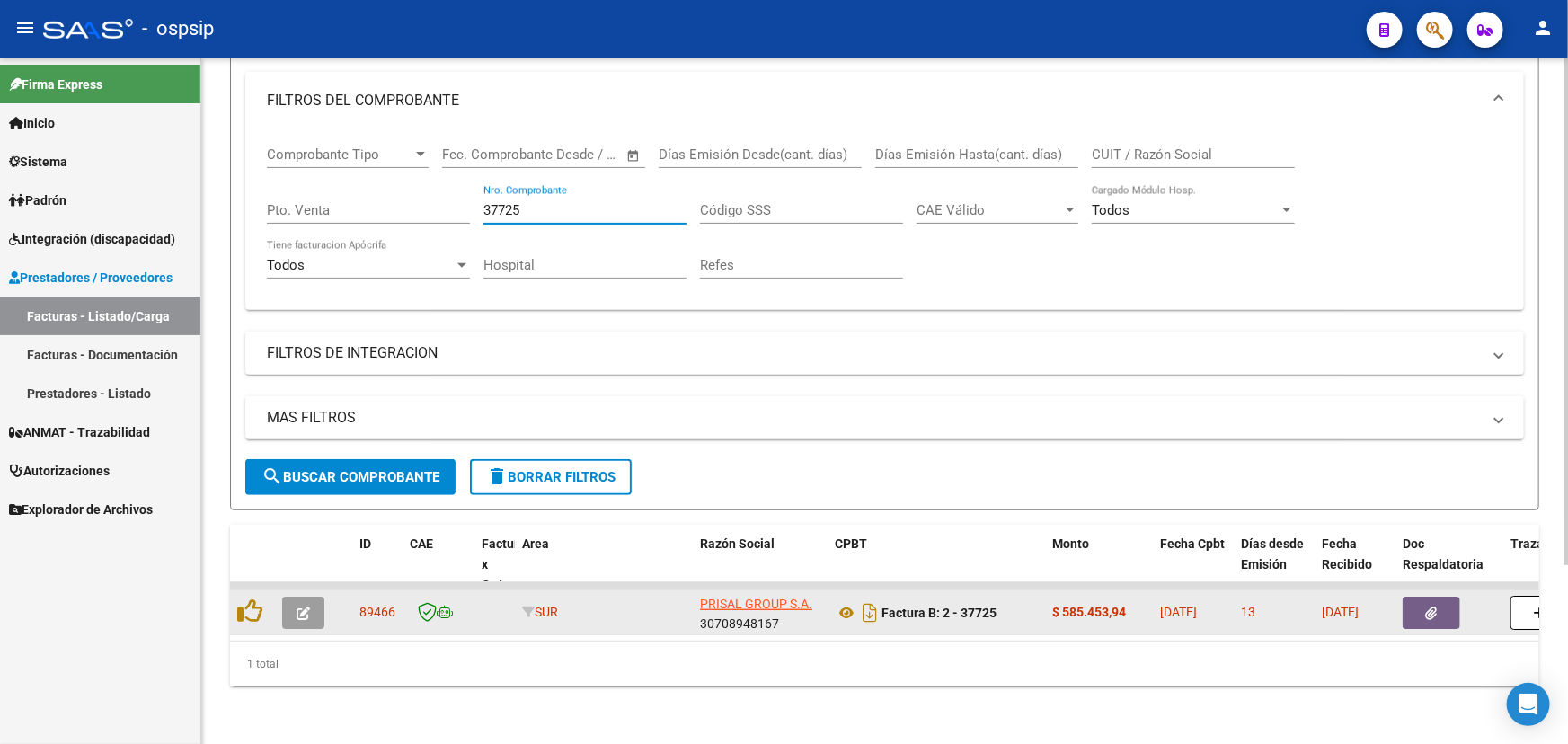
type input "37725"
click at [314, 596] on button "button" at bounding box center [303, 612] width 42 height 33
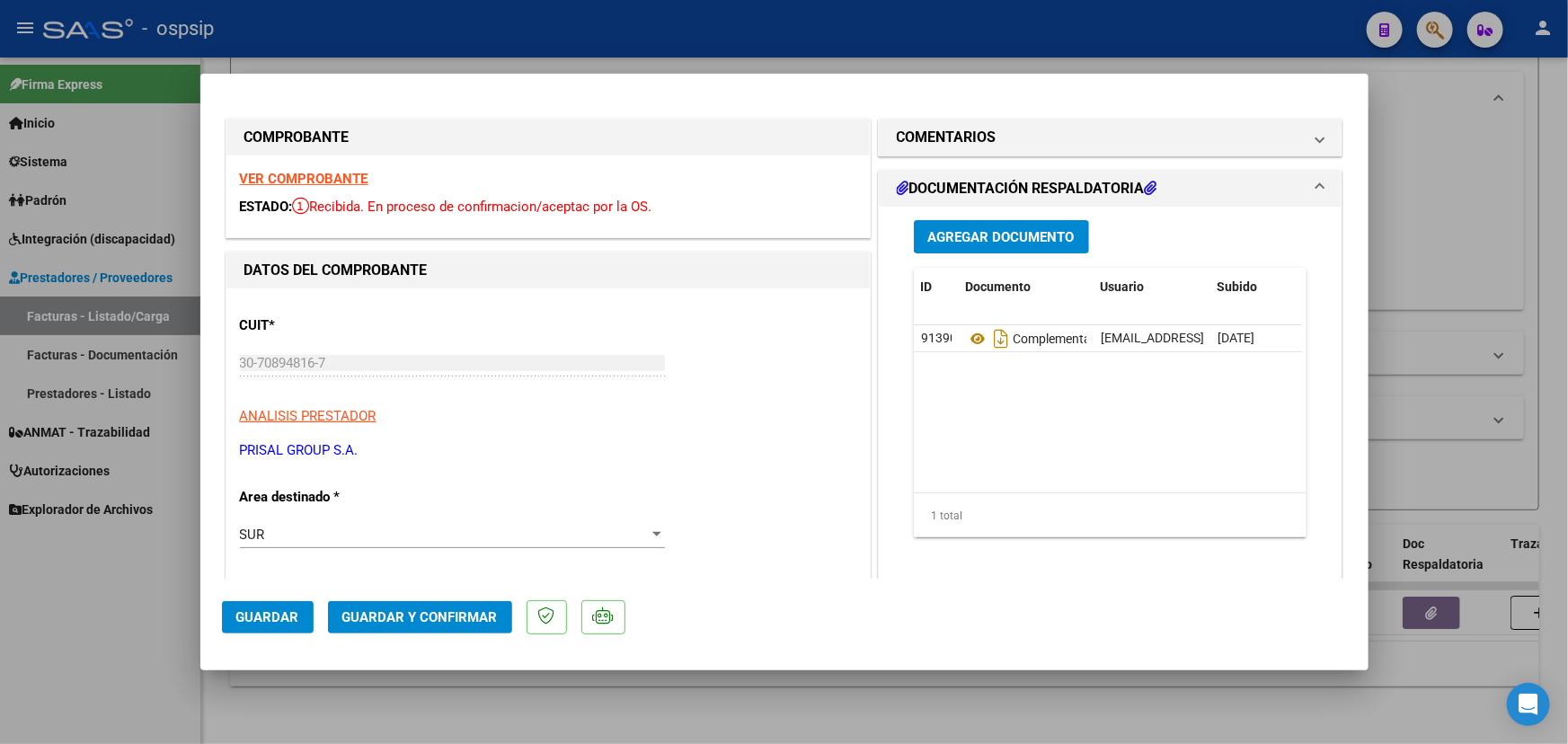
type input "$ 0,00"
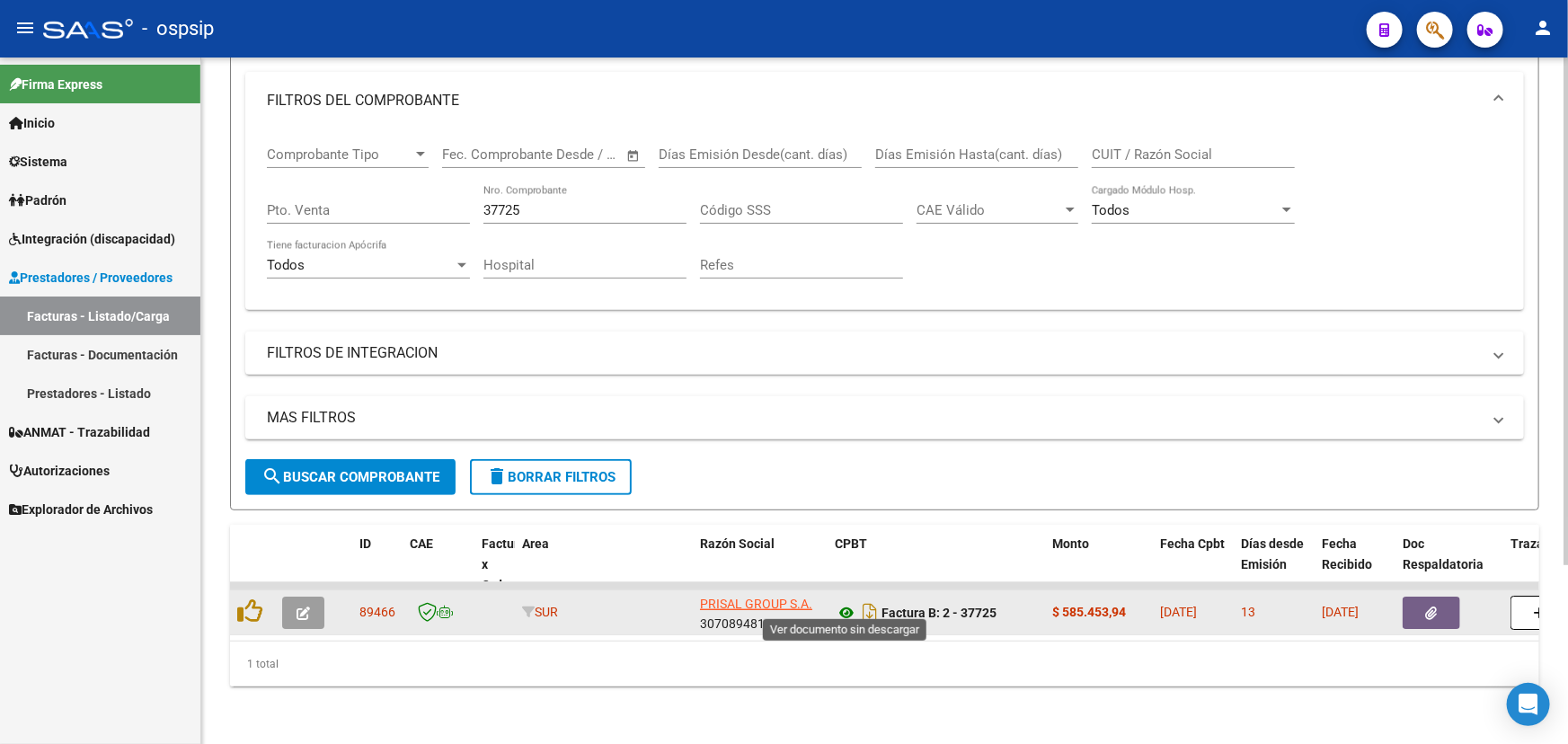
click at [844, 602] on icon at bounding box center [847, 613] width 24 height 22
click at [314, 596] on button "button" at bounding box center [303, 612] width 42 height 33
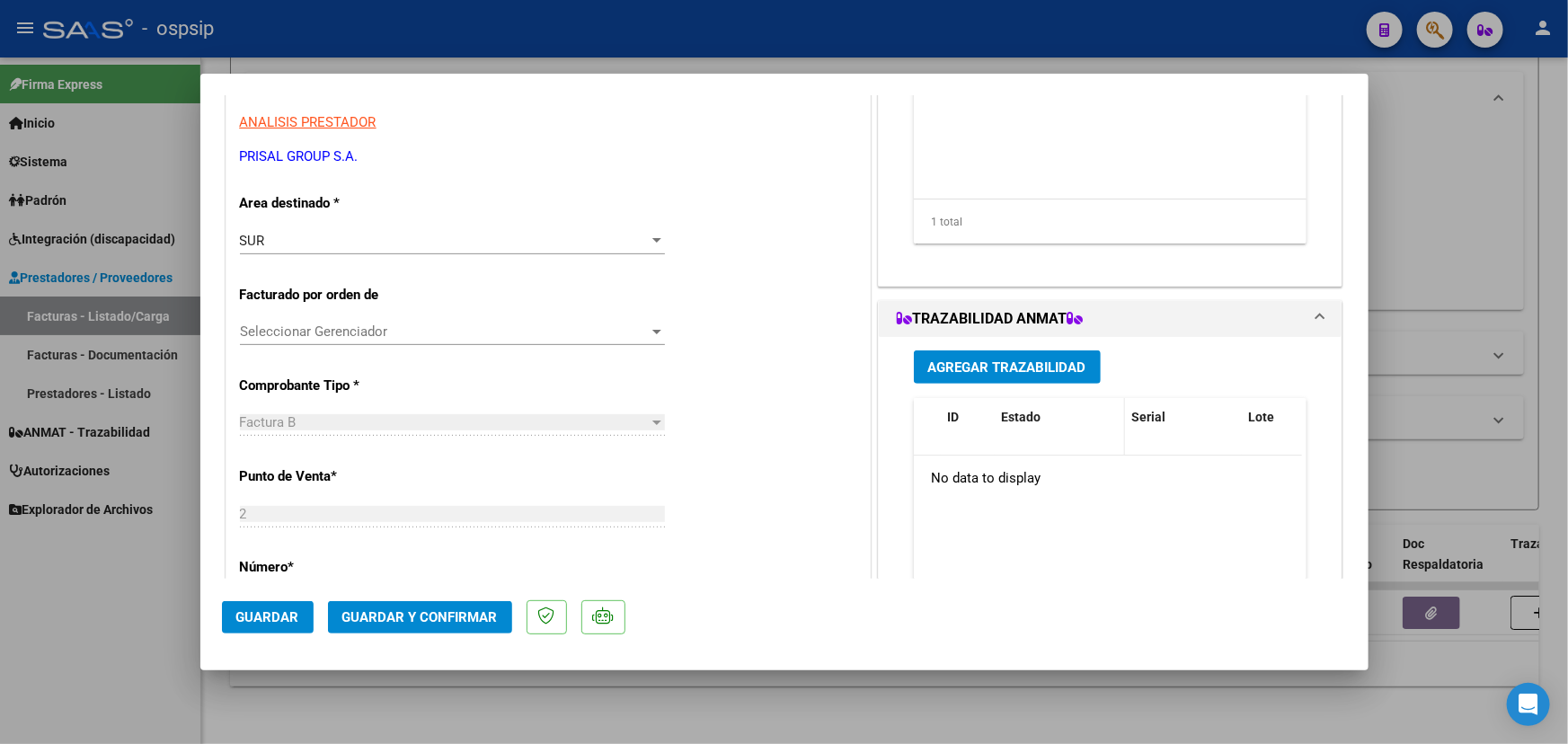
scroll to position [326, 0]
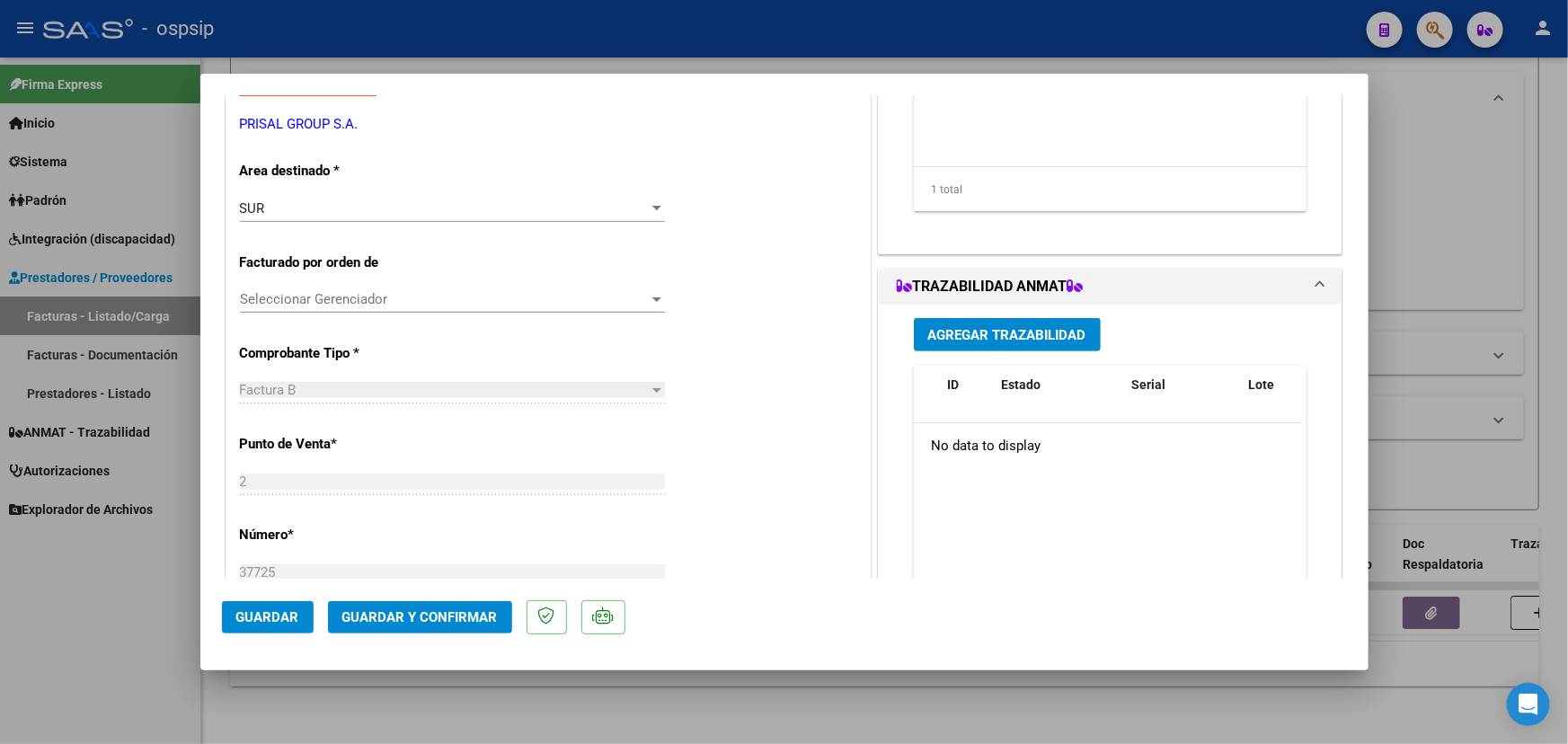
click at [1023, 342] on span "Agregar Trazabilidad" at bounding box center [1007, 335] width 158 height 16
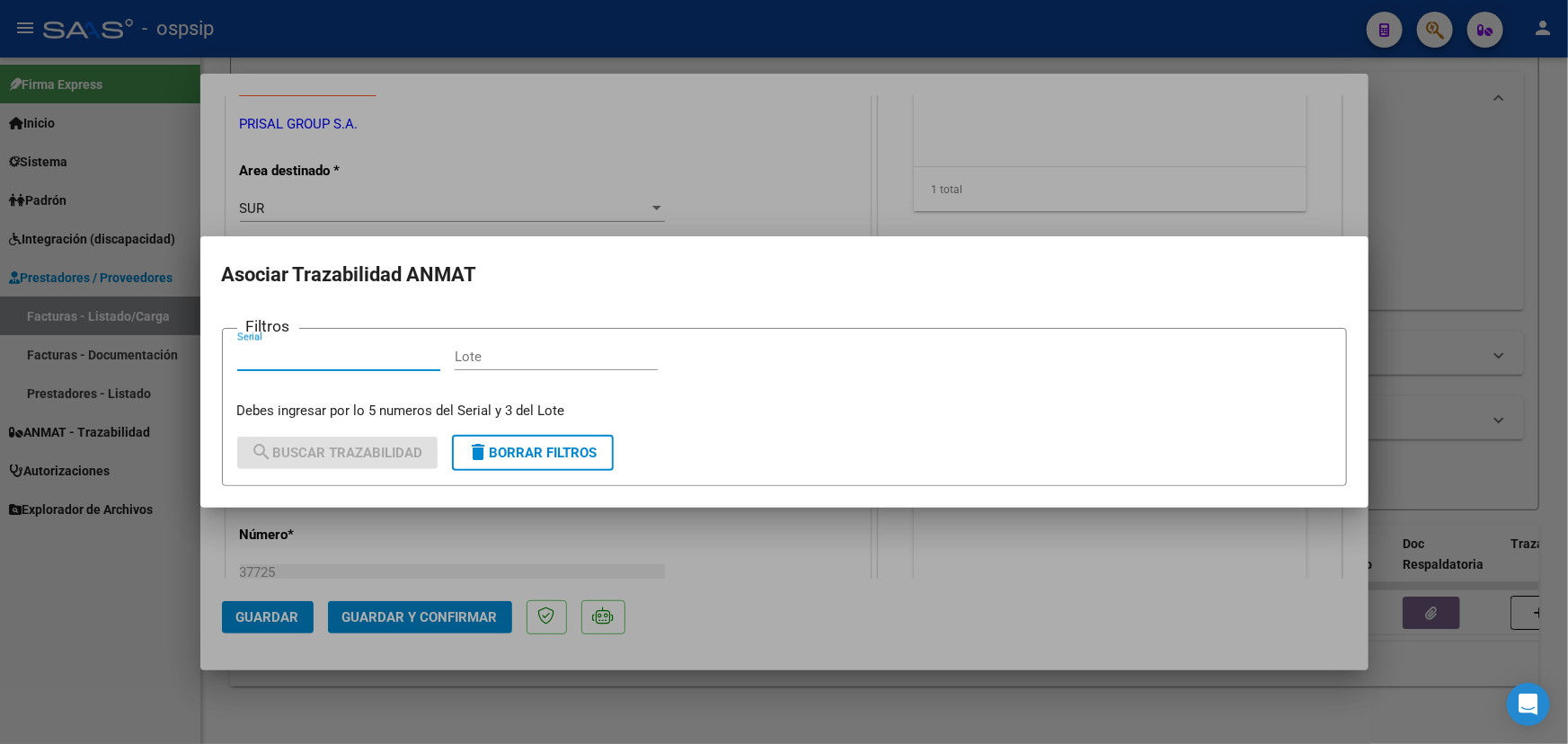
paste input "0539960086"
click at [509, 357] on input "Lote" at bounding box center [556, 357] width 203 height 16
paste input "PT6FX14"
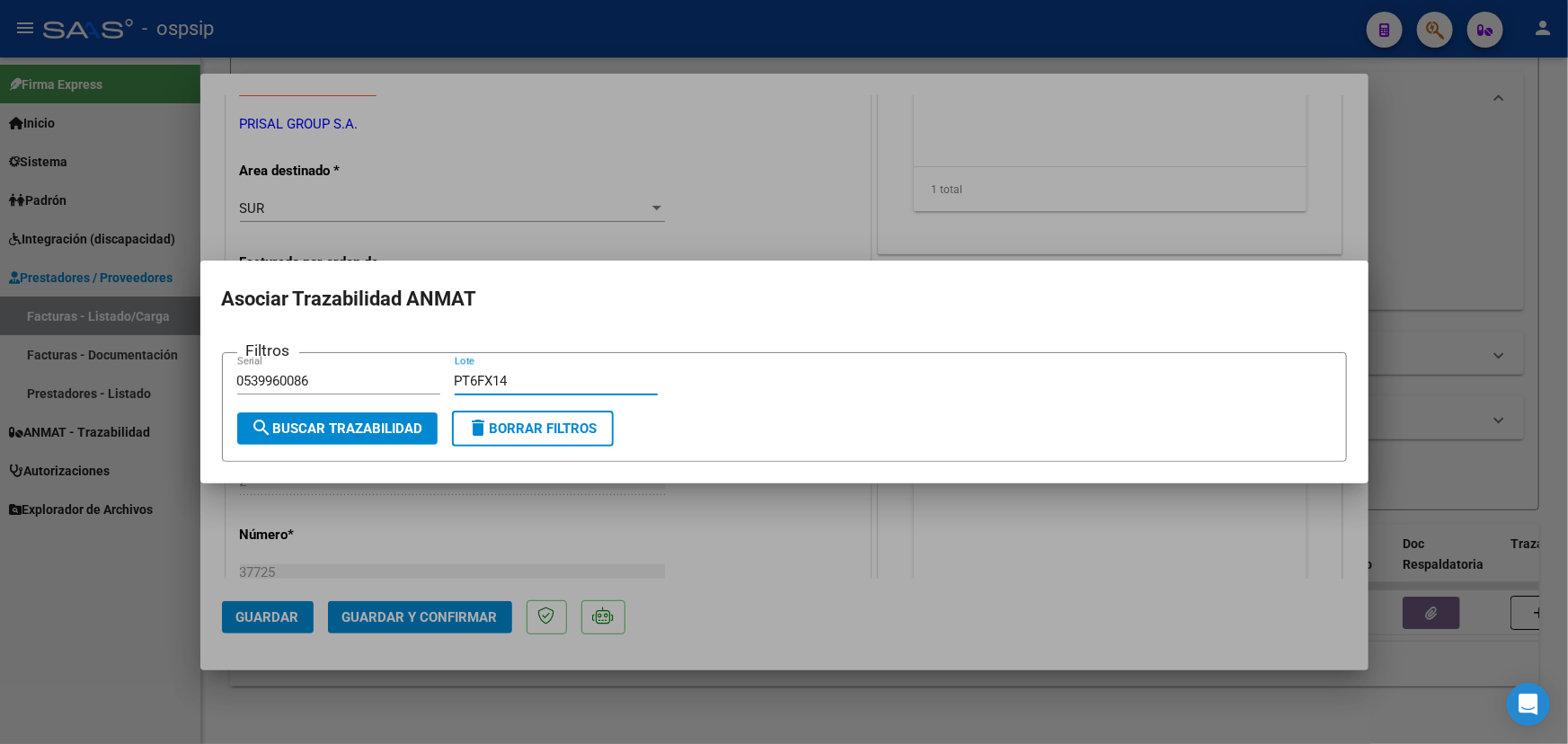
click at [363, 439] on button "search Buscar Trazabilidad" at bounding box center [338, 428] width 201 height 33
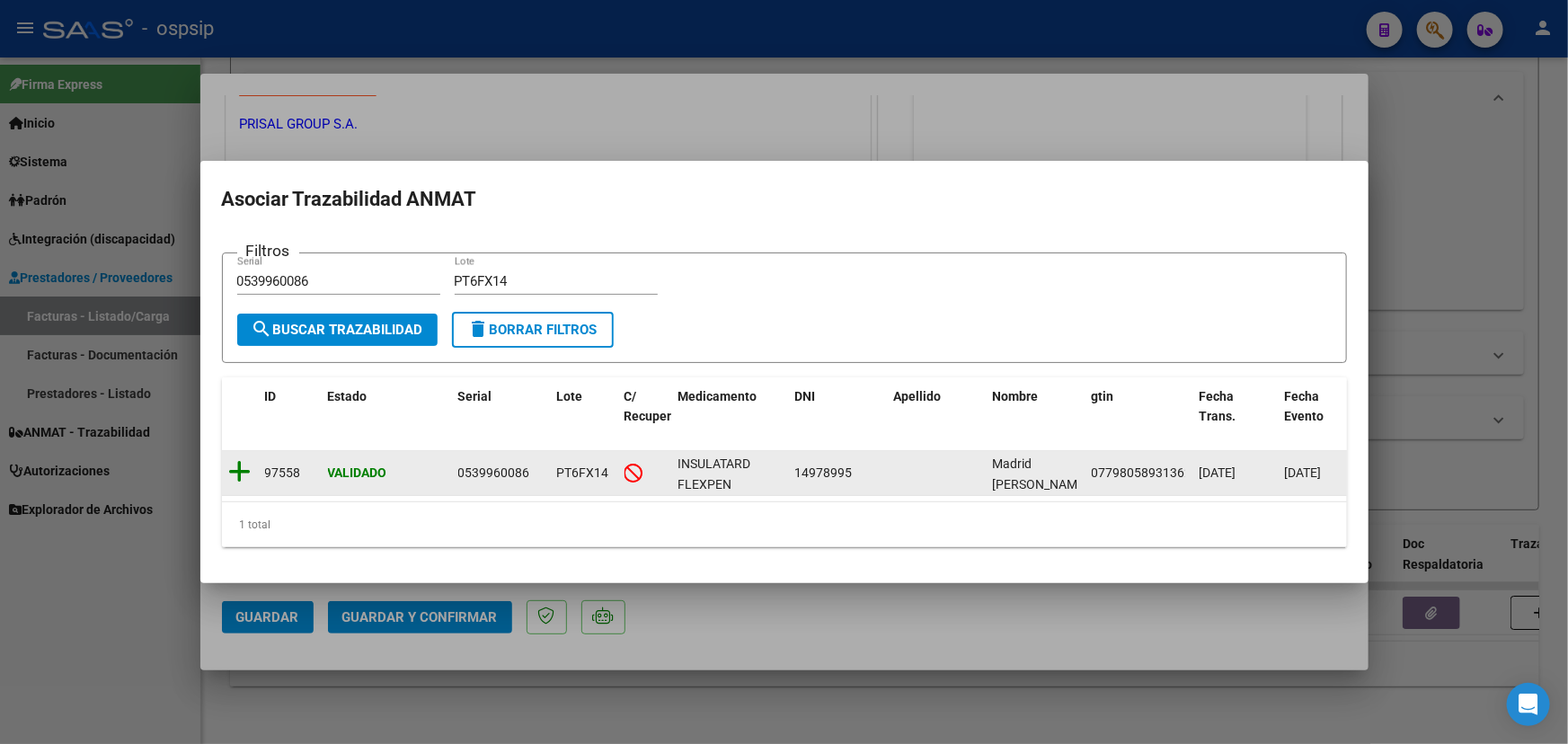
click at [236, 461] on icon at bounding box center [240, 471] width 23 height 25
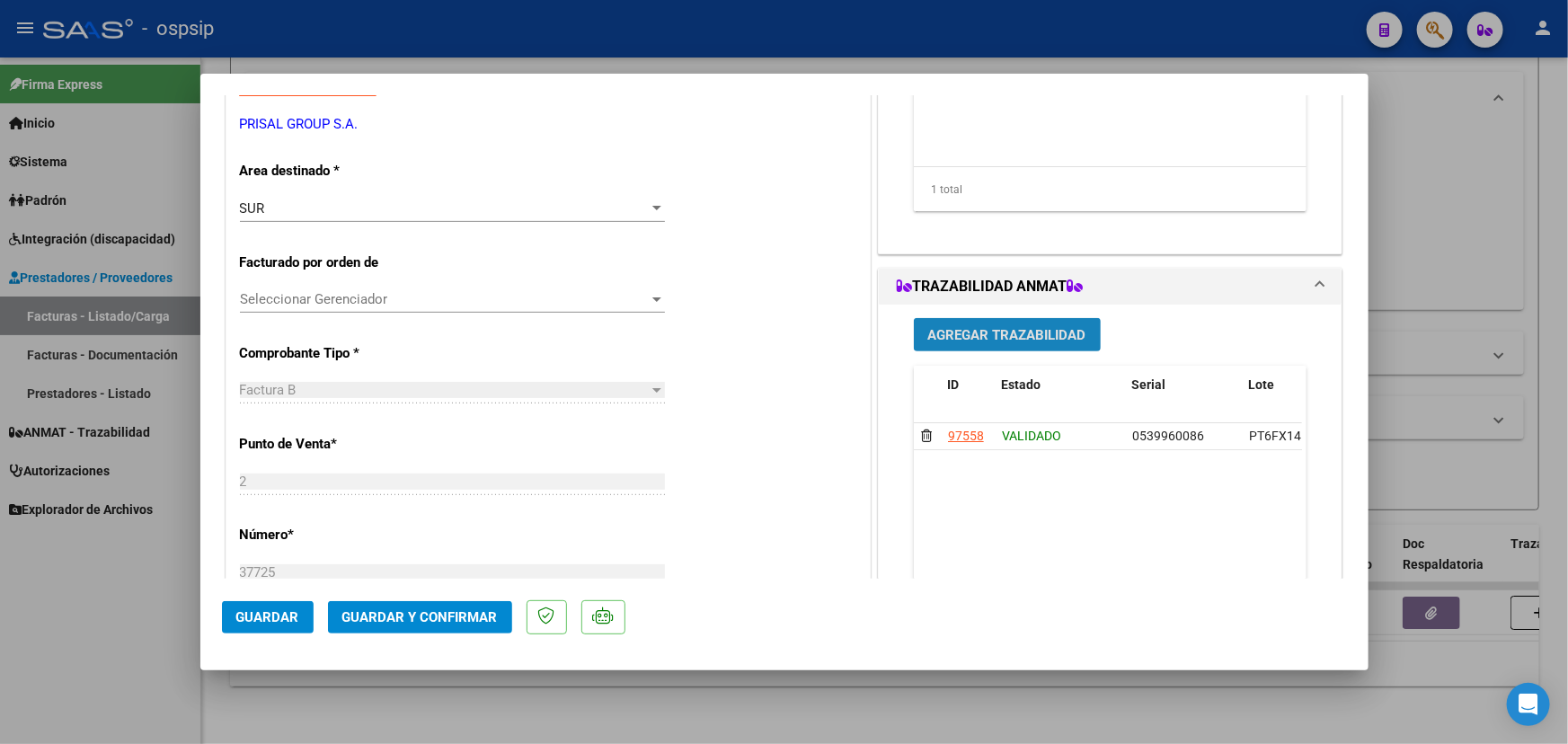
click at [988, 334] on span "Agregar Trazabilidad" at bounding box center [1007, 335] width 158 height 16
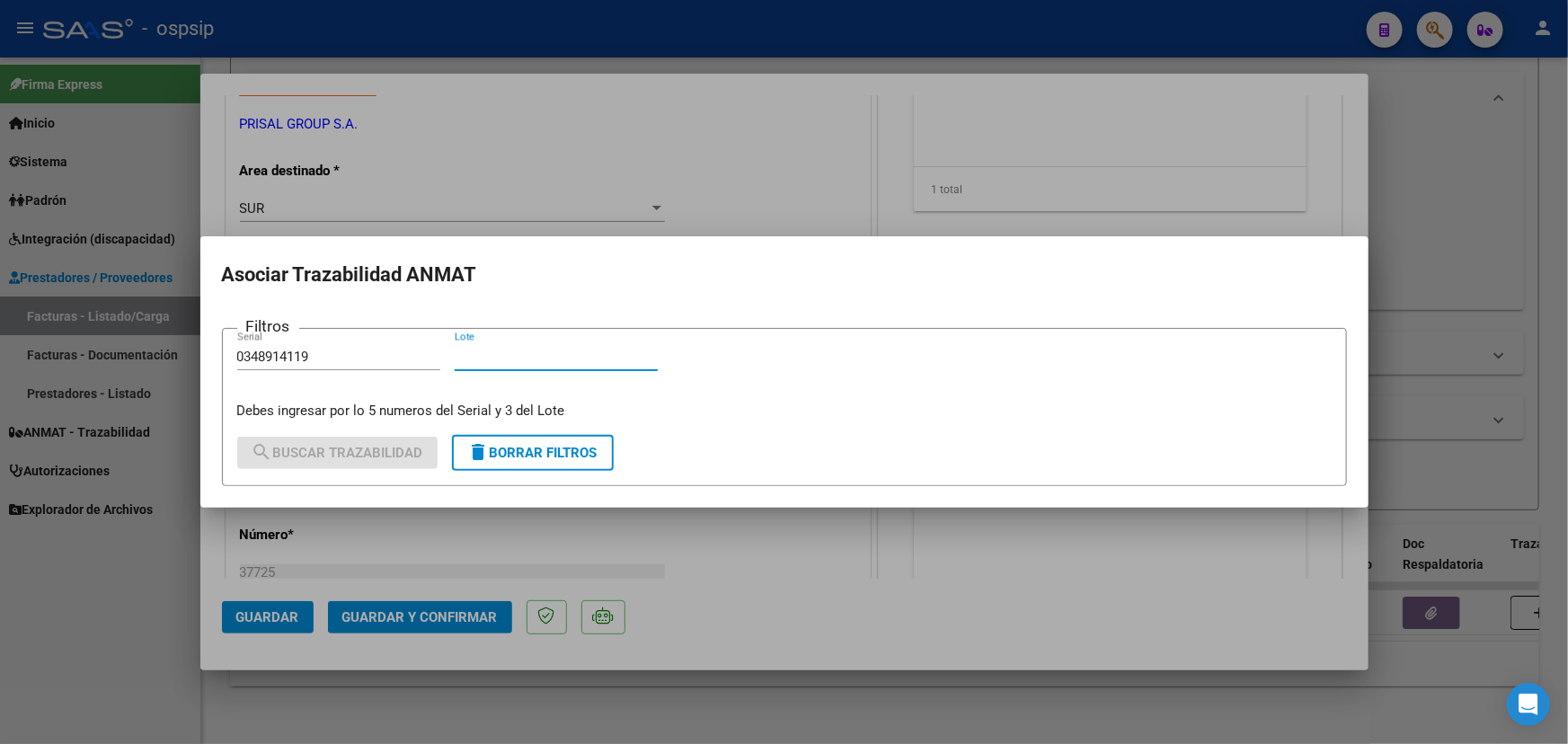
paste input "RT6GP48"
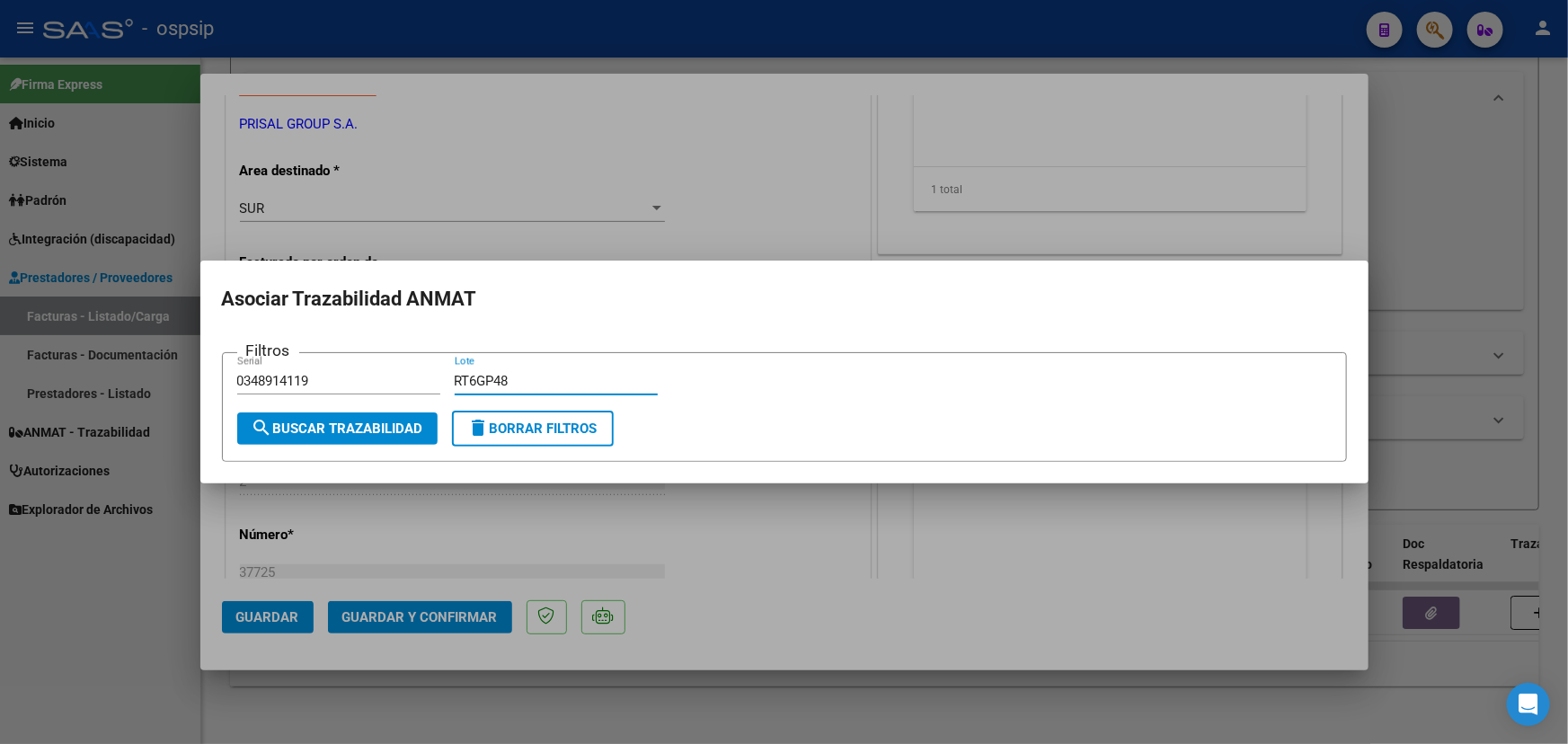
click at [375, 428] on span "search Buscar Trazabilidad" at bounding box center [337, 428] width 172 height 16
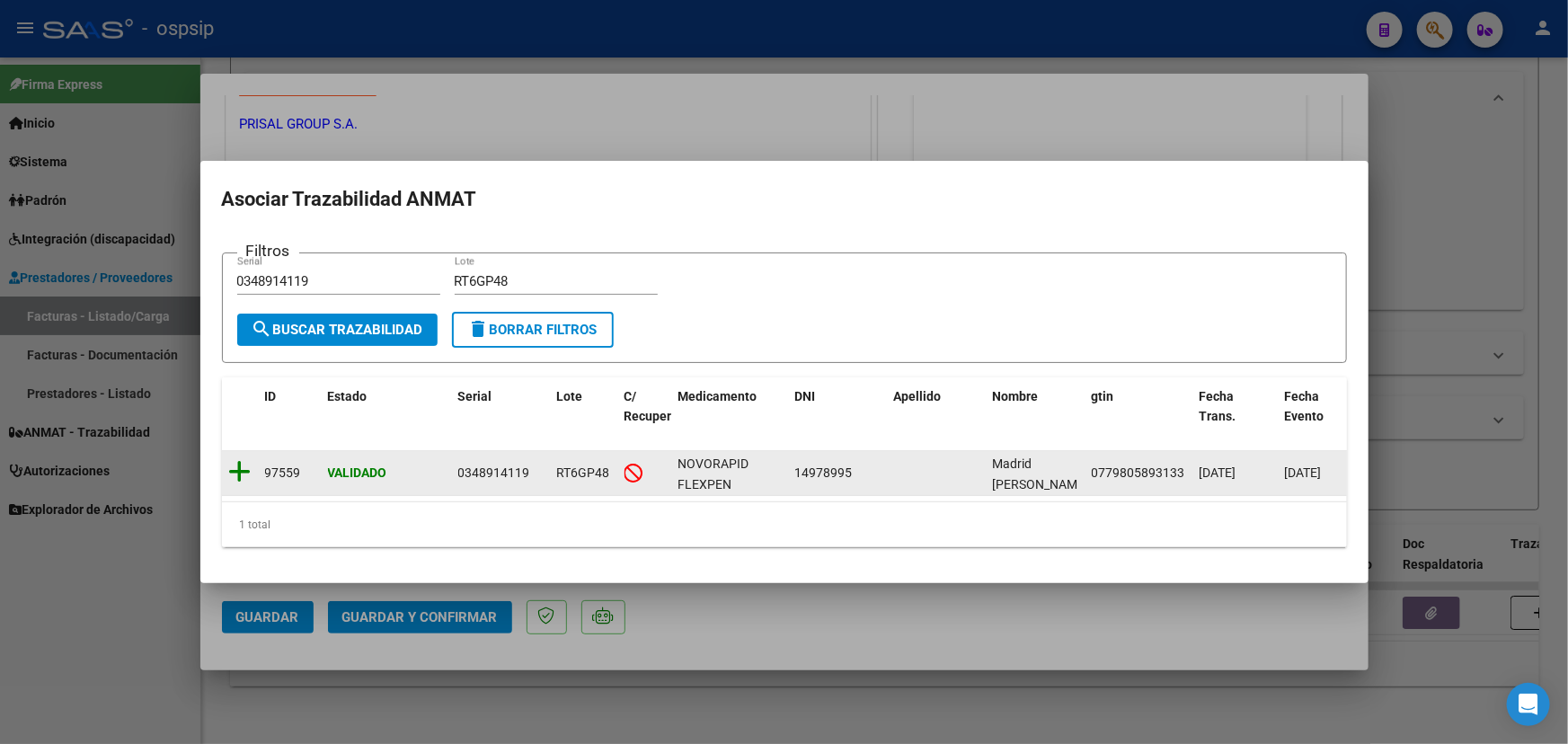
click at [242, 467] on icon at bounding box center [240, 471] width 23 height 25
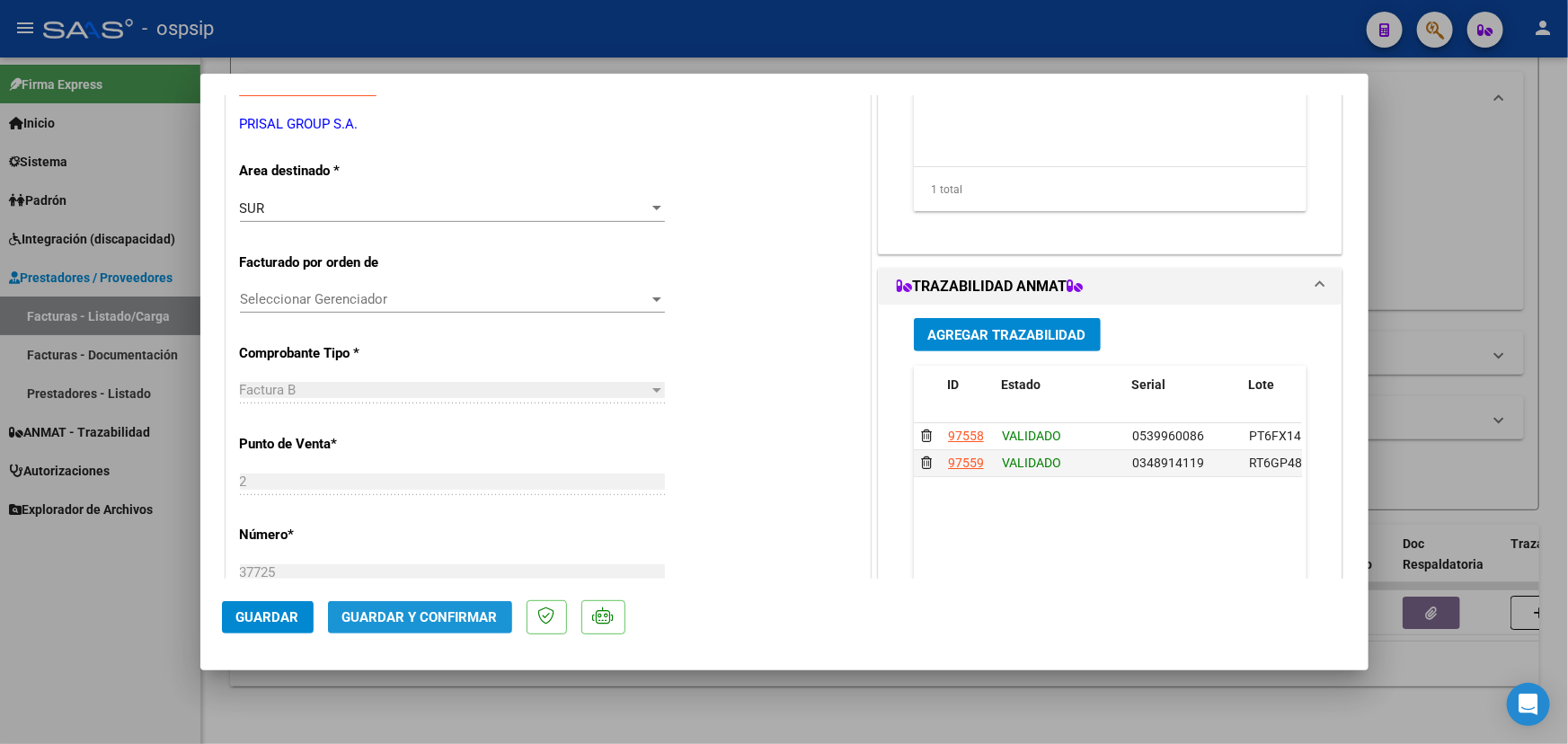
click at [430, 628] on button "Guardar y Confirmar" at bounding box center [419, 617] width 184 height 33
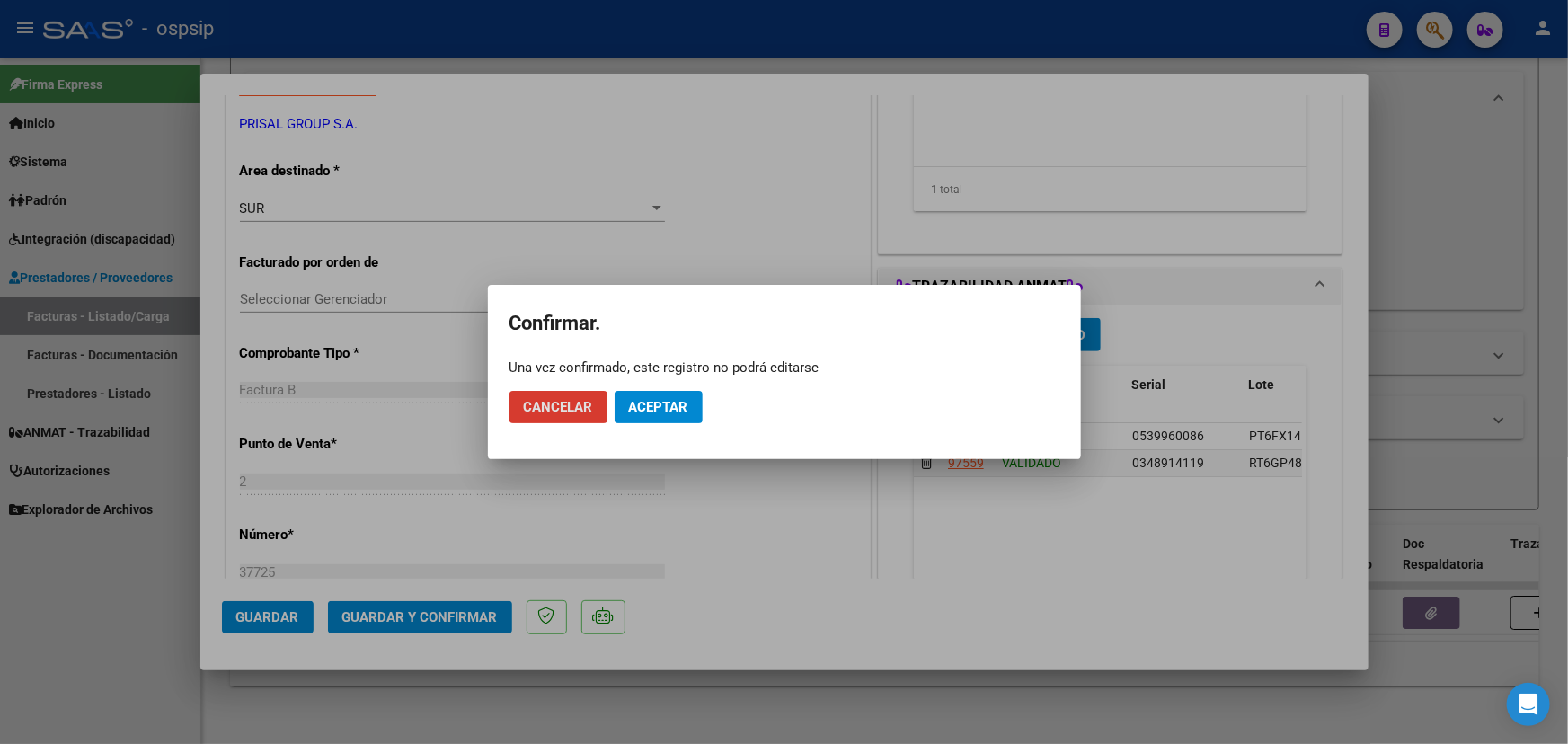
click at [677, 412] on span "Aceptar" at bounding box center [659, 406] width 60 height 16
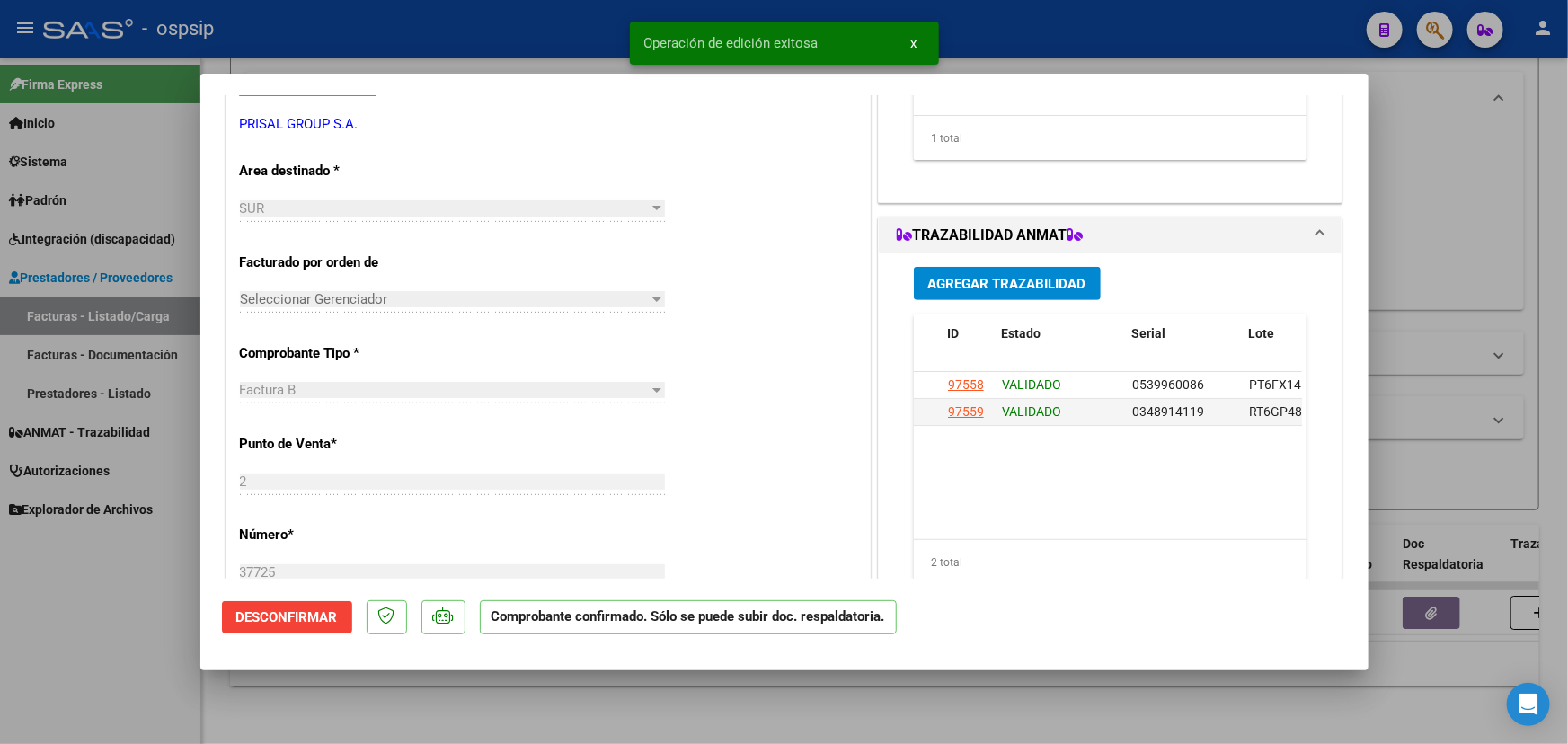
click at [792, 497] on div "CUIT * 30-70894816-7 Ingresar CUIT ANALISIS PRESTADOR PRISAL GROUP S.A. ARCA Pa…" at bounding box center [548, 644] width 643 height 1364
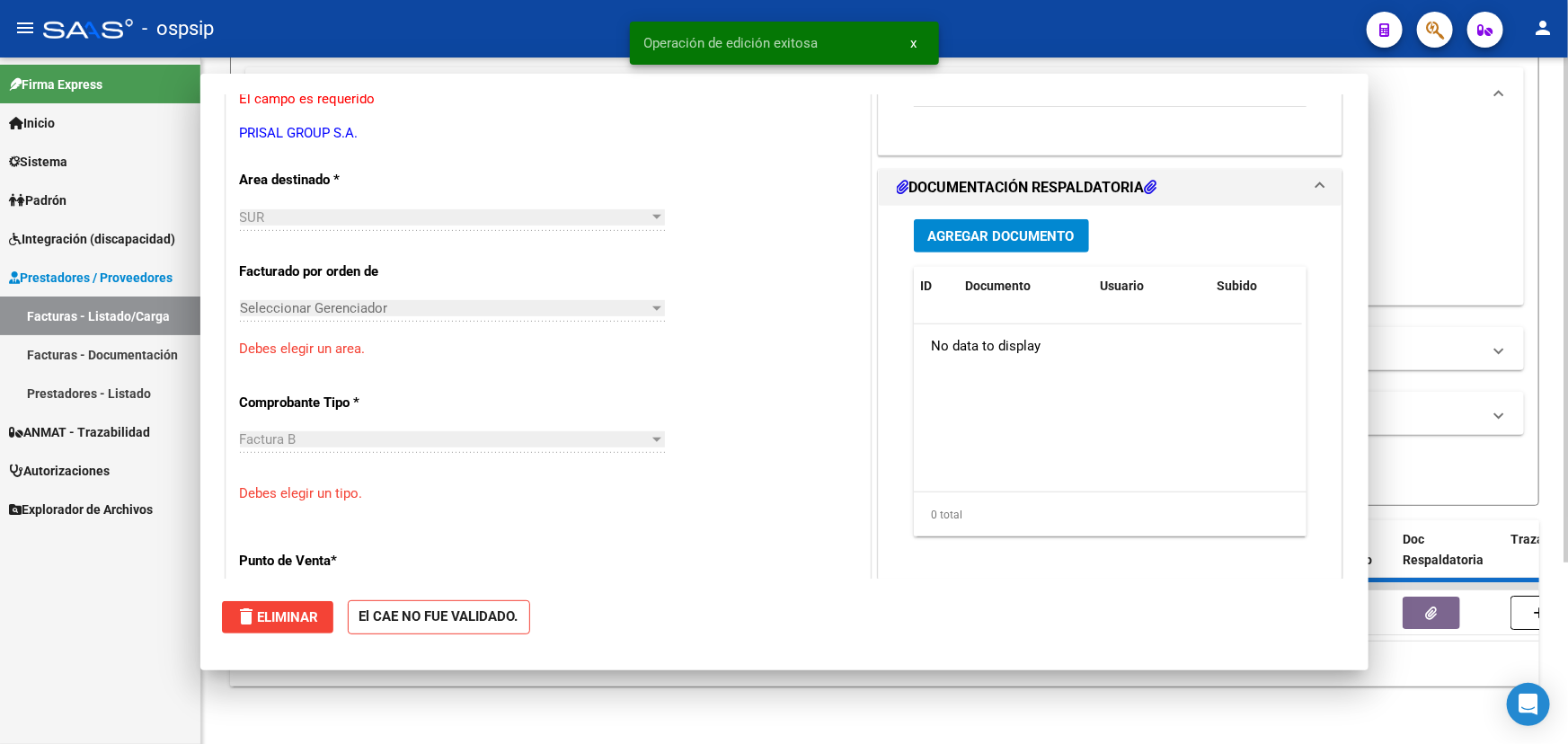
scroll to position [0, 0]
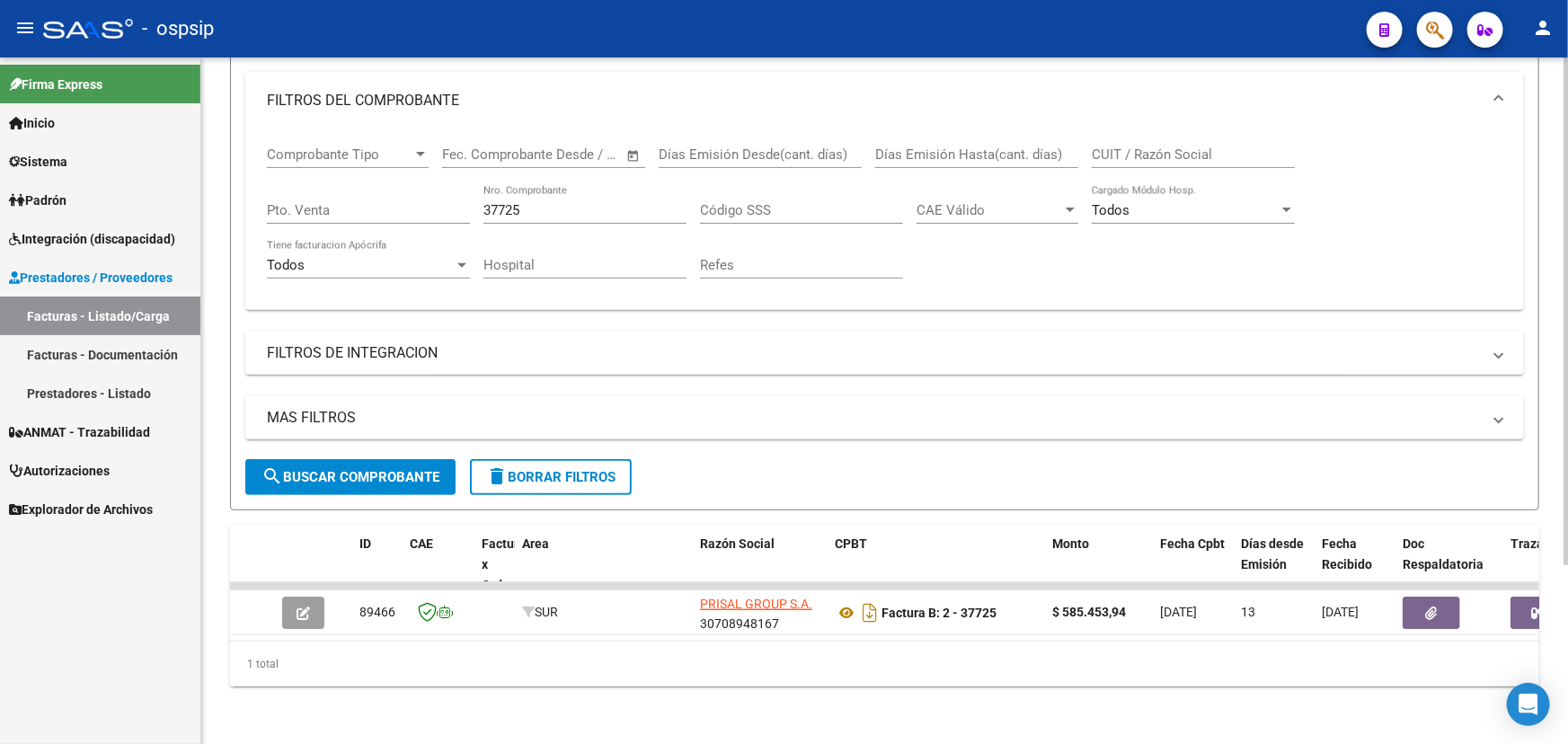
click at [551, 206] on div "37725 Nro. Comprobante" at bounding box center [584, 204] width 203 height 39
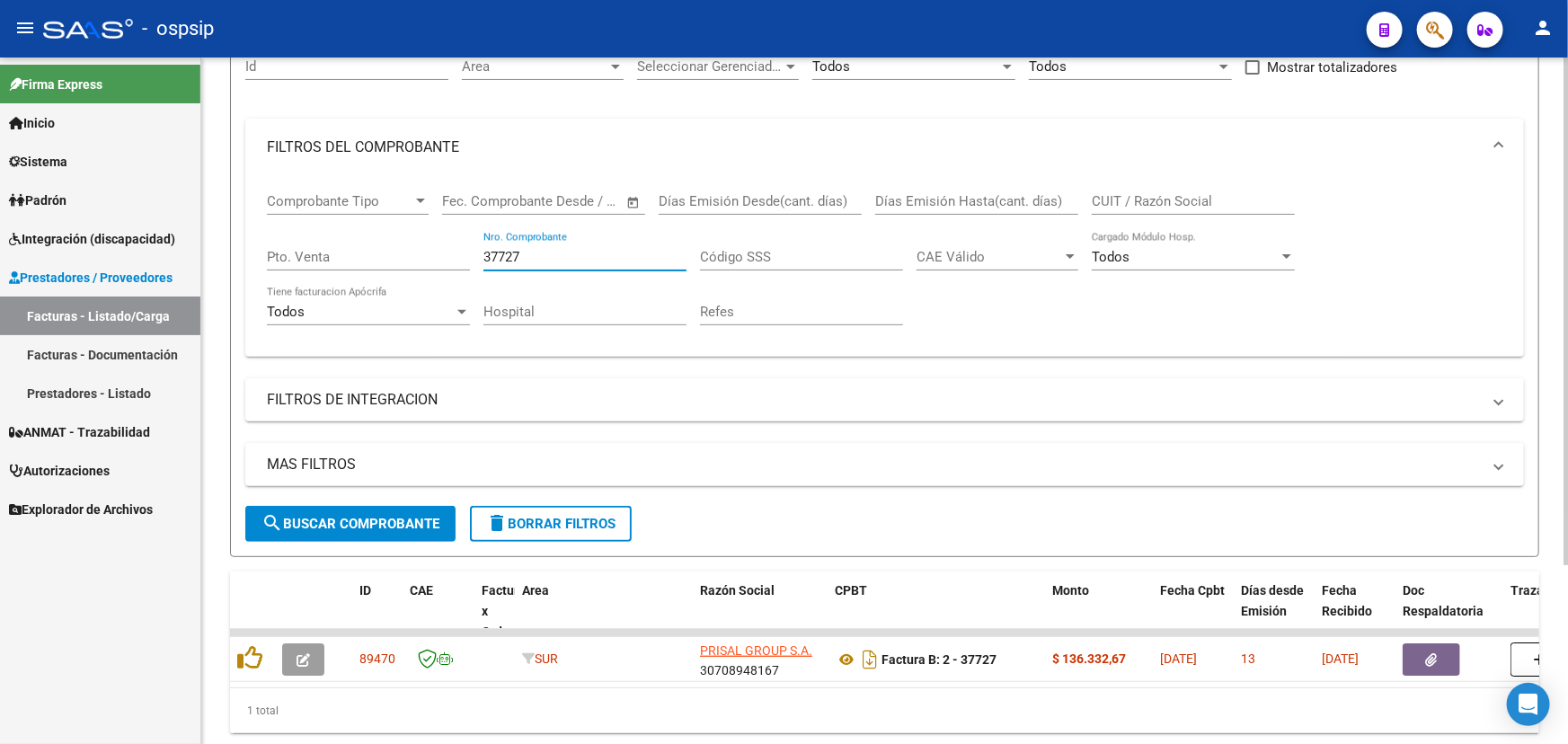
scroll to position [161, 0]
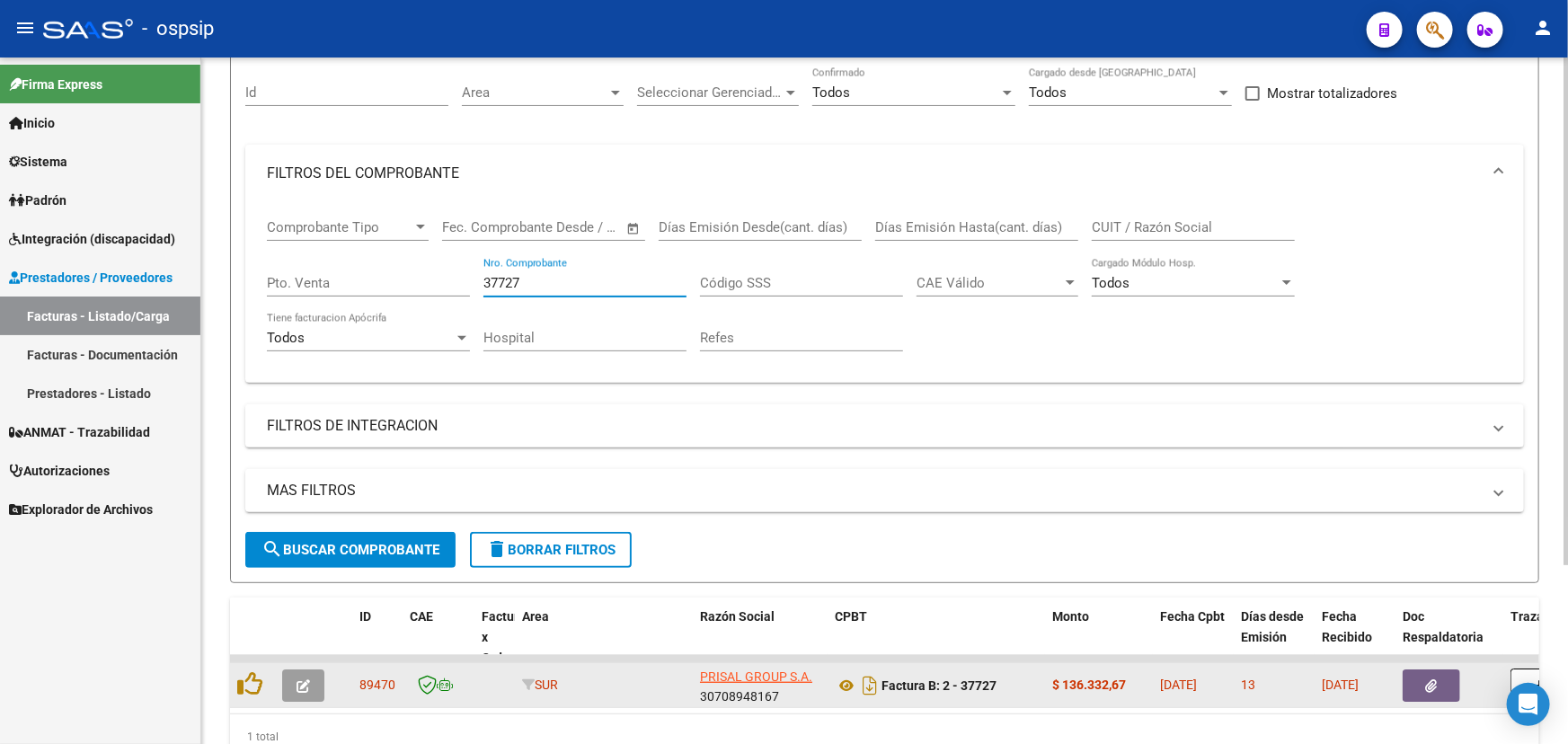
click at [837, 670] on div "Factura B: 2 - 37727" at bounding box center [936, 684] width 203 height 29
click at [842, 674] on icon at bounding box center [847, 685] width 24 height 22
click at [305, 679] on icon "button" at bounding box center [303, 686] width 14 height 14
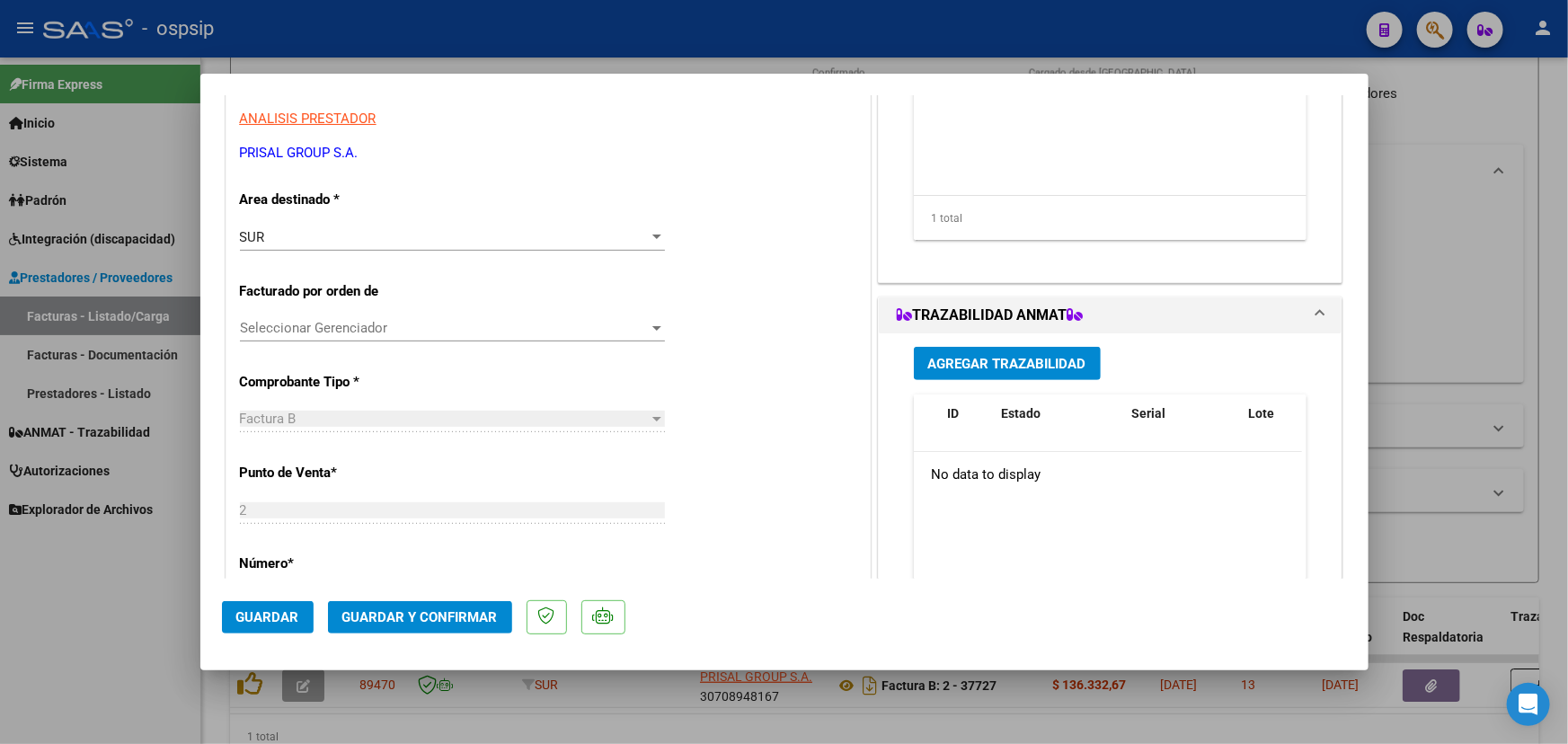
scroll to position [326, 0]
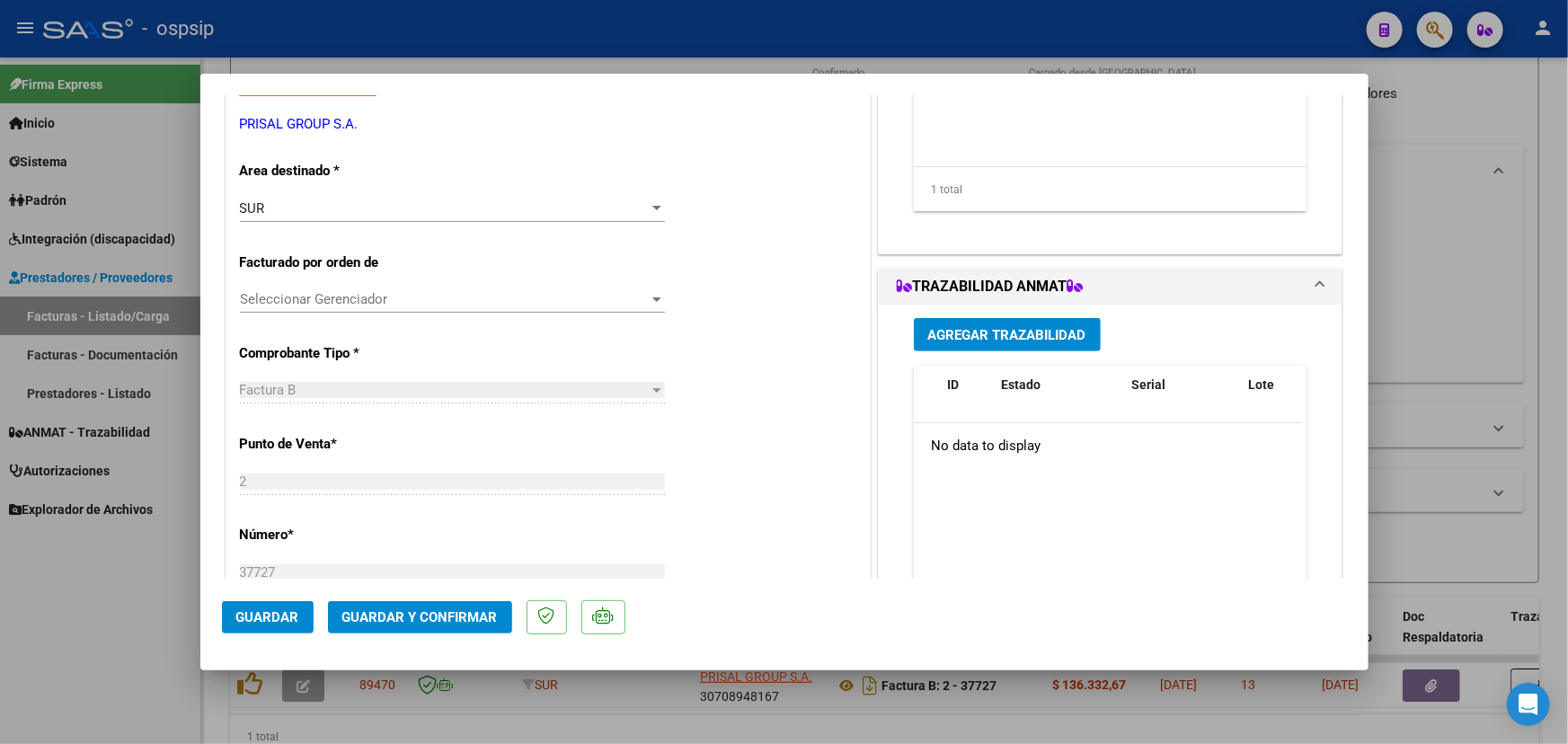
click at [1036, 329] on span "Agregar Trazabilidad" at bounding box center [1007, 335] width 158 height 16
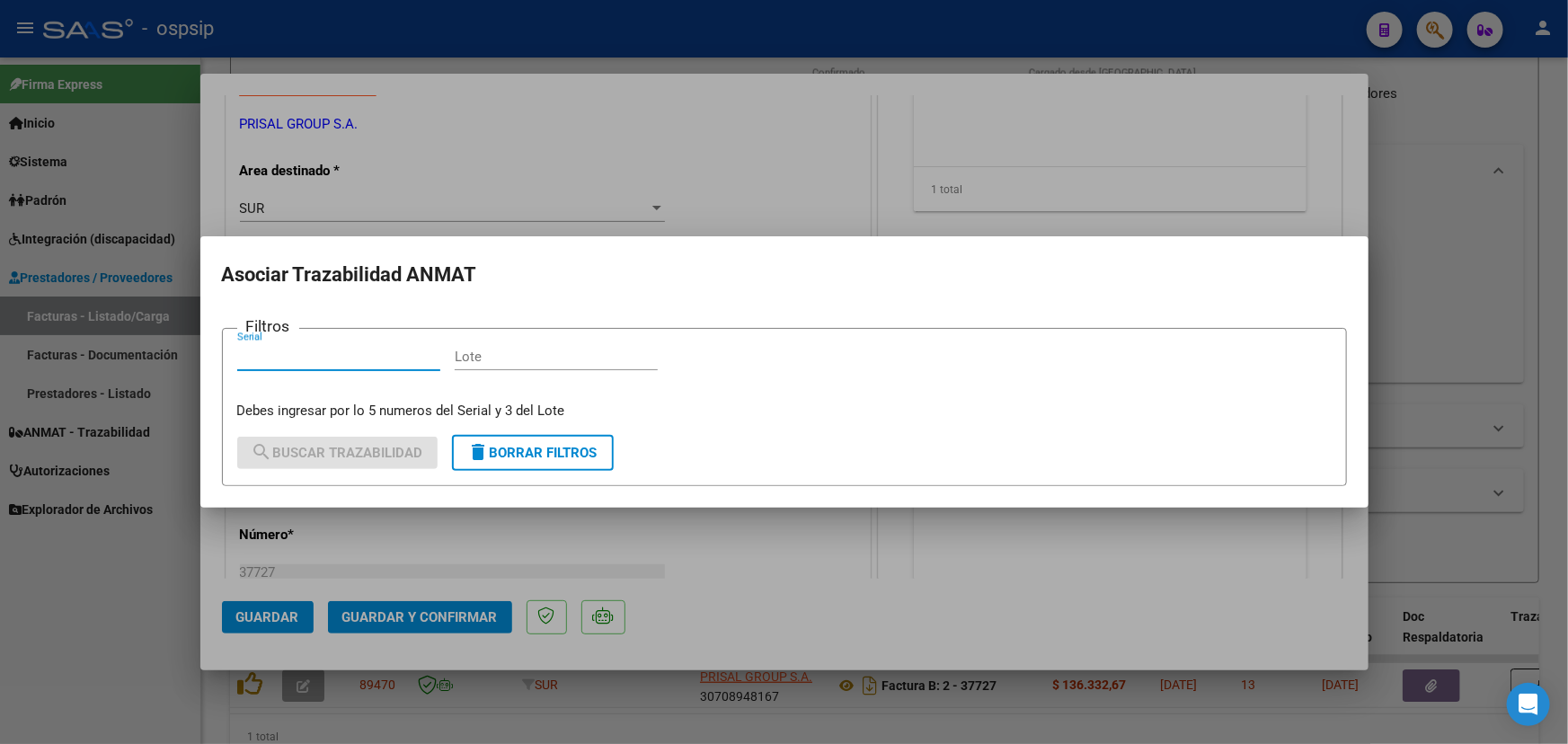
paste input "0536962332"
paste input "PT6FX14"
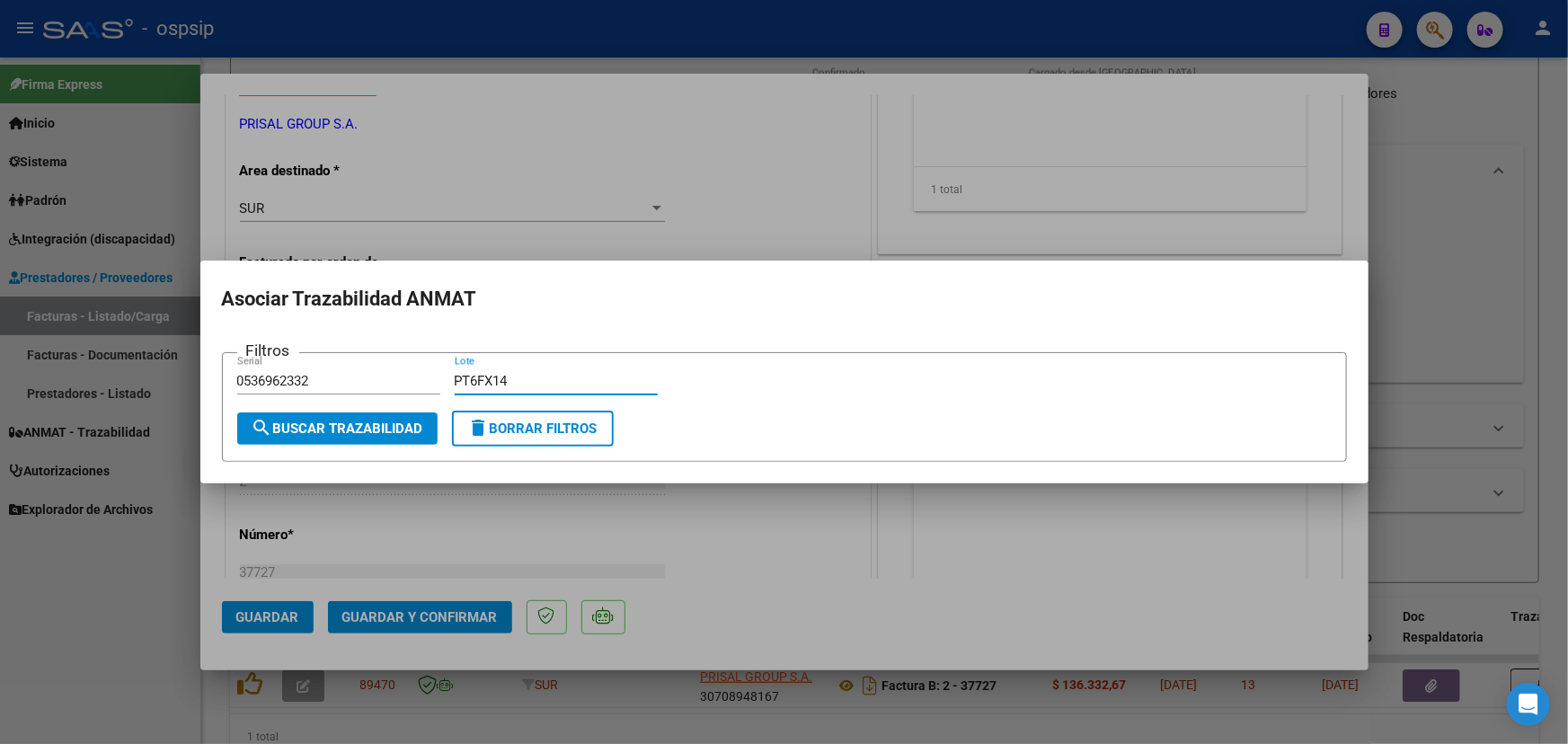
click at [340, 426] on span "search Buscar Trazabilidad" at bounding box center [337, 428] width 172 height 16
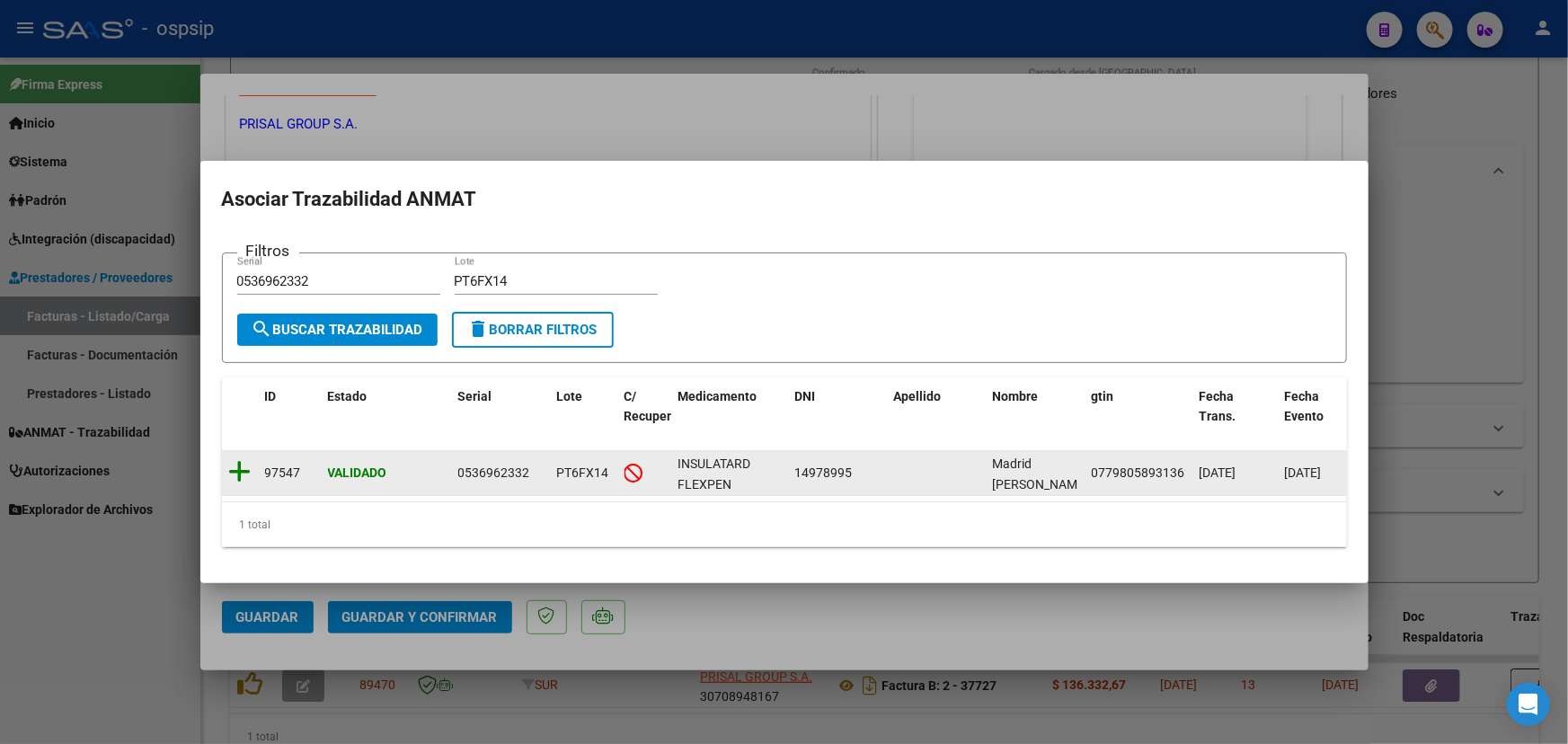
click at [242, 473] on icon at bounding box center [240, 471] width 23 height 25
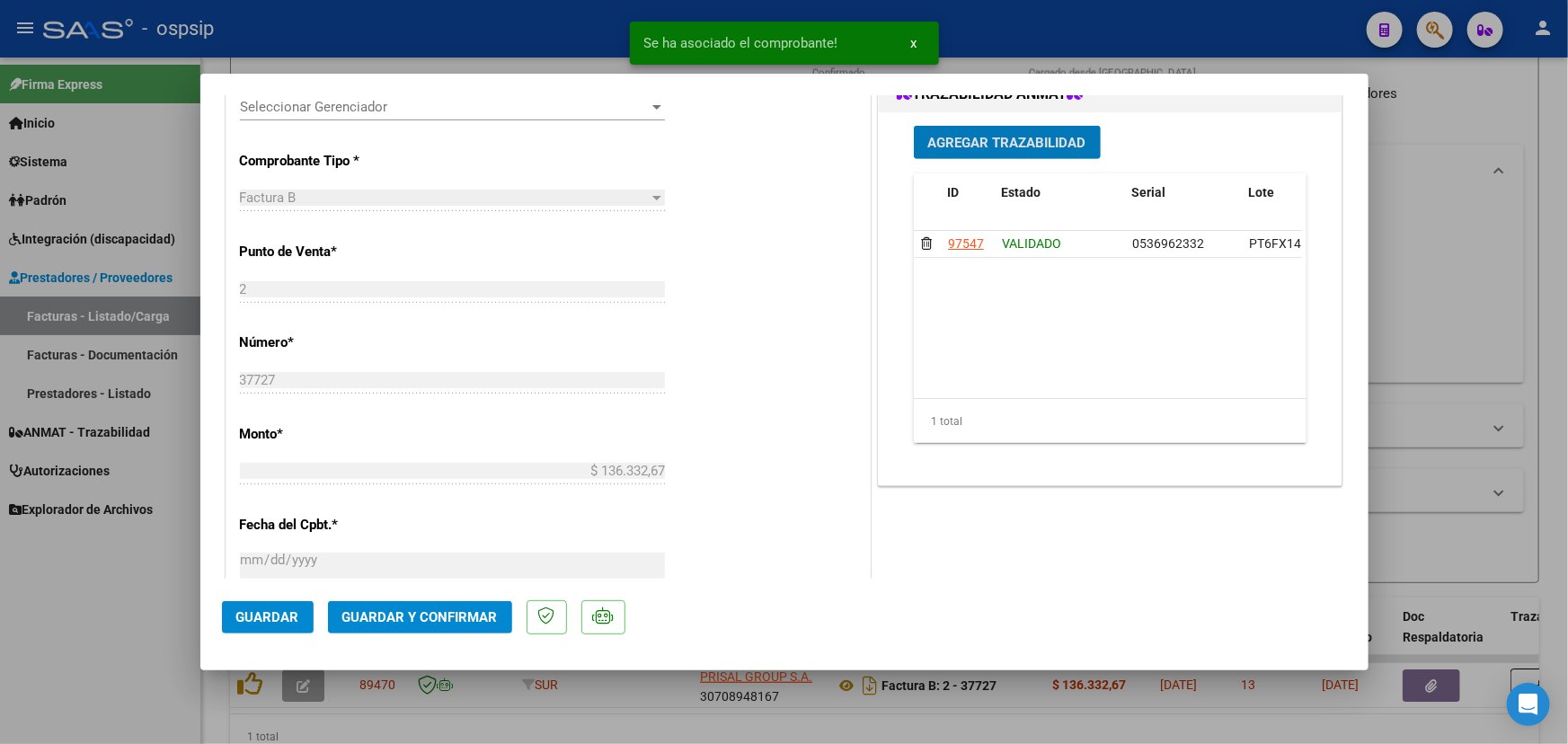
scroll to position [490, 0]
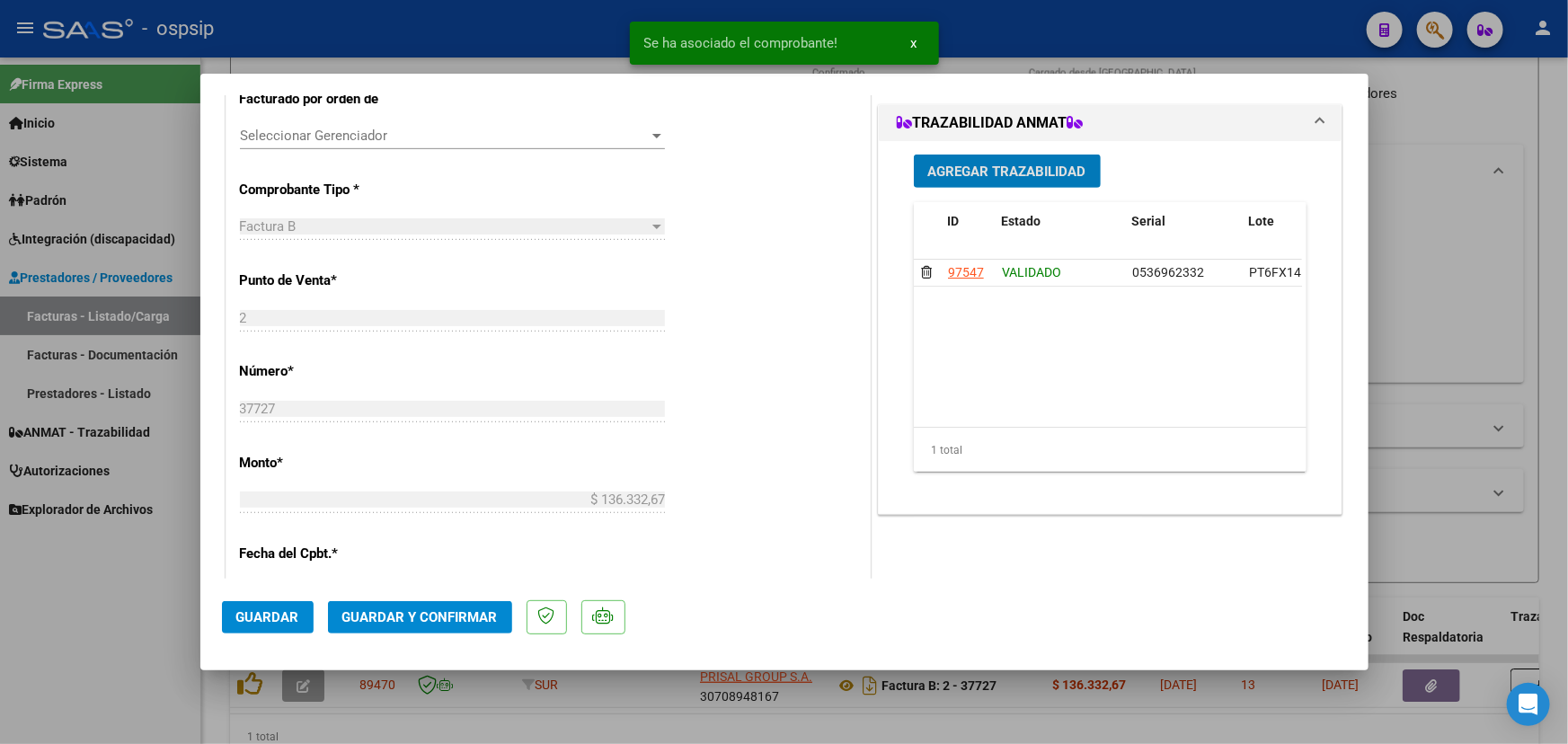
click at [388, 621] on span "Guardar y Confirmar" at bounding box center [419, 617] width 155 height 16
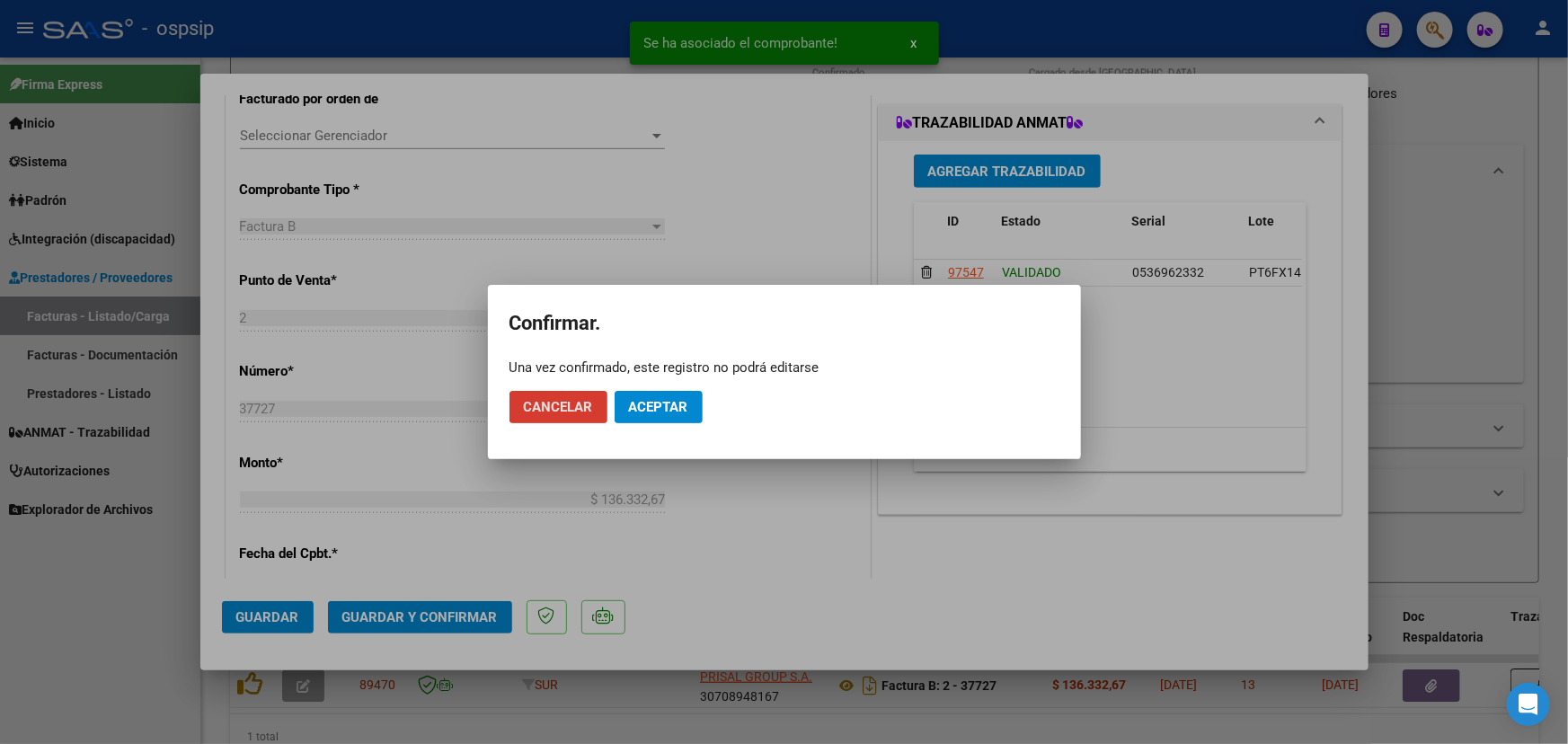
click at [658, 410] on span "Aceptar" at bounding box center [659, 406] width 60 height 16
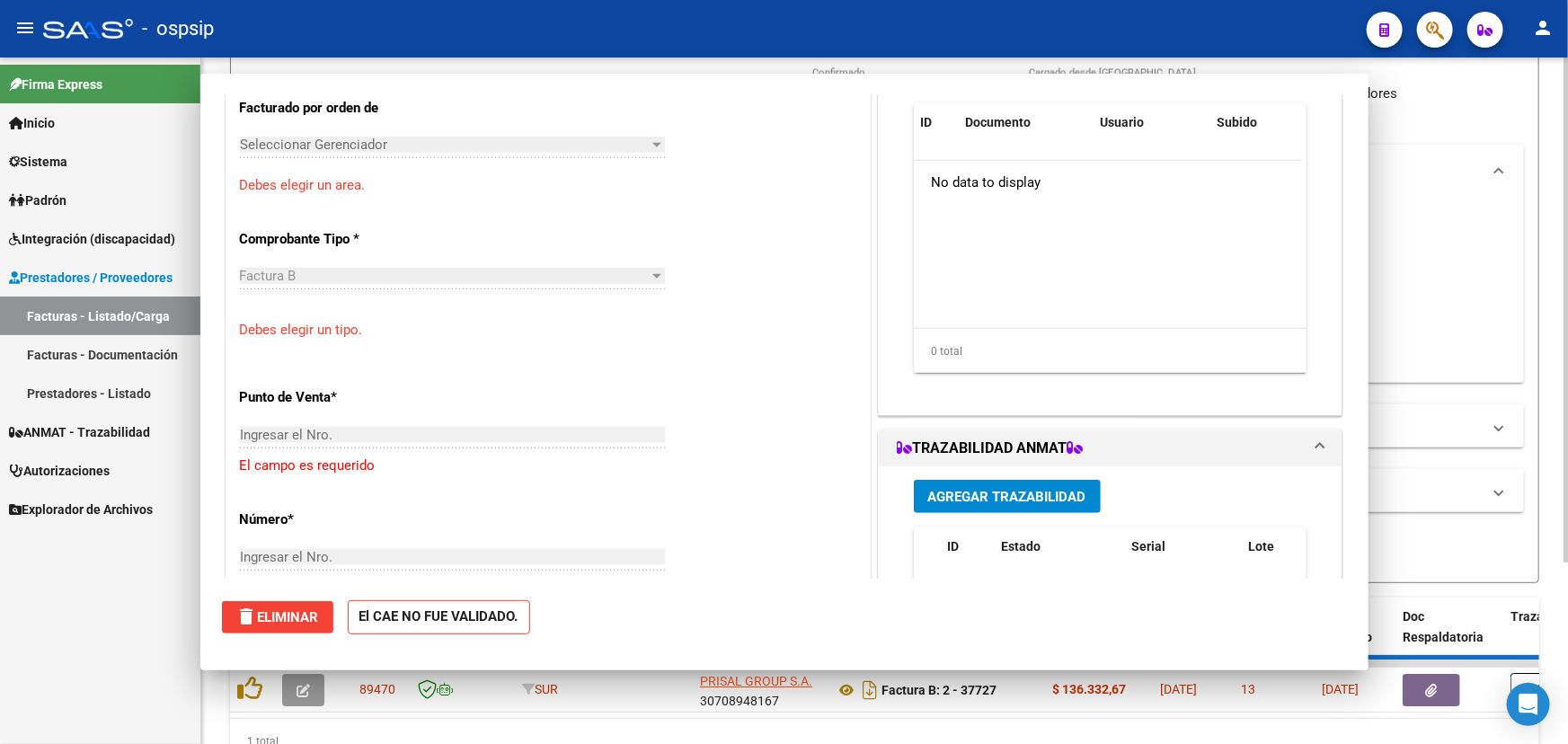
scroll to position [0, 0]
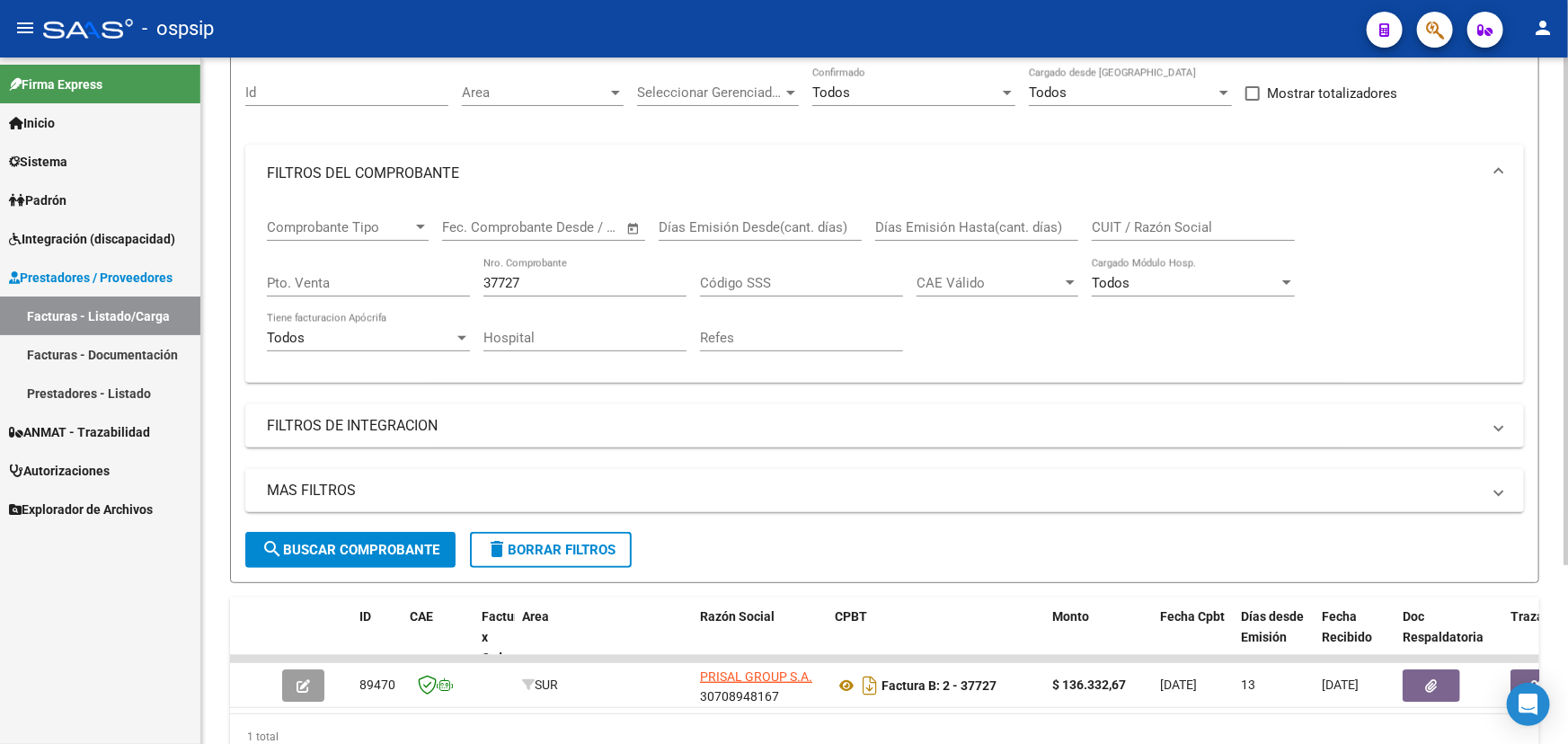
click at [499, 275] on input "37727" at bounding box center [584, 283] width 203 height 16
click at [502, 275] on input "37727" at bounding box center [584, 283] width 203 height 16
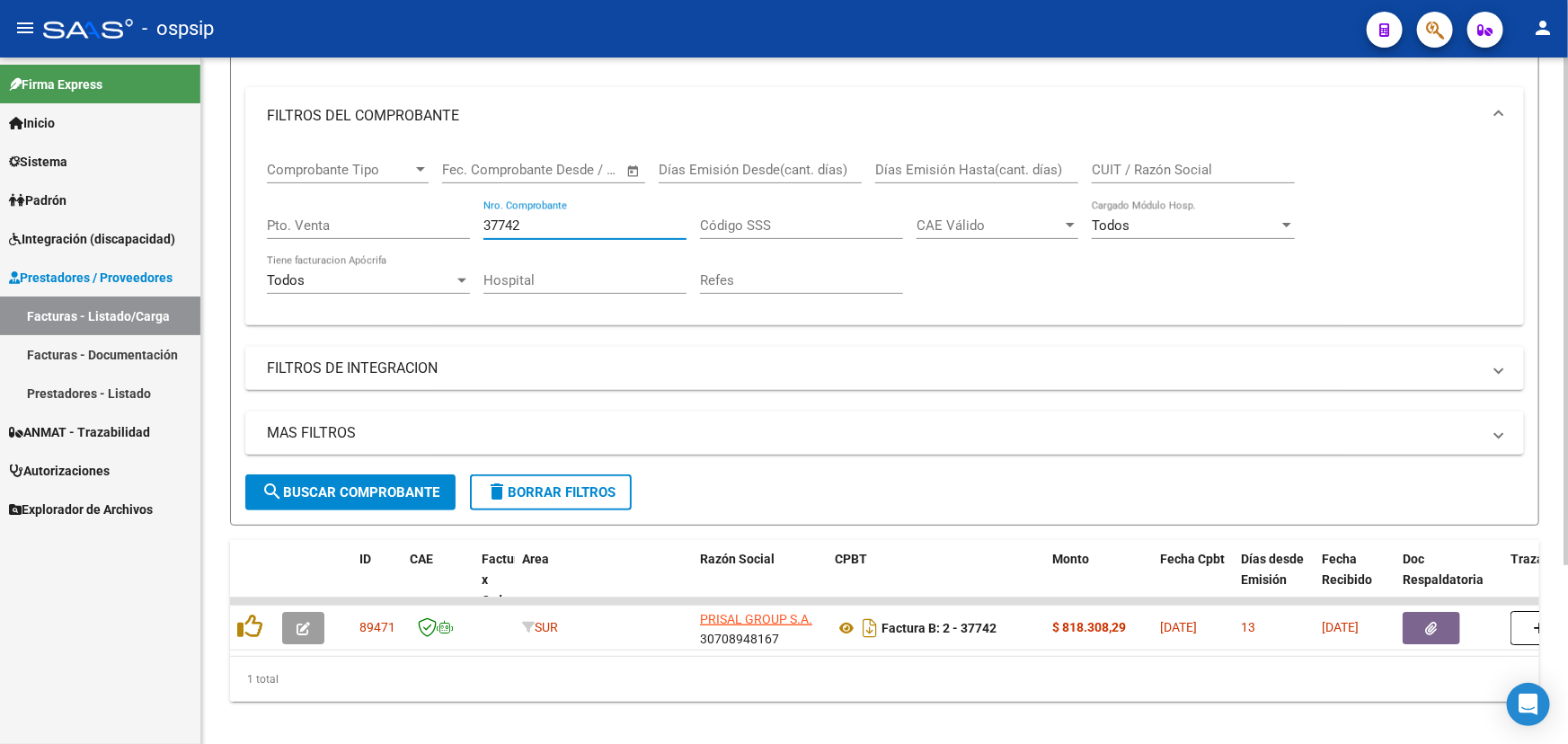
scroll to position [242, 0]
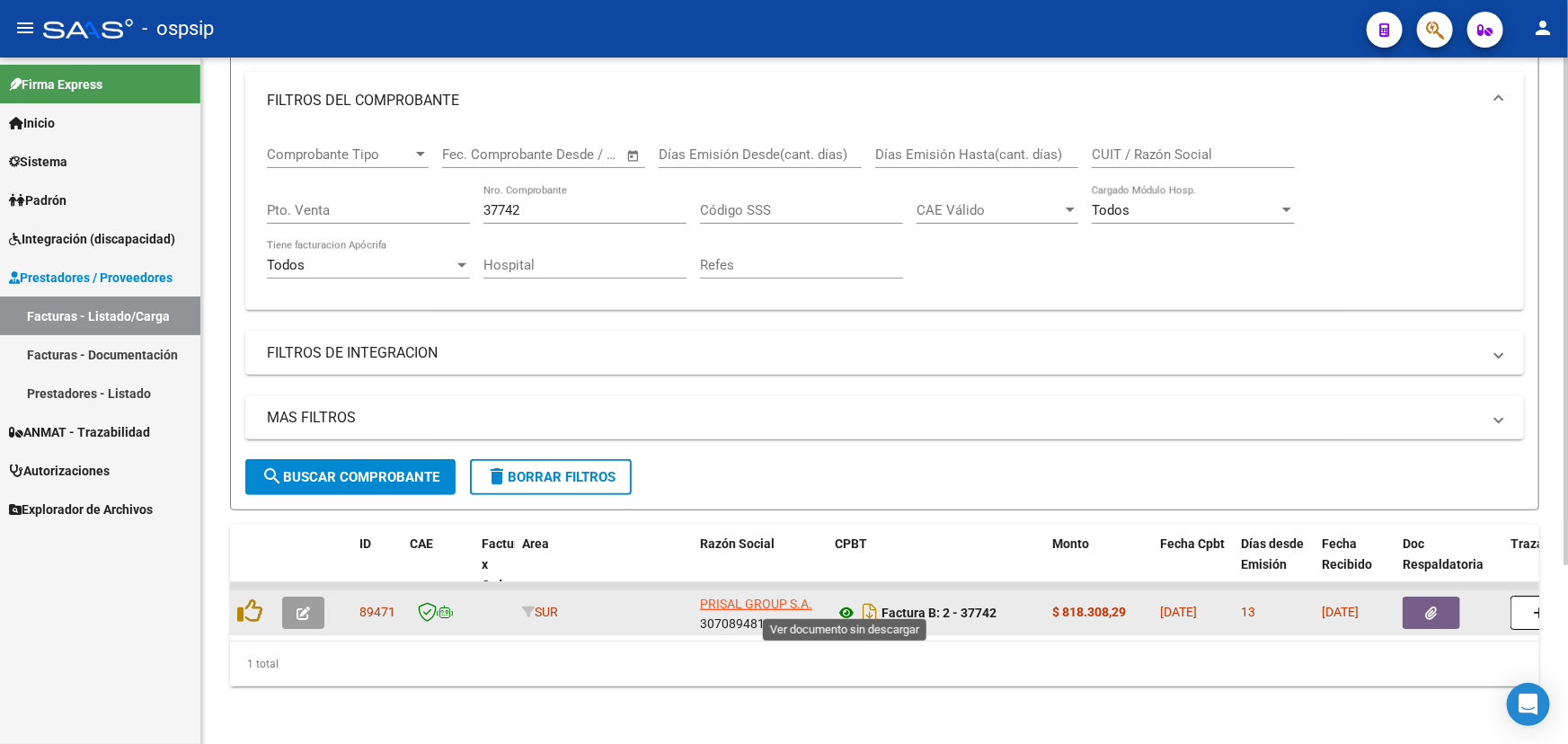
click at [848, 602] on icon at bounding box center [847, 613] width 24 height 22
click at [305, 606] on icon "button" at bounding box center [303, 613] width 14 height 14
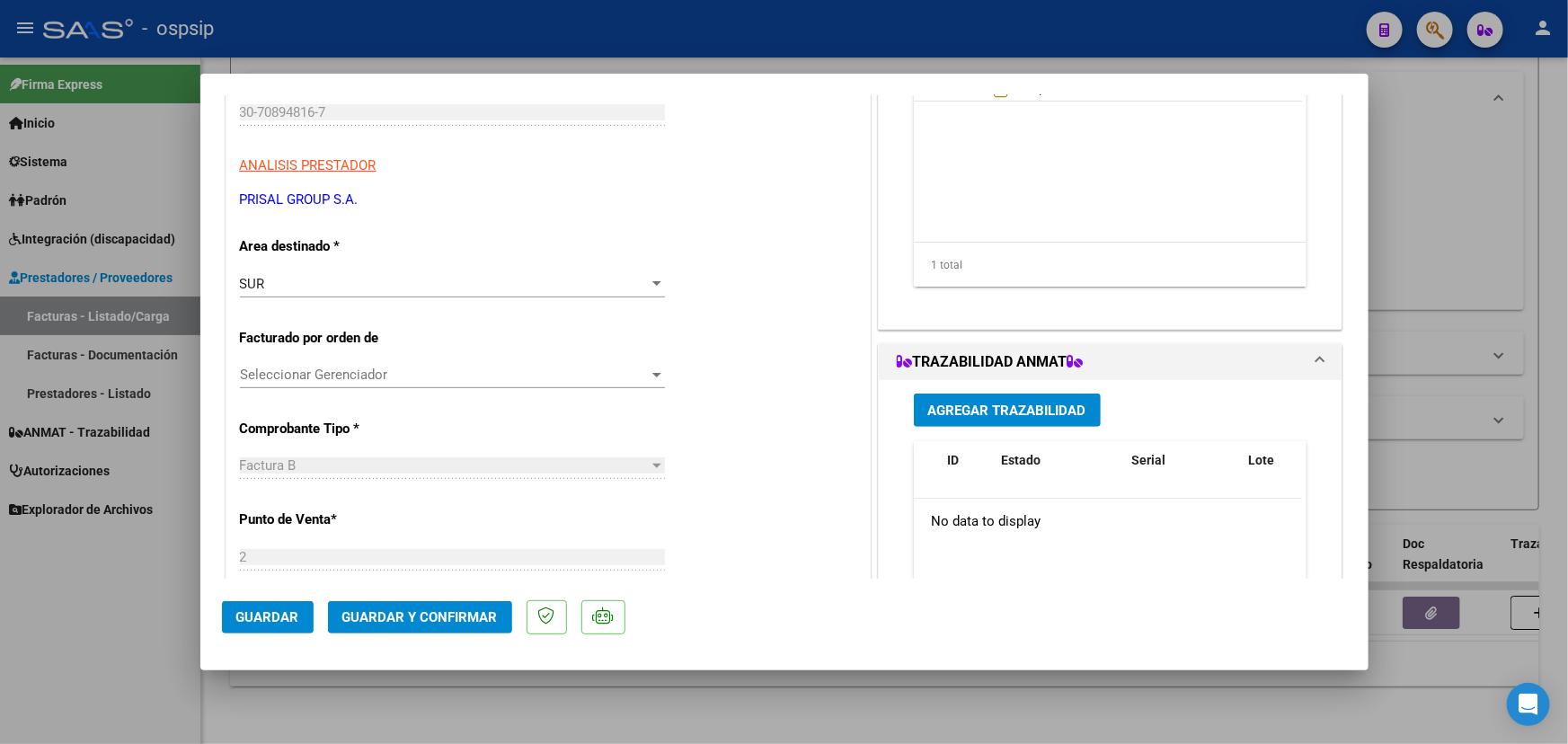
scroll to position [244, 0]
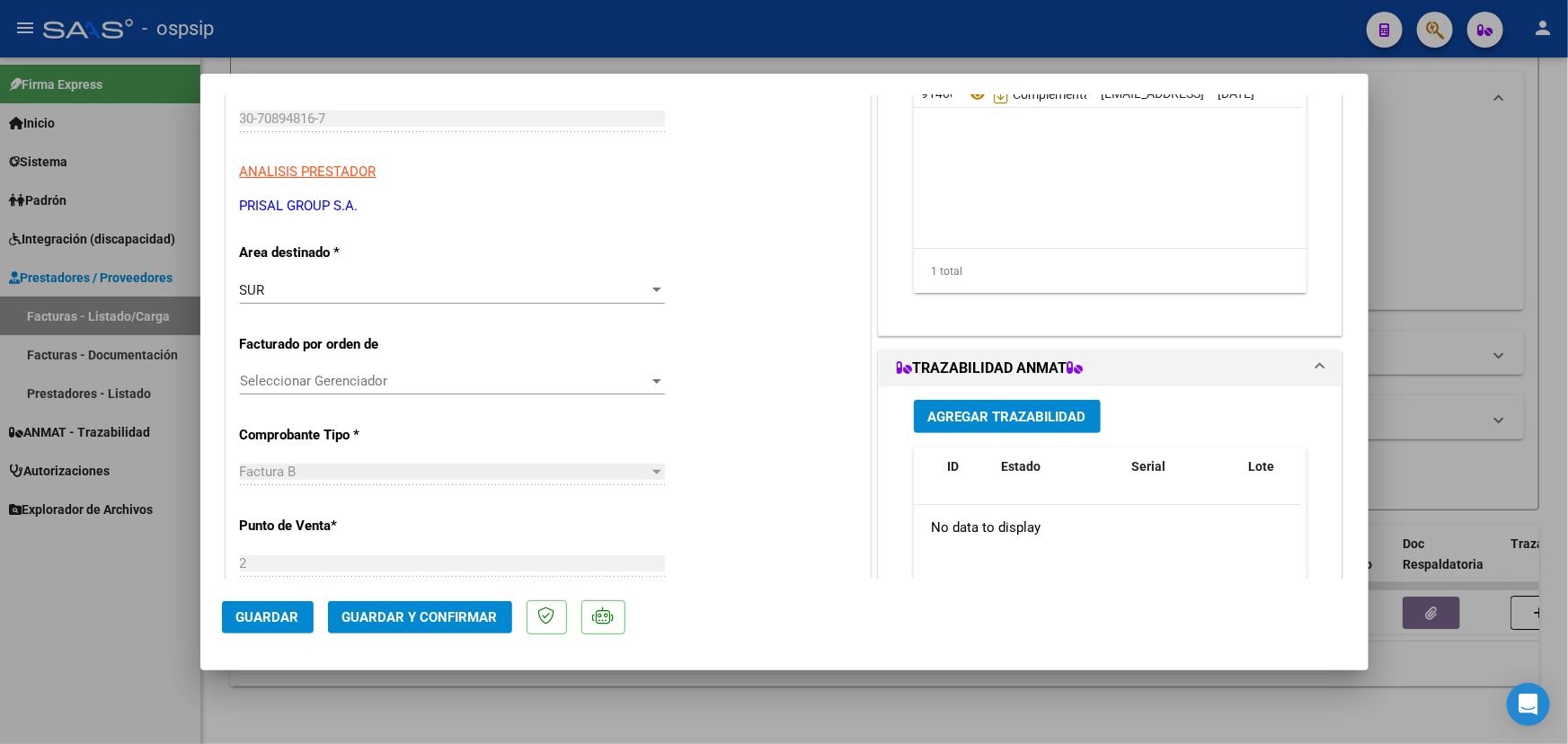
click at [994, 418] on span "Agregar Trazabilidad" at bounding box center [1007, 416] width 158 height 16
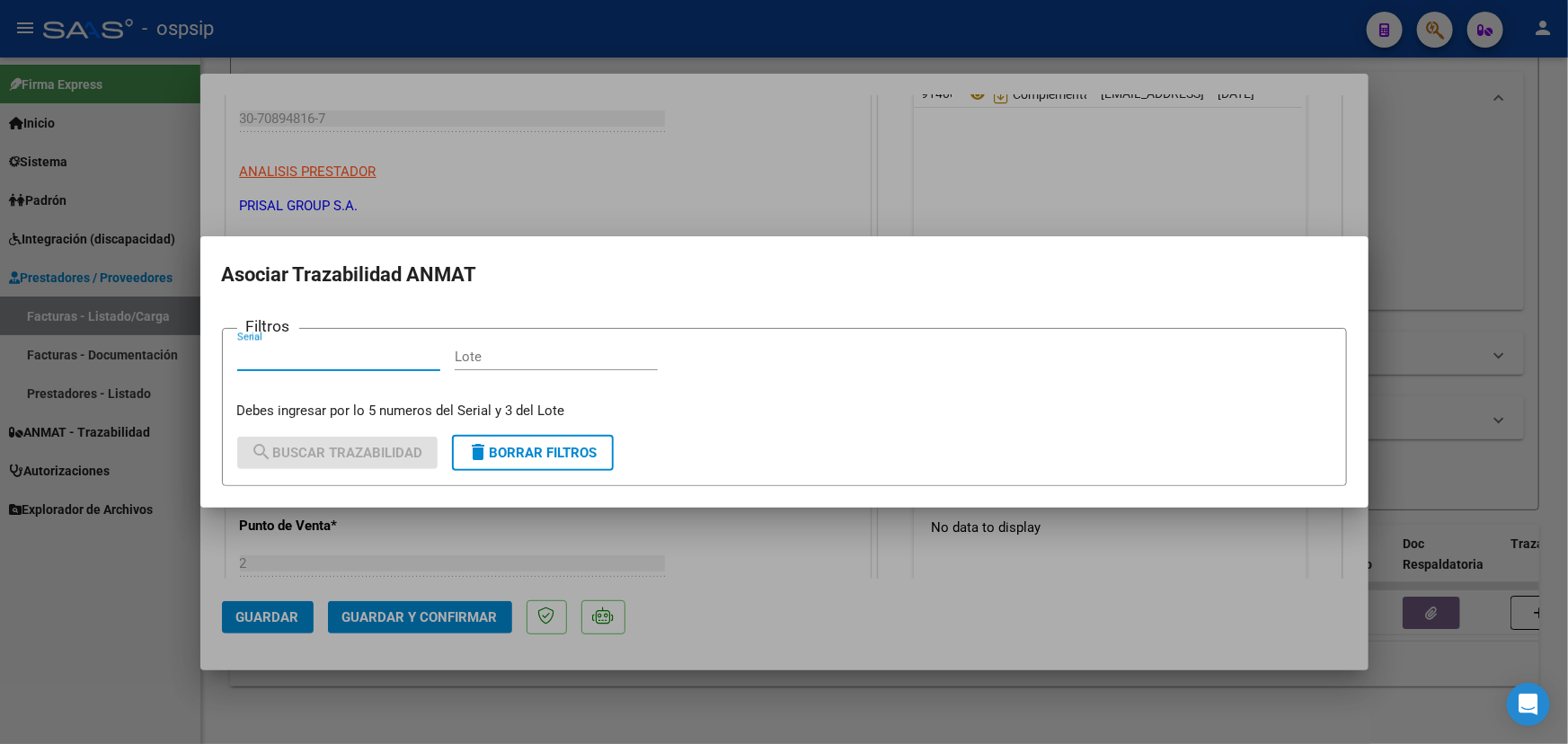
paste input "20000905658430"
paste input "G16294"
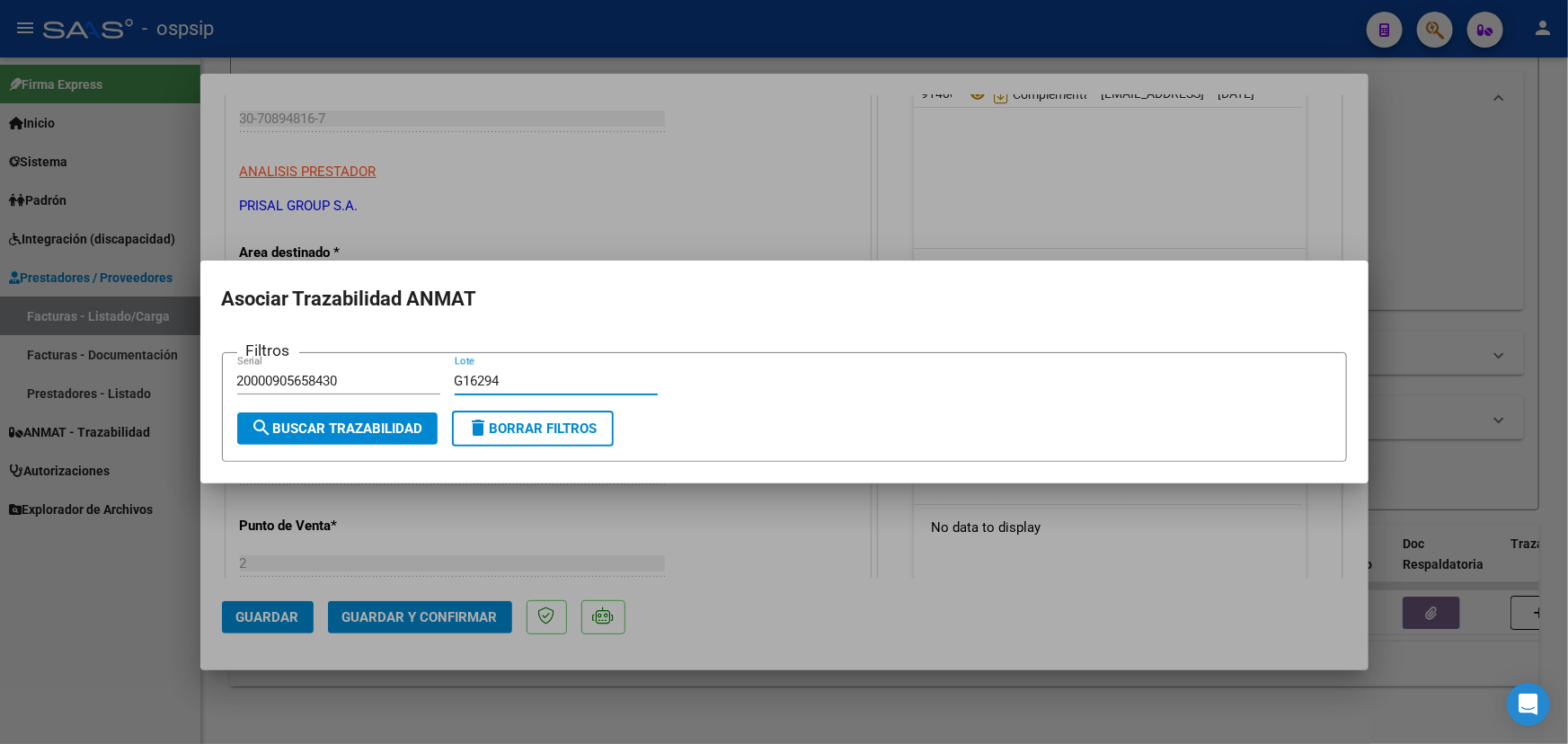
click at [368, 426] on span "search Buscar Trazabilidad" at bounding box center [337, 428] width 172 height 16
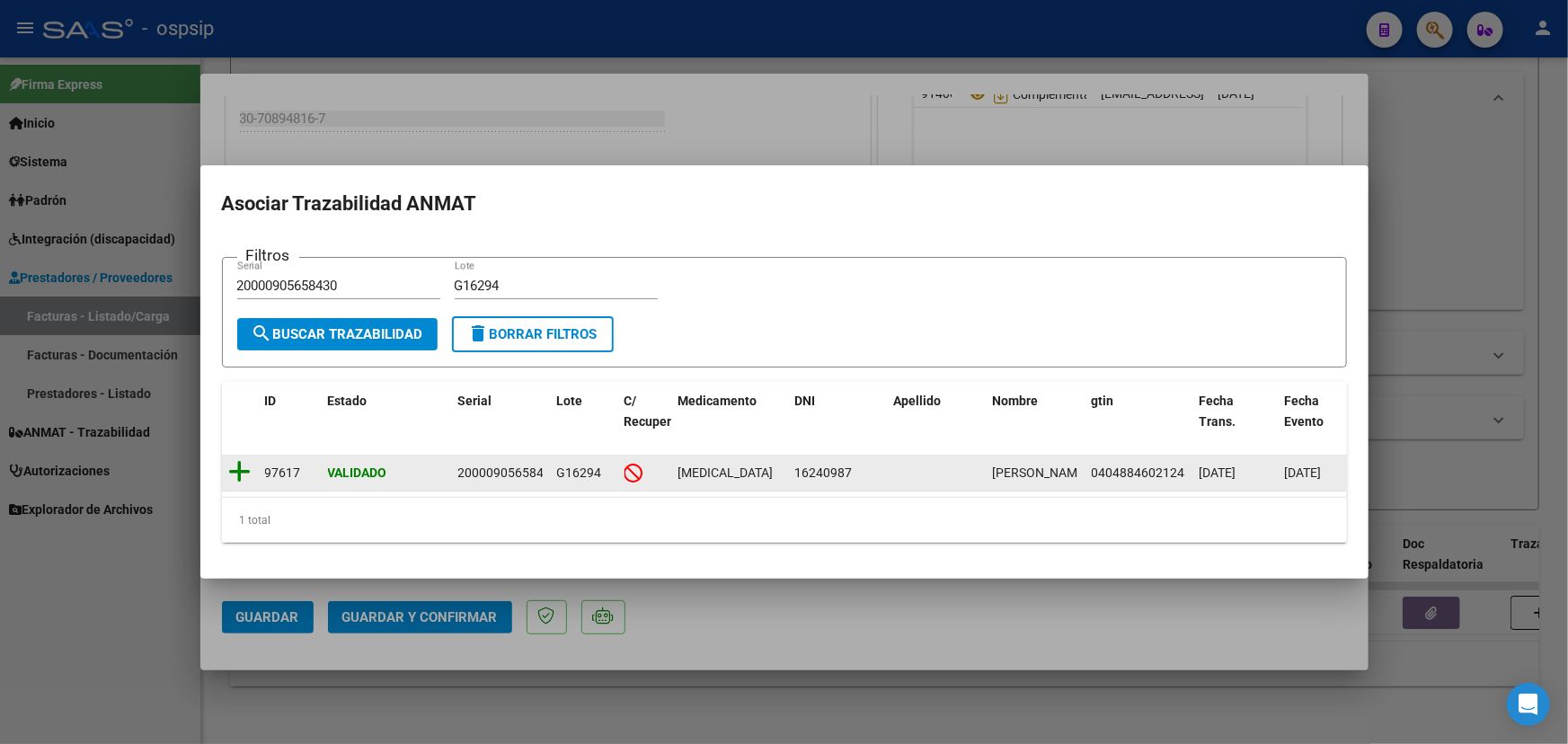
click at [242, 464] on icon at bounding box center [240, 471] width 23 height 25
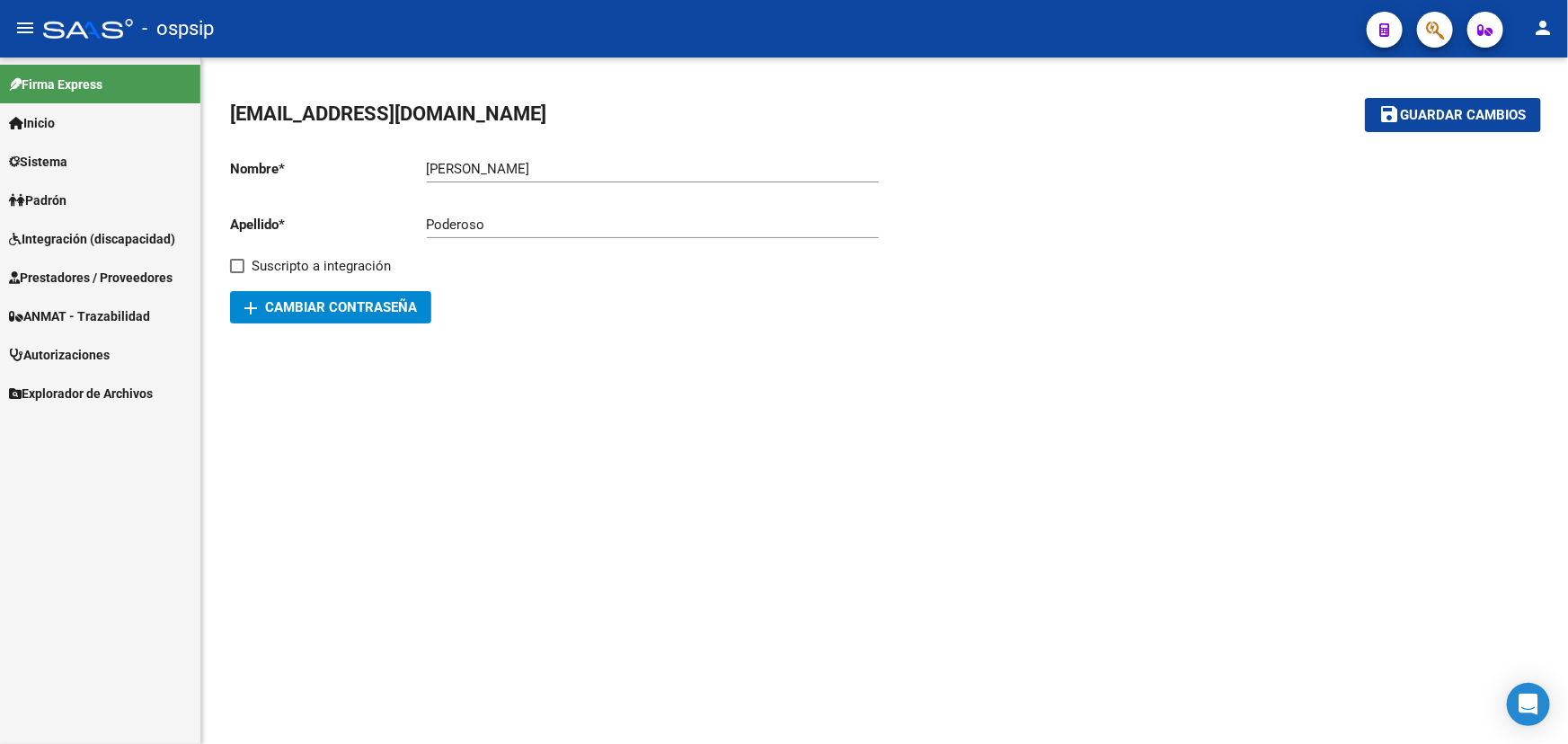
click at [86, 352] on span "Autorizaciones" at bounding box center [59, 355] width 100 height 20
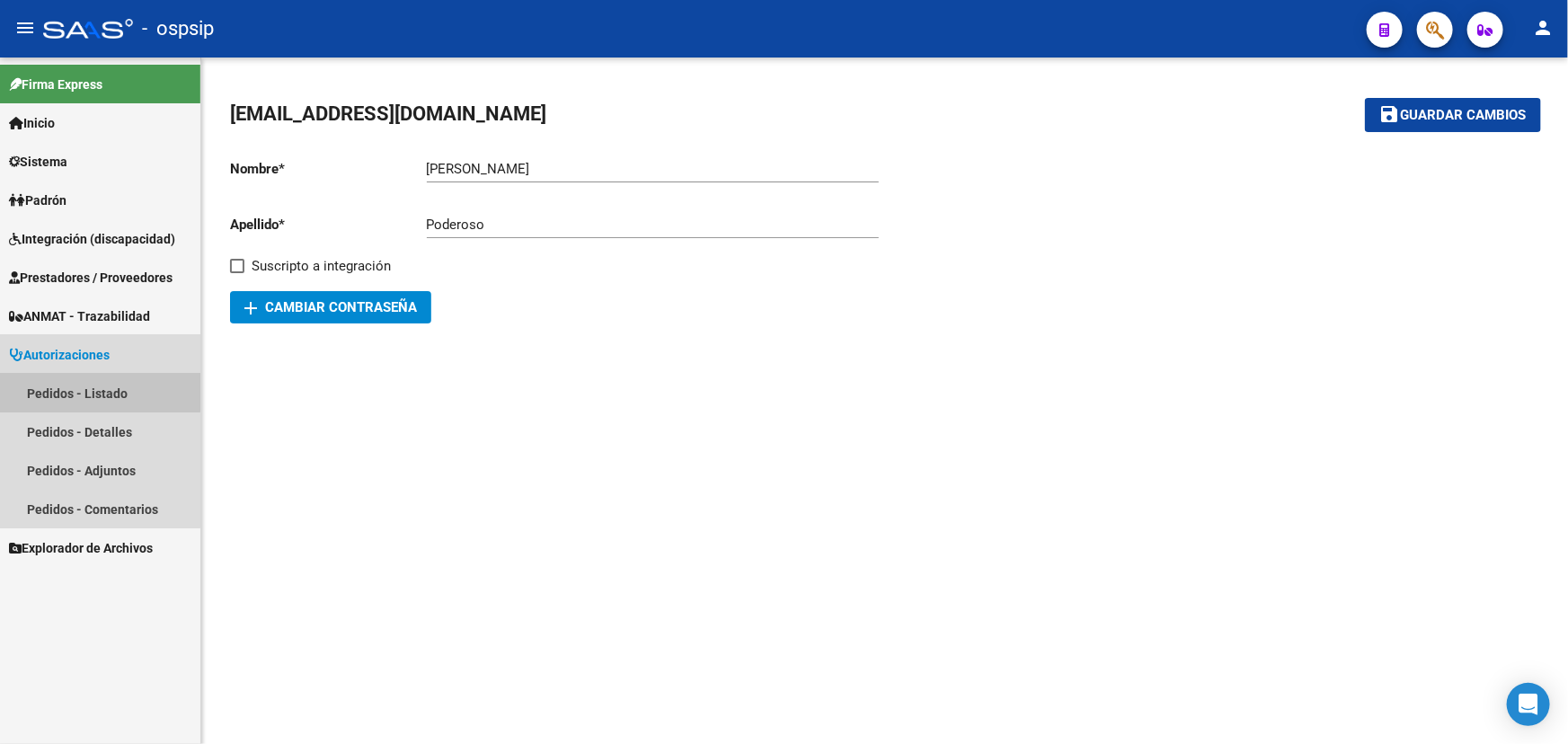
click at [89, 379] on link "Pedidos - Listado" at bounding box center [100, 392] width 201 height 39
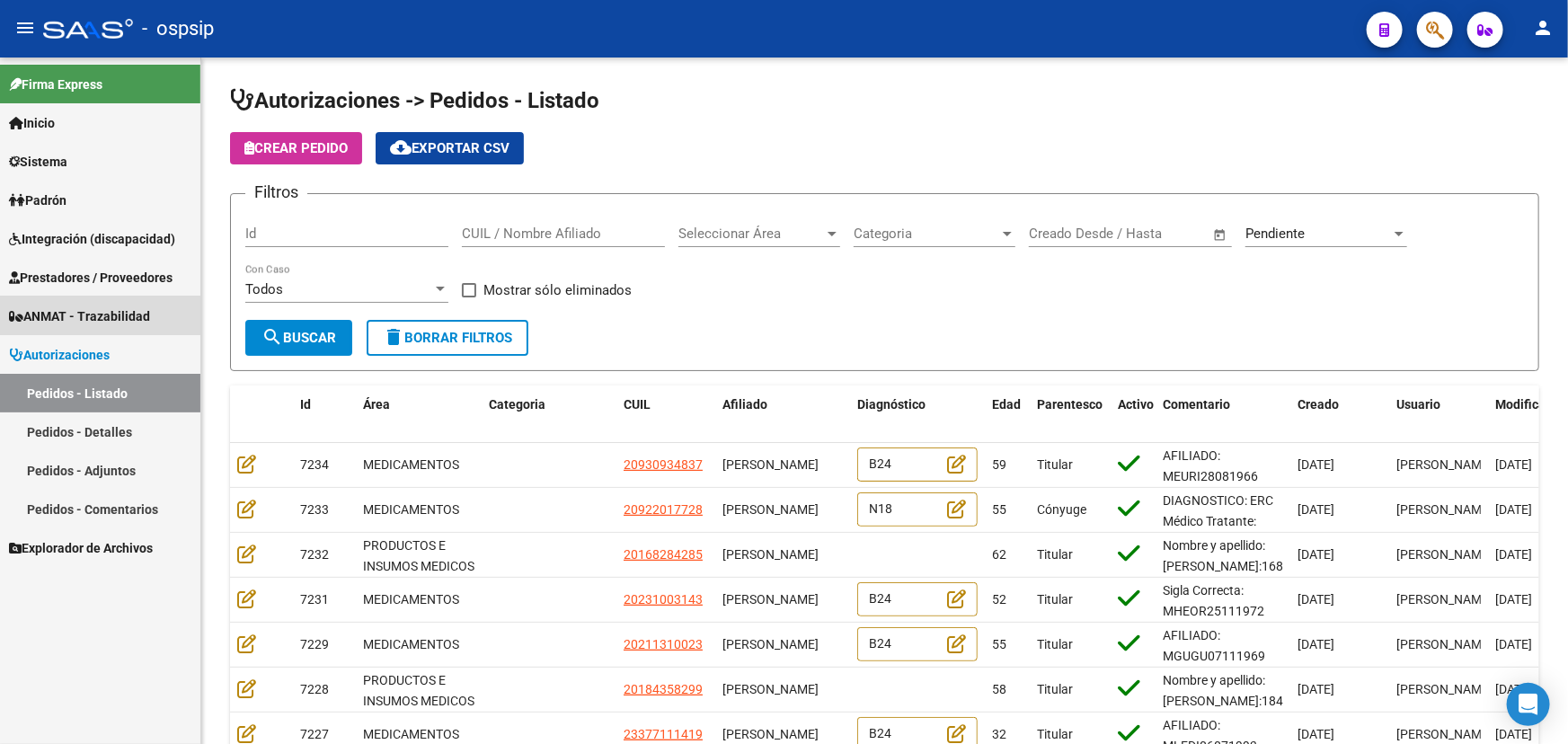
click at [63, 314] on span "ANMAT - Trazabilidad" at bounding box center [79, 316] width 141 height 20
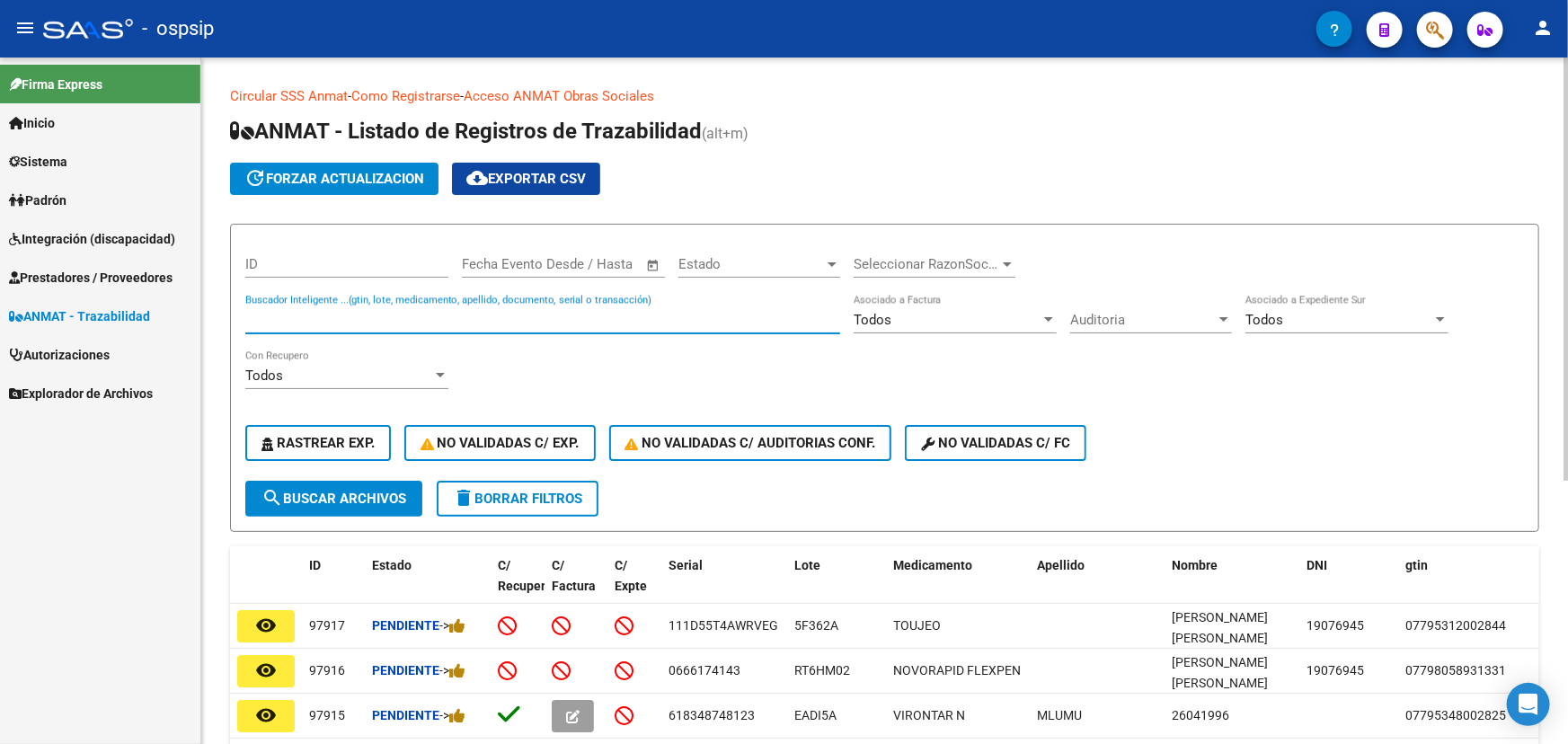
click at [357, 314] on input "Buscador Inteligente ...(gtin, lote, medicamento, apellido, documento, serial o…" at bounding box center [543, 320] width 595 height 16
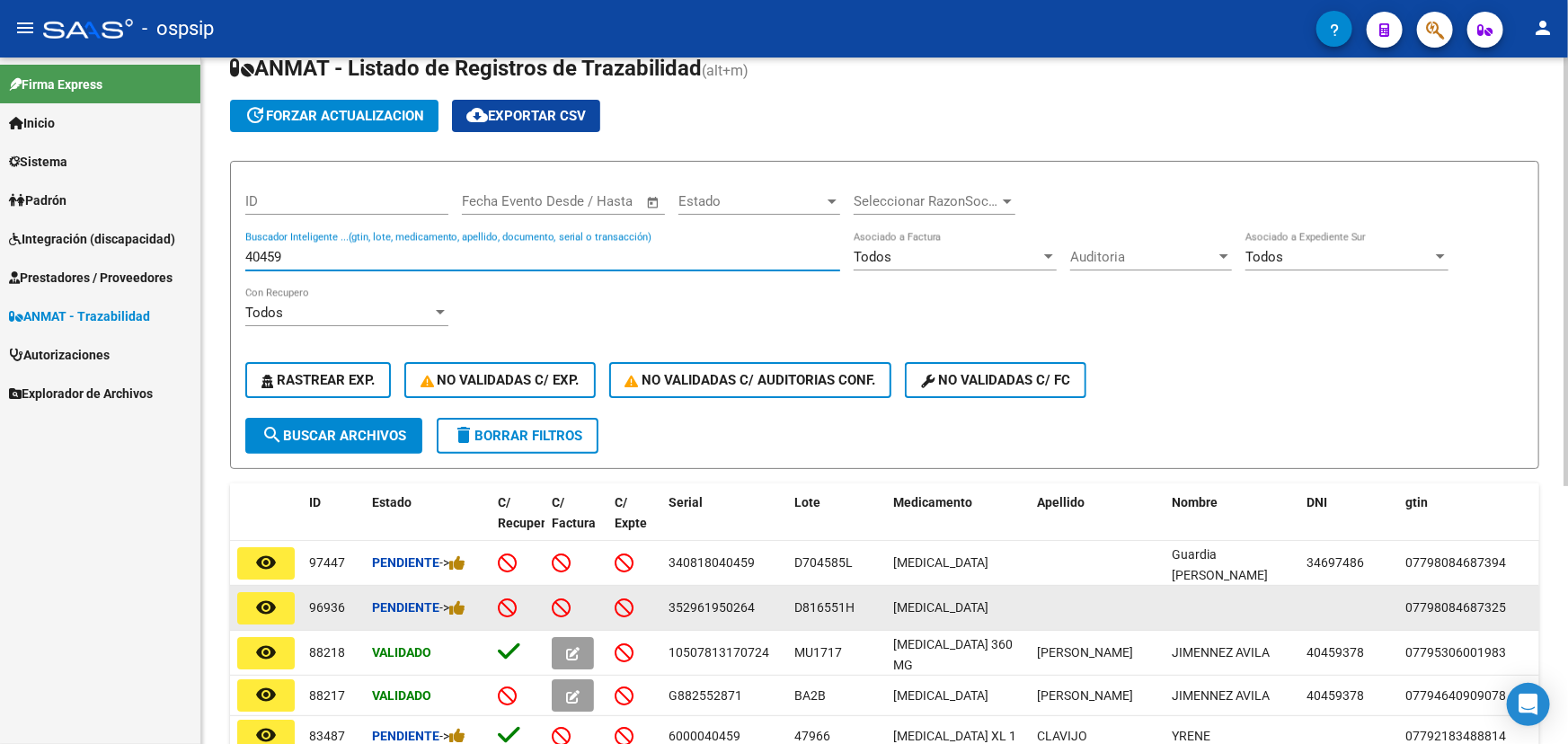
scroll to position [163, 0]
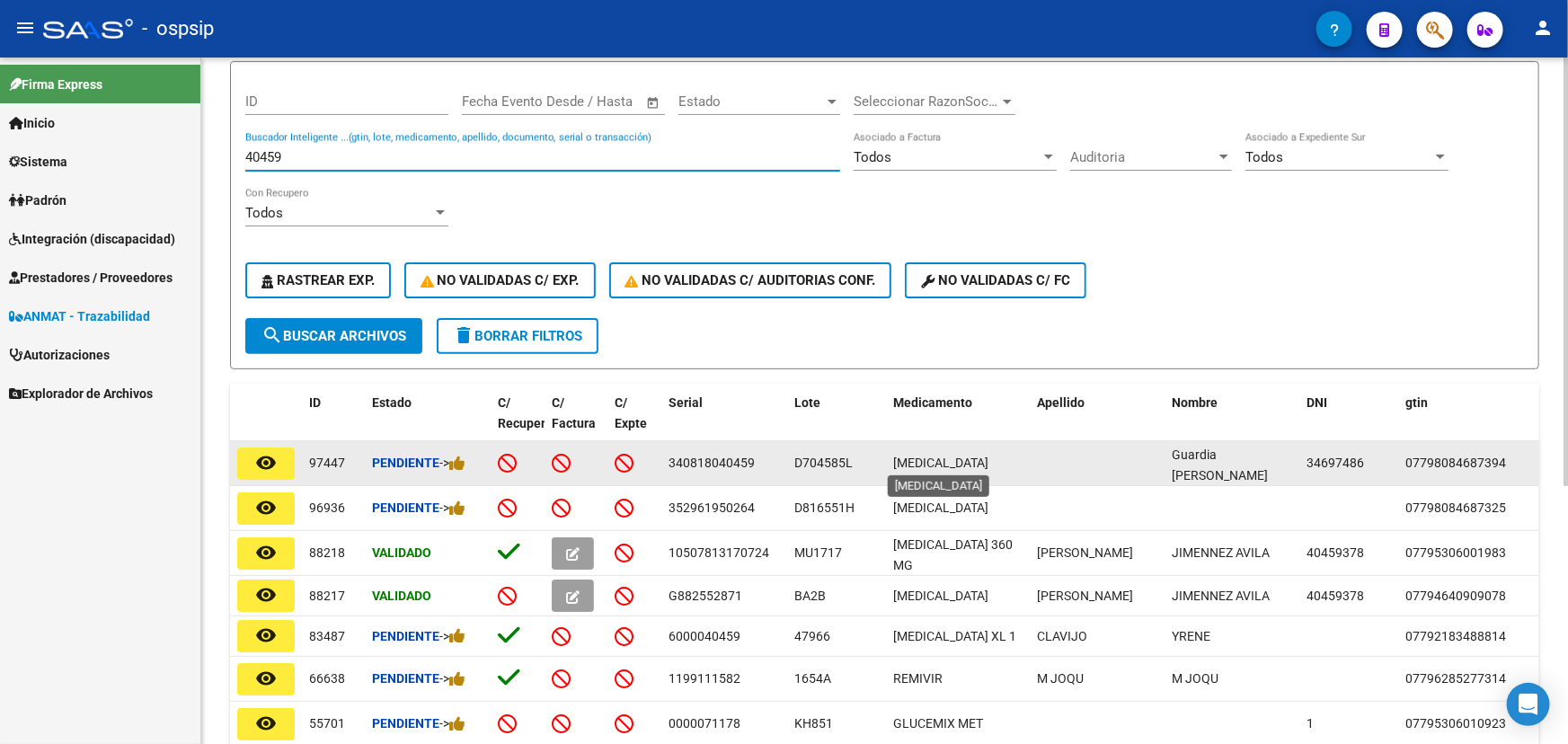
click at [920, 458] on span "[MEDICAL_DATA]" at bounding box center [941, 462] width 95 height 14
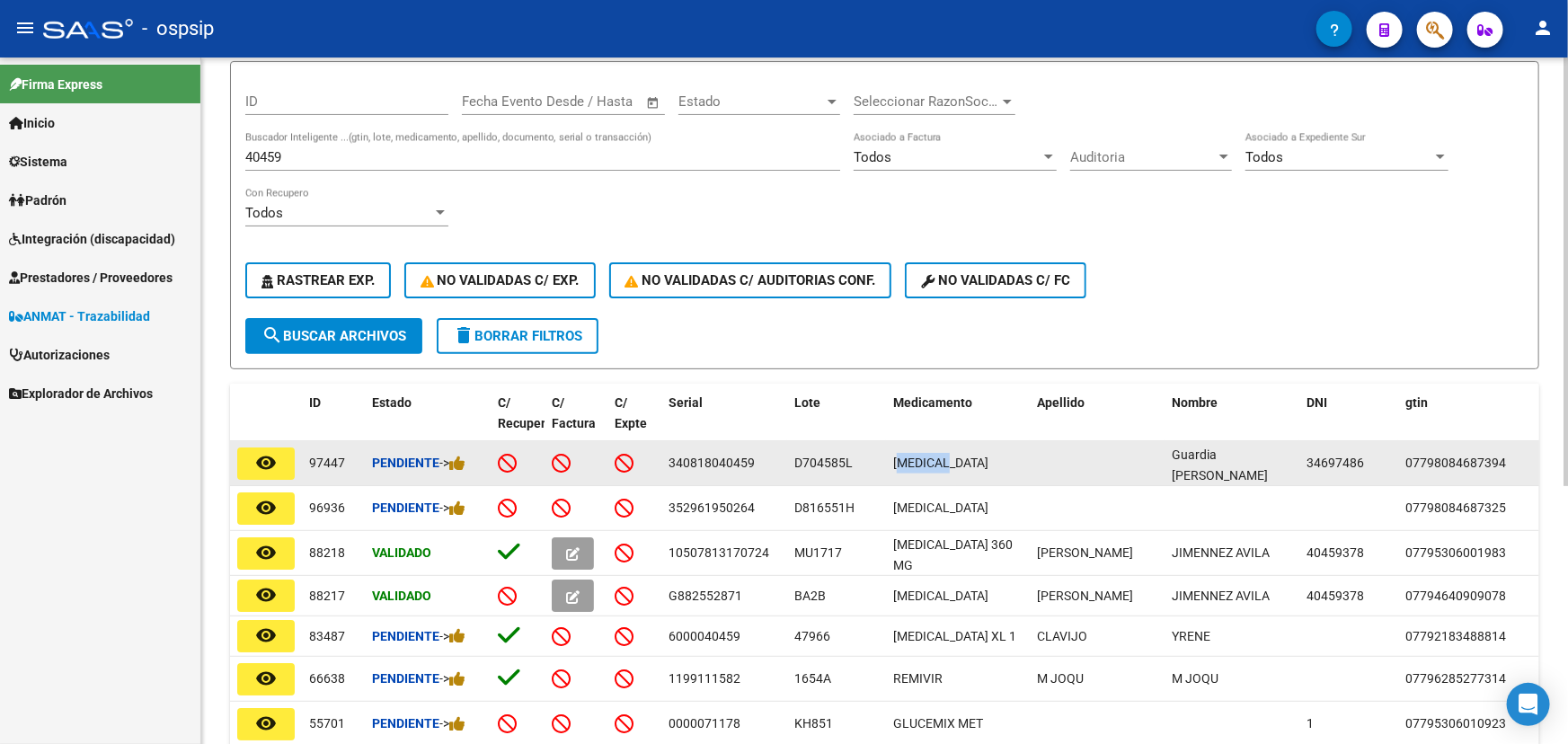
click at [920, 458] on span "[MEDICAL_DATA]" at bounding box center [941, 462] width 95 height 14
click at [706, 461] on span "340818040459" at bounding box center [711, 462] width 86 height 14
drag, startPoint x: 706, startPoint y: 461, endPoint x: 1069, endPoint y: 447, distance: 363.3
click at [1069, 447] on datatable-body-cell at bounding box center [1097, 463] width 135 height 44
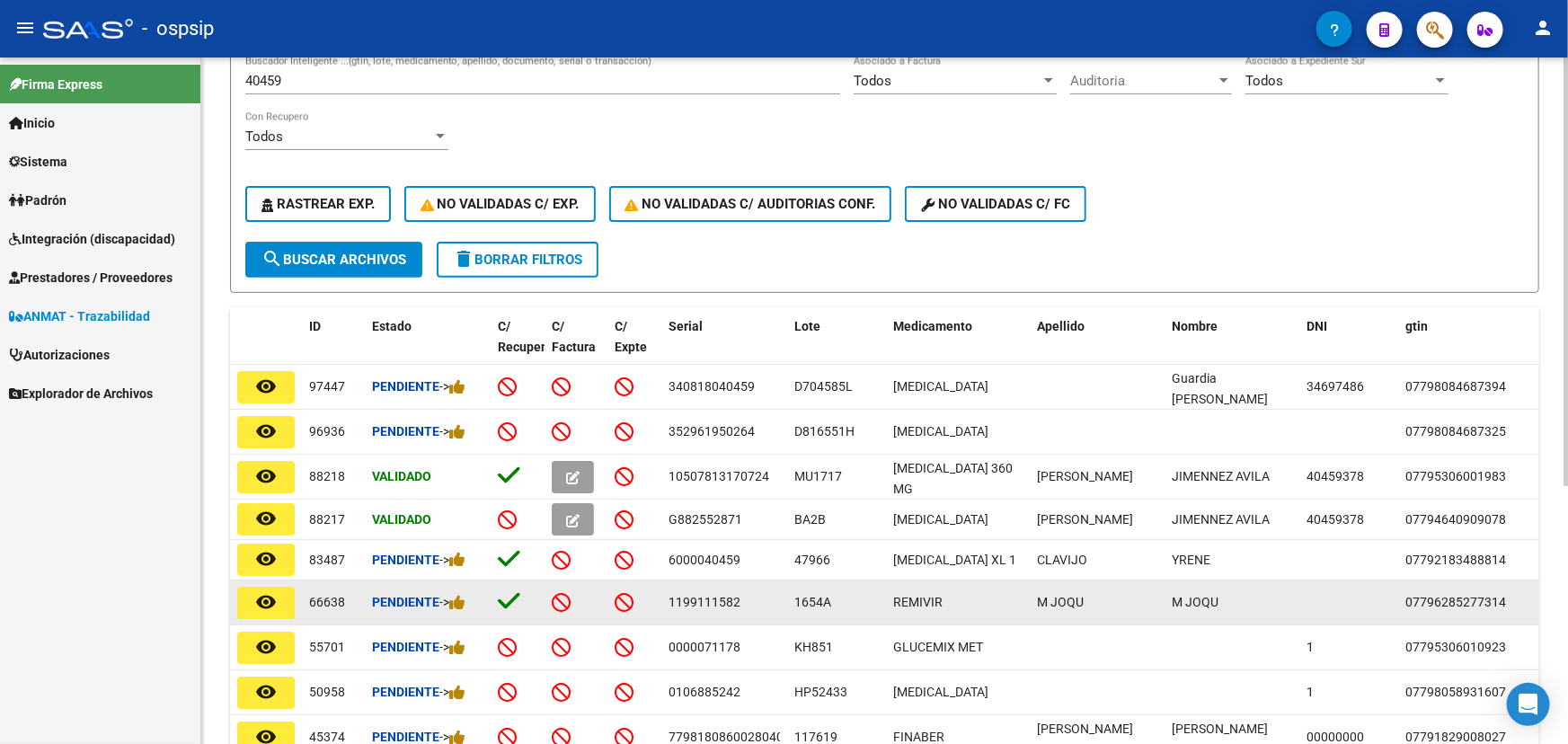
scroll to position [326, 0]
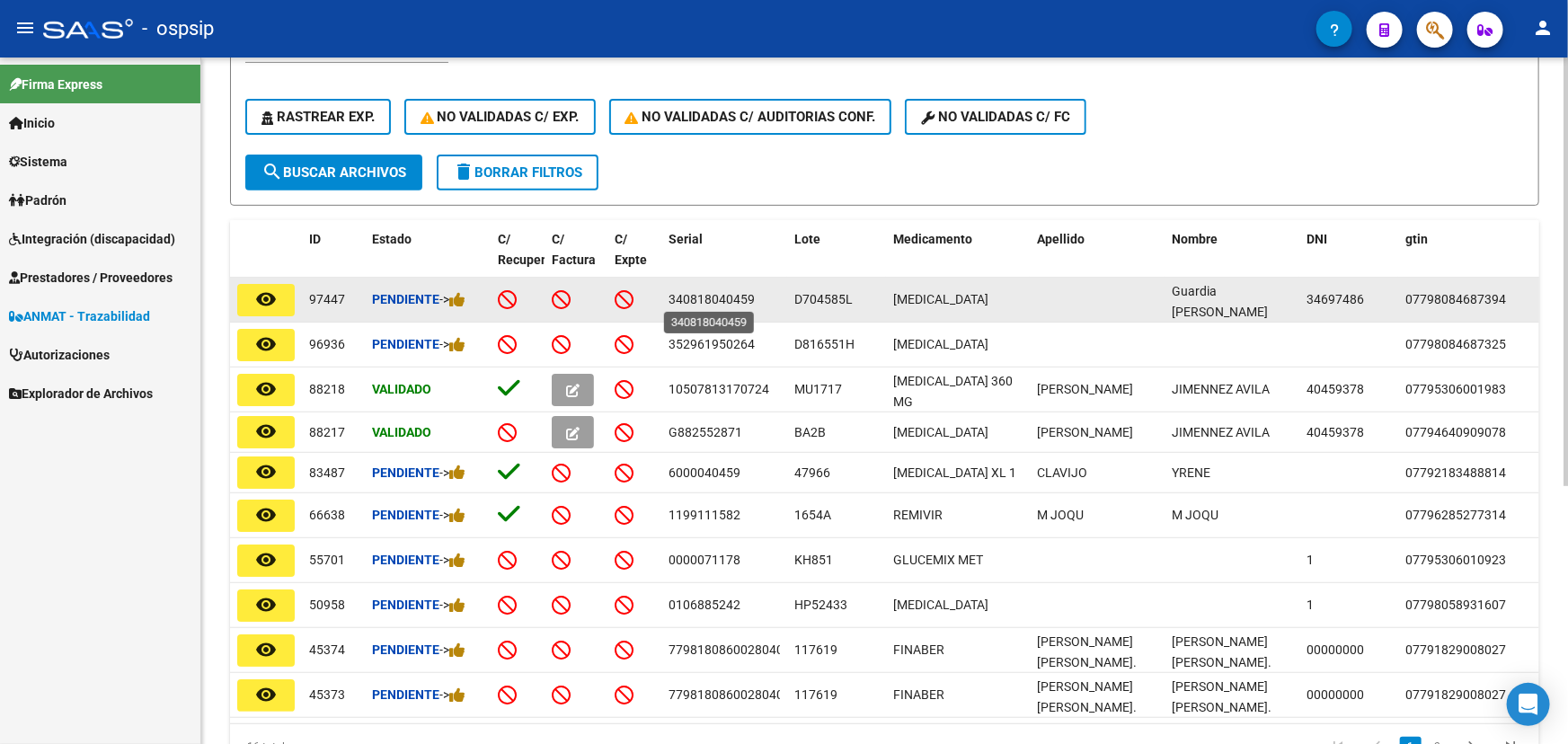
click at [683, 295] on span "340818040459" at bounding box center [711, 299] width 86 height 14
click at [462, 297] on icon at bounding box center [457, 299] width 16 height 17
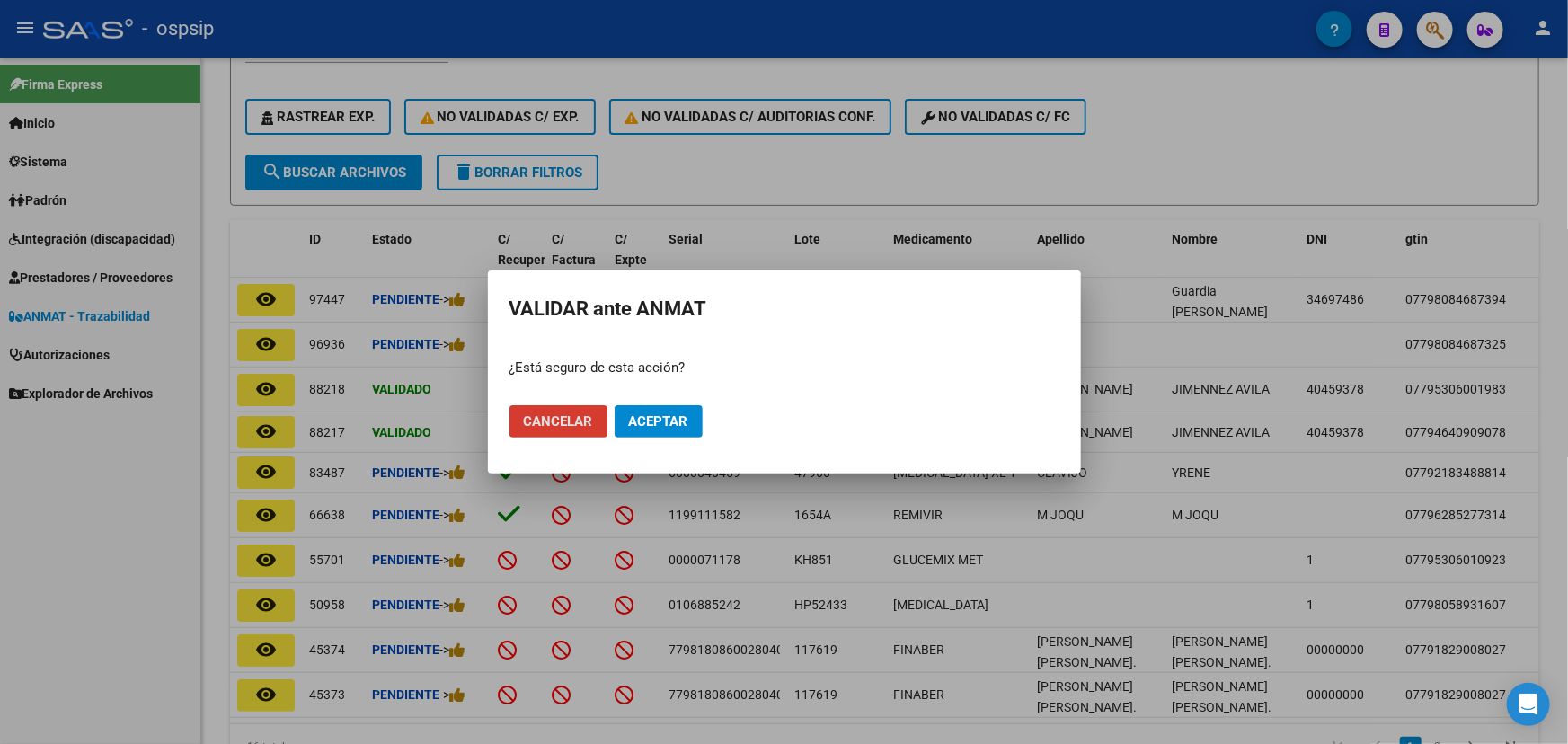
click at [636, 421] on span "Aceptar" at bounding box center [659, 421] width 60 height 16
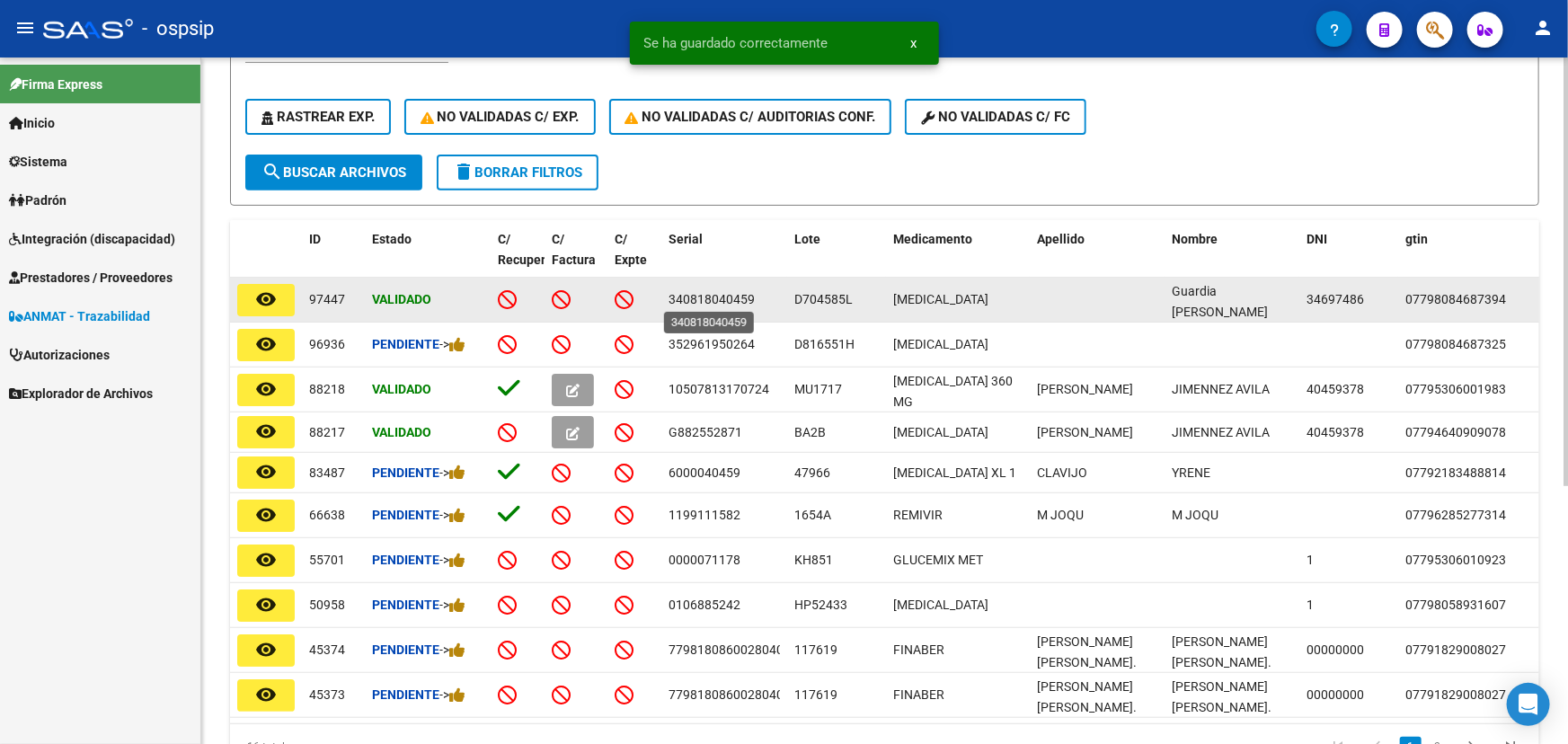
click at [715, 304] on span "340818040459" at bounding box center [711, 299] width 86 height 14
click at [715, 300] on span "340818040459" at bounding box center [711, 299] width 86 height 14
copy span "340818040459"
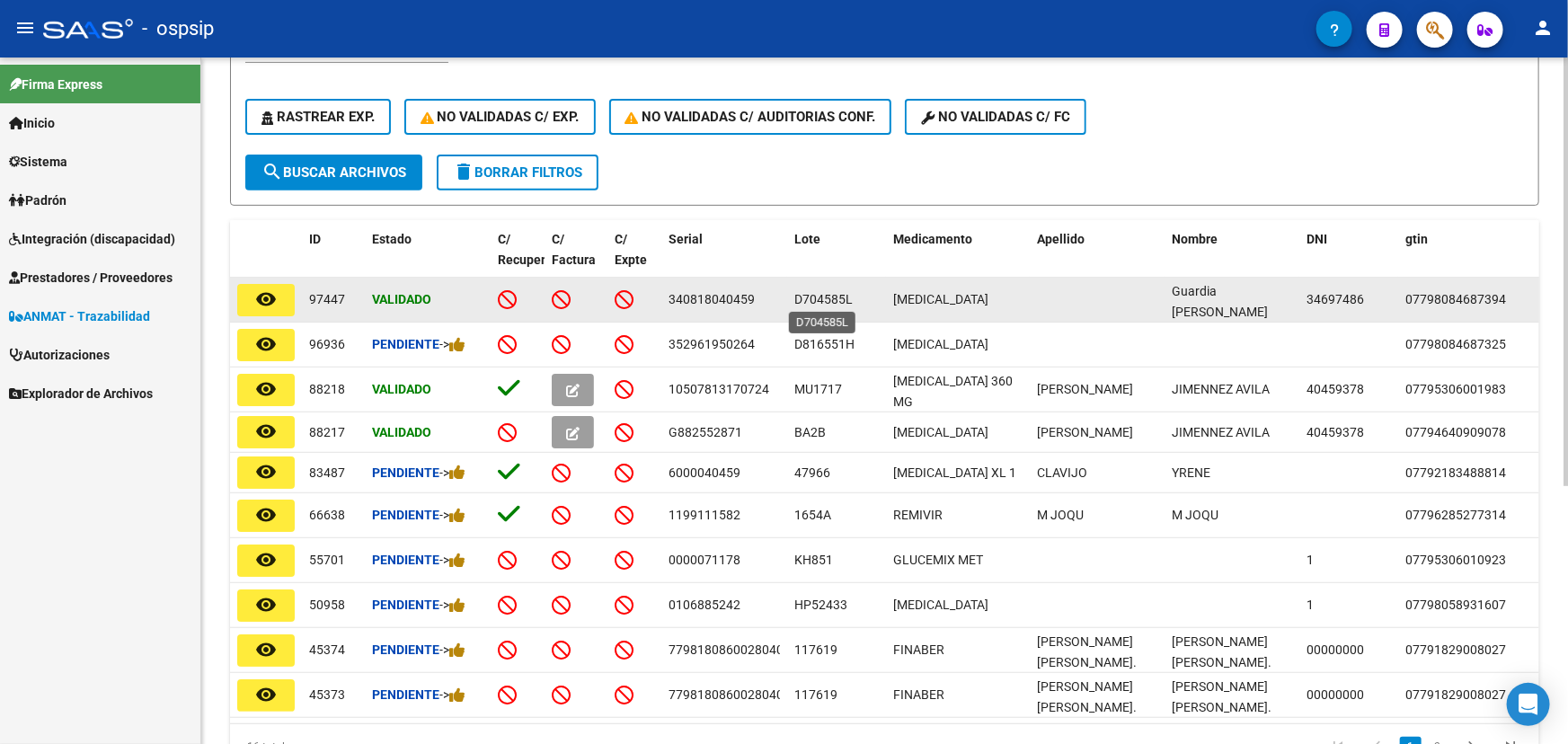
click at [808, 298] on span "D704585L" at bounding box center [823, 299] width 59 height 14
copy span "D704585L"
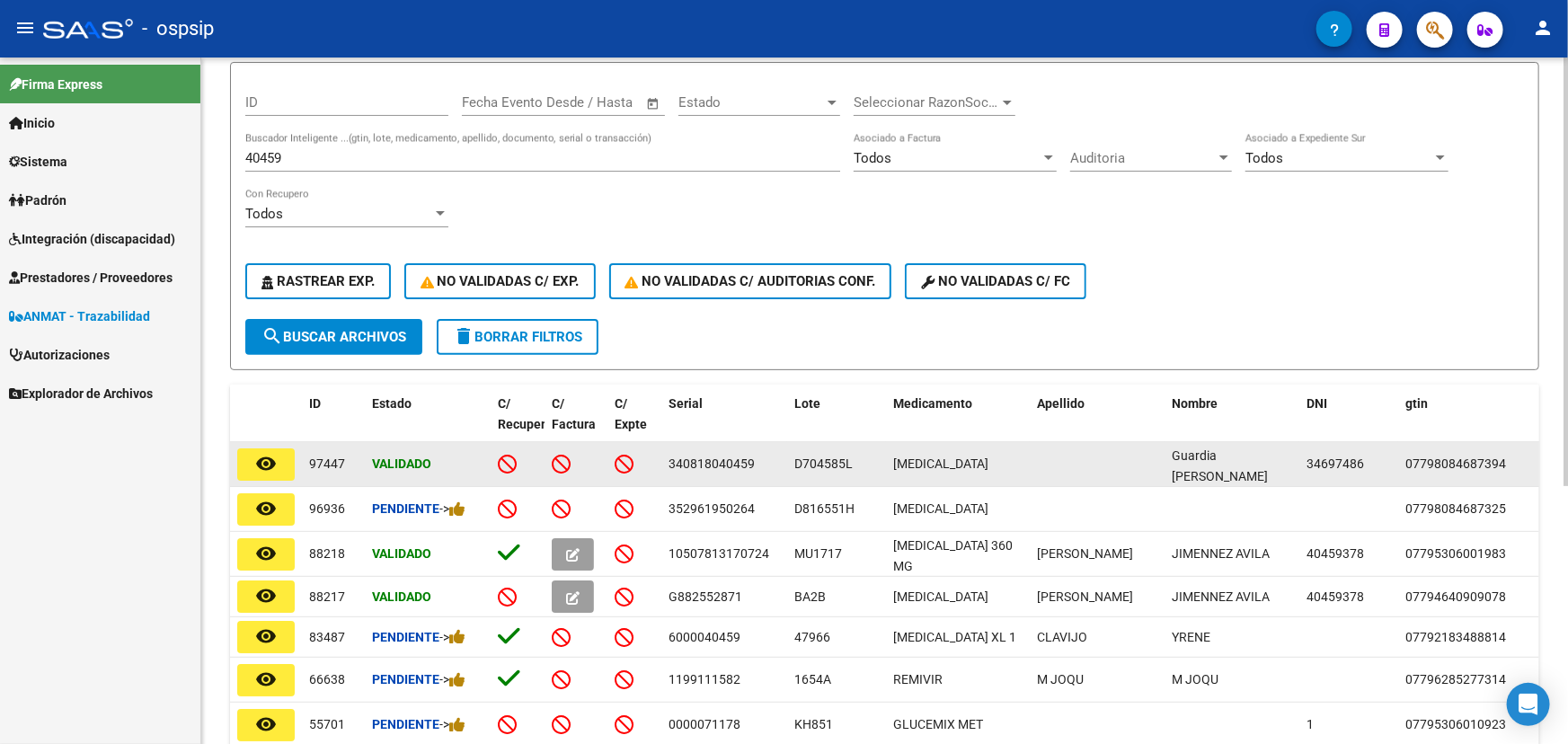
scroll to position [0, 0]
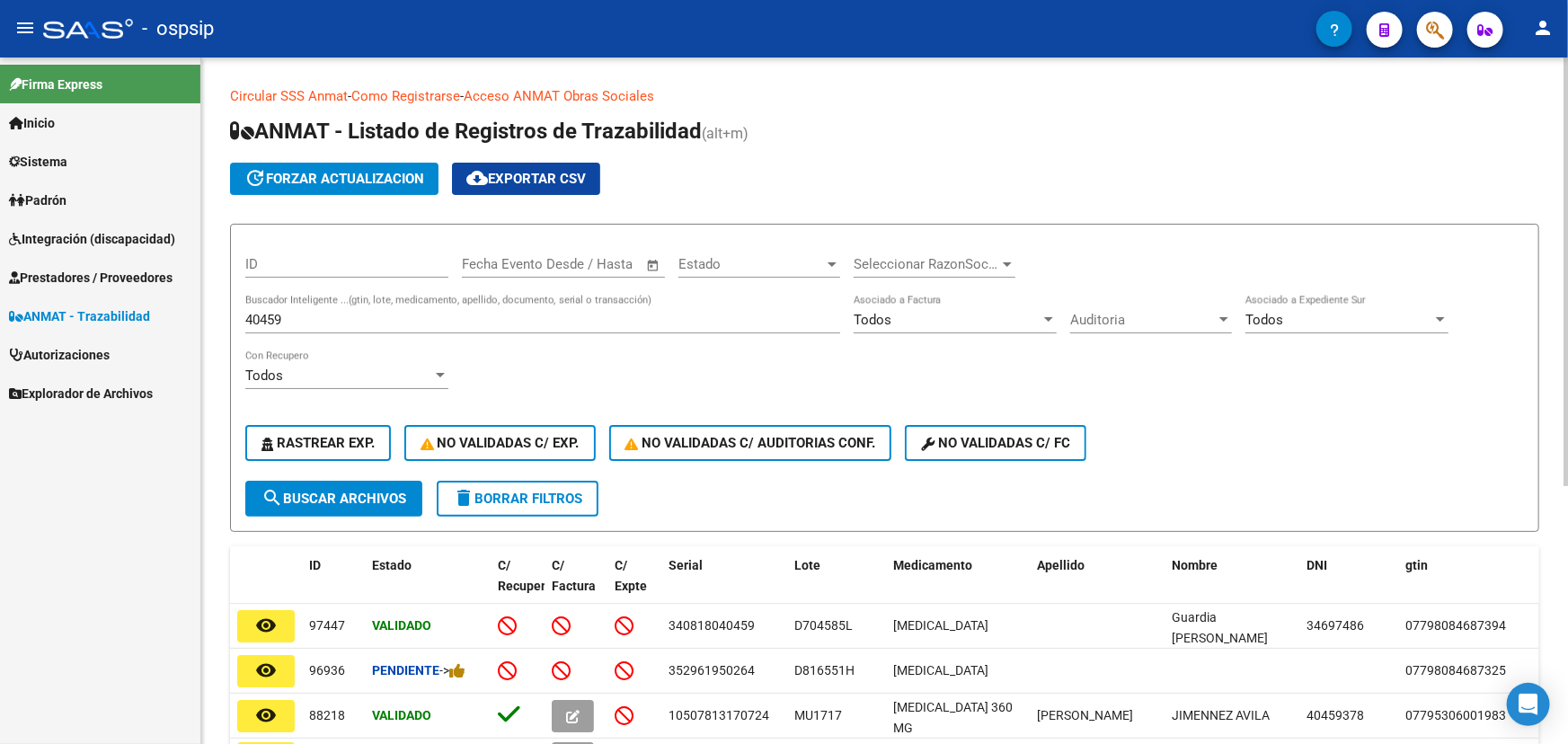
click at [268, 322] on input "40459" at bounding box center [543, 320] width 595 height 16
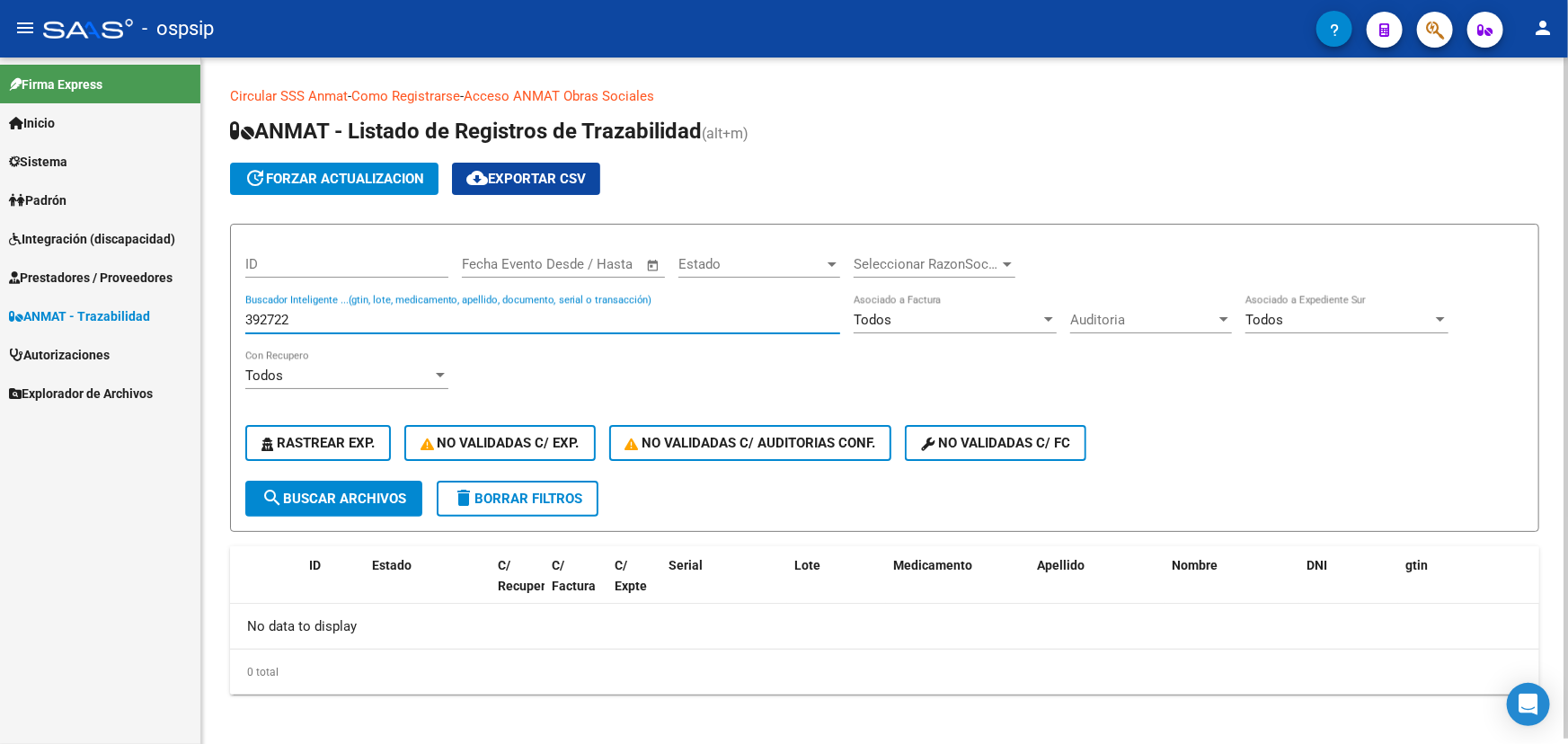
click at [270, 316] on input "392722" at bounding box center [543, 320] width 595 height 16
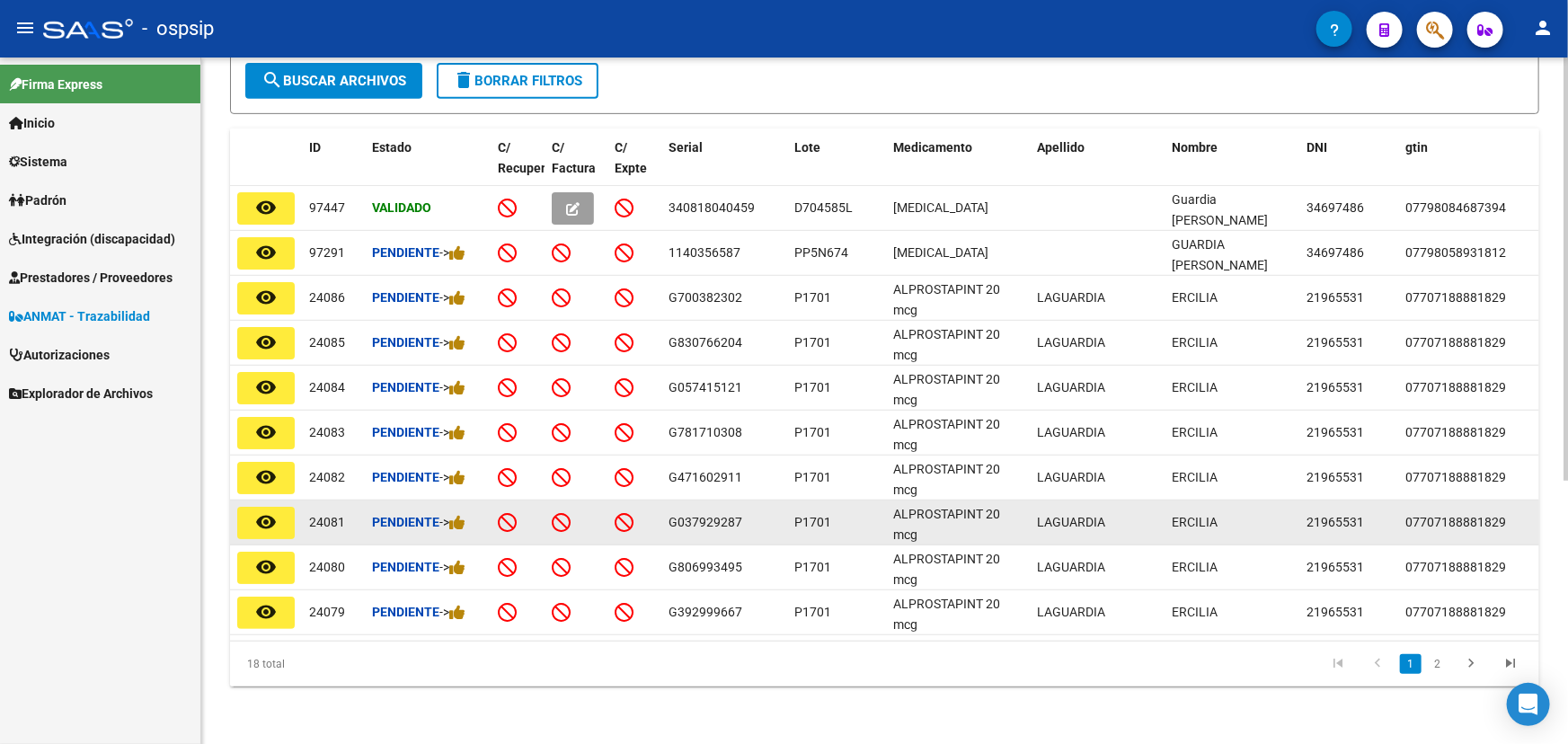
scroll to position [426, 0]
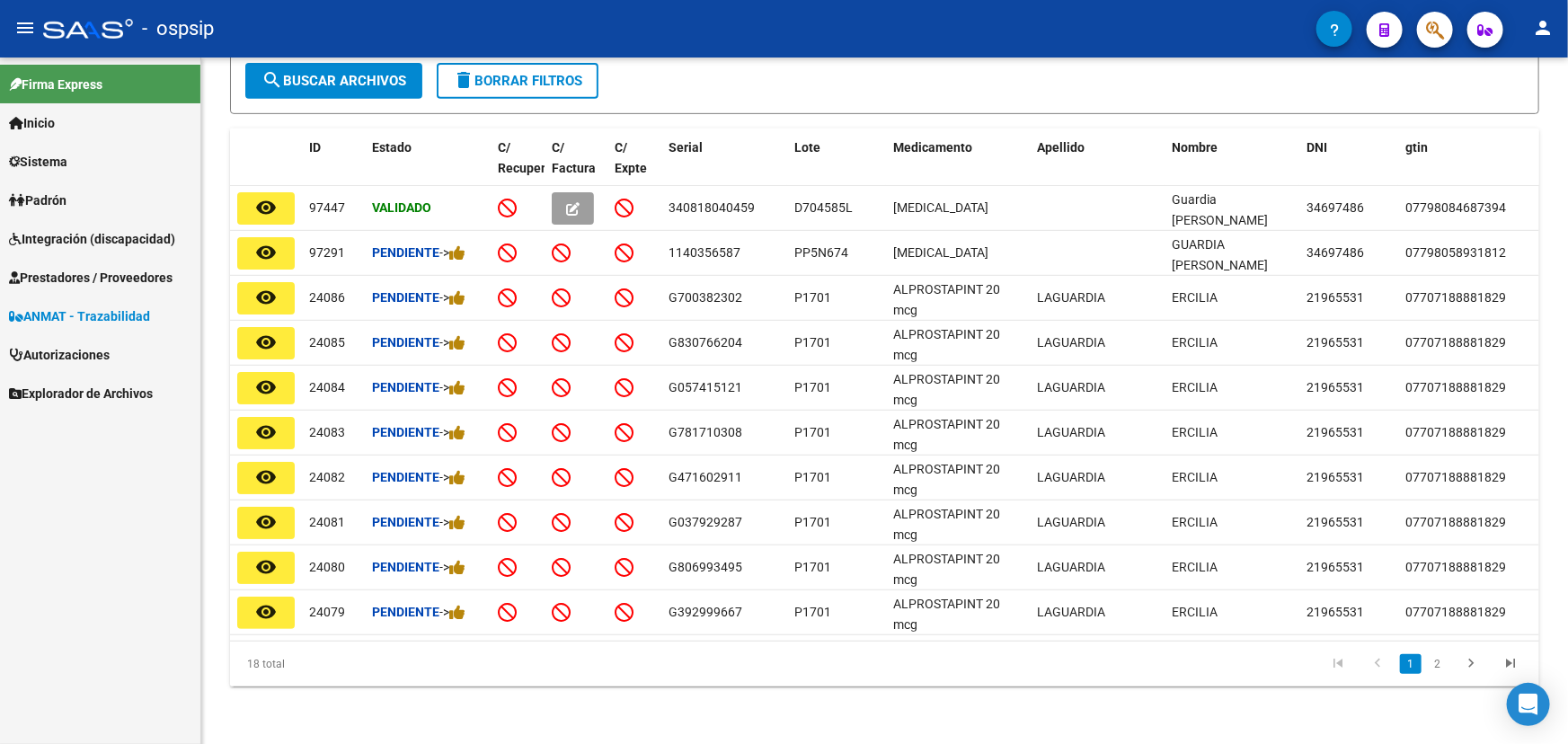
type input "GUARDIA"
click at [263, 197] on mat-icon "remove_red_eye" at bounding box center [266, 208] width 22 height 22
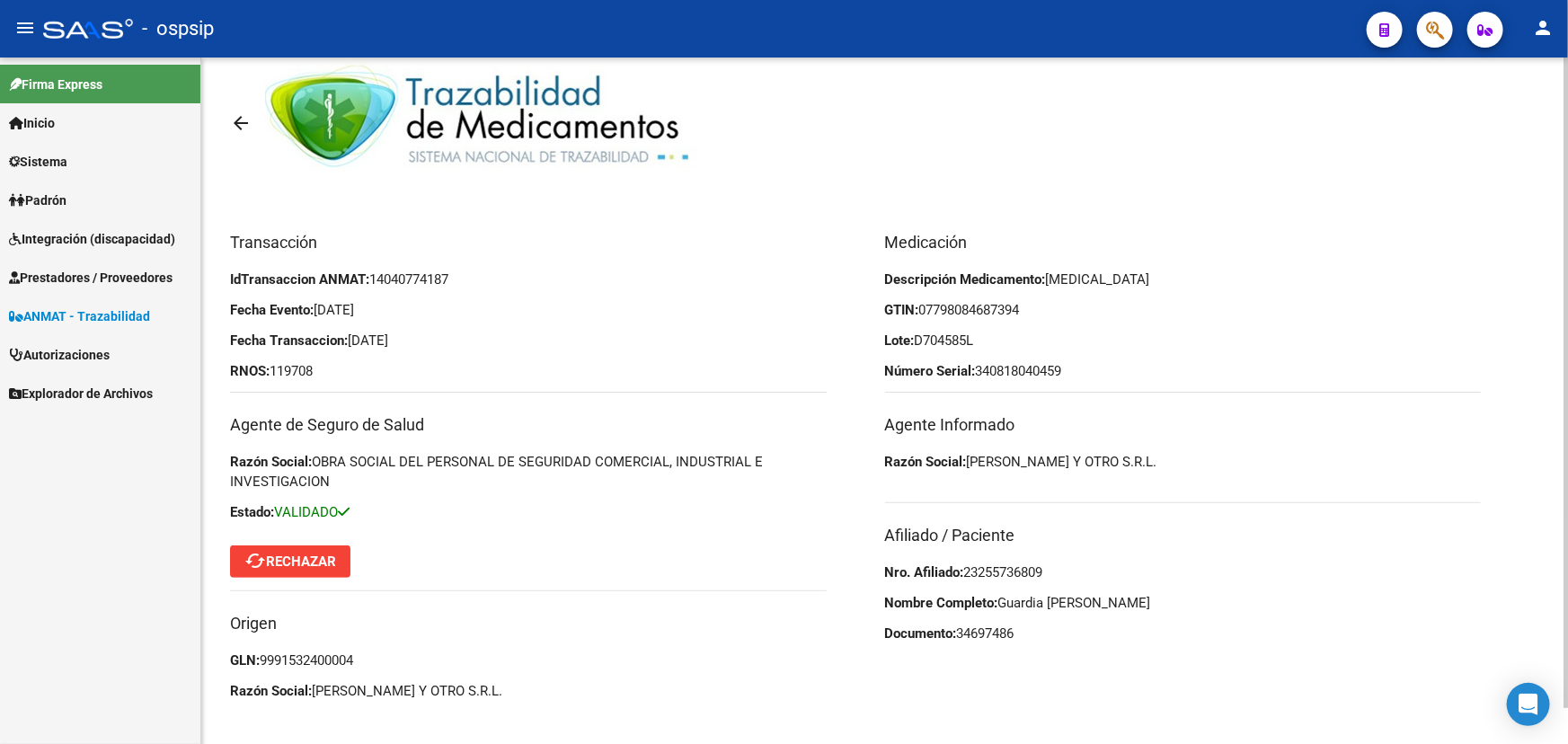
scroll to position [36, 0]
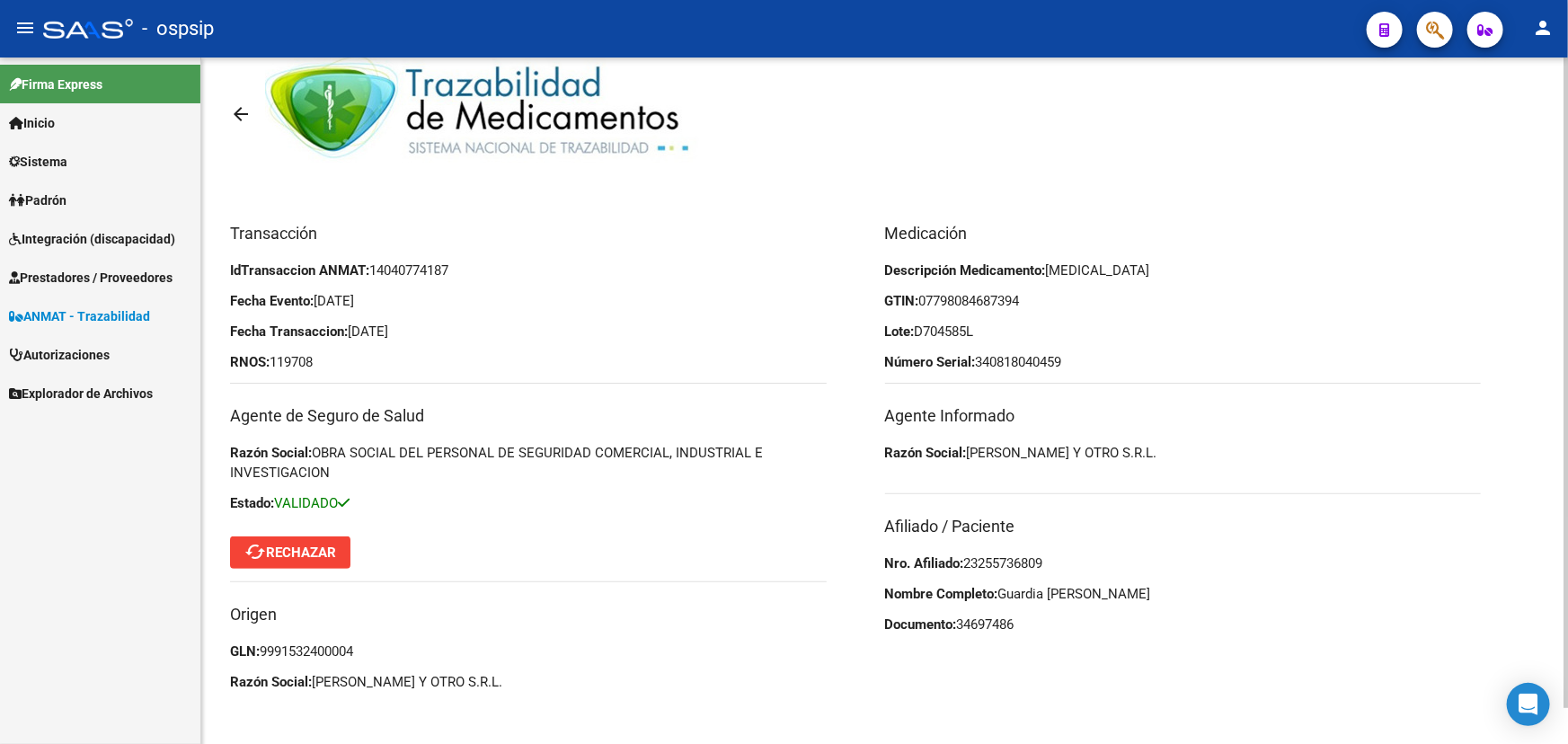
click at [1088, 275] on span "HUMALOG" at bounding box center [1097, 270] width 104 height 16
click at [930, 330] on span "D704585L" at bounding box center [944, 331] width 60 height 16
click at [1008, 357] on span "340818040459" at bounding box center [1019, 362] width 86 height 16
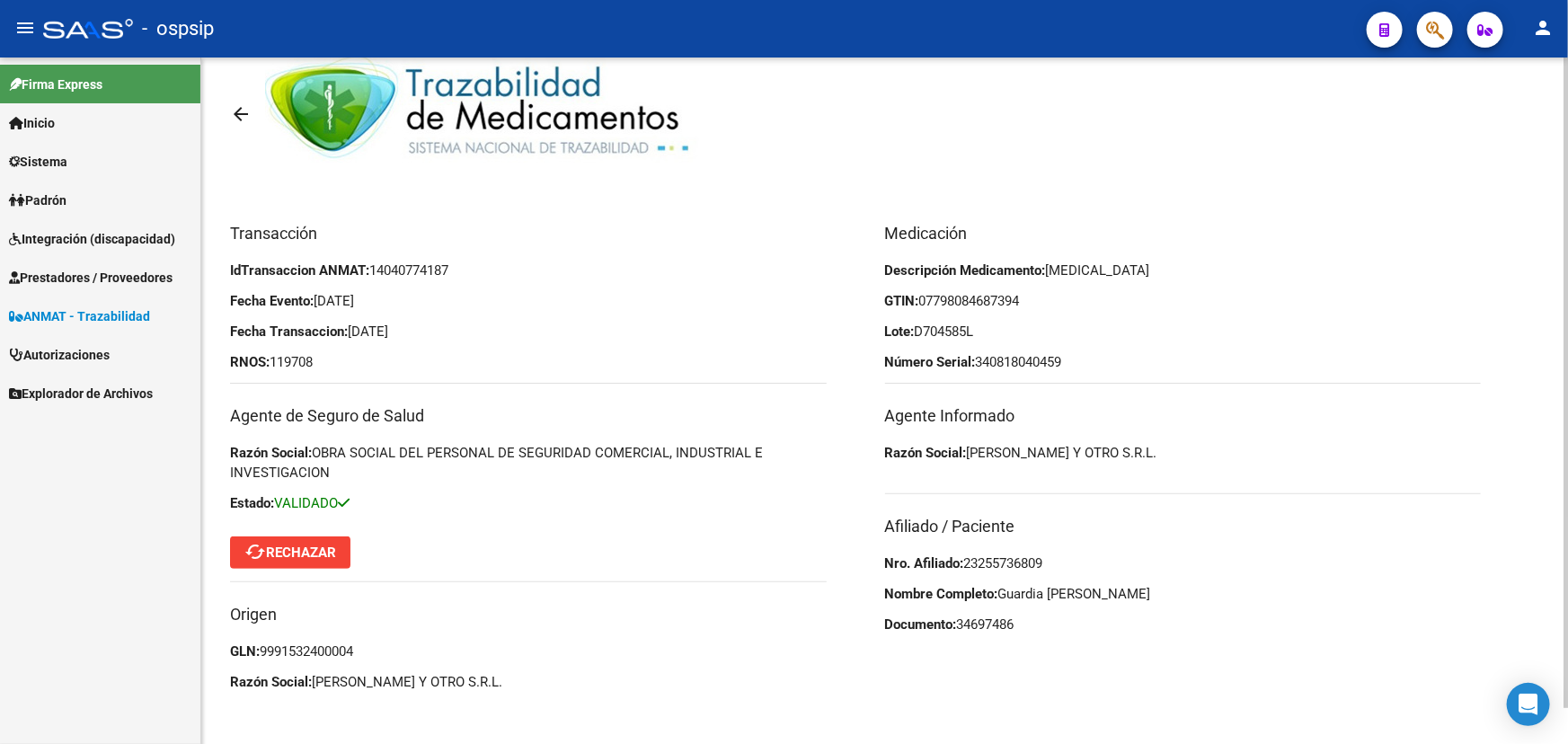
click at [1008, 357] on span "340818040459" at bounding box center [1019, 362] width 86 height 16
drag, startPoint x: 974, startPoint y: 448, endPoint x: 1159, endPoint y: 448, distance: 185.0
click at [1159, 448] on p "Razón Social: RUBEN NAFA Y OTRO S.R.L." at bounding box center [1183, 453] width 596 height 20
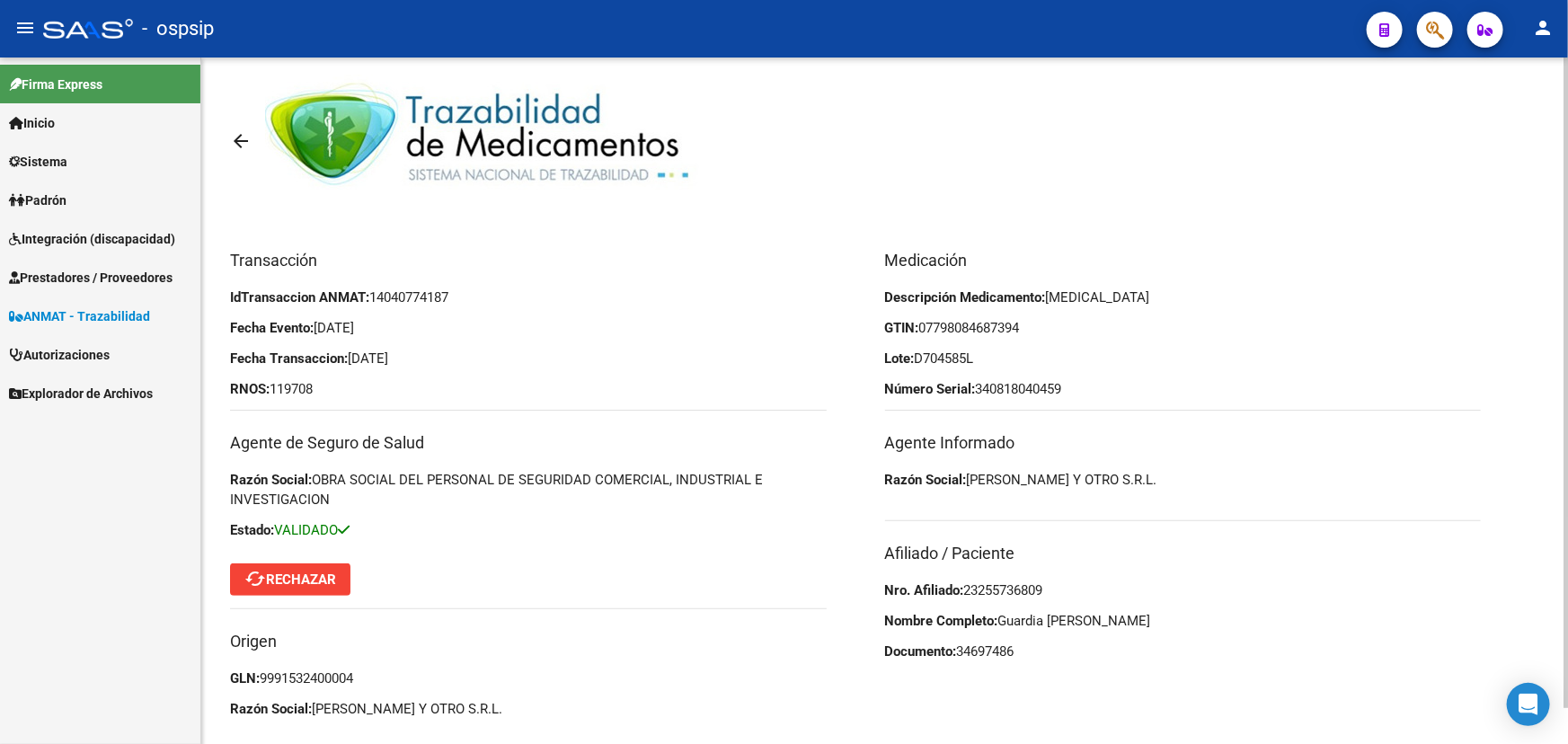
scroll to position [0, 0]
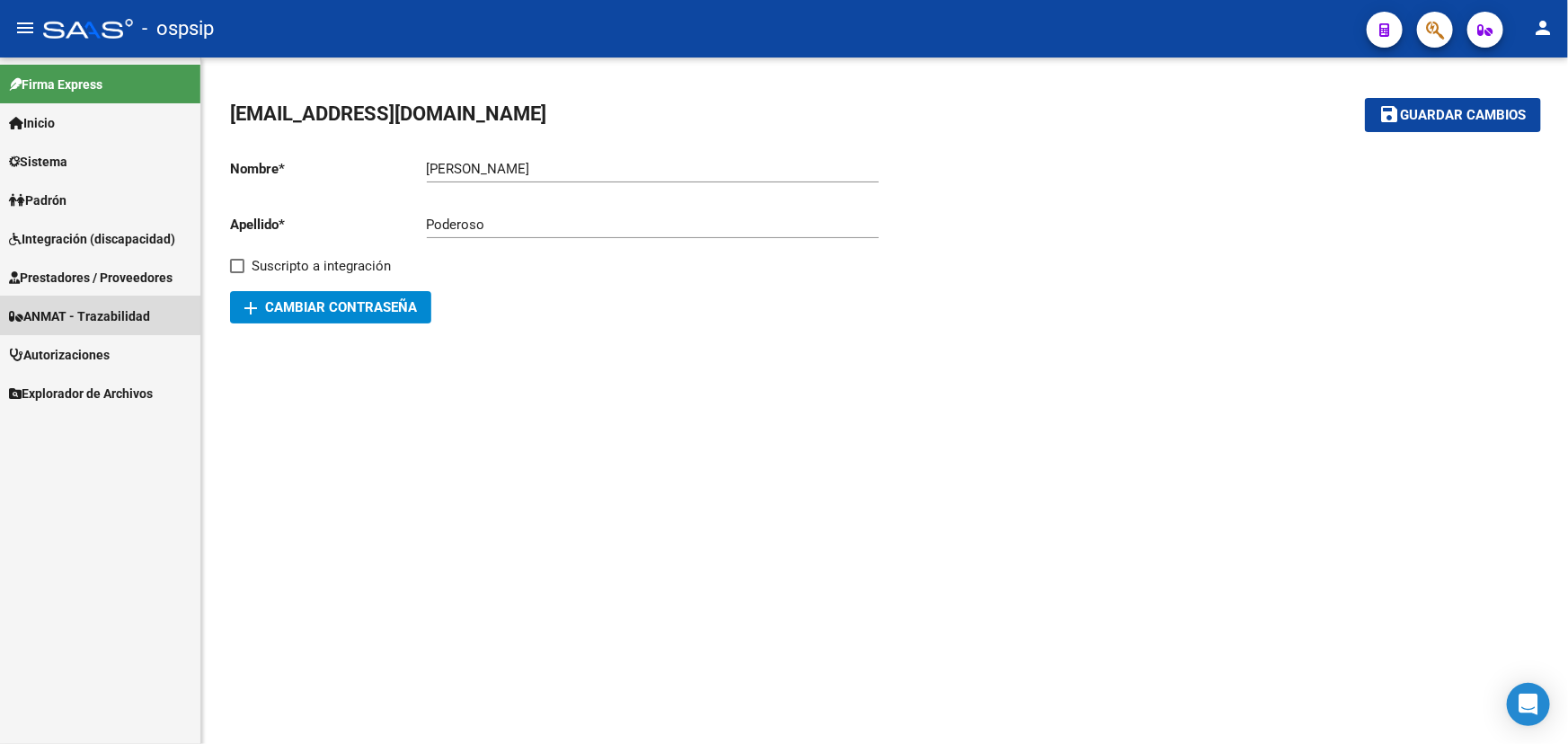
click at [74, 309] on span "ANMAT - Trazabilidad" at bounding box center [79, 316] width 141 height 20
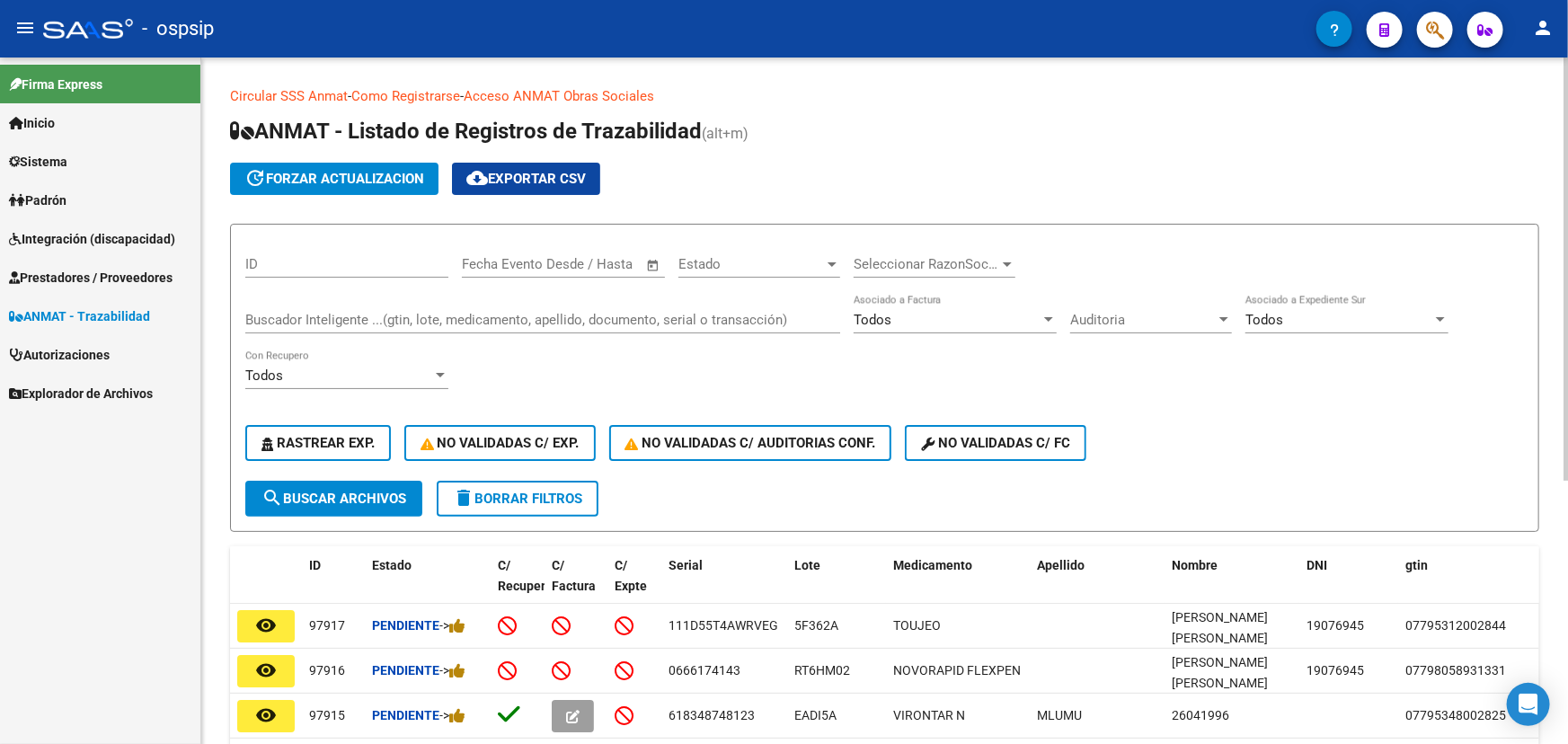
click at [339, 327] on div "Buscador Inteligente ...(gtin, lote, medicamento, apellido, documento, serial o…" at bounding box center [543, 314] width 595 height 39
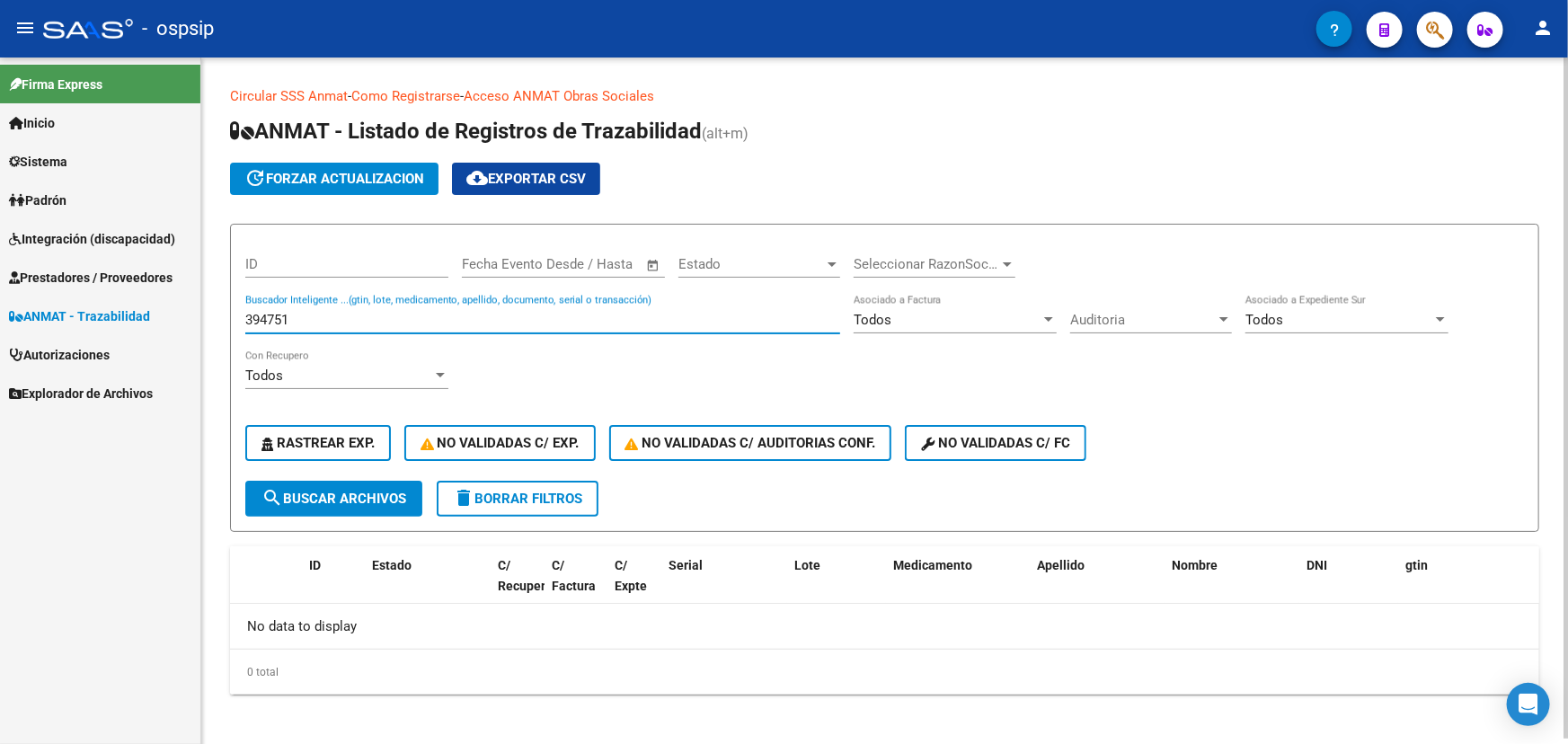
click at [257, 317] on input "394751" at bounding box center [543, 320] width 595 height 16
type input "394751"
paste input "111D5344KNMHPM"
drag, startPoint x: 306, startPoint y: 316, endPoint x: 228, endPoint y: 318, distance: 78.0
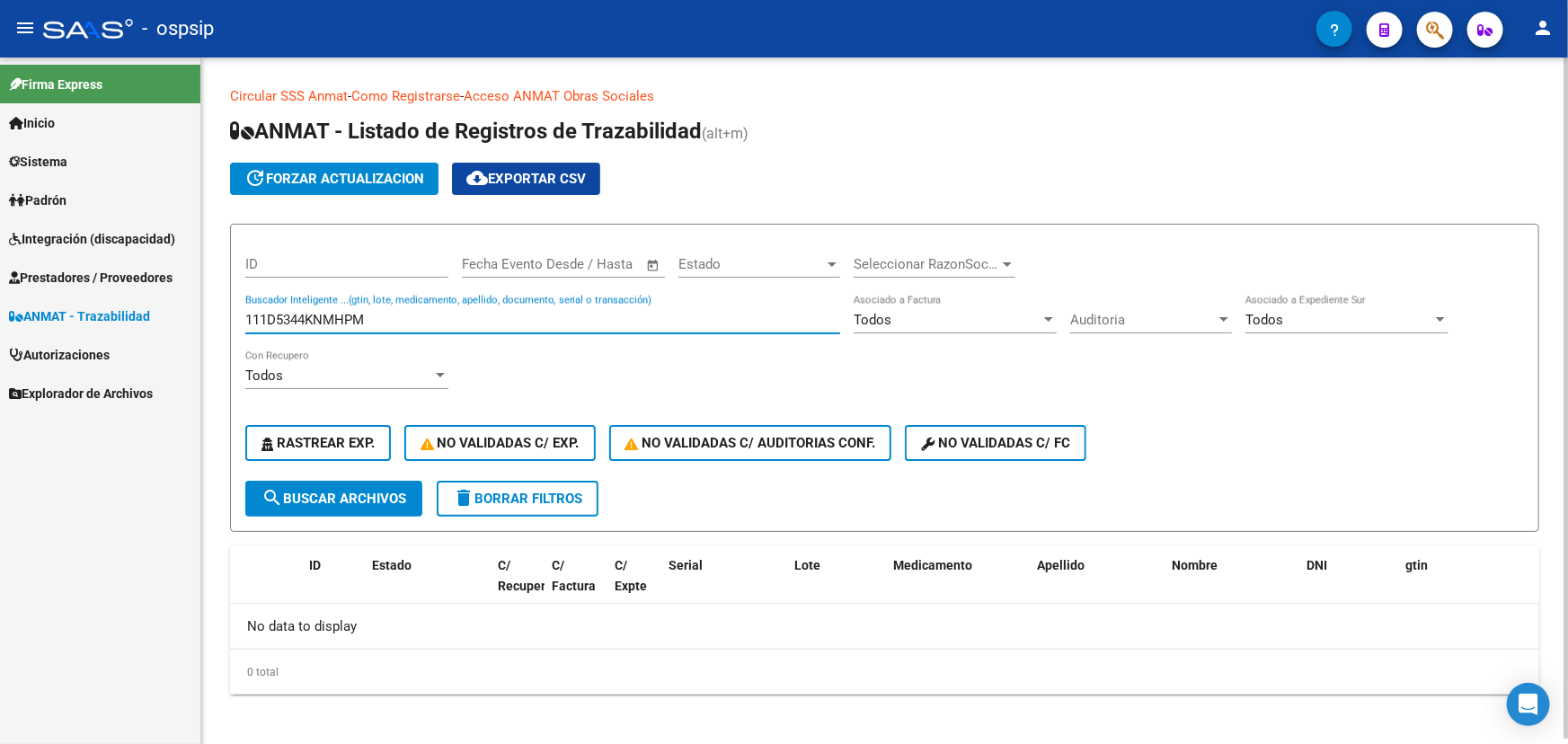
click at [228, 318] on div "Circular SSS Anmat - Como Registrarse - Acceso ANMAT Obras Sociales Documentaci…" at bounding box center [884, 404] width 1366 height 694
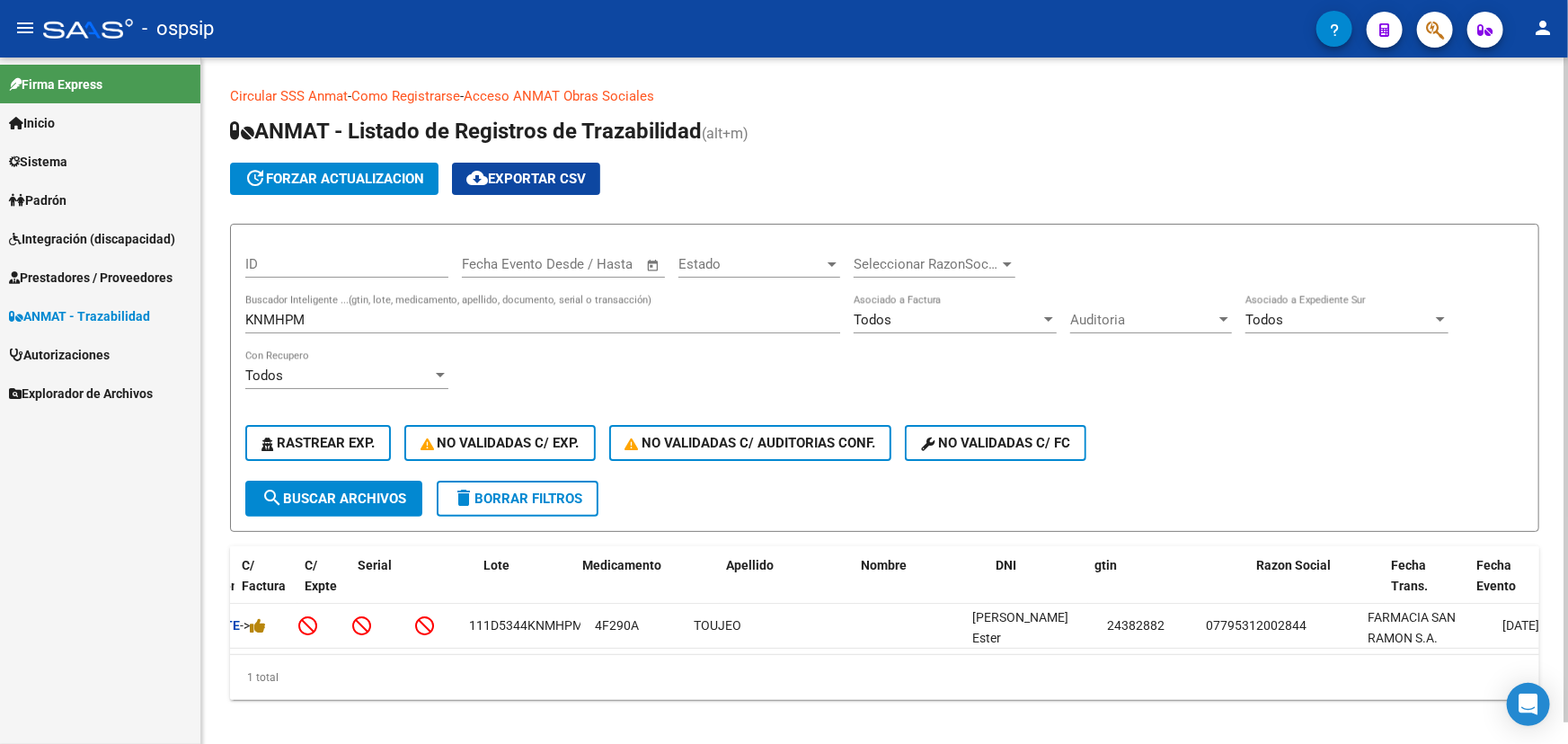
drag, startPoint x: 1100, startPoint y: 665, endPoint x: 1509, endPoint y: 671, distance: 409.0
click at [1554, 671] on div "Circular SSS Anmat - Como Registrarse - Acceso ANMAT Obras Sociales Documentaci…" at bounding box center [884, 407] width 1366 height 699
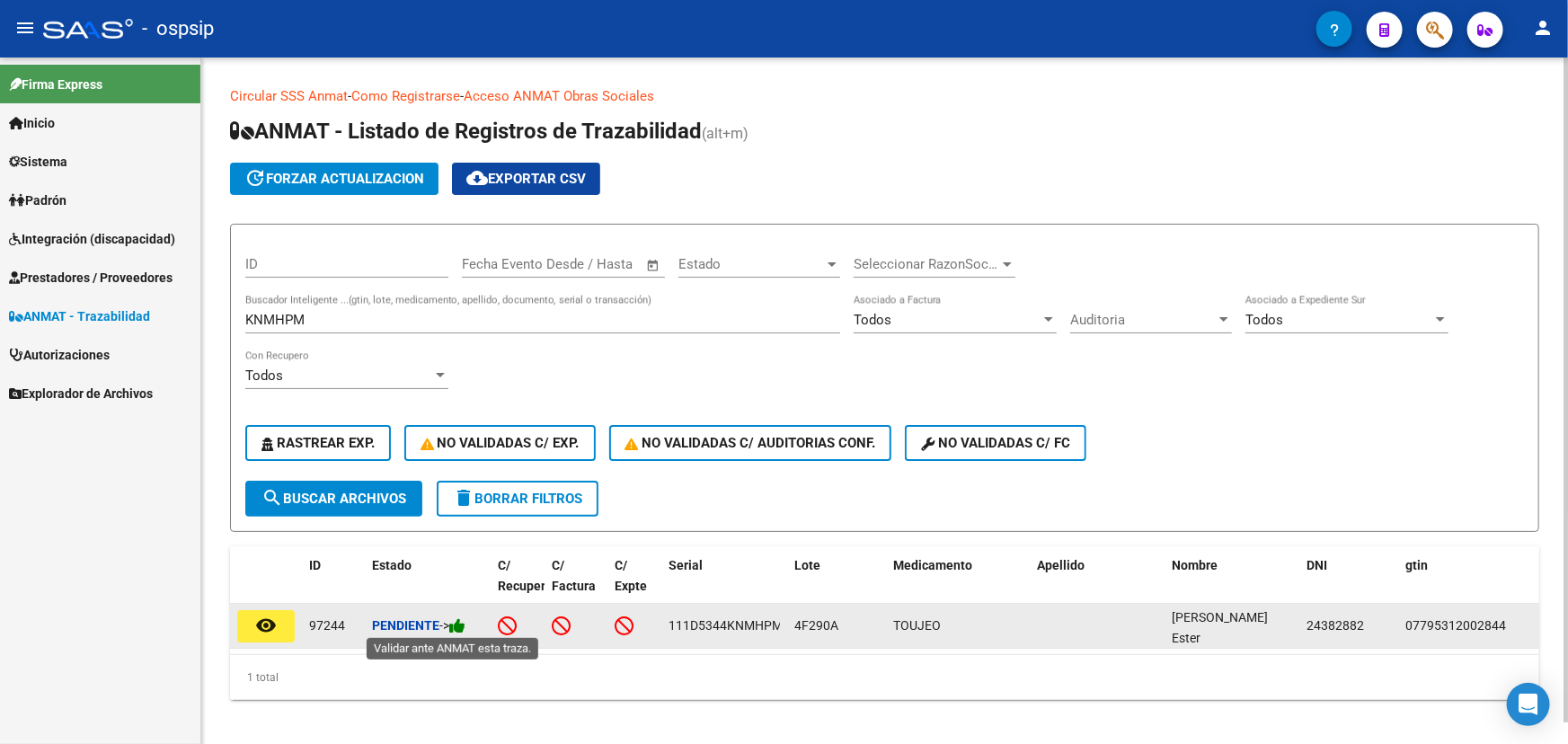
click at [464, 620] on icon at bounding box center [457, 625] width 16 height 17
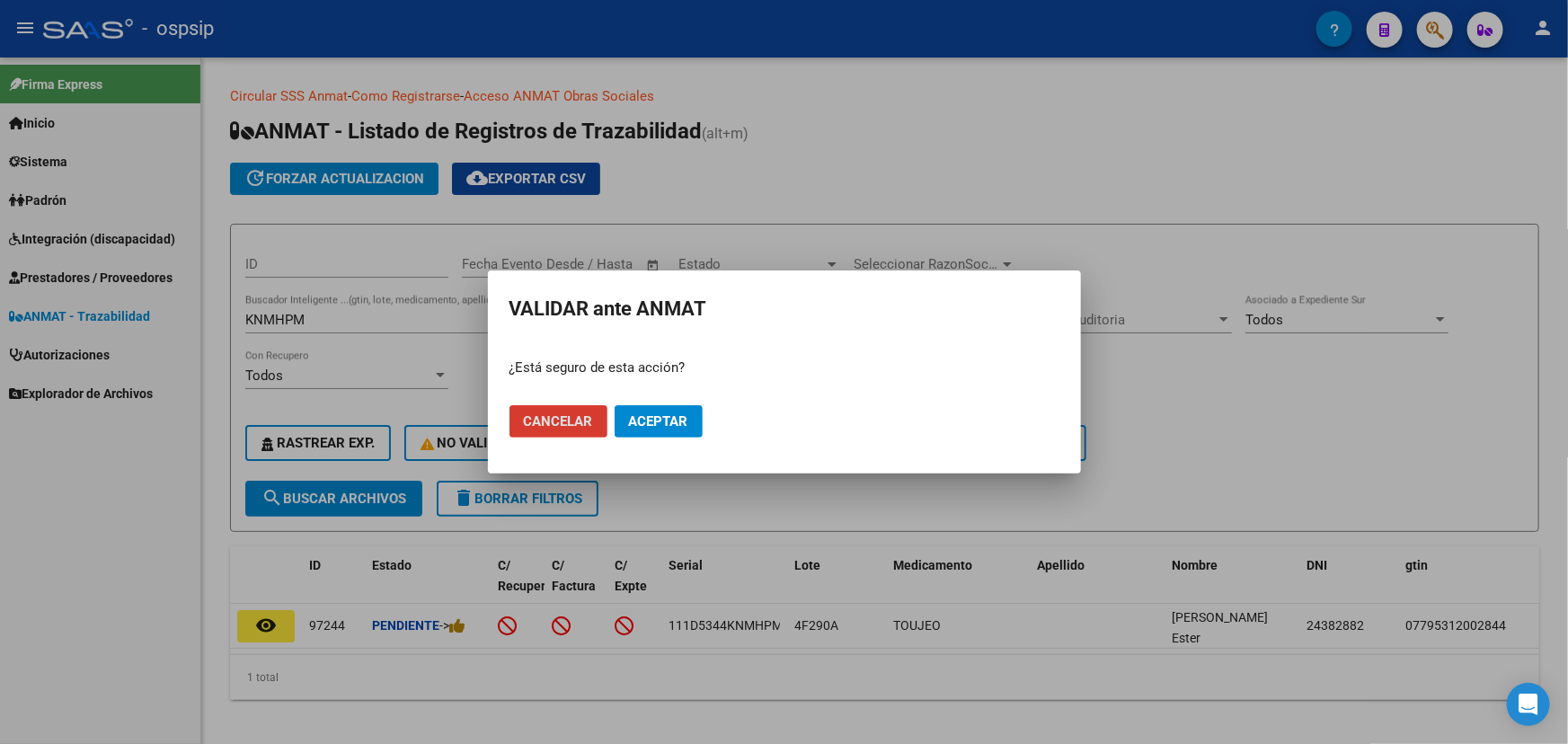
click at [642, 426] on span "Aceptar" at bounding box center [659, 421] width 60 height 16
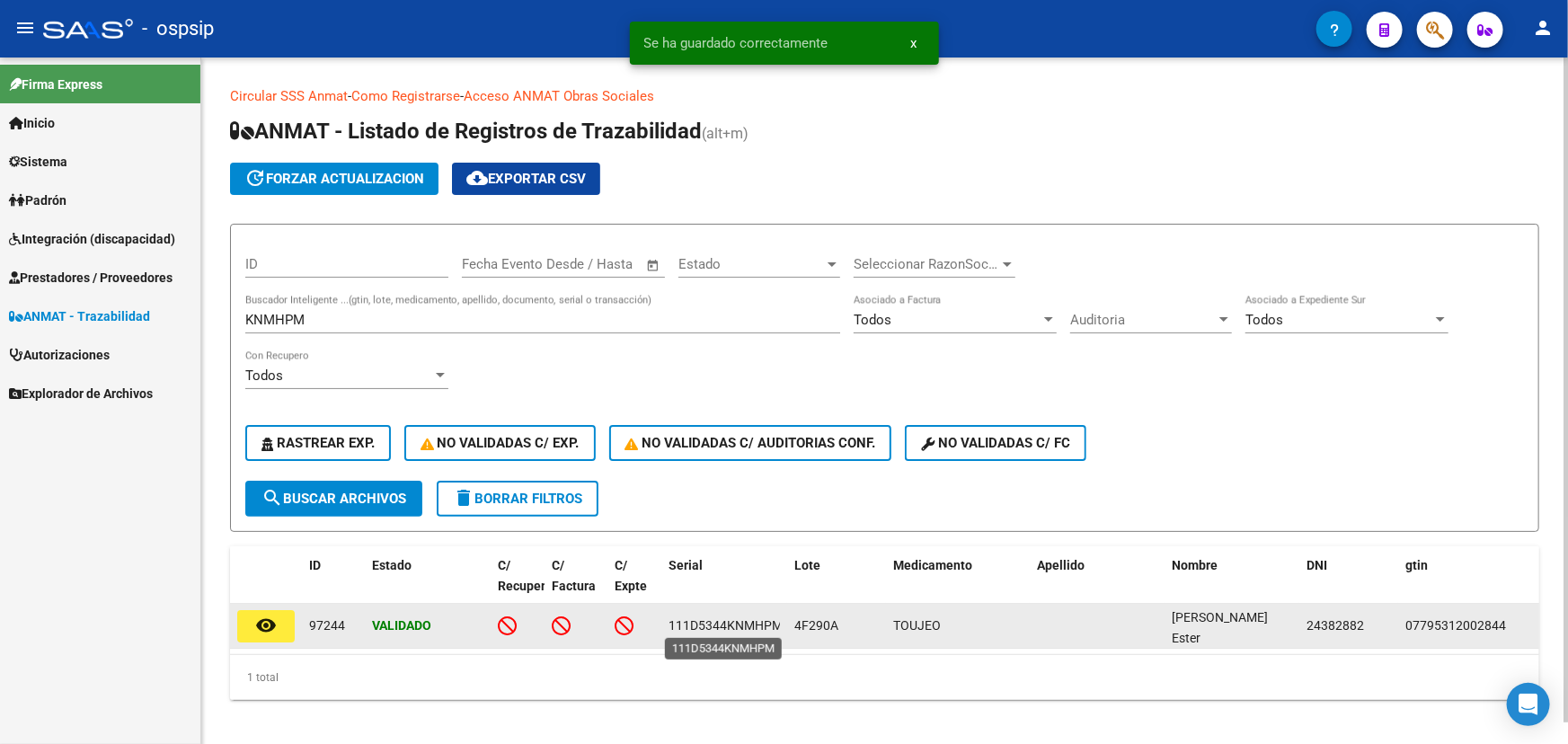
click at [714, 627] on span "111D5344KNMHPM" at bounding box center [725, 625] width 114 height 14
copy span "111D5344KNMHPM"
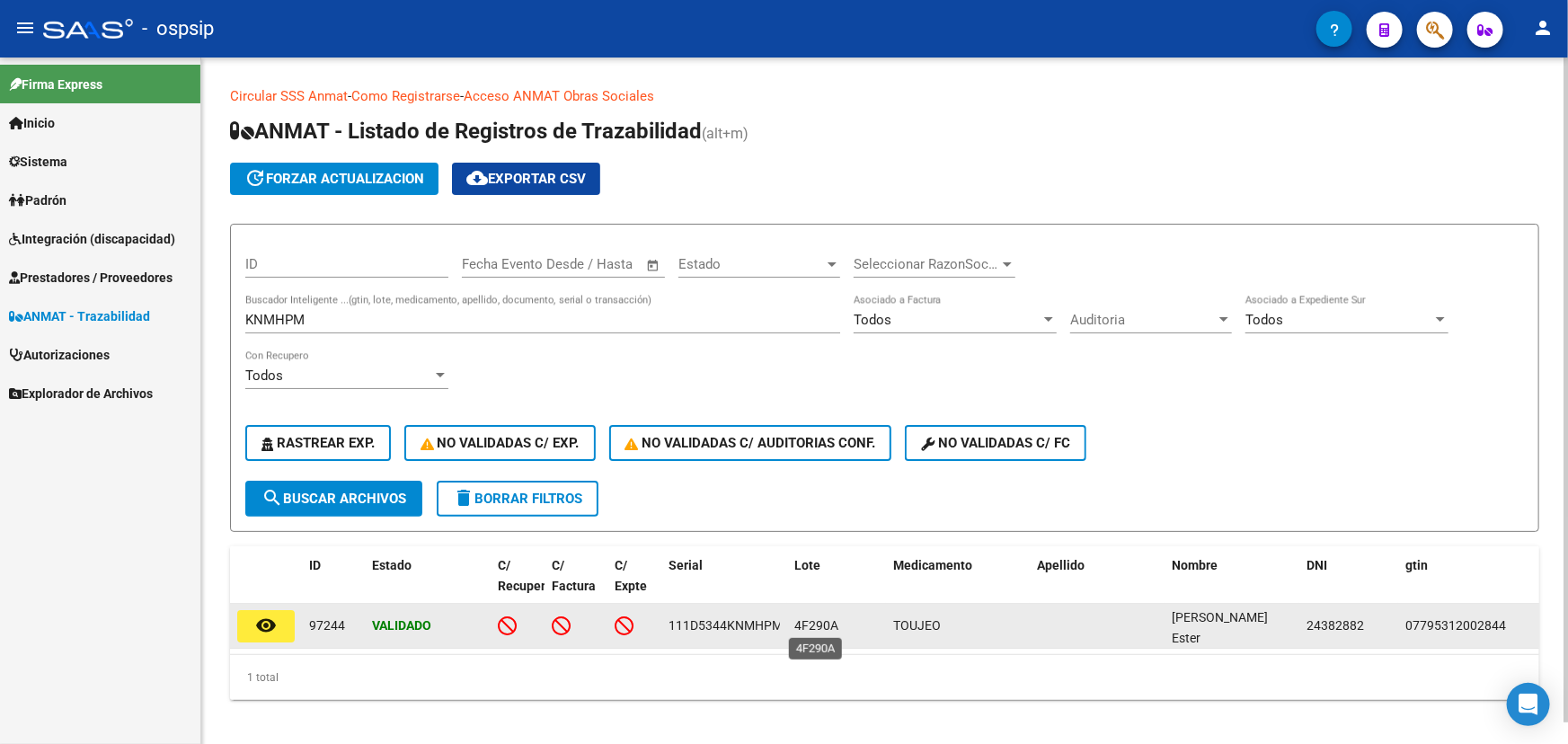
click at [828, 622] on span "4F290A" at bounding box center [816, 625] width 44 height 14
copy span "4F290A"
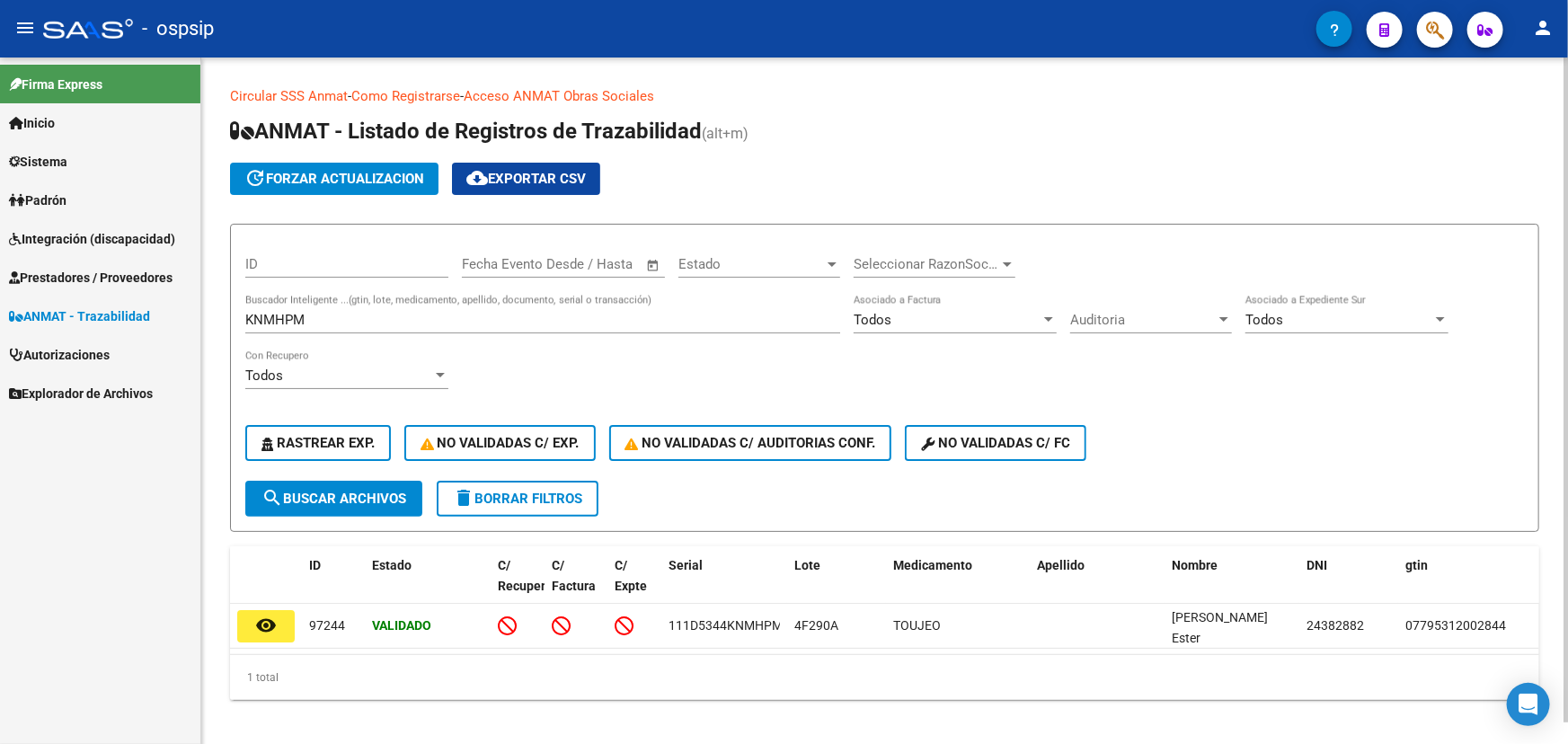
click at [263, 321] on input "KNMHPM" at bounding box center [543, 320] width 595 height 16
paste input "7798168950000A397272"
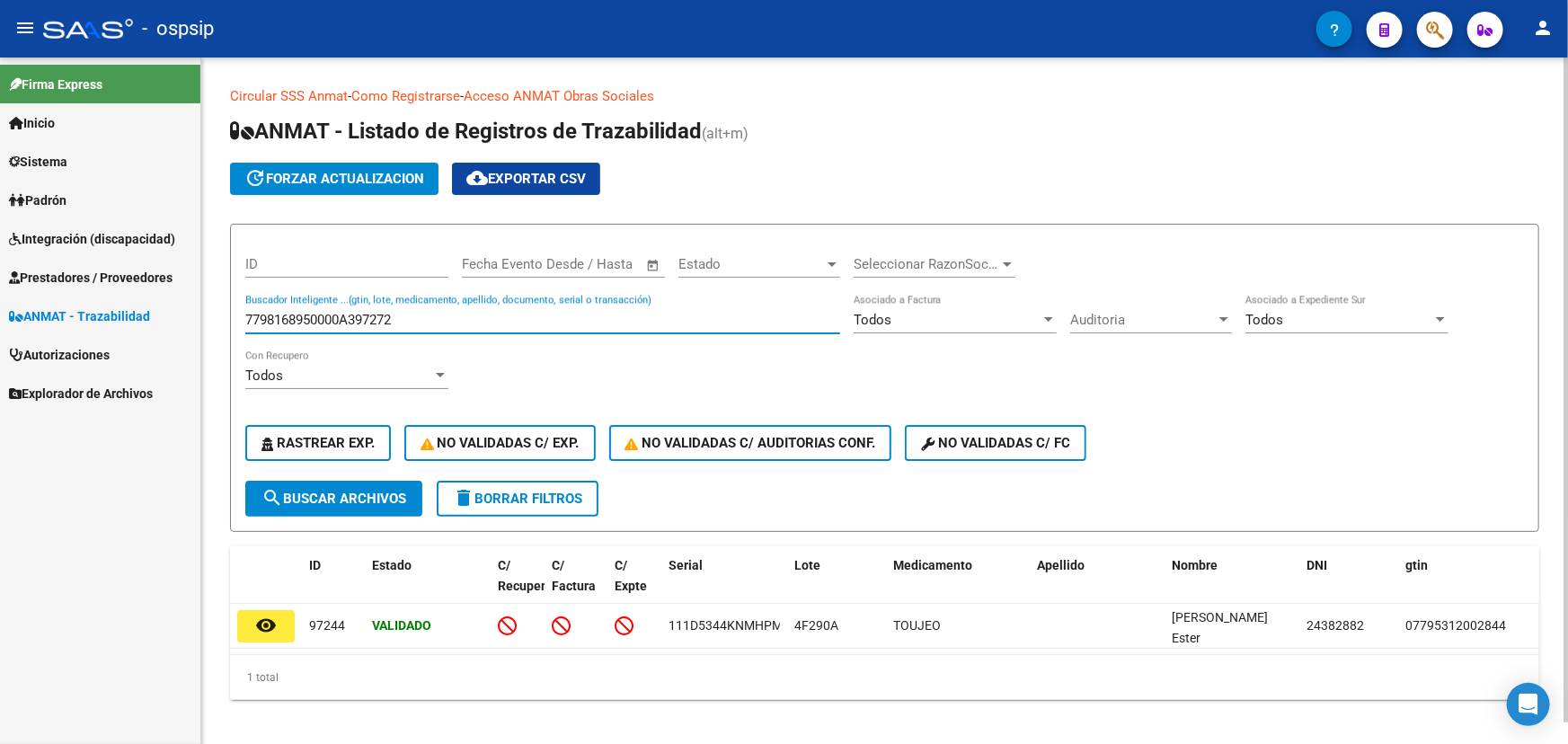
drag, startPoint x: 333, startPoint y: 314, endPoint x: 224, endPoint y: 323, distance: 109.4
click at [224, 323] on div "Circular SSS Anmat - Como Registrarse - Acceso ANMAT Obras Sociales Documentaci…" at bounding box center [884, 407] width 1366 height 699
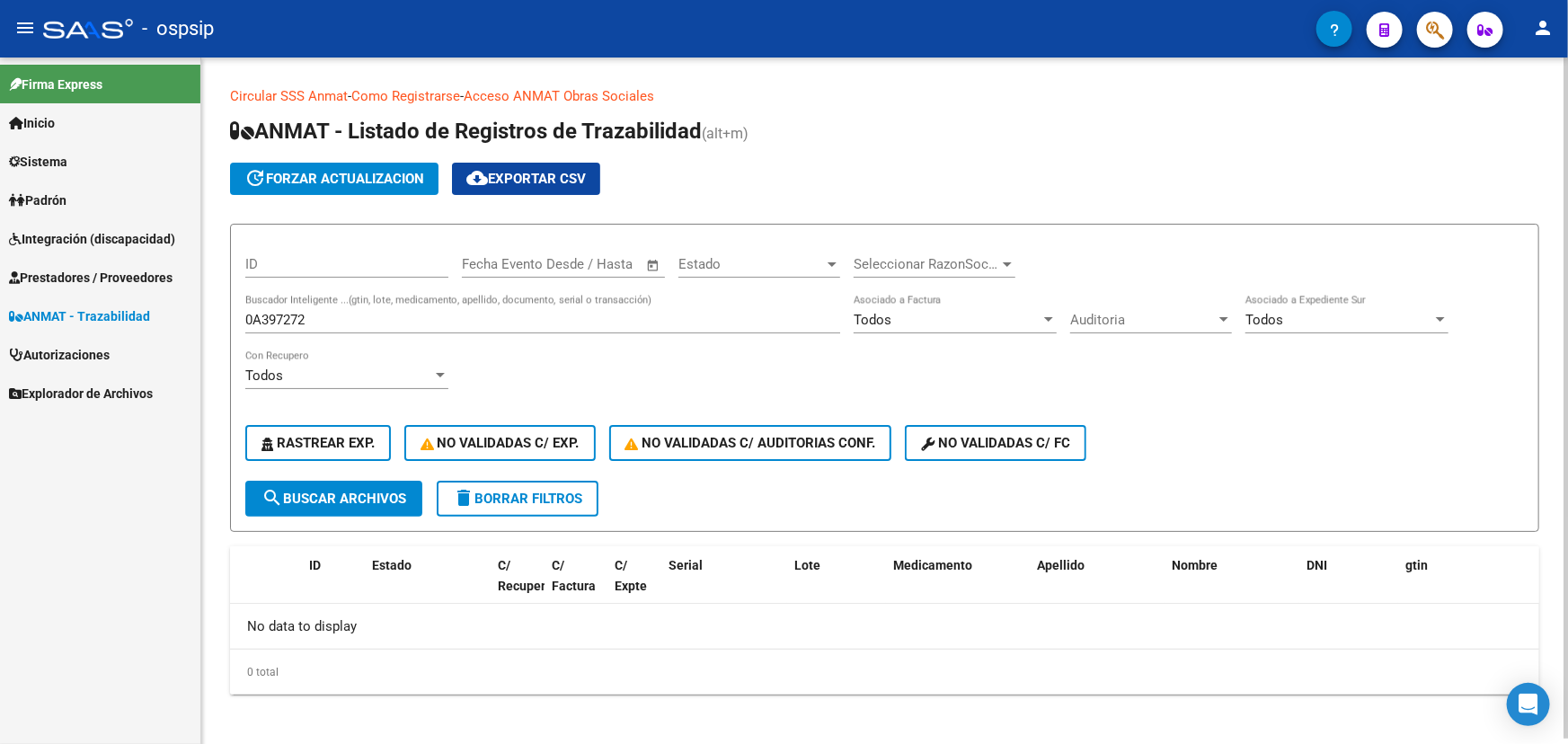
click at [286, 307] on div "0A397272 Buscador Inteligente ...(gtin, lote, medicamento, apellido, documento,…" at bounding box center [543, 314] width 595 height 39
click at [282, 313] on input "0A397272" at bounding box center [543, 320] width 595 height 16
paste input "688054888"
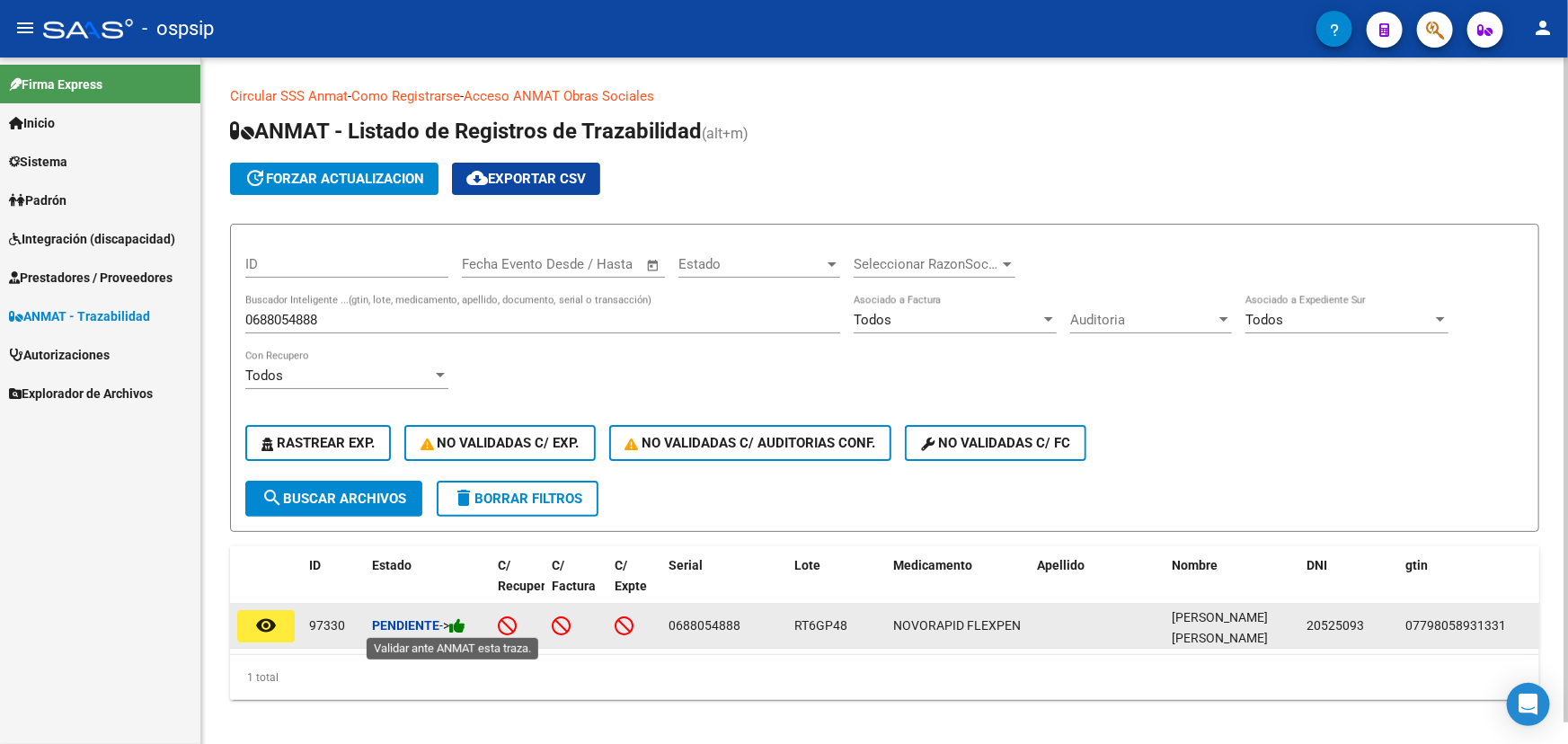
click at [459, 617] on icon at bounding box center [457, 625] width 16 height 17
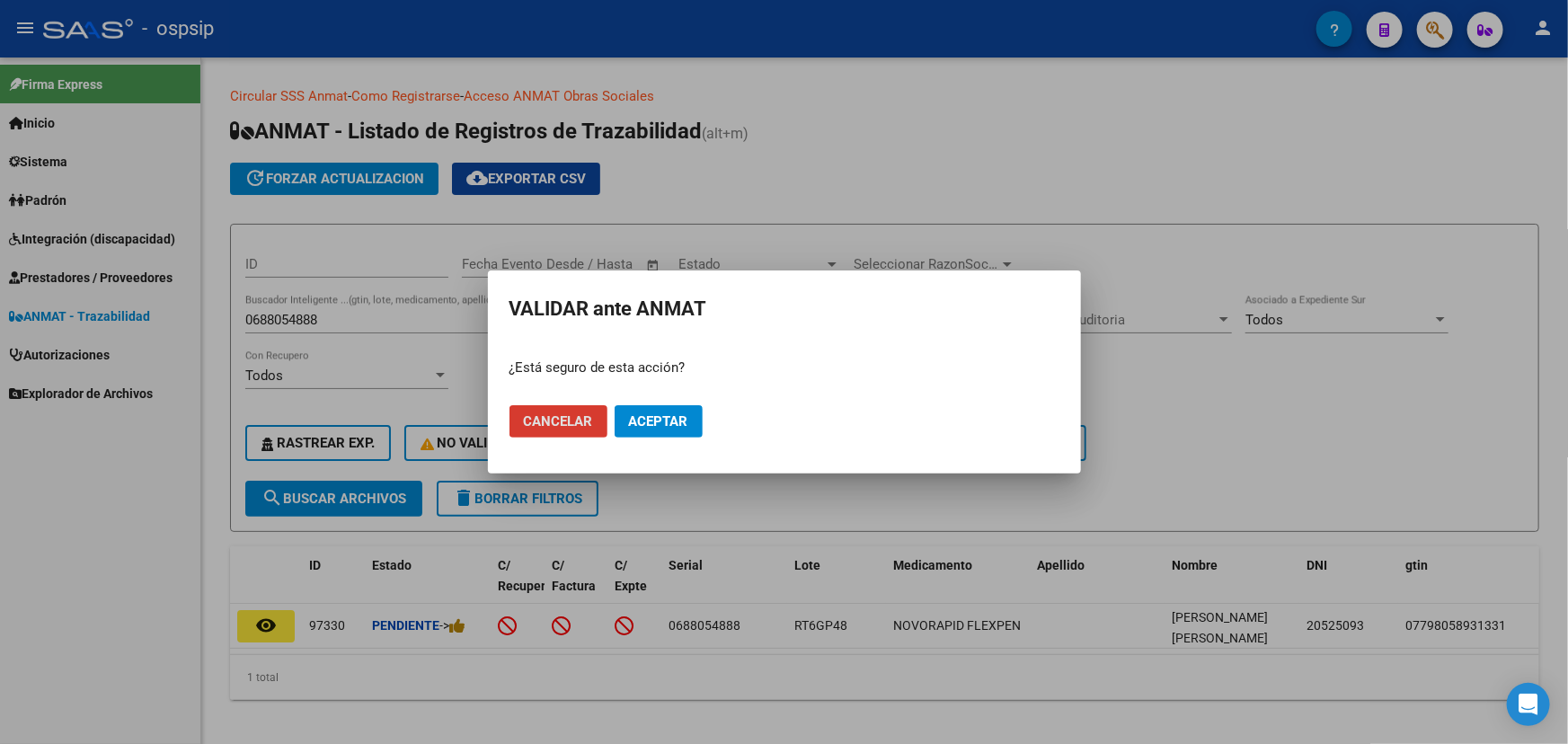
click at [663, 413] on span "Aceptar" at bounding box center [659, 421] width 60 height 16
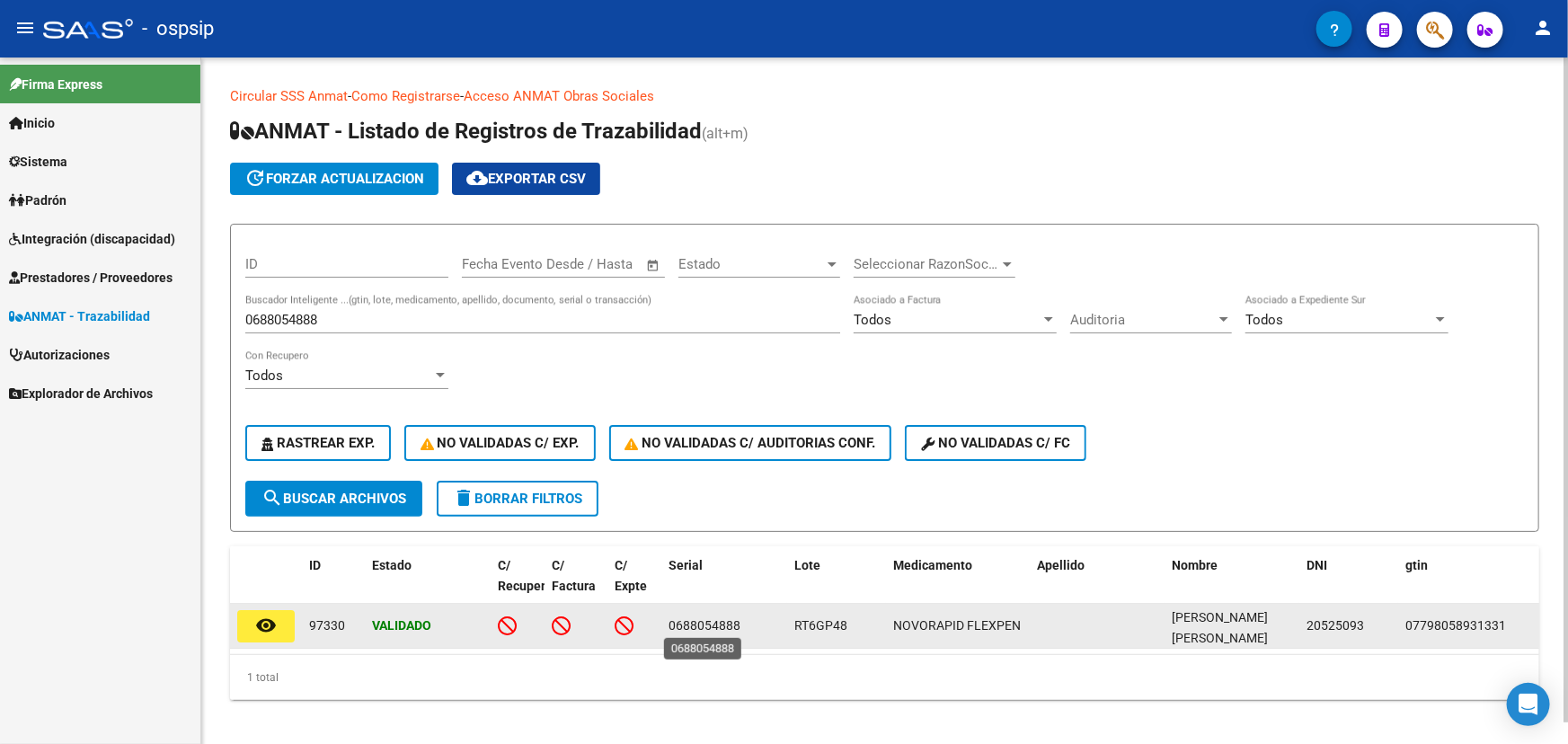
click at [709, 623] on span "0688054888" at bounding box center [705, 625] width 72 height 14
copy span "0688054888"
click at [815, 623] on span "RT6GP48" at bounding box center [820, 625] width 53 height 14
click at [814, 623] on span "RT6GP48" at bounding box center [820, 625] width 53 height 14
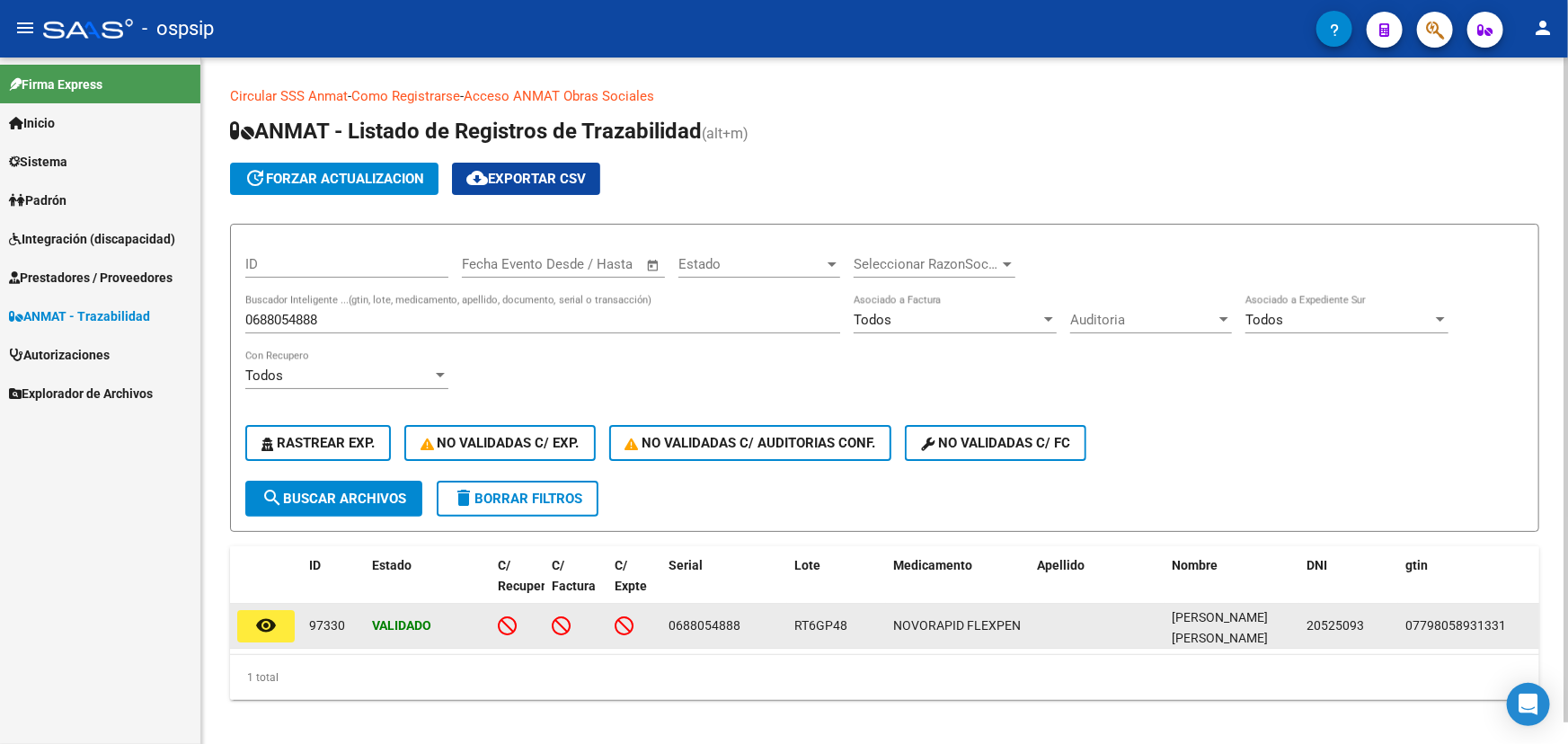
copy span "RT6GP48"
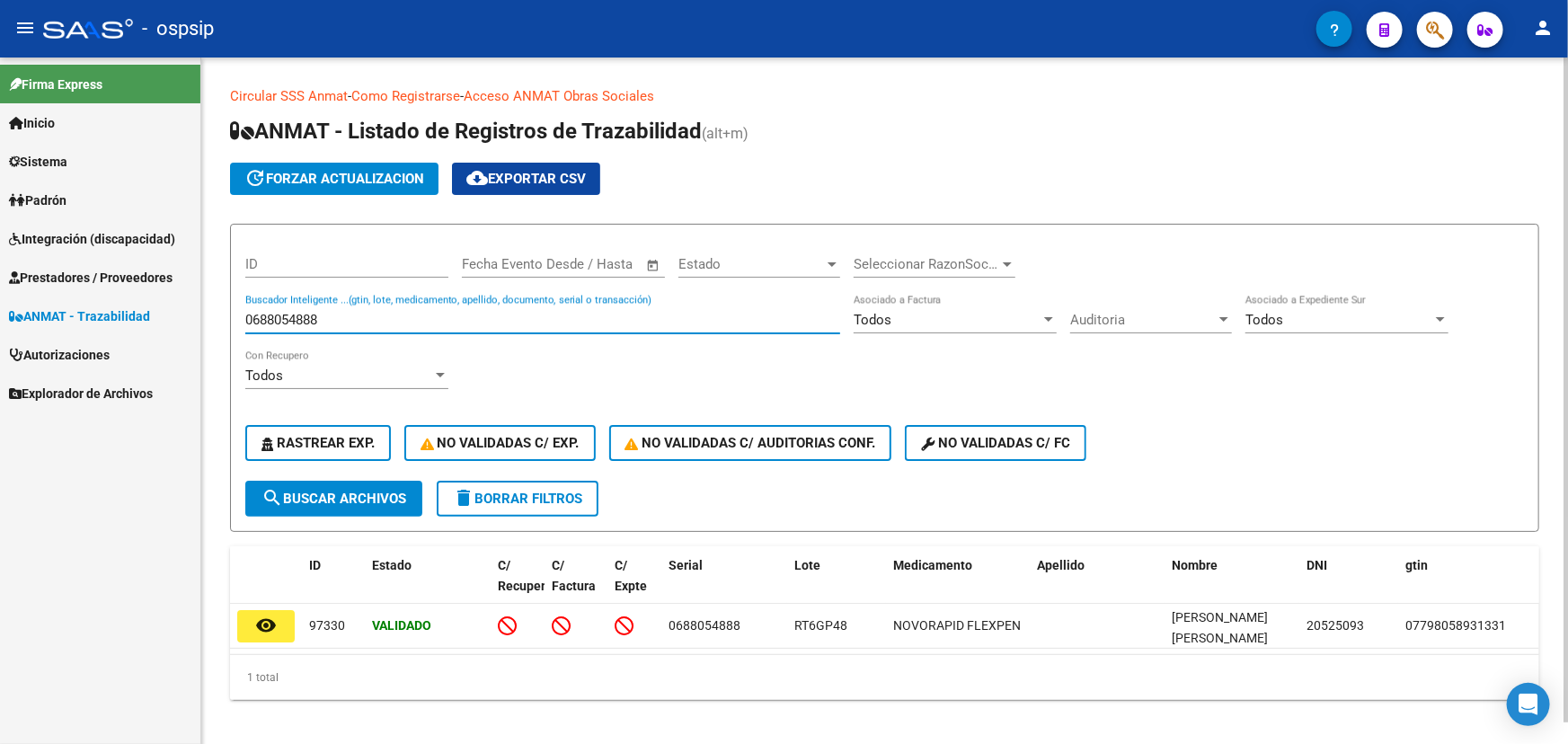
click at [273, 323] on input "0688054888" at bounding box center [543, 320] width 595 height 16
paste input "10805622491350"
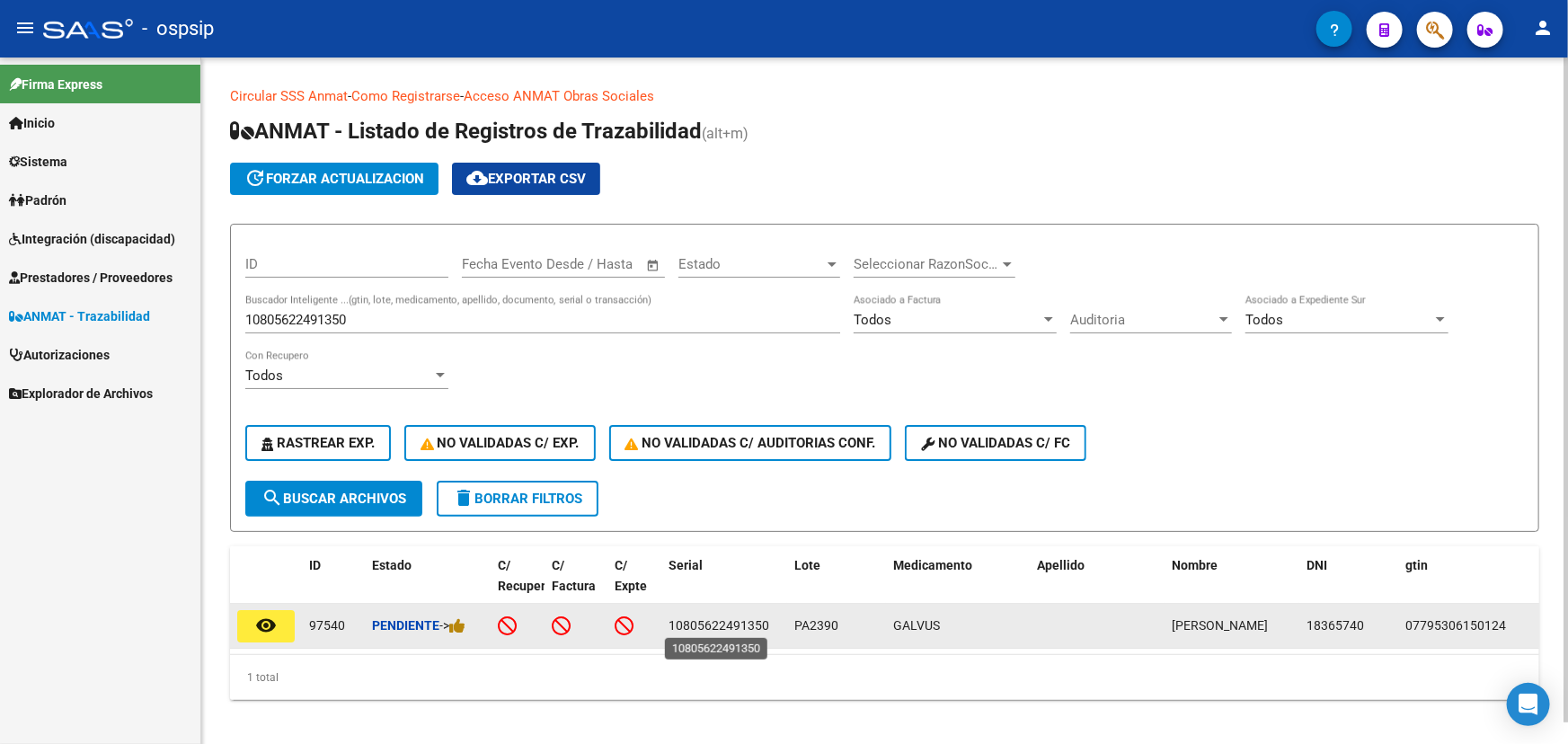
click at [720, 618] on span "10805622491350" at bounding box center [718, 625] width 100 height 14
copy span "10805622491350"
click at [817, 626] on span "PA2390" at bounding box center [816, 625] width 44 height 14
click at [817, 624] on span "PA2390" at bounding box center [816, 625] width 44 height 14
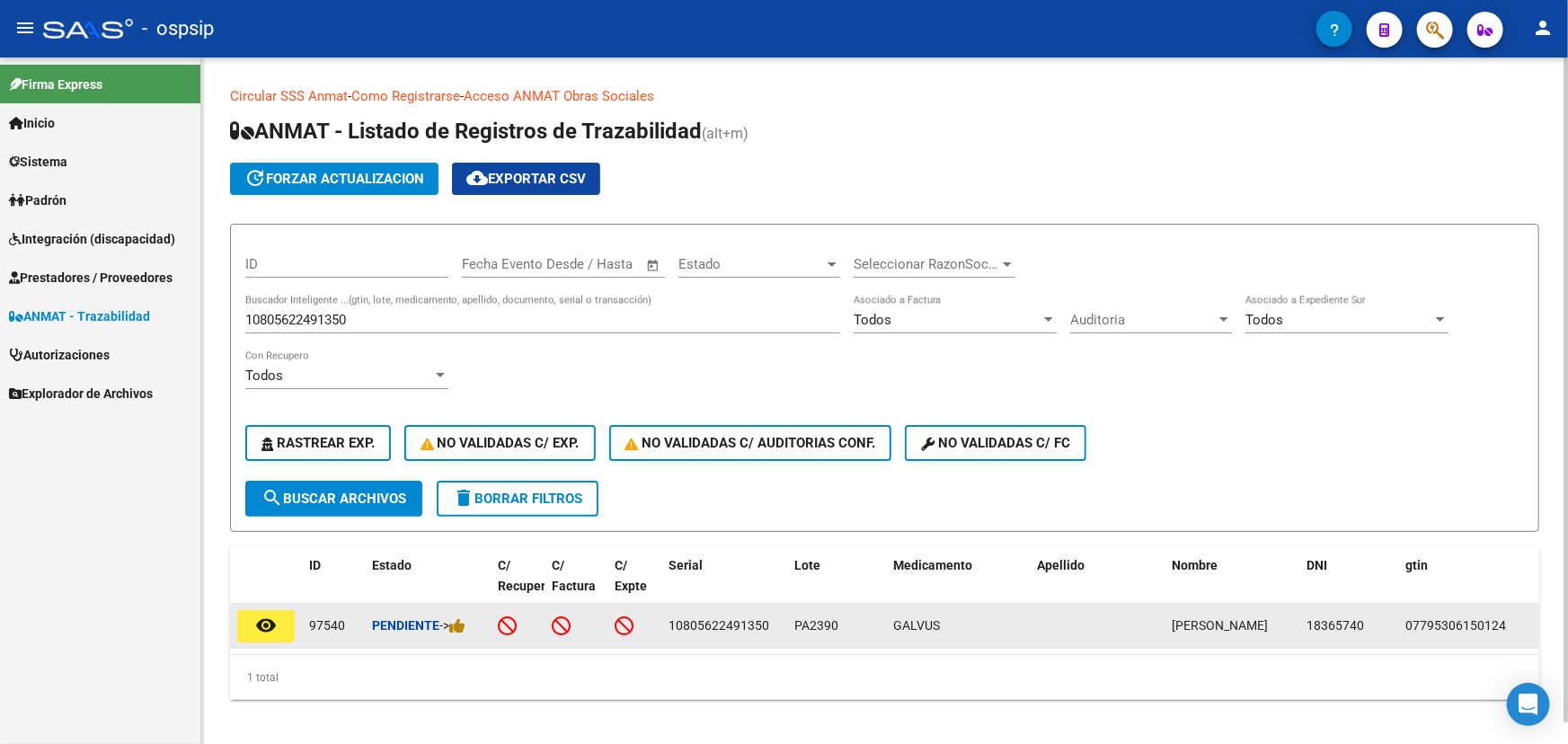
copy span "PA2390"
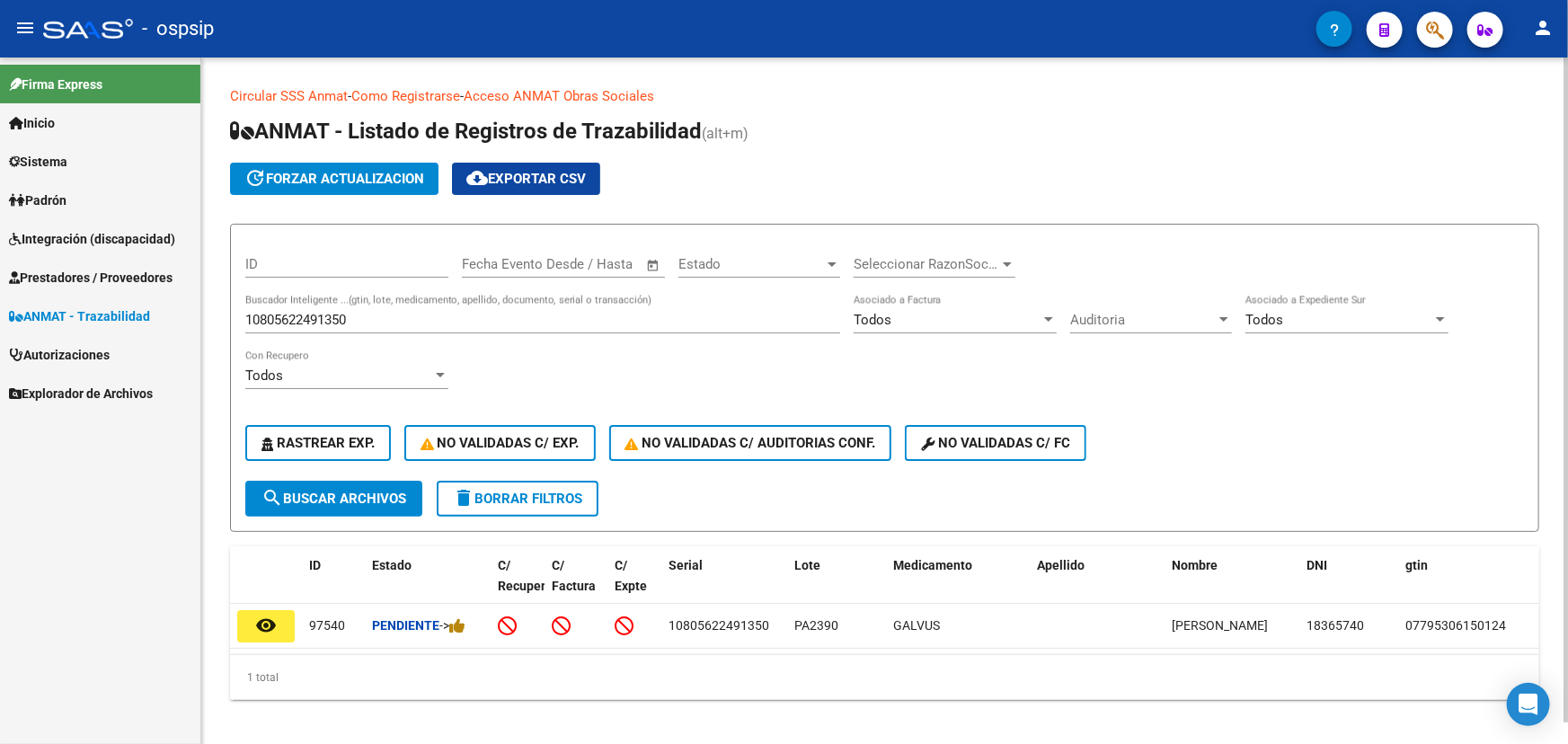
click at [317, 315] on input "10805622491350" at bounding box center [543, 320] width 595 height 16
paste input "7798168950000A388179"
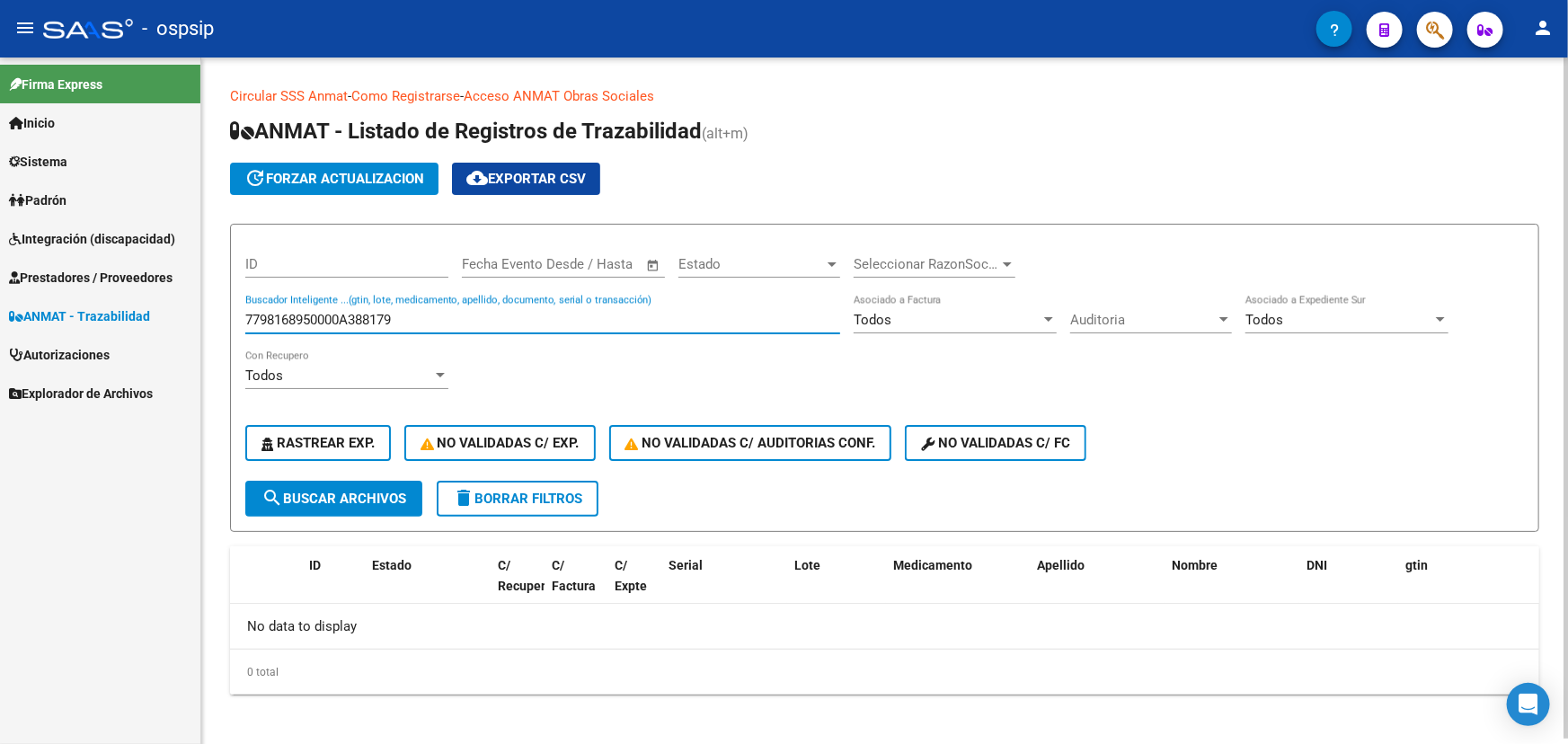
drag, startPoint x: 337, startPoint y: 312, endPoint x: 204, endPoint y: 315, distance: 133.0
click at [204, 315] on div "Circular SSS Anmat - Como Registrarse - Acceso ANMAT Obras Sociales Documentaci…" at bounding box center [884, 404] width 1366 height 694
click at [296, 314] on input "0A388179" at bounding box center [543, 320] width 595 height 16
paste input "20001142170081"
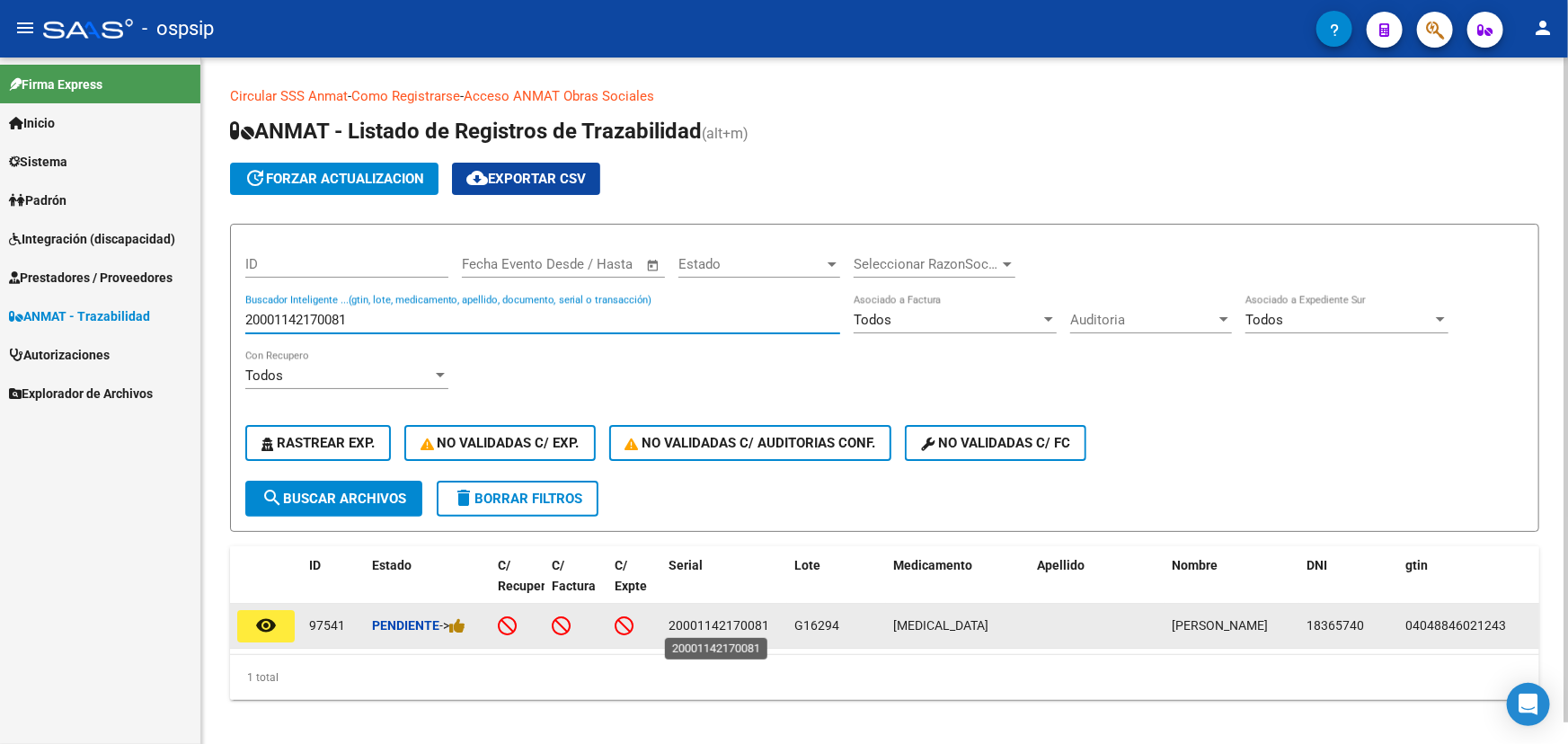
click at [718, 622] on span "20001142170081" at bounding box center [718, 625] width 100 height 14
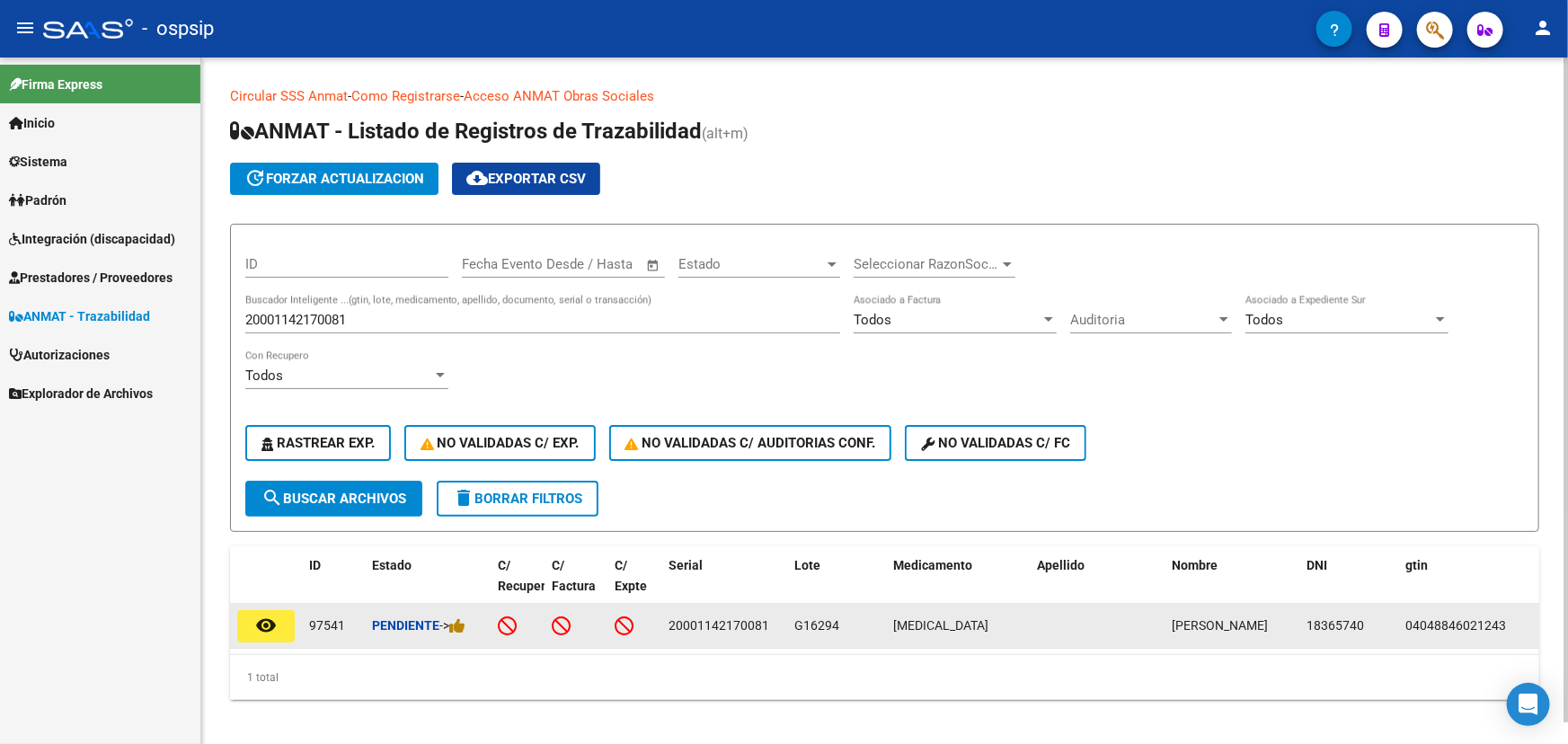
click at [718, 622] on span "20001142170081" at bounding box center [718, 625] width 100 height 14
copy span "20001142170081"
click at [819, 618] on span "G16294" at bounding box center [816, 625] width 45 height 14
copy span "G16294"
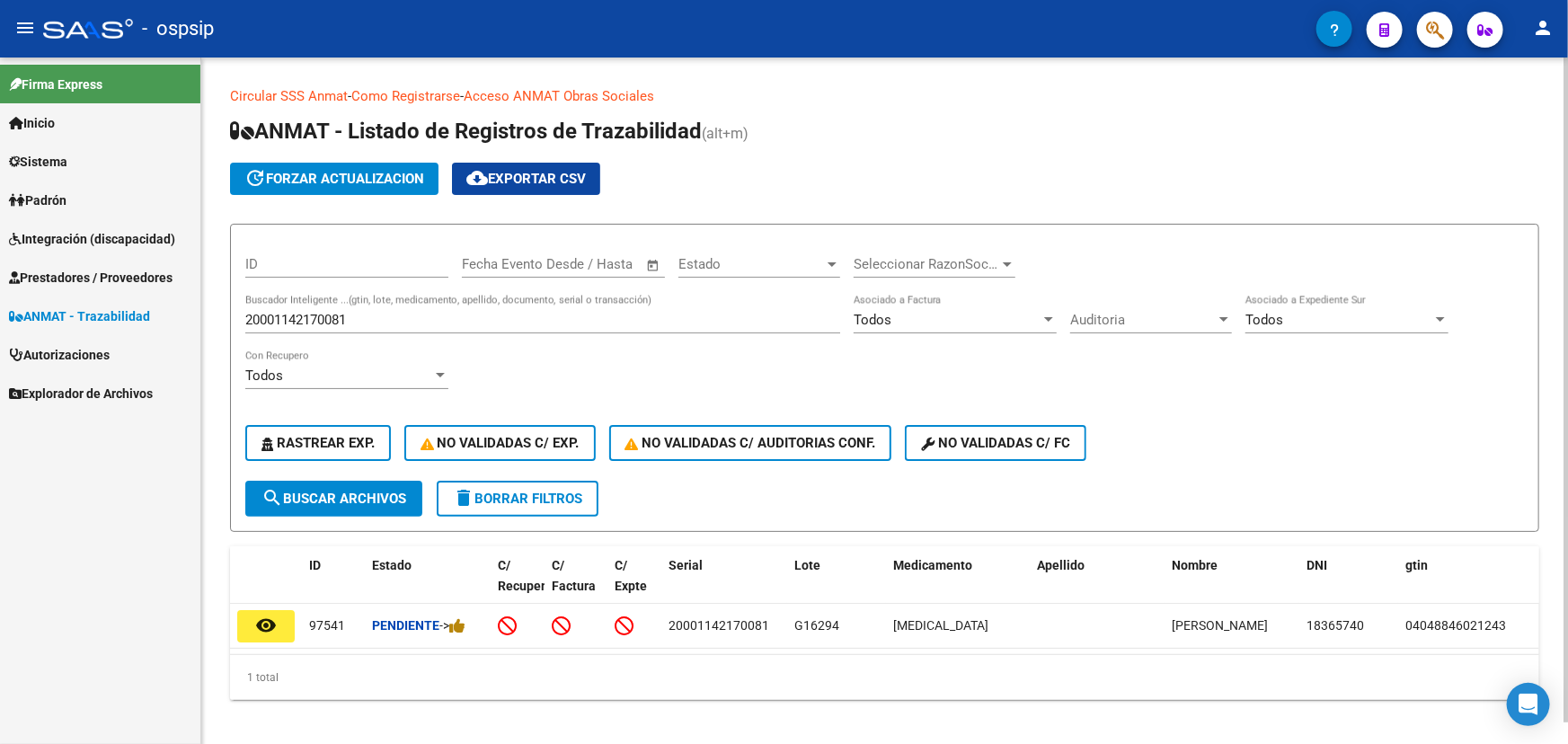
click at [323, 320] on input "20001142170081" at bounding box center [543, 320] width 595 height 16
paste input "0578393552"
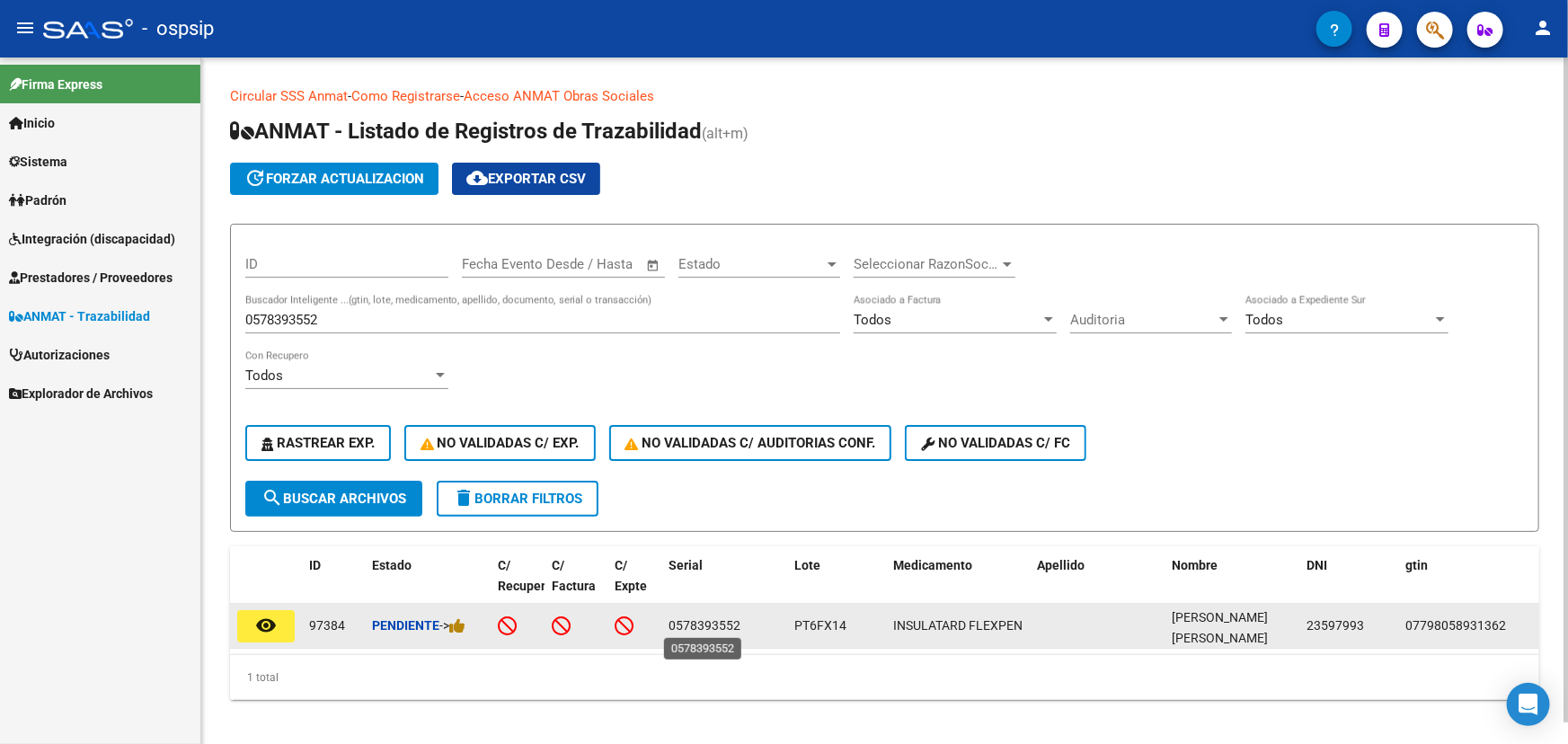
click at [711, 621] on span "0578393552" at bounding box center [705, 625] width 72 height 14
click at [709, 621] on span "0578393552" at bounding box center [705, 625] width 72 height 14
copy span "0578393552"
click at [818, 629] on span "PT6FX14" at bounding box center [820, 625] width 52 height 14
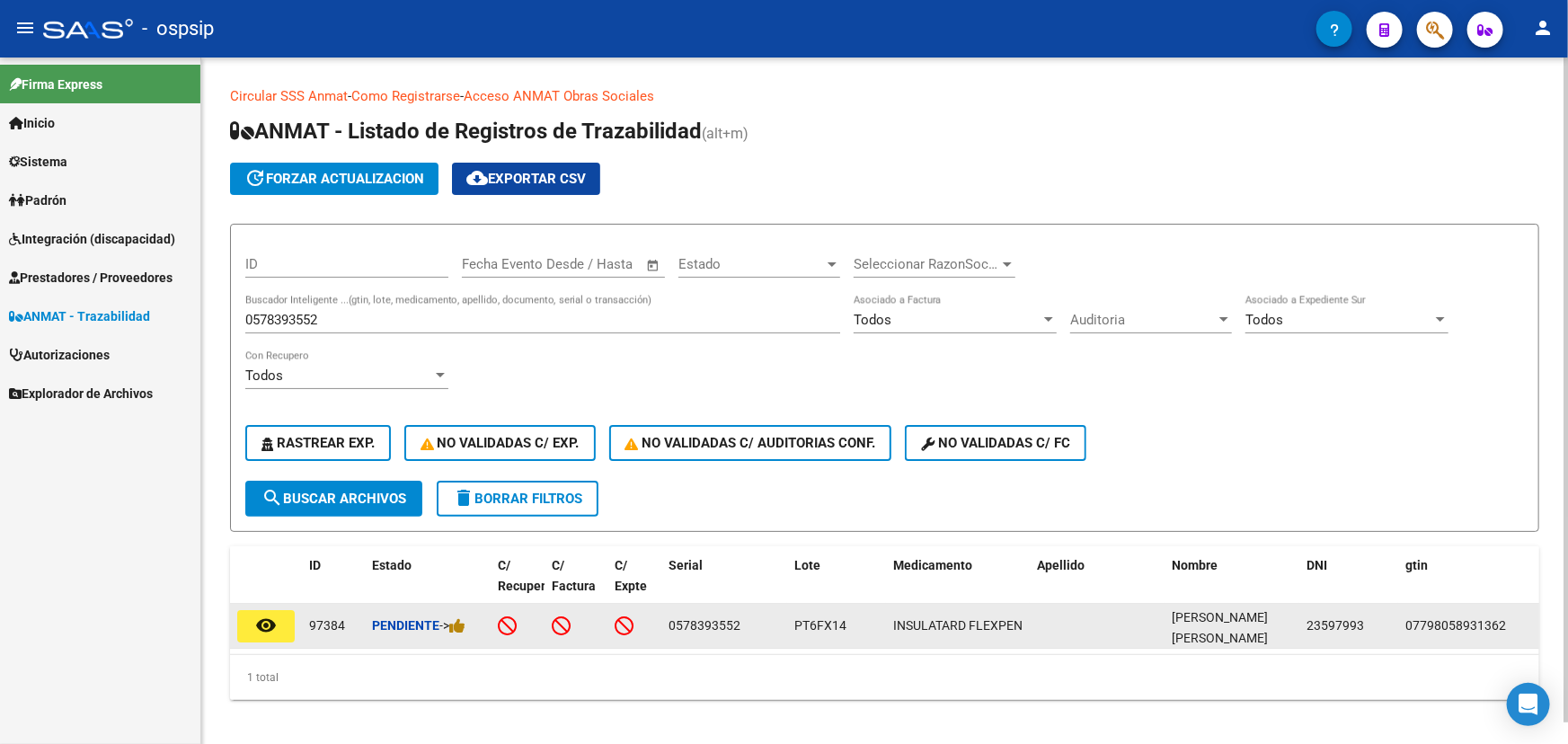
copy span "PT6FX14"
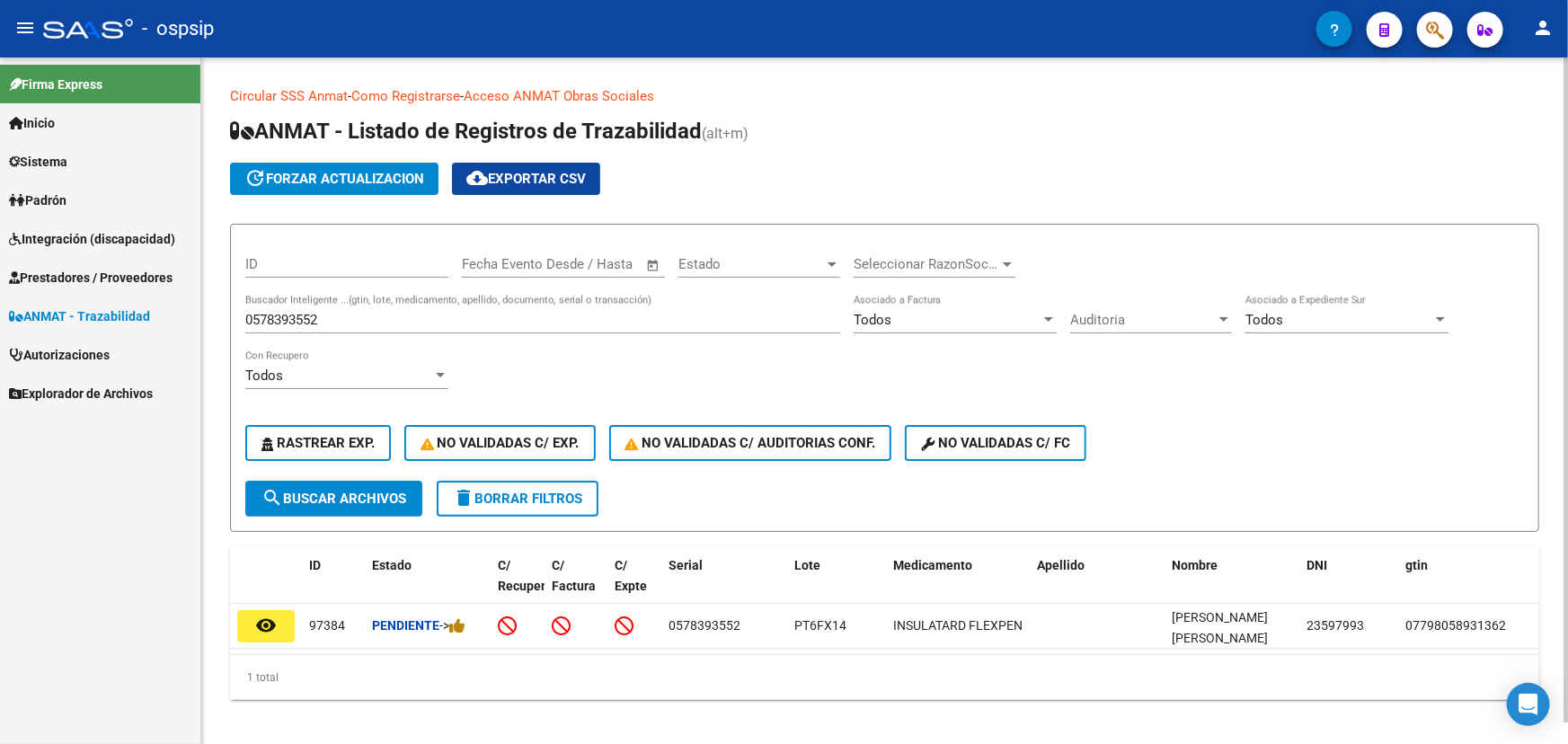
click at [307, 318] on input "0578393552" at bounding box center [543, 320] width 595 height 16
paste input "42045377"
click at [342, 505] on button "search Buscar Archivos" at bounding box center [334, 499] width 177 height 36
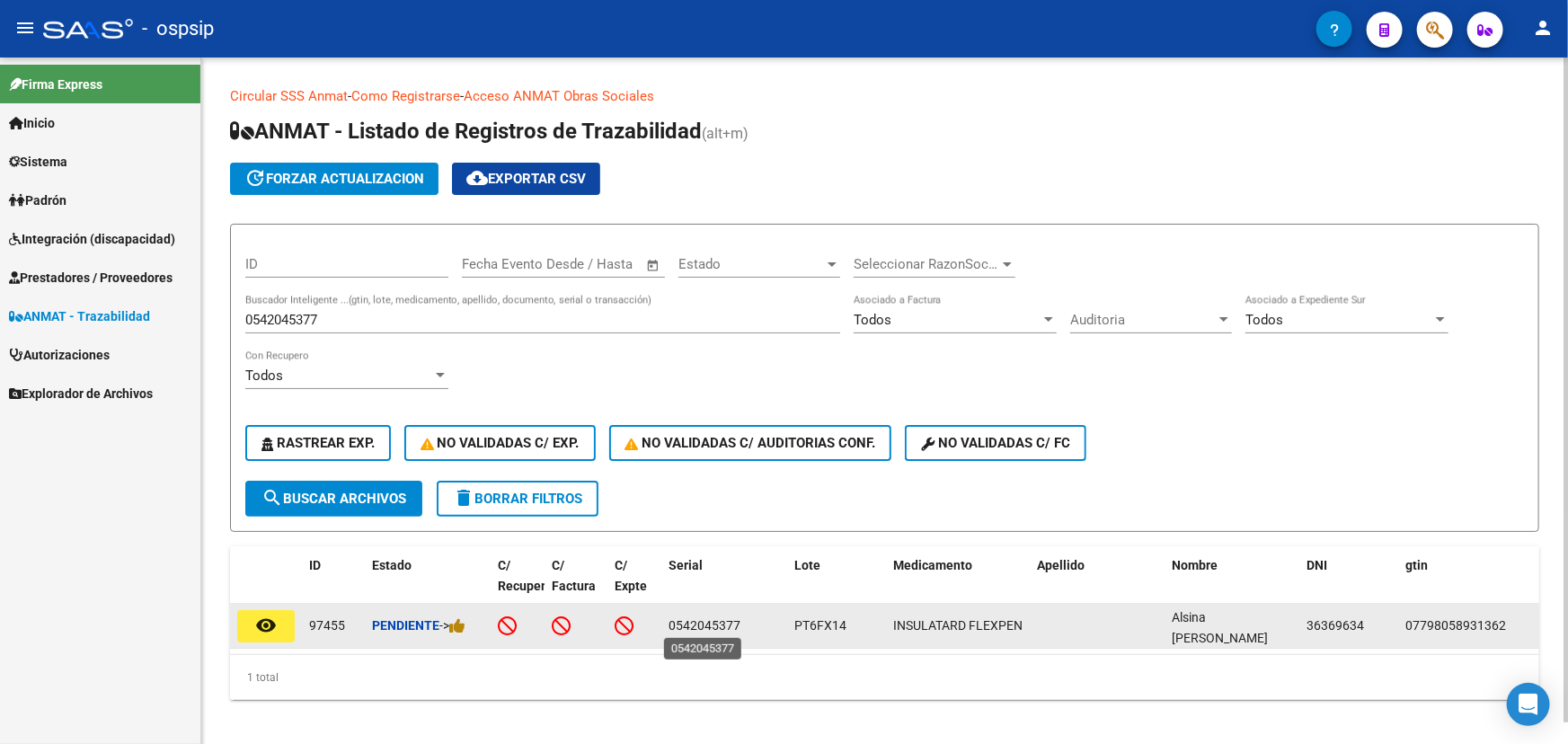
click at [718, 622] on span "0542045377" at bounding box center [705, 625] width 72 height 14
click at [829, 622] on span "PT6FX14" at bounding box center [820, 625] width 52 height 14
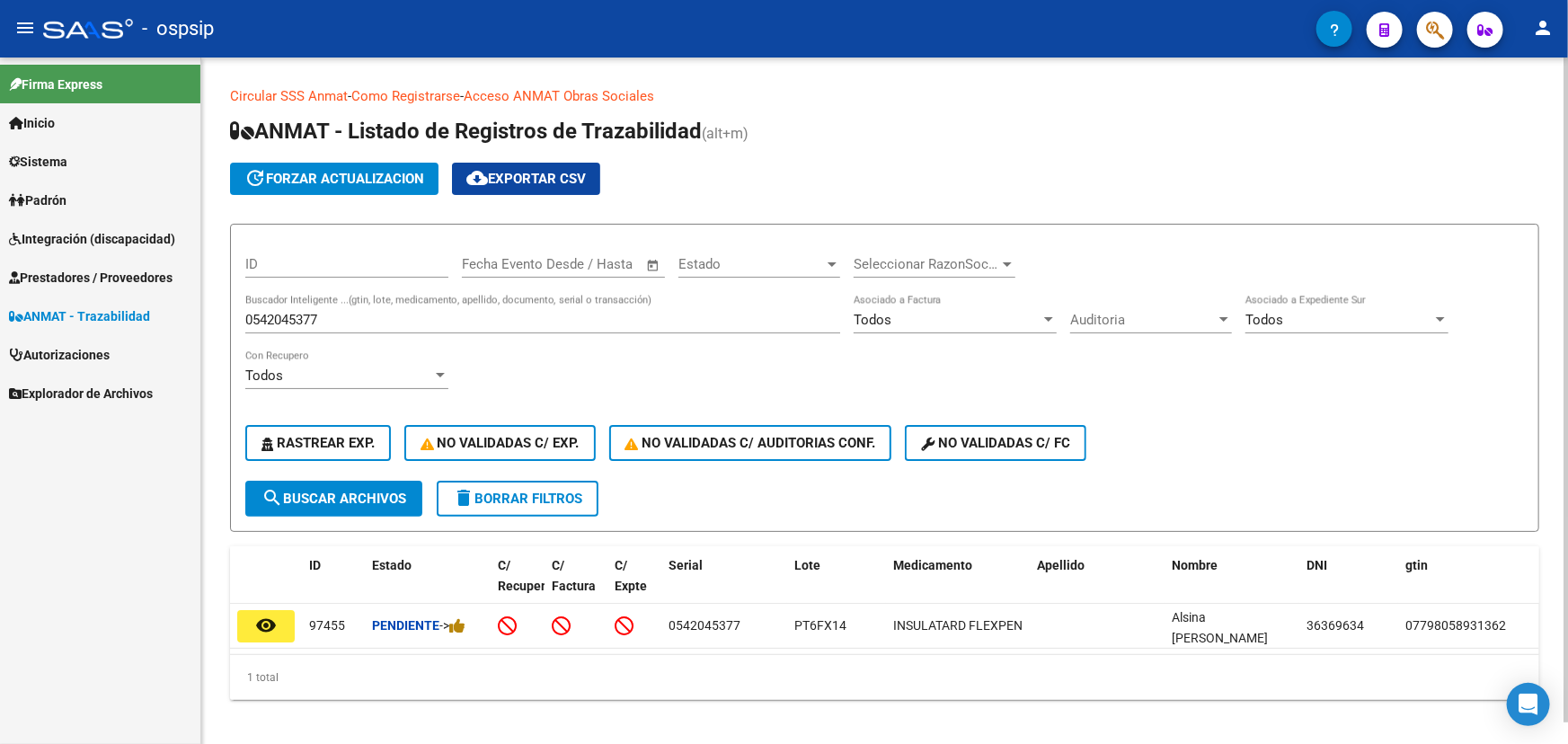
click at [278, 312] on input "0542045377" at bounding box center [543, 320] width 595 height 16
paste input "910655099"
click at [312, 497] on span "search Buscar Archivos" at bounding box center [334, 499] width 145 height 16
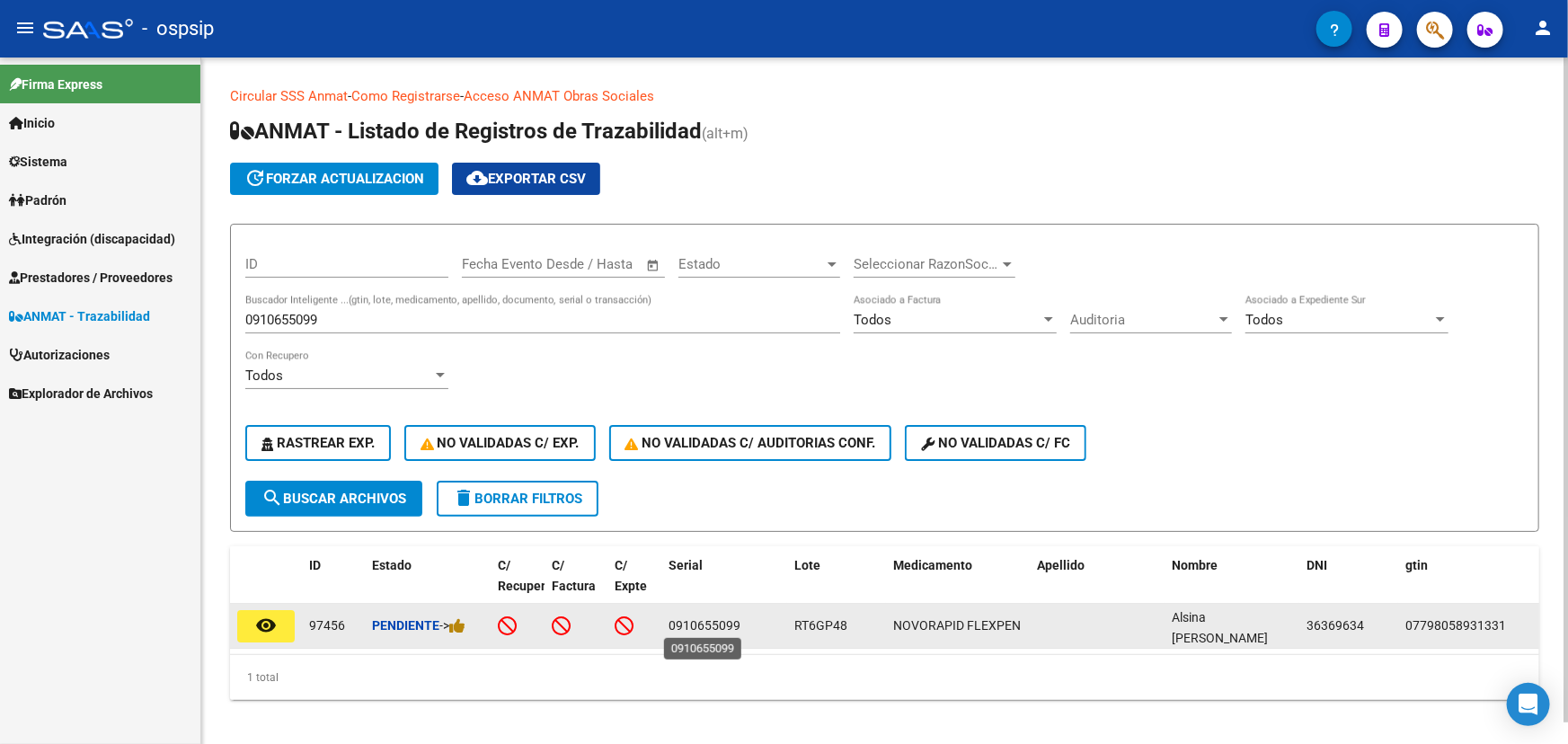
click at [684, 626] on span "0910655099" at bounding box center [705, 625] width 72 height 14
click at [823, 622] on span "RT6GP48" at bounding box center [820, 625] width 53 height 14
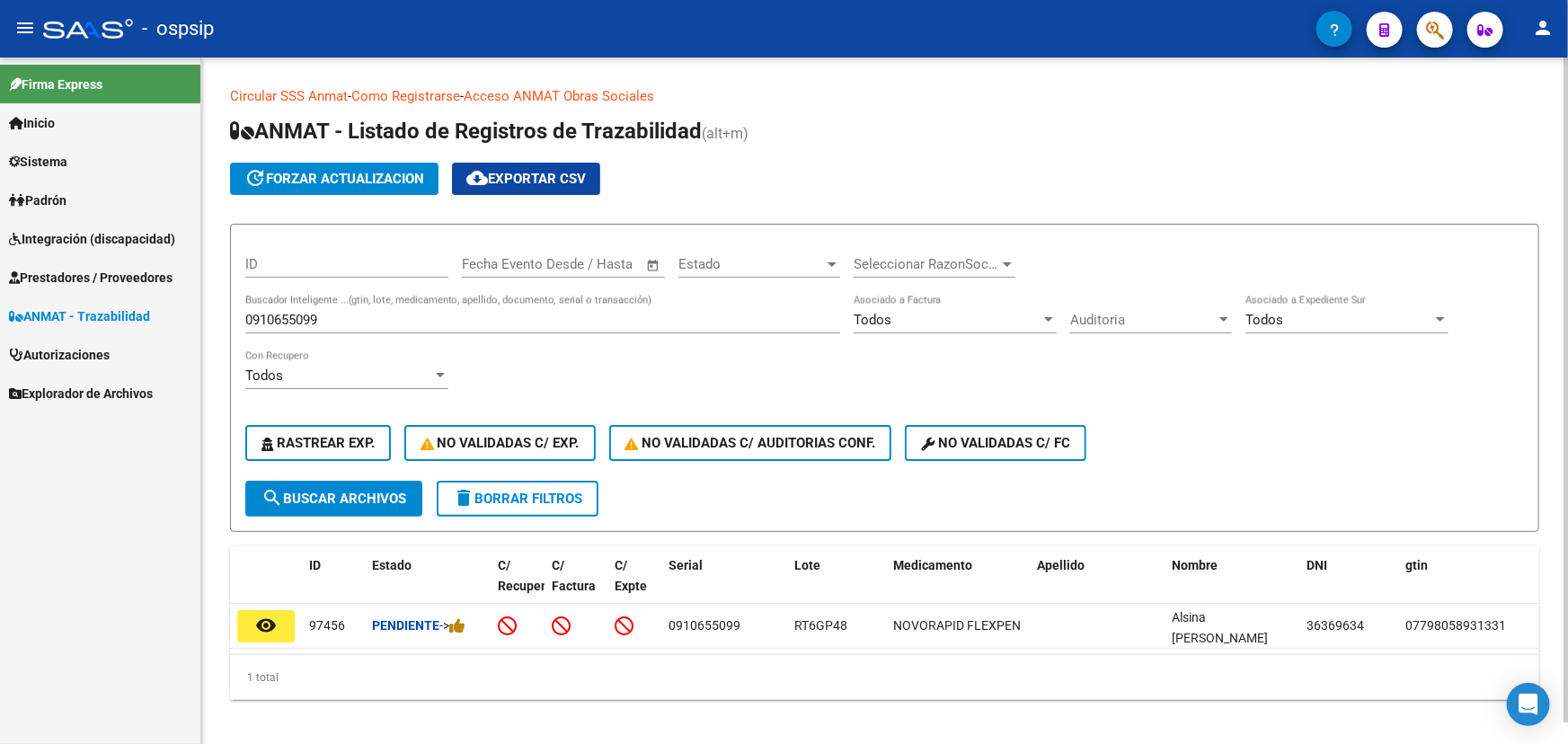
click at [266, 323] on input "0910655099" at bounding box center [543, 320] width 595 height 16
paste input "7798168950000A376701"
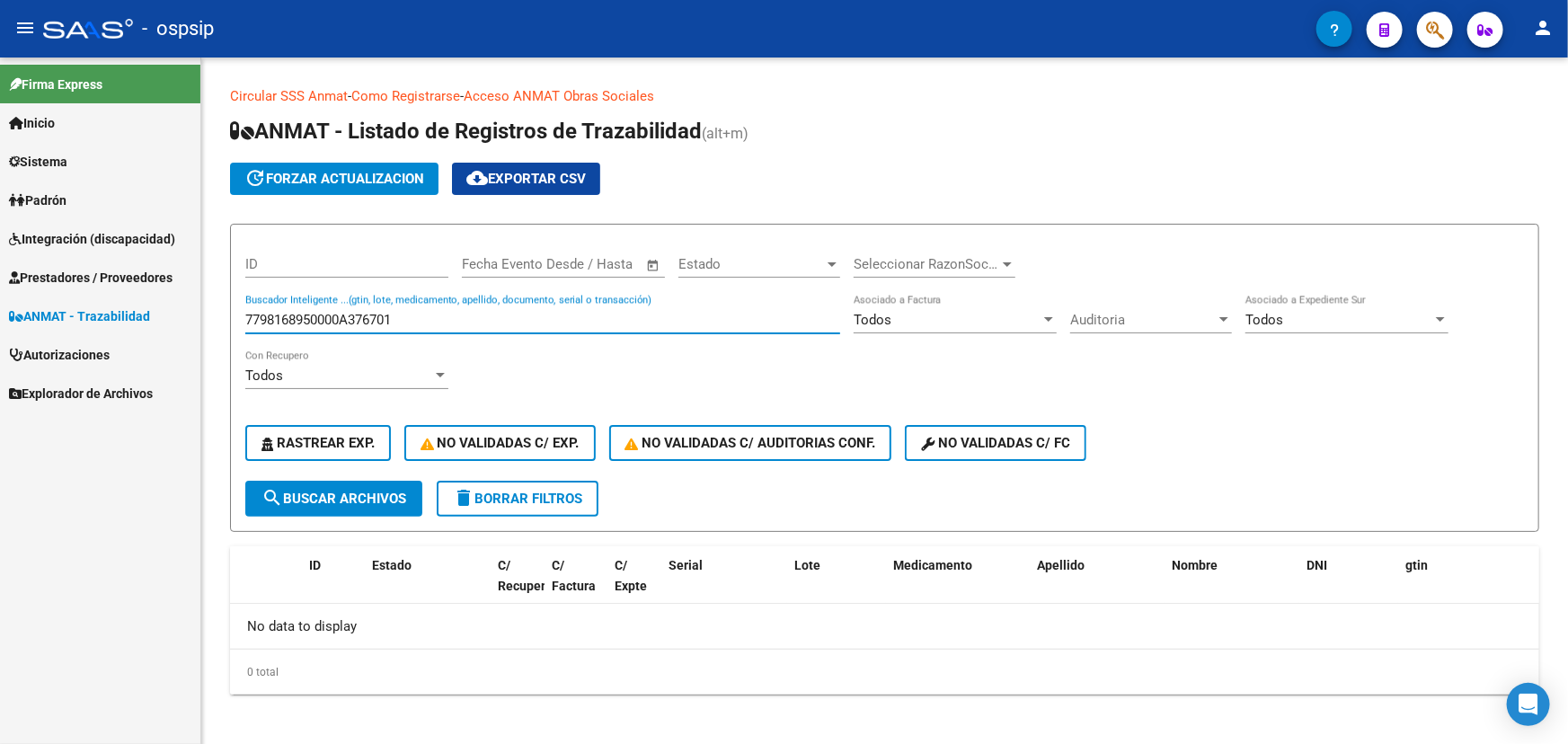
drag, startPoint x: 397, startPoint y: 312, endPoint x: 169, endPoint y: 314, distance: 228.0
click at [169, 314] on mat-sidenav-container "Firma Express Inicio Calendario SSS Instructivos Contacto OS Sistema Usuarios T…" at bounding box center [784, 400] width 1568 height 686
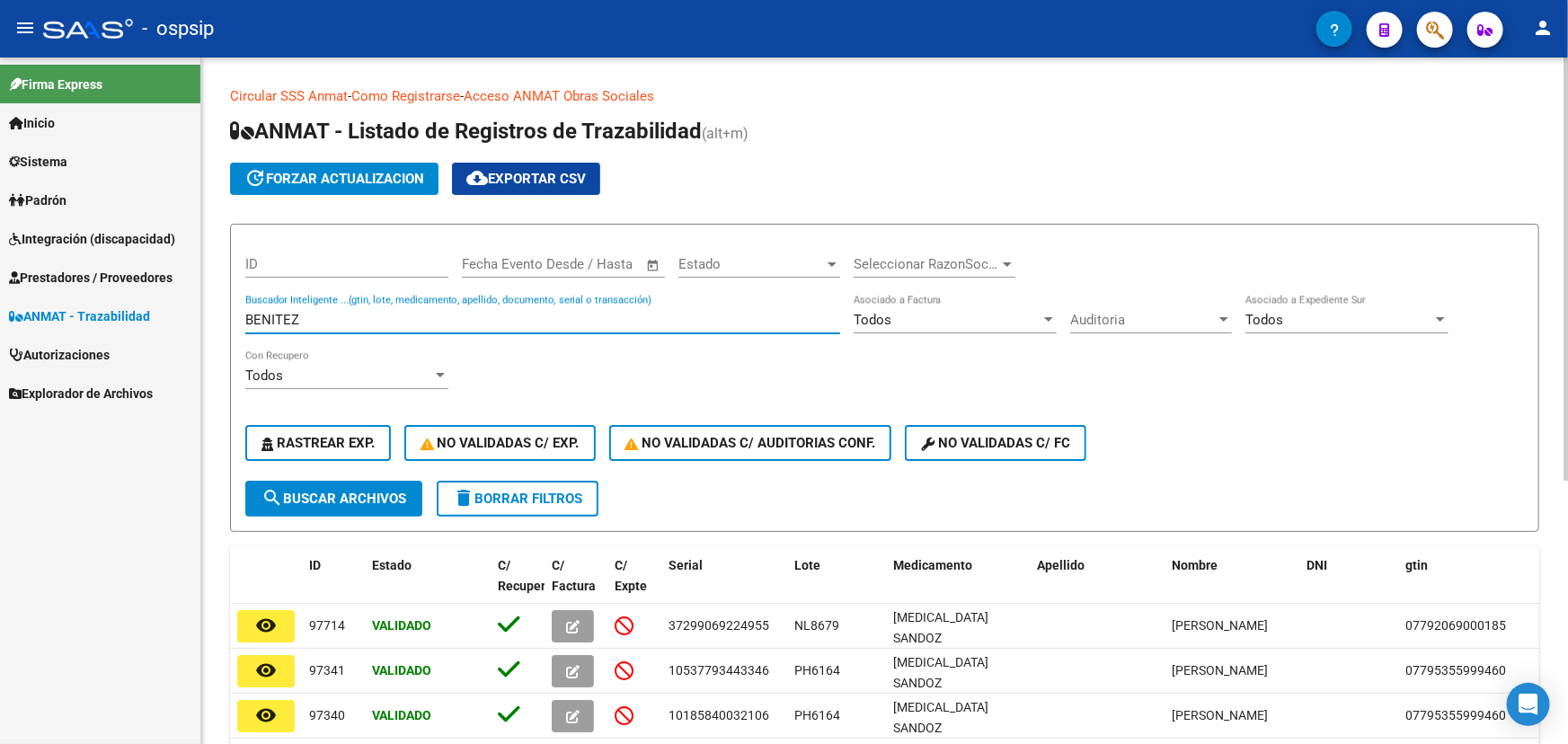
click at [292, 317] on input "BENITEZ" at bounding box center [543, 320] width 595 height 16
paste input "20001150313155"
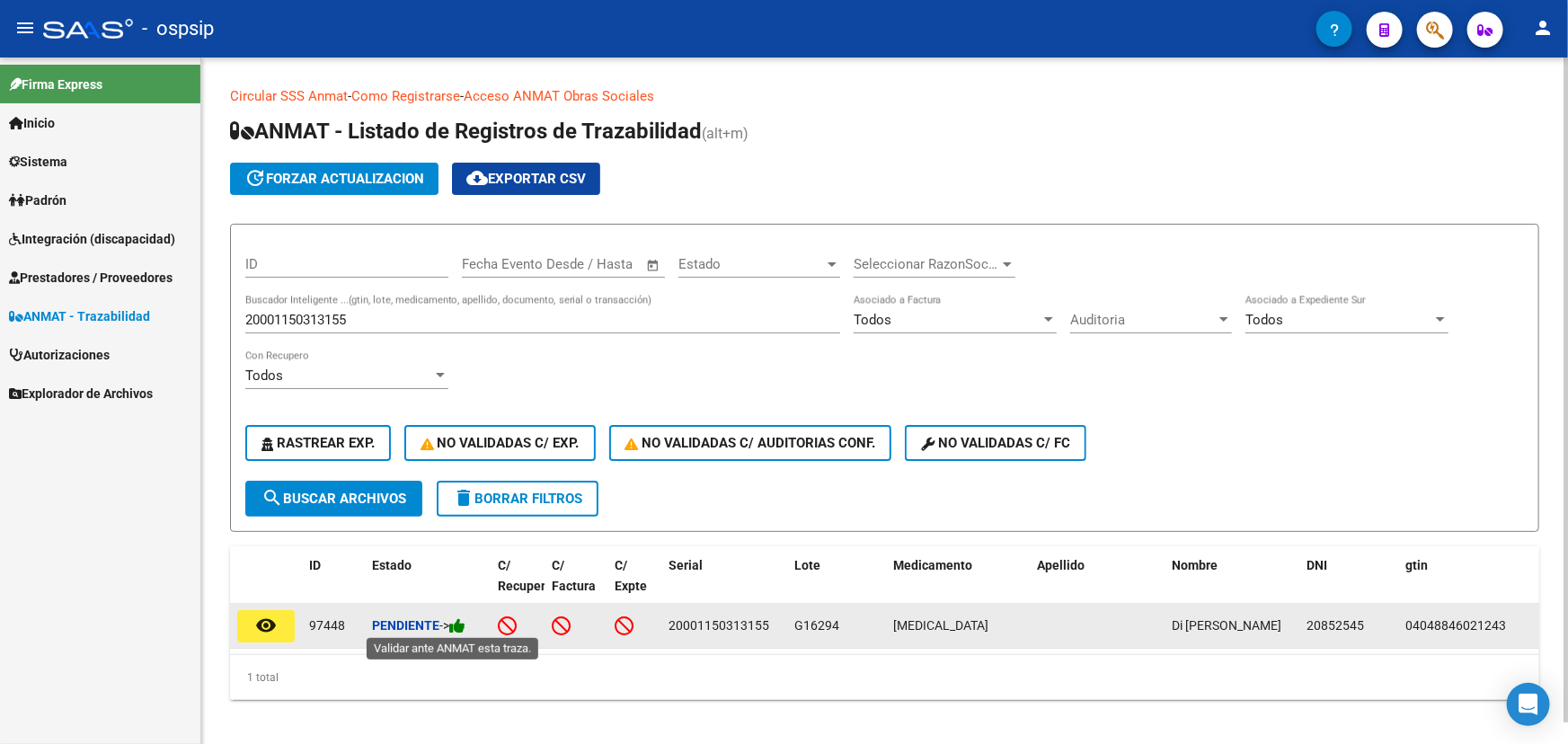
click at [465, 621] on icon at bounding box center [457, 625] width 16 height 17
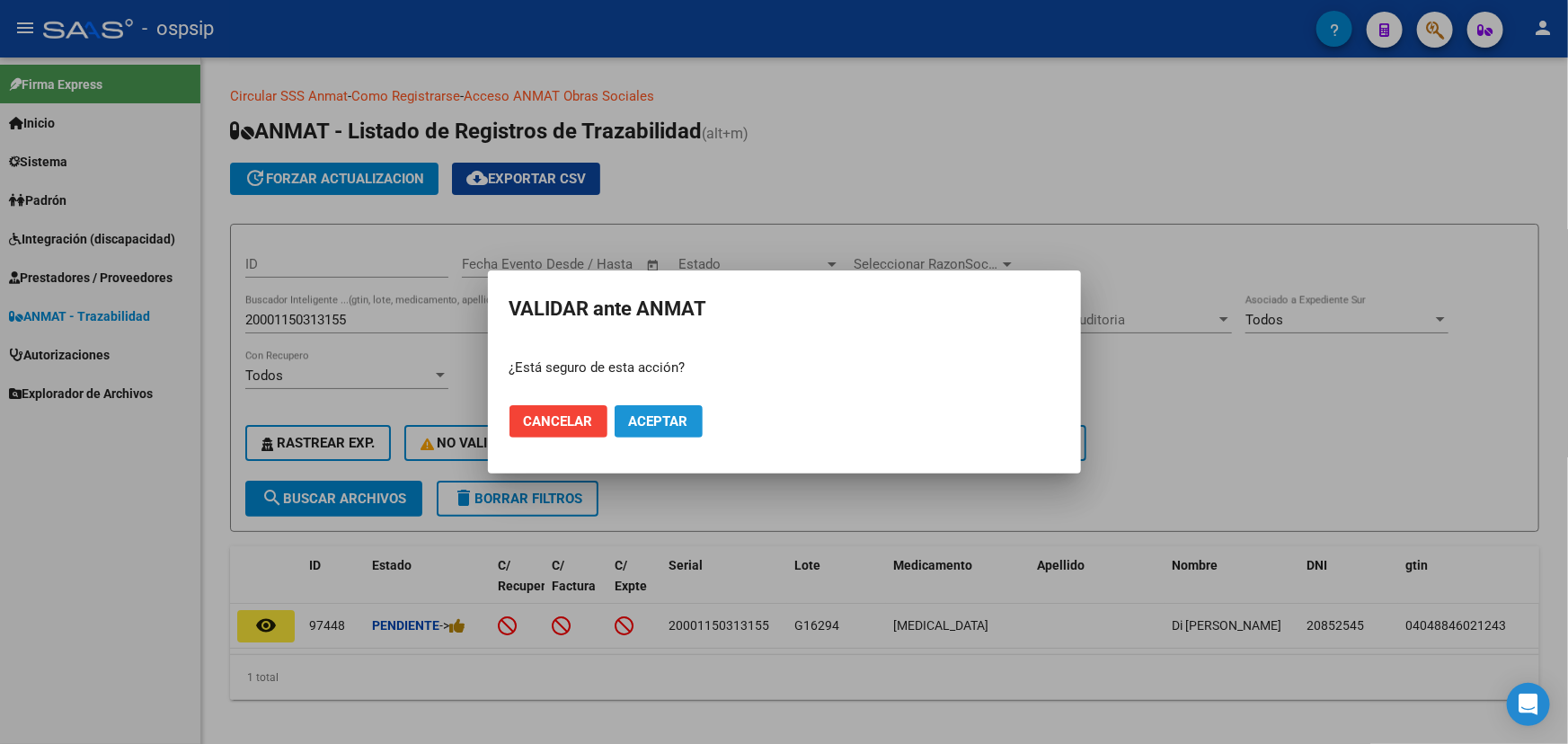
click at [647, 411] on button "Aceptar" at bounding box center [658, 421] width 88 height 33
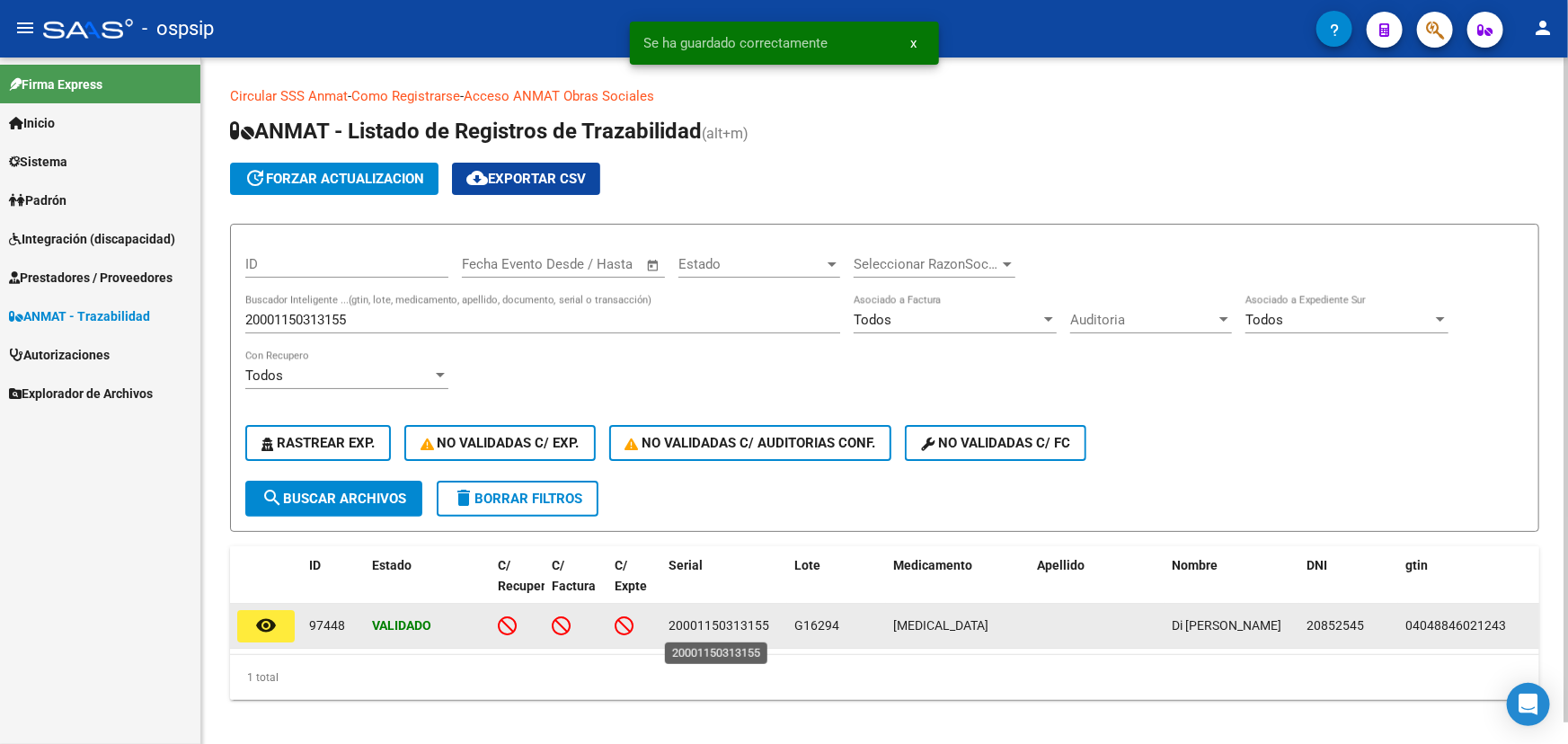
click at [709, 623] on span "20001150313155" at bounding box center [718, 625] width 100 height 14
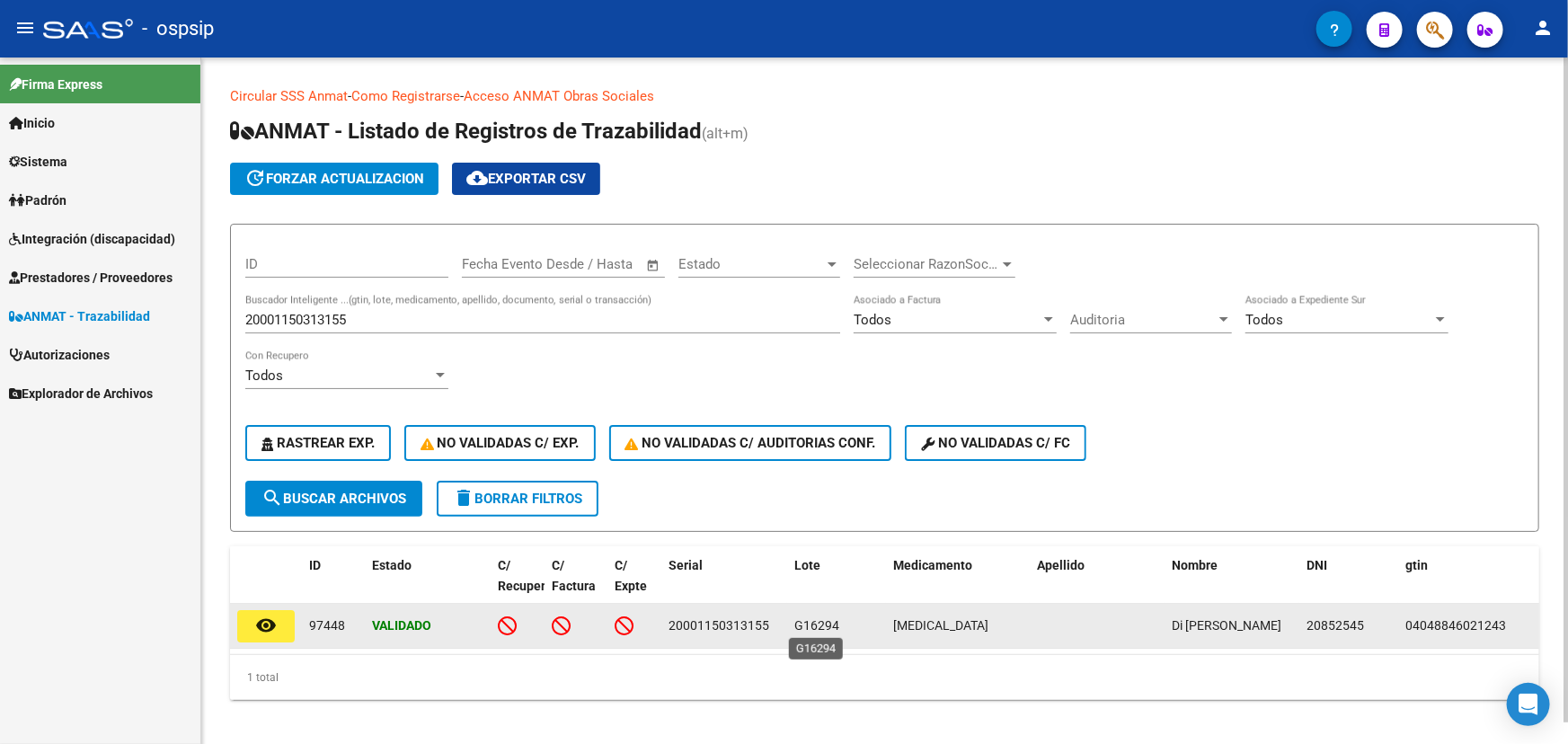
click at [815, 619] on span "G16294" at bounding box center [816, 625] width 45 height 14
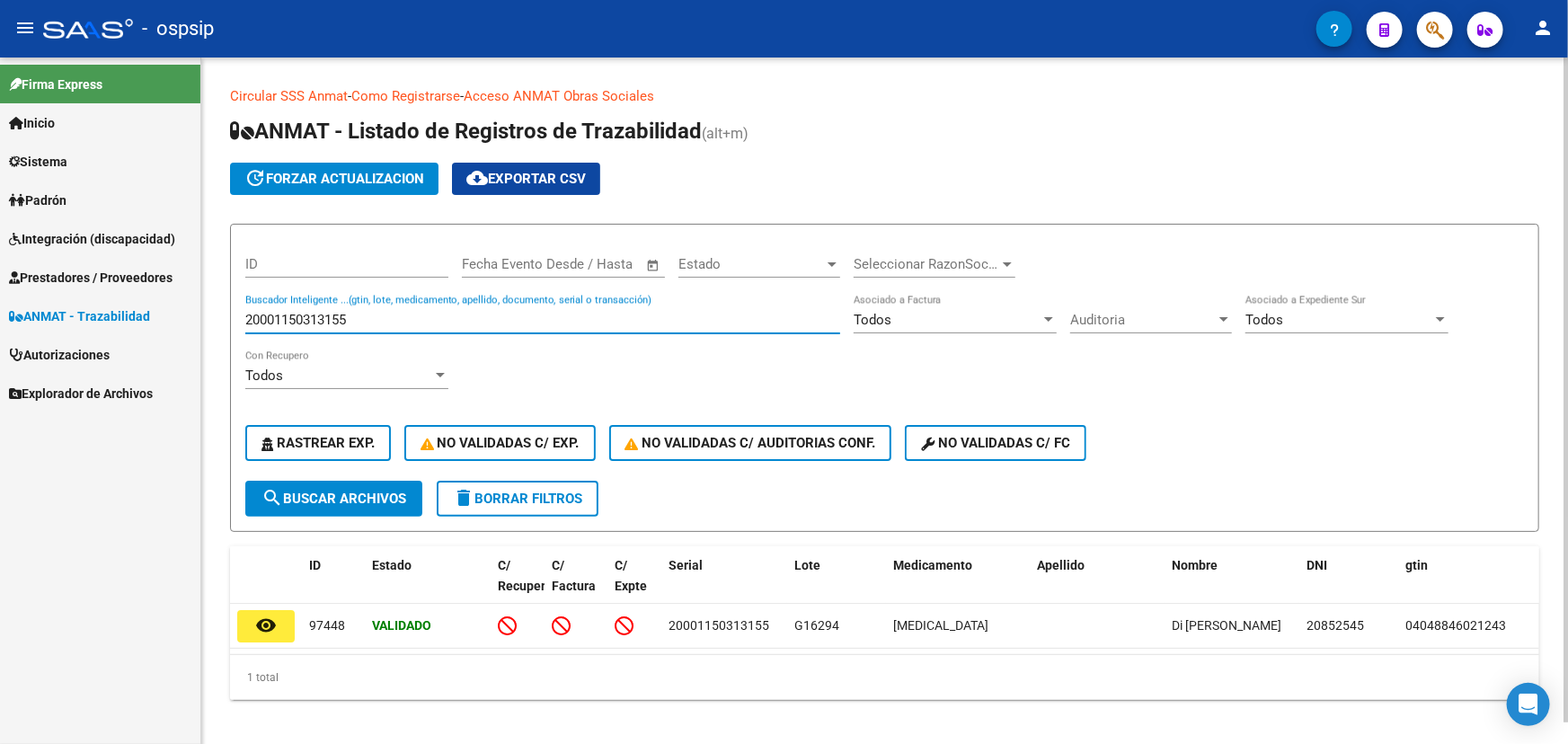
click at [305, 312] on input "20001150313155" at bounding box center [543, 320] width 595 height 16
paste input "7798168950000A378841"
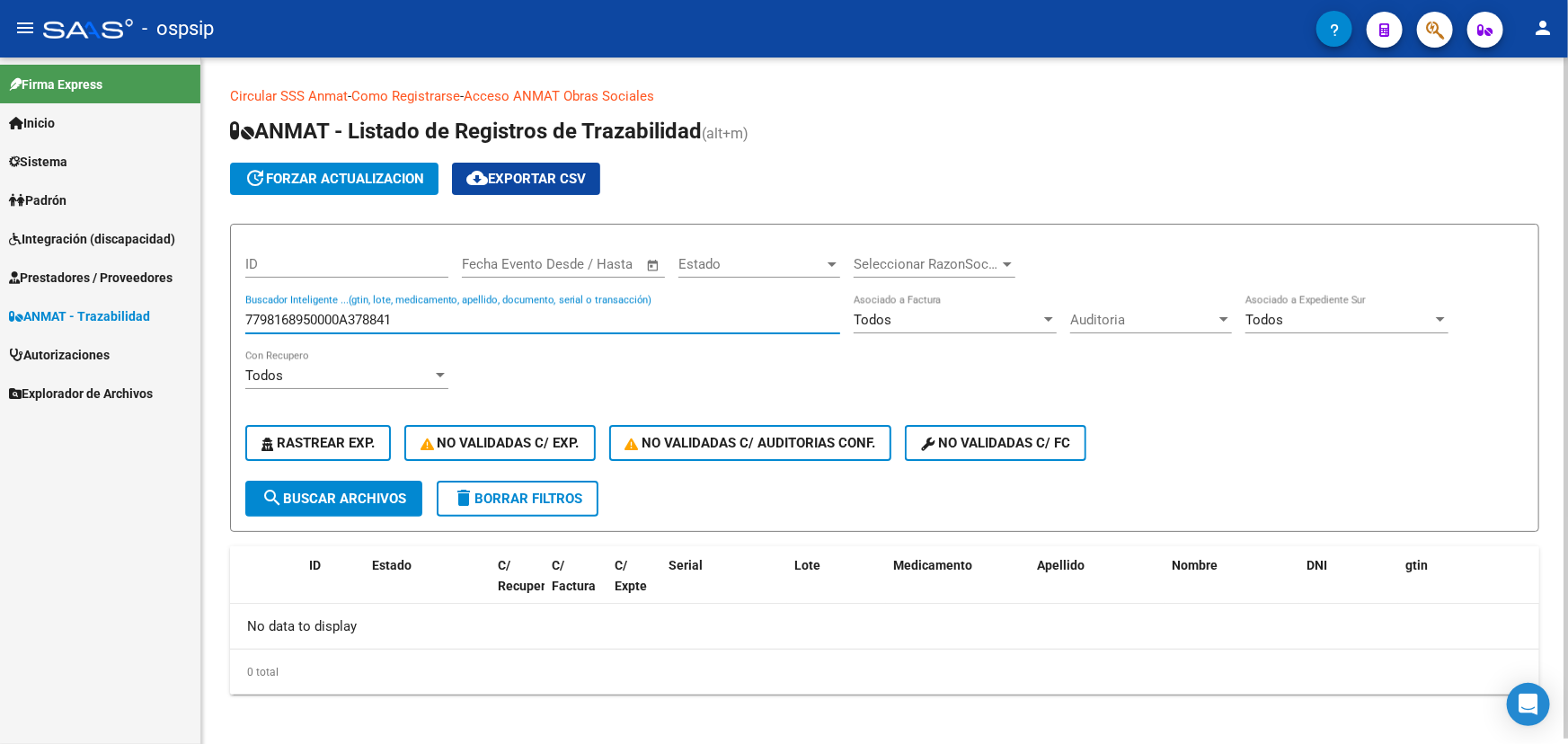
drag, startPoint x: 352, startPoint y: 314, endPoint x: 212, endPoint y: 301, distance: 140.6
click at [212, 301] on div "Circular SSS Anmat - Como Registrarse - Acceso ANMAT Obras Sociales Documentaci…" at bounding box center [884, 404] width 1366 height 694
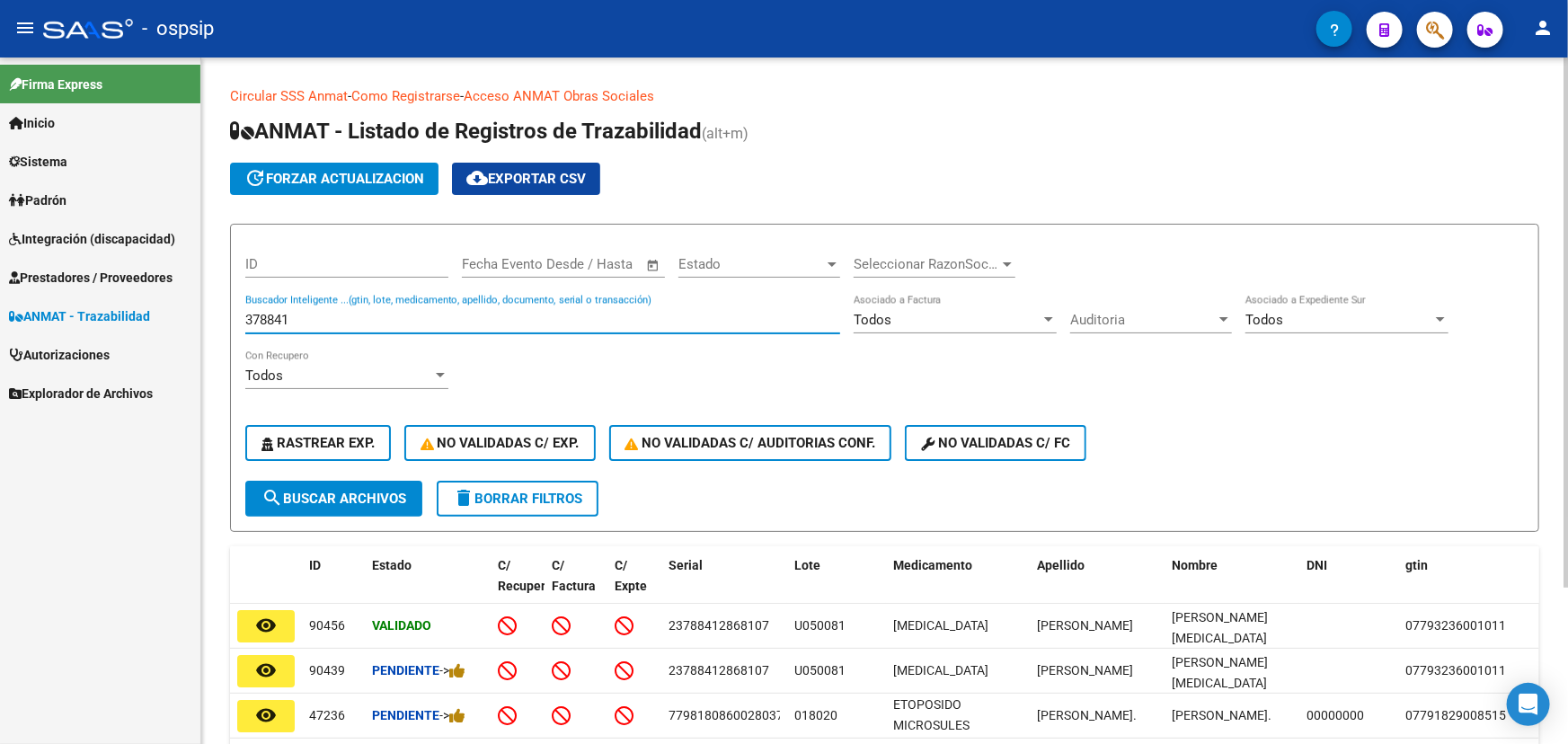
click at [277, 314] on input "378841" at bounding box center [543, 320] width 595 height 16
click at [276, 313] on input "378841" at bounding box center [543, 320] width 595 height 16
paste input "111754FFK2NPVK"
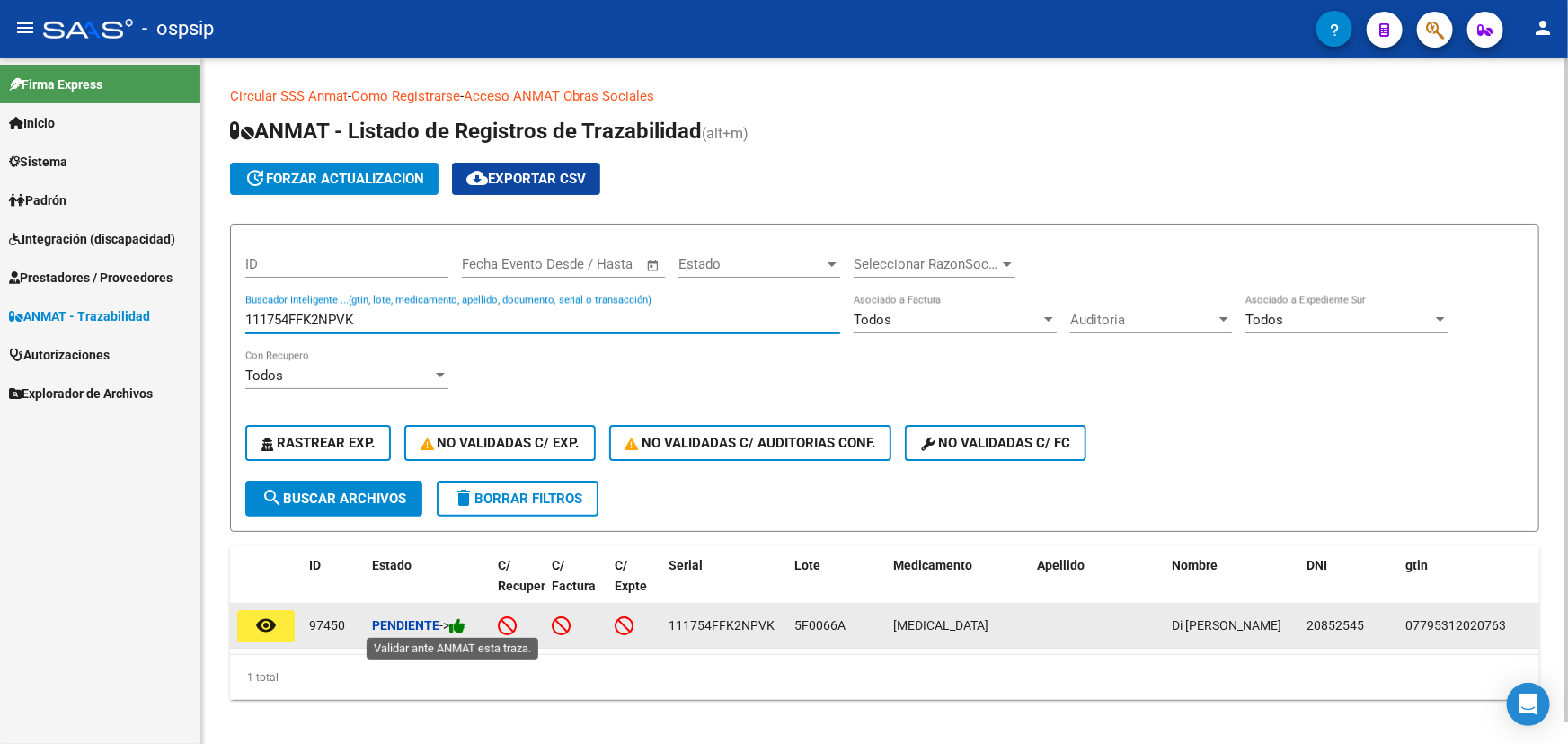
click at [465, 624] on icon at bounding box center [457, 625] width 16 height 17
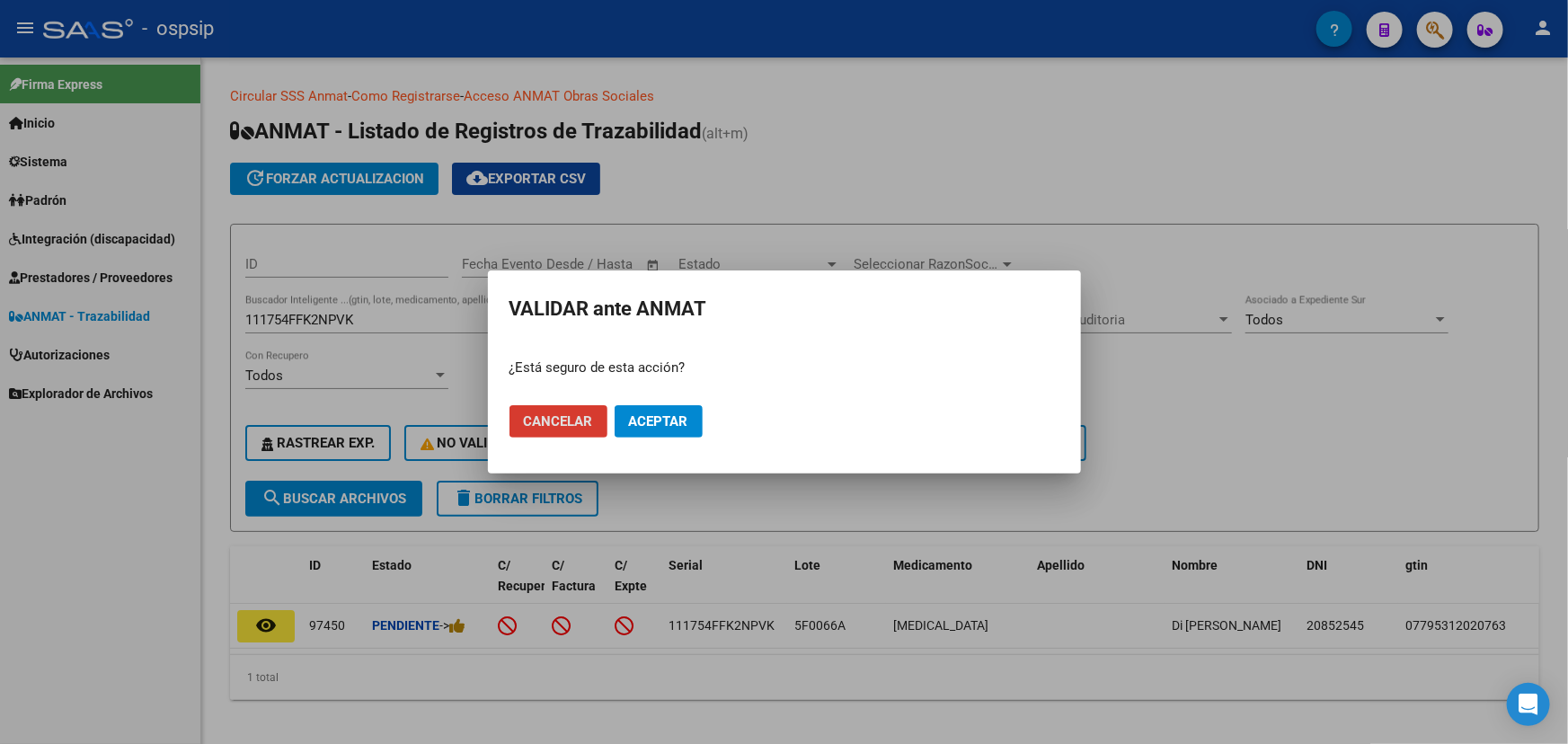
click at [689, 421] on button "Aceptar" at bounding box center [658, 421] width 88 height 33
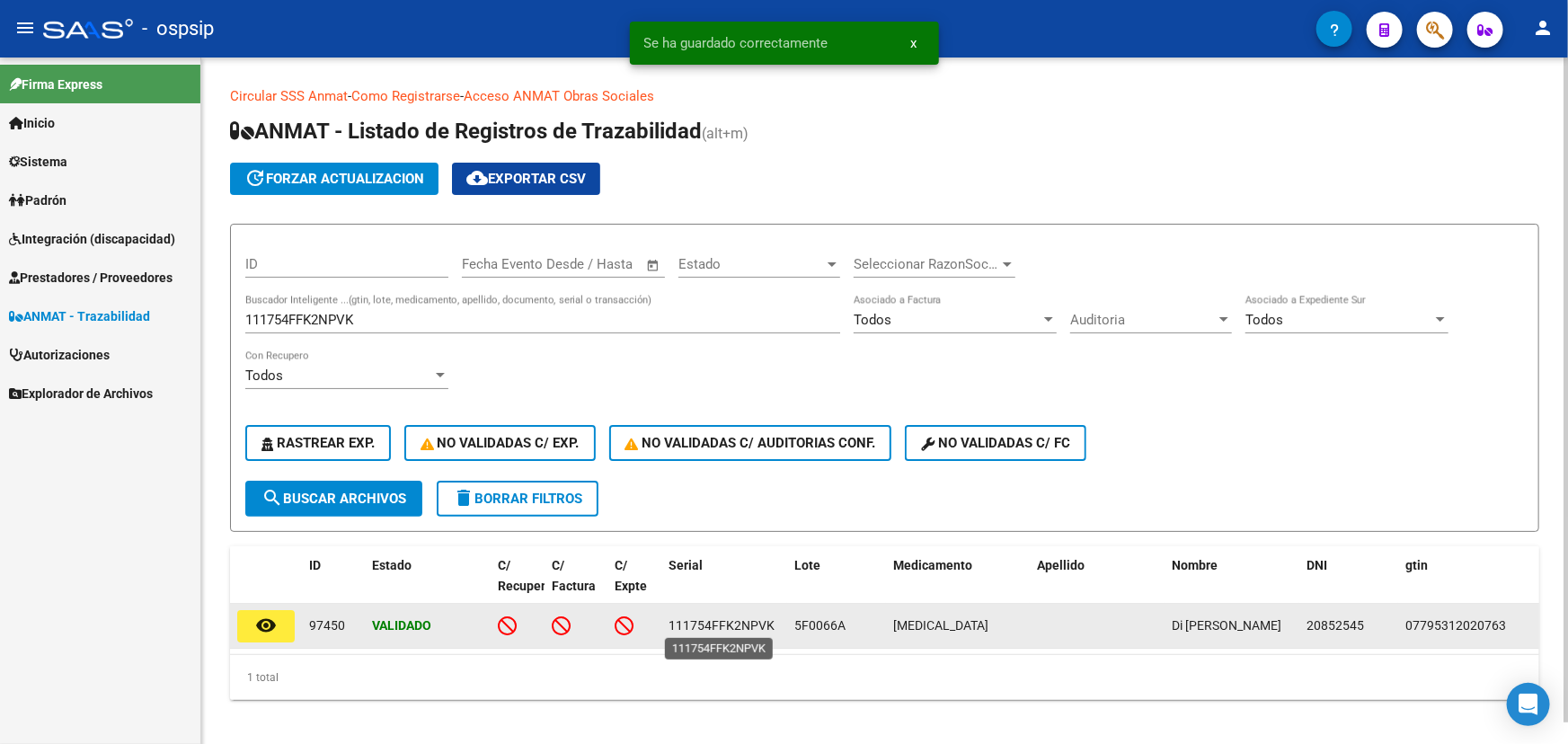
click at [740, 623] on span "111754FFK2NPVK" at bounding box center [721, 625] width 106 height 14
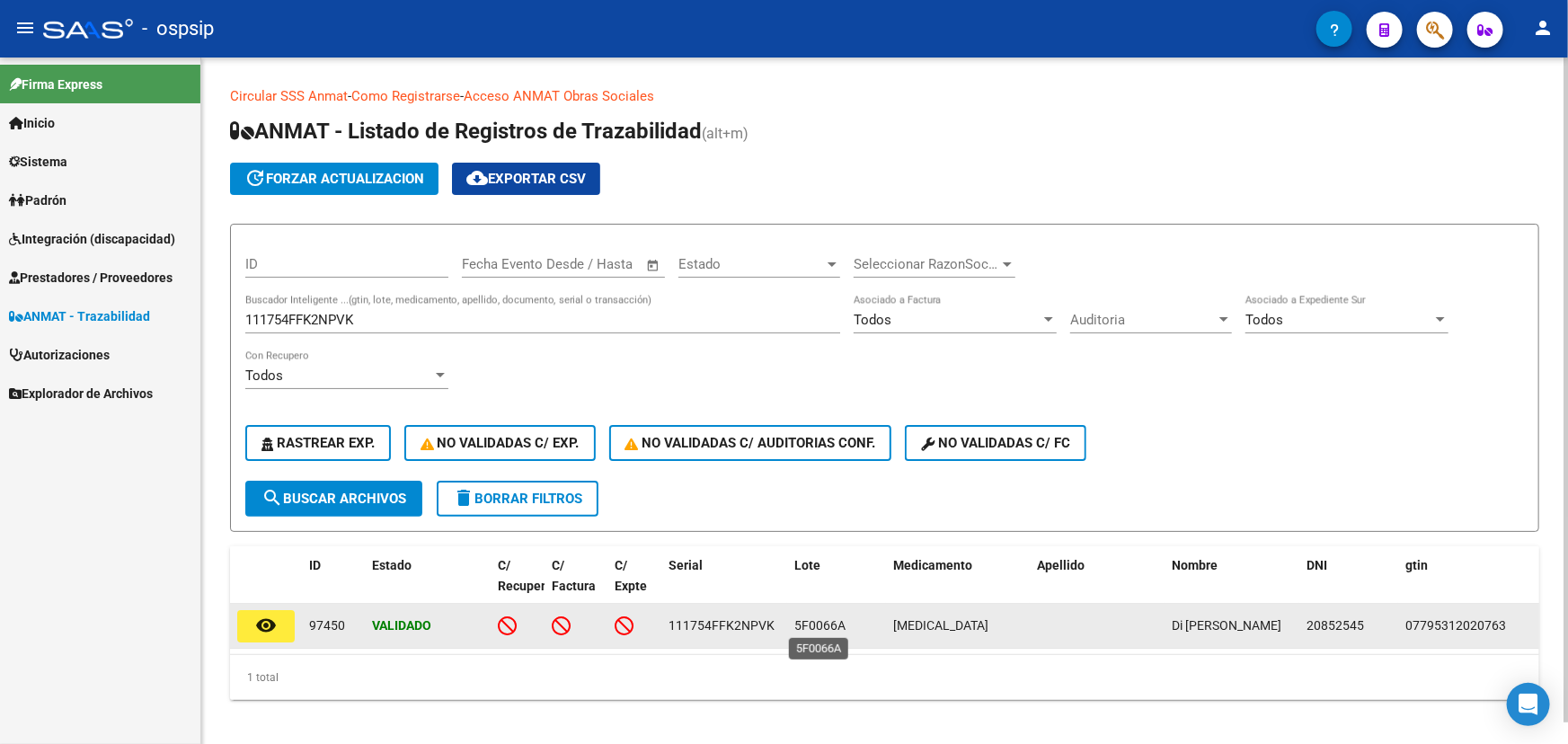
click at [817, 619] on span "5F0066A" at bounding box center [820, 625] width 52 height 14
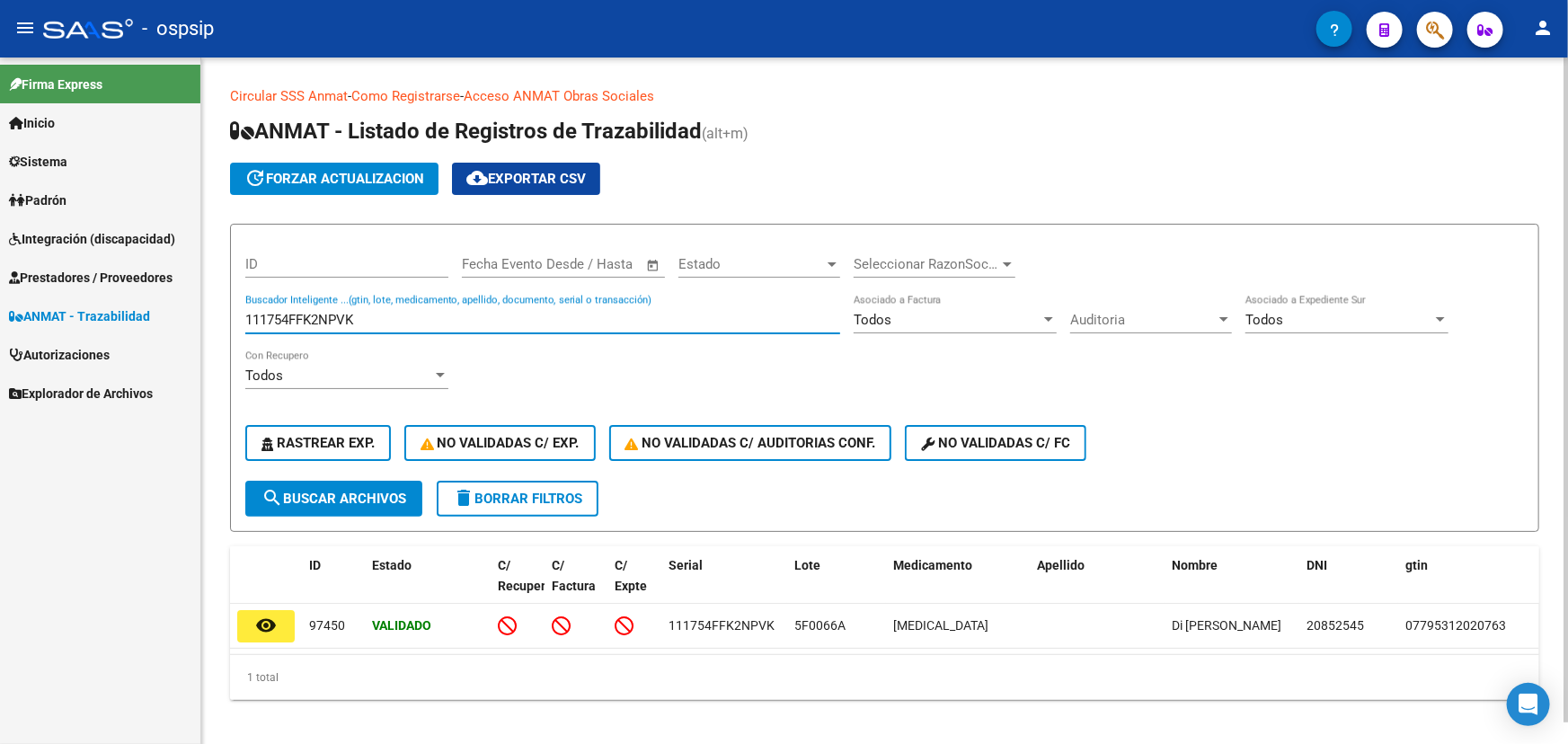
click at [257, 314] on input "111754FFK2NPVK" at bounding box center [543, 320] width 595 height 16
paste input "0904197661"
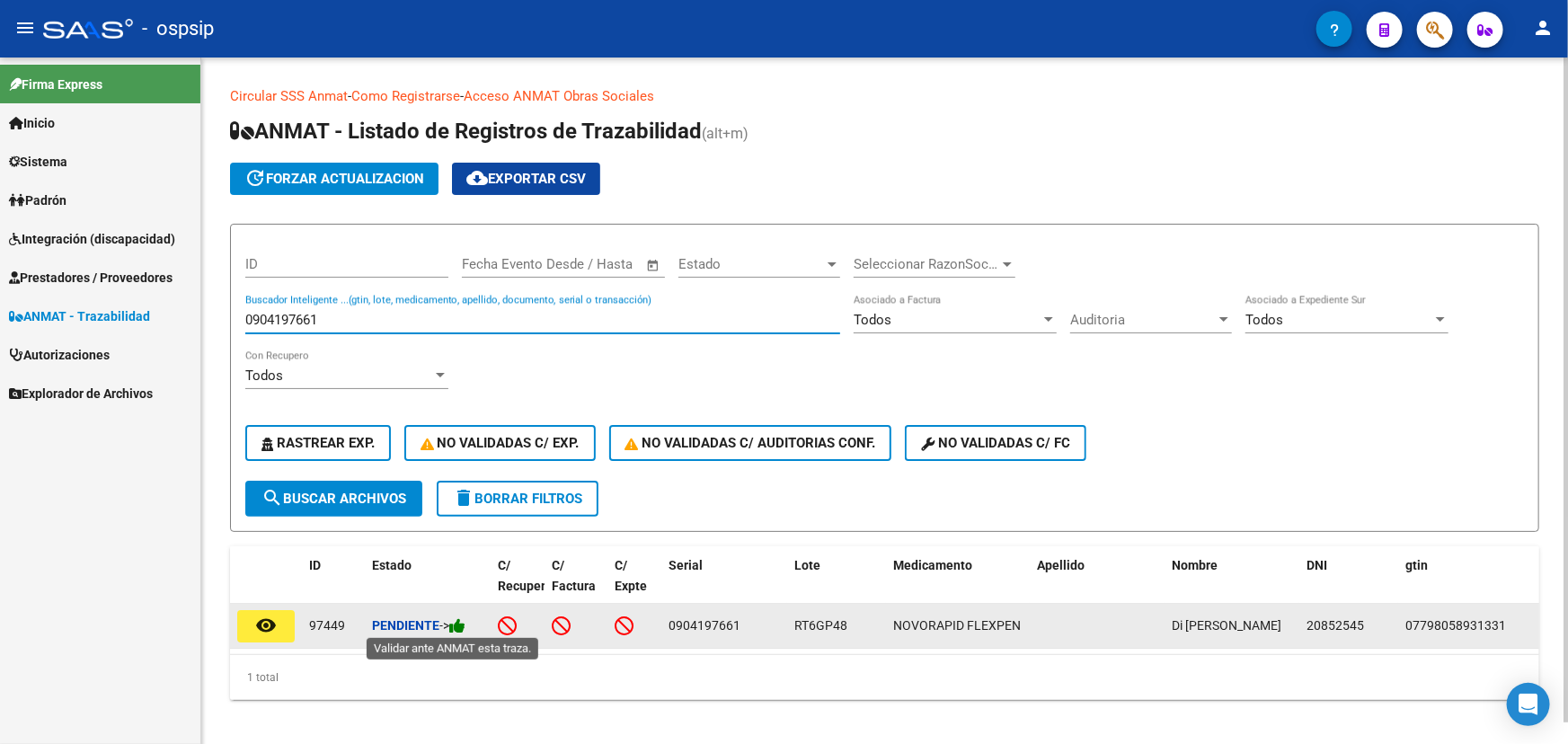
click at [465, 620] on icon at bounding box center [457, 625] width 16 height 17
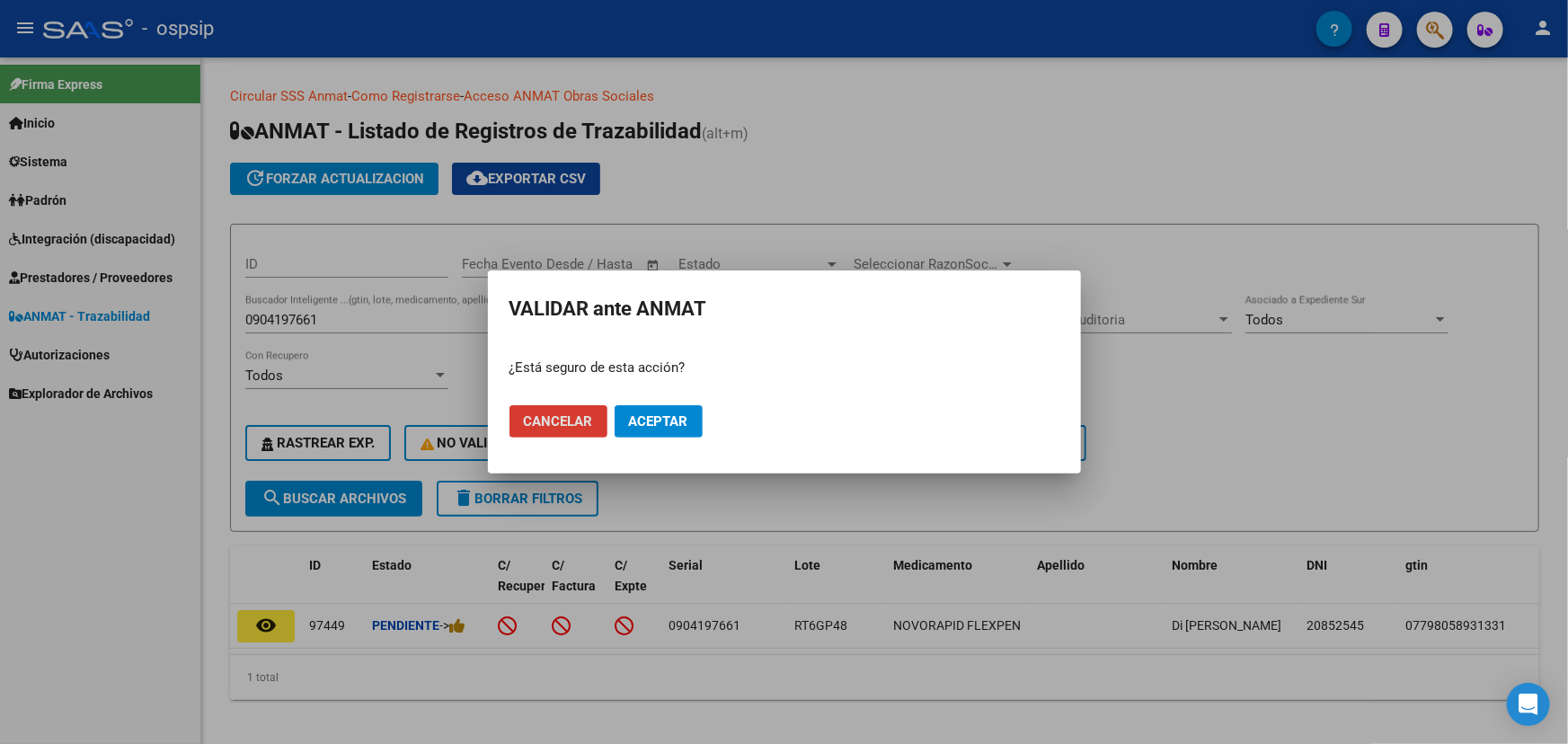
click at [669, 421] on span "Aceptar" at bounding box center [659, 421] width 60 height 16
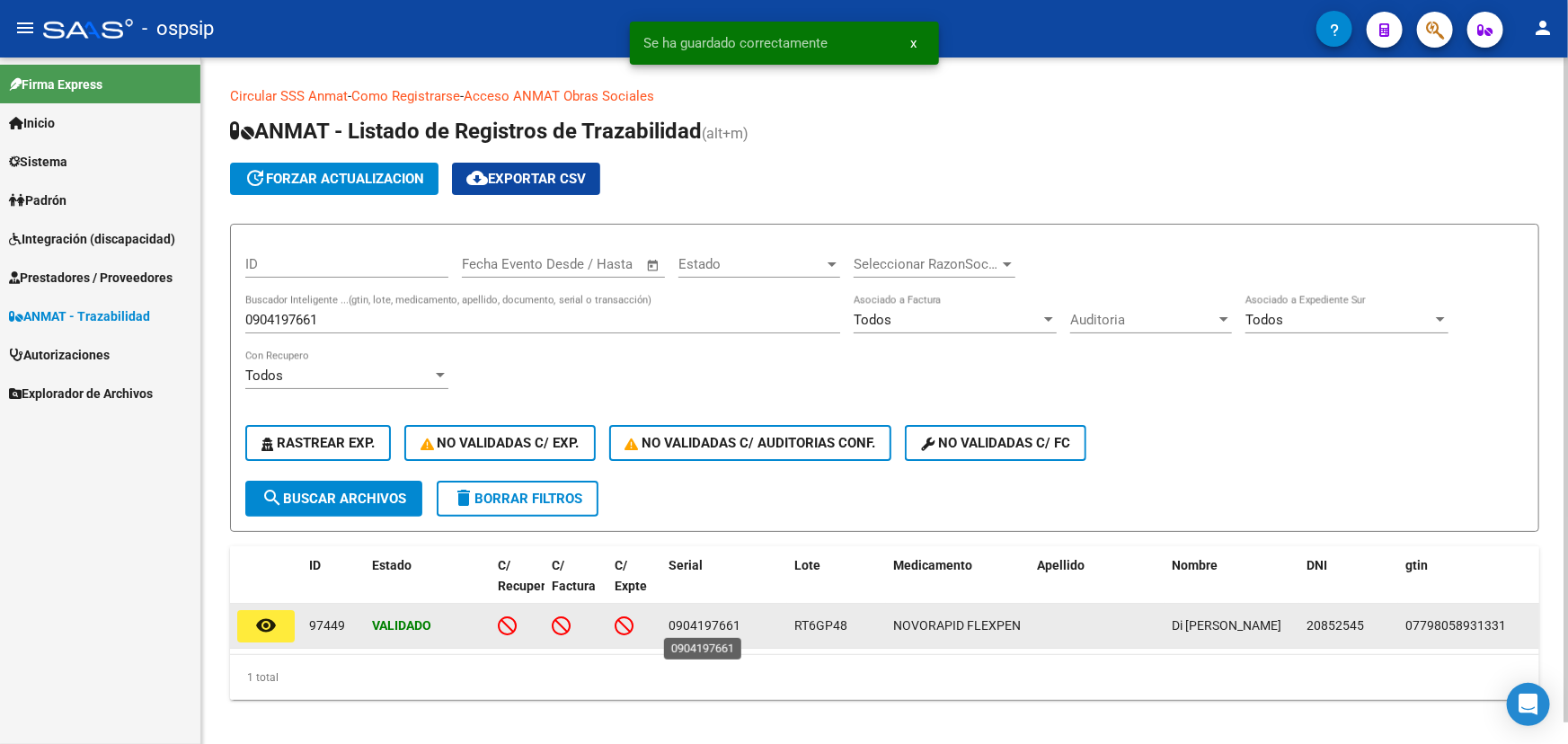
click at [707, 623] on span "0904197661" at bounding box center [705, 625] width 72 height 14
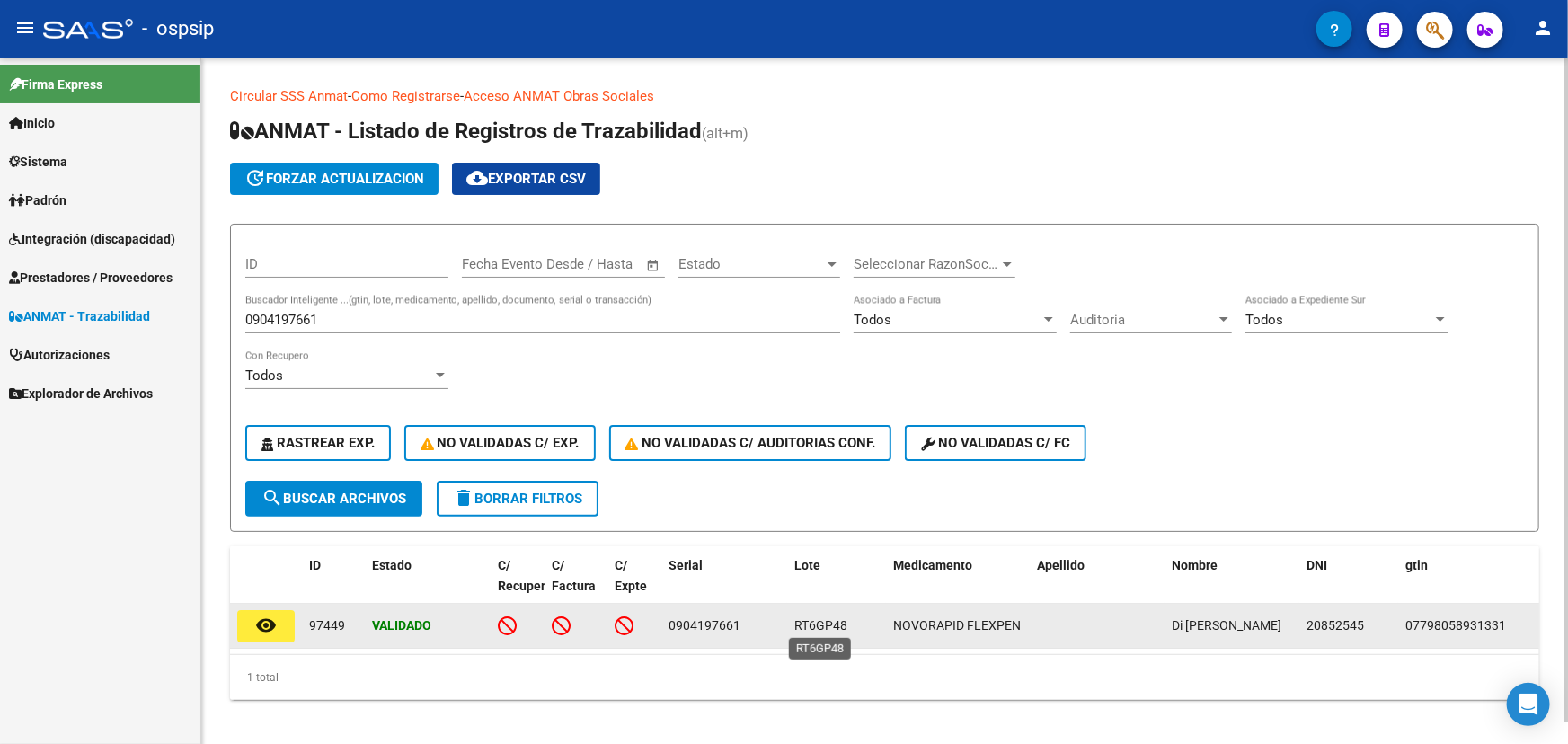
click at [830, 624] on span "RT6GP48" at bounding box center [820, 625] width 53 height 14
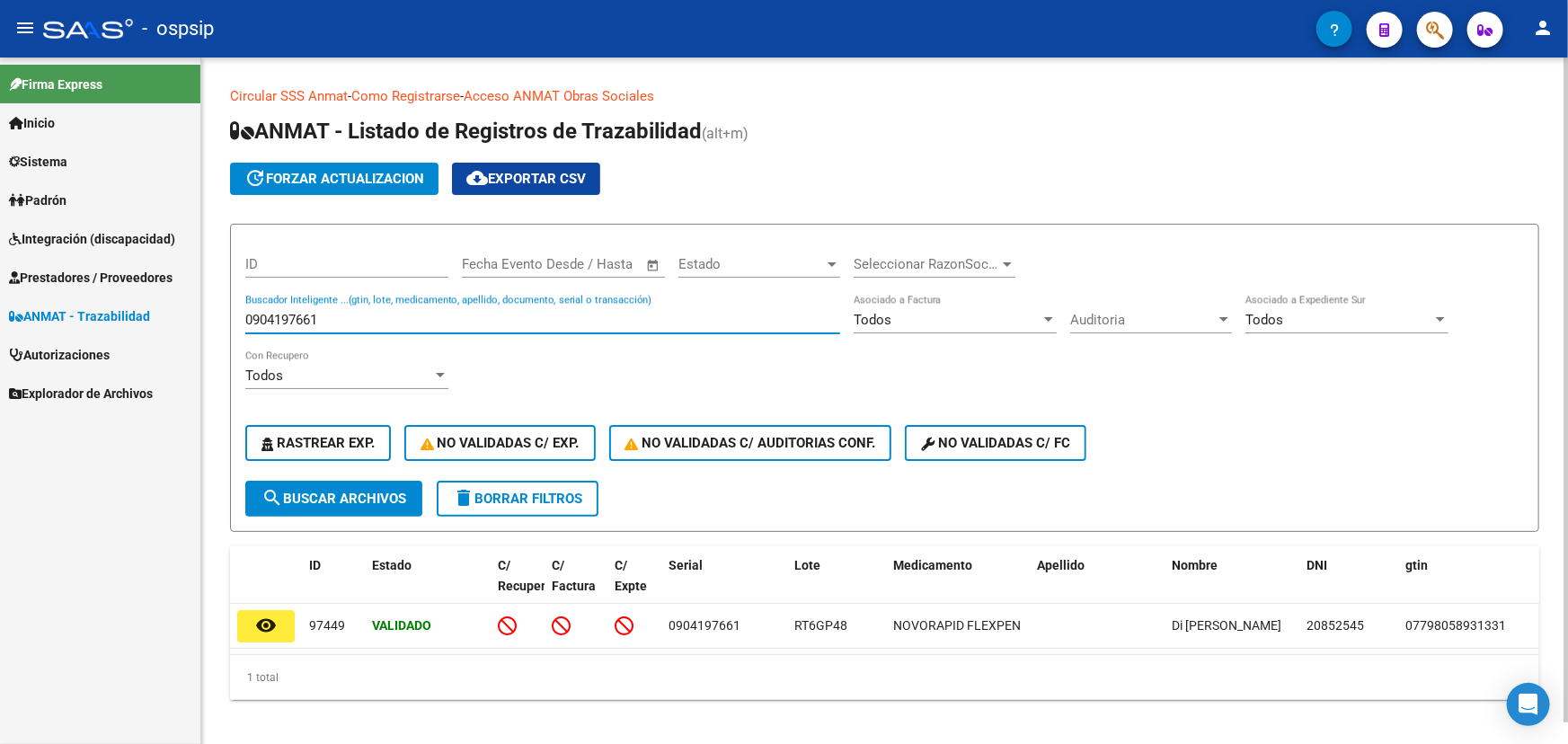
click at [320, 314] on input "0904197661" at bounding box center [543, 320] width 595 height 16
paste input "7798168950000A398638"
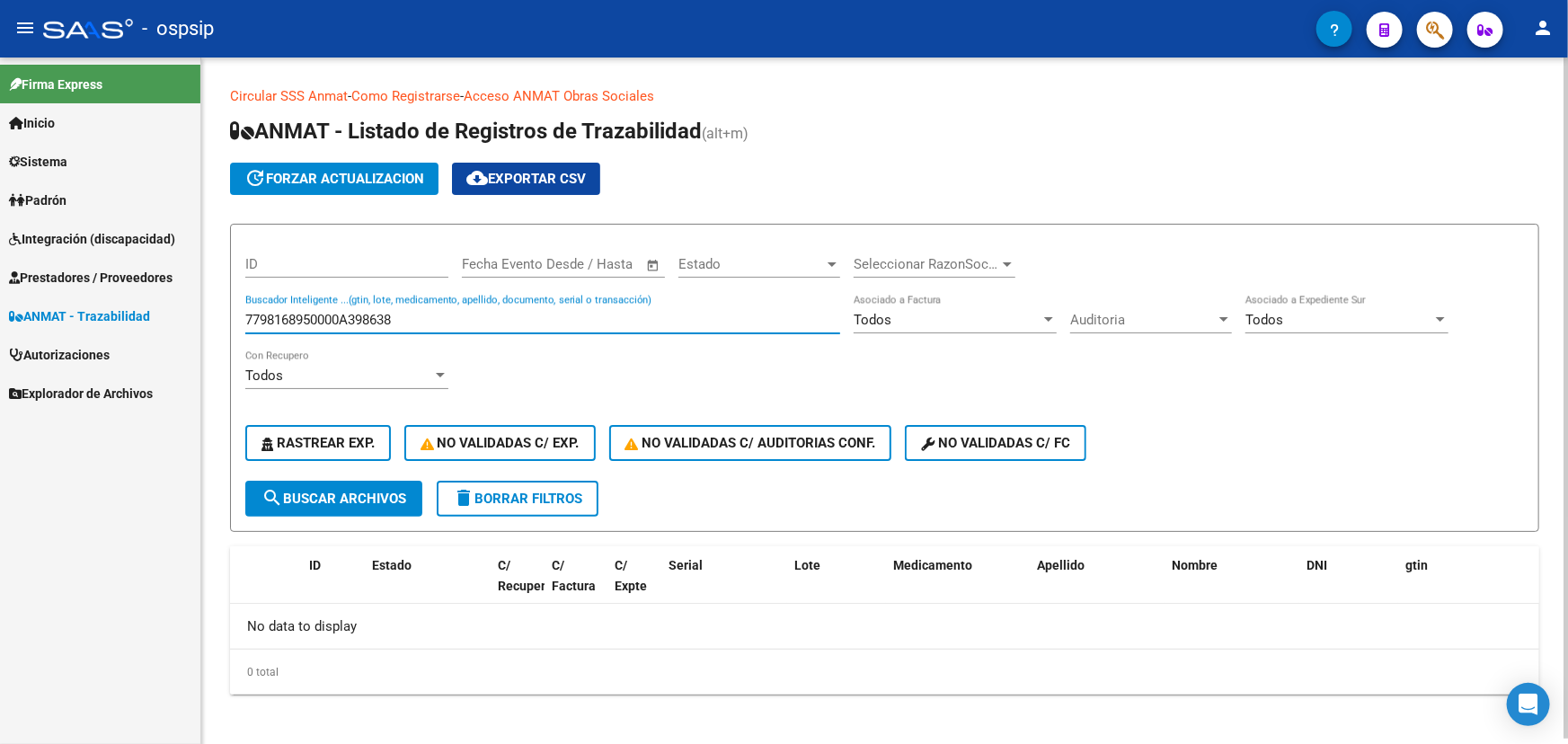
click at [307, 318] on input "7798168950000A398638" at bounding box center [543, 320] width 595 height 16
paste input "88180"
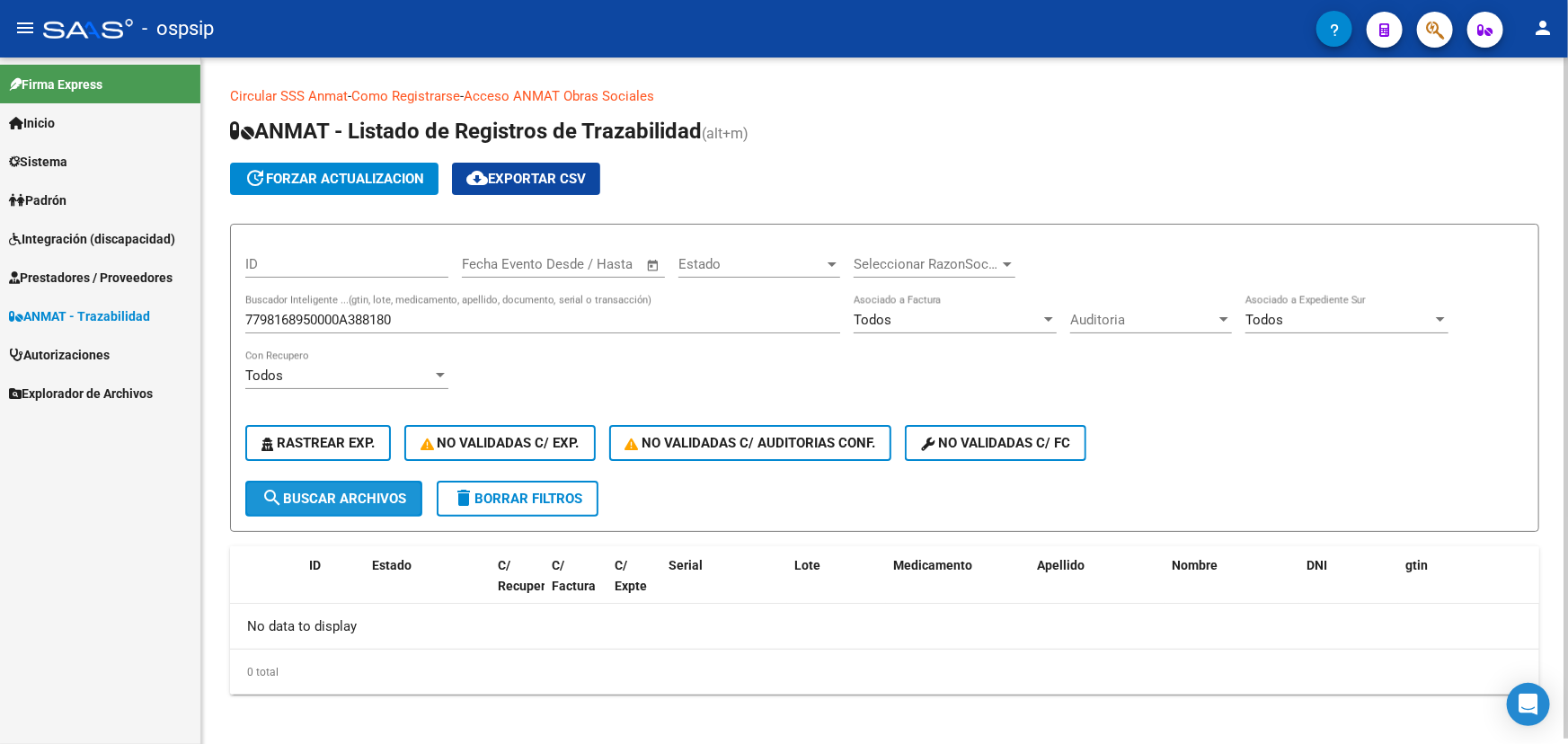
click at [354, 492] on span "search Buscar Archivos" at bounding box center [334, 499] width 145 height 16
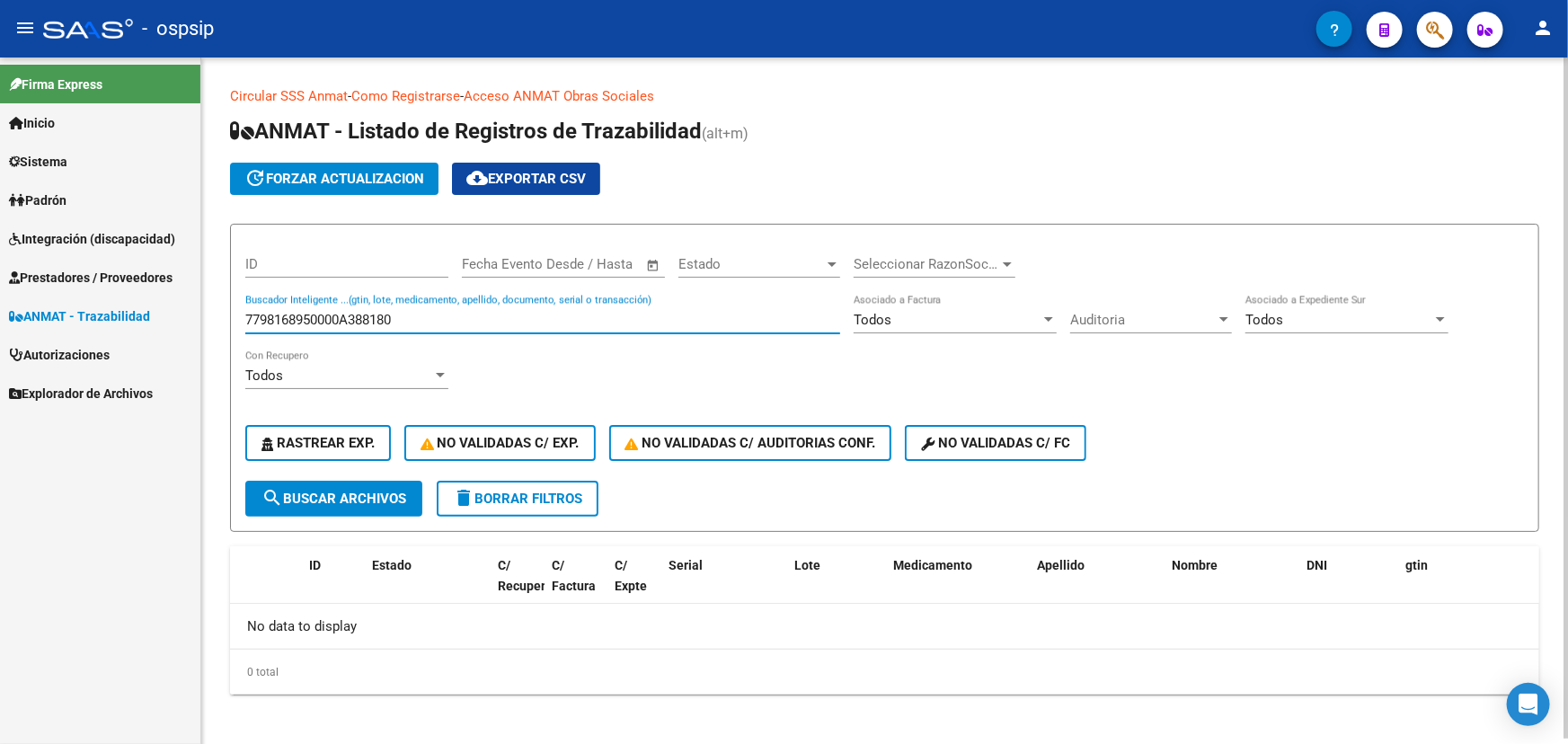
click at [342, 313] on input "7798168950000A388180" at bounding box center [543, 320] width 595 height 16
paste input "9904"
drag, startPoint x: 352, startPoint y: 314, endPoint x: 234, endPoint y: 312, distance: 118.0
click at [234, 312] on form "ID Fecha inicio – Fecha fin Fecha Evento Desde / Hasta Estado Estado Selecciona…" at bounding box center [883, 377] width 1309 height 308
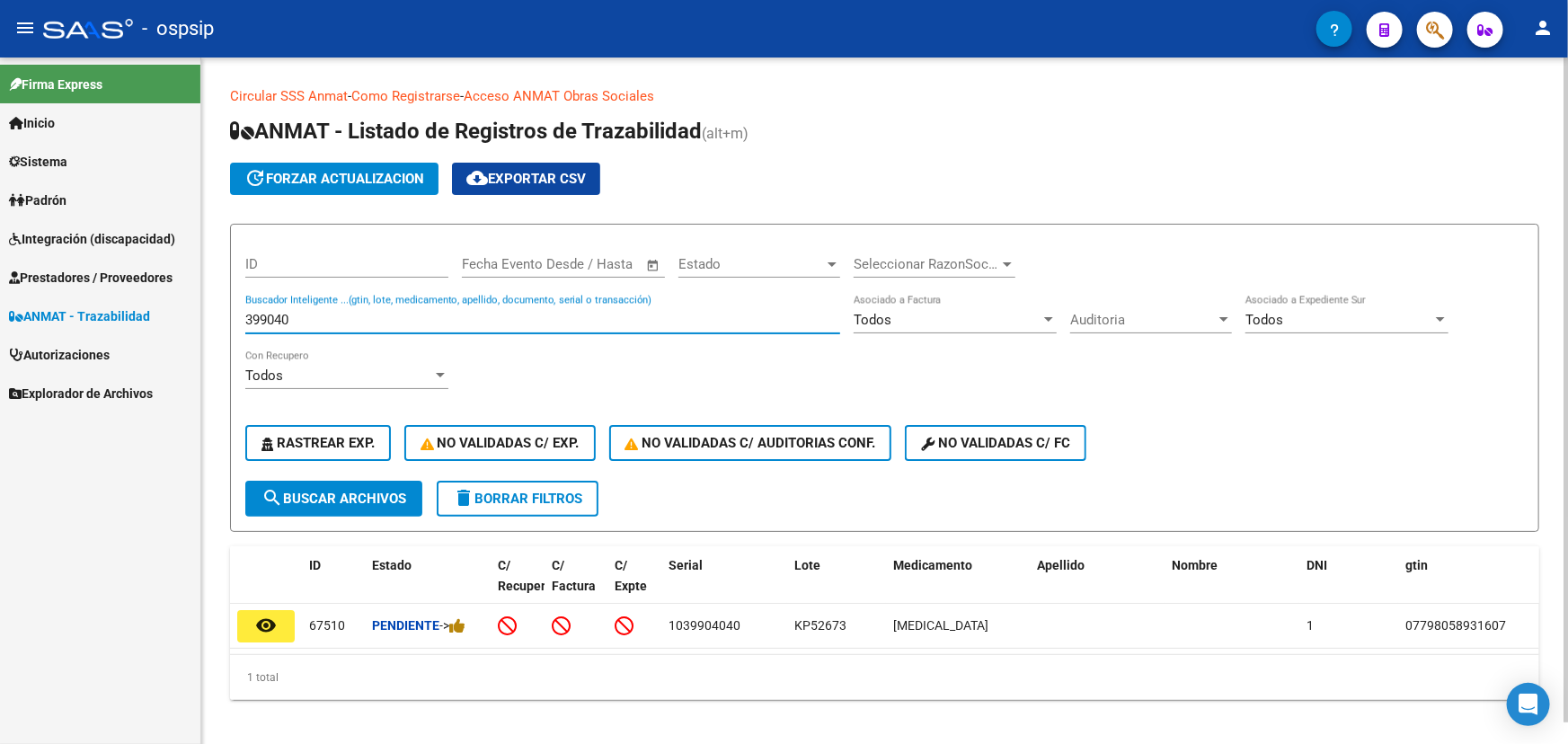
click at [276, 307] on div "399040 Buscador Inteligente ...(gtin, lote, medicamento, apellido, documento, s…" at bounding box center [543, 314] width 595 height 39
click at [275, 315] on input "399040" at bounding box center [543, 320] width 595 height 16
paste input "20000905561344"
click at [338, 306] on div "20000905561344 Buscador Inteligente ...(gtin, lote, medicamento, apellido, docu…" at bounding box center [543, 314] width 595 height 39
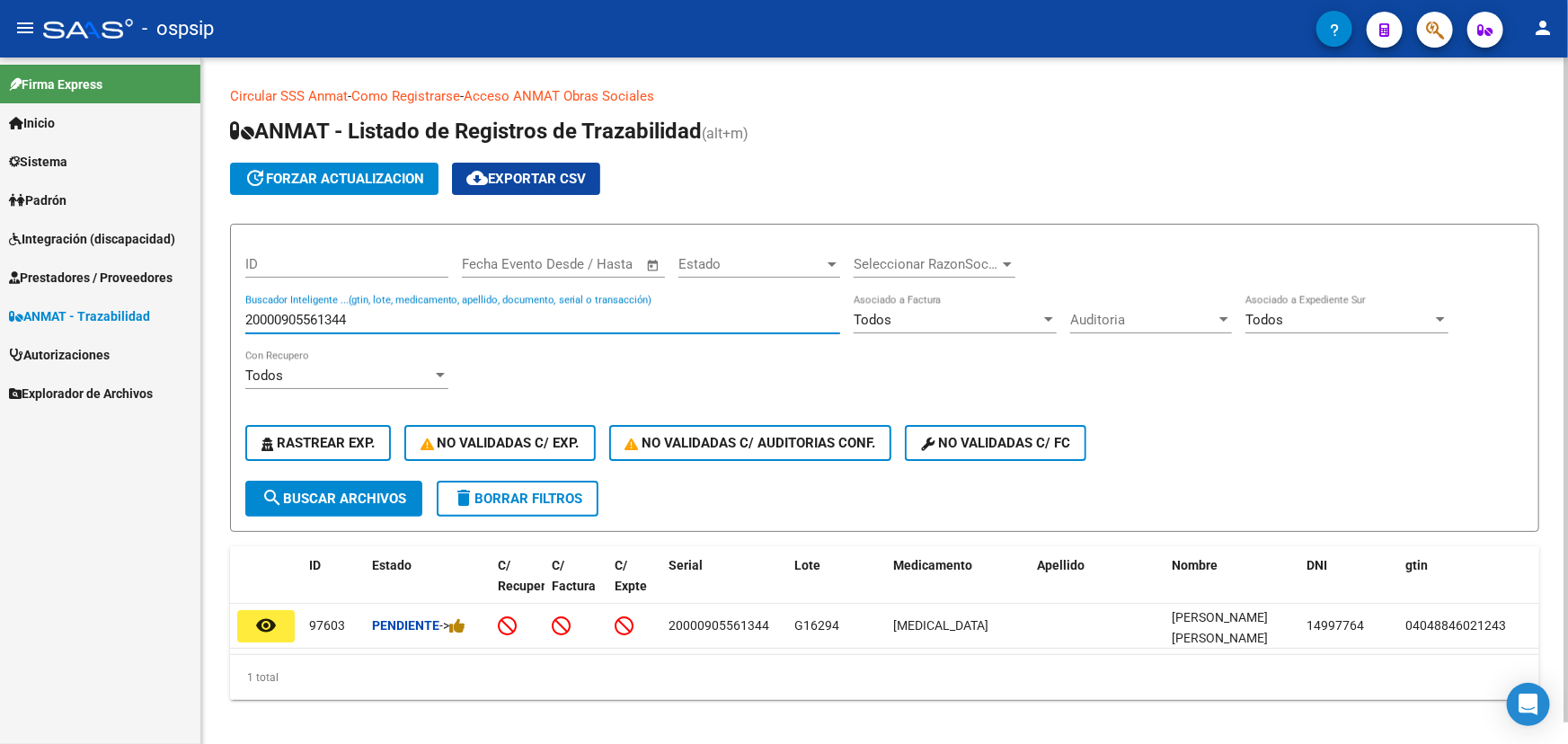
click at [336, 306] on div "20000905561344 Buscador Inteligente ...(gtin, lote, medicamento, apellido, docu…" at bounding box center [543, 314] width 595 height 39
click at [320, 320] on input "20000905561344" at bounding box center [543, 320] width 595 height 16
click at [344, 494] on span "search Buscar Archivos" at bounding box center [334, 499] width 145 height 16
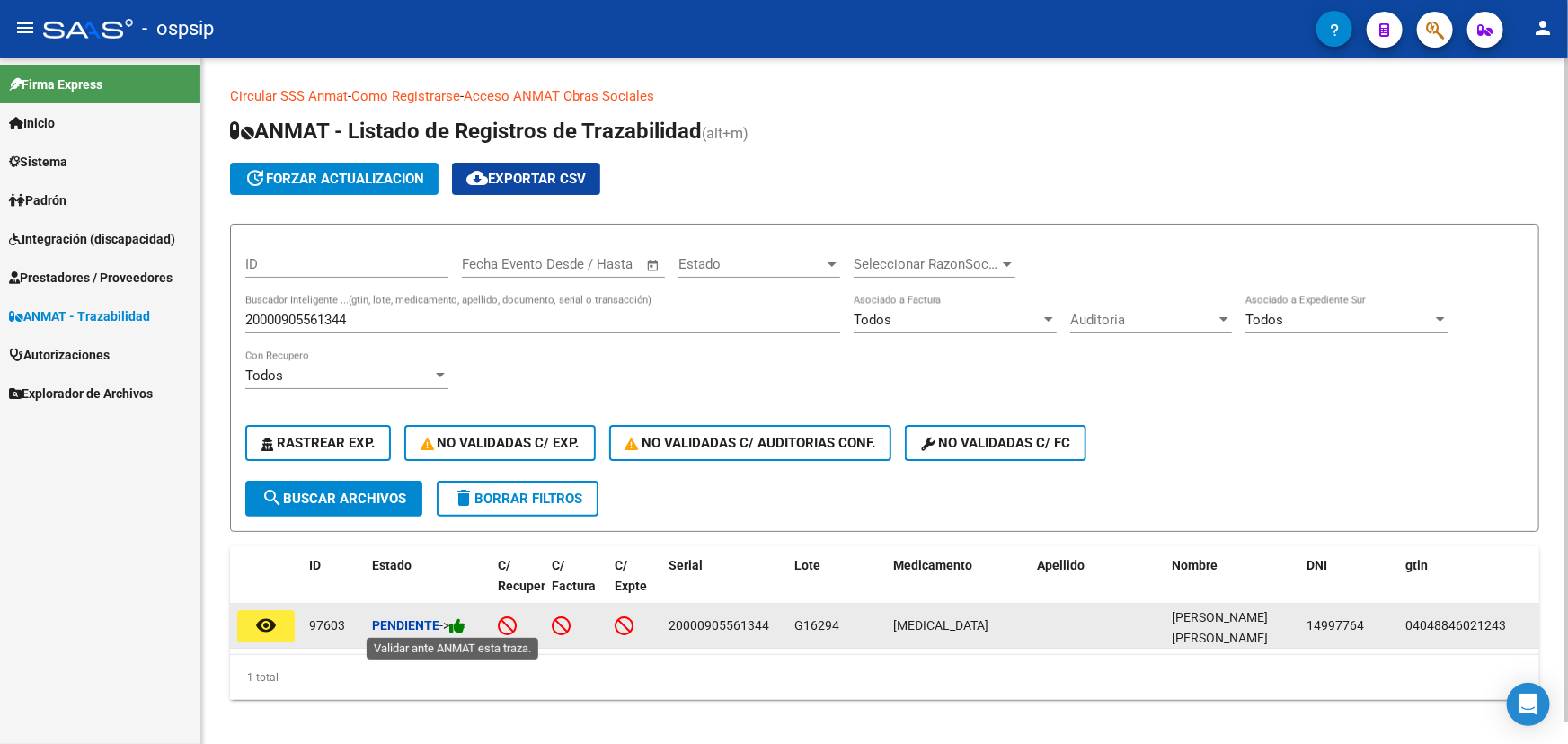
click at [465, 624] on icon at bounding box center [457, 625] width 16 height 17
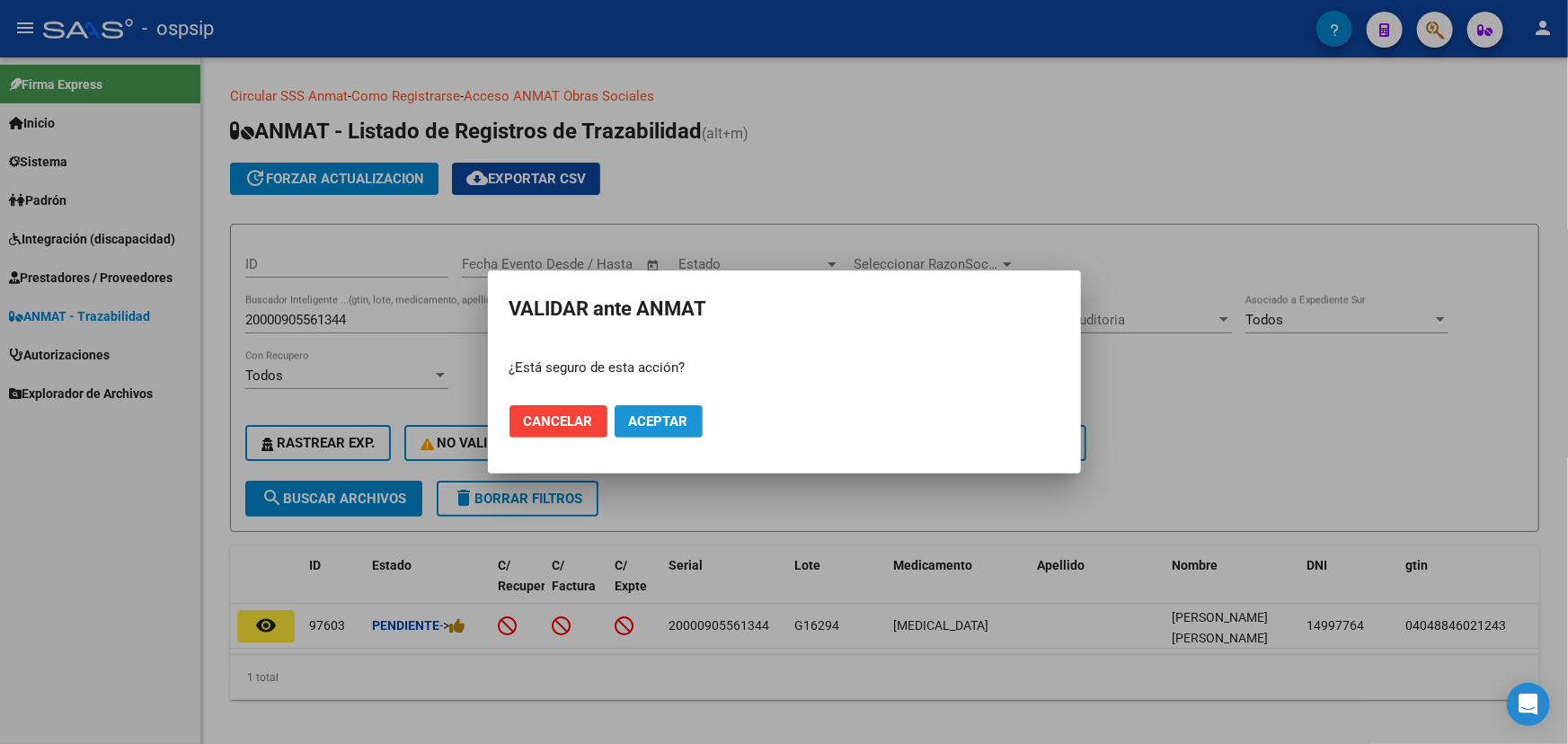
click at [674, 422] on span "Aceptar" at bounding box center [659, 421] width 60 height 16
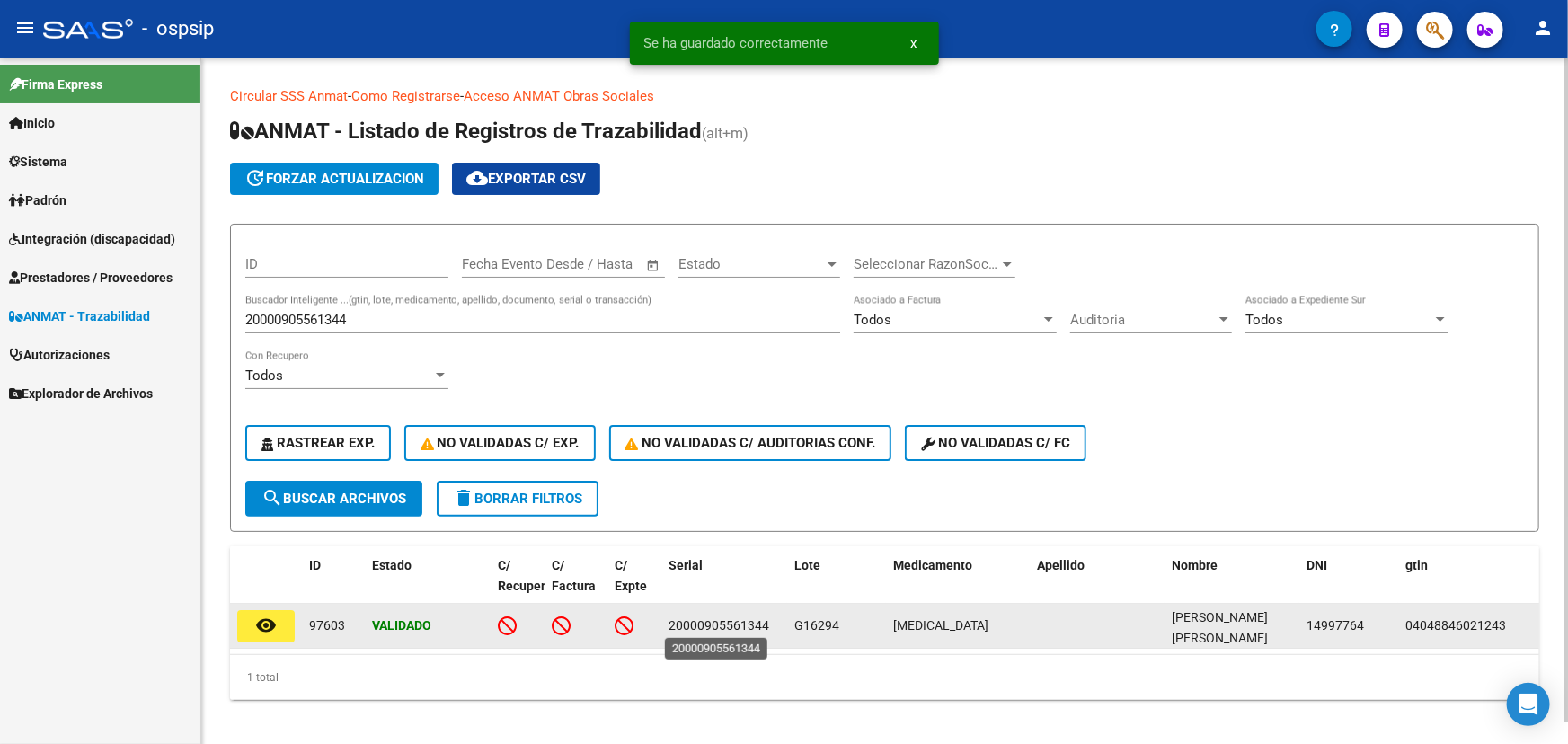
click at [717, 619] on span "20000905561344" at bounding box center [718, 625] width 100 height 14
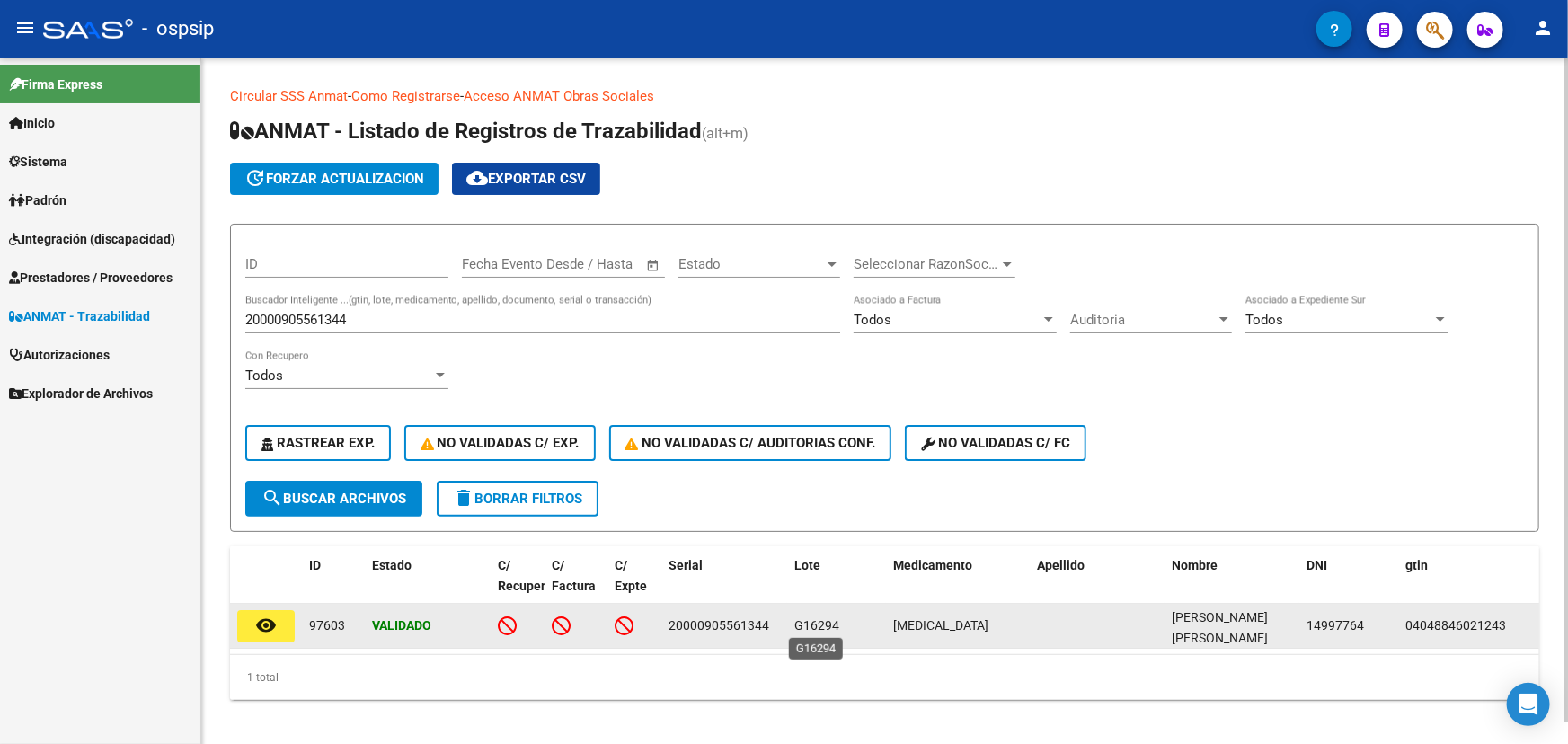
click at [838, 629] on span "G16294" at bounding box center [816, 625] width 45 height 14
click at [837, 629] on span "G16294" at bounding box center [816, 625] width 45 height 14
click at [828, 625] on span "G16294" at bounding box center [816, 625] width 45 height 14
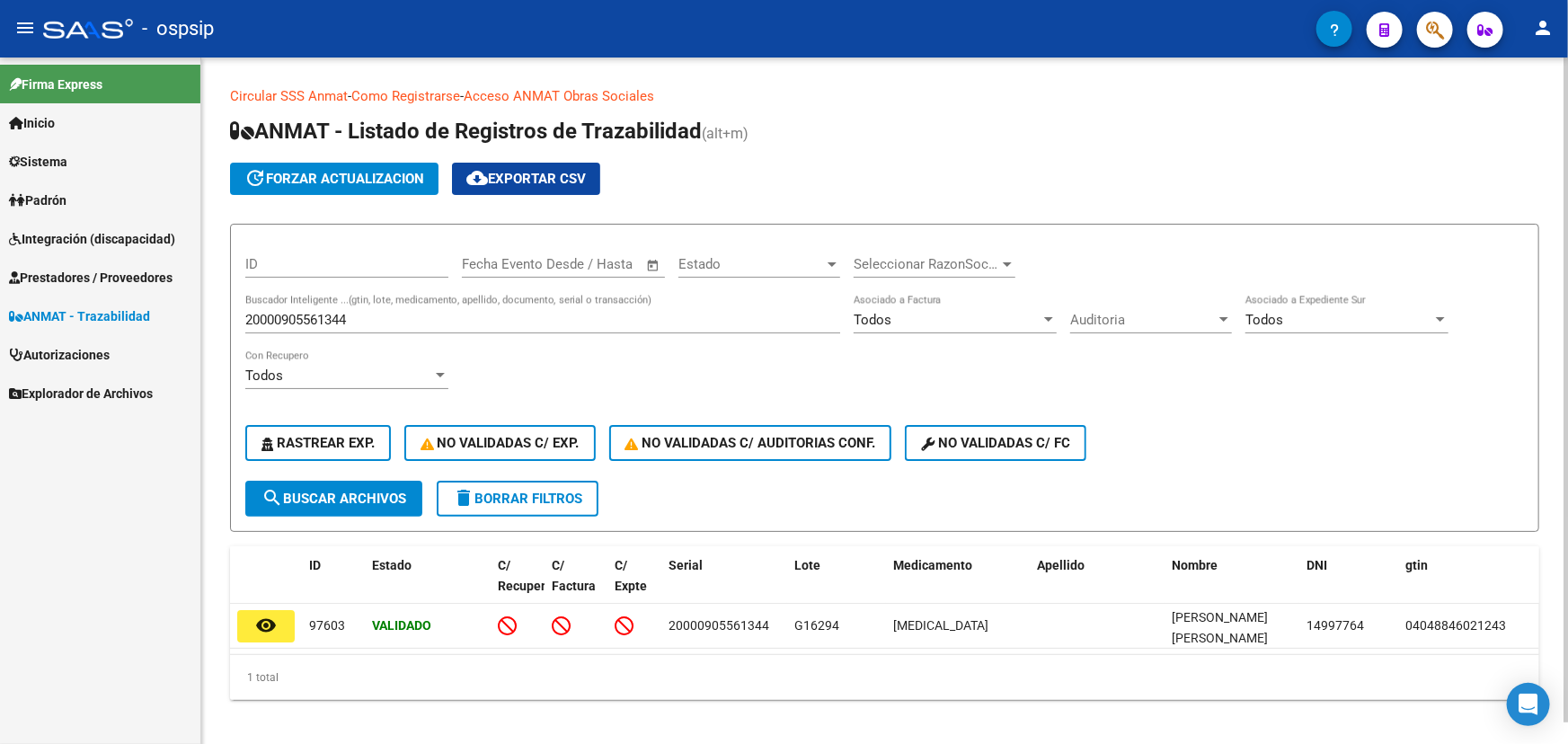
click at [330, 314] on input "20000905561344" at bounding box center [543, 320] width 595 height 16
paste input "7798168950000A398309"
click at [351, 491] on span "search Buscar Archivos" at bounding box center [334, 499] width 145 height 16
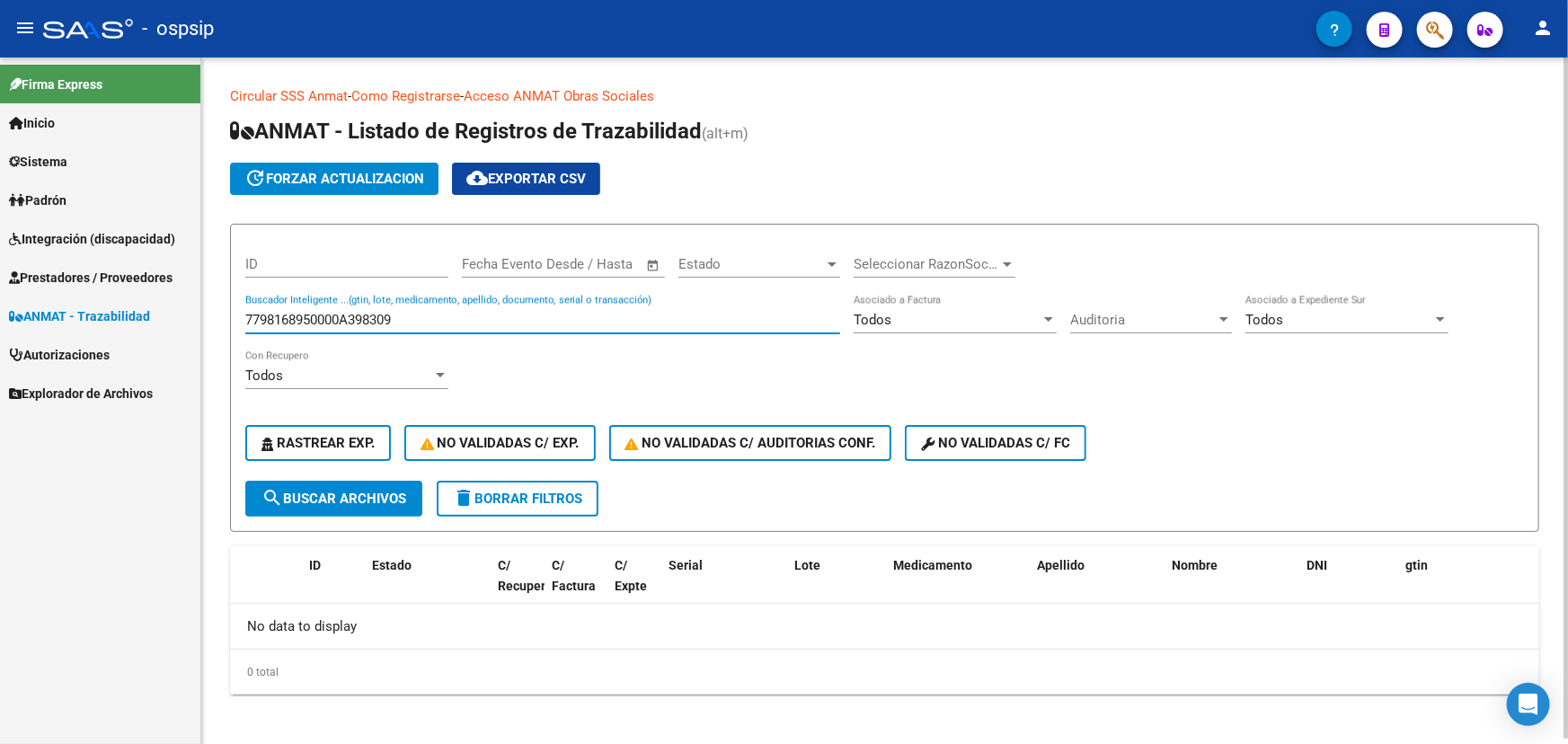
drag, startPoint x: 341, startPoint y: 314, endPoint x: 210, endPoint y: 296, distance: 132.2
click at [210, 296] on div "Circular SSS Anmat - Como Registrarse - Acceso ANMAT Obras Sociales Documentaci…" at bounding box center [884, 404] width 1366 height 694
click at [269, 314] on input "A398309" at bounding box center [543, 320] width 595 height 16
paste input "11184XCVRPCK87"
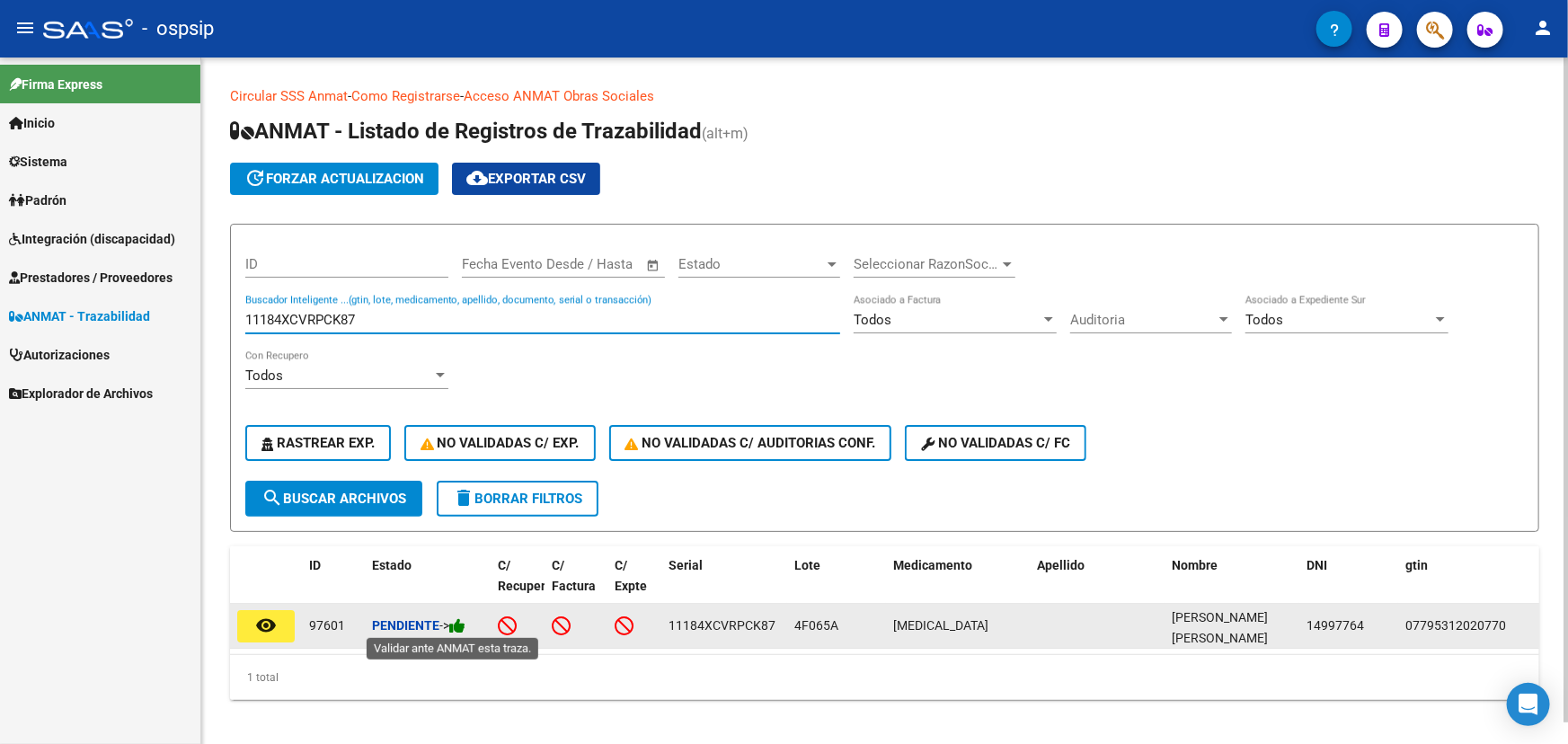
click at [462, 627] on icon at bounding box center [457, 625] width 16 height 17
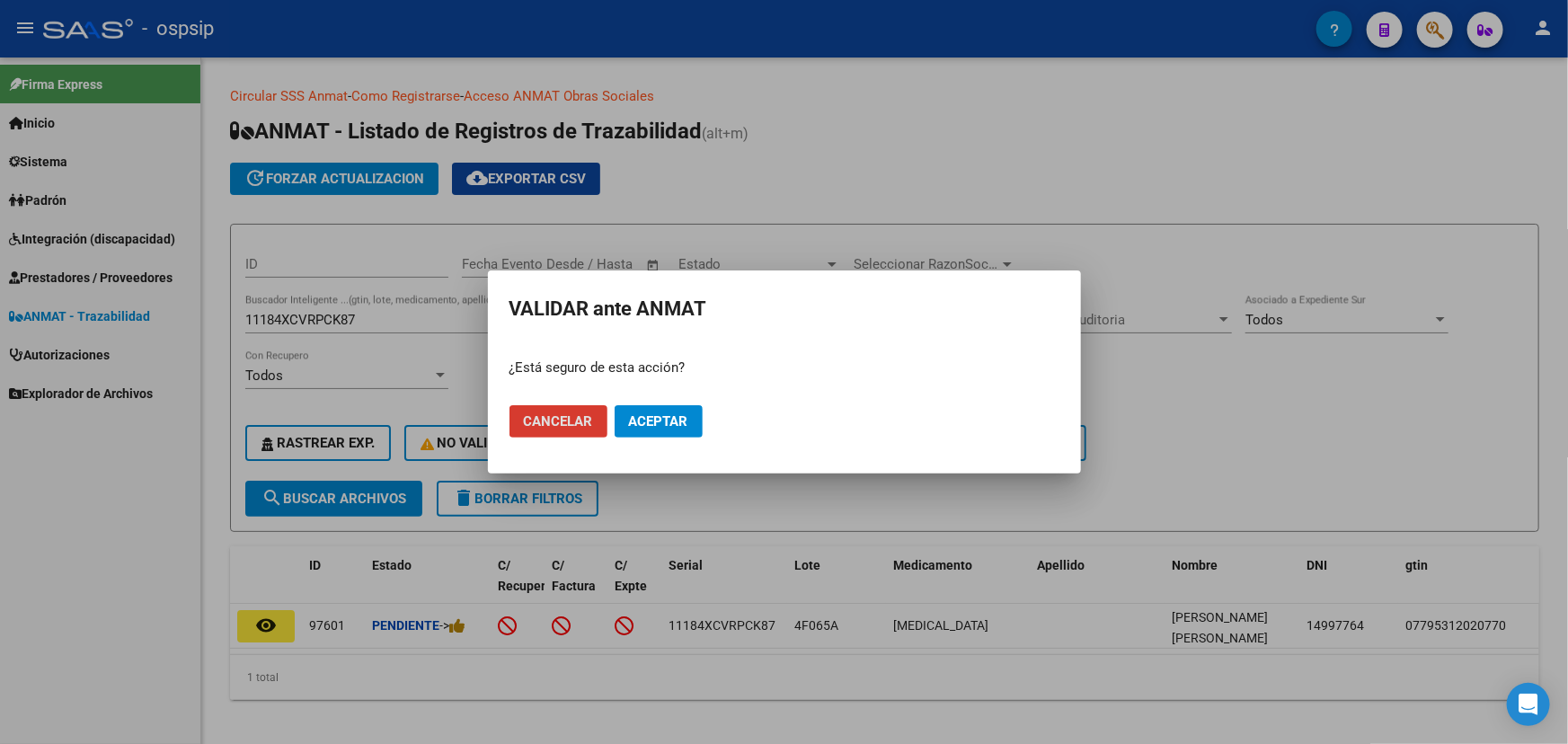
click at [654, 422] on span "Aceptar" at bounding box center [659, 421] width 60 height 16
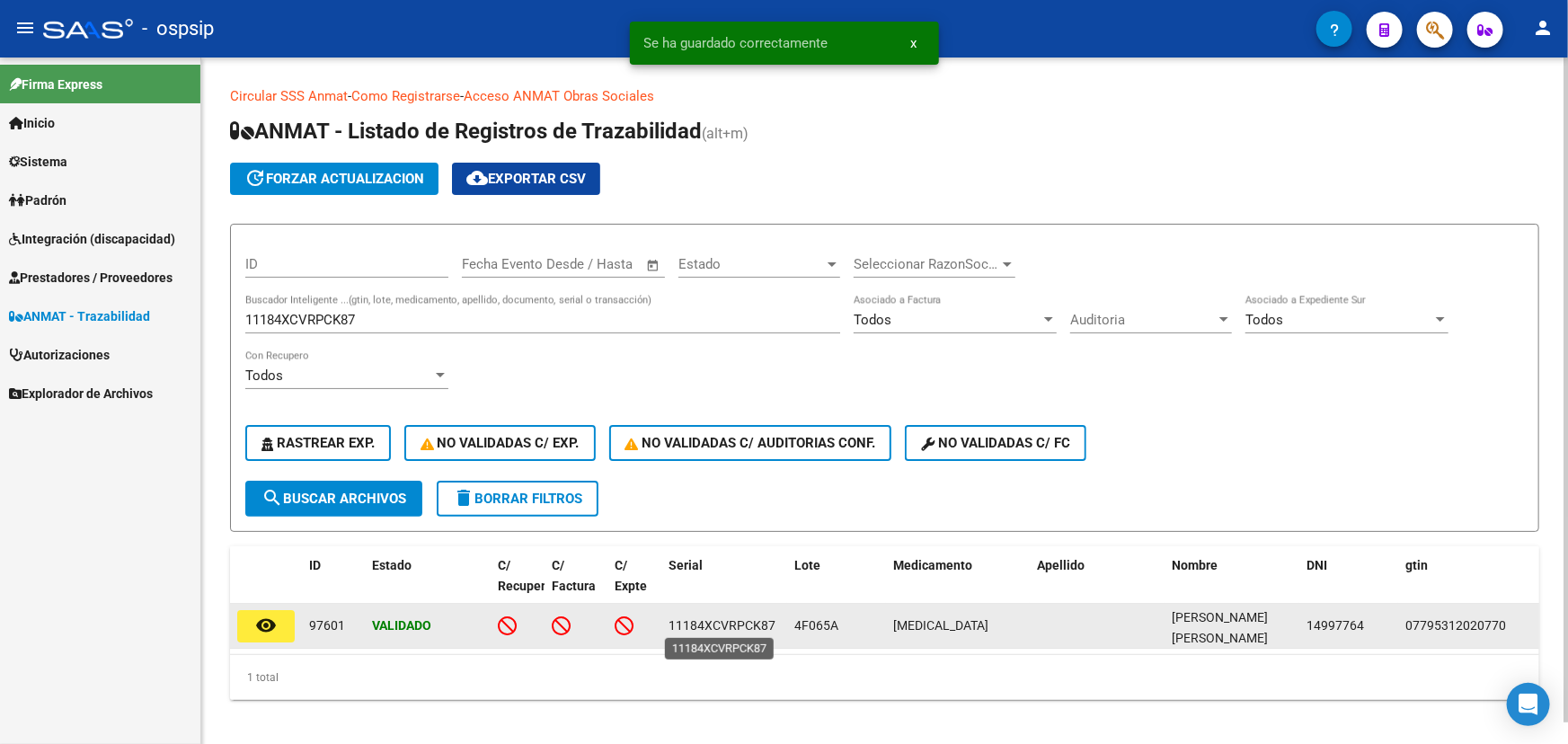
click at [743, 624] on span "11184XCVRPCK87" at bounding box center [722, 625] width 107 height 14
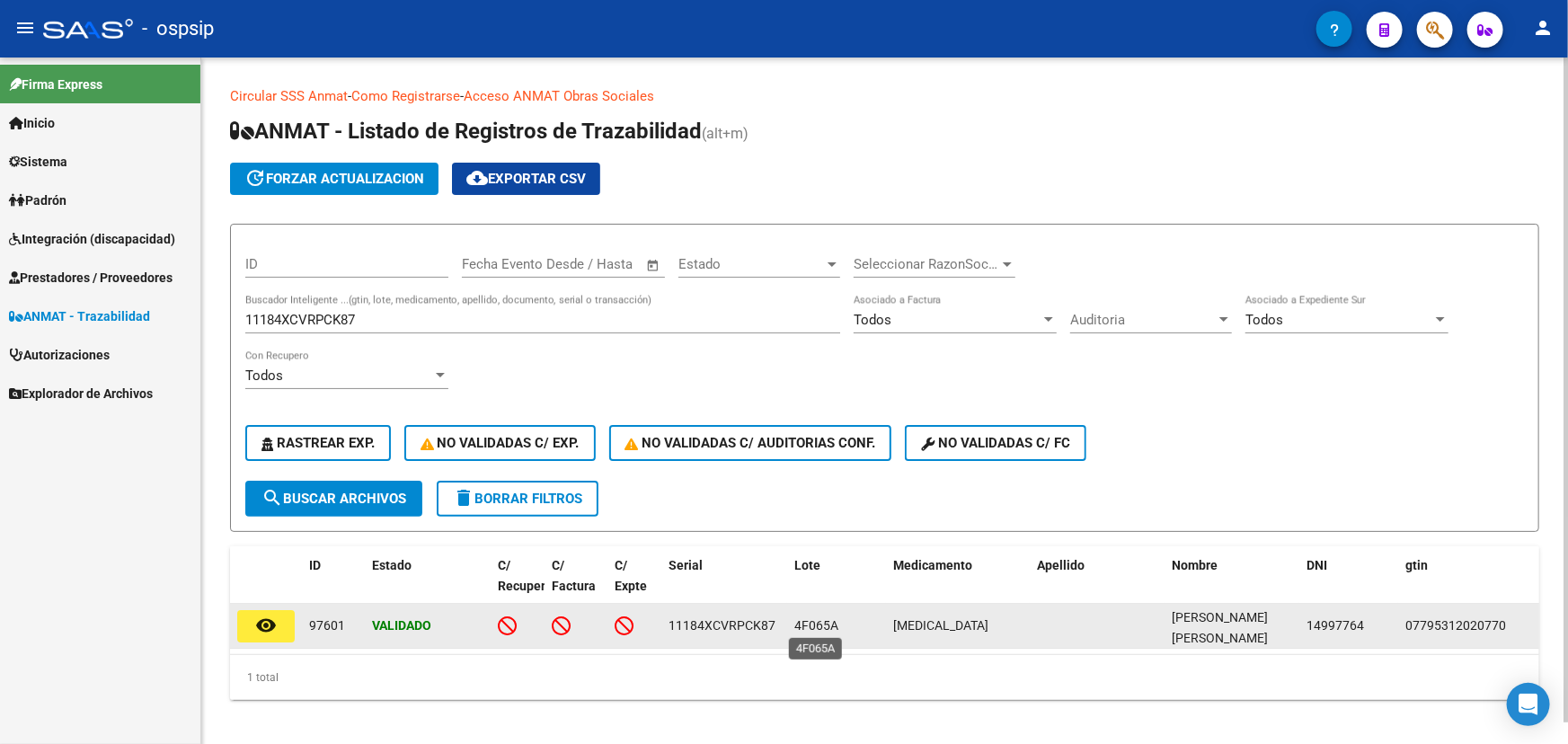
click at [820, 623] on span "4F065A" at bounding box center [816, 625] width 44 height 14
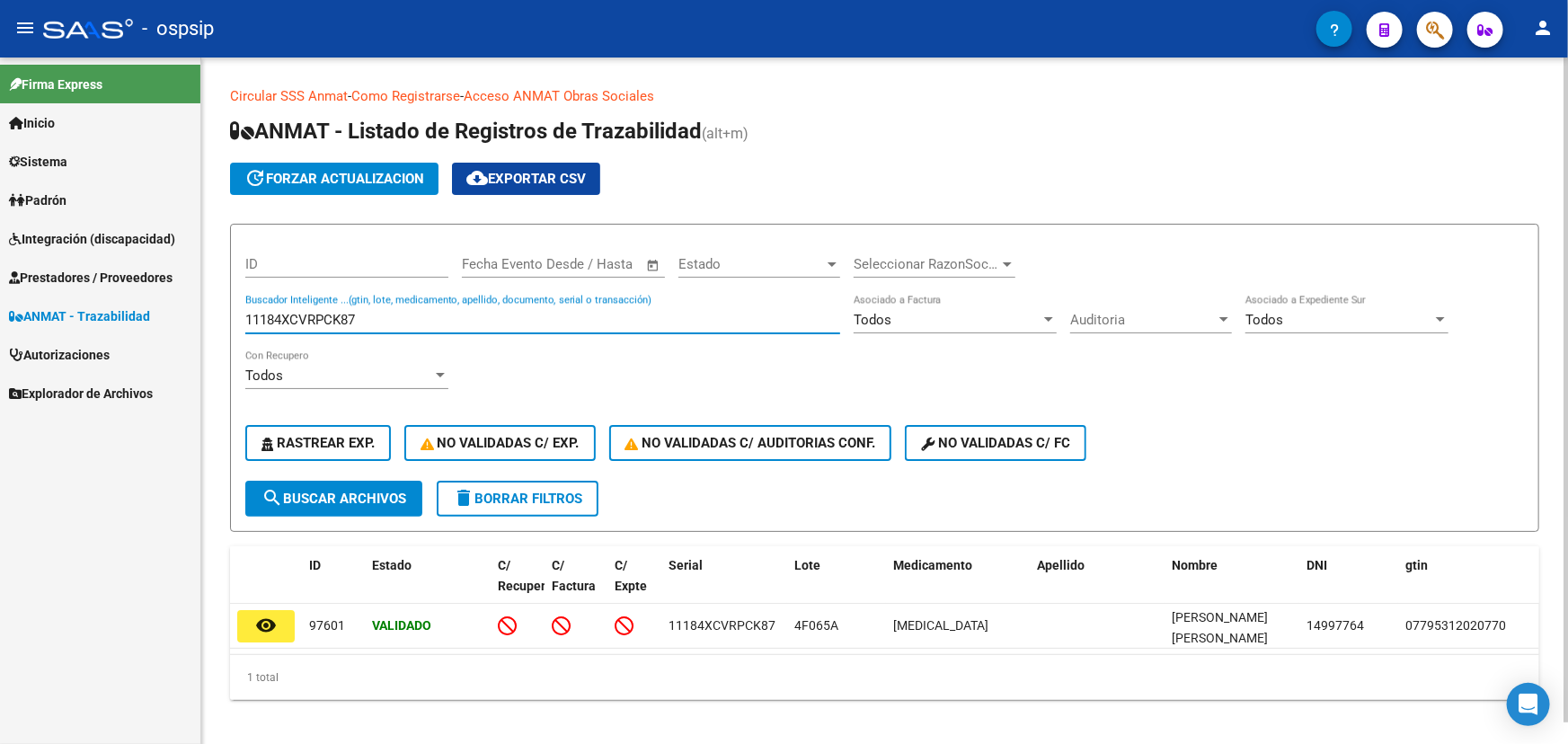
click at [340, 318] on input "11184XCVRPCK87" at bounding box center [543, 320] width 595 height 16
paste input "D55T4DAG48N"
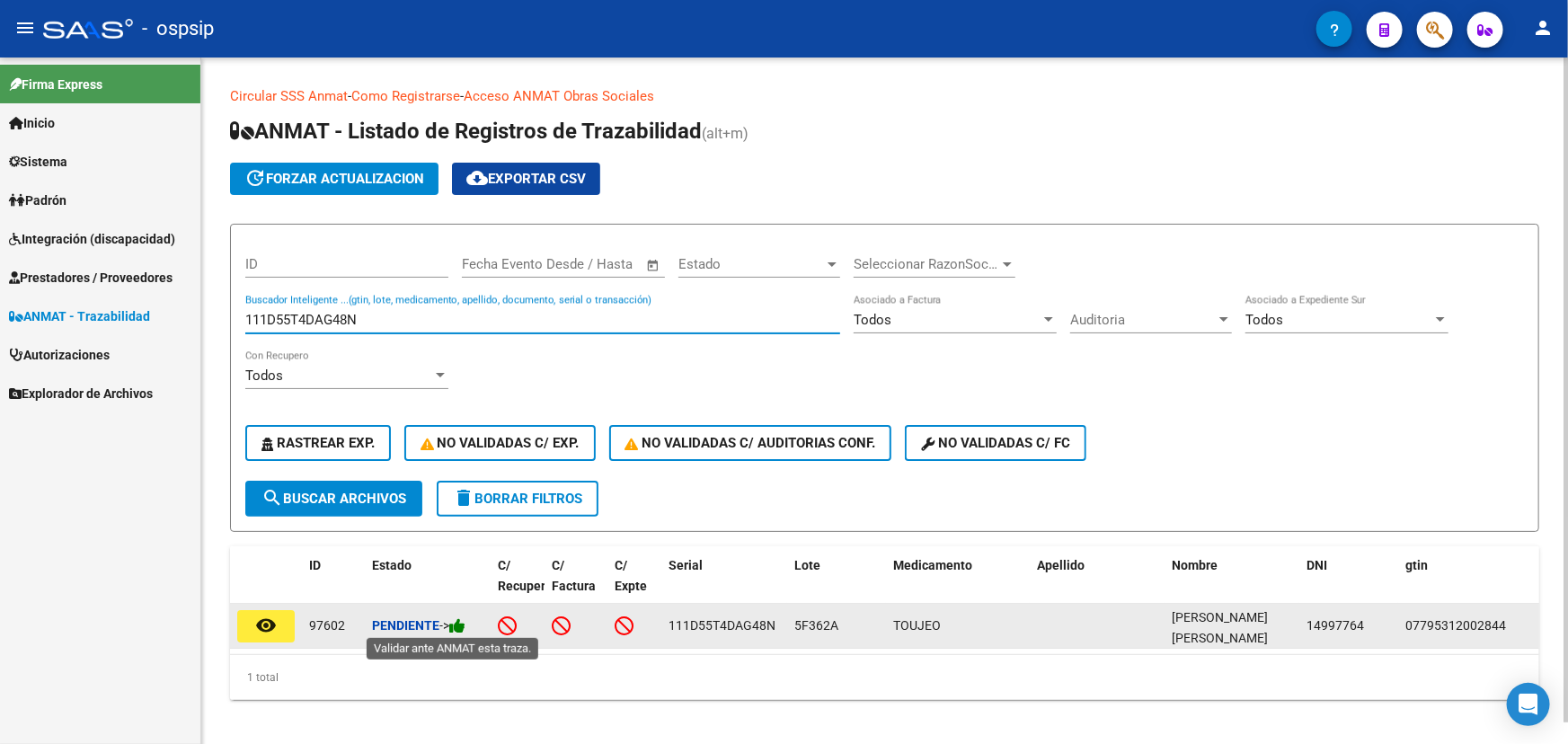
click at [465, 622] on icon at bounding box center [457, 625] width 16 height 17
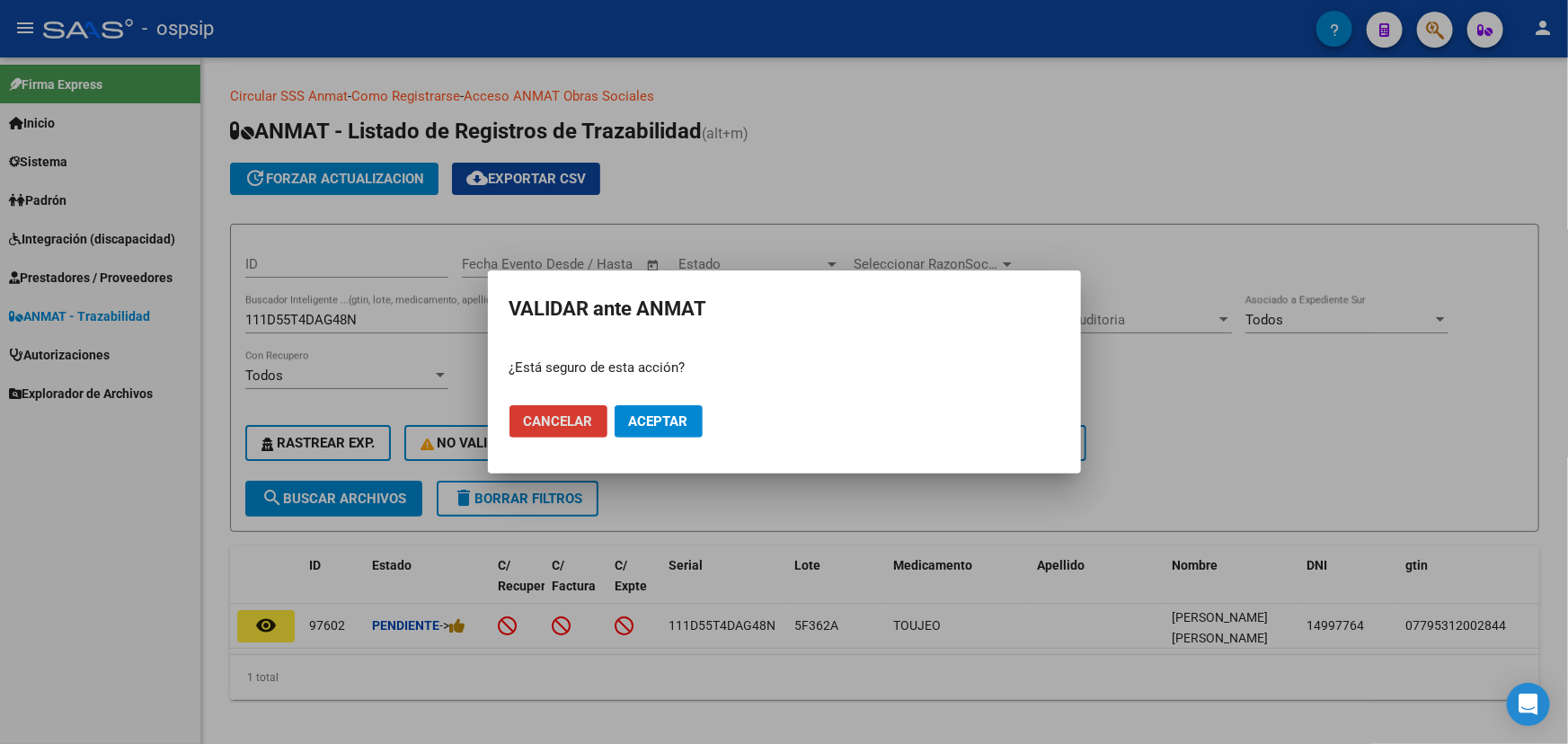
click at [638, 430] on button "Aceptar" at bounding box center [658, 421] width 88 height 33
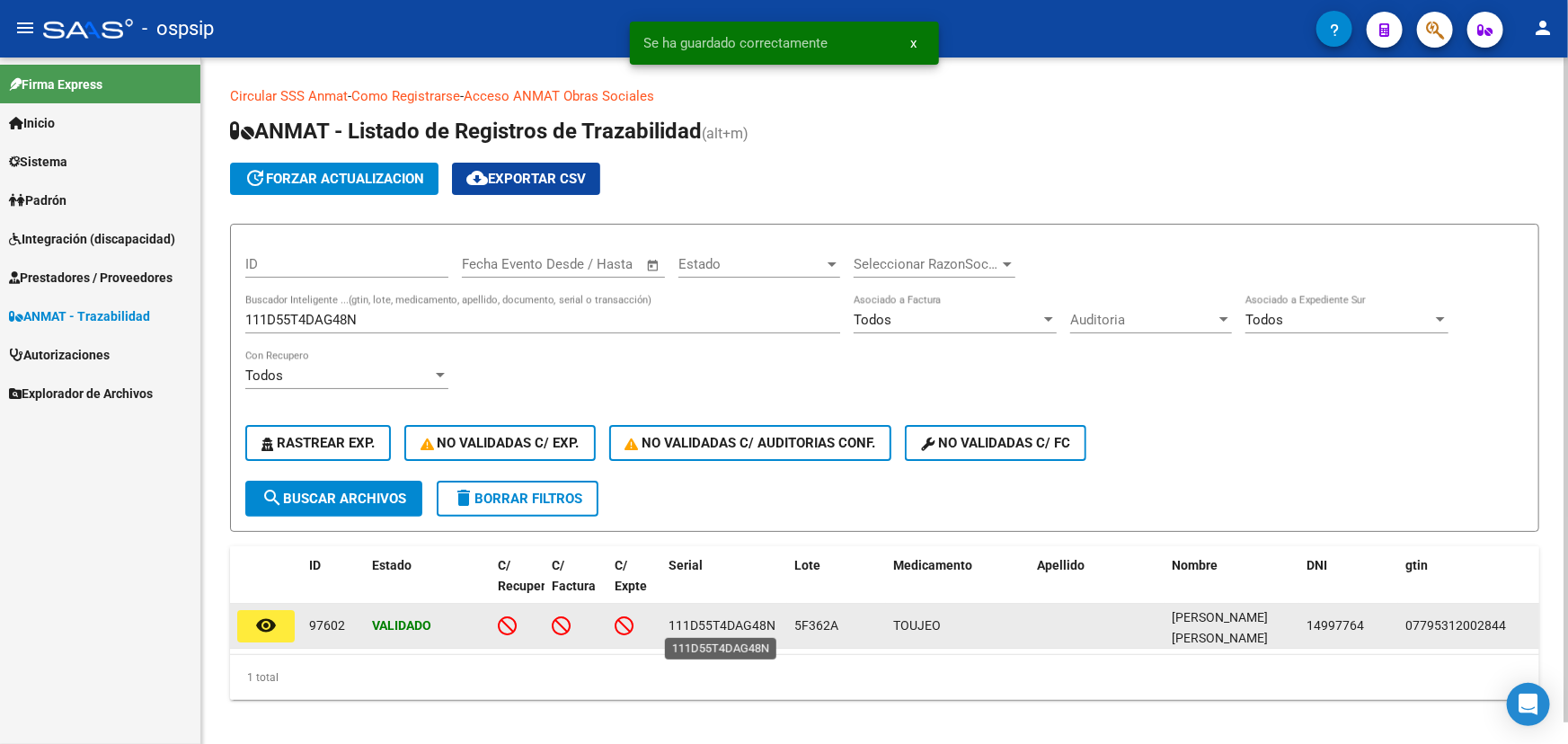
click at [723, 619] on span "111D55T4DAG48N" at bounding box center [722, 625] width 107 height 14
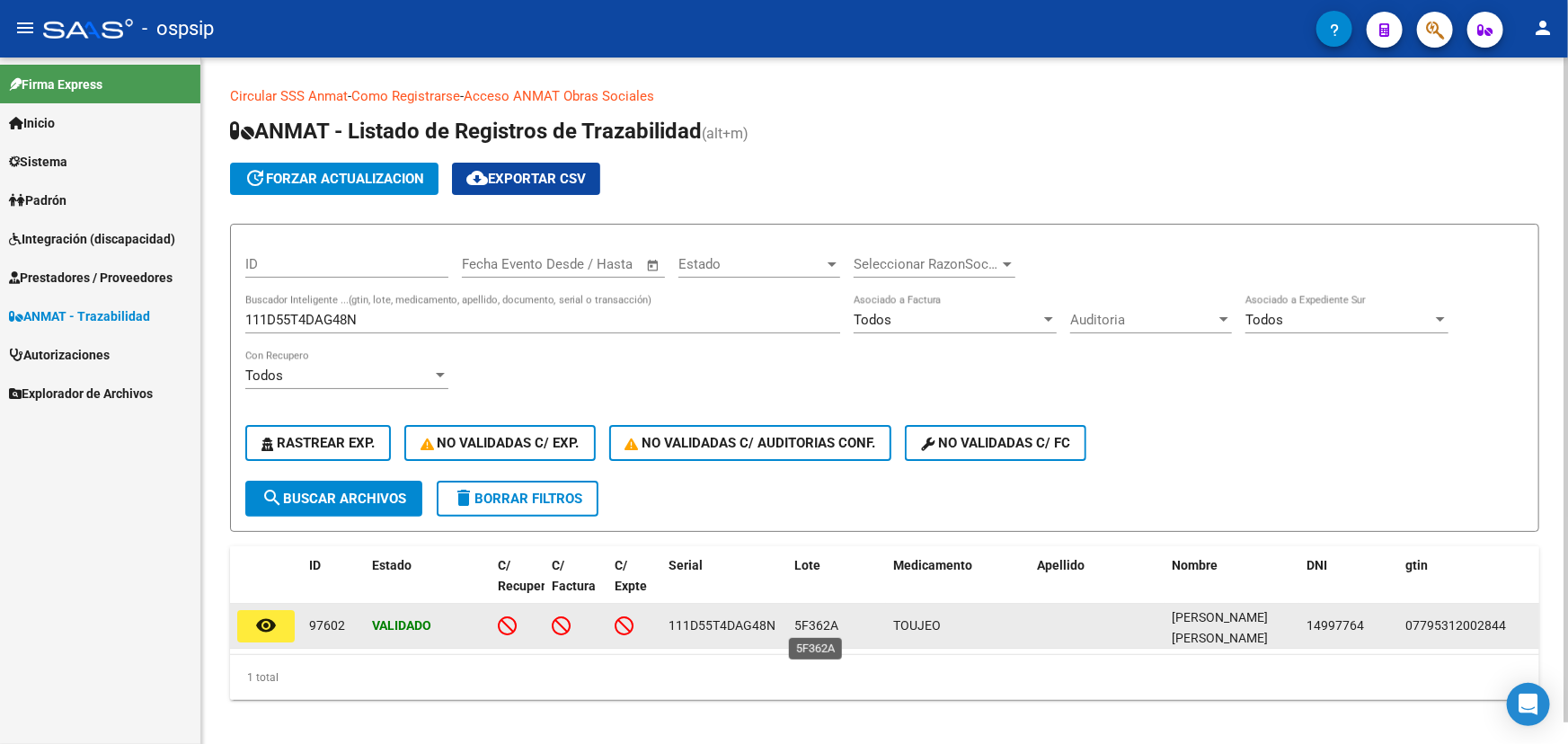
click at [825, 625] on span "5F362A" at bounding box center [816, 625] width 44 height 14
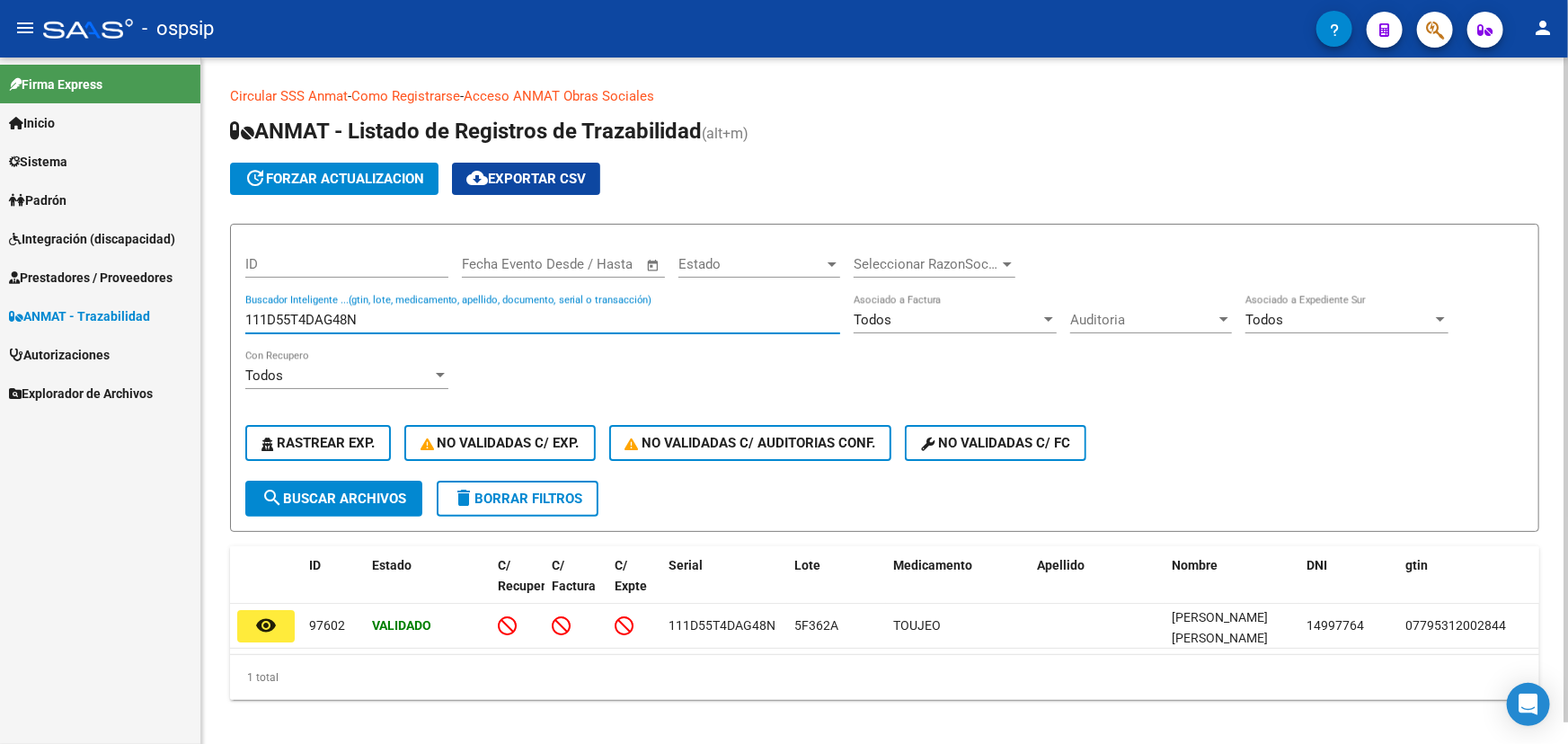
click at [287, 314] on input "111D55T4DAG48N" at bounding box center [543, 320] width 595 height 16
paste input "0539960086"
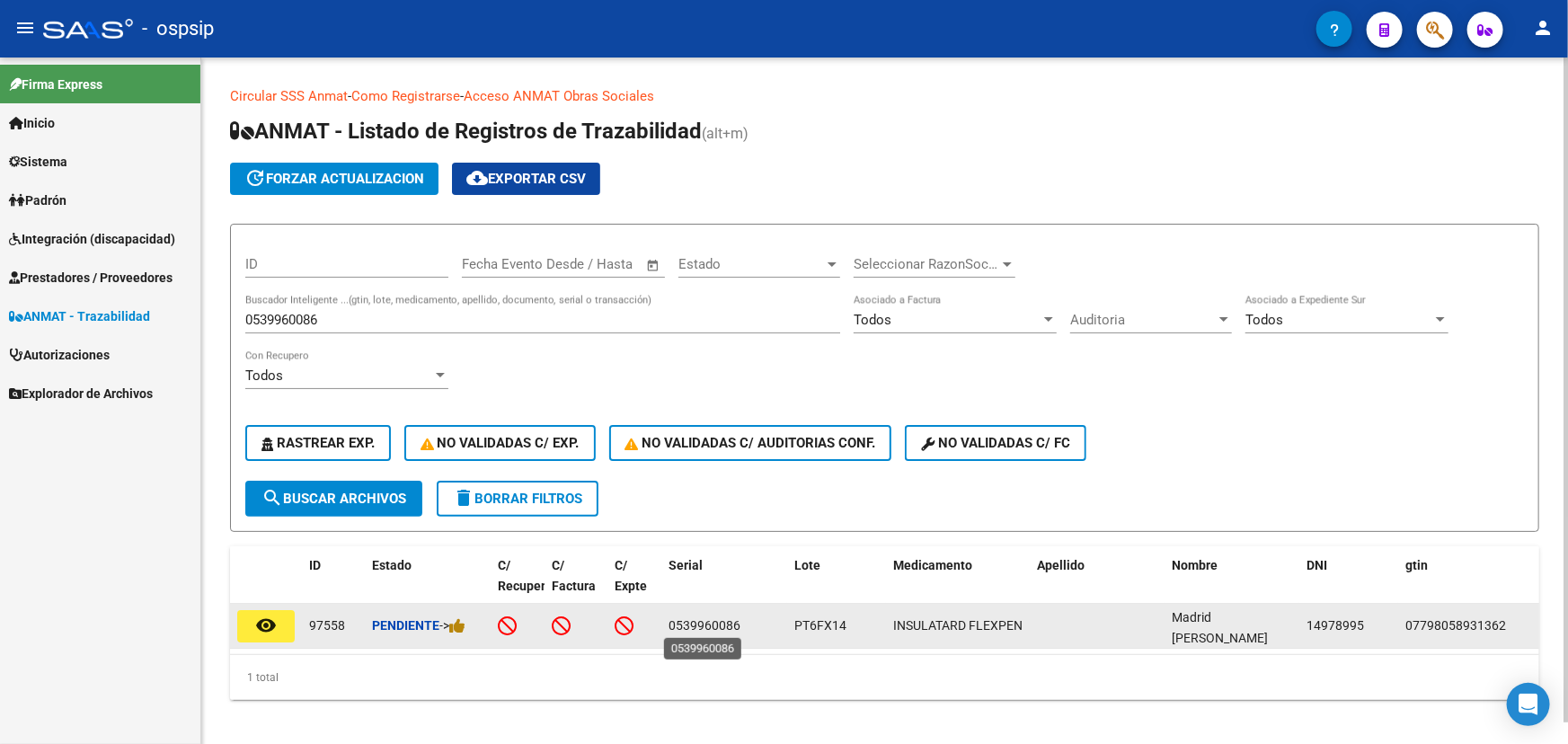
click at [714, 624] on span "0539960086" at bounding box center [705, 625] width 72 height 14
click at [464, 623] on icon at bounding box center [457, 625] width 16 height 17
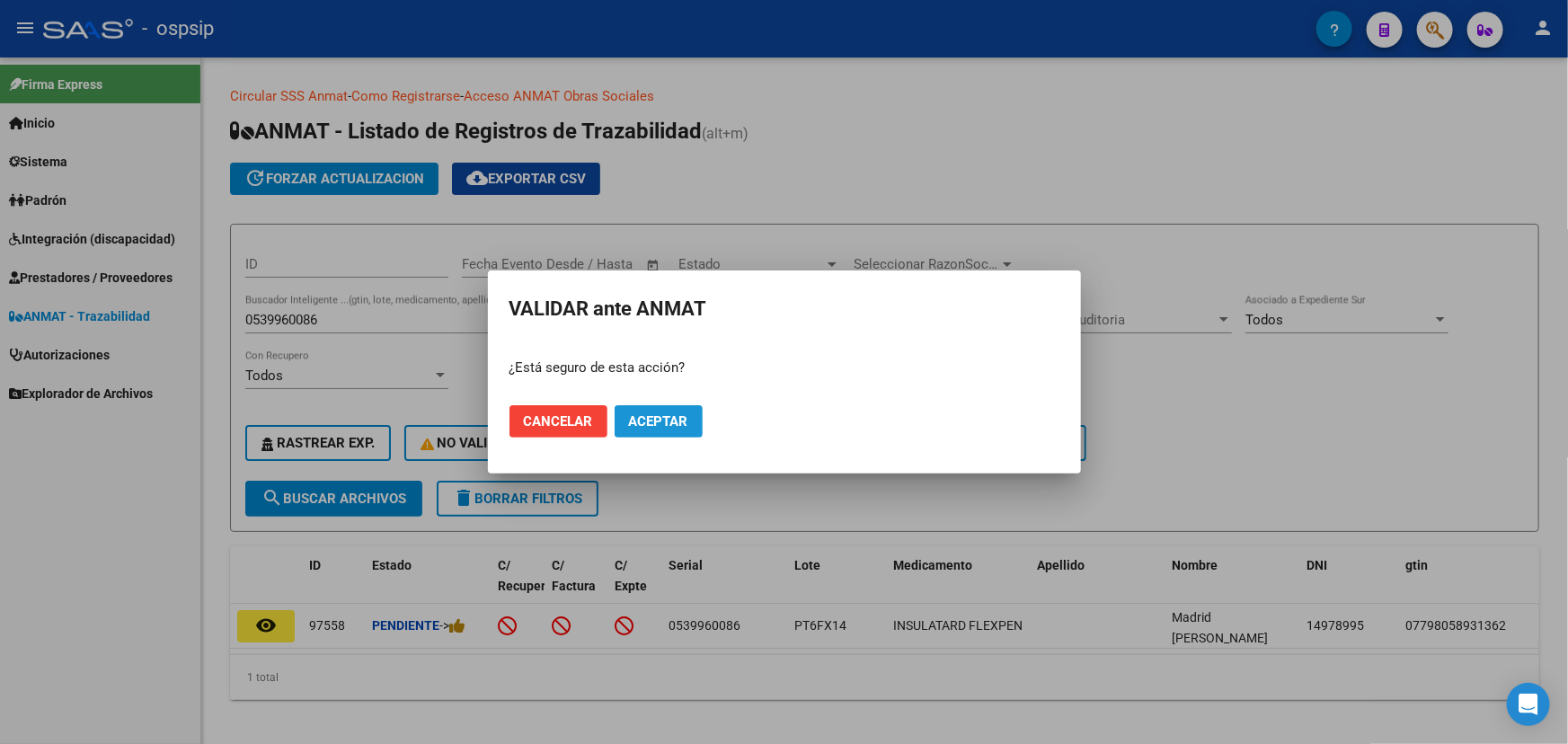
click at [663, 411] on button "Aceptar" at bounding box center [658, 421] width 88 height 33
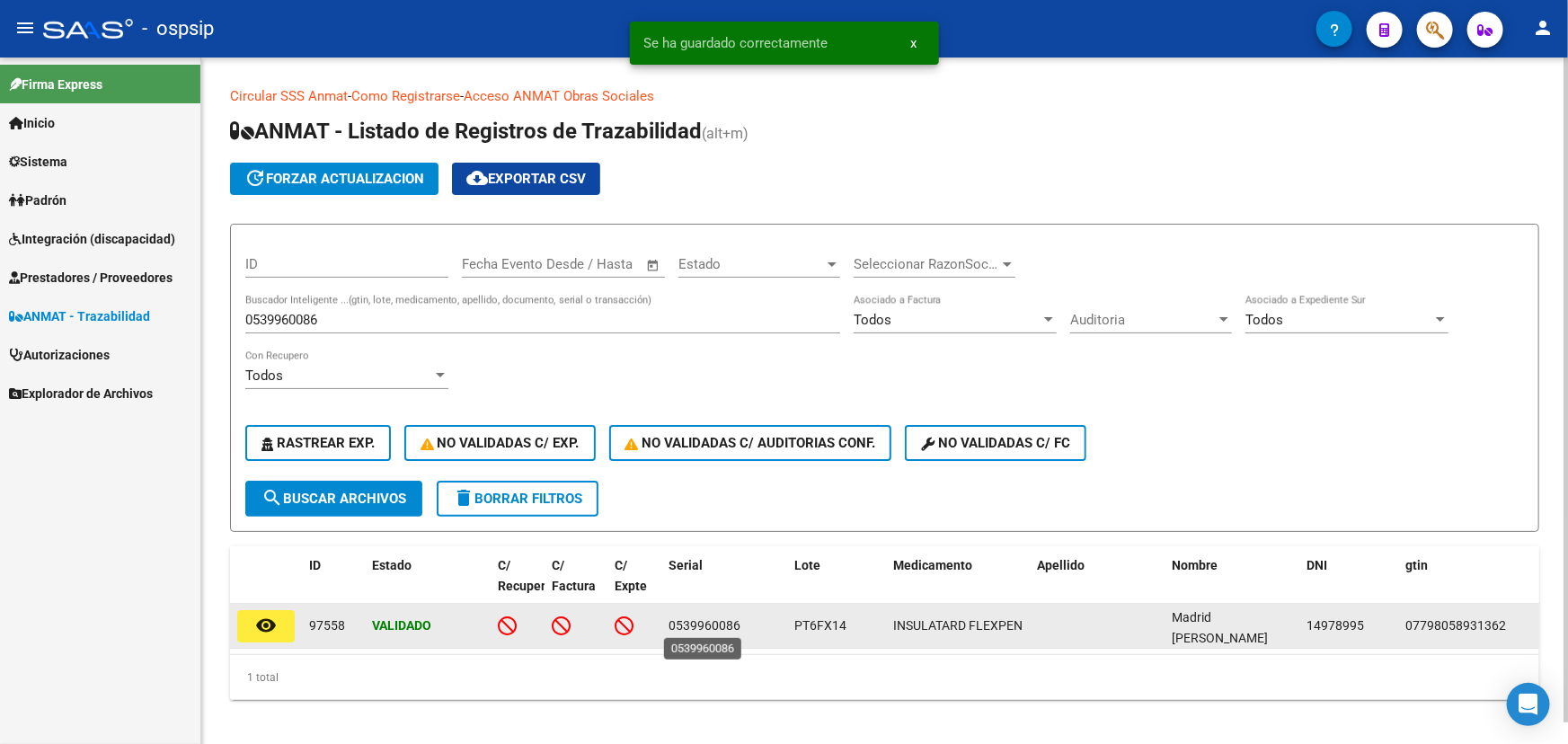
click at [713, 624] on span "0539960086" at bounding box center [705, 625] width 72 height 14
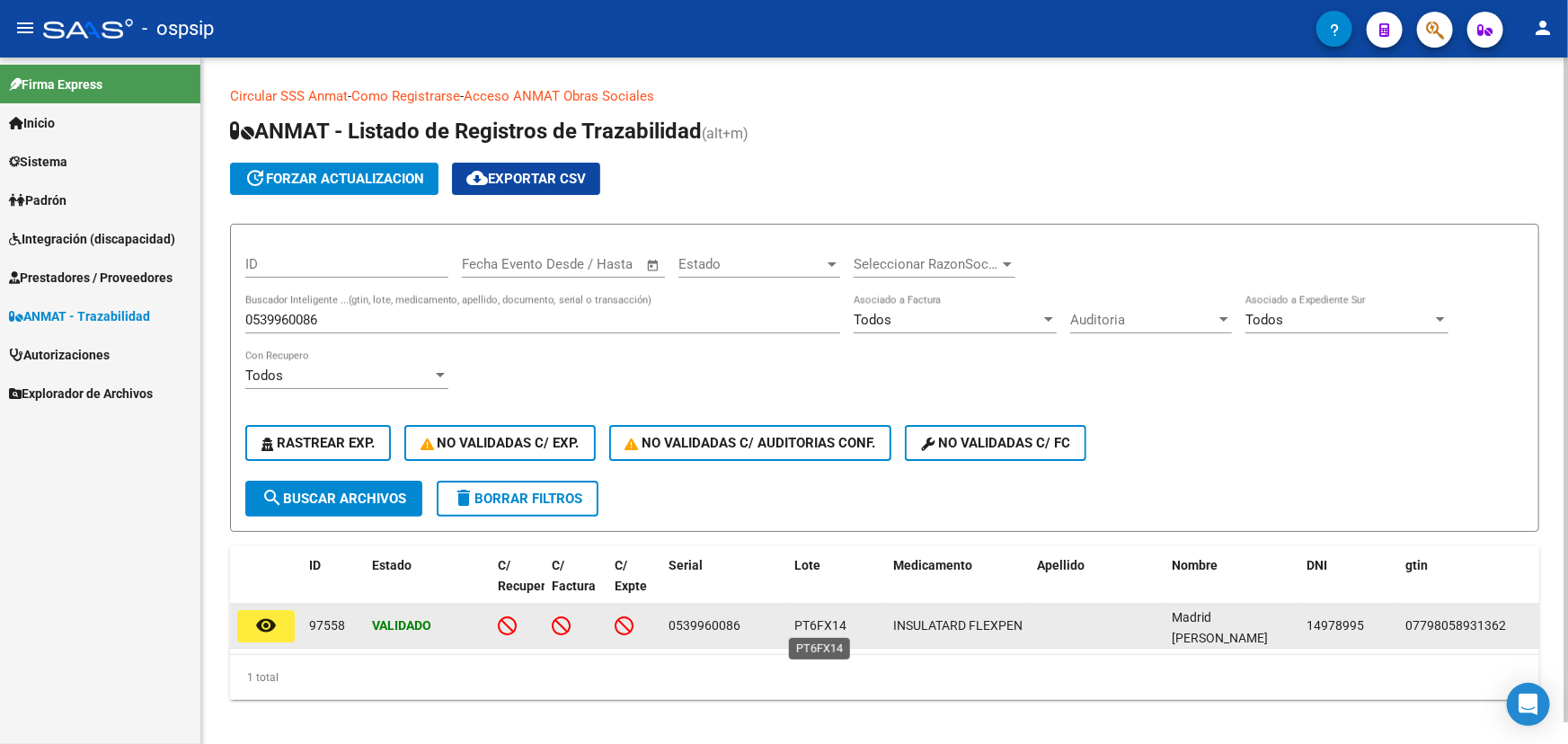
click at [824, 624] on span "PT6FX14" at bounding box center [820, 625] width 52 height 14
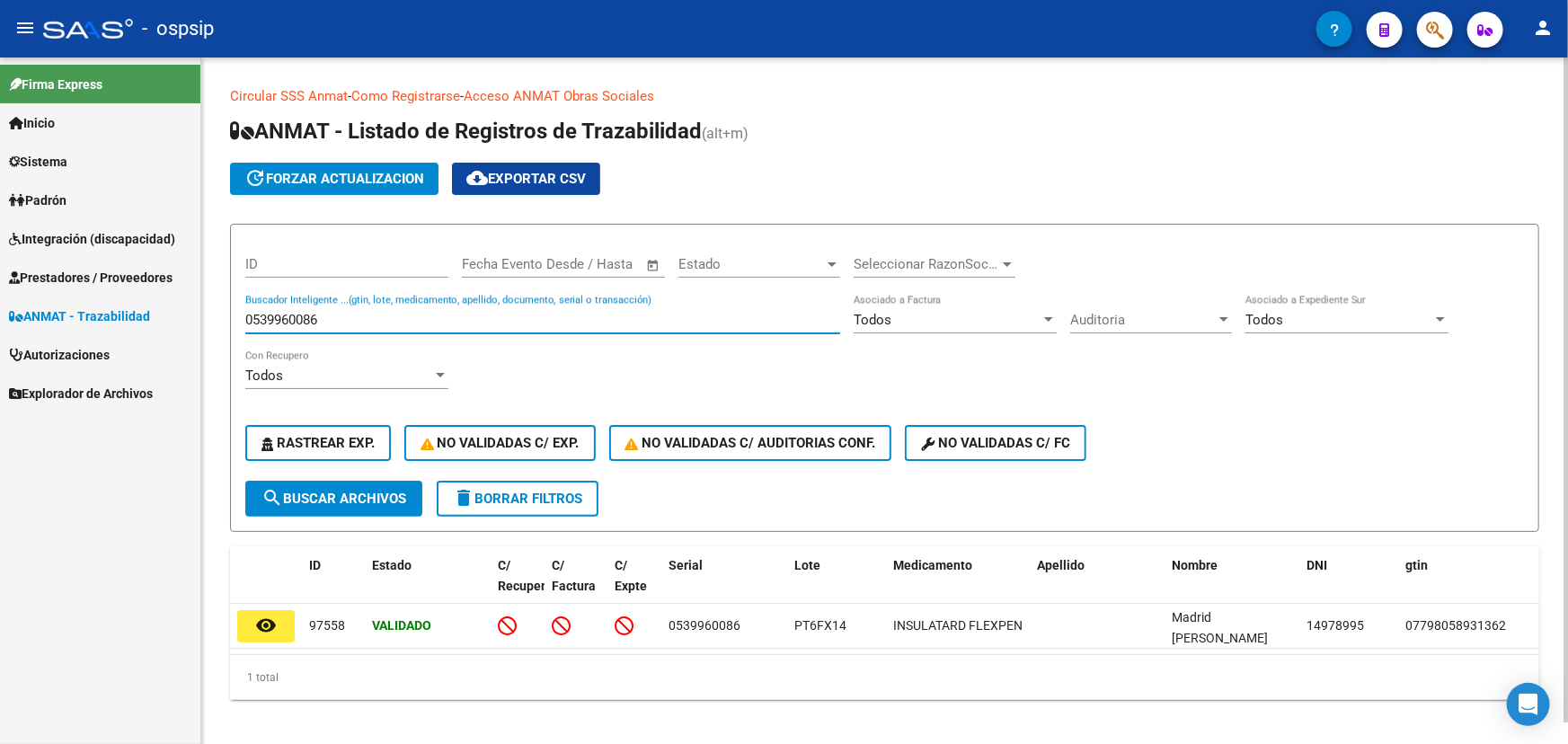
click at [287, 320] on input "0539960086" at bounding box center [543, 320] width 595 height 16
paste input "348914119"
click at [323, 500] on span "search Buscar Archivos" at bounding box center [334, 499] width 145 height 16
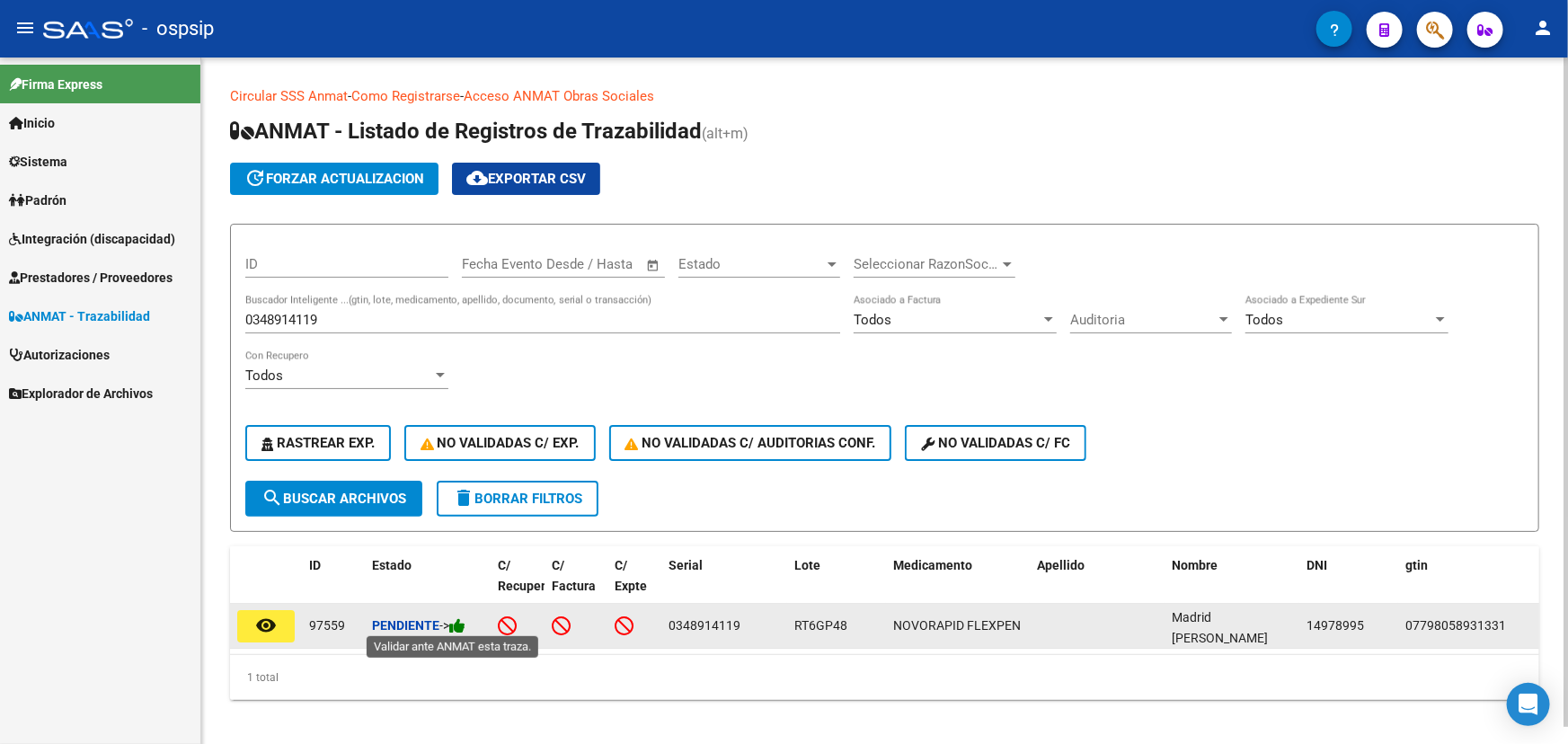
click at [465, 619] on icon at bounding box center [457, 625] width 16 height 17
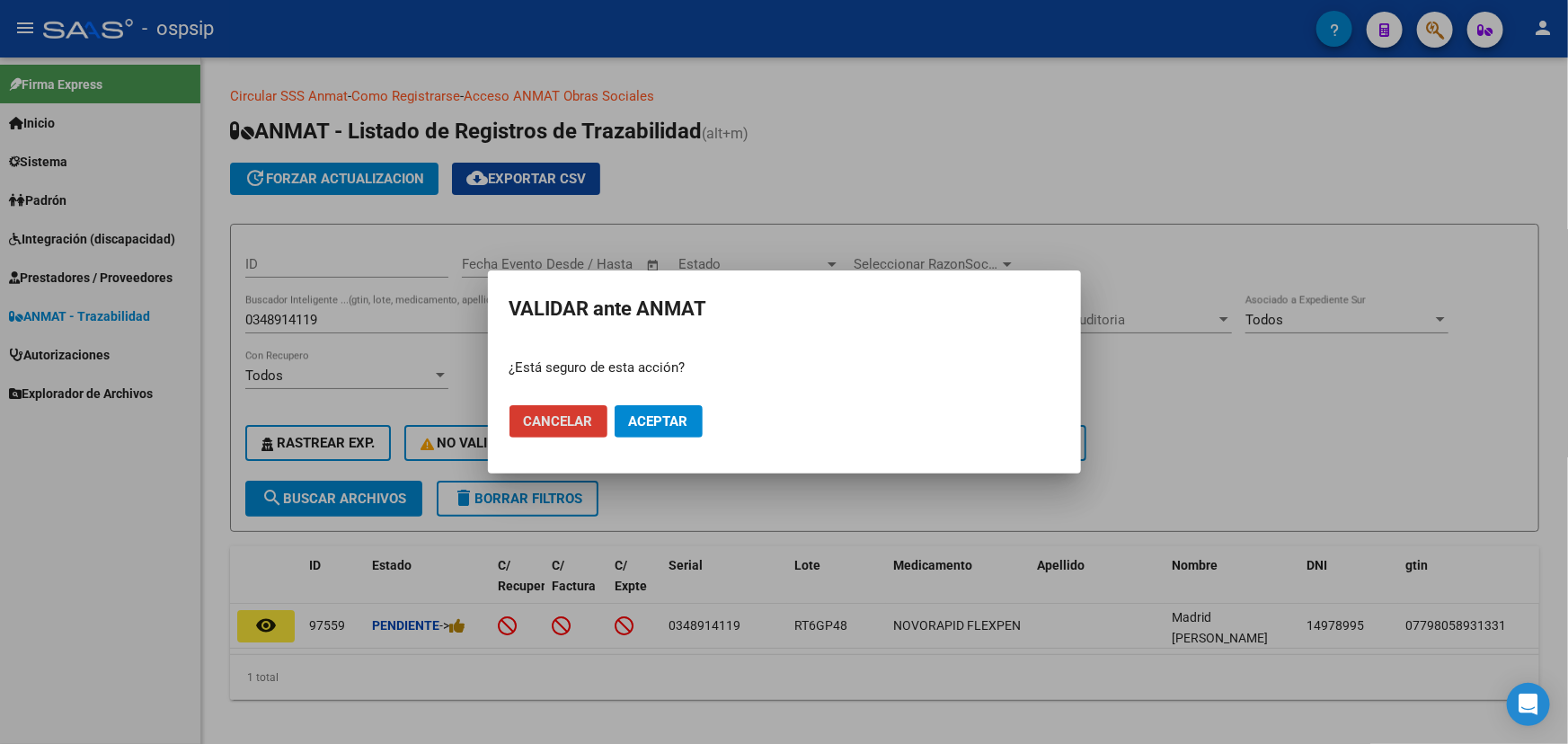
click at [649, 429] on button "Aceptar" at bounding box center [658, 421] width 88 height 33
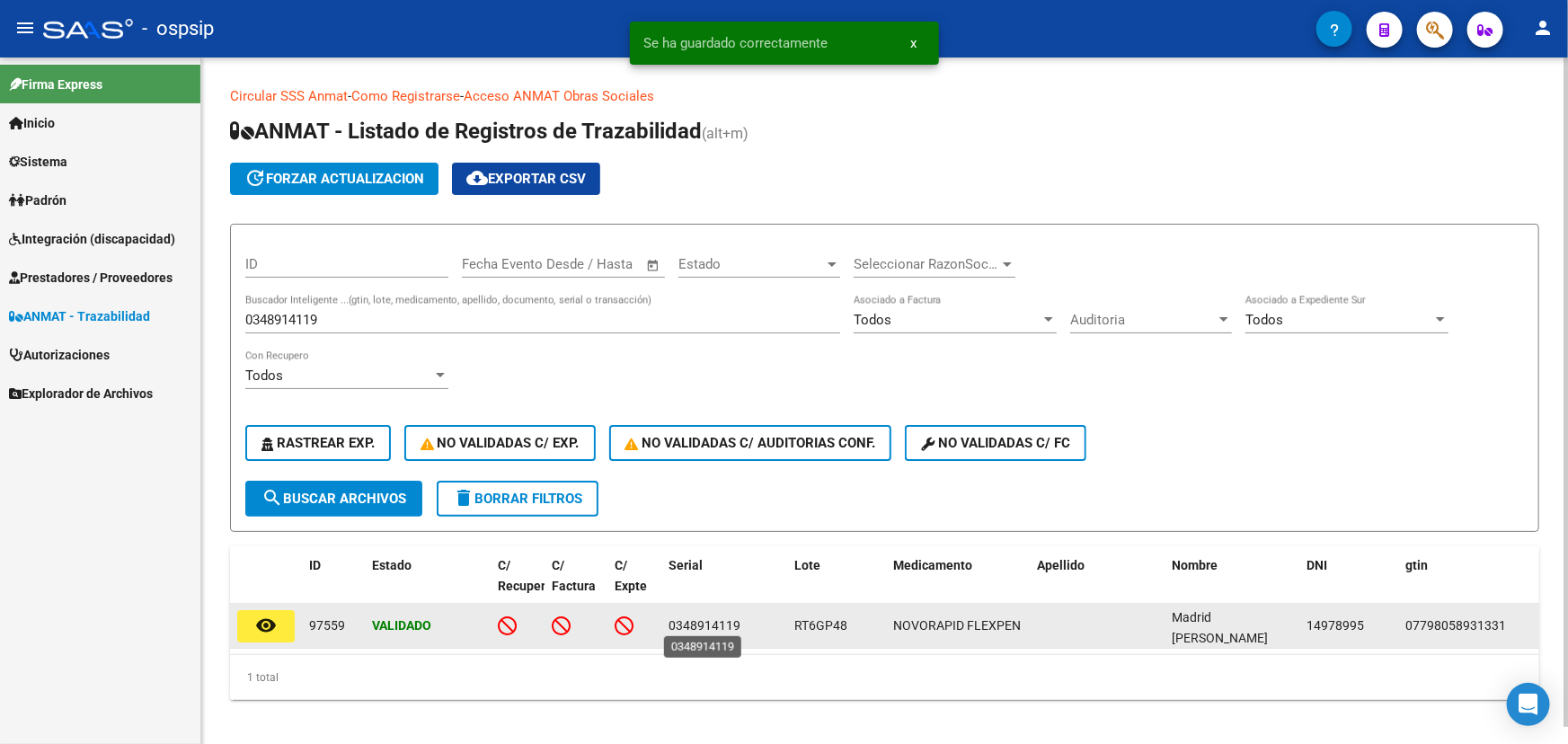
click at [705, 627] on span "0348914119" at bounding box center [705, 625] width 72 height 14
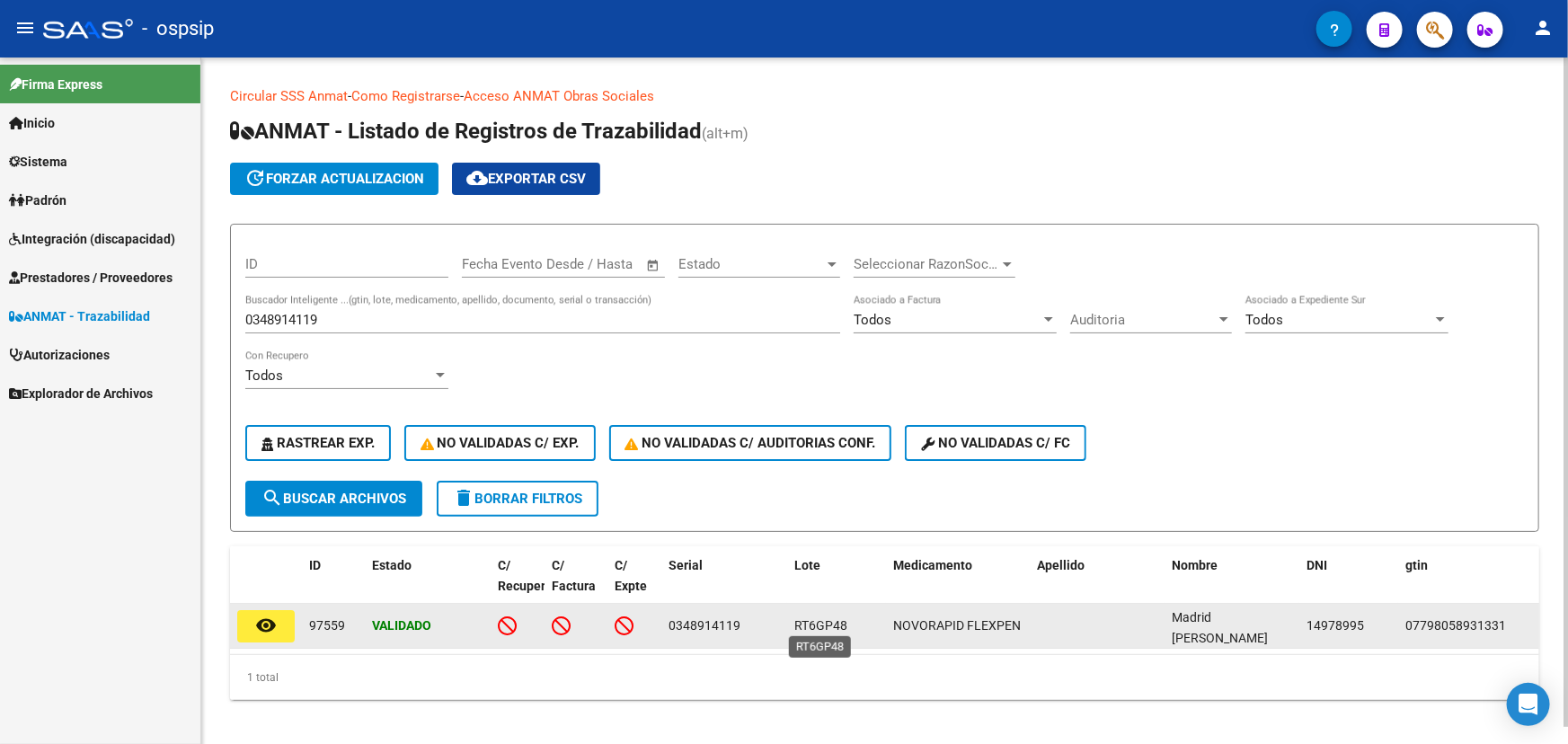
click at [829, 620] on span "RT6GP48" at bounding box center [820, 625] width 53 height 14
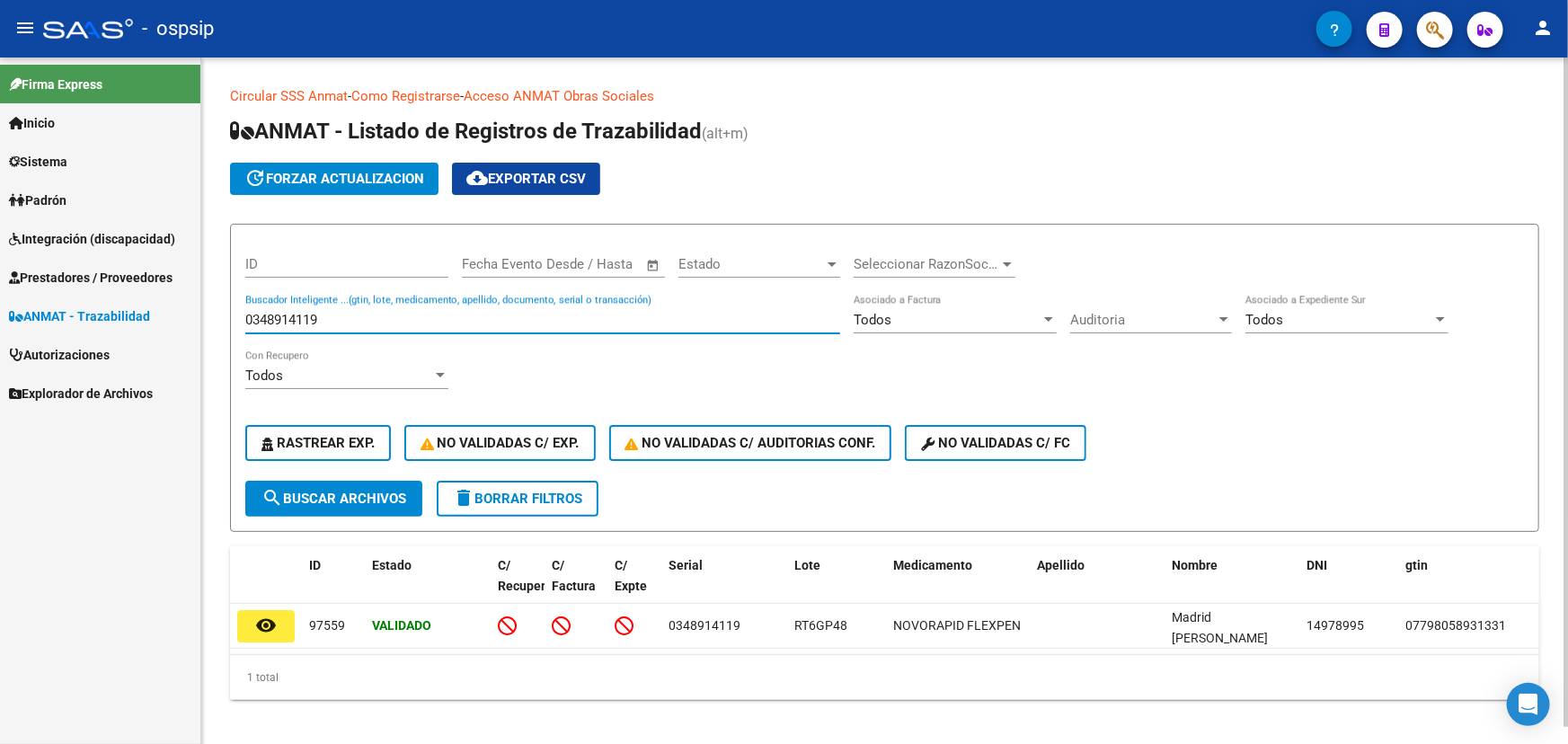
click at [314, 323] on input "0348914119" at bounding box center [543, 320] width 595 height 16
paste input "536962332"
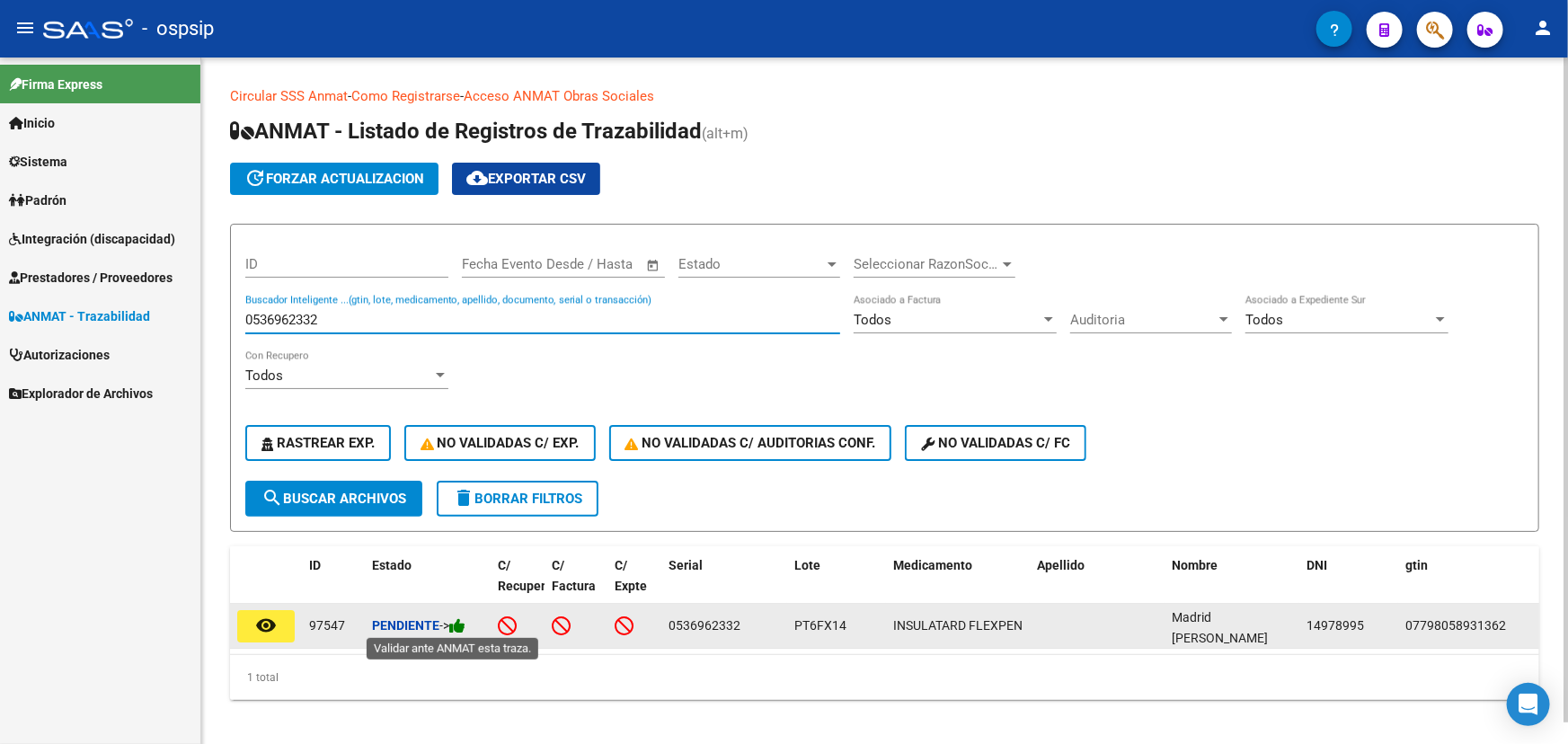
click at [461, 624] on icon at bounding box center [457, 625] width 16 height 17
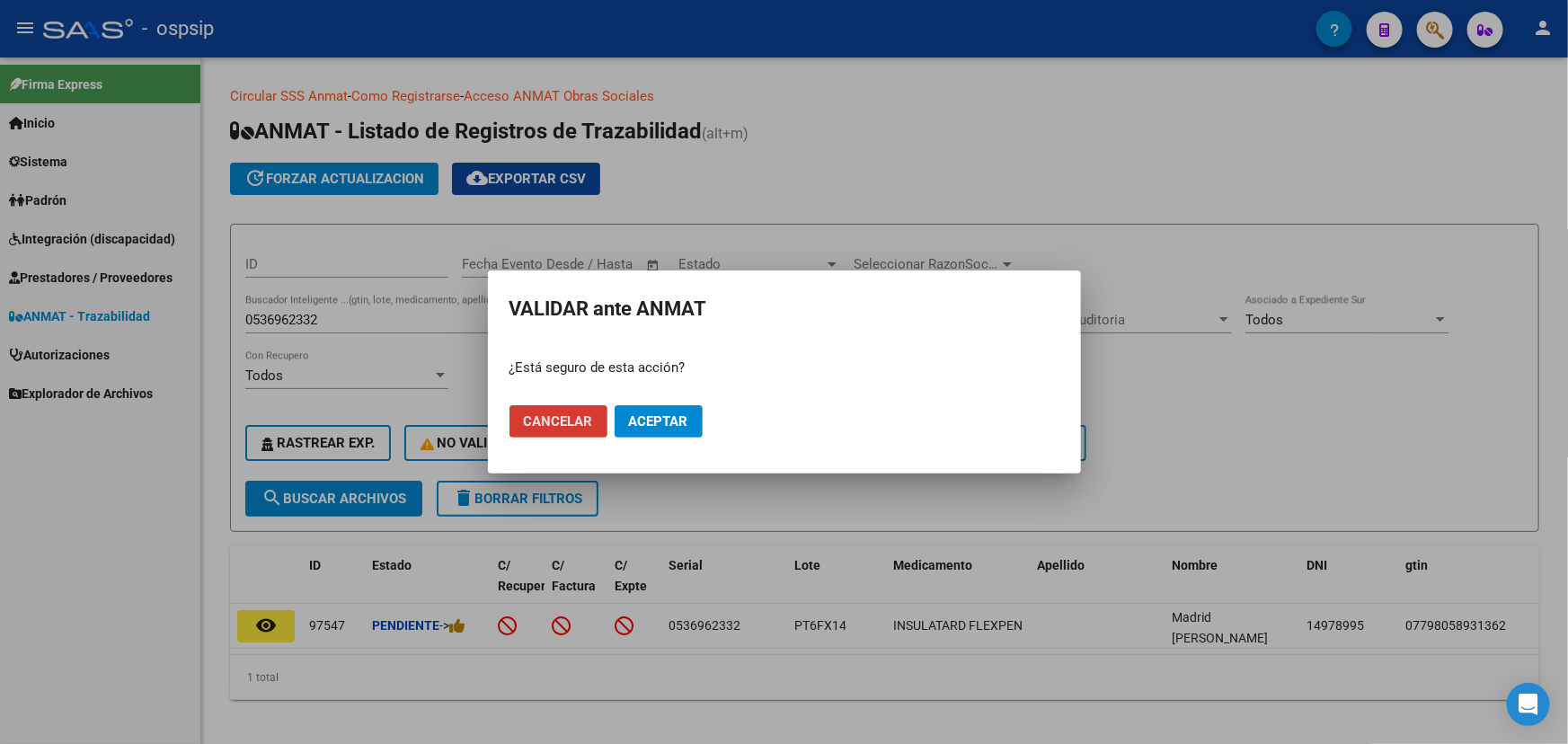
click at [651, 426] on span "Aceptar" at bounding box center [659, 421] width 60 height 16
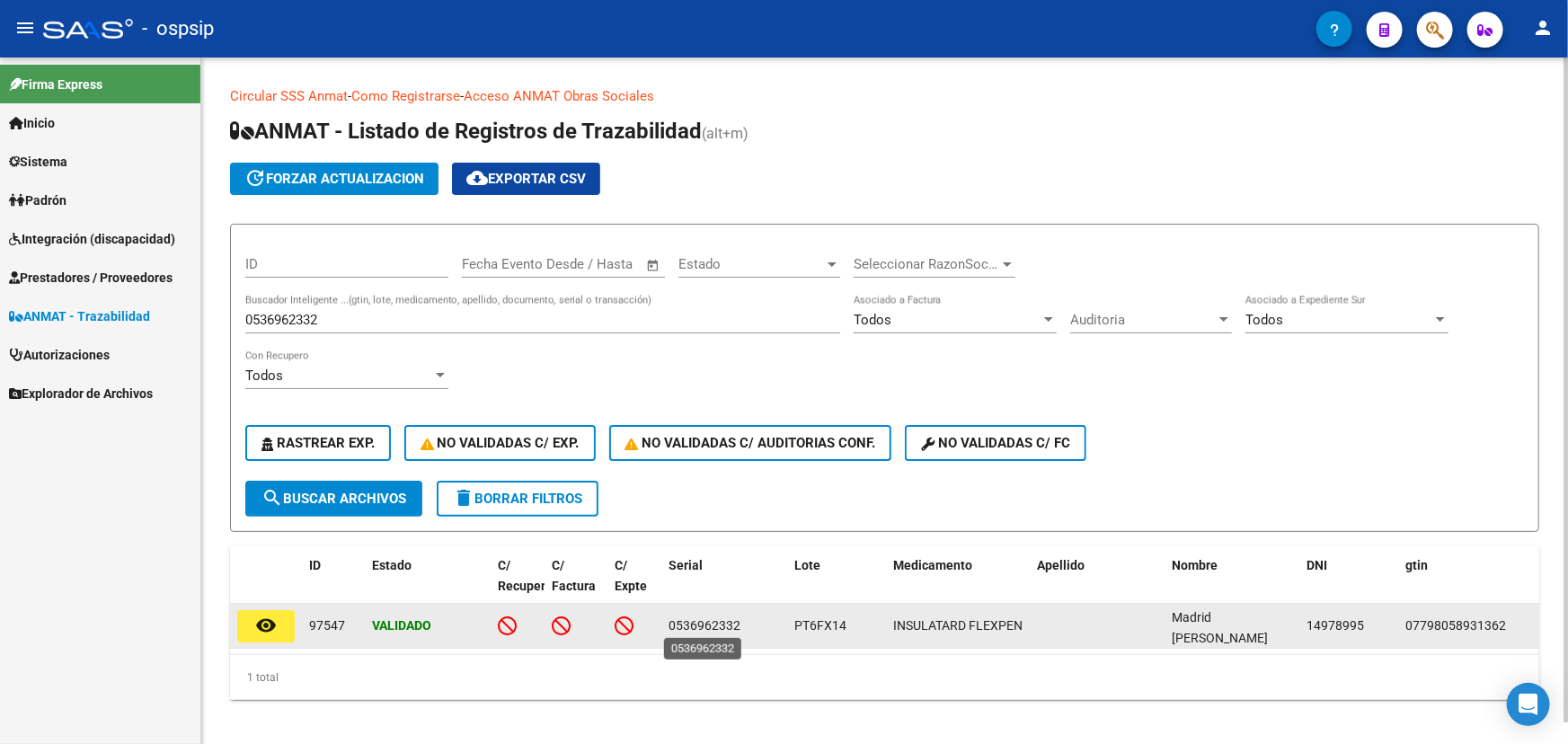
click at [712, 626] on span "0536962332" at bounding box center [705, 625] width 72 height 14
click at [830, 623] on span "PT6FX14" at bounding box center [820, 625] width 52 height 14
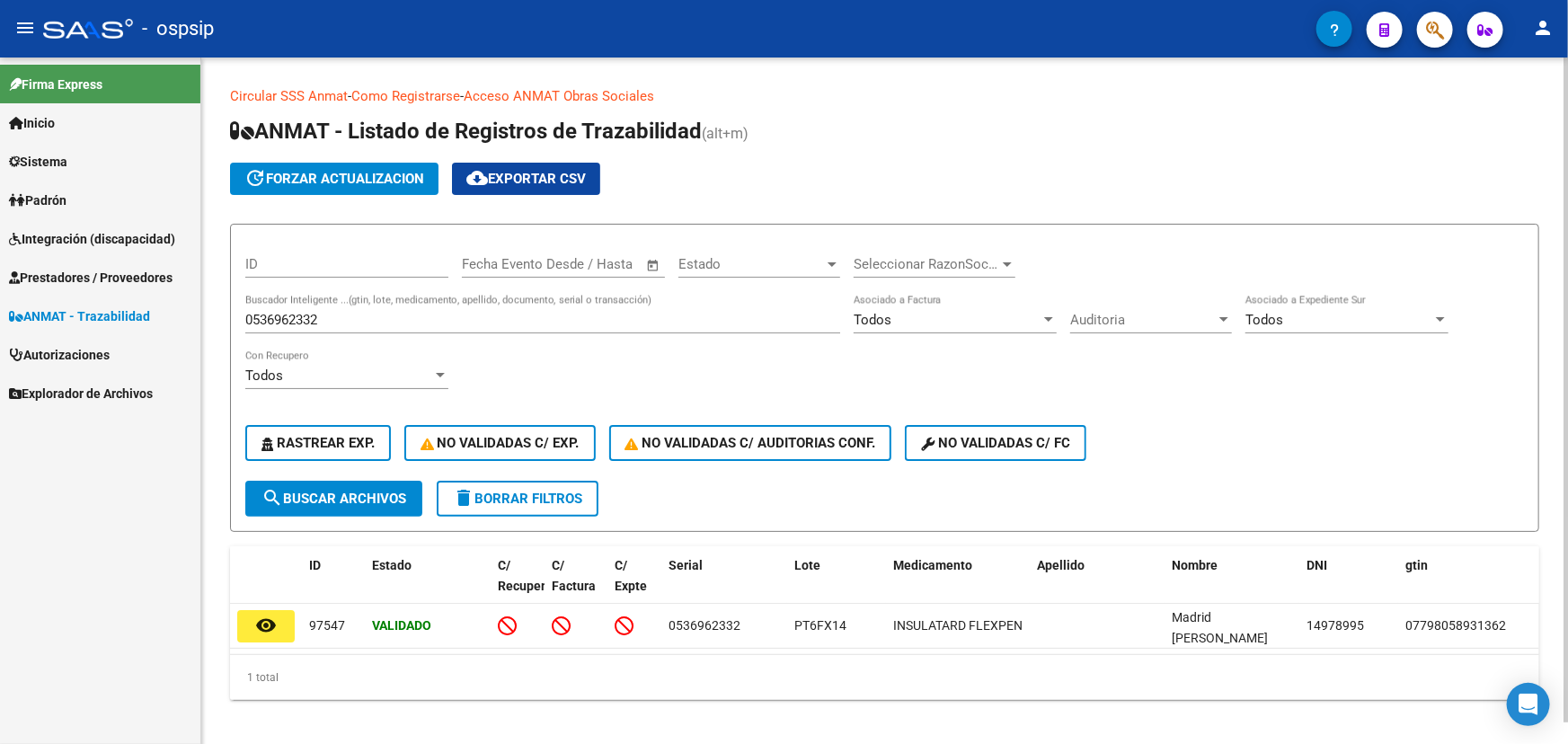
click at [289, 323] on input "0536962332" at bounding box center [543, 320] width 595 height 16
click at [288, 323] on input "0536962332" at bounding box center [543, 320] width 595 height 16
paste input "20000905658430"
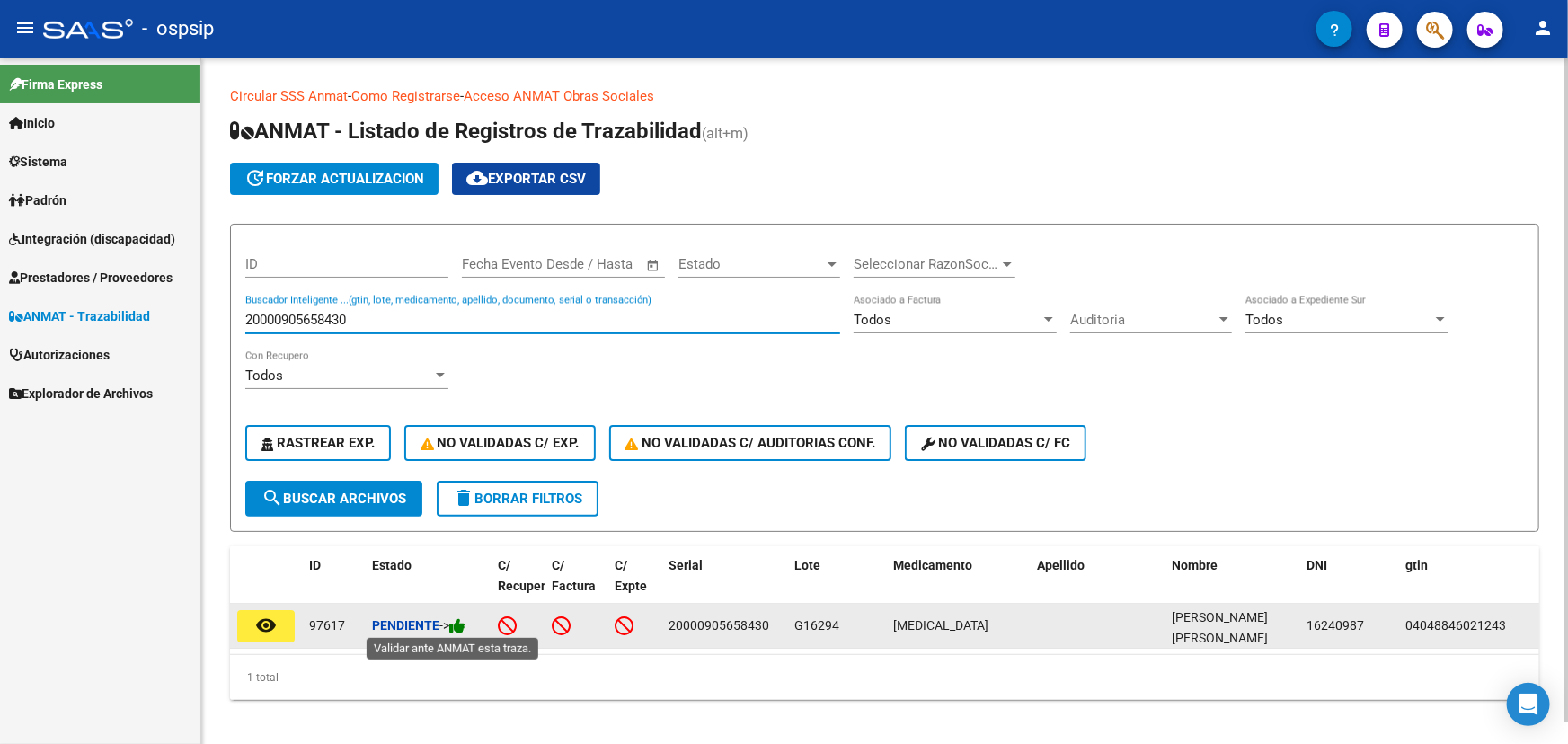
click at [465, 620] on icon at bounding box center [457, 625] width 16 height 17
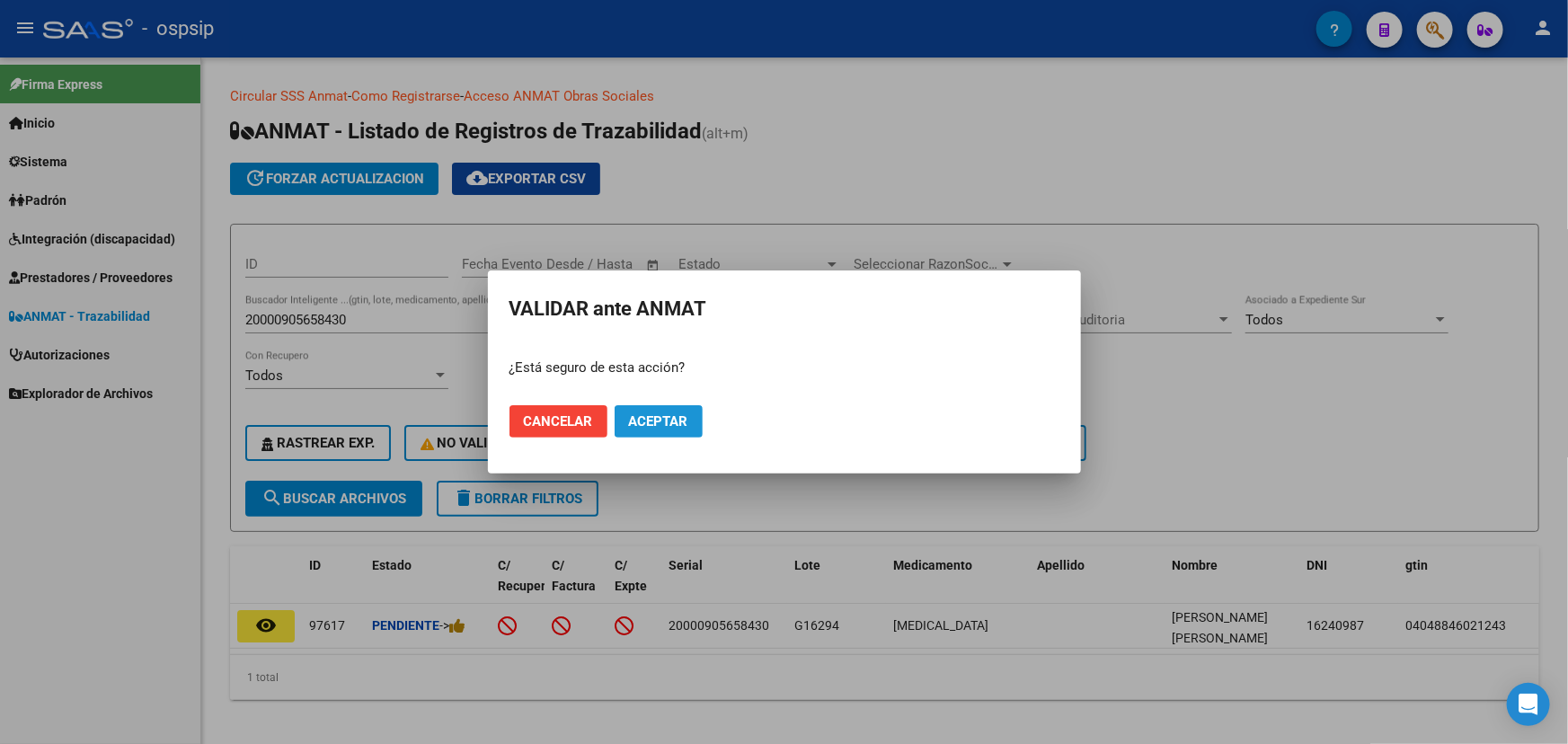
click at [652, 423] on span "Aceptar" at bounding box center [659, 421] width 60 height 16
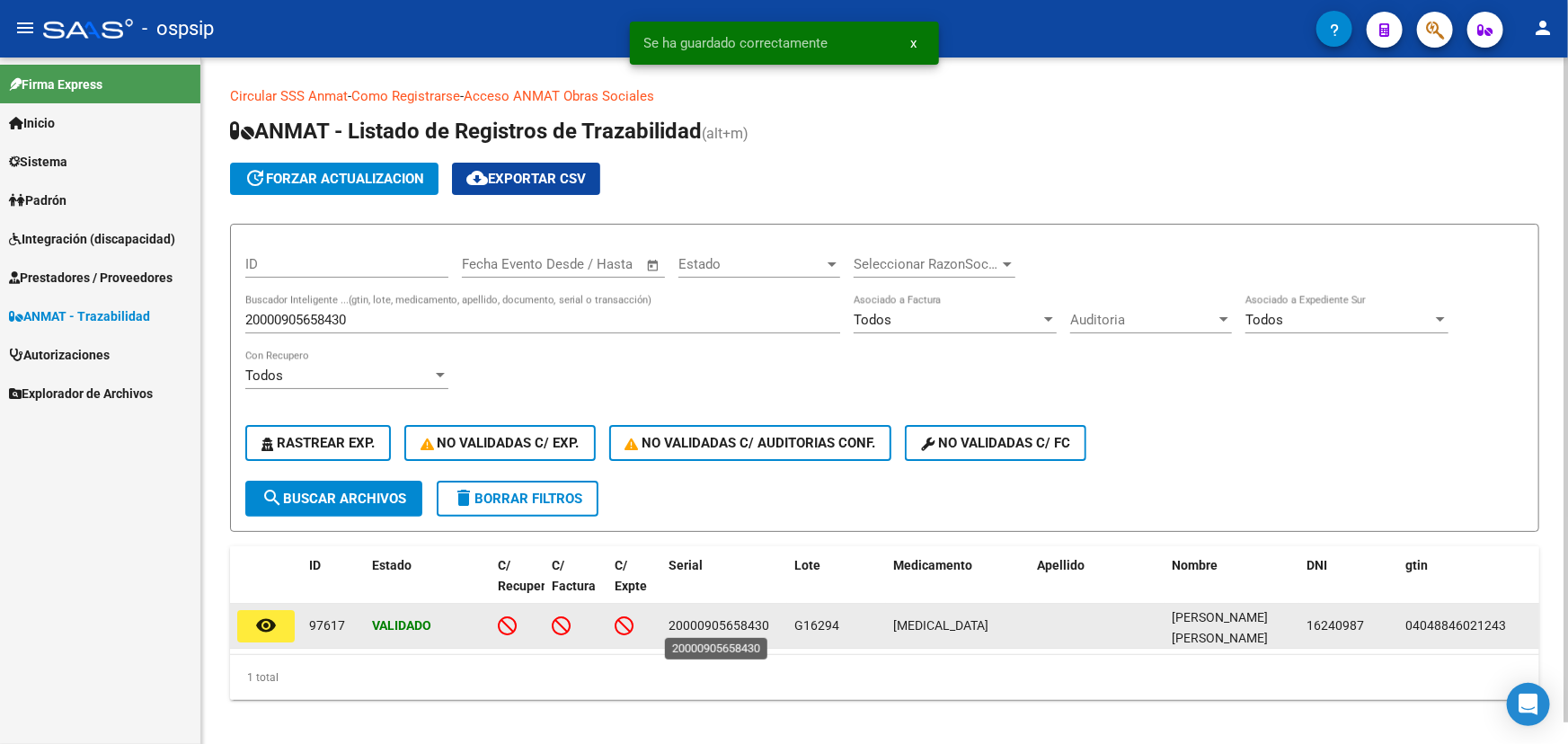
click at [727, 618] on span "20000905658430" at bounding box center [718, 625] width 100 height 14
click at [726, 618] on span "20000905658430" at bounding box center [718, 625] width 100 height 14
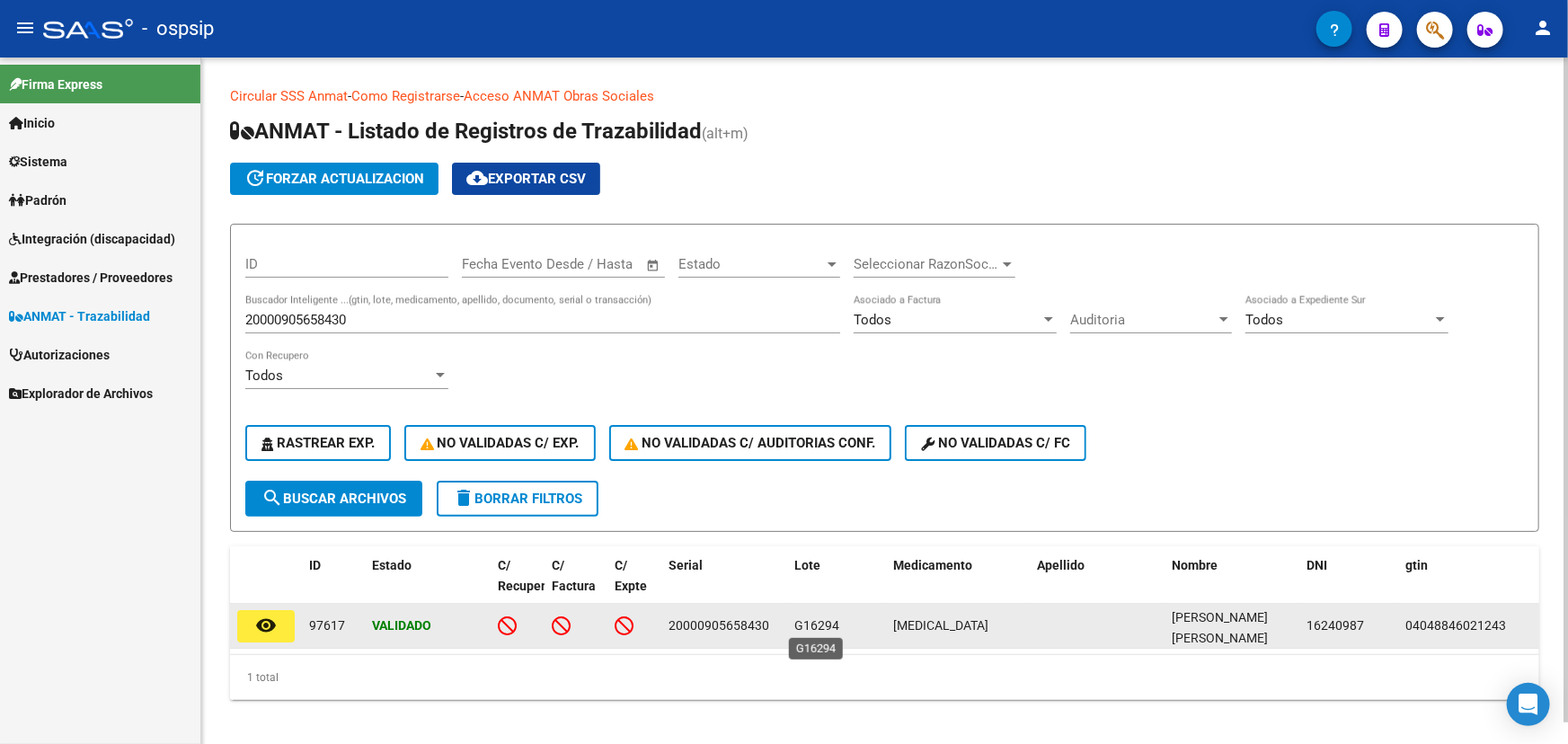
click at [809, 620] on span "G16294" at bounding box center [816, 625] width 45 height 14
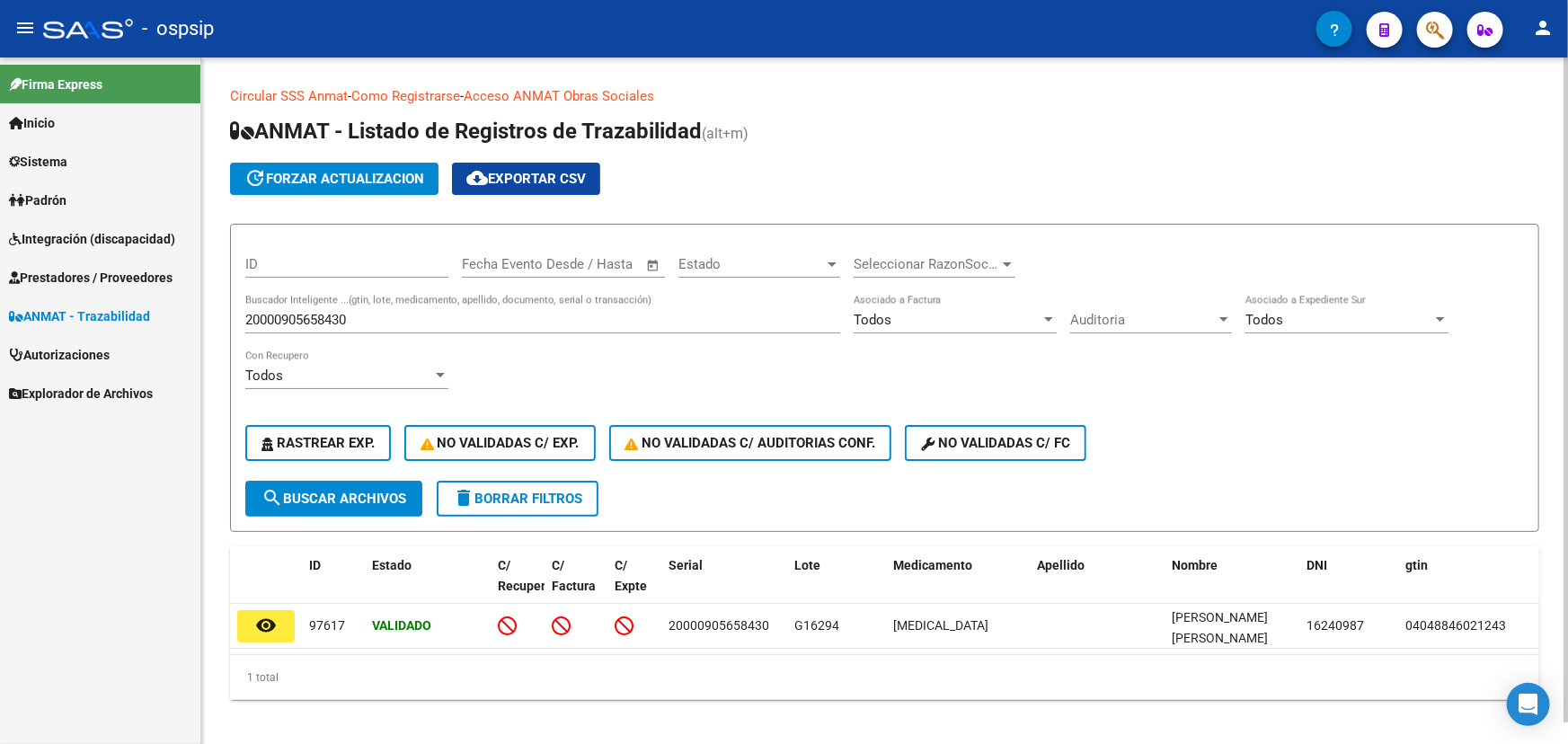
drag, startPoint x: 333, startPoint y: 307, endPoint x: 316, endPoint y: 319, distance: 20.8
click at [326, 312] on div "20000905658430 Buscador Inteligente ...(gtin, lote, medicamento, apellido, docu…" at bounding box center [543, 314] width 595 height 39
click at [317, 320] on input "20000905658430" at bounding box center [543, 320] width 595 height 16
paste input "111754FK53H1HE"
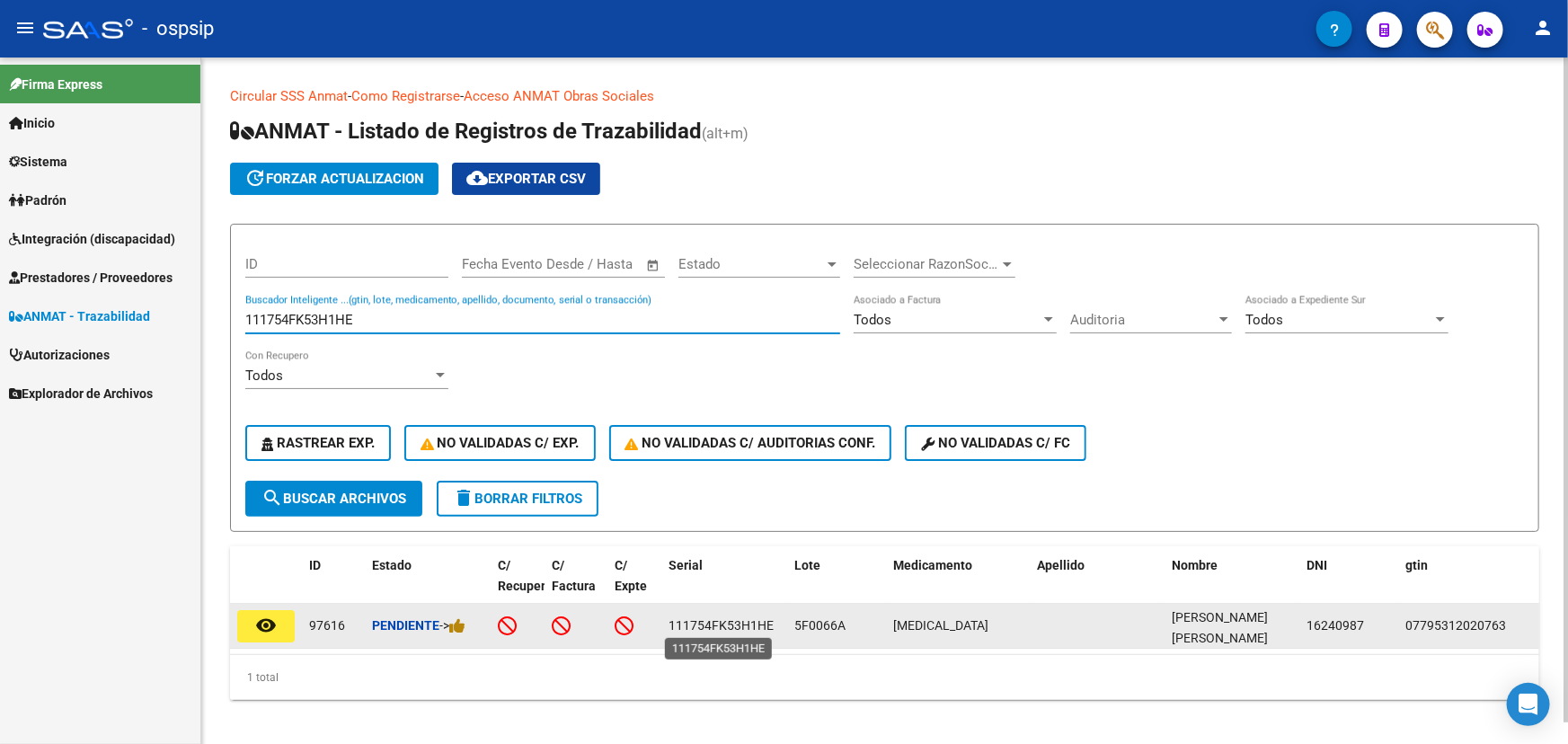
type input "111754FK53H1HE"
click at [743, 629] on span "111754FK53H1HE" at bounding box center [721, 625] width 105 height 14
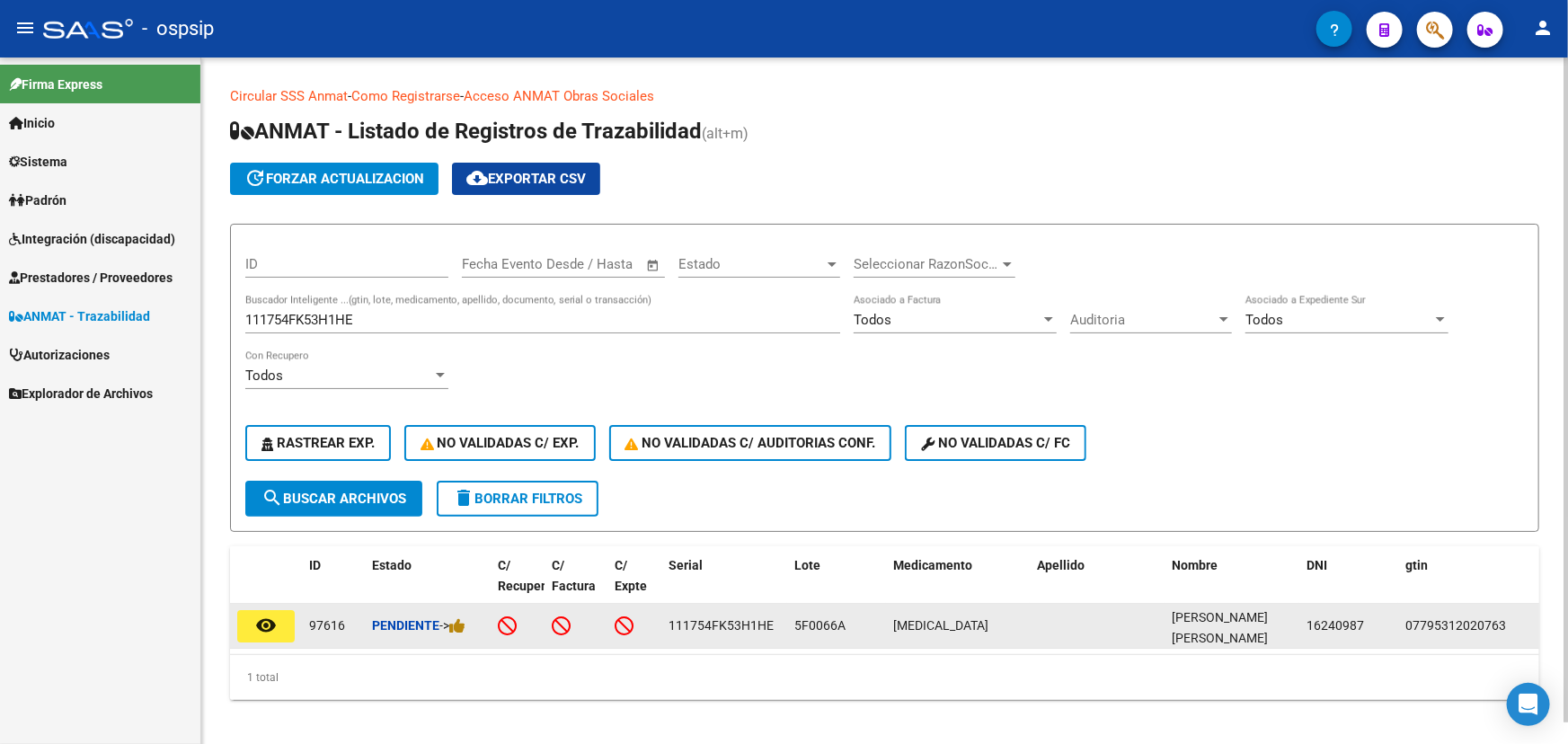
click at [743, 629] on span "111754FK53H1HE" at bounding box center [721, 625] width 105 height 14
click at [465, 621] on icon at bounding box center [457, 625] width 16 height 17
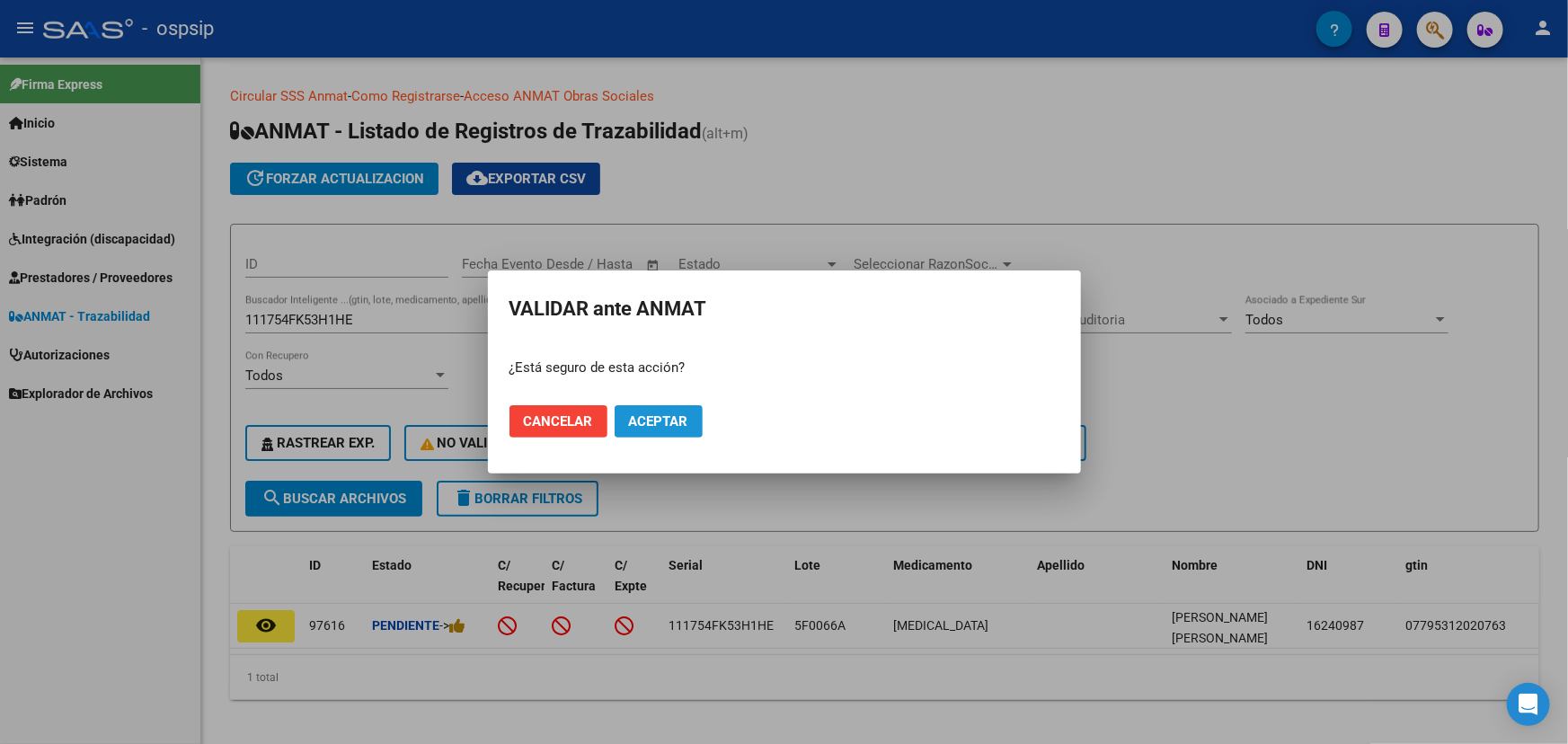
click at [691, 407] on button "Aceptar" at bounding box center [658, 421] width 88 height 33
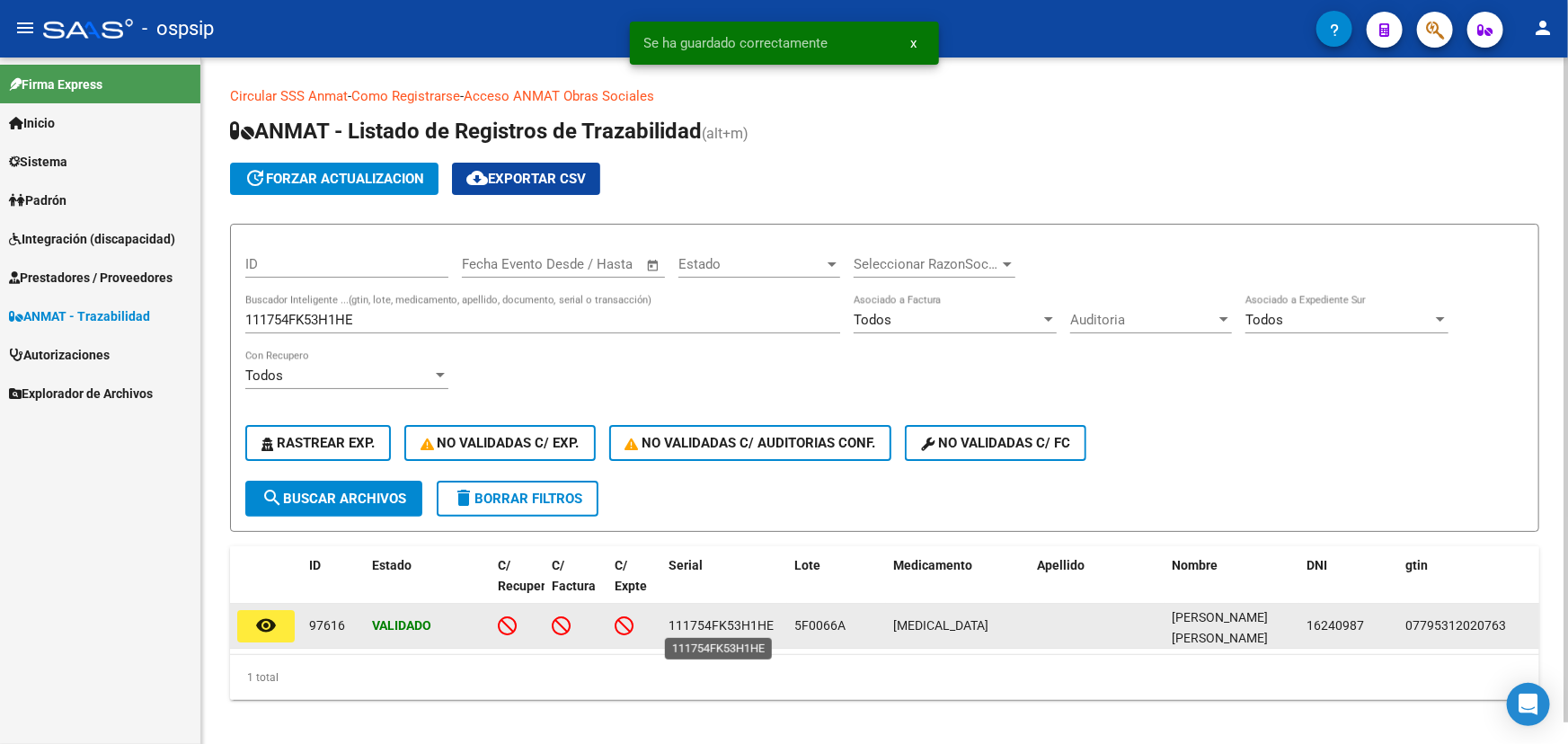
click at [740, 624] on span "111754FK53H1HE" at bounding box center [721, 625] width 105 height 14
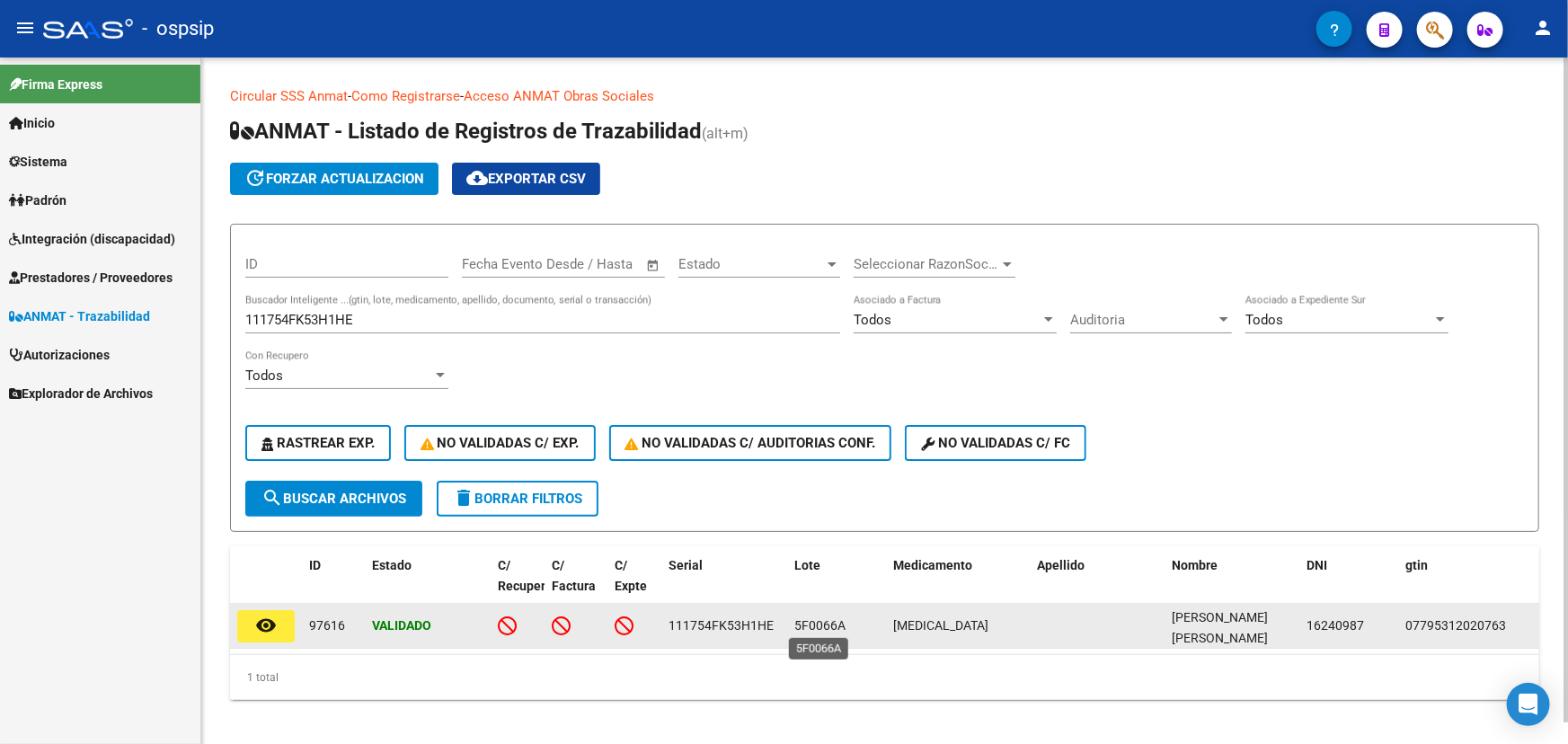
click at [825, 623] on span "5F0066A" at bounding box center [820, 625] width 52 height 14
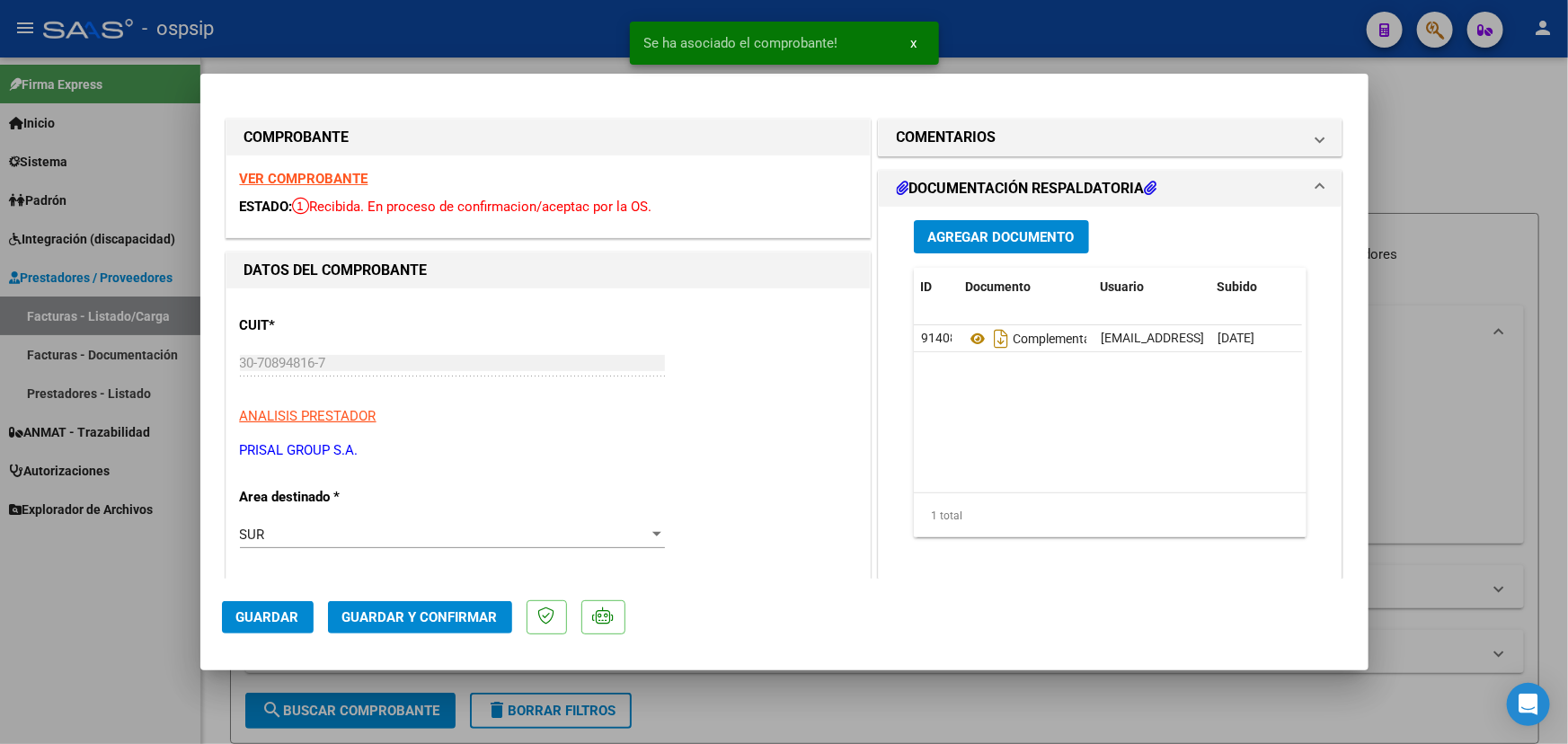
scroll to position [244, 0]
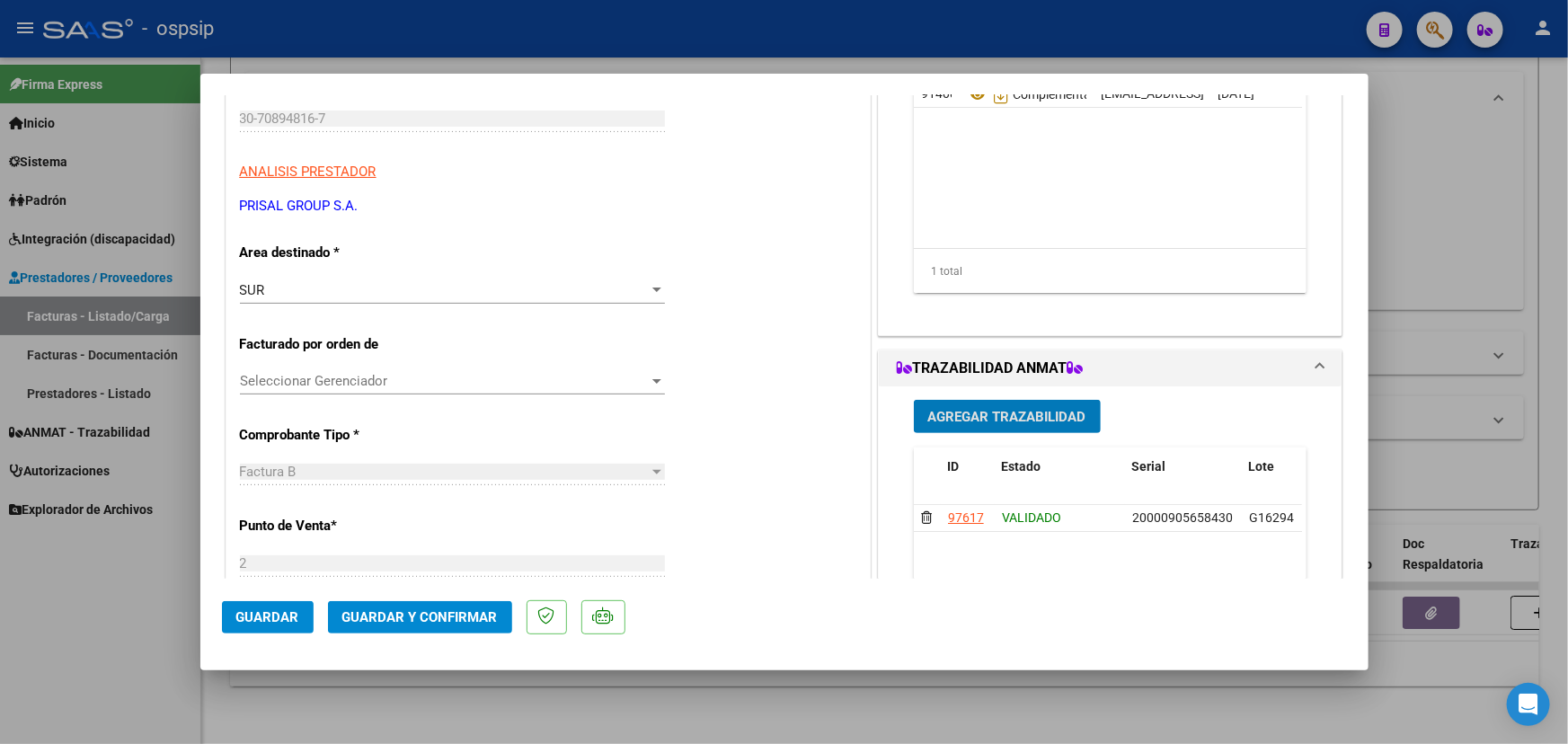
click at [952, 433] on div "Agregar Trazabilidad ID Estado Serial Lote C/ Rec Apellido Nombre DNI Medicamen…" at bounding box center [1110, 565] width 420 height 359
click at [952, 416] on span "Agregar Trazabilidad" at bounding box center [1007, 416] width 158 height 16
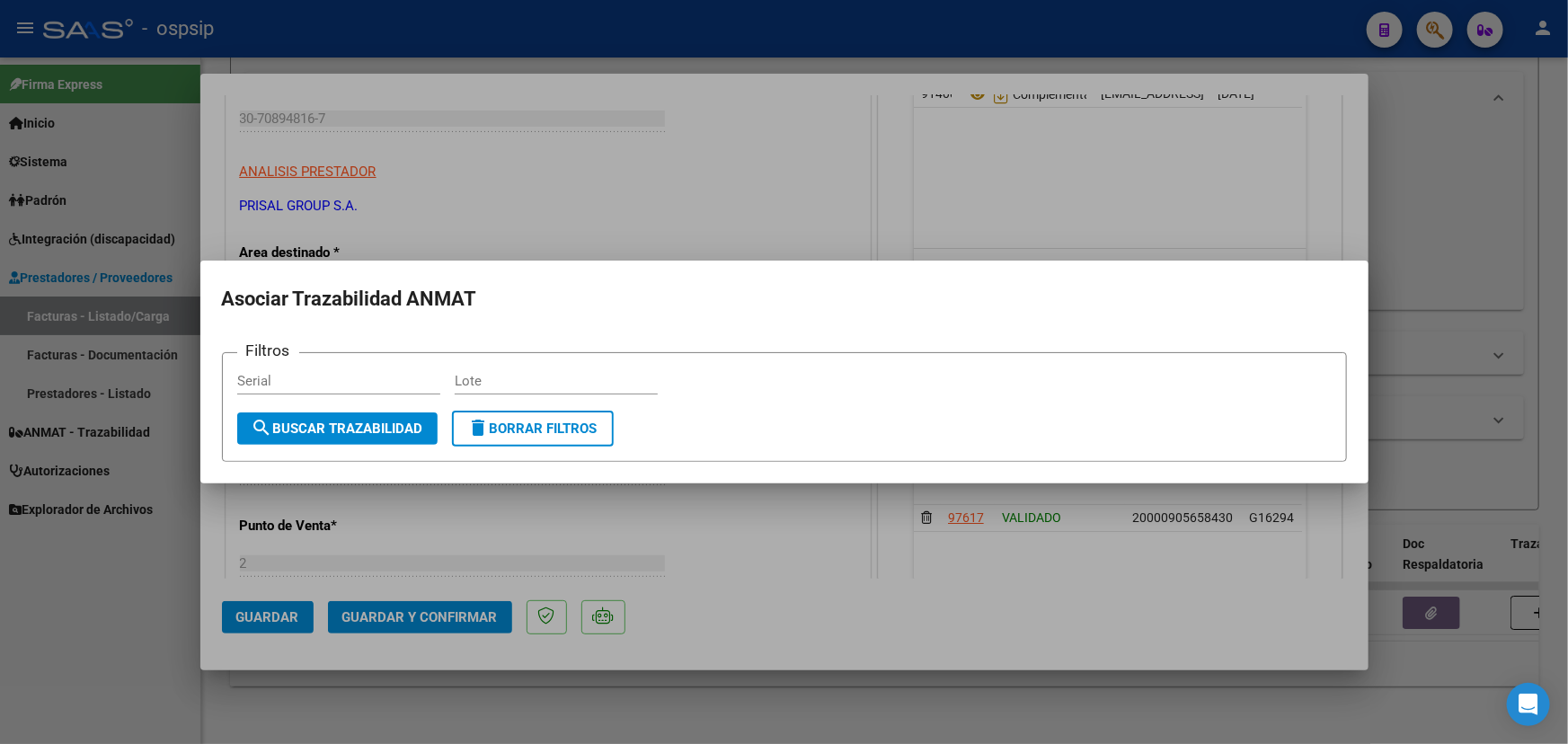
drag, startPoint x: 332, startPoint y: 369, endPoint x: 304, endPoint y: 377, distance: 29.1
paste input "111754FK53H1HE"
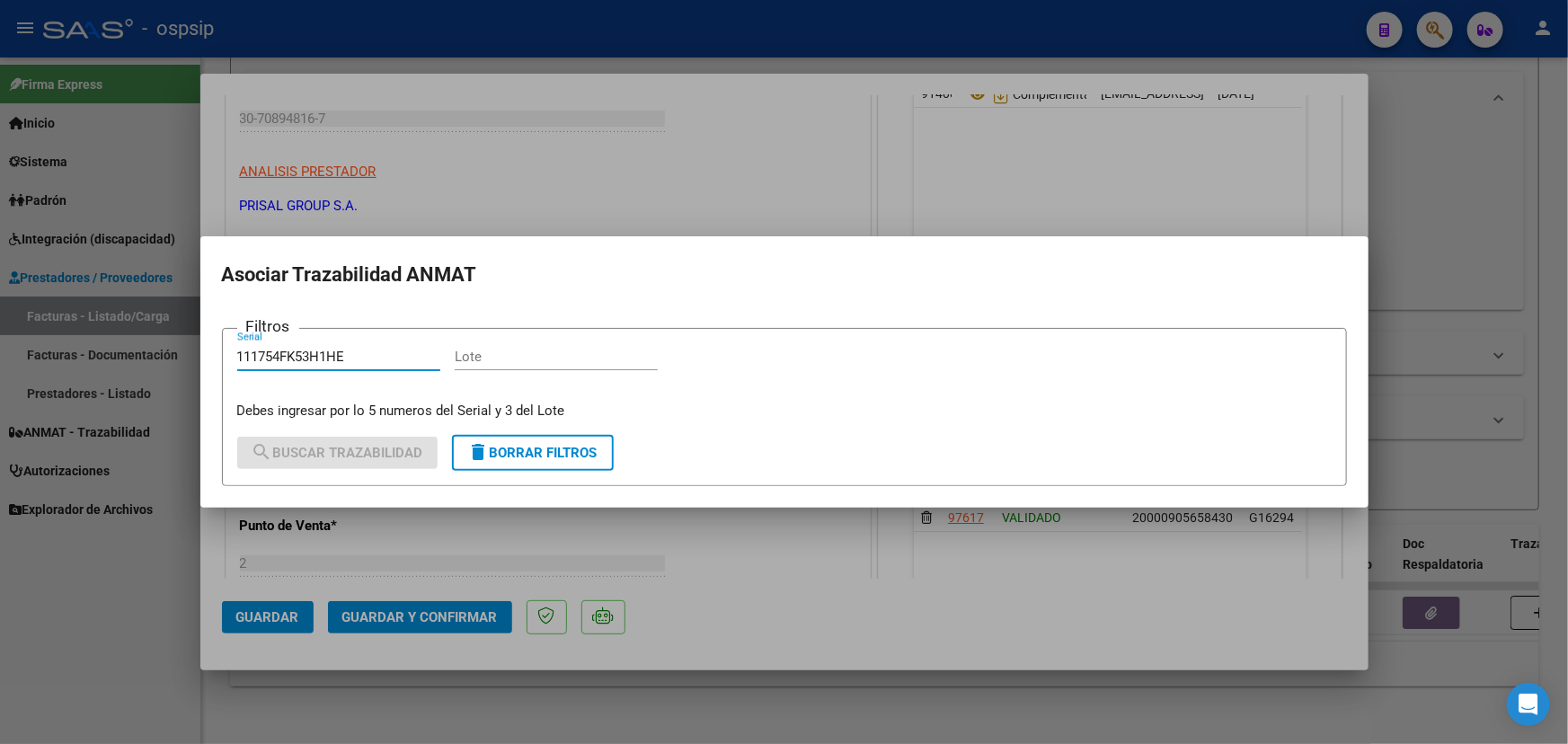
type input "111754FK53H1HE"
paste input "5F0066A"
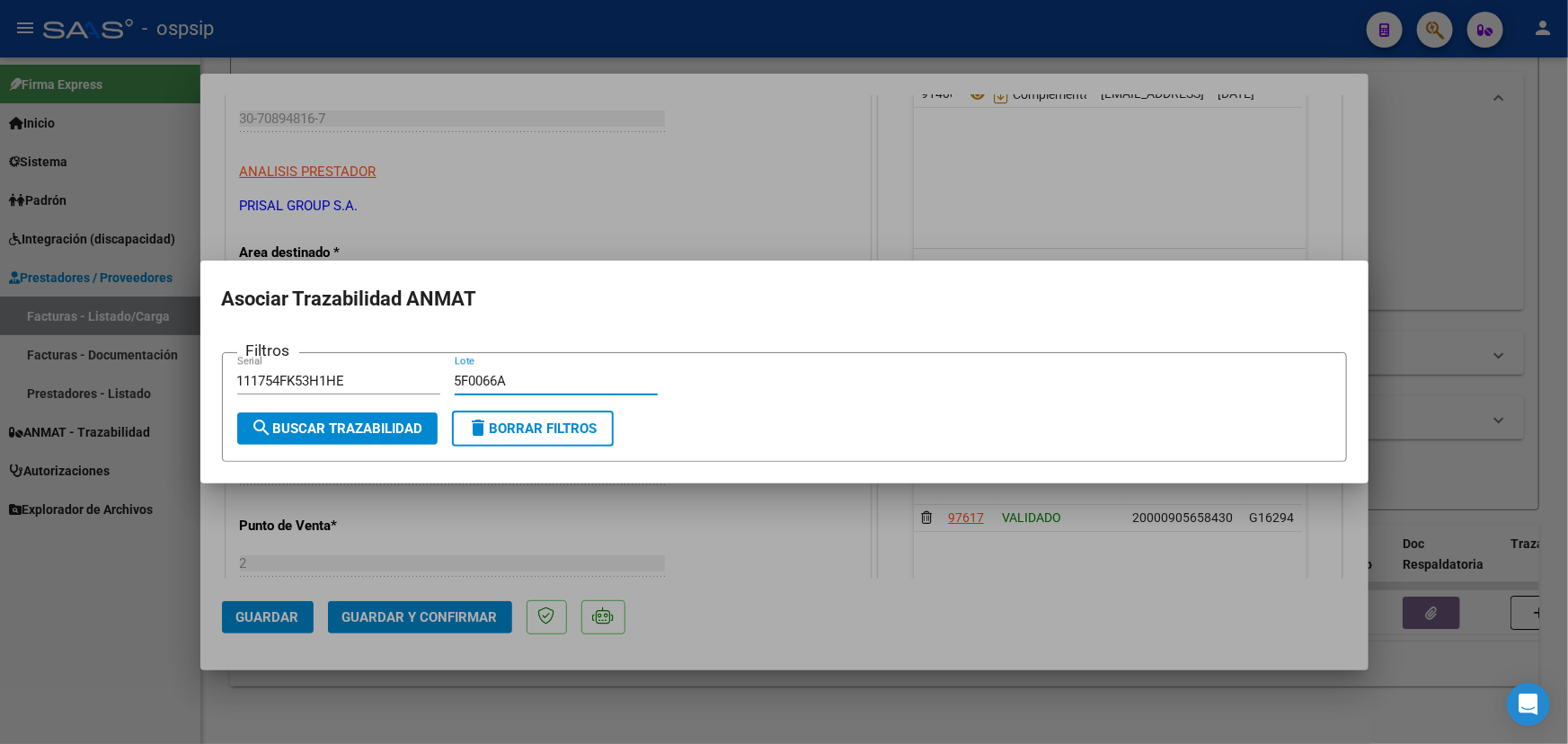
type input "5F0066A"
click at [398, 418] on button "search Buscar Trazabilidad" at bounding box center [338, 428] width 201 height 33
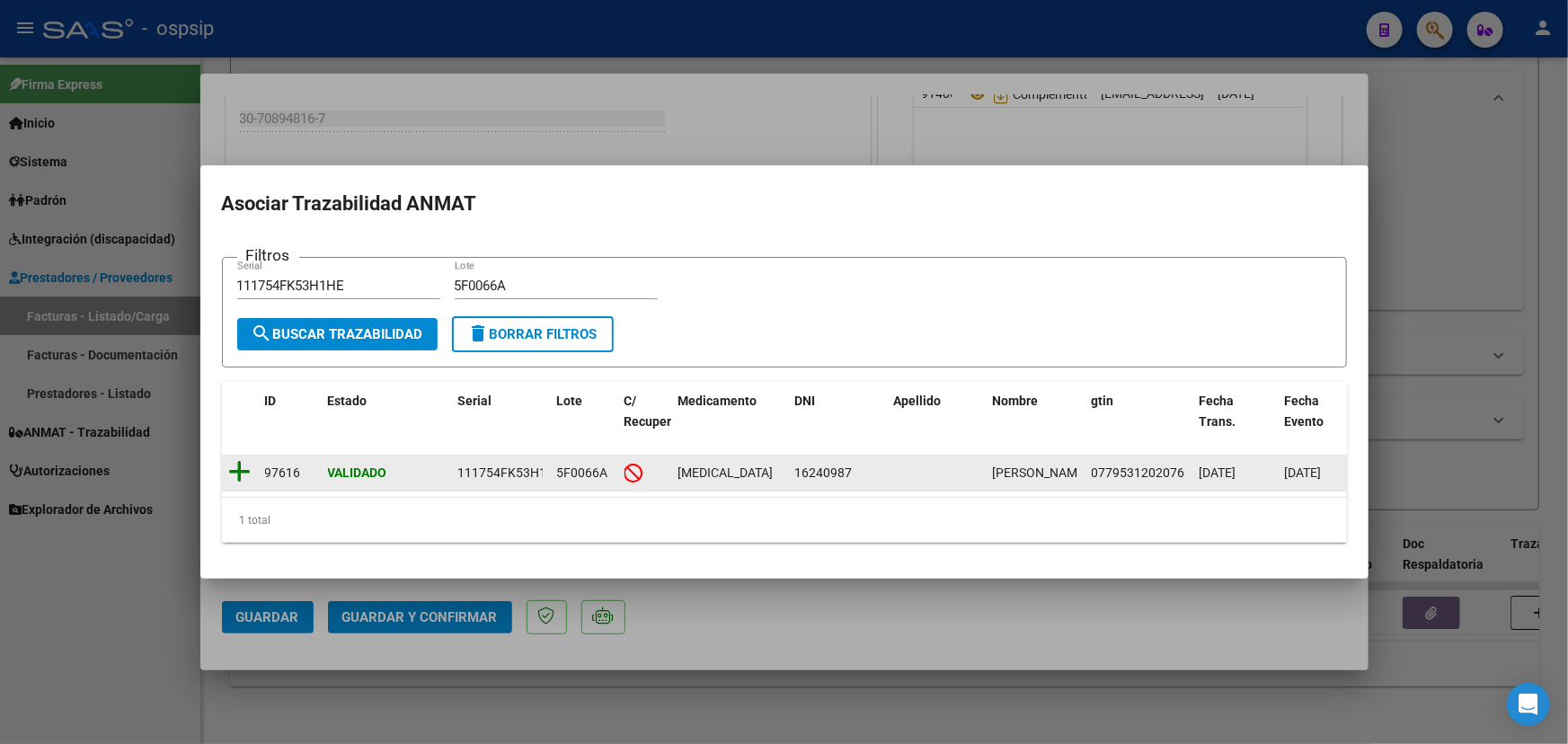
click at [245, 470] on icon at bounding box center [240, 471] width 23 height 25
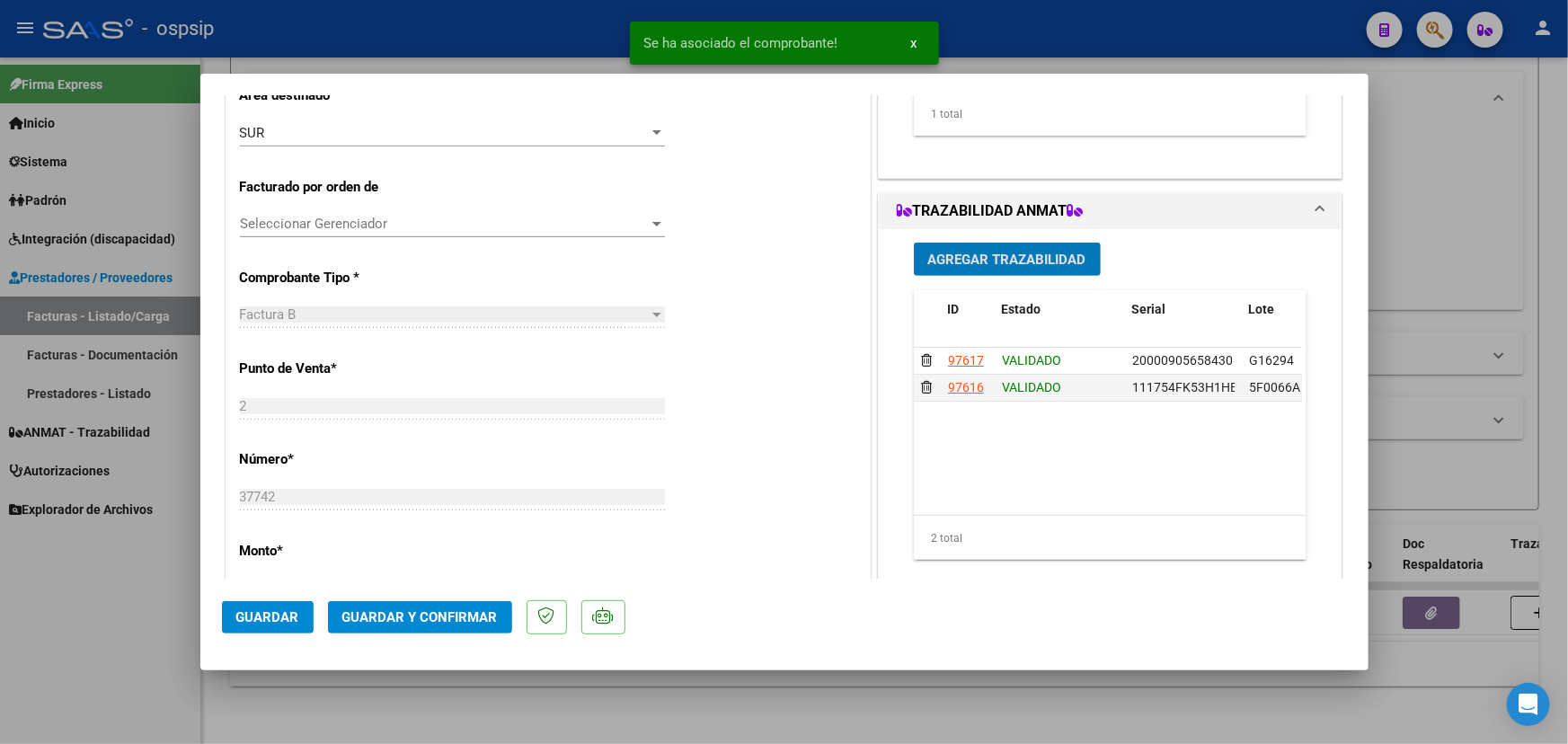
scroll to position [407, 0]
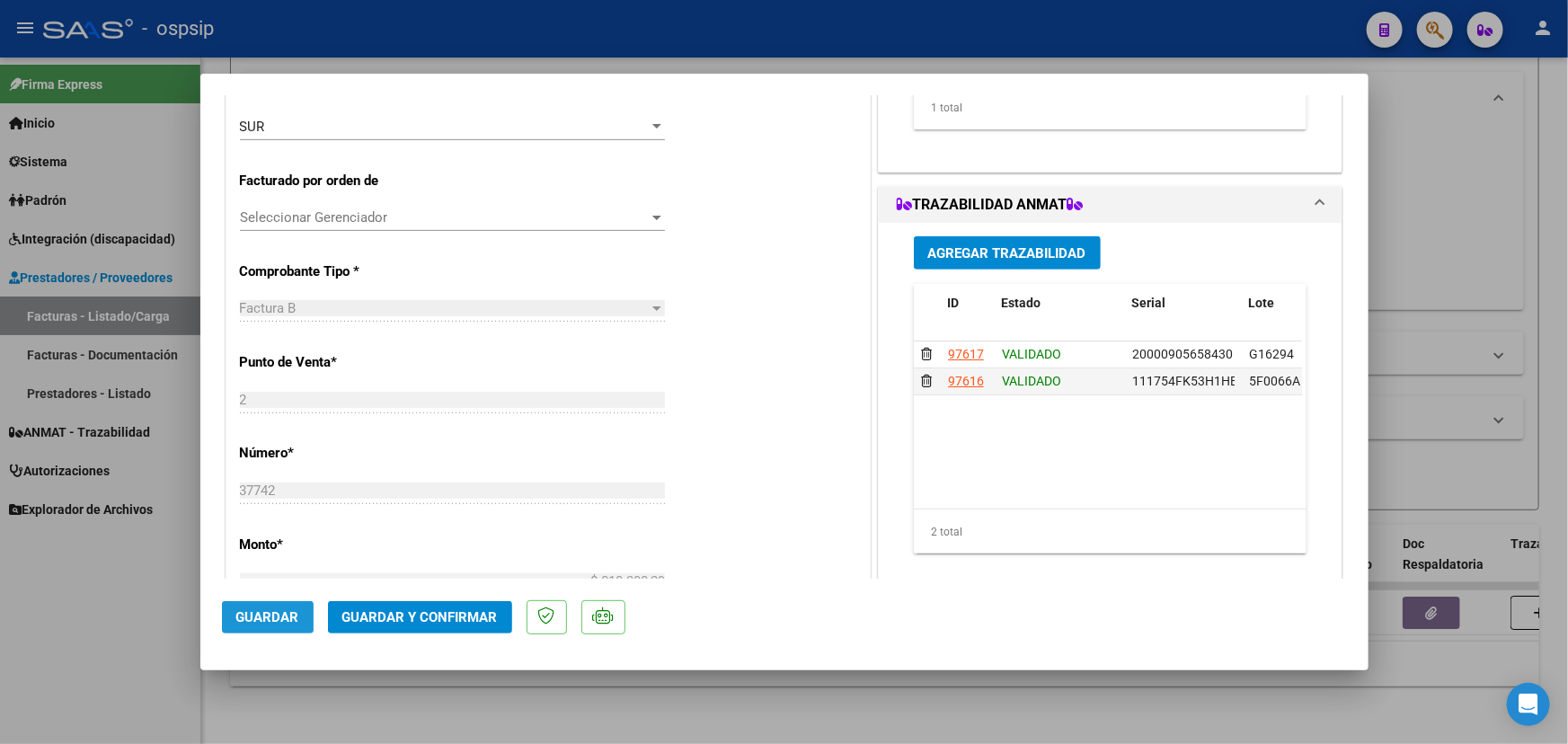
click at [267, 609] on span "Guardar" at bounding box center [267, 617] width 63 height 16
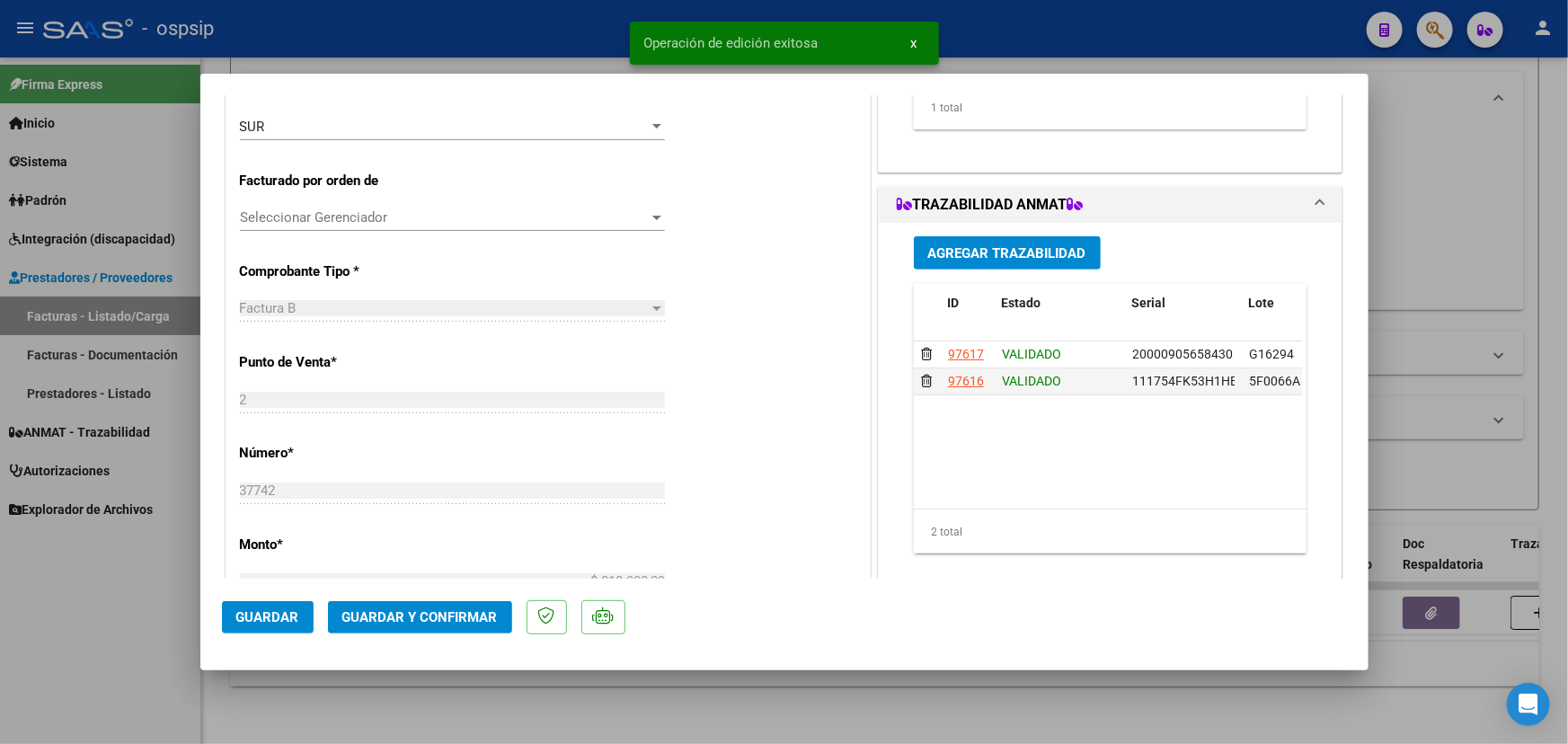
type input "$ 0,00"
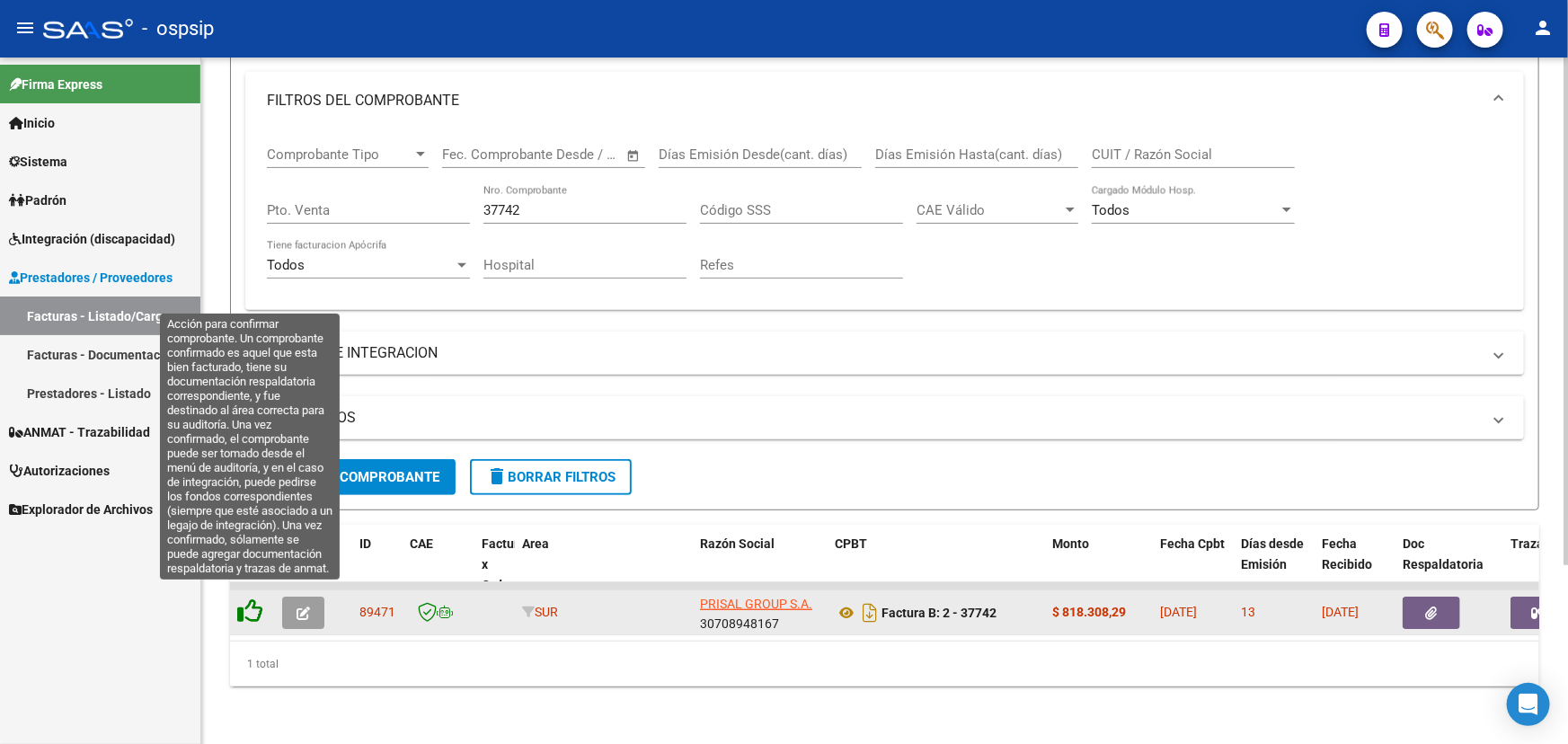
click at [252, 598] on icon at bounding box center [249, 610] width 25 height 25
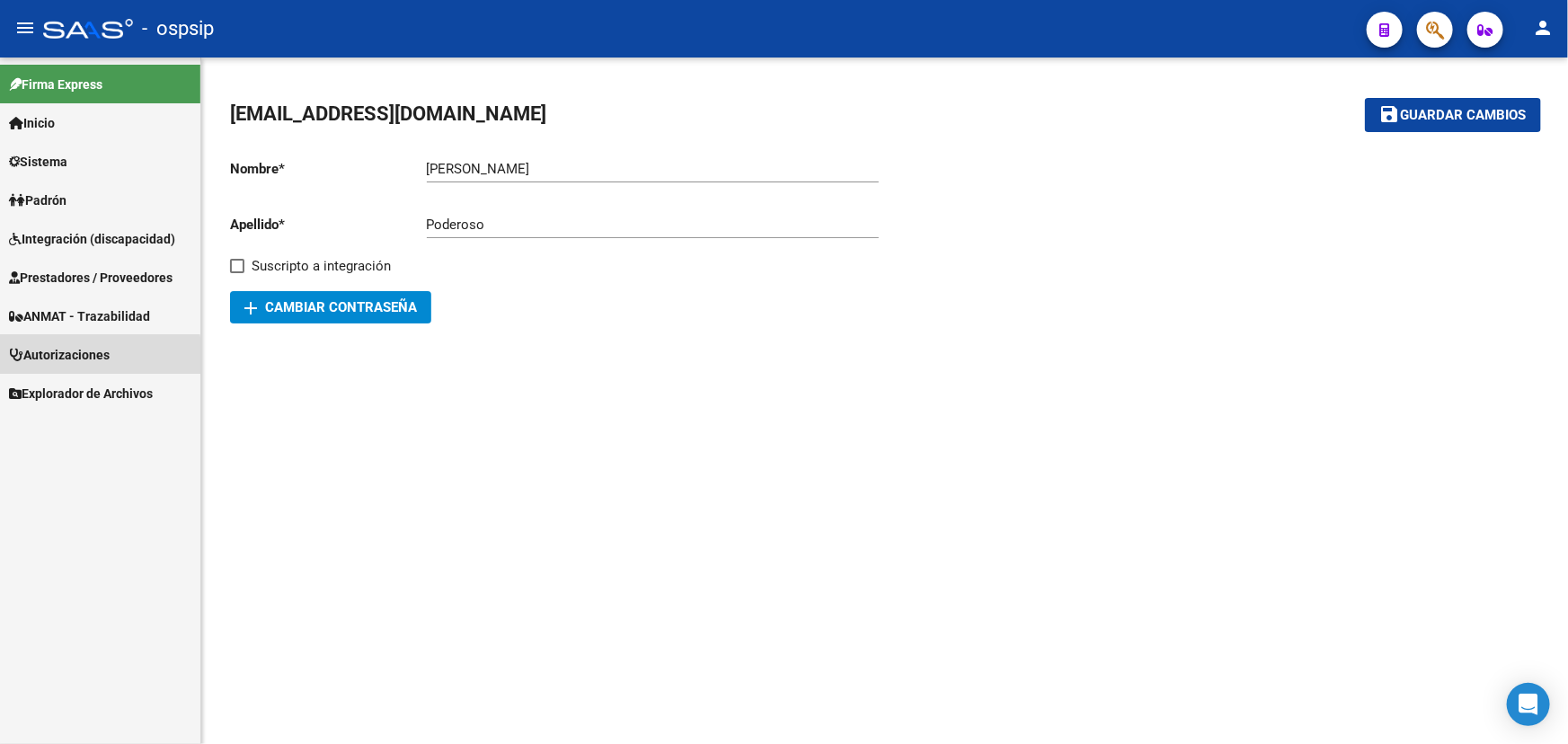
click at [85, 357] on span "Autorizaciones" at bounding box center [59, 355] width 100 height 20
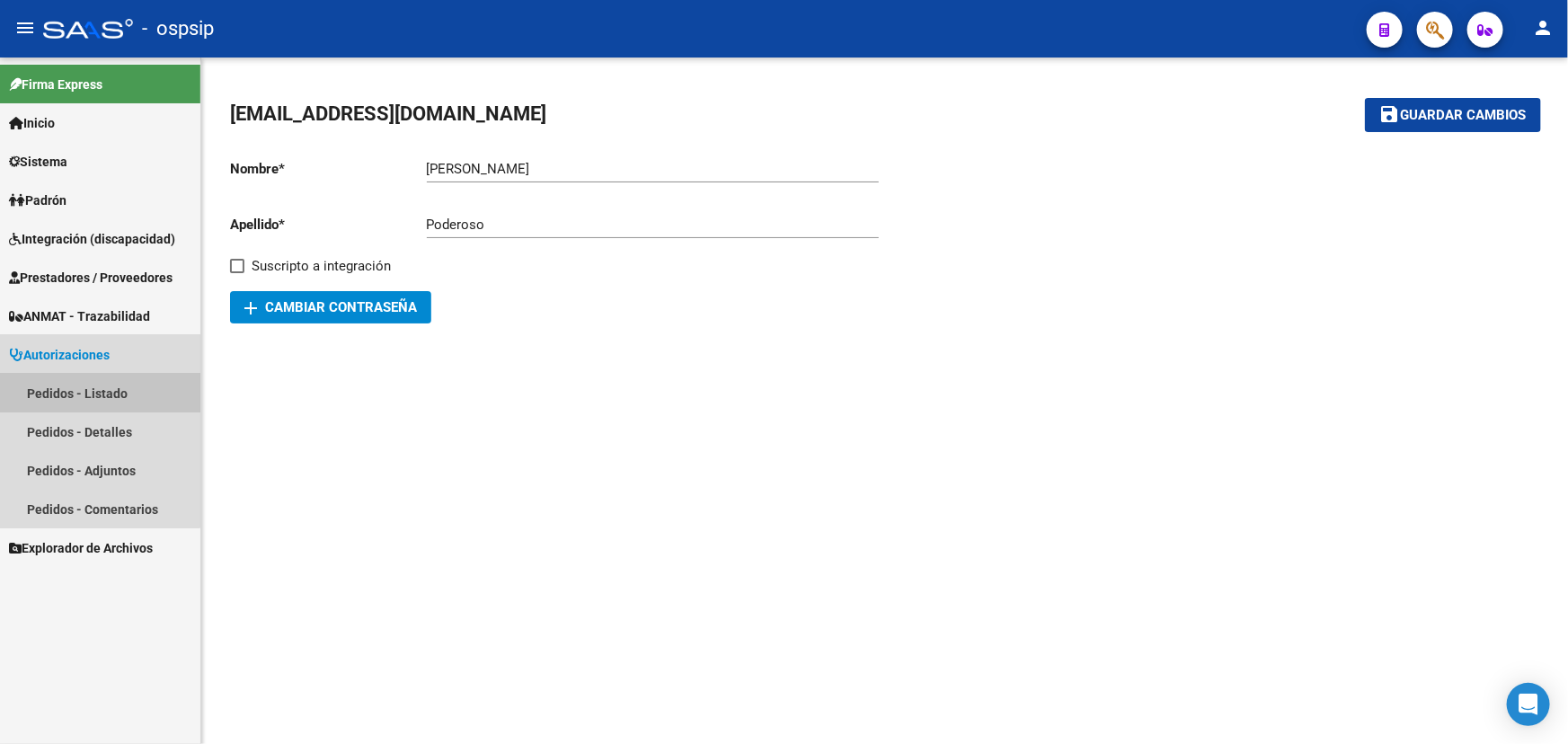
click at [95, 389] on link "Pedidos - Listado" at bounding box center [100, 392] width 201 height 39
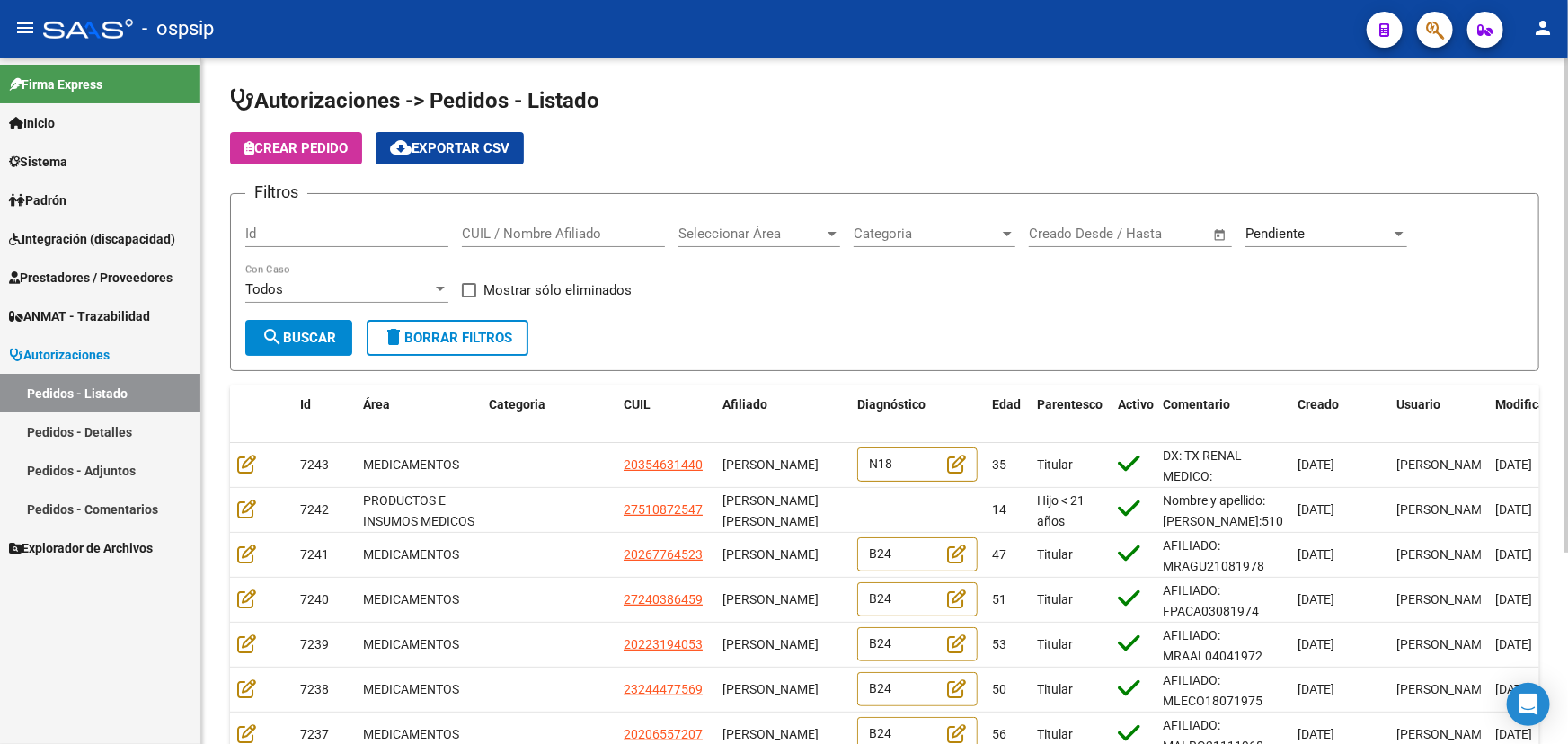
click at [329, 239] on div "Id" at bounding box center [347, 227] width 203 height 39
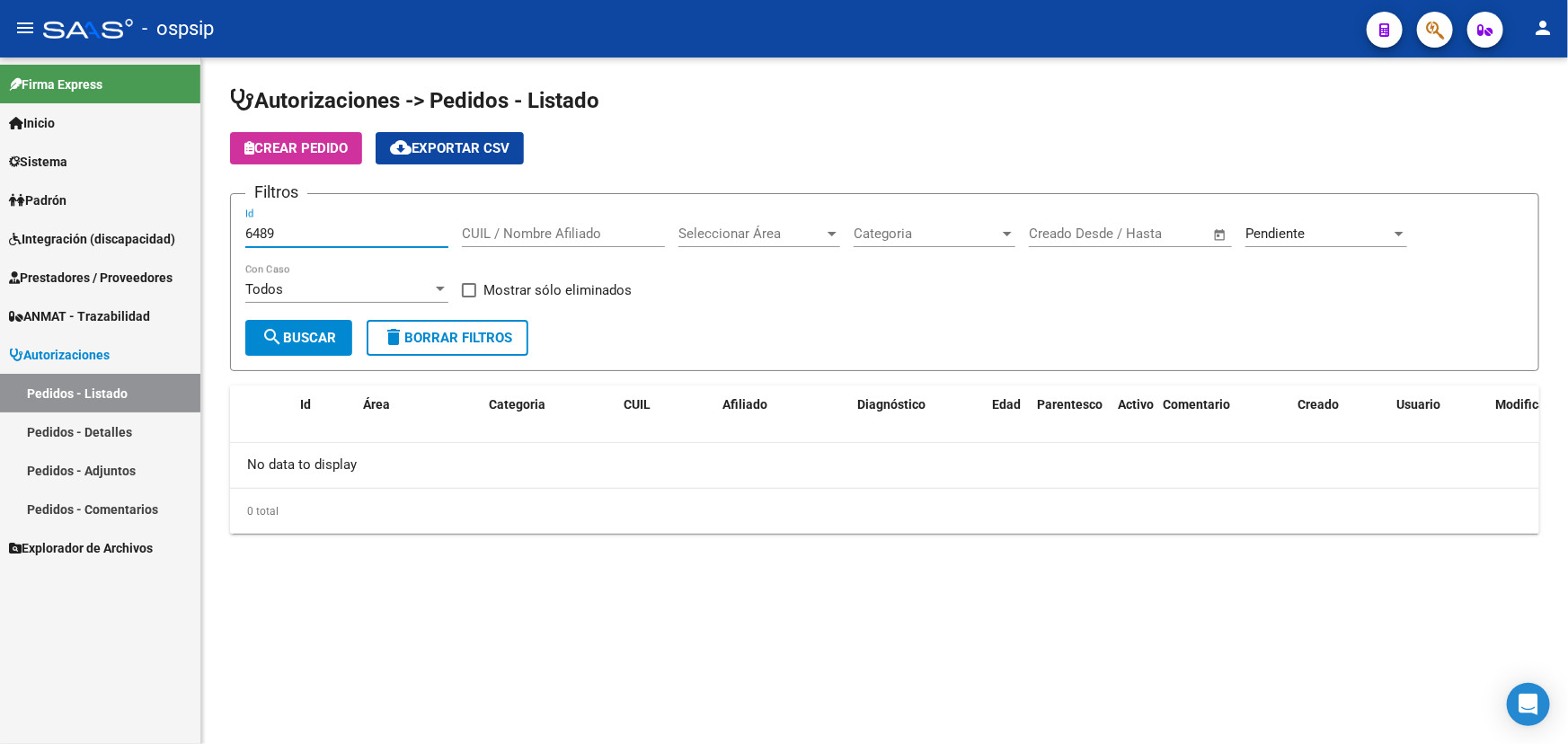
type input "6489"
click at [1296, 225] on span "Pendiente" at bounding box center [1275, 233] width 60 height 16
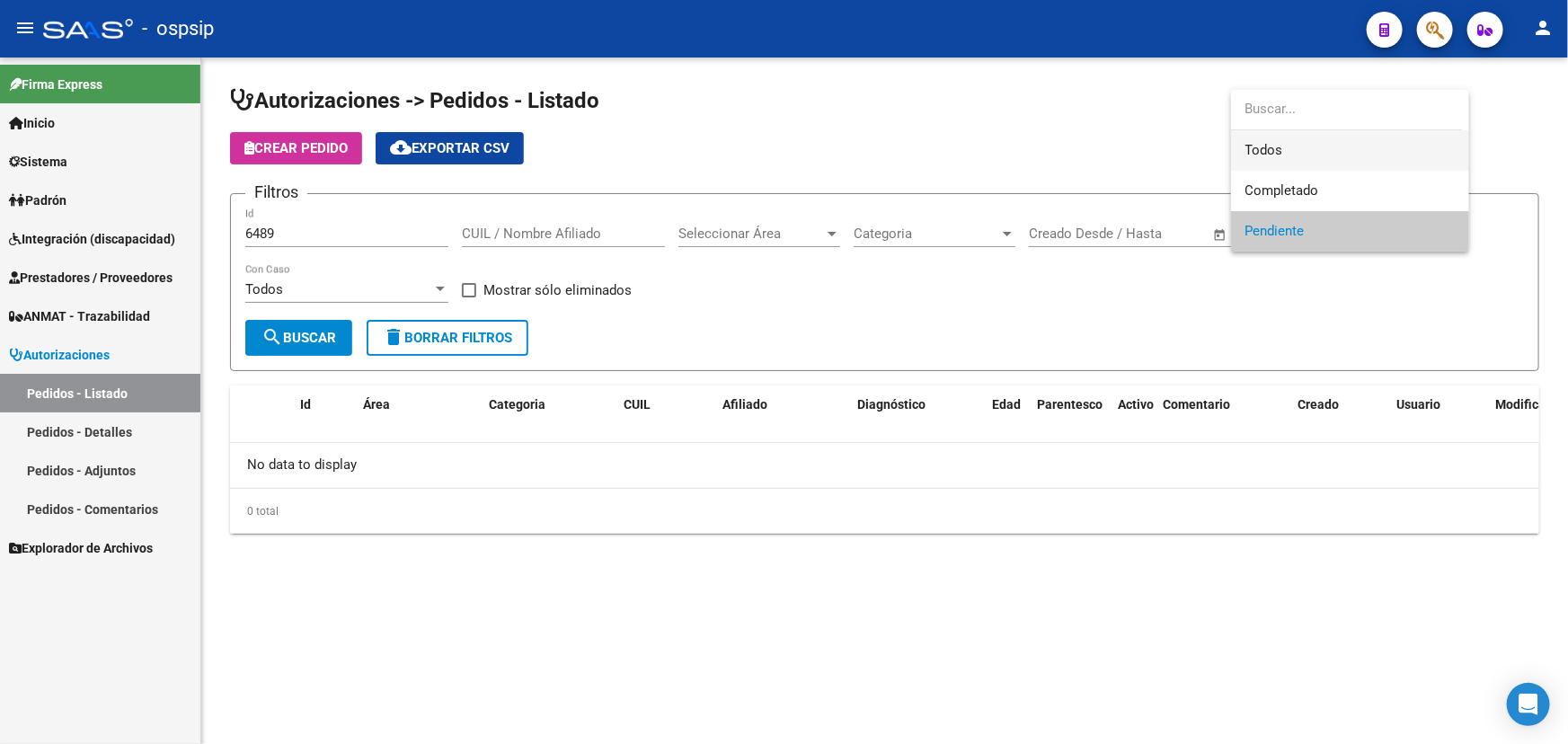
click at [1275, 145] on span "Todos" at bounding box center [1349, 150] width 210 height 41
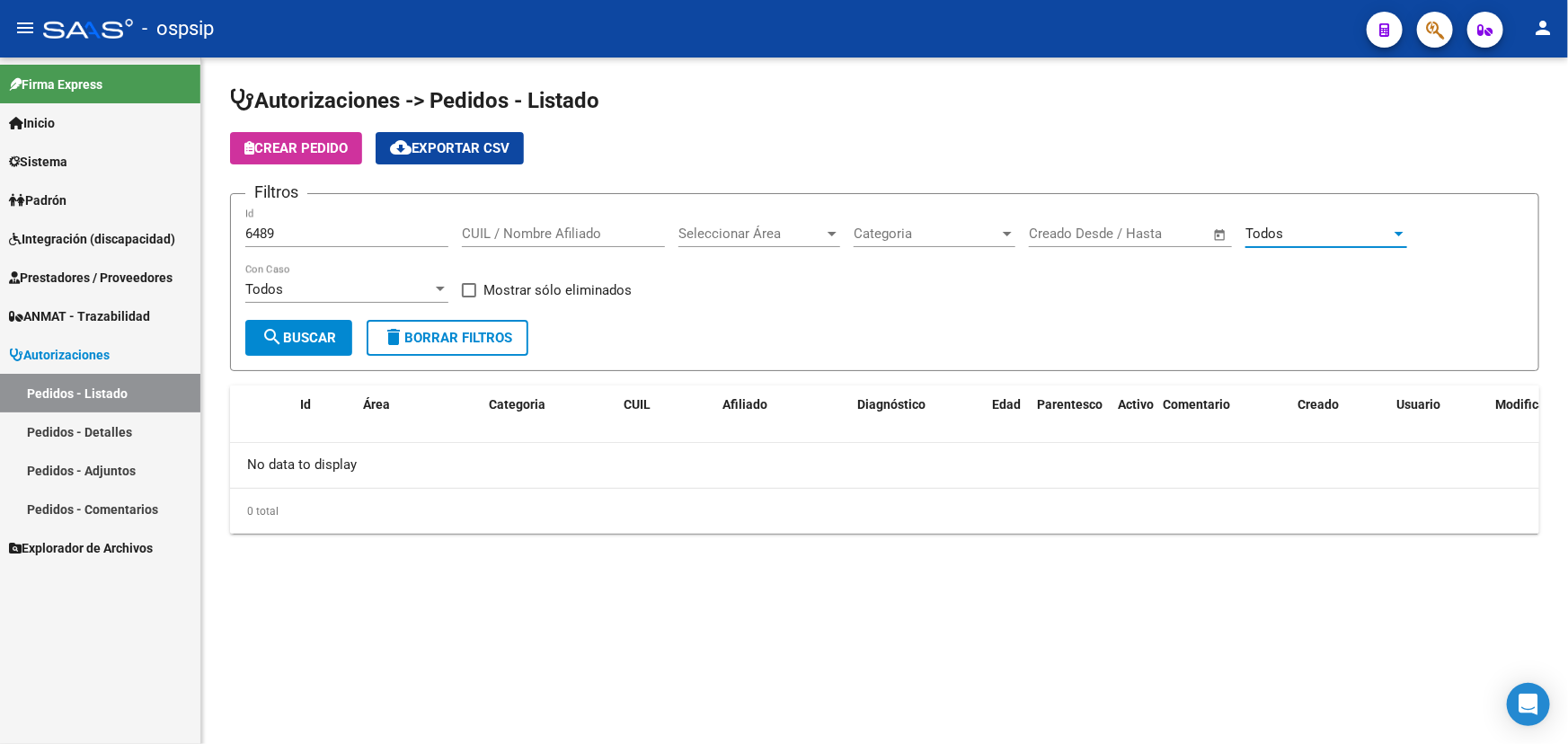
click at [306, 339] on span "search Buscar" at bounding box center [298, 338] width 75 height 16
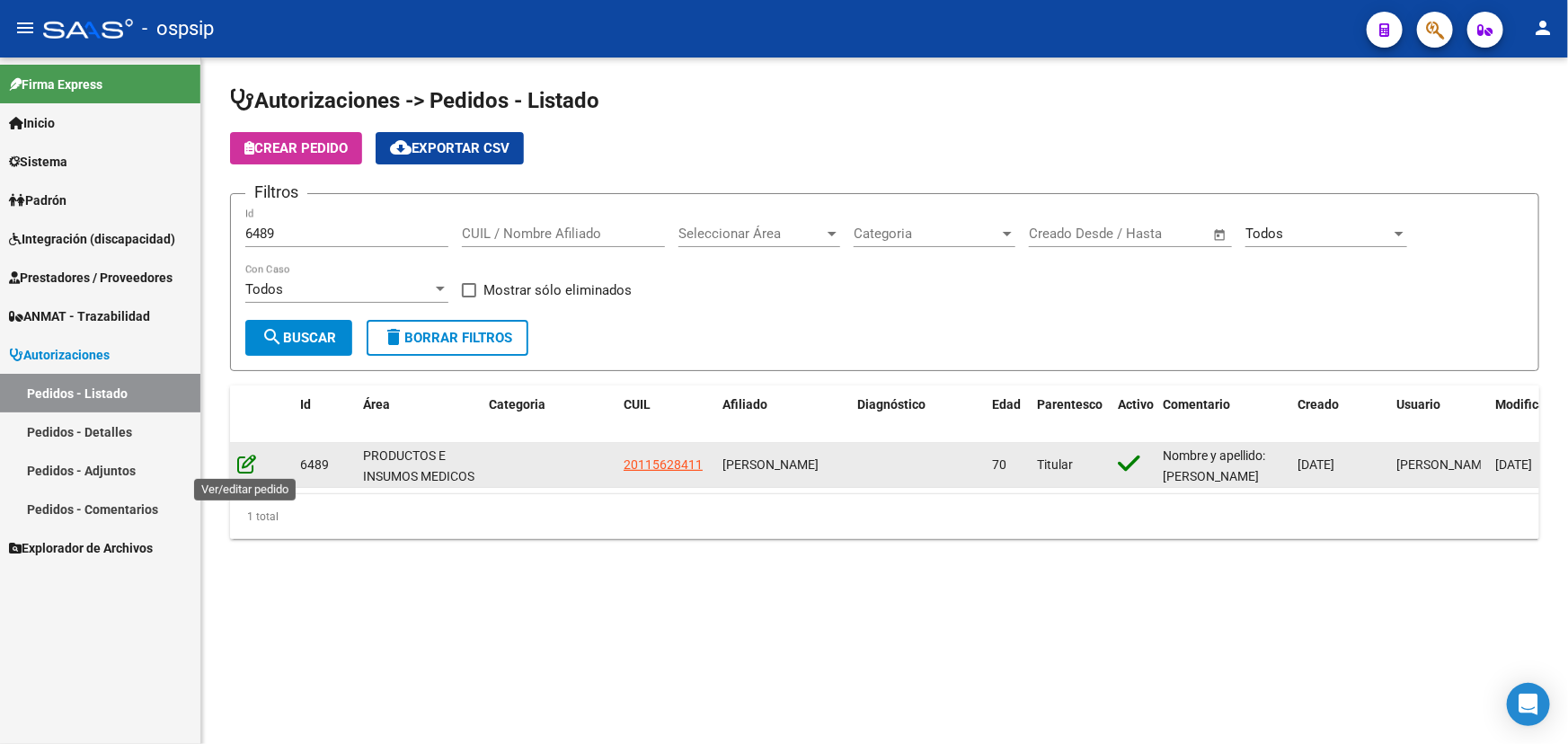
click at [248, 464] on icon at bounding box center [246, 464] width 19 height 20
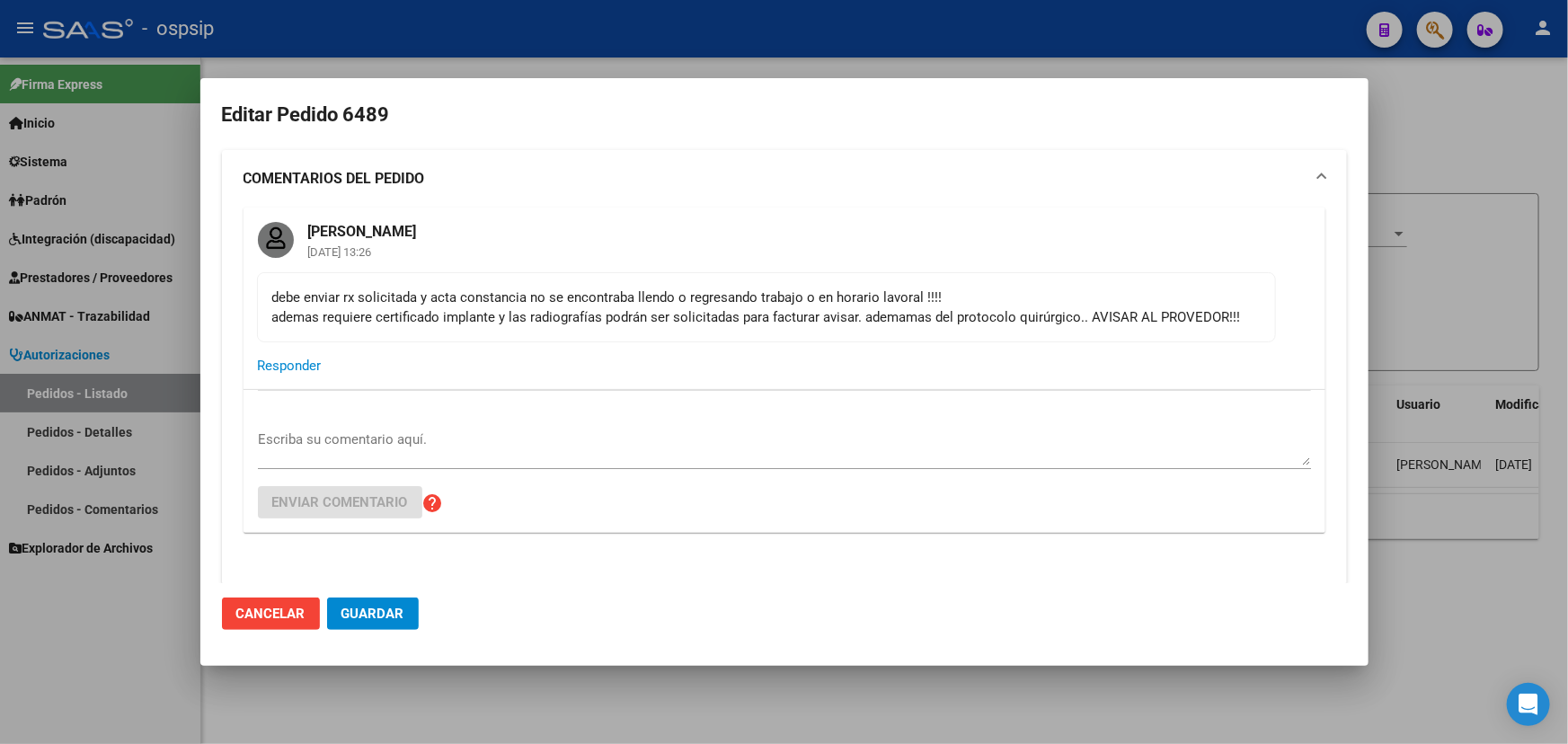
type input "Capital Federal, CABA, [GEOGRAPHIC_DATA] AV. 1270, Piso: 3, Departamento: b"
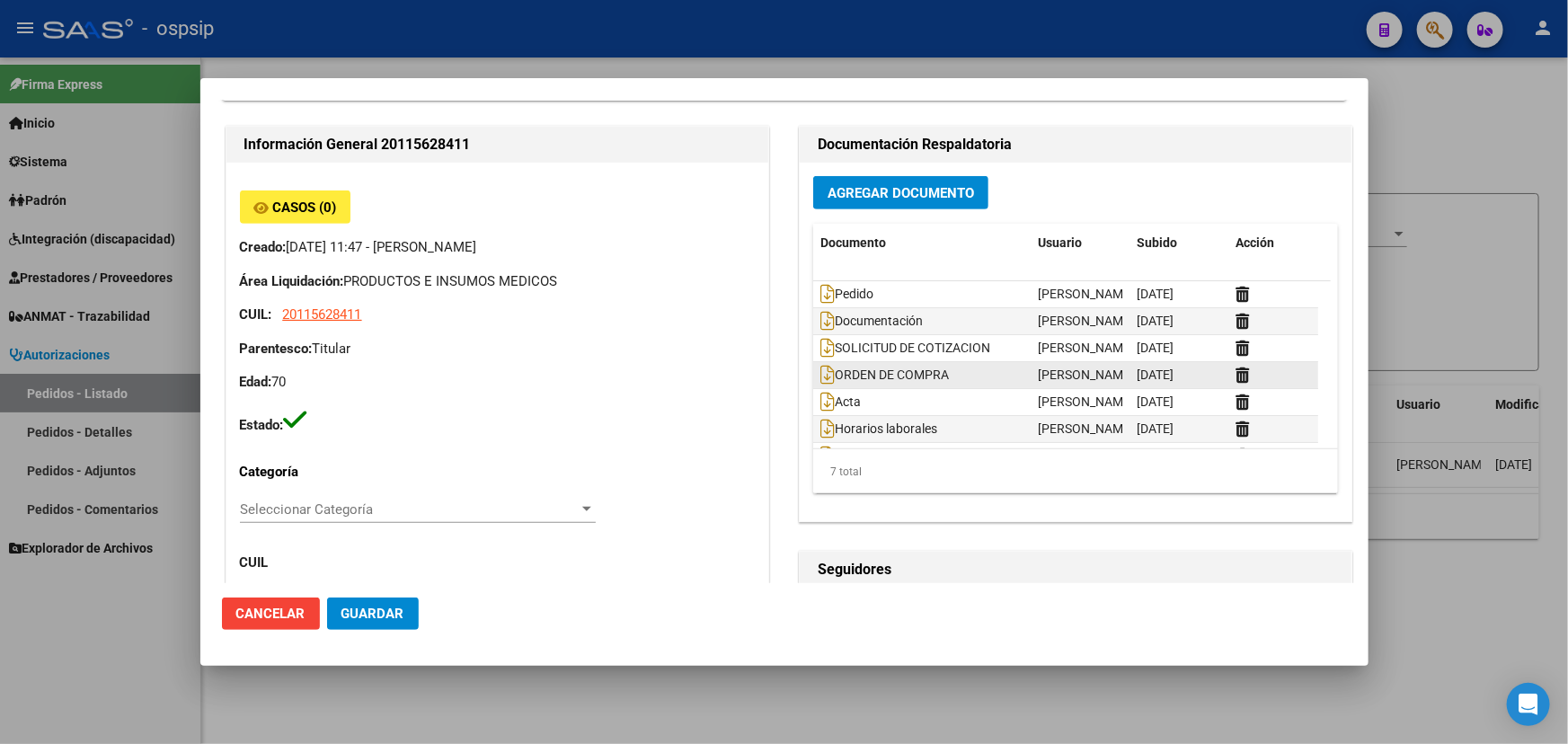
scroll to position [27, 0]
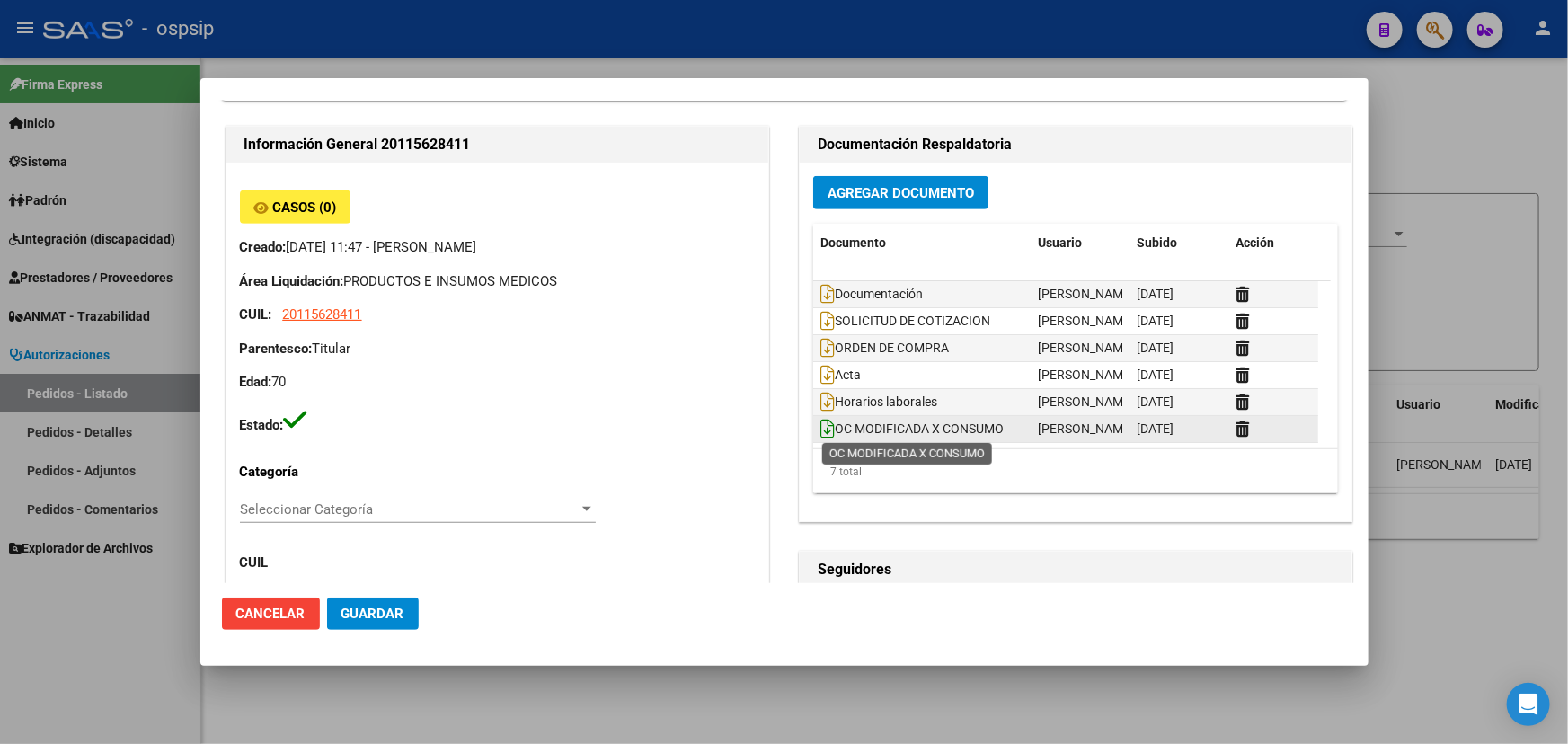
click at [820, 426] on icon at bounding box center [827, 428] width 14 height 20
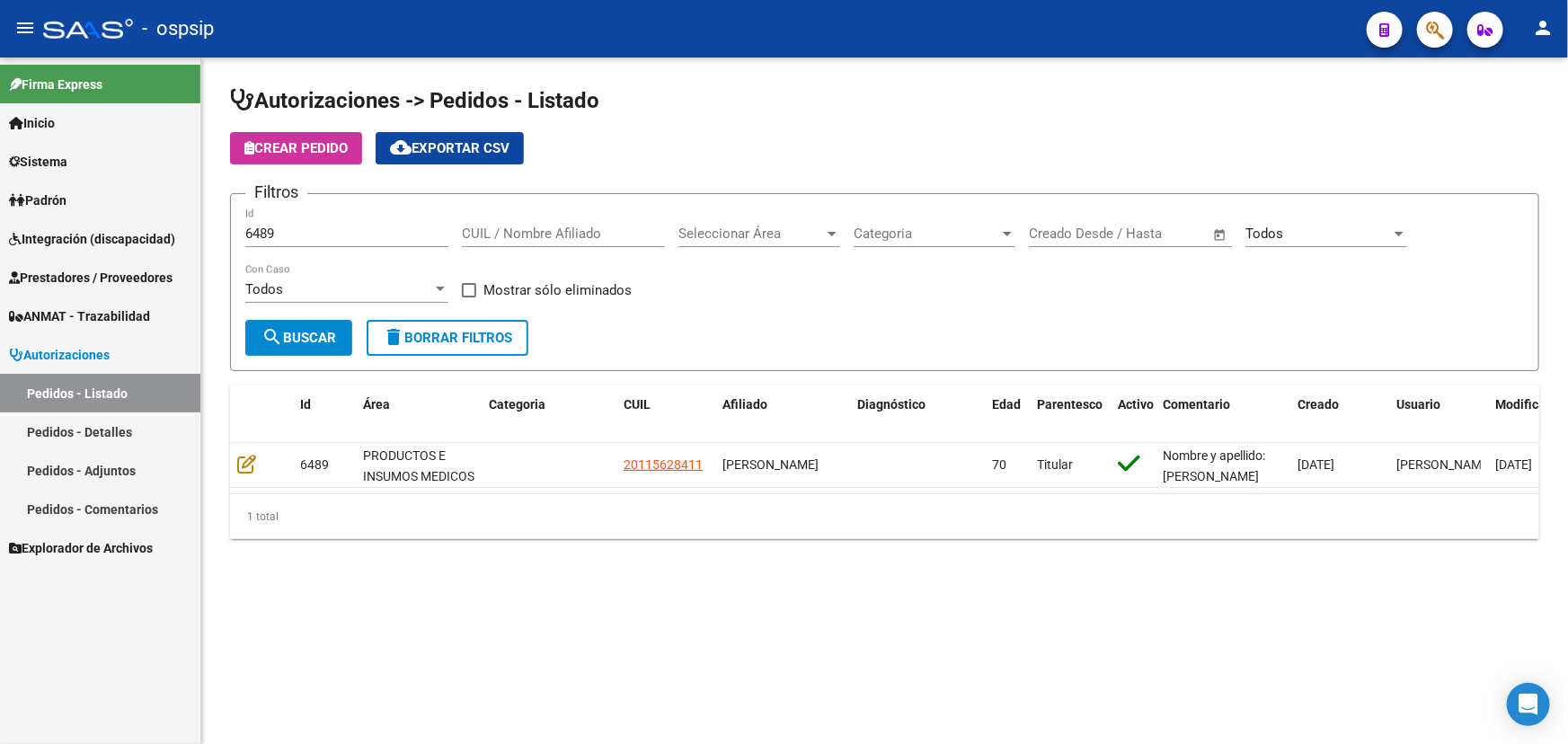
click at [256, 233] on input "6489" at bounding box center [347, 233] width 203 height 16
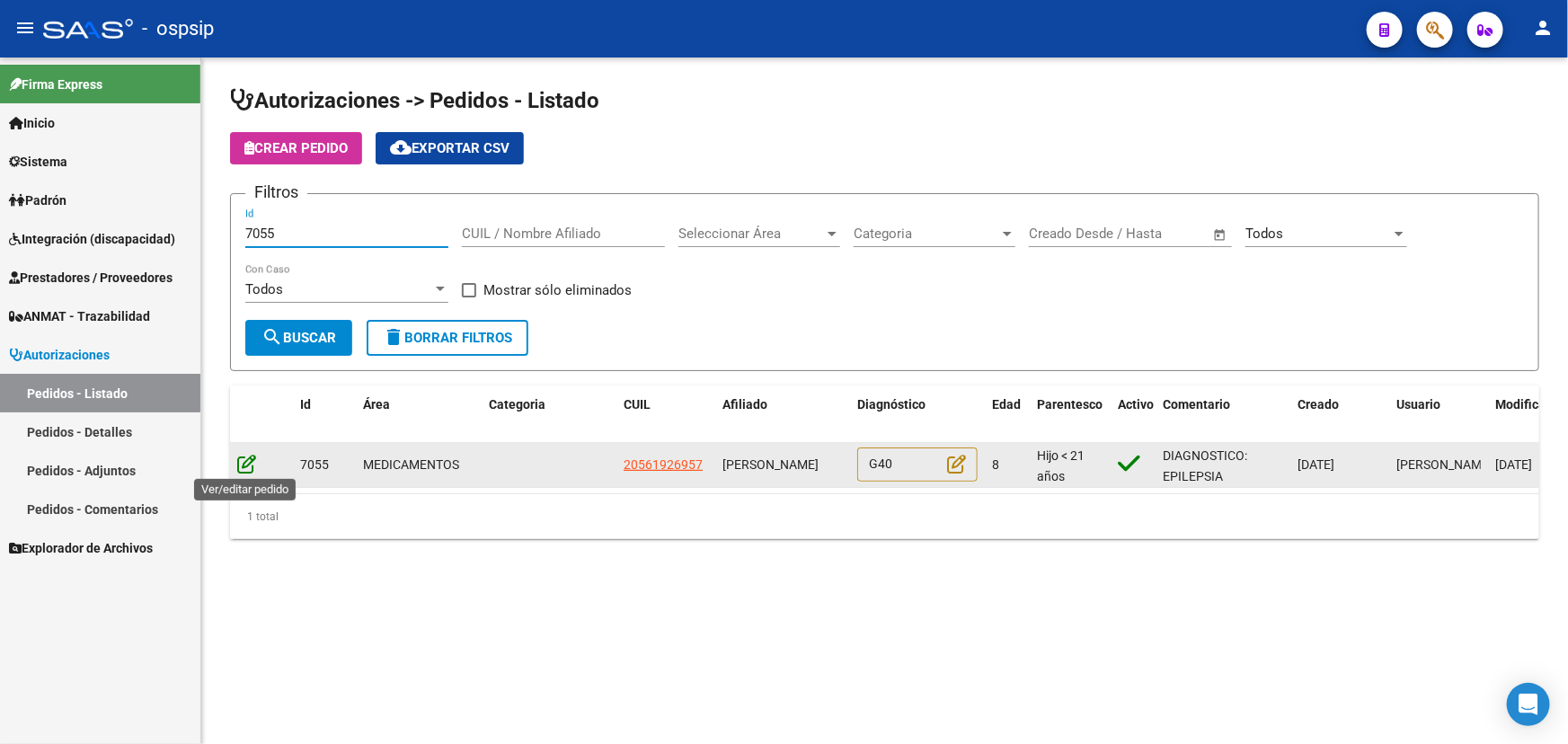
type input "7055"
click at [244, 457] on icon at bounding box center [246, 464] width 19 height 20
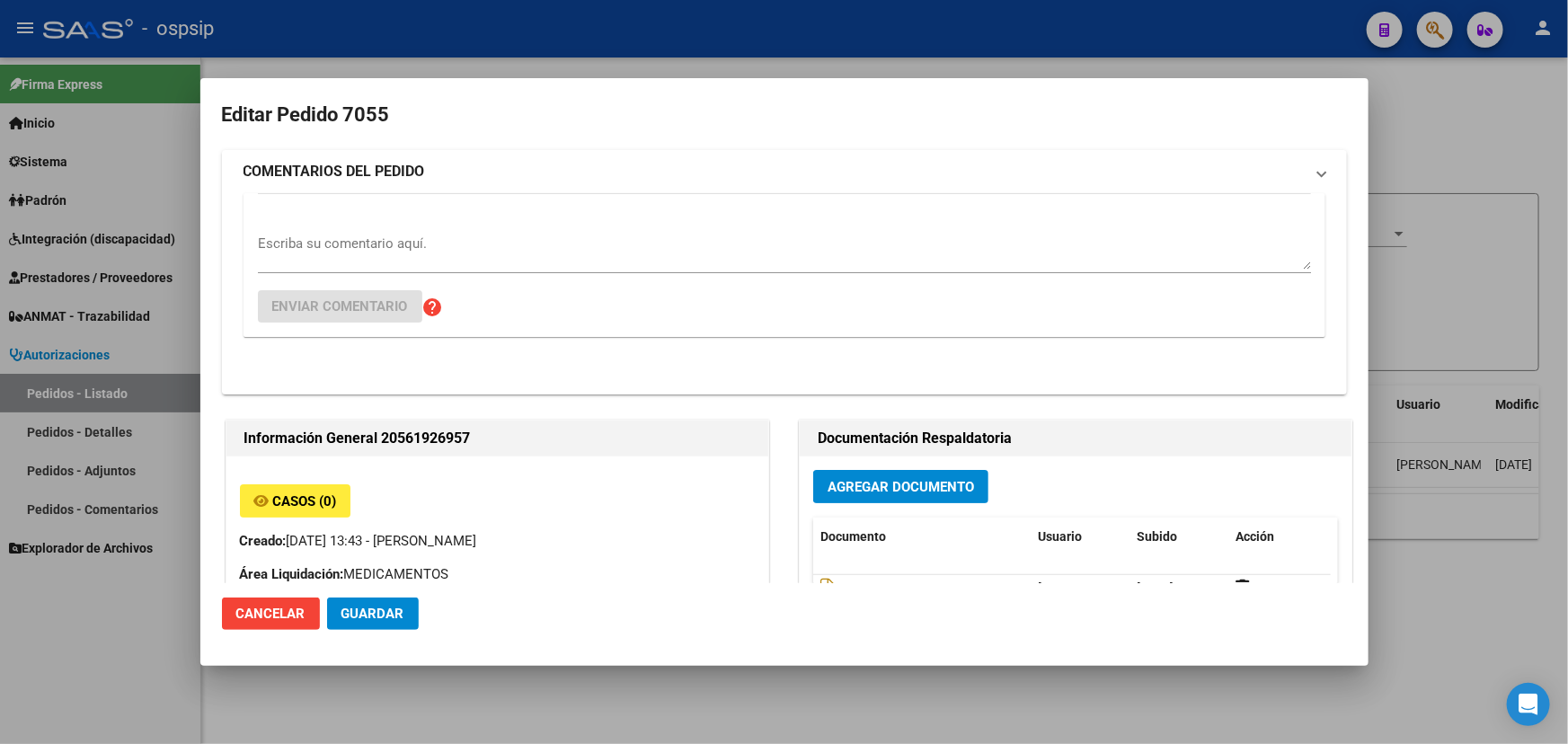
type input "[GEOGRAPHIC_DATA], [PERSON_NAME], [PERSON_NAME] 319"
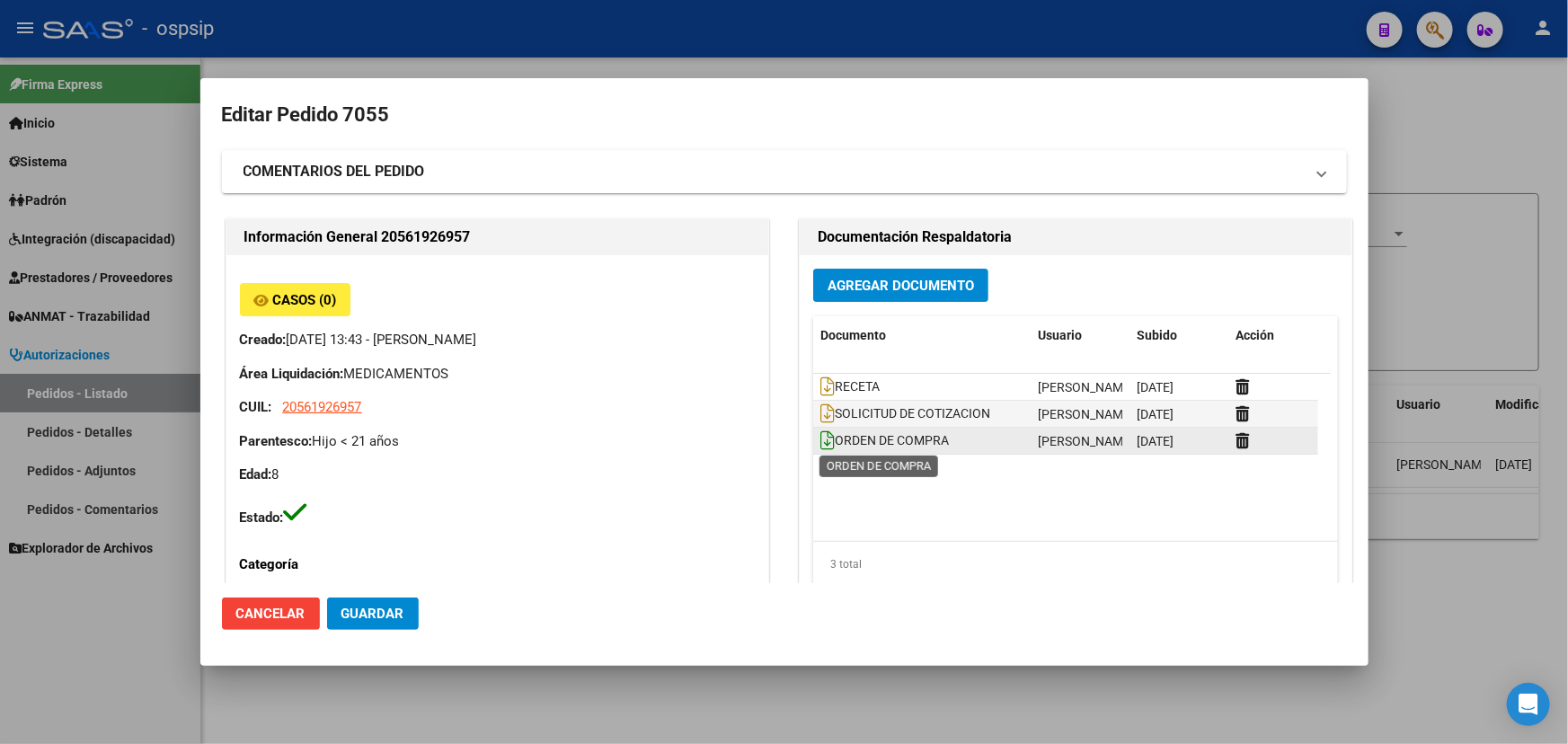
click at [820, 442] on icon at bounding box center [827, 440] width 14 height 20
